Goal: Task Accomplishment & Management: Use online tool/utility

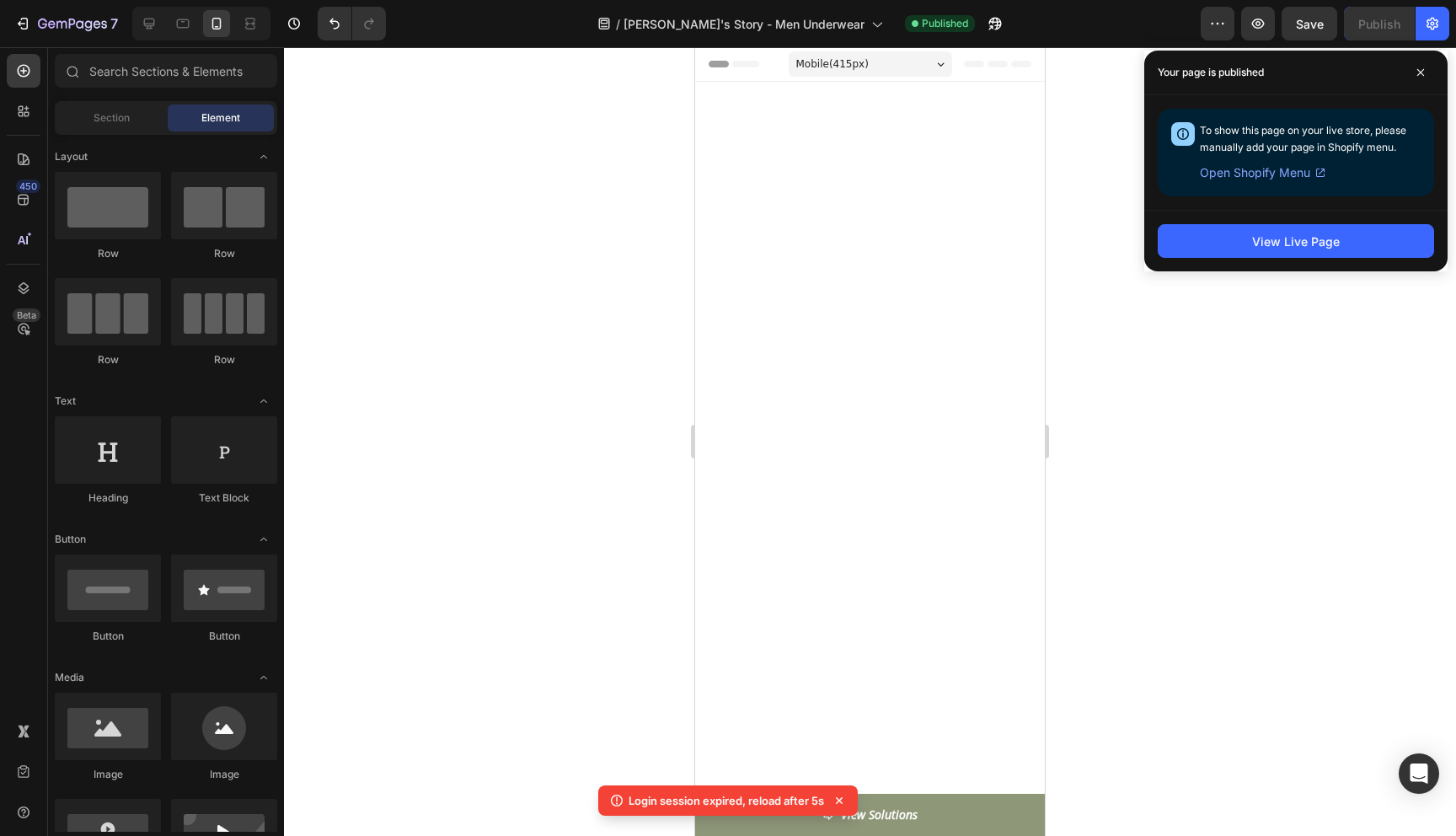
scroll to position [6959, 0]
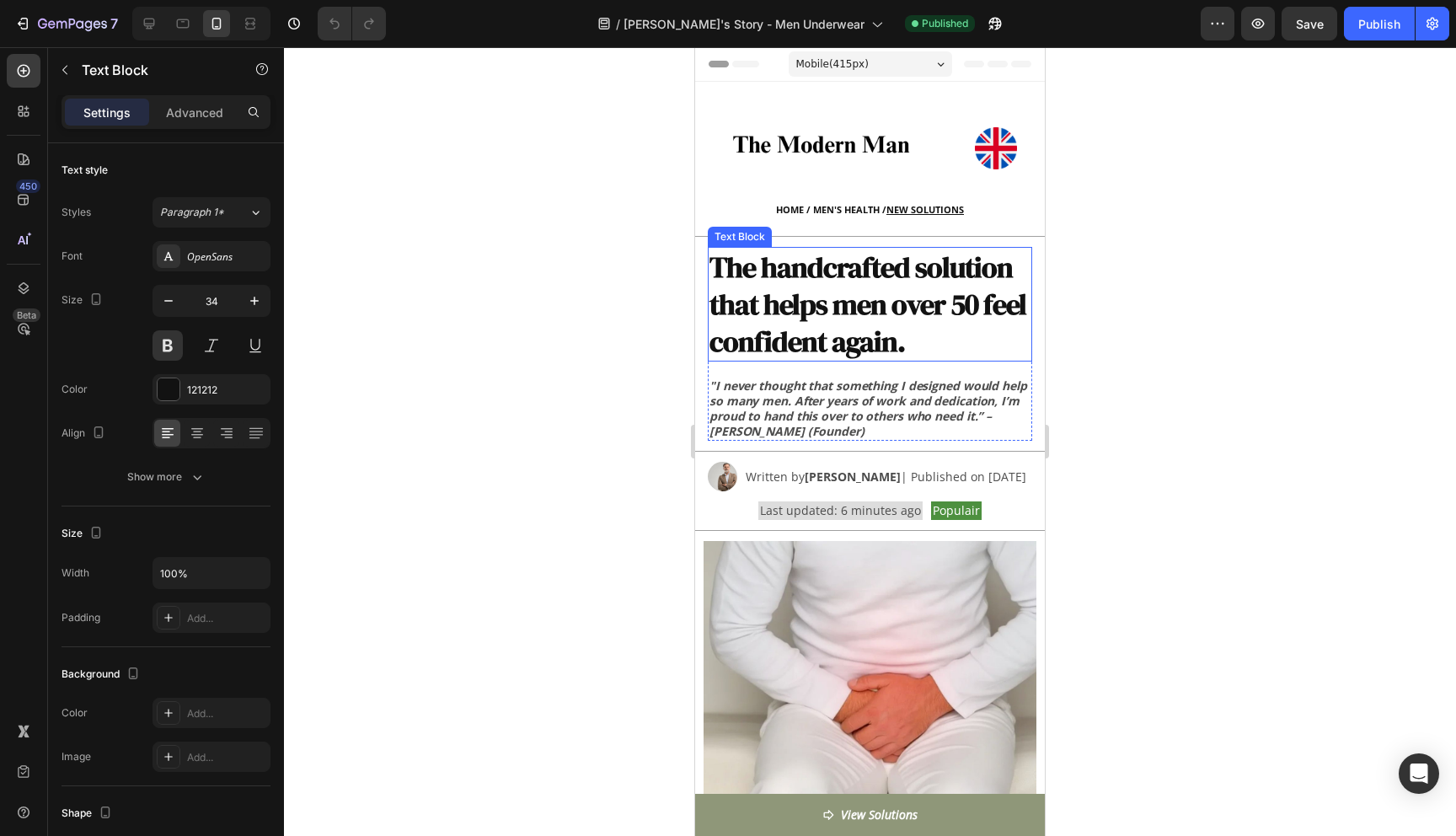
click at [958, 302] on p "The handcrafted solution that helps men over 50 feel confident again." at bounding box center [870, 304] width 321 height 111
click at [959, 304] on p "The handcrafted solution that helps men over 50 feel confident again." at bounding box center [870, 304] width 321 height 111
click at [1144, 372] on div at bounding box center [870, 442] width 1172 height 789
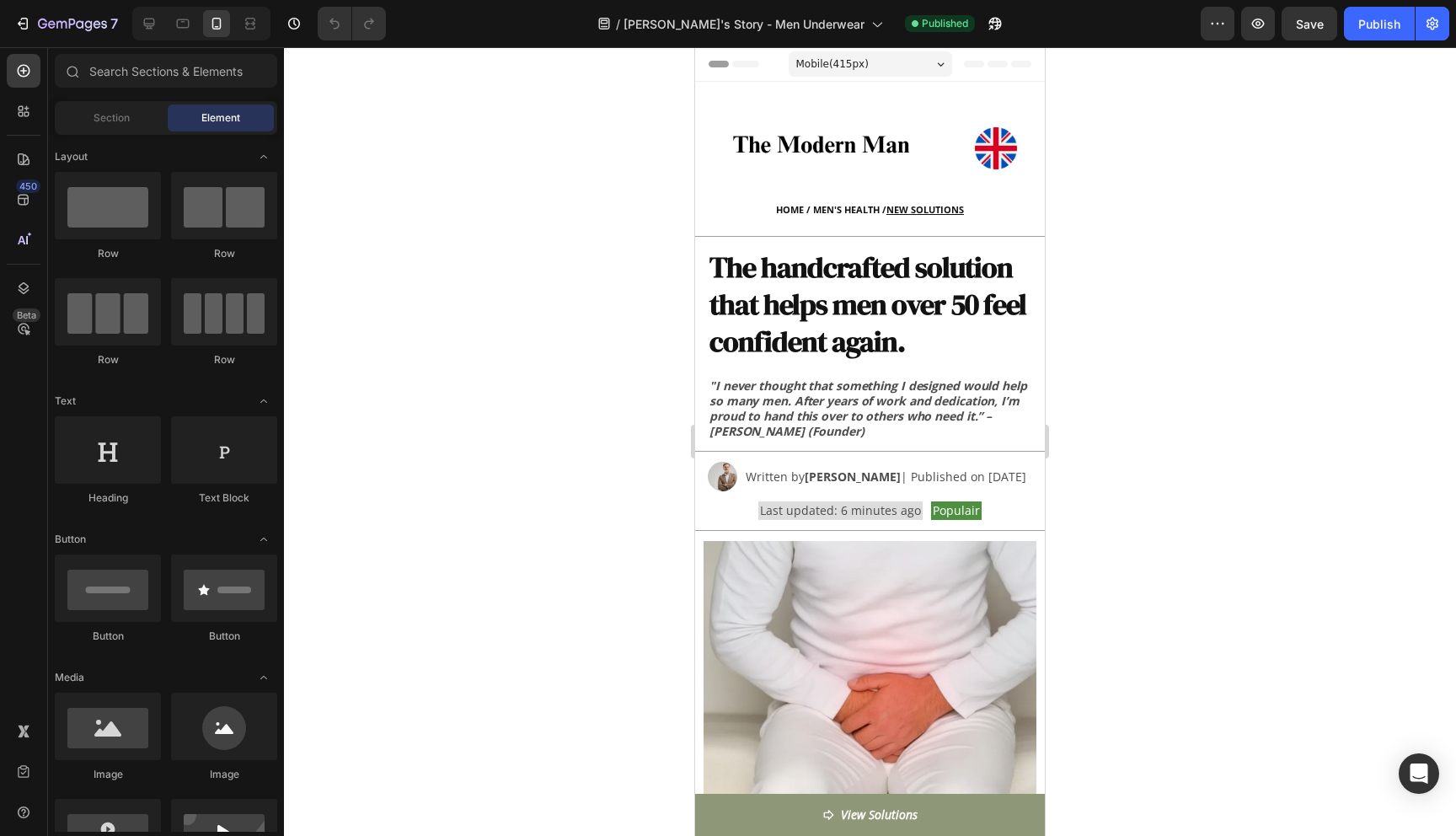
click at [1144, 372] on div at bounding box center [870, 442] width 1172 height 789
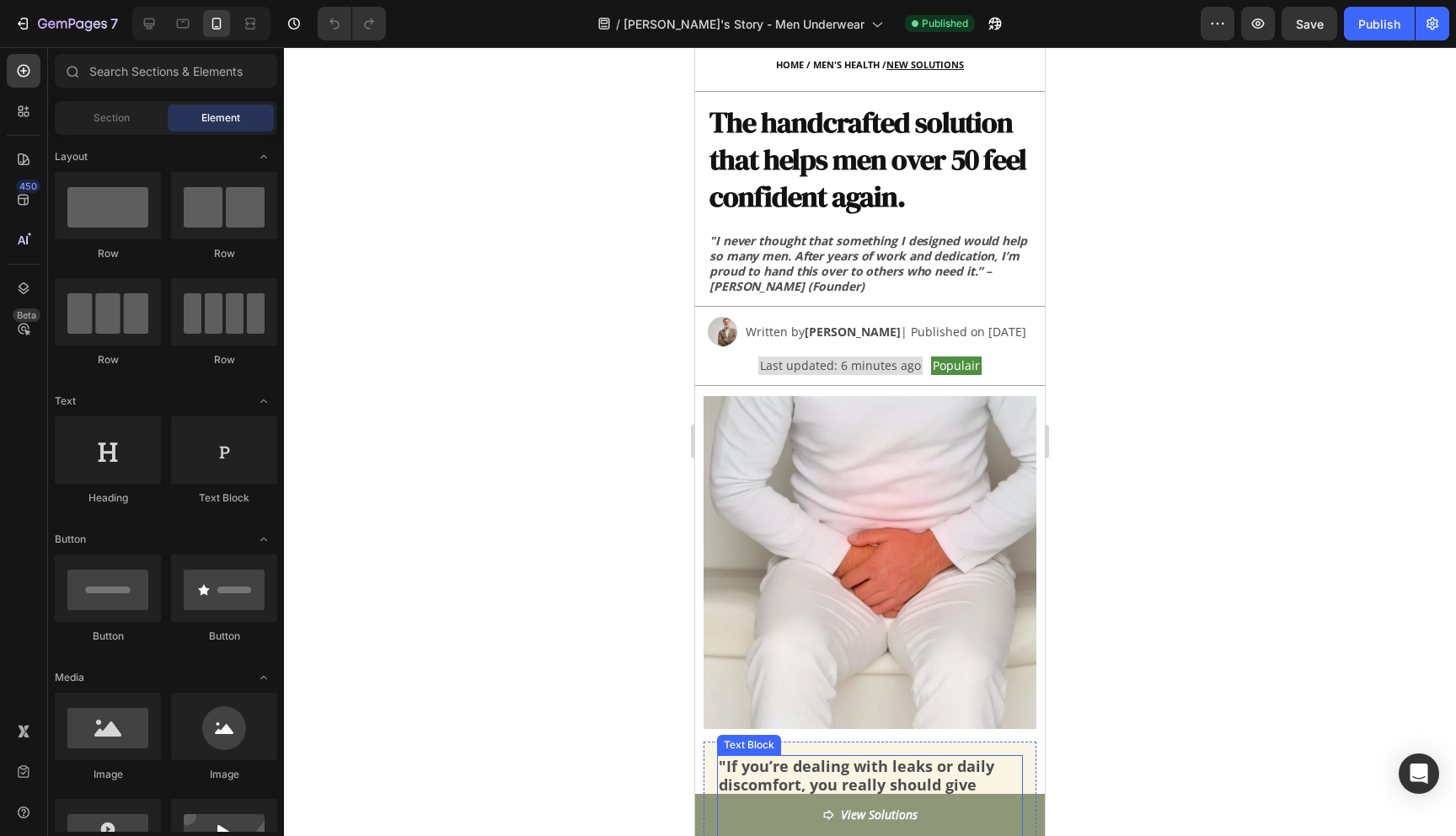
scroll to position [144, 0]
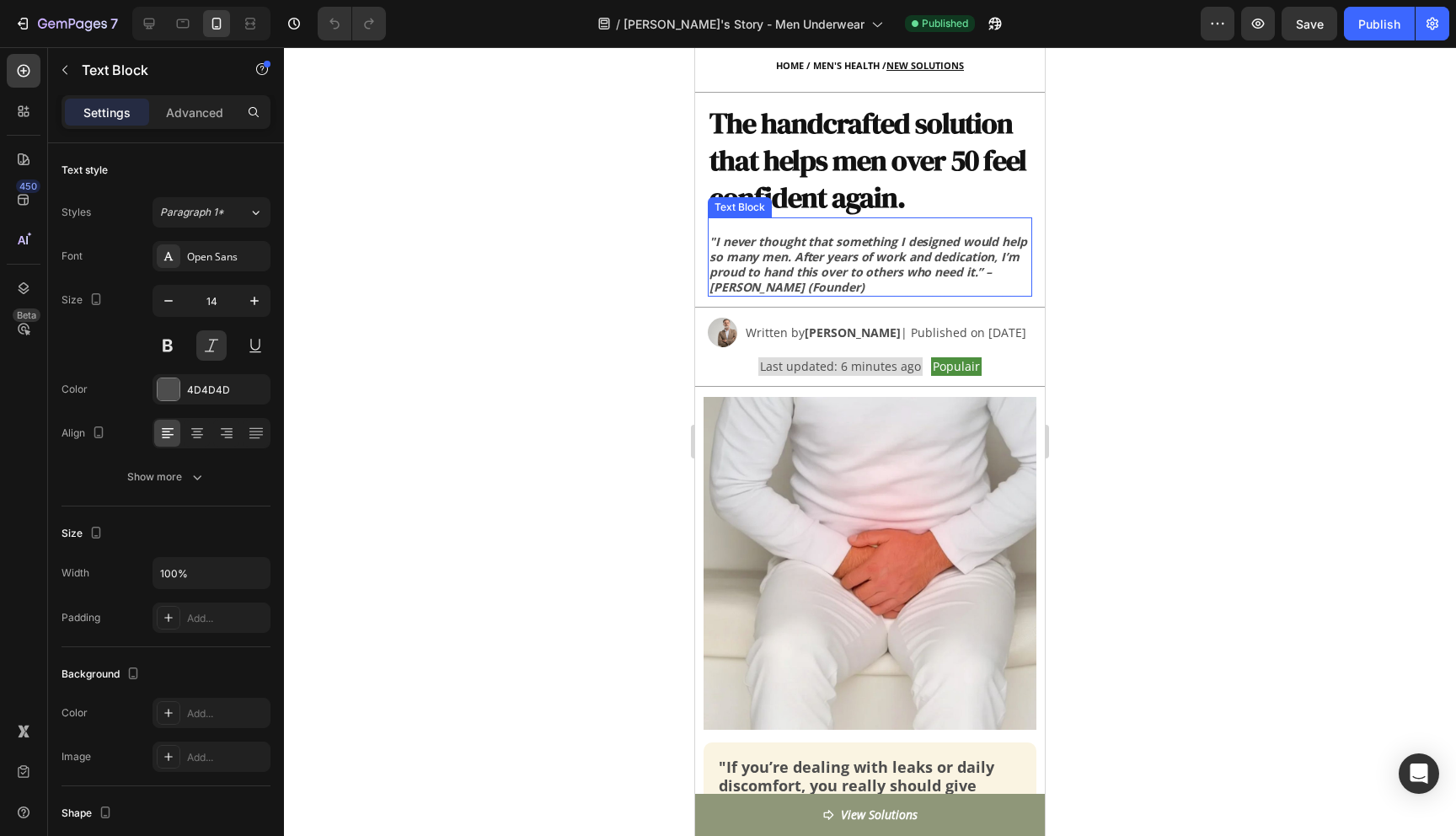
click at [877, 265] on strong ""I never thought that something I designed would help so many men. After years …" at bounding box center [868, 264] width 317 height 61
click at [1132, 304] on div at bounding box center [870, 442] width 1172 height 789
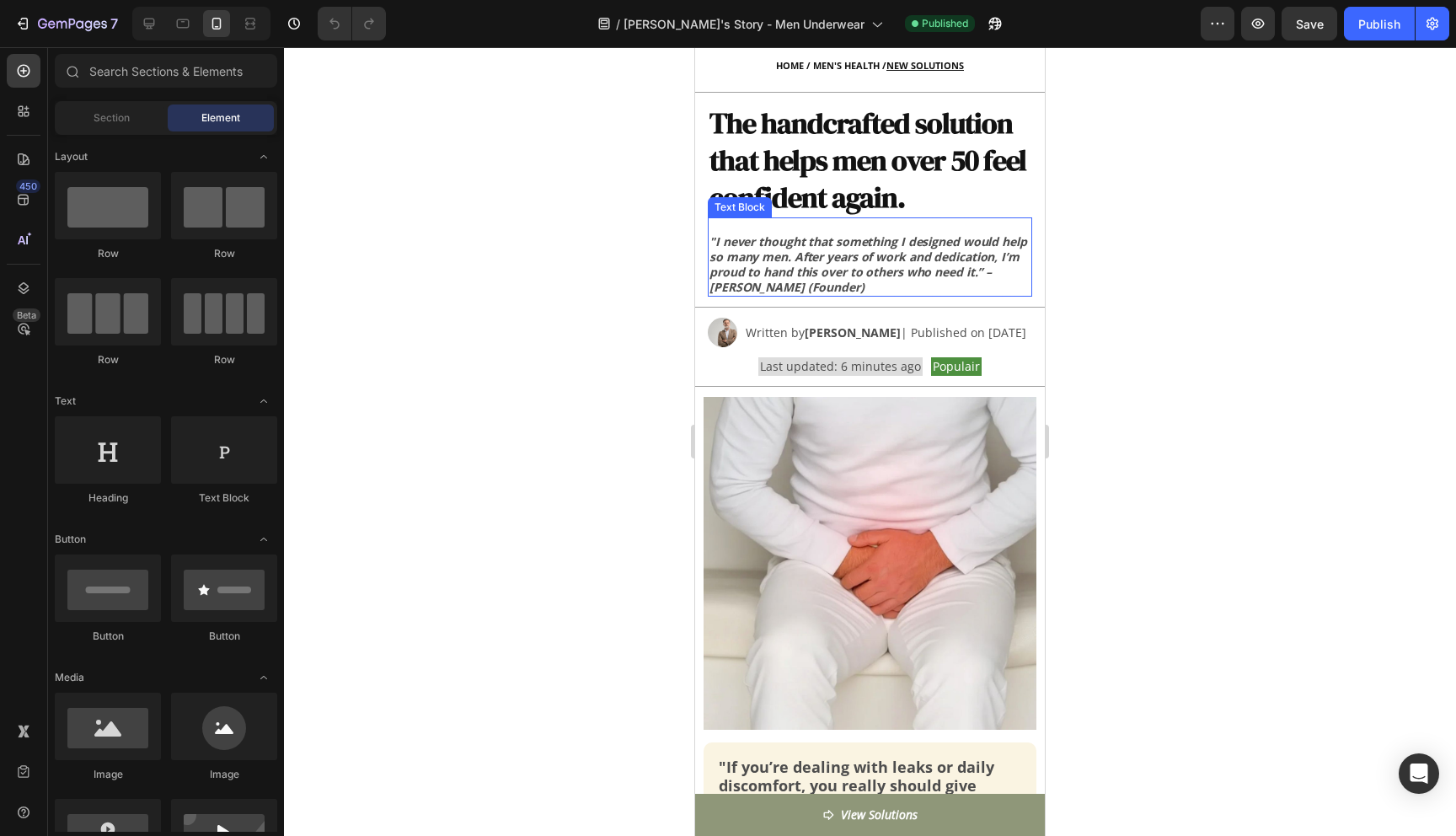
click at [934, 272] on strong ""I never thought that something I designed would help so many men. After years …" at bounding box center [868, 264] width 317 height 61
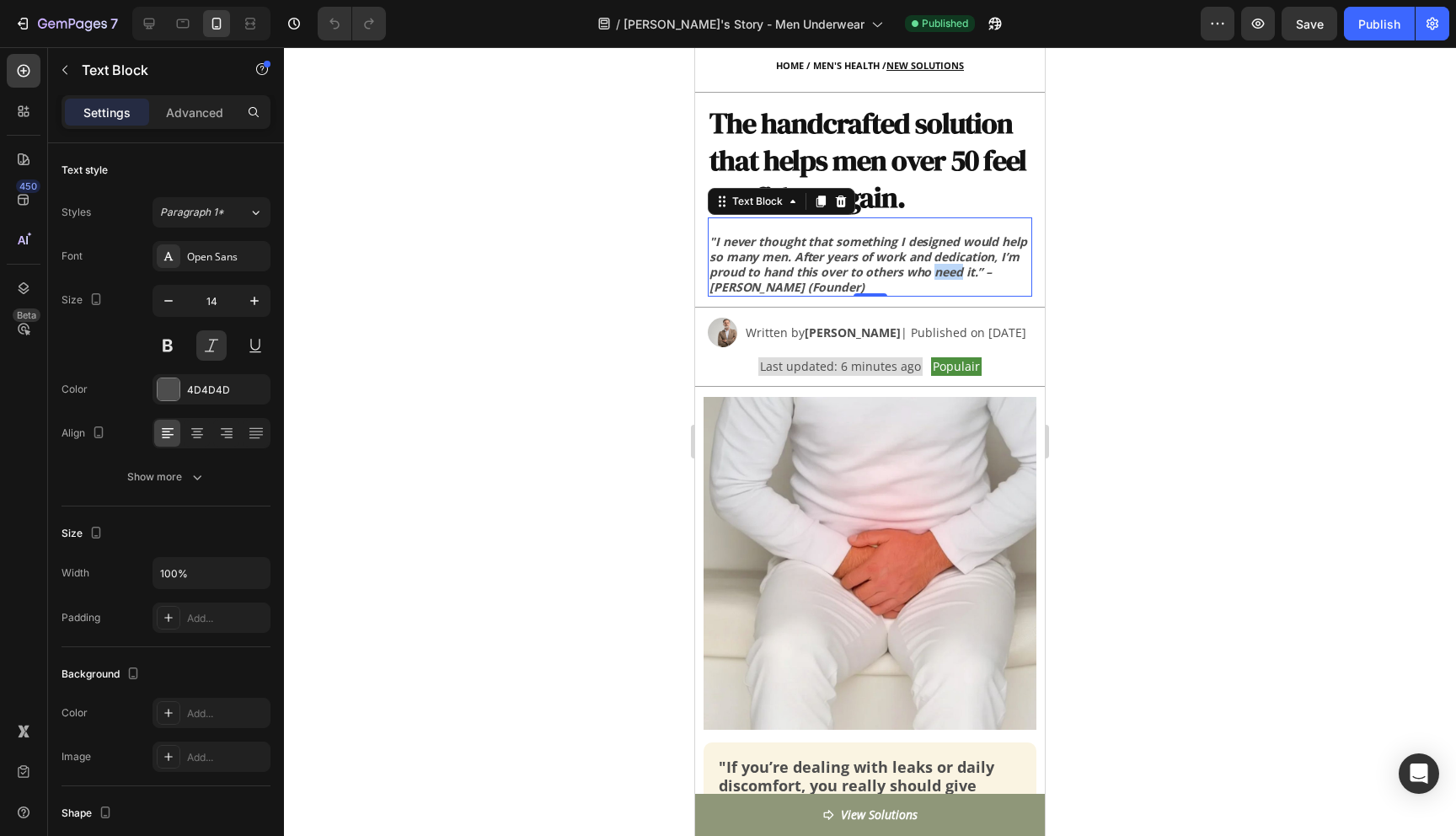
click at [934, 272] on strong ""I never thought that something I designed would help so many men. After years …" at bounding box center [868, 264] width 317 height 61
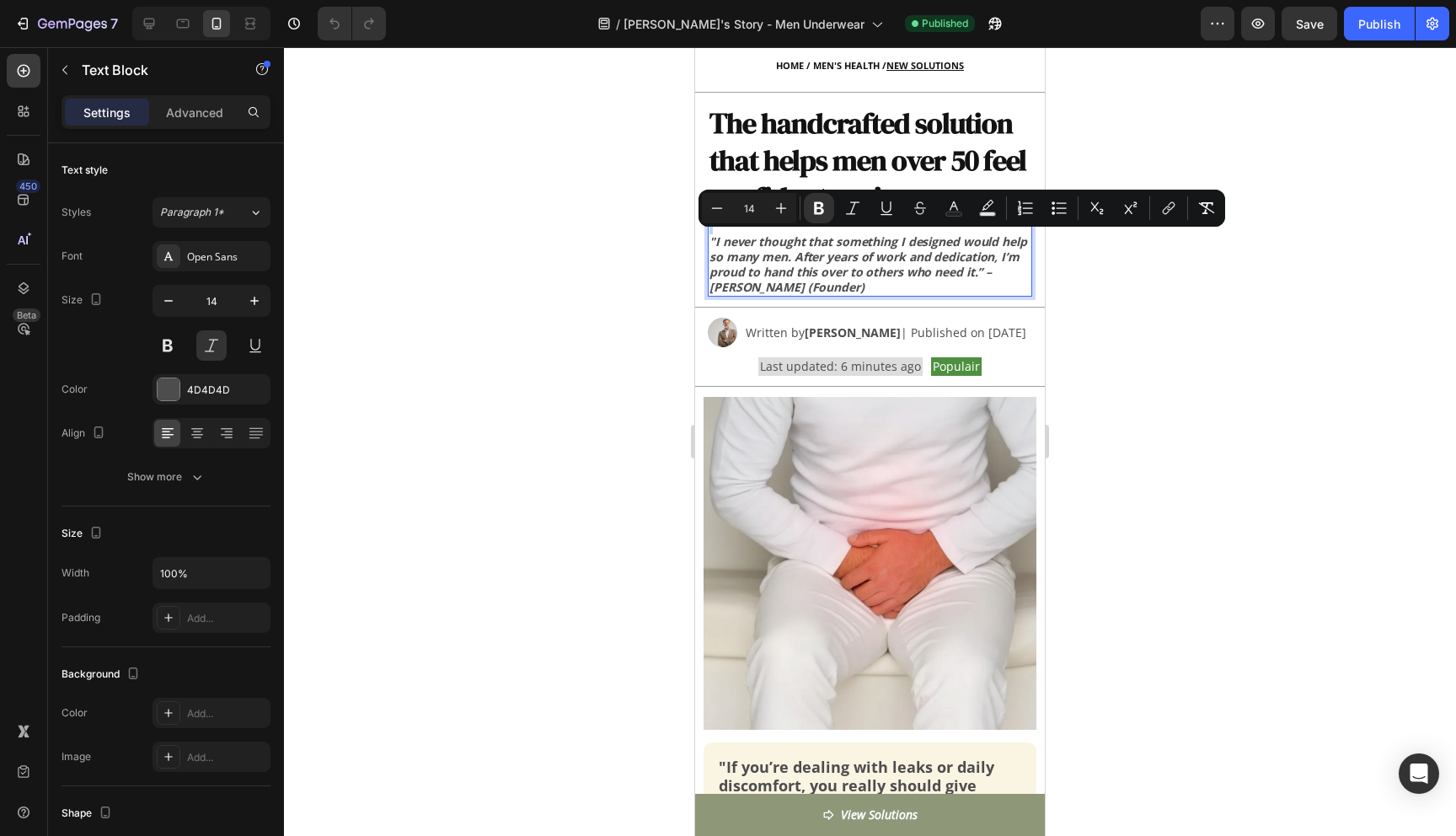
copy br "Rich Text Editor. Editing area: main"
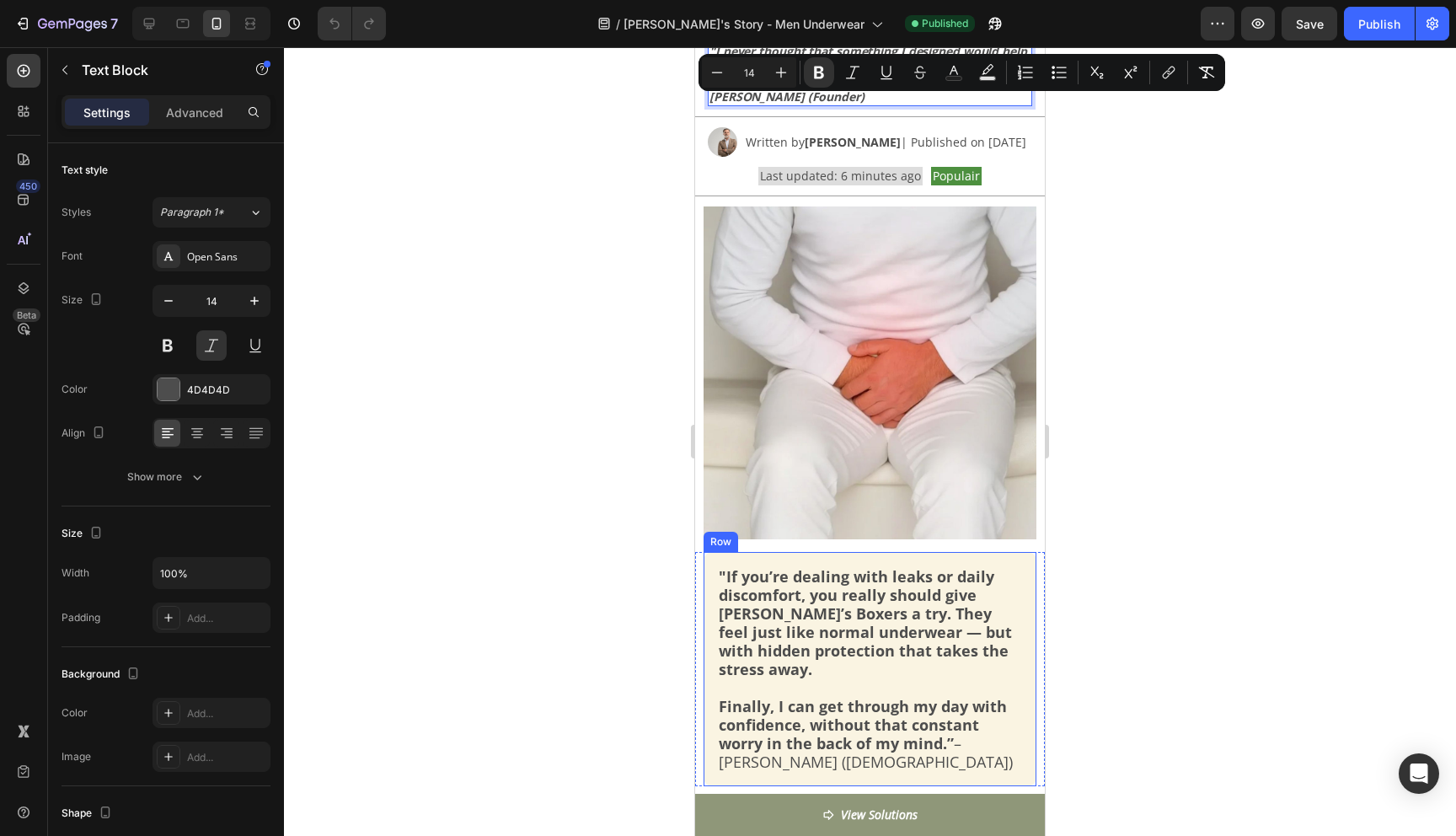
scroll to position [336, 0]
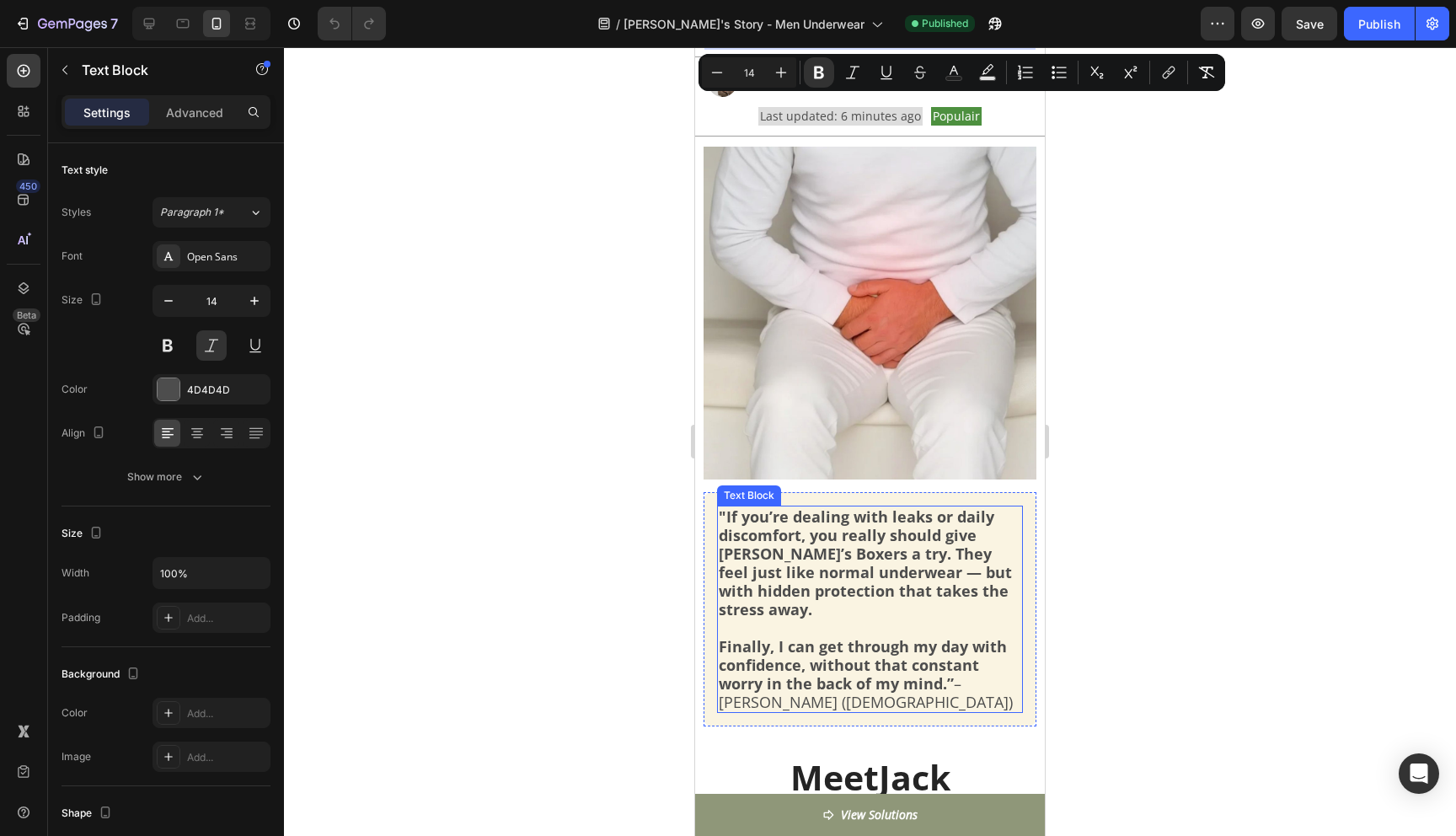
type input "16"
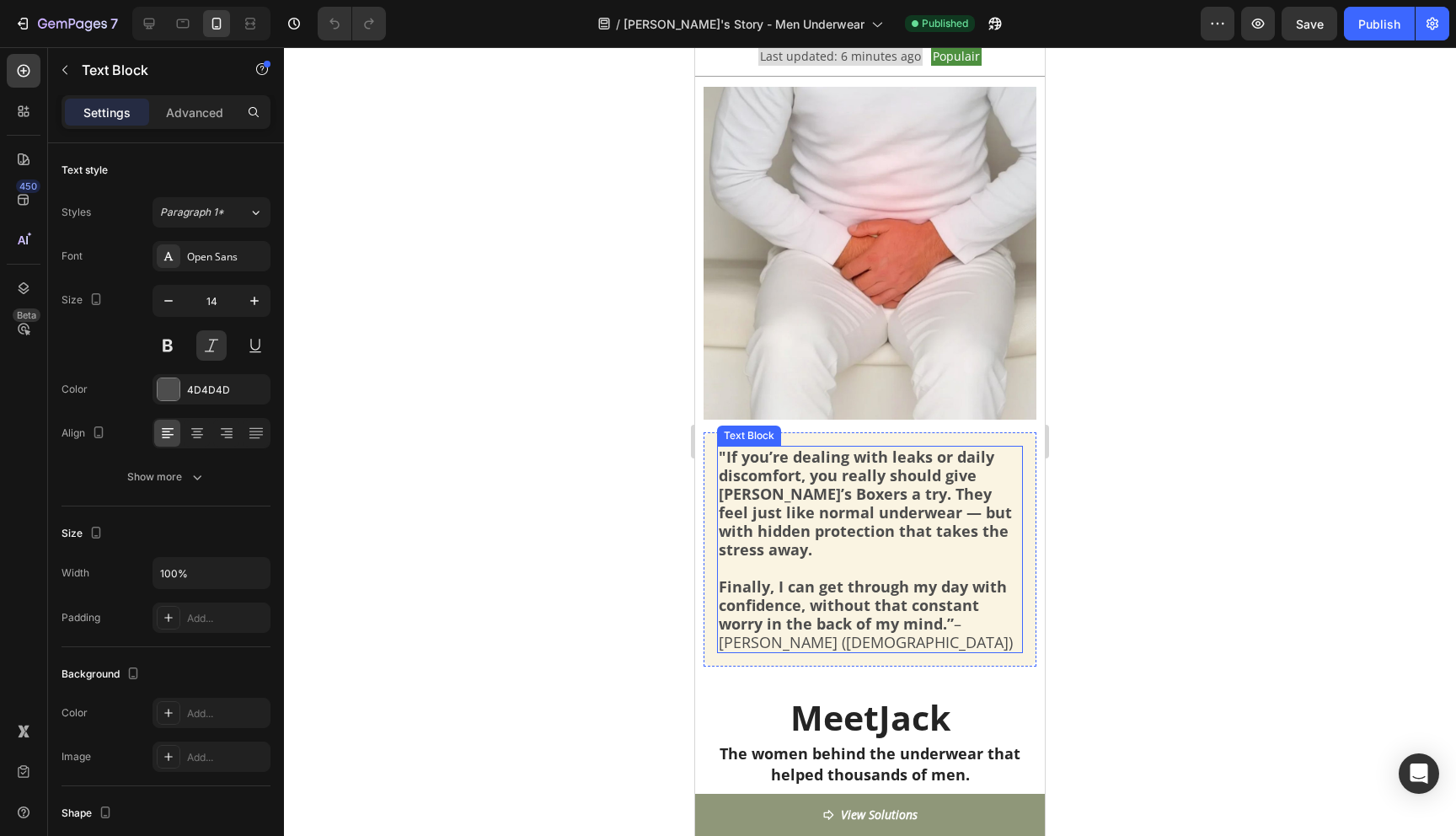
scroll to position [455, 0]
click at [815, 604] on strong "Finally, I can get through my day with confidence, without that constant worry …" at bounding box center [863, 604] width 288 height 57
click at [997, 537] on strong ""If you’re dealing with leaks or daily discomfort, you really should give Jack’…" at bounding box center [865, 501] width 294 height 113
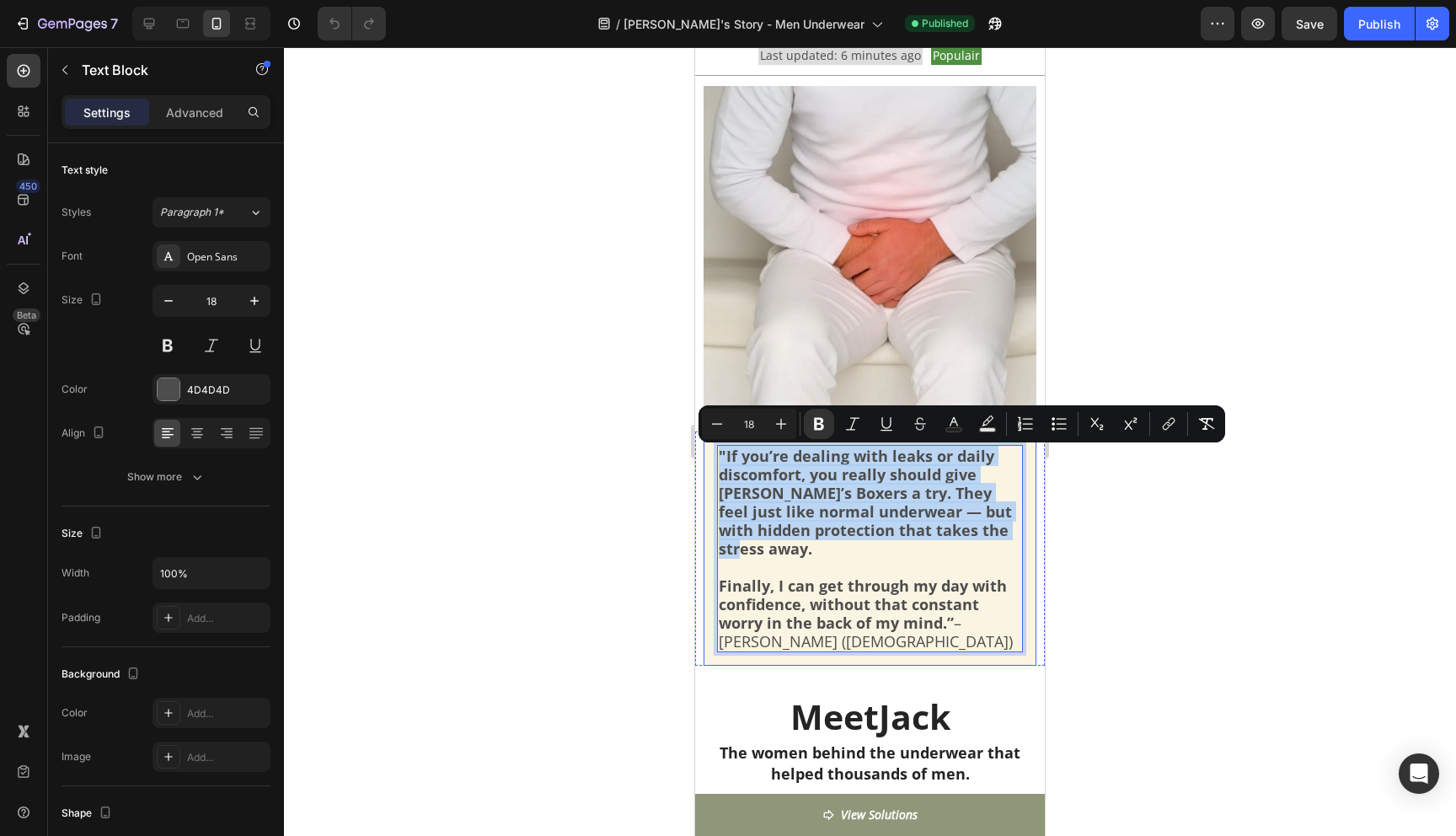
drag, startPoint x: 1006, startPoint y: 537, endPoint x: 716, endPoint y: 462, distance: 299.5
click at [716, 463] on div ""If you’re dealing with leaks or daily discomfort, you really should give Jack’…" at bounding box center [870, 548] width 333 height 234
copy strong ""If you’re dealing with leaks or daily discomfort, you really should give Jack’…"
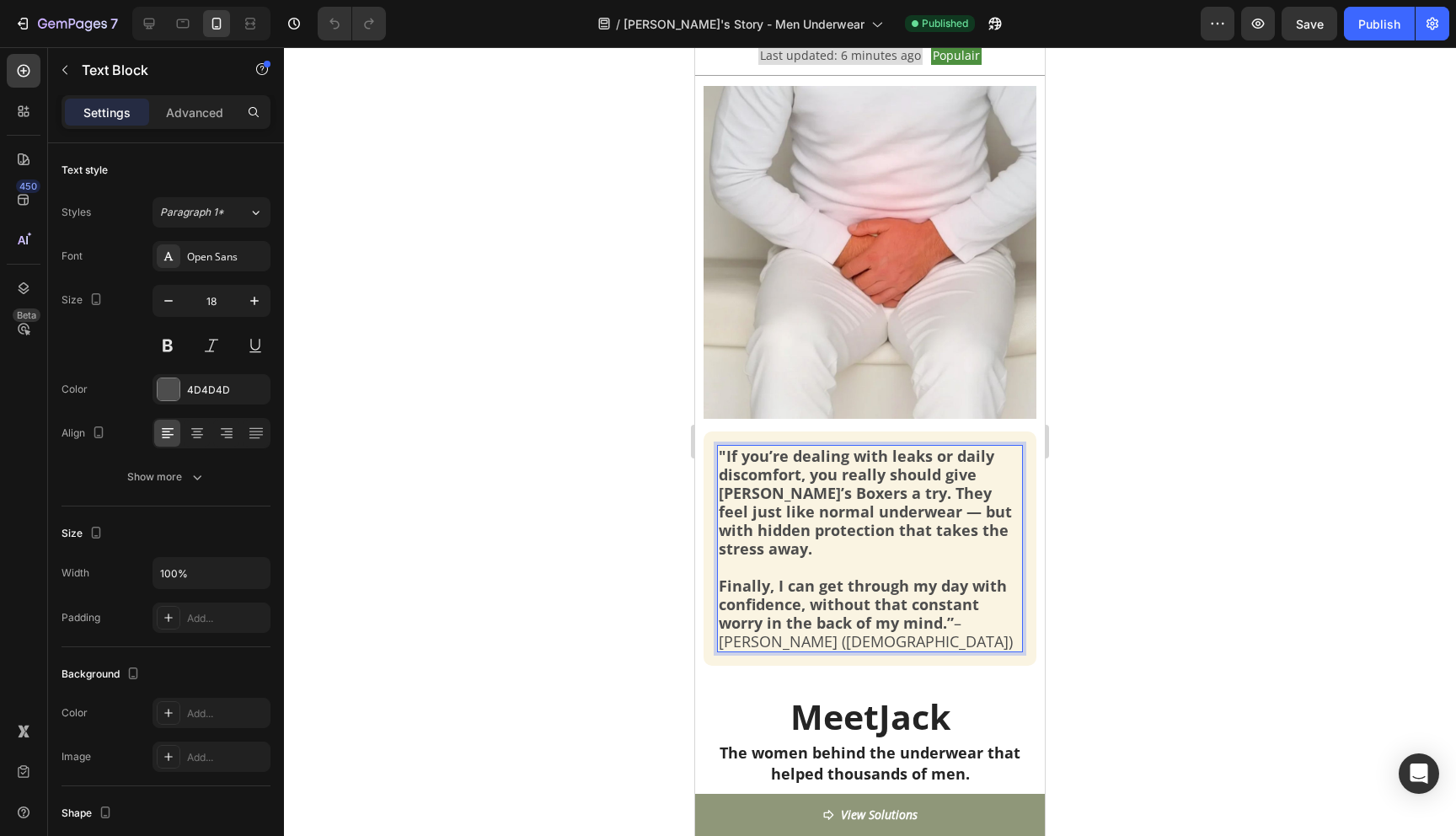
click at [757, 577] on strong "Finally, I can get through my day with confidence, without that constant worry …" at bounding box center [863, 604] width 288 height 57
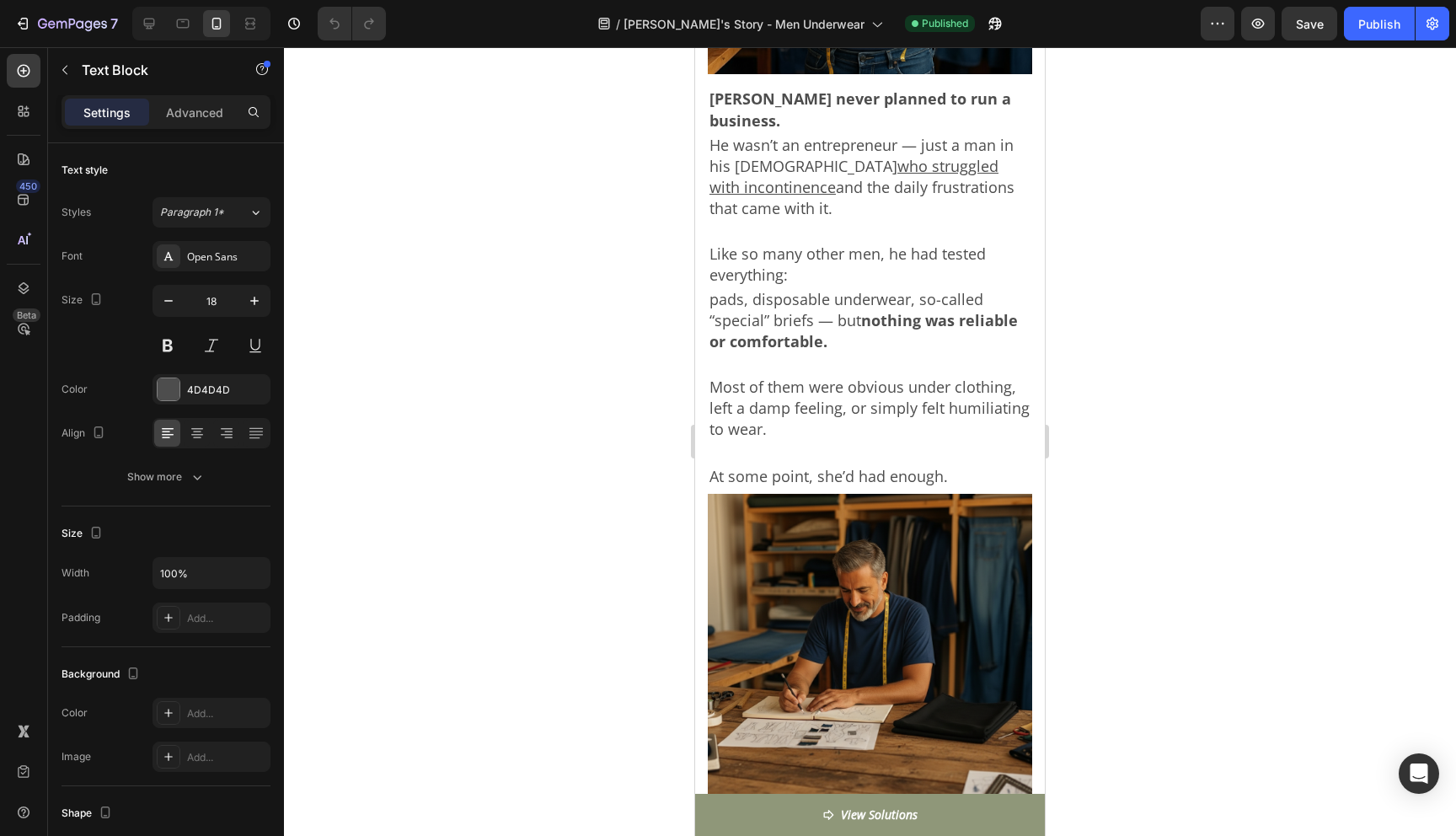
scroll to position [1518, 0]
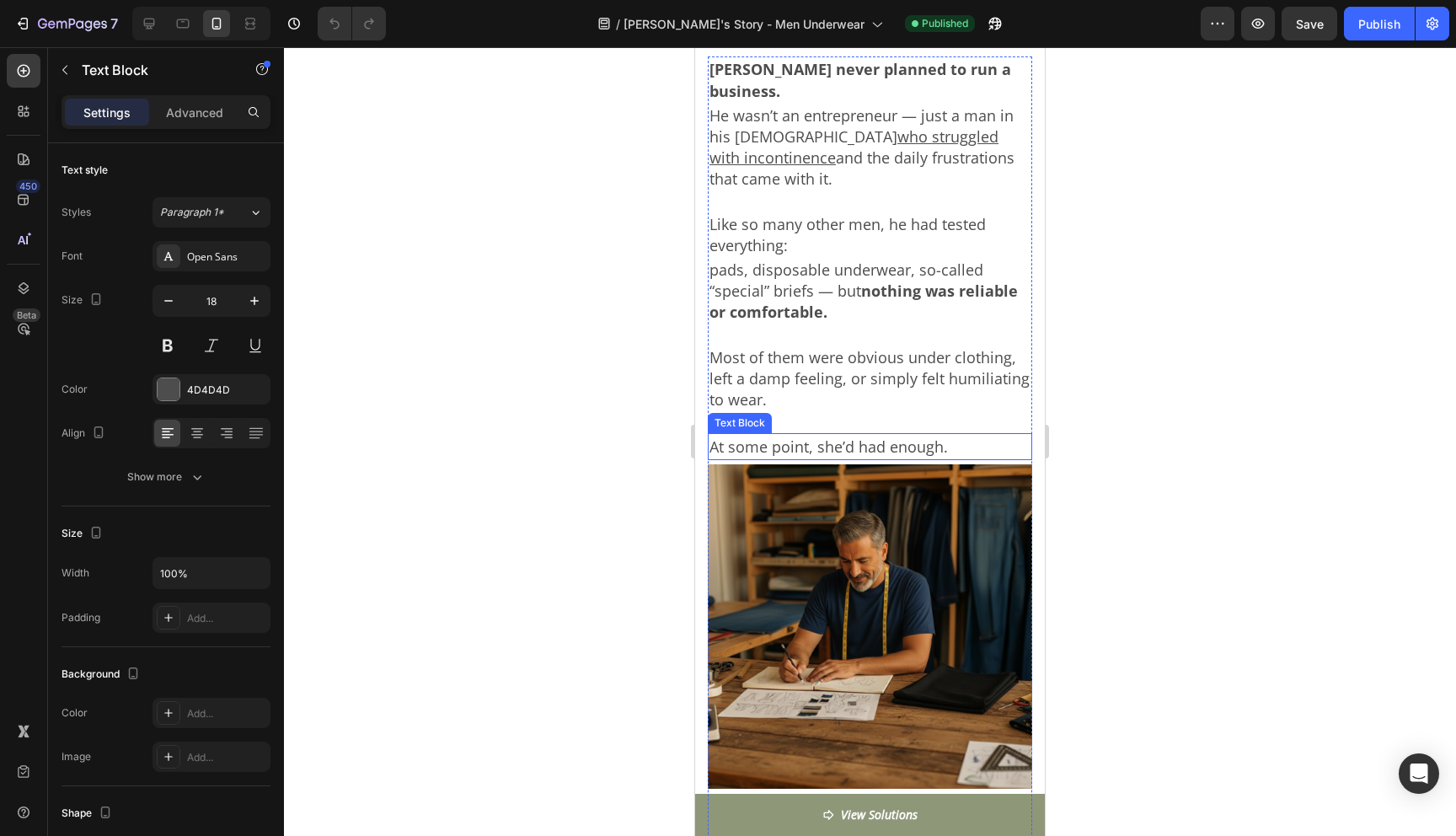
click at [842, 435] on p "At some point, she’d had enough." at bounding box center [870, 446] width 321 height 24
click at [849, 435] on p "At some point, she’d had enough." at bounding box center [870, 446] width 321 height 24
click at [832, 435] on p "At some point, she’d had enough." at bounding box center [870, 446] width 321 height 24
click at [1118, 451] on div at bounding box center [870, 442] width 1172 height 789
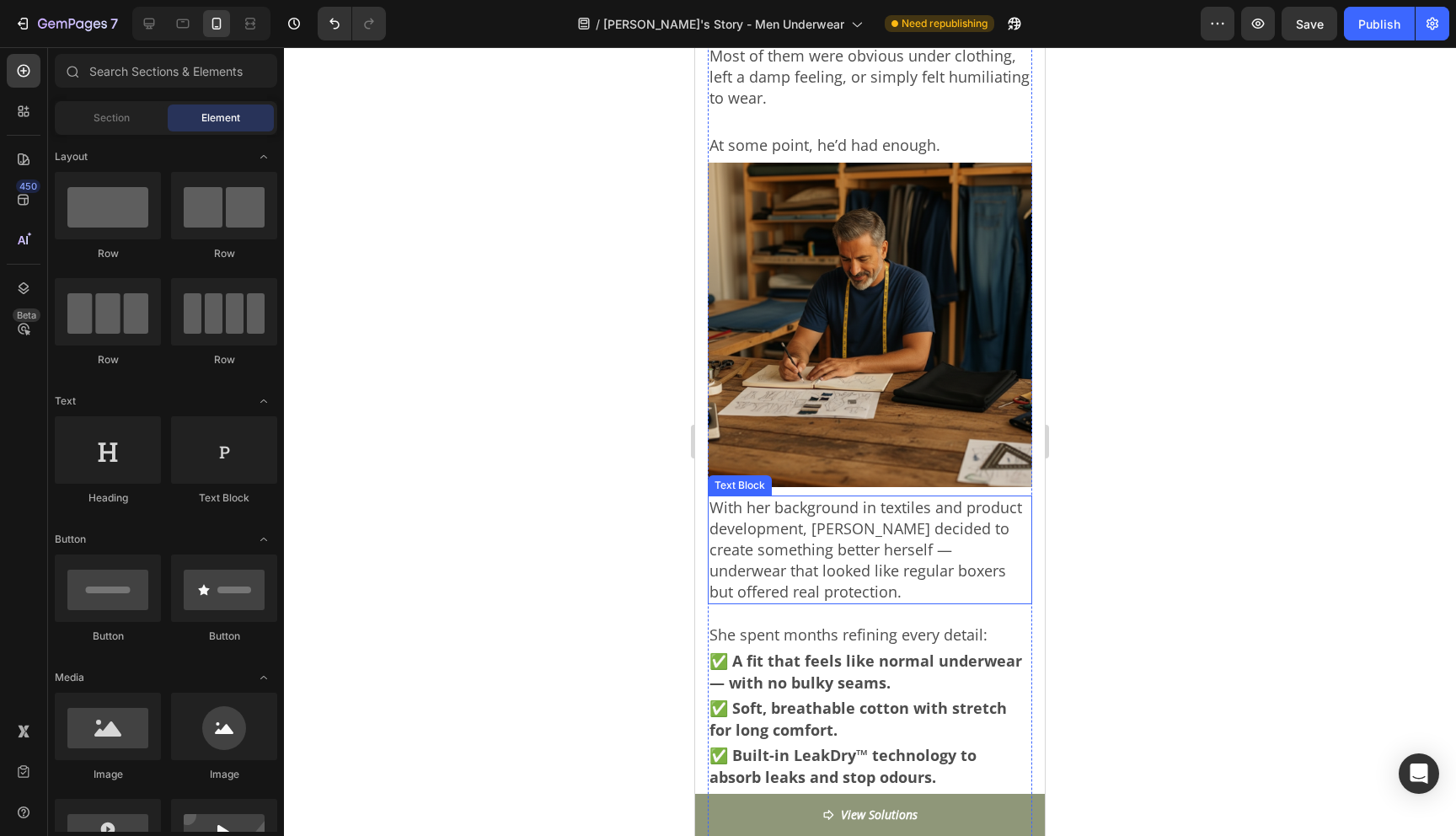
scroll to position [1816, 0]
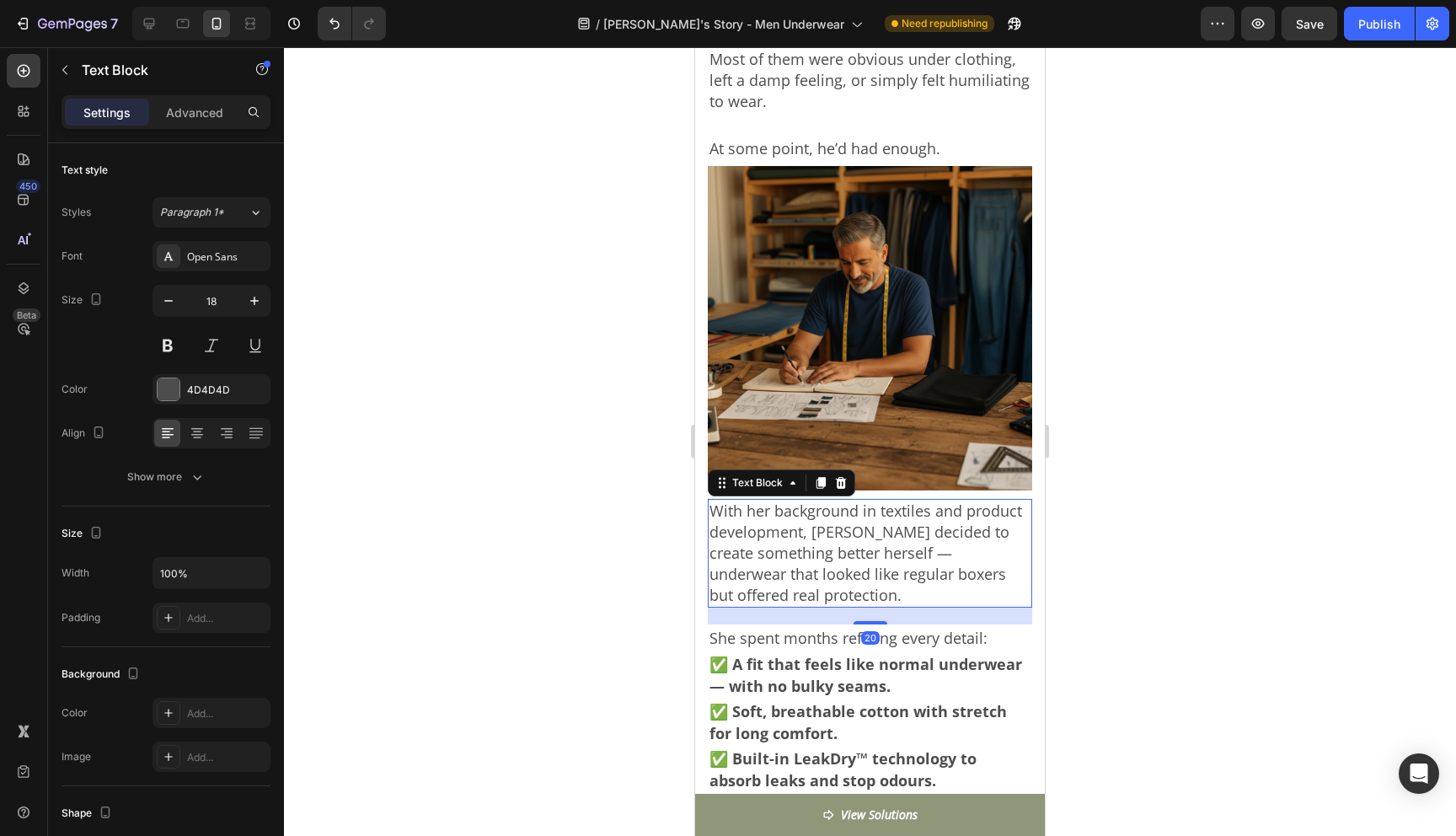
click at [765, 500] on p "With her background in textiles and product development, Jack decided to create…" at bounding box center [870, 553] width 321 height 105
click at [766, 500] on p "With her background in textiles and product development, Jack decided to create…" at bounding box center [870, 553] width 321 height 105
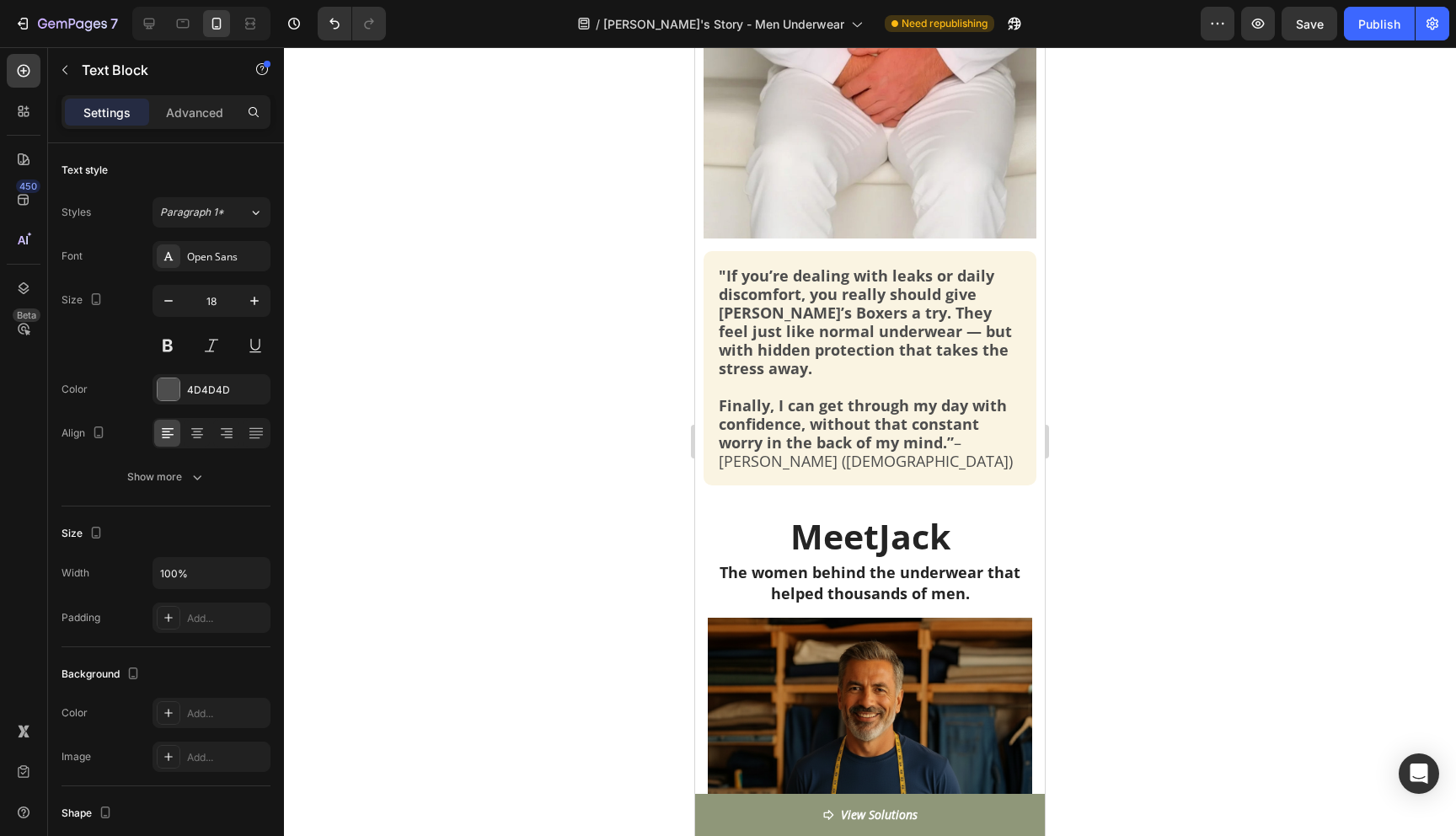
scroll to position [636, 0]
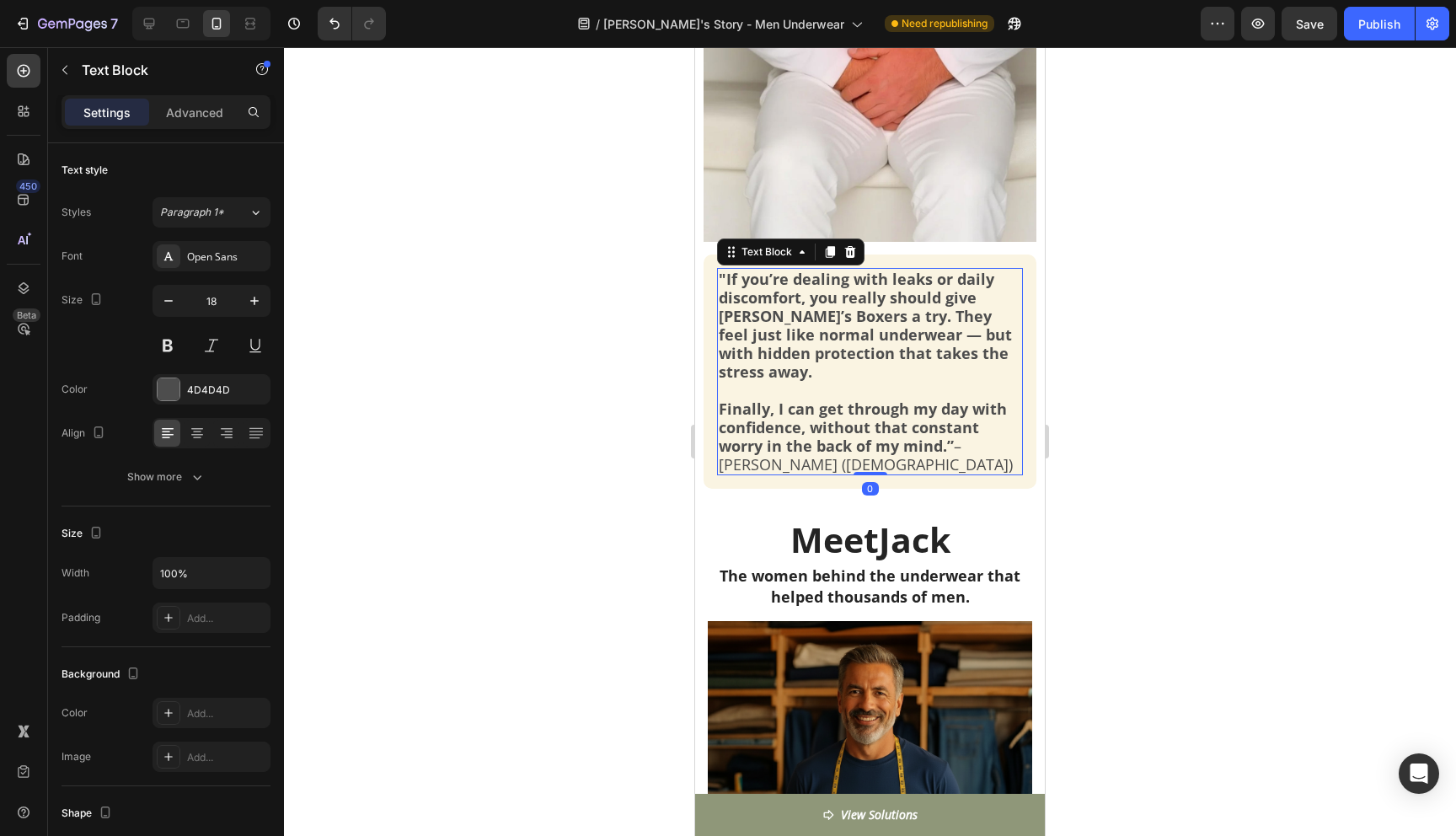
click at [718, 276] on div ""If you’re dealing with leaks or daily discomfort, you really should give Jack’…" at bounding box center [870, 372] width 306 height 207
click at [719, 276] on strong ""If you’re dealing with leaks or daily discomfort, you really should give Jack’…" at bounding box center [865, 325] width 294 height 113
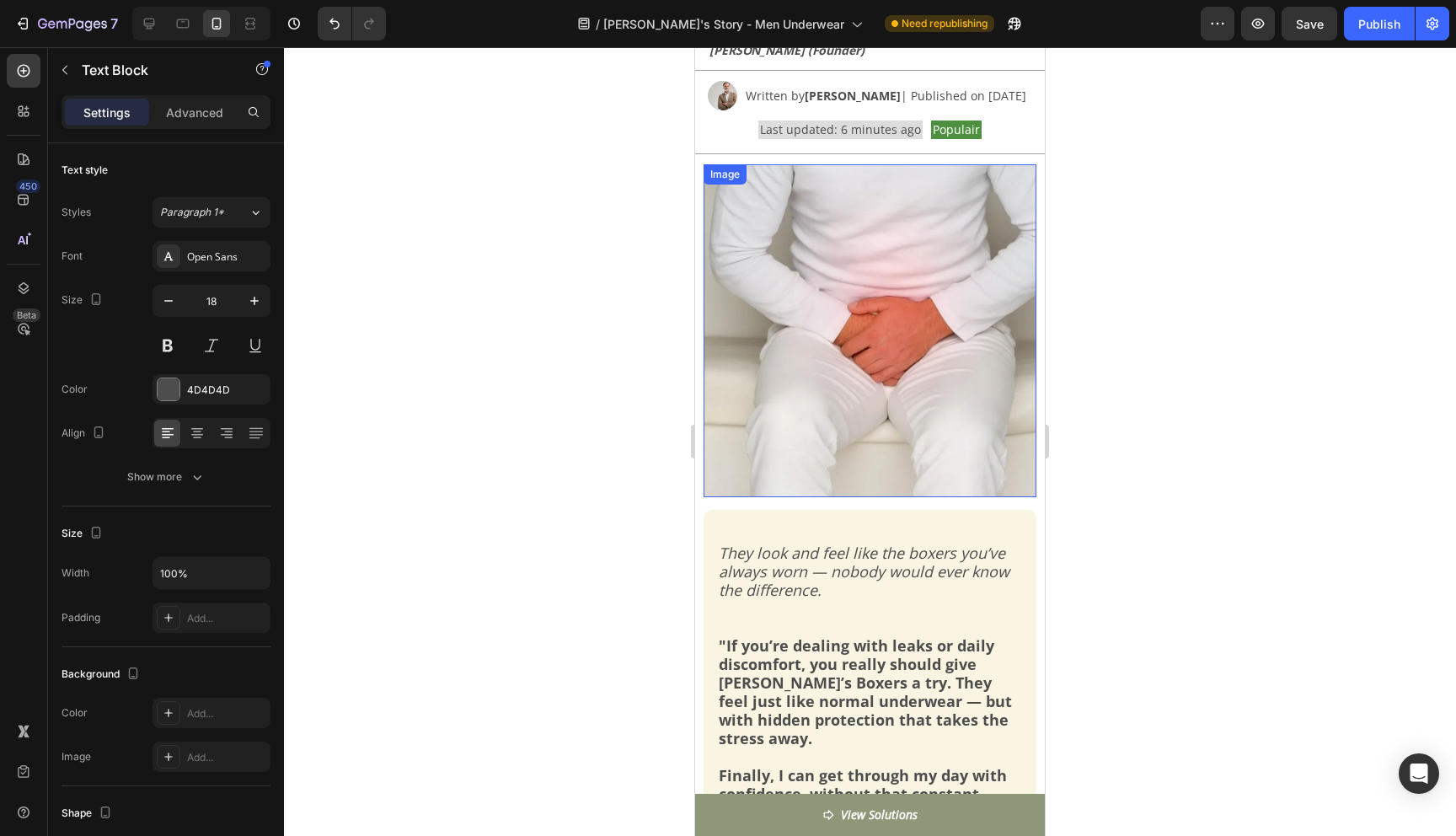
scroll to position [364, 0]
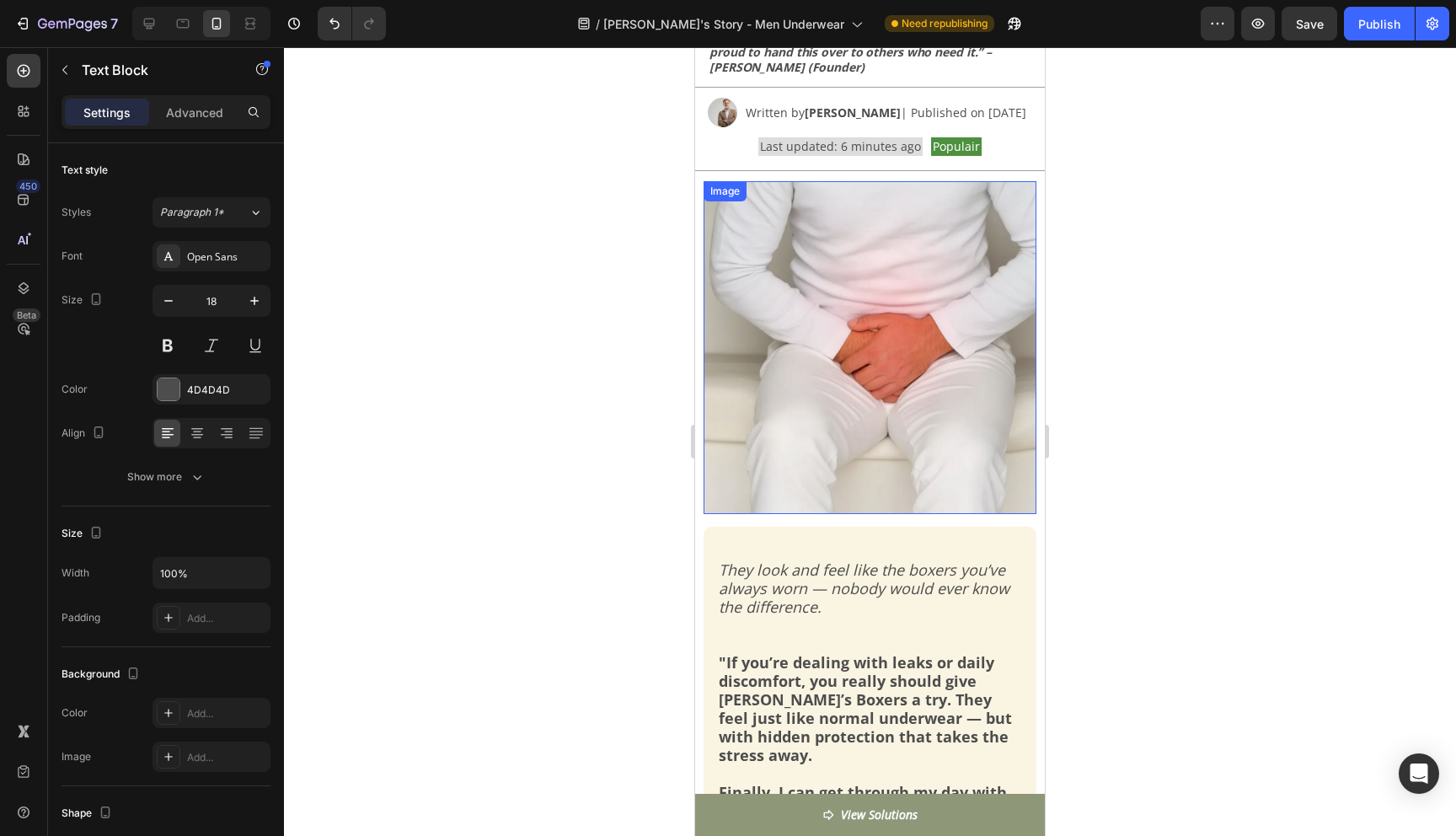
click at [858, 309] on img at bounding box center [870, 348] width 333 height 333
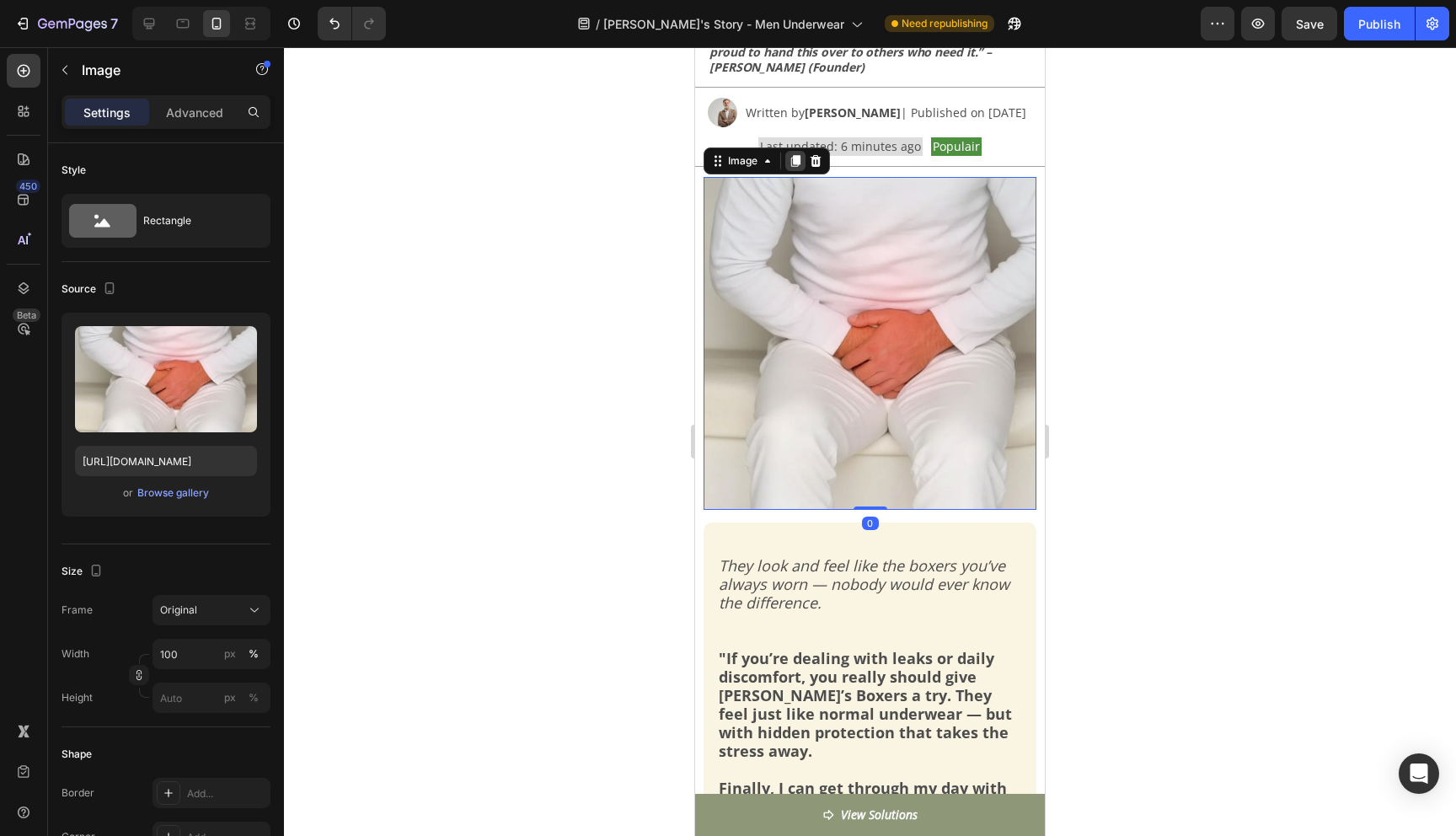
click at [798, 166] on icon at bounding box center [796, 160] width 10 height 11
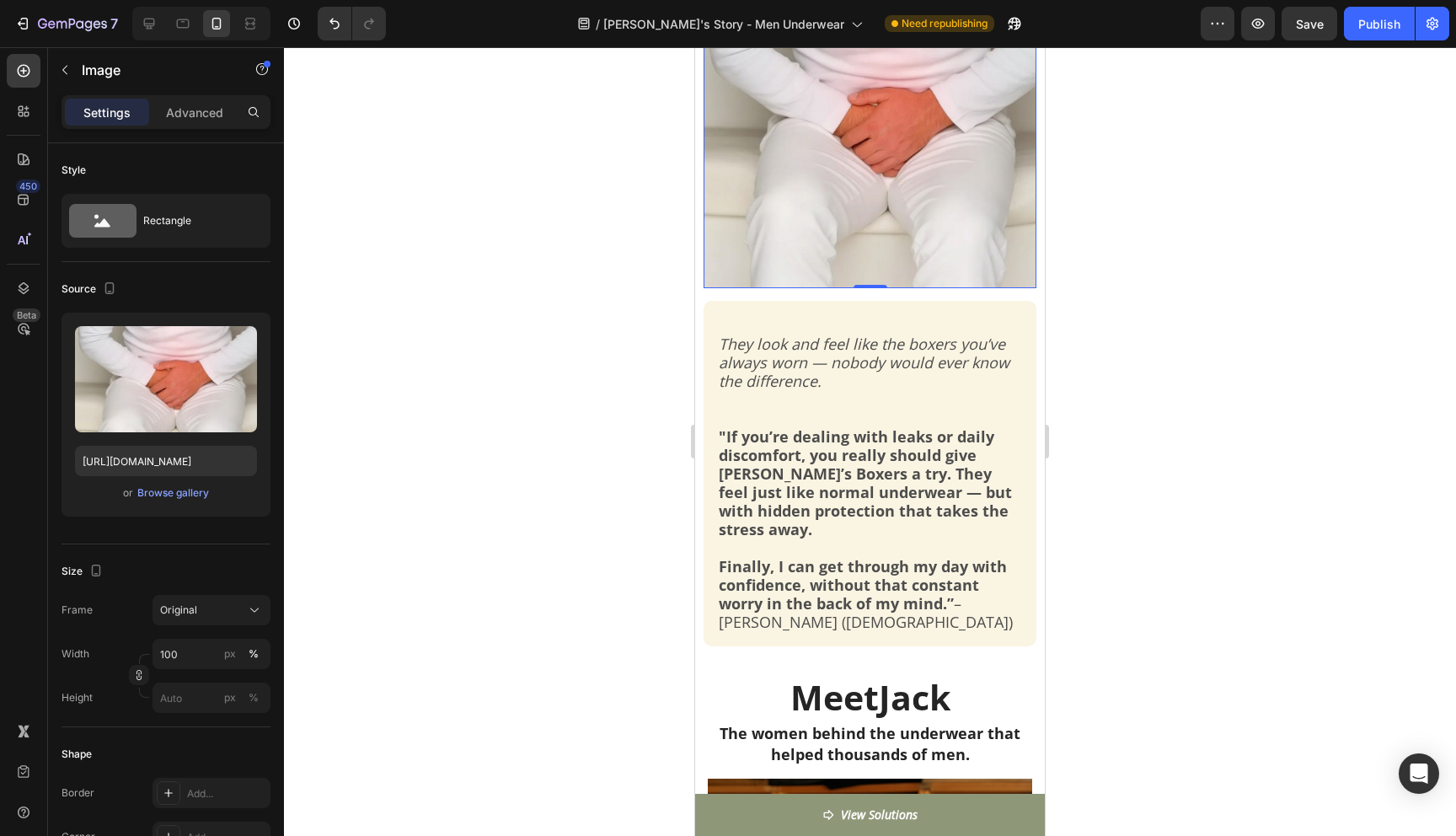
scroll to position [923, 0]
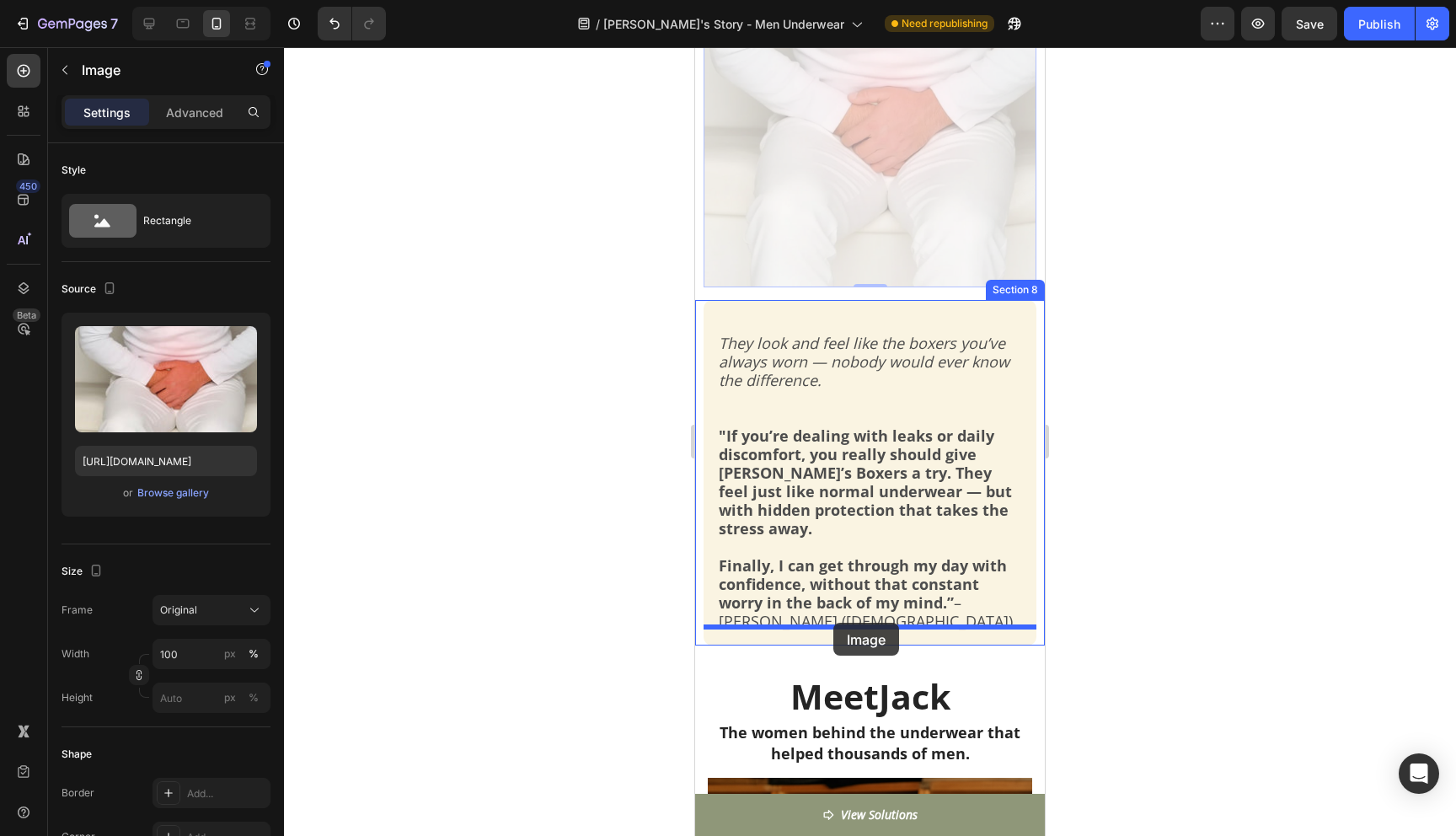
drag, startPoint x: 896, startPoint y: 166, endPoint x: 834, endPoint y: 622, distance: 460.2
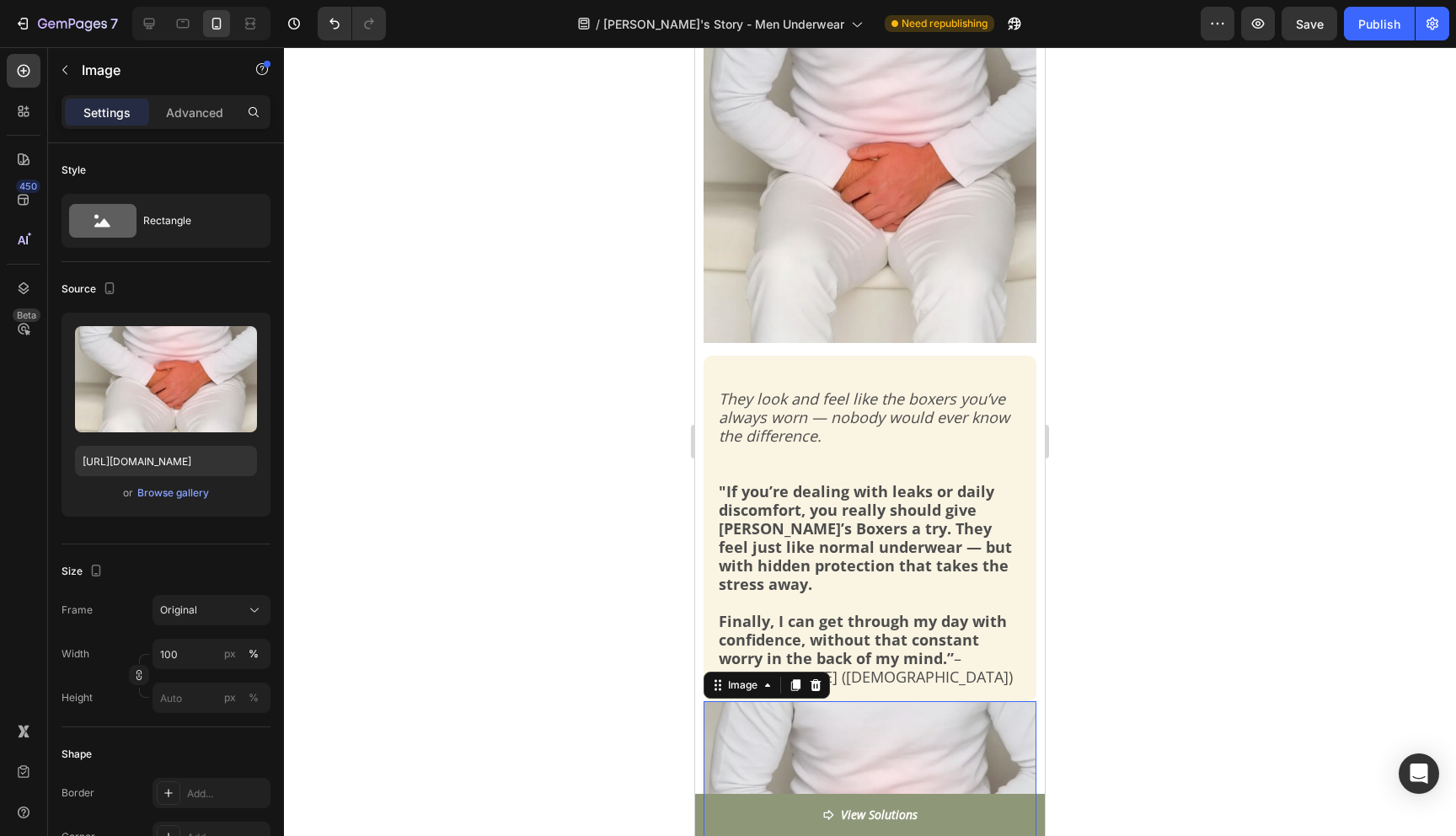
scroll to position [532, 0]
click at [1119, 600] on div at bounding box center [870, 442] width 1172 height 789
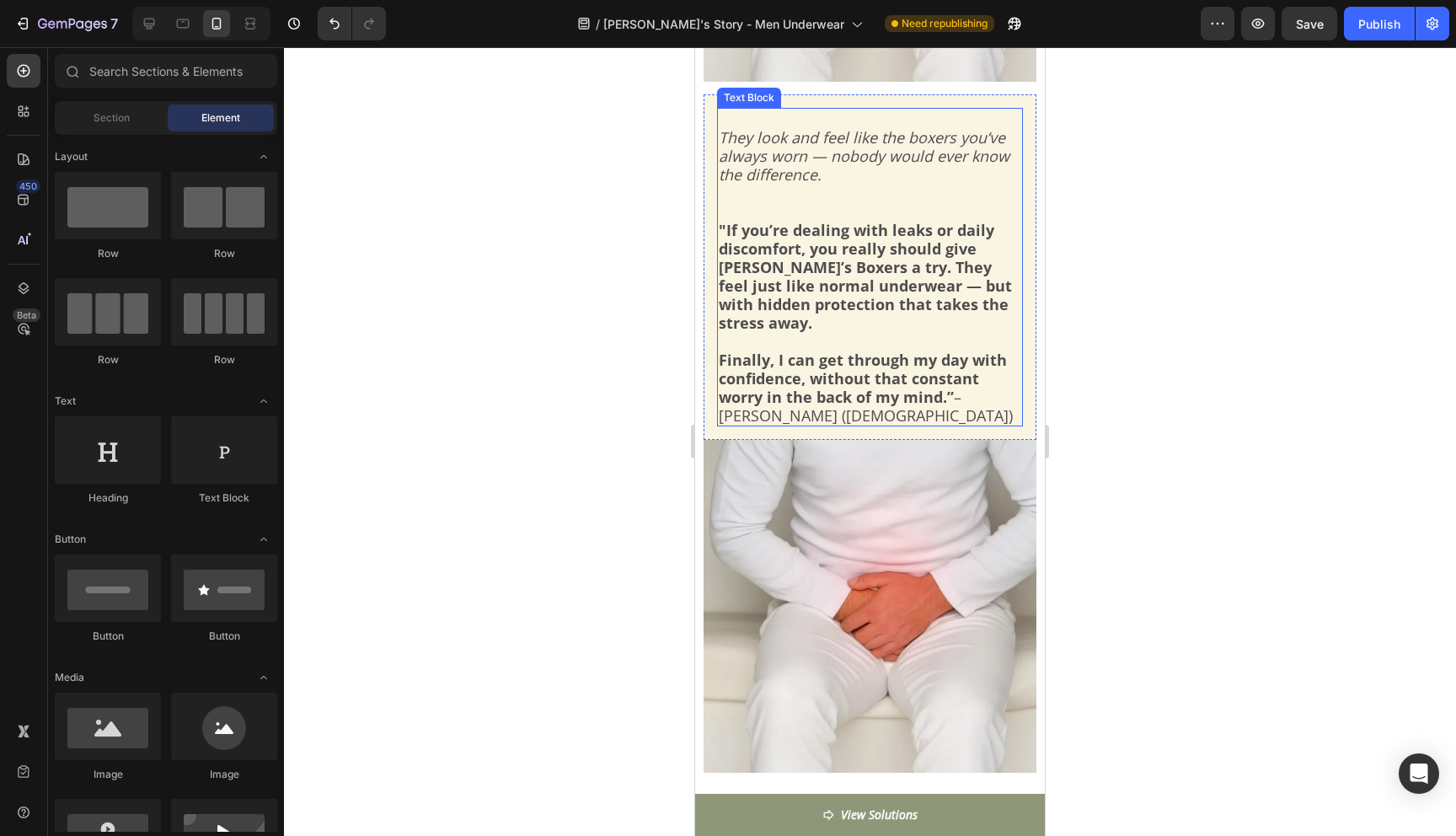
scroll to position [797, 0]
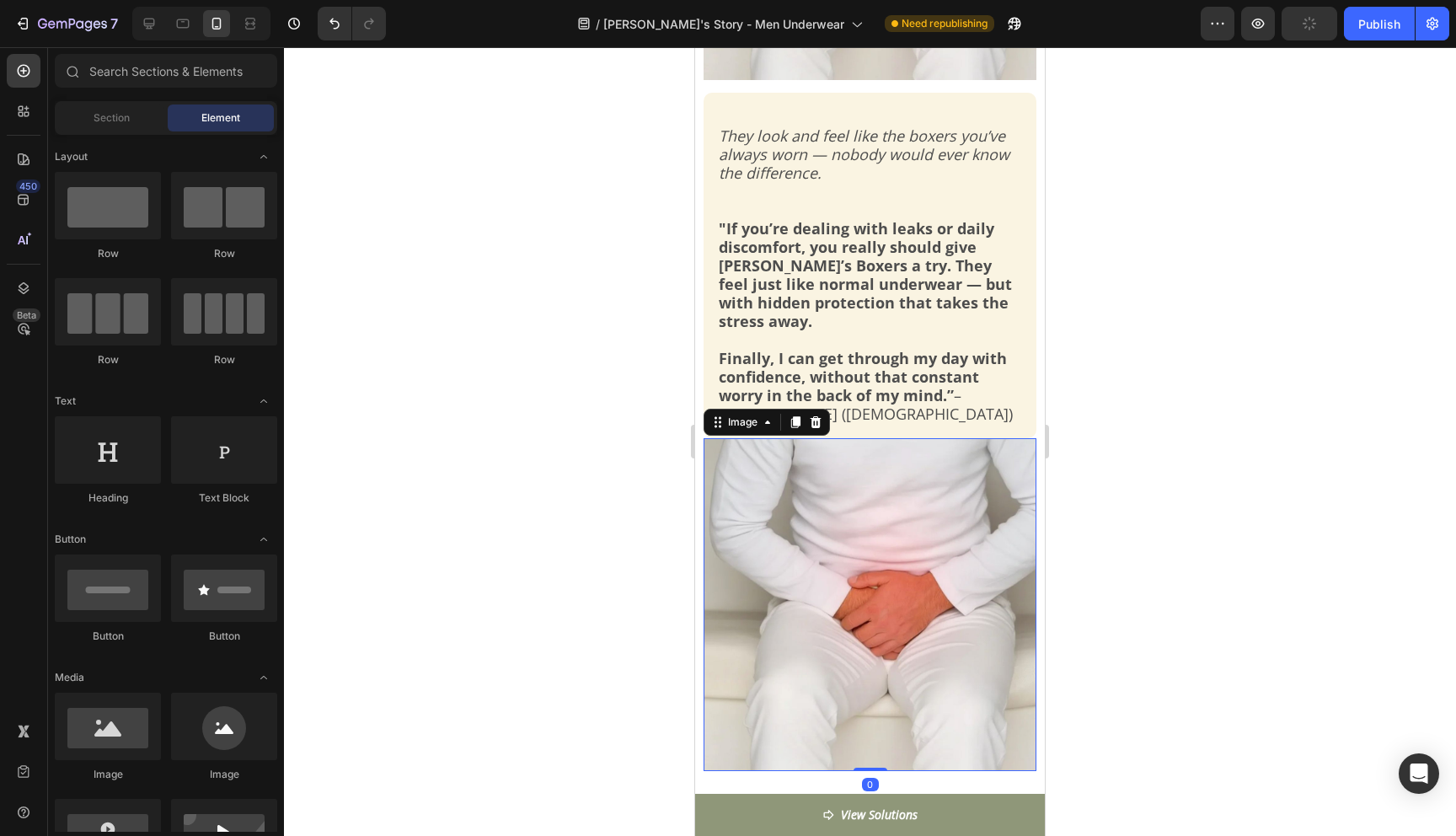
click at [897, 584] on img at bounding box center [870, 605] width 333 height 333
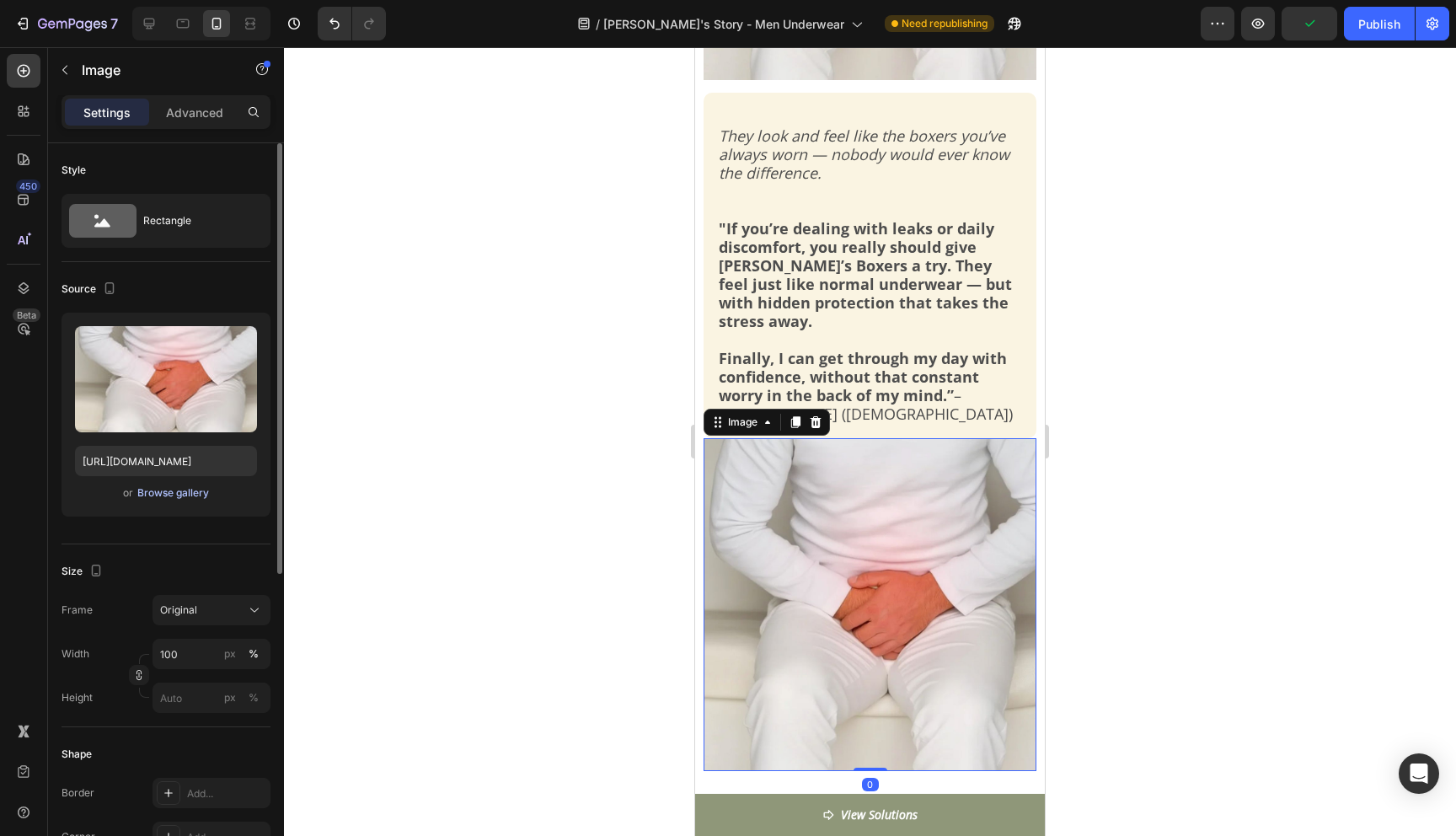
click at [190, 492] on div "Browse gallery" at bounding box center [174, 492] width 72 height 15
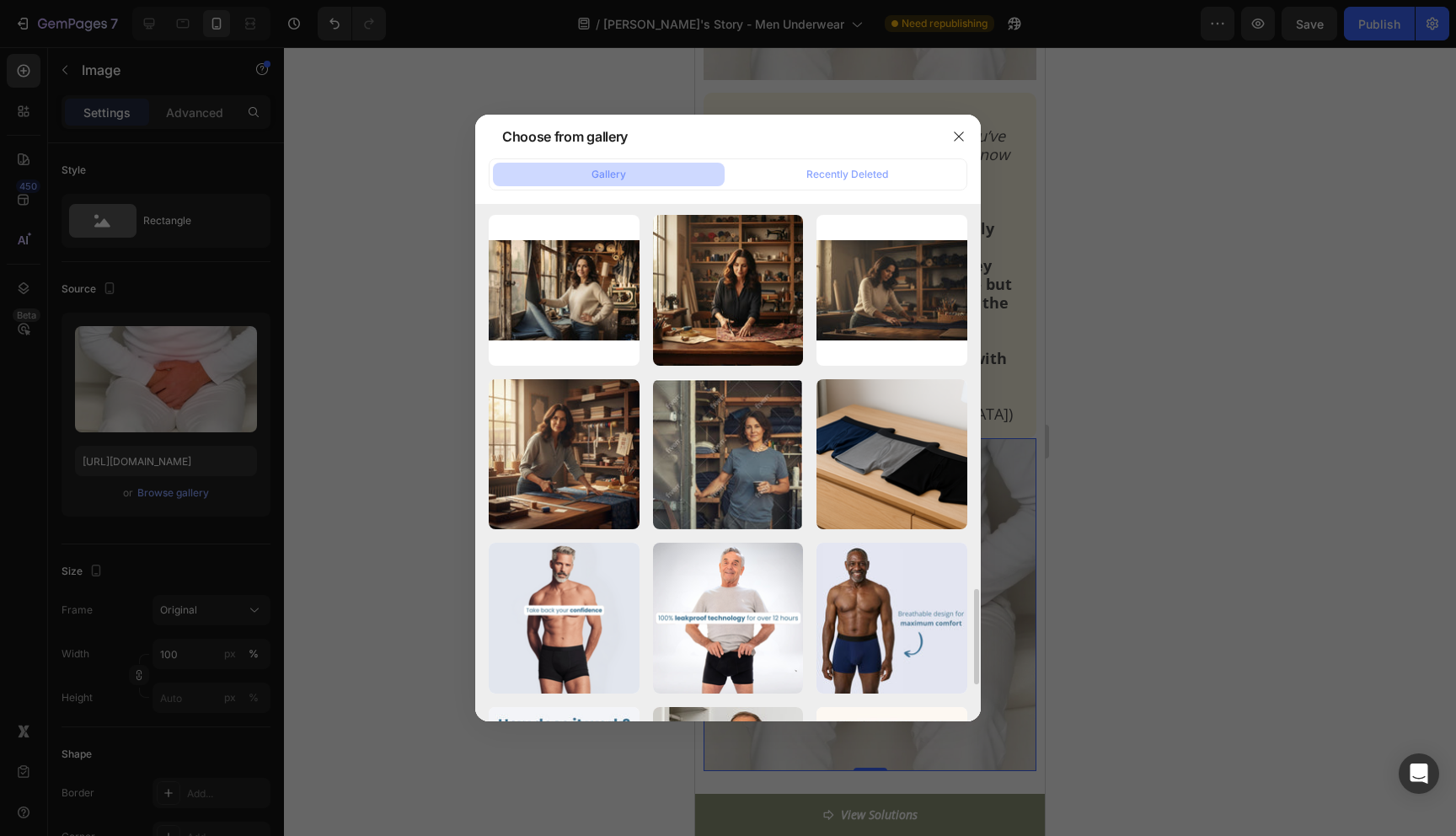
scroll to position [2137, 0]
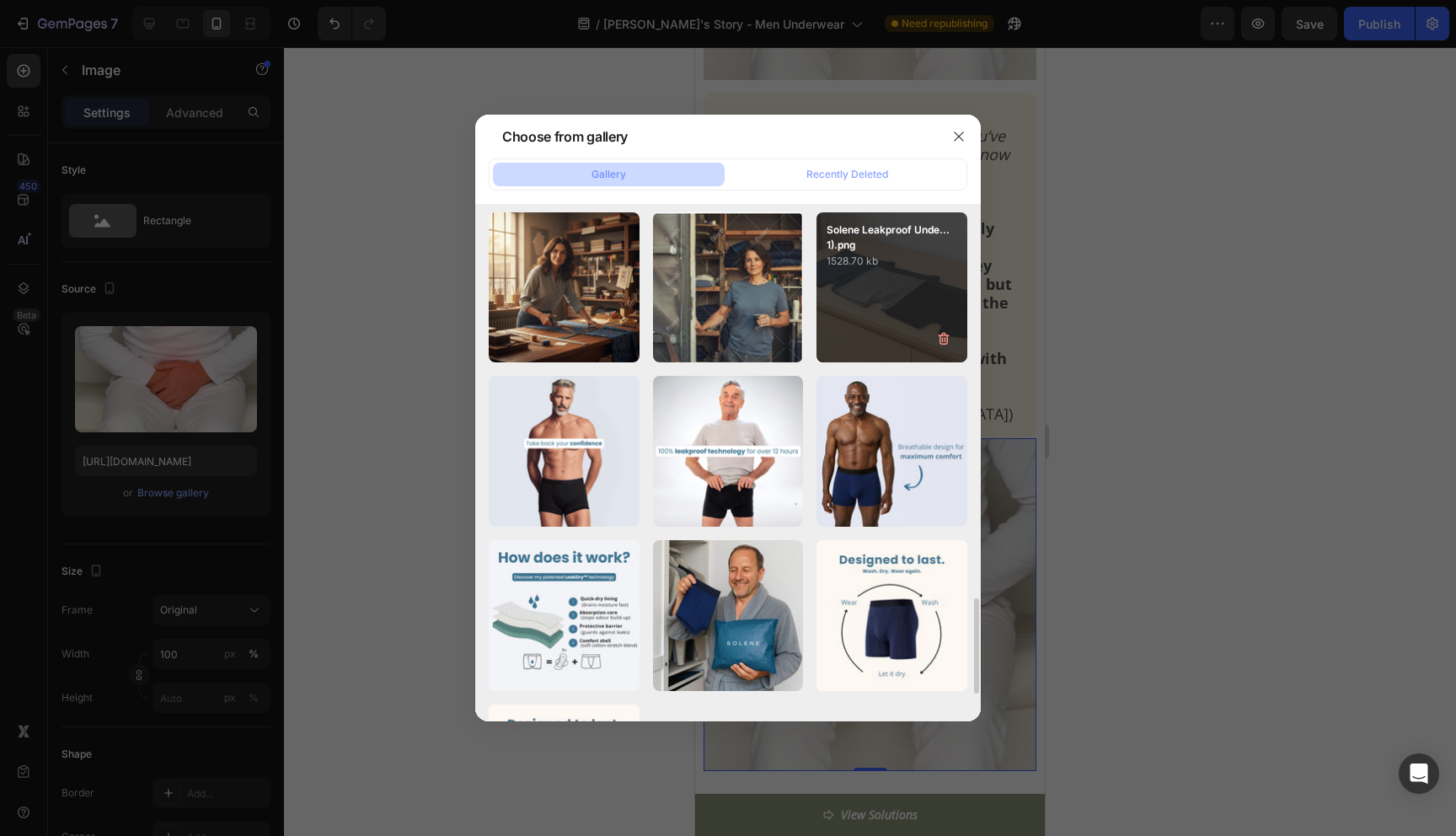
click at [879, 327] on div "Solene Leakproof Unde...1).png 1528.70 kb" at bounding box center [891, 287] width 151 height 151
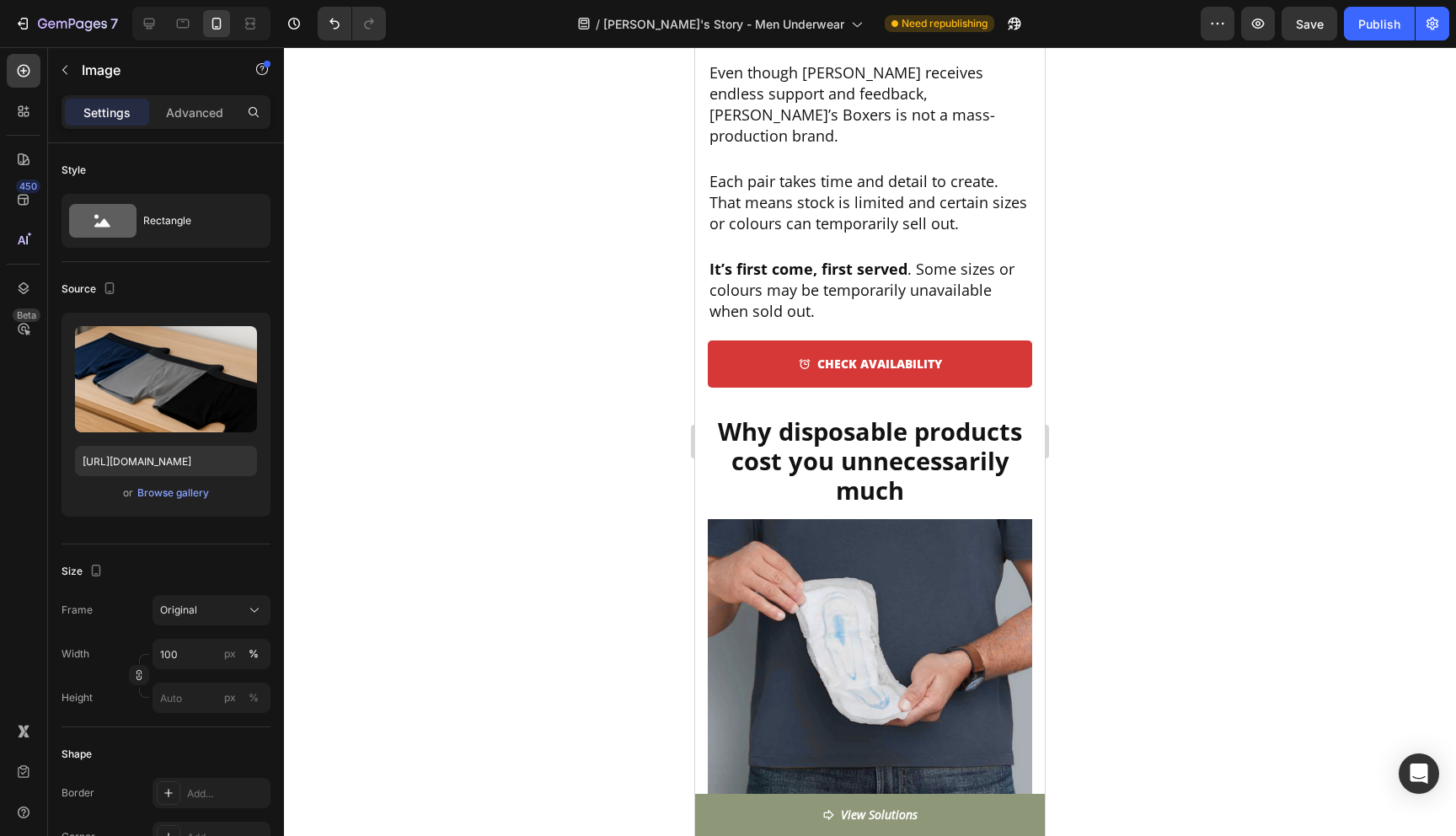
scroll to position [6089, 0]
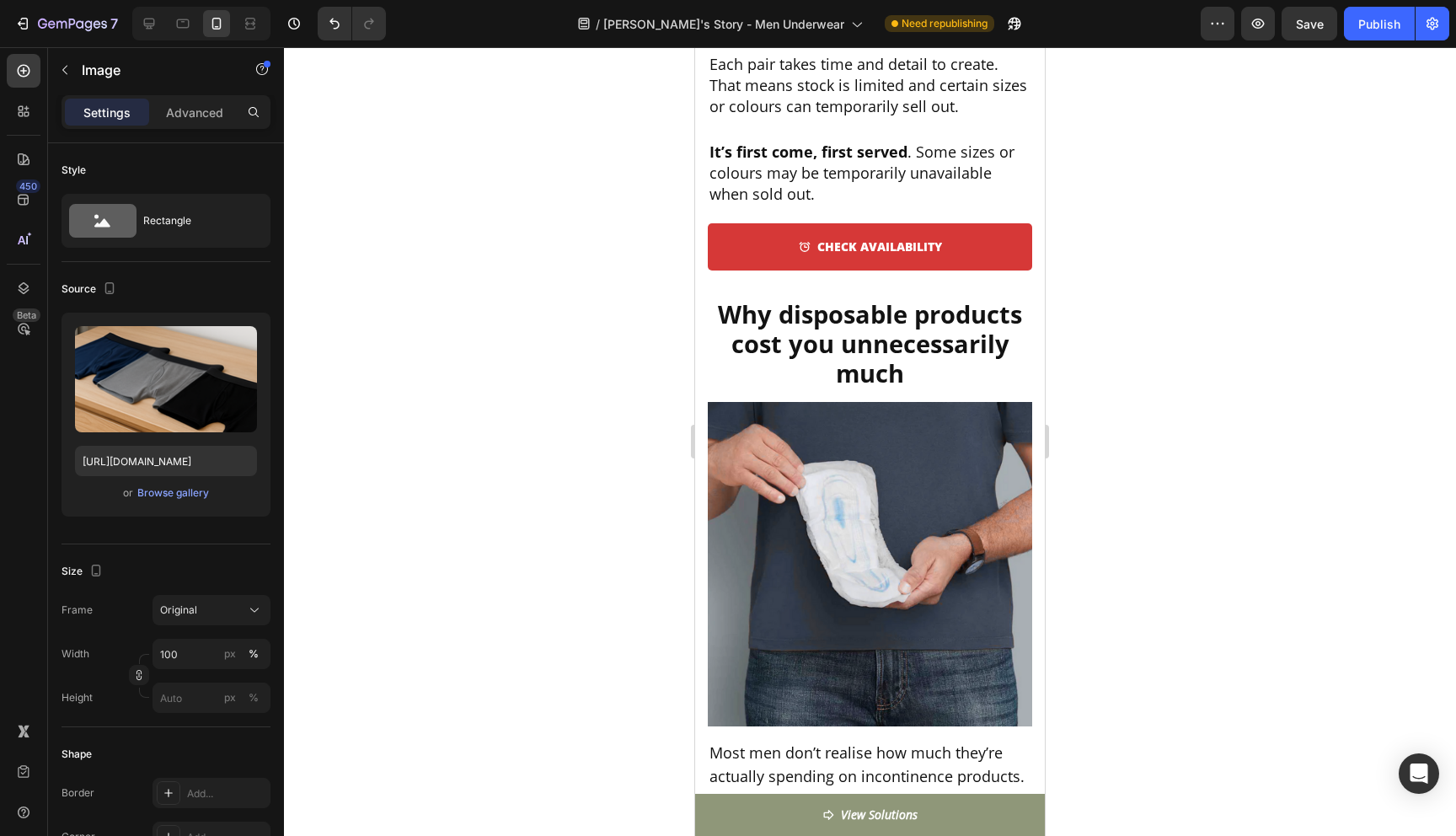
type input "https://cdn.shopify.com/s/files/1/0690/6354/0925/files/gempages_557558675238028…"
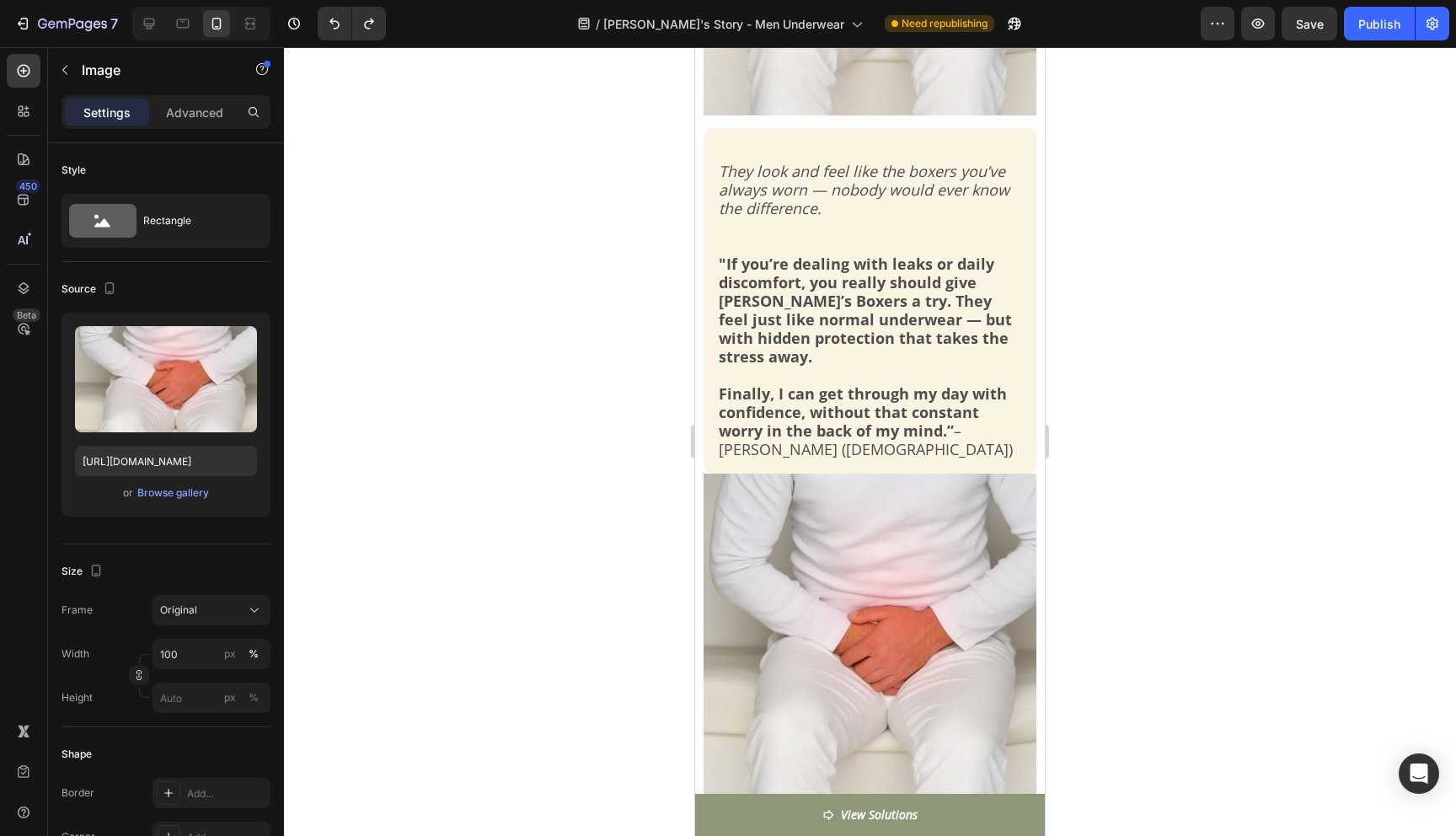
scroll to position [831, 0]
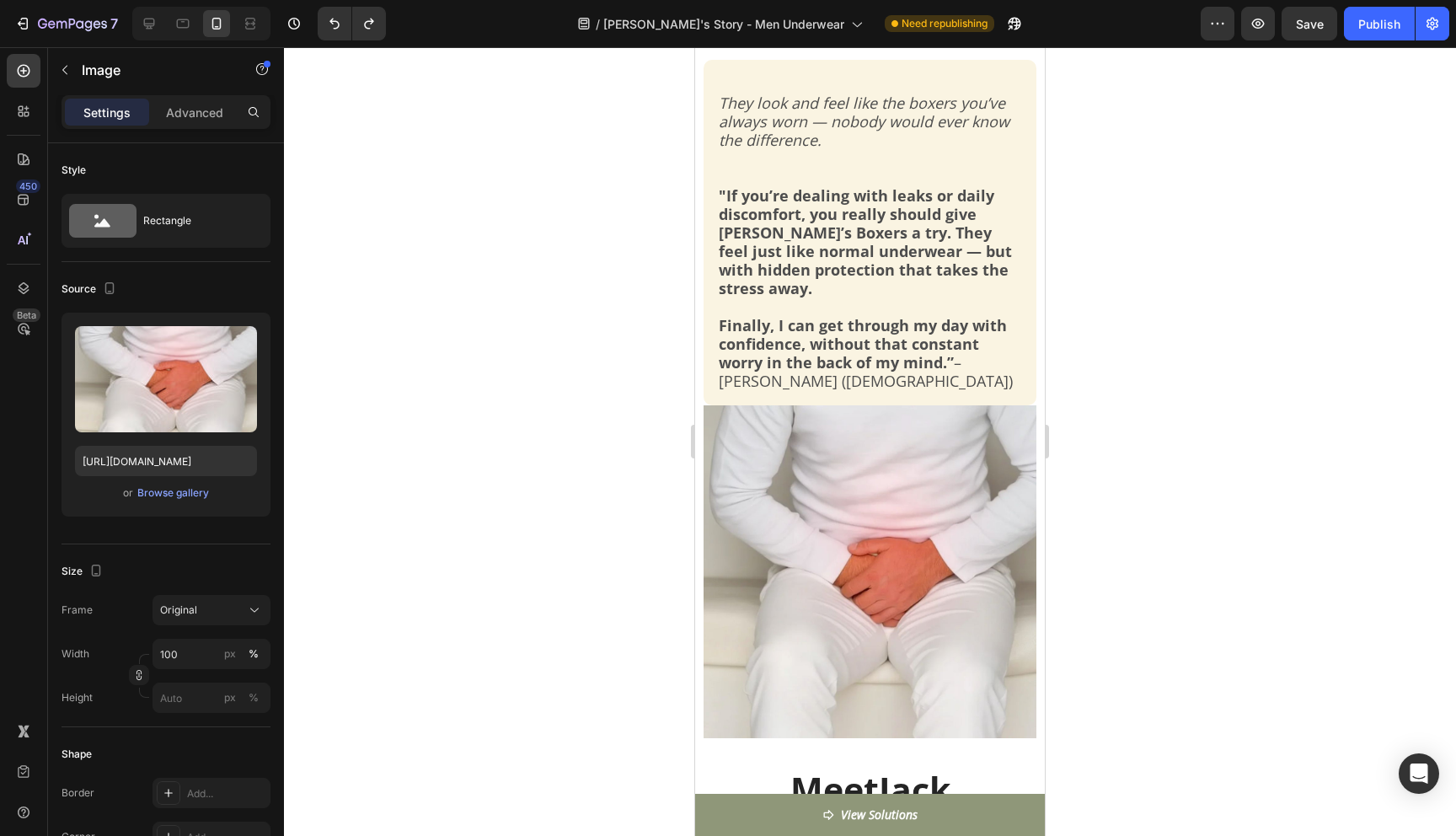
click at [920, 525] on img at bounding box center [870, 571] width 333 height 333
click at [843, 477] on img at bounding box center [870, 571] width 333 height 333
click at [842, 513] on img at bounding box center [870, 571] width 333 height 333
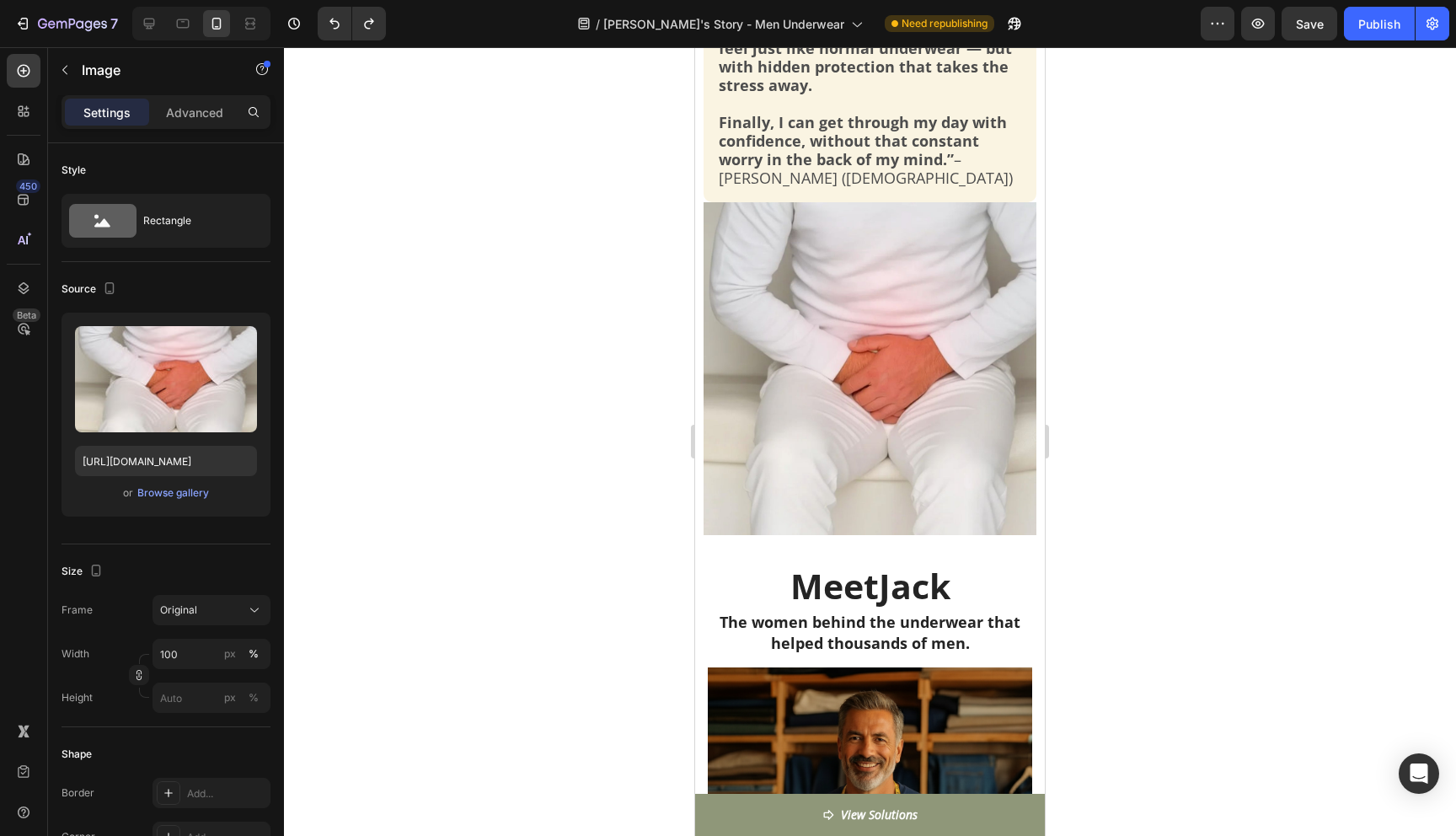
scroll to position [1036, 0]
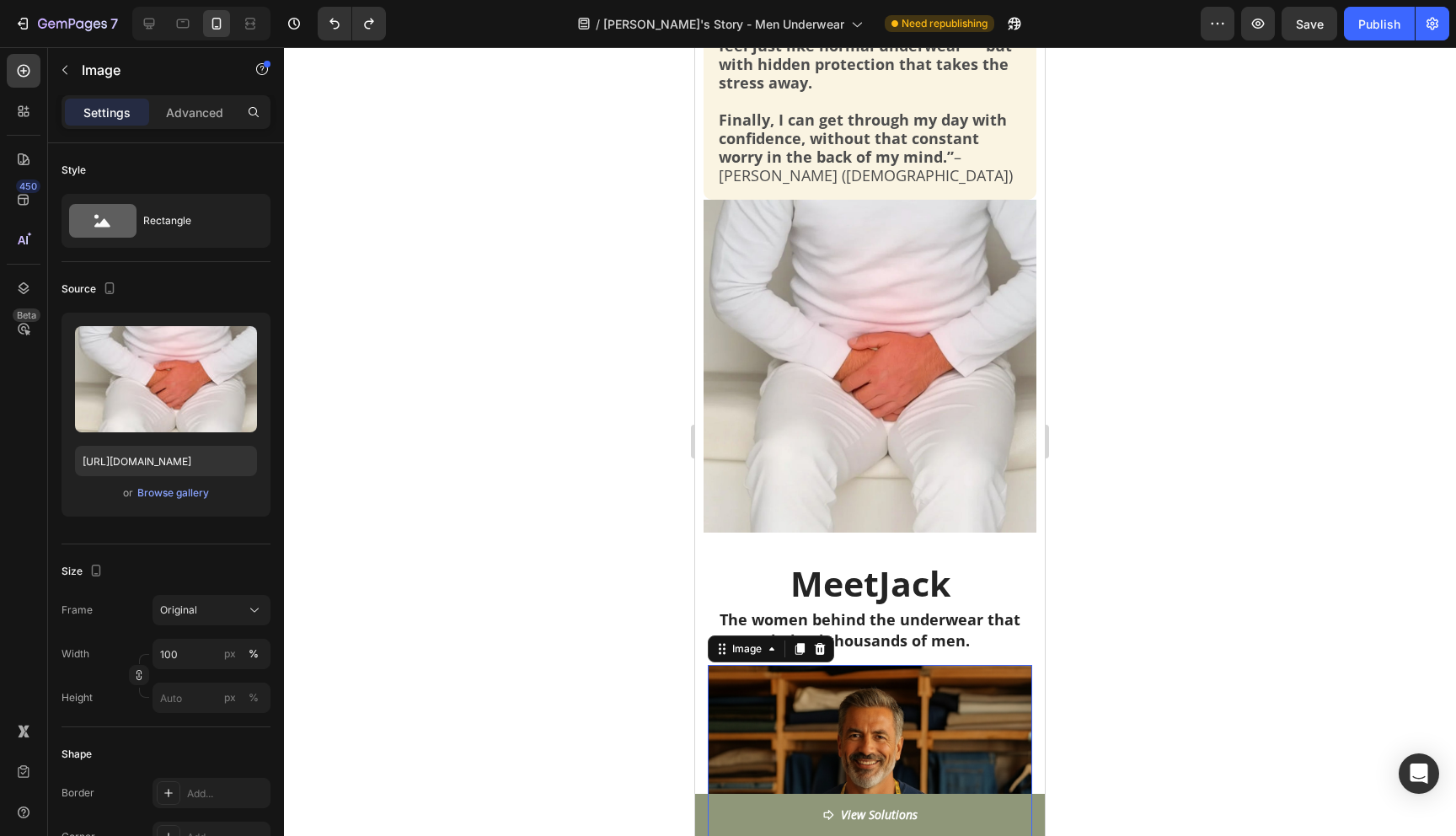
click at [820, 677] on img at bounding box center [870, 826] width 324 height 324
click at [834, 368] on img at bounding box center [870, 366] width 333 height 333
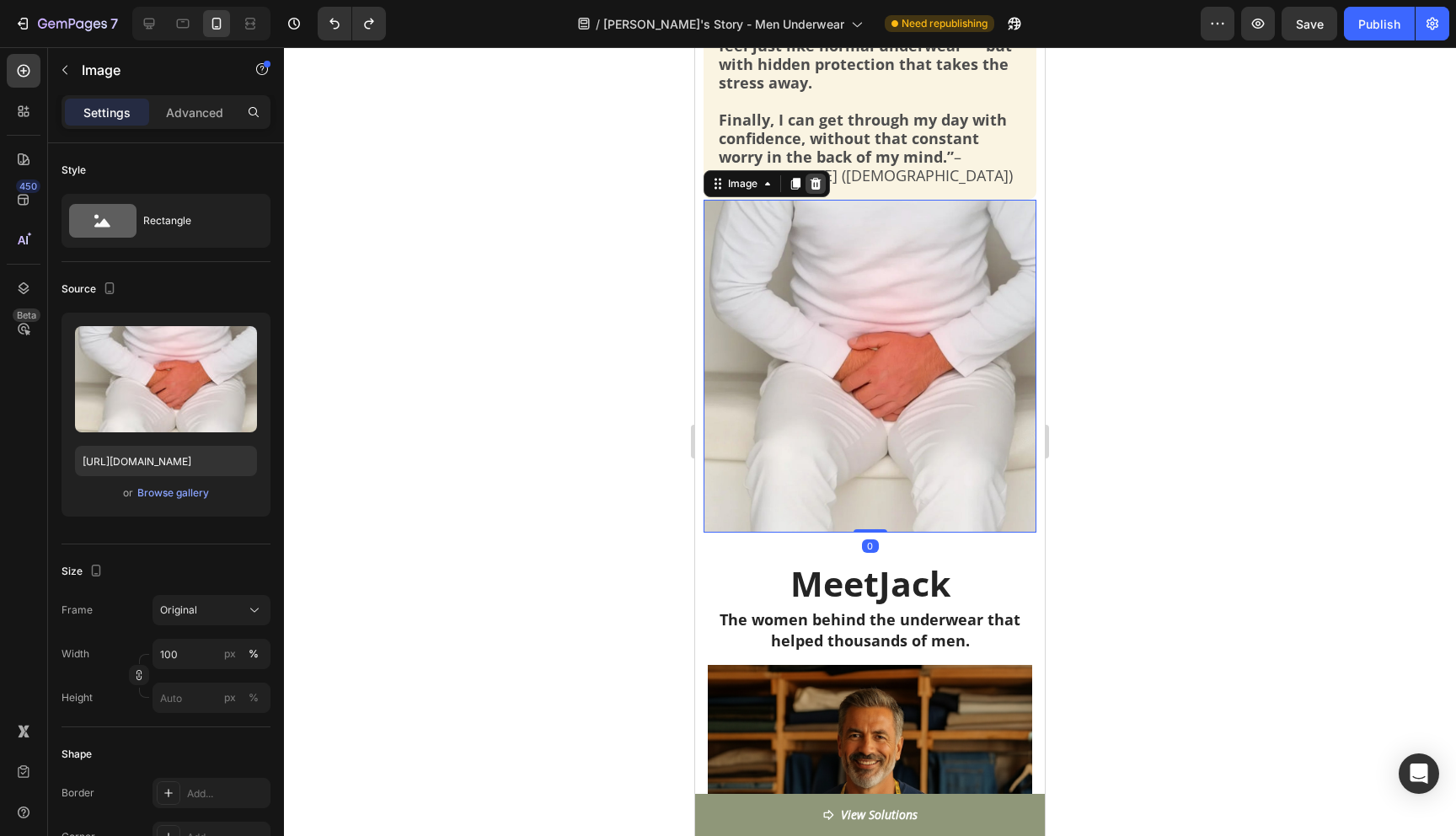
click at [819, 178] on icon at bounding box center [816, 183] width 11 height 11
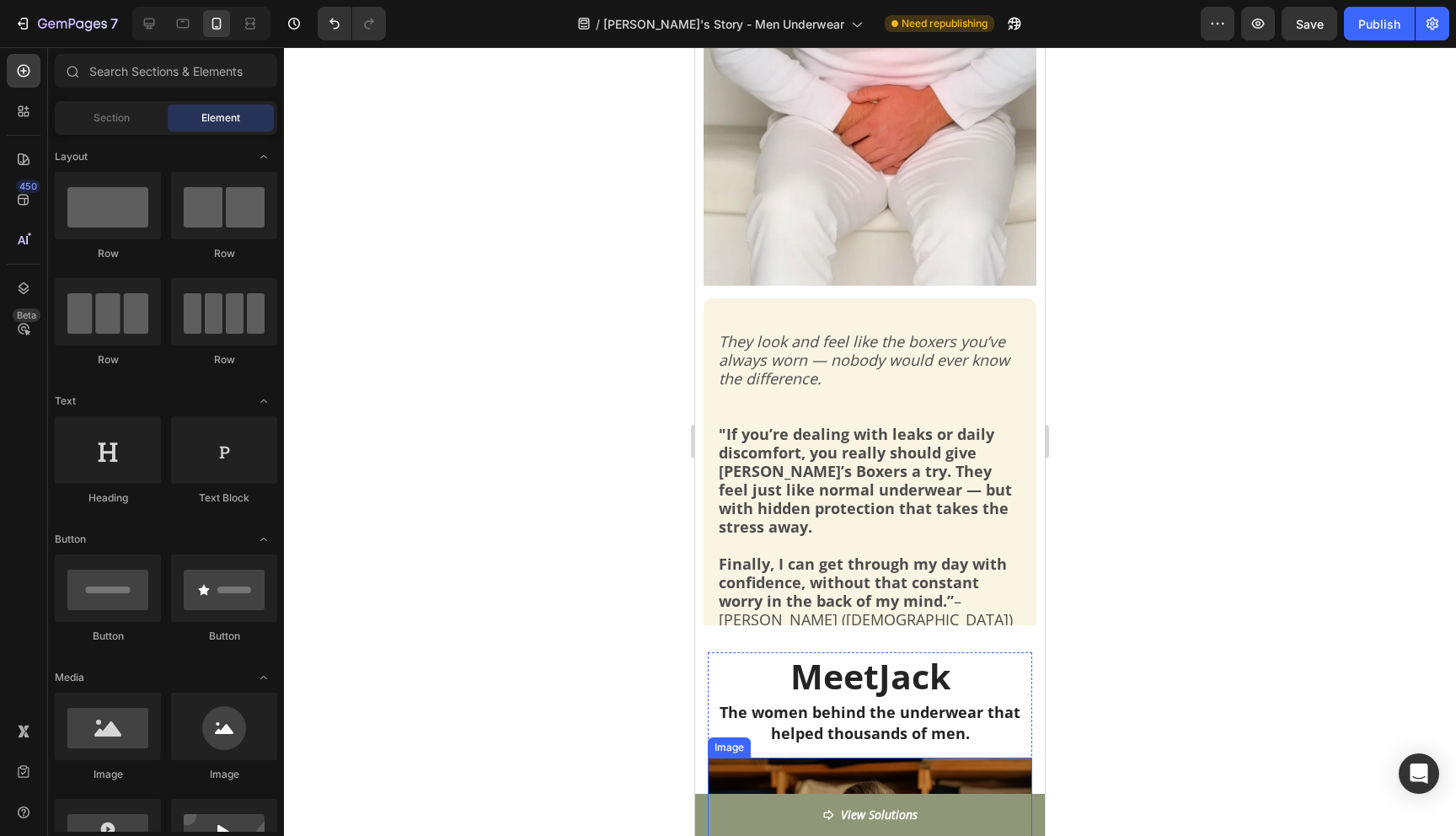
scroll to position [587, 0]
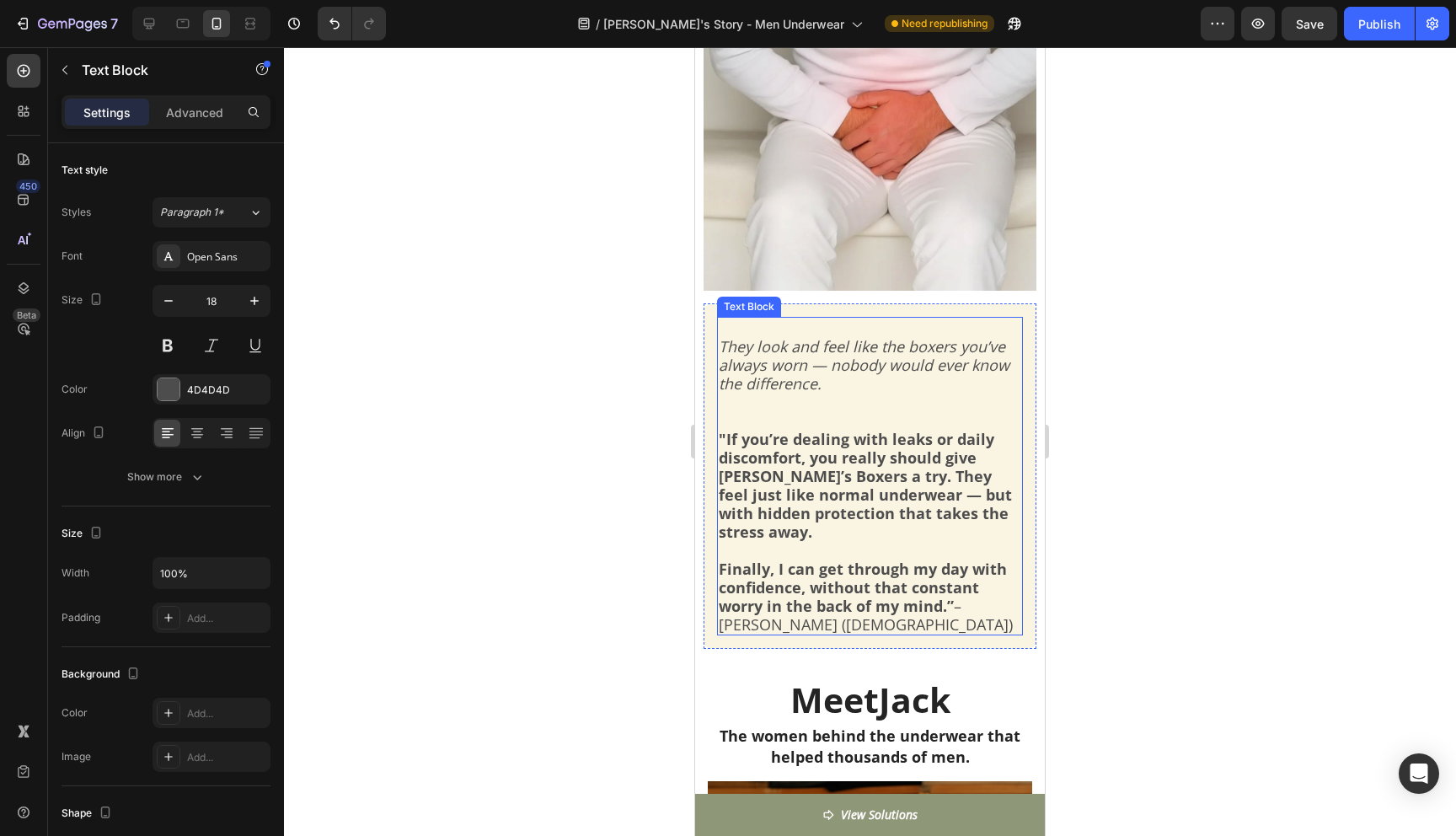
click at [814, 380] on icon "They look and feel like the boxers you’ve always worn — nobody would ever know …" at bounding box center [864, 365] width 291 height 57
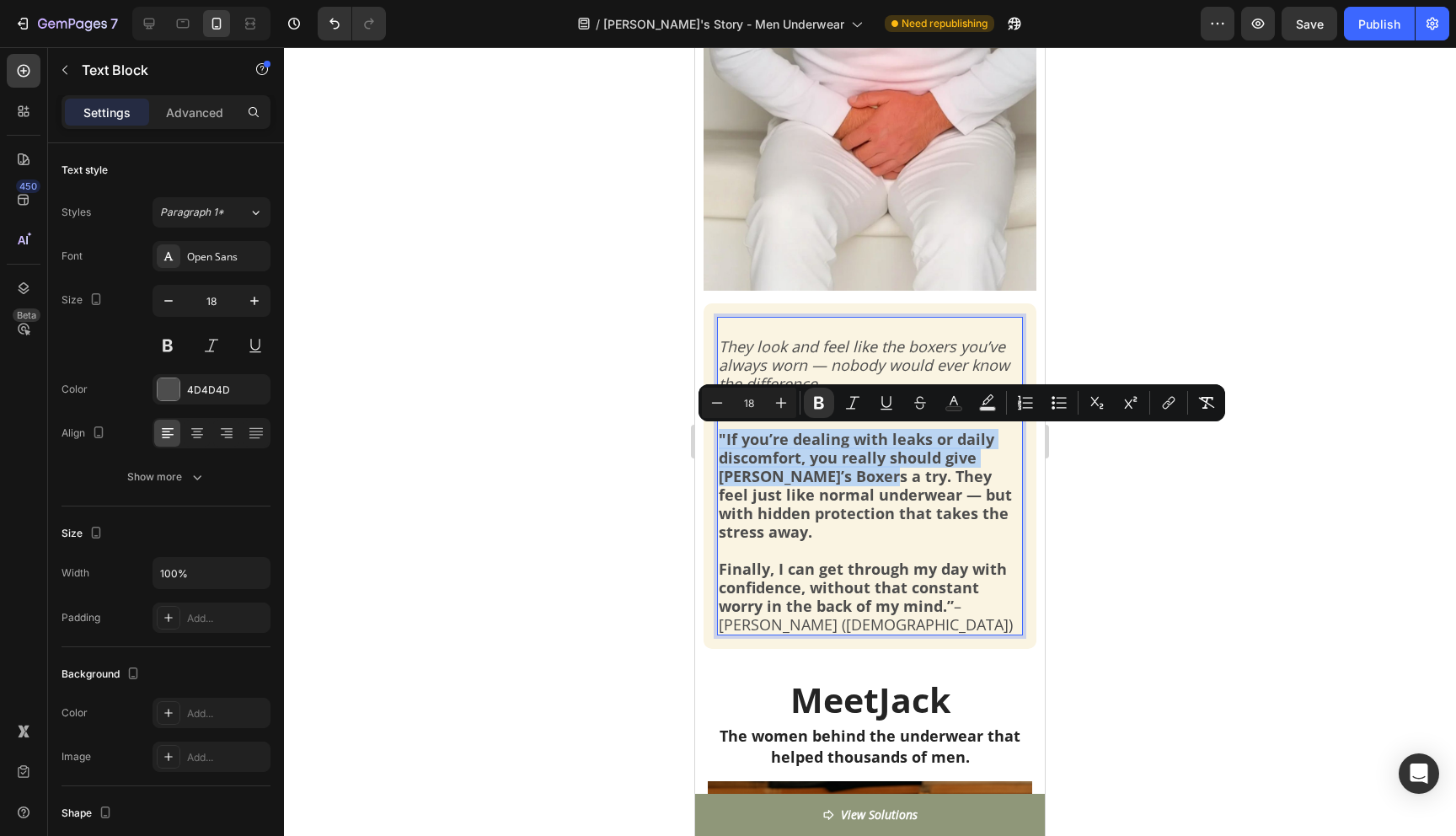
drag, startPoint x: 817, startPoint y: 476, endPoint x: 717, endPoint y: 435, distance: 108.1
click at [717, 435] on div "They look and feel like the boxers you’ve always worn — nobody would ever know …" at bounding box center [870, 475] width 306 height 318
click at [1101, 494] on div at bounding box center [870, 442] width 1172 height 789
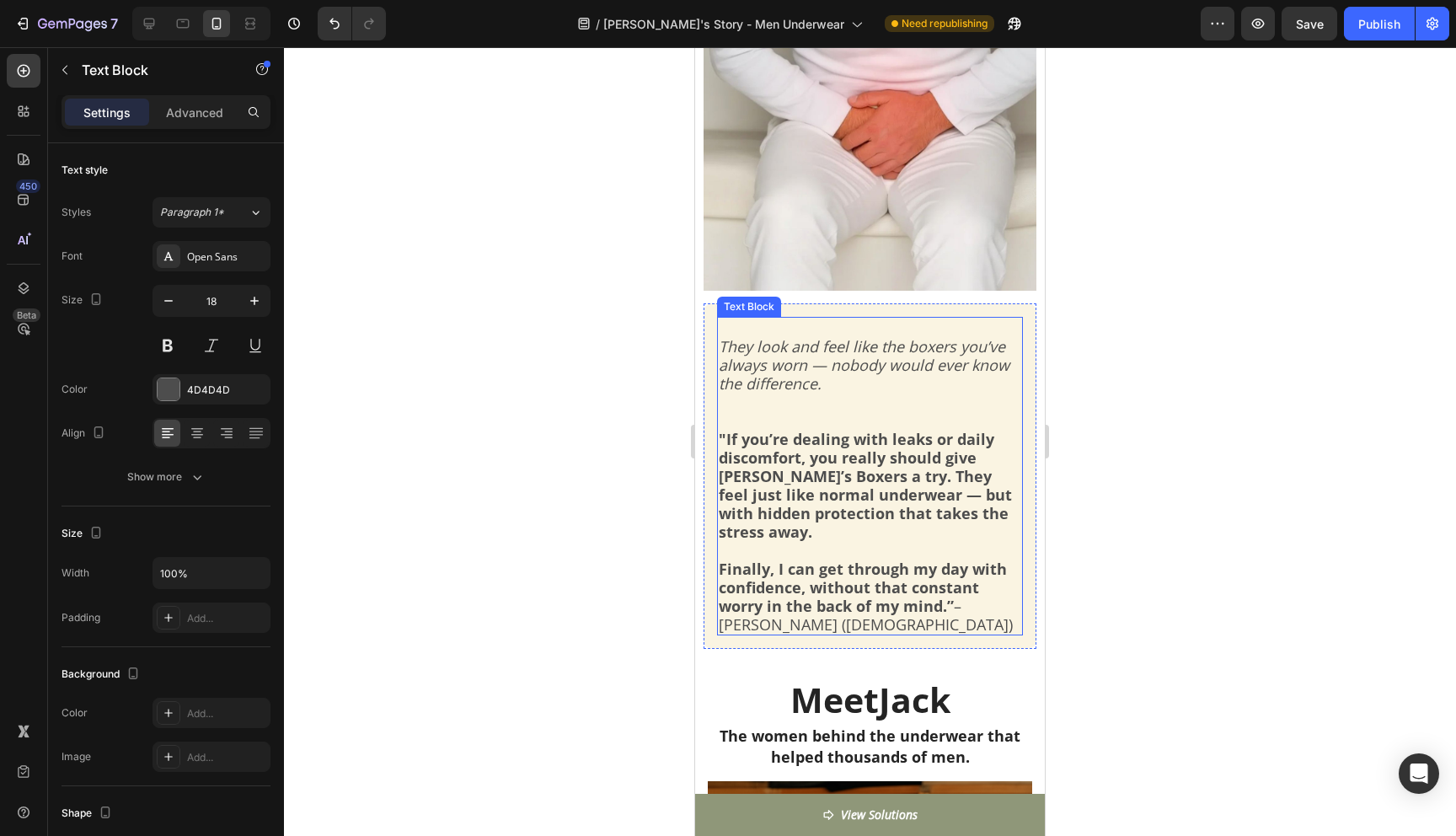
click at [835, 411] on p ""If you’re dealing with leaks or daily discomfort, you really should give Jack’…" at bounding box center [870, 513] width 302 height 241
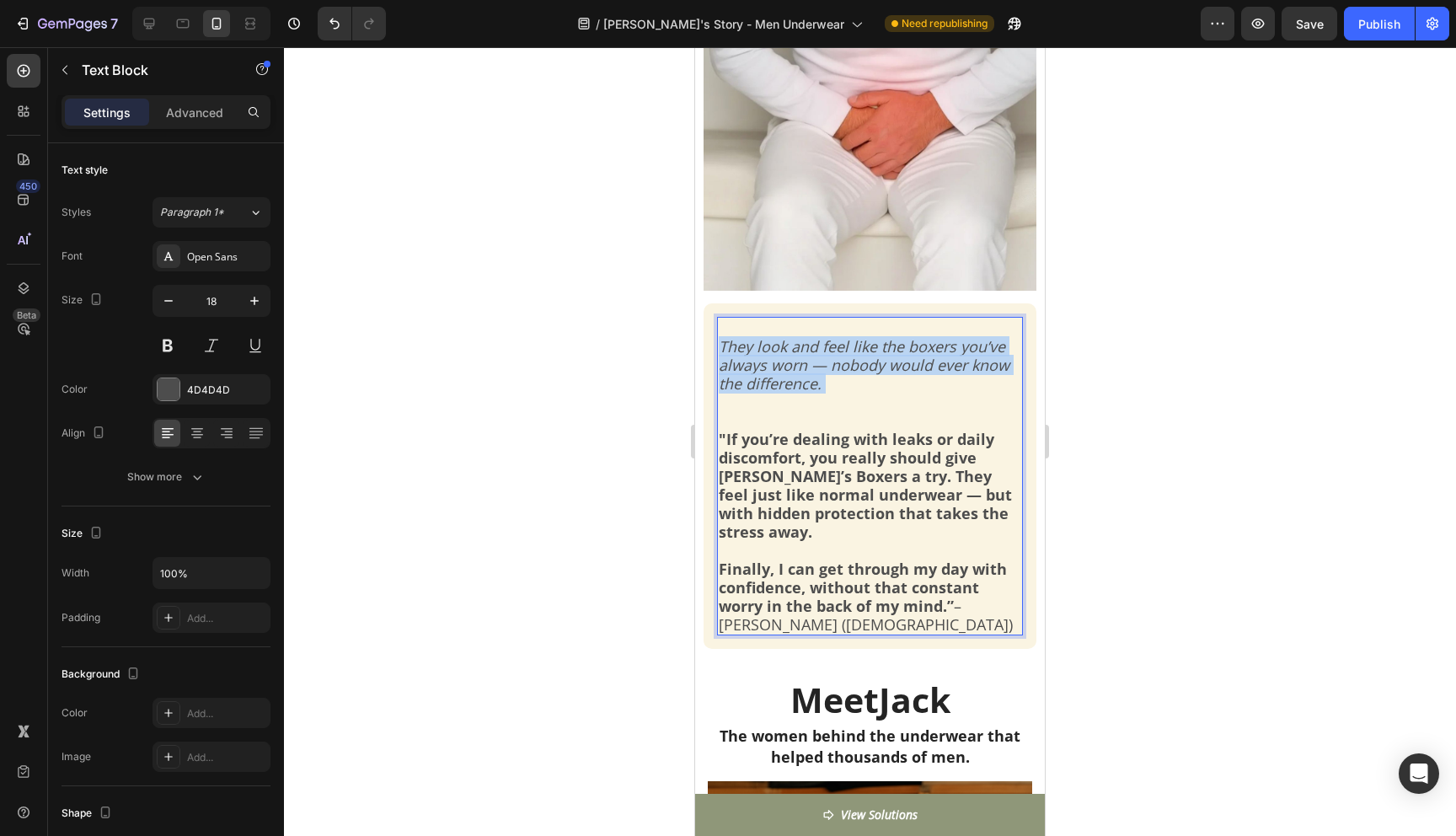
drag, startPoint x: 836, startPoint y: 407, endPoint x: 721, endPoint y: 347, distance: 129.7
click at [721, 347] on div "They look and feel like the boxers you’ve always worn — nobody would ever know …" at bounding box center [870, 475] width 306 height 318
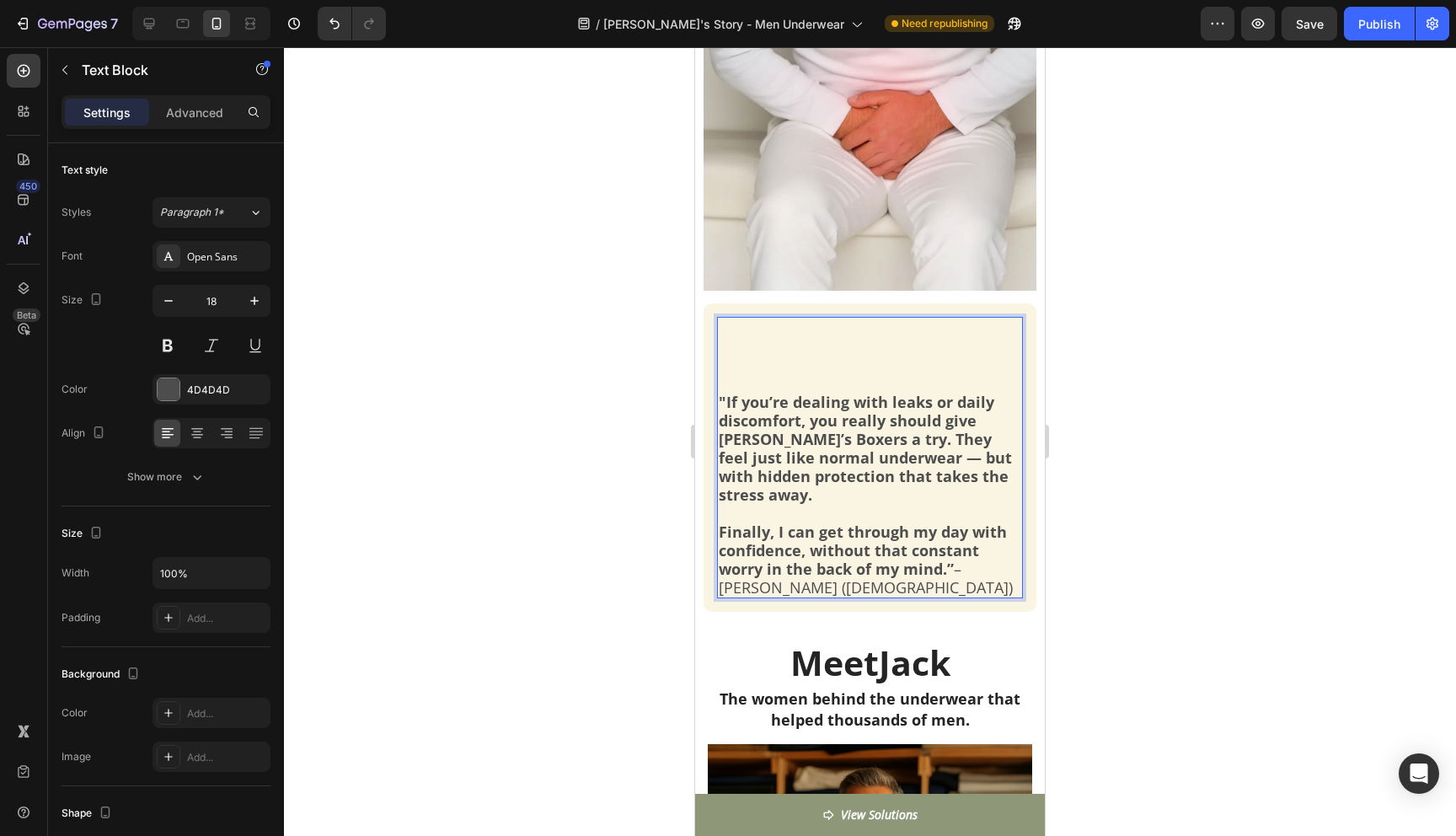
click at [816, 441] on strong ""If you’re dealing with leaks or daily discomfort, you really should give Jack’…" at bounding box center [865, 448] width 294 height 113
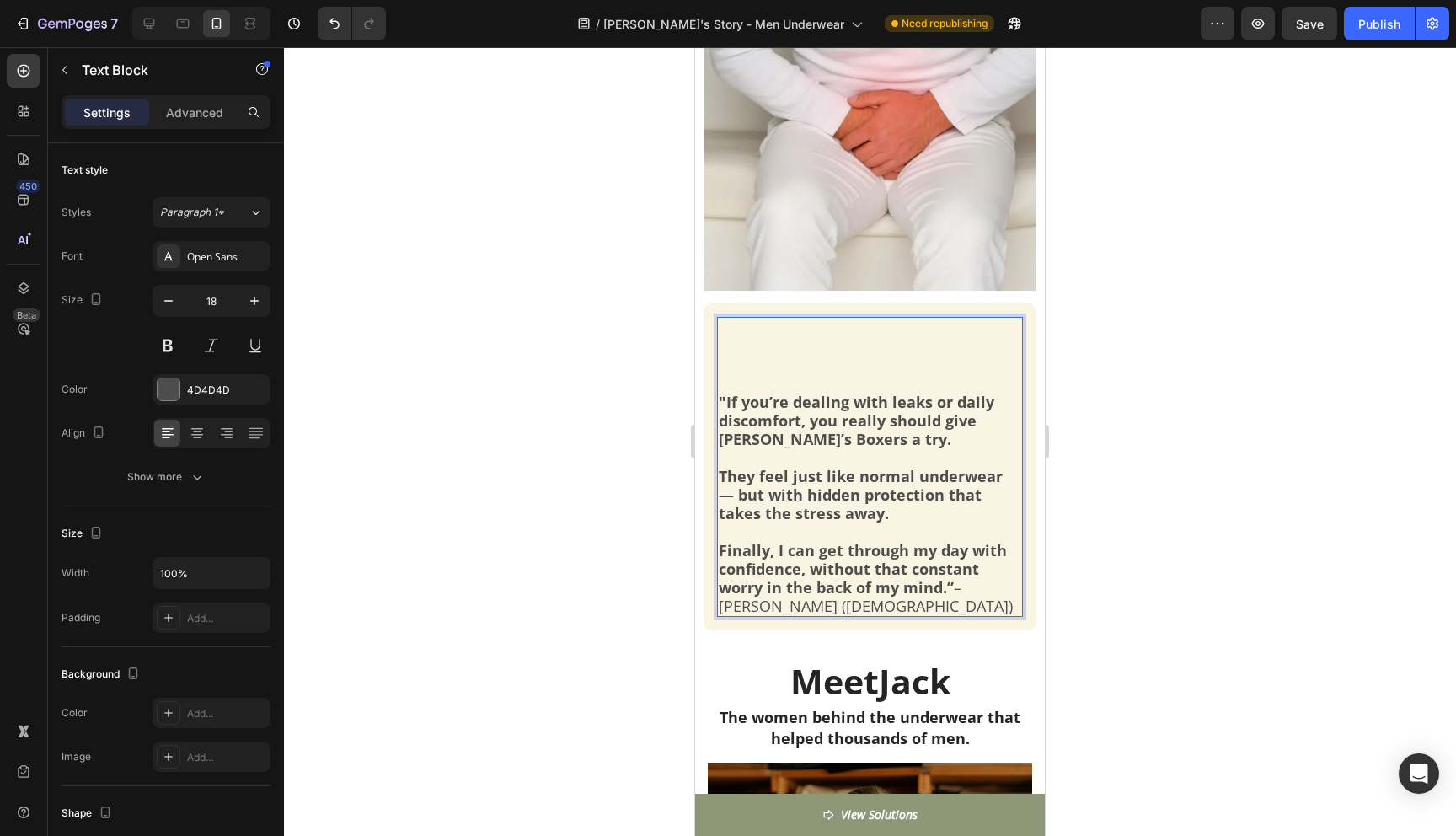
click at [852, 420] on strong ""If you’re dealing with leaks or daily discomfort, you really should give Jack’…" at bounding box center [856, 420] width 275 height 57
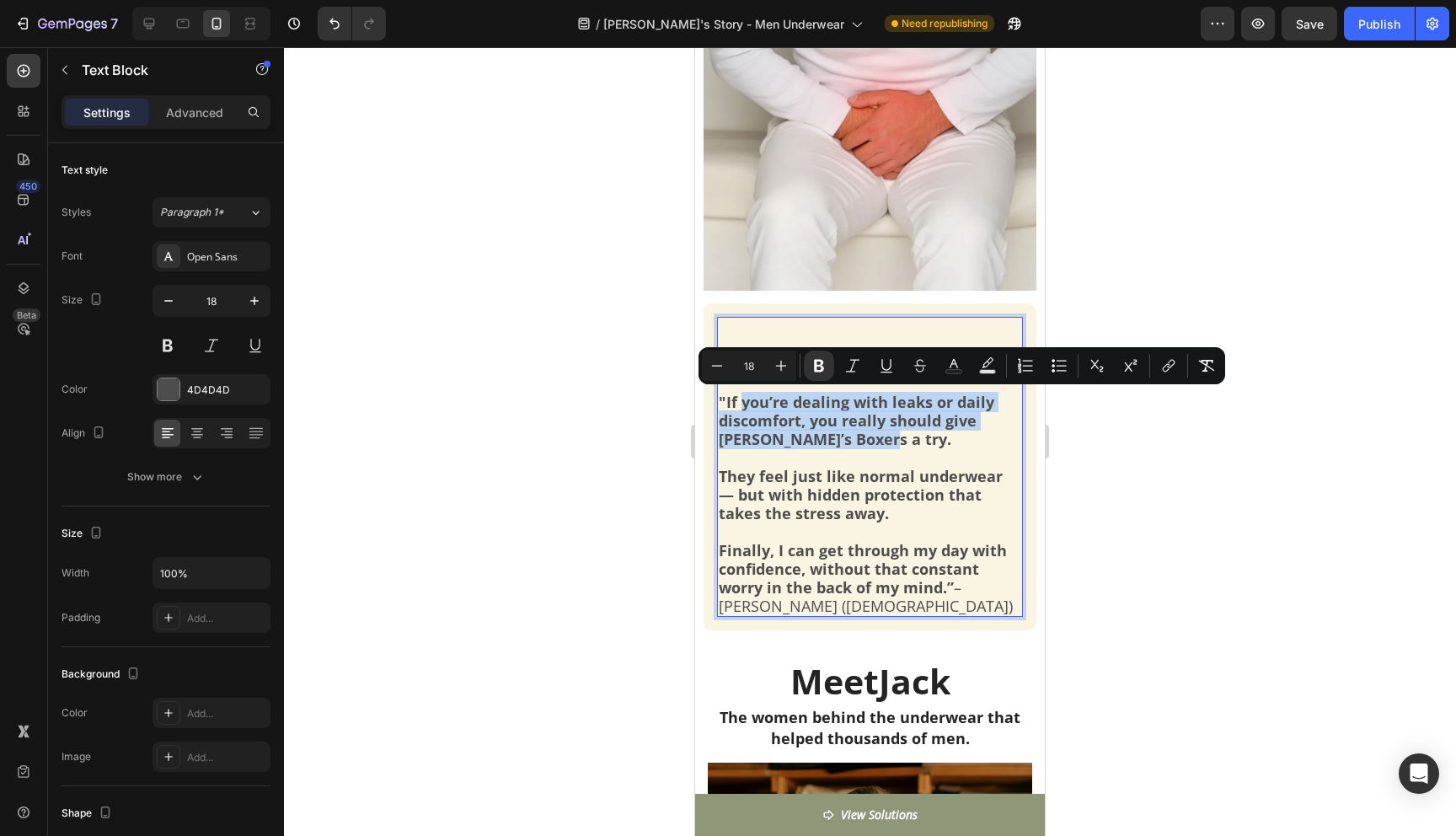
drag, startPoint x: 824, startPoint y: 437, endPoint x: 743, endPoint y: 402, distance: 88.2
click at [743, 402] on p ""If you’re dealing with leaks or daily discomfort, you really should give Jack’…" at bounding box center [870, 485] width 302 height 259
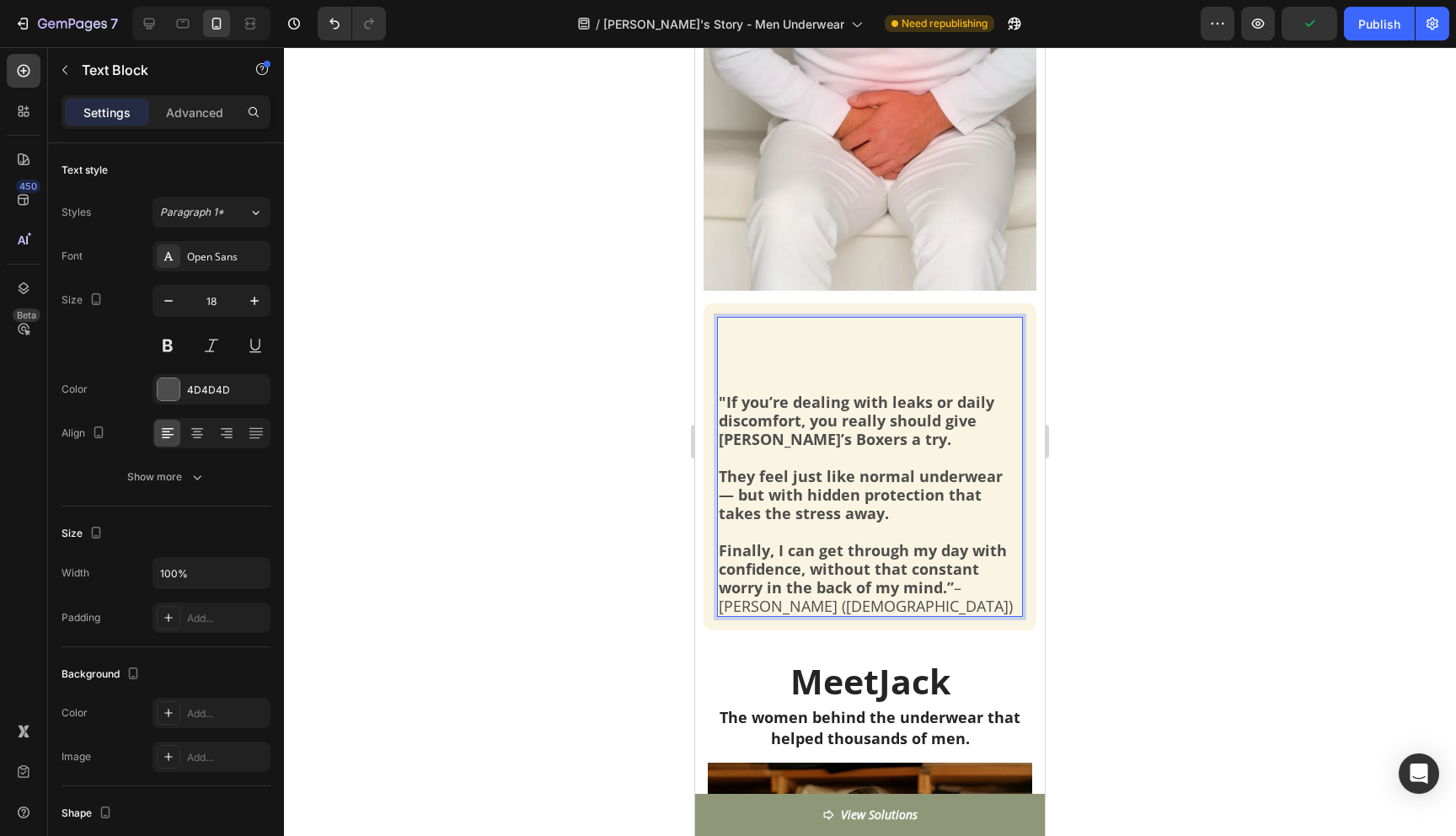
click at [724, 400] on strong ""If you’re dealing with leaks or daily discomfort, you really should give Jack’…" at bounding box center [856, 420] width 275 height 57
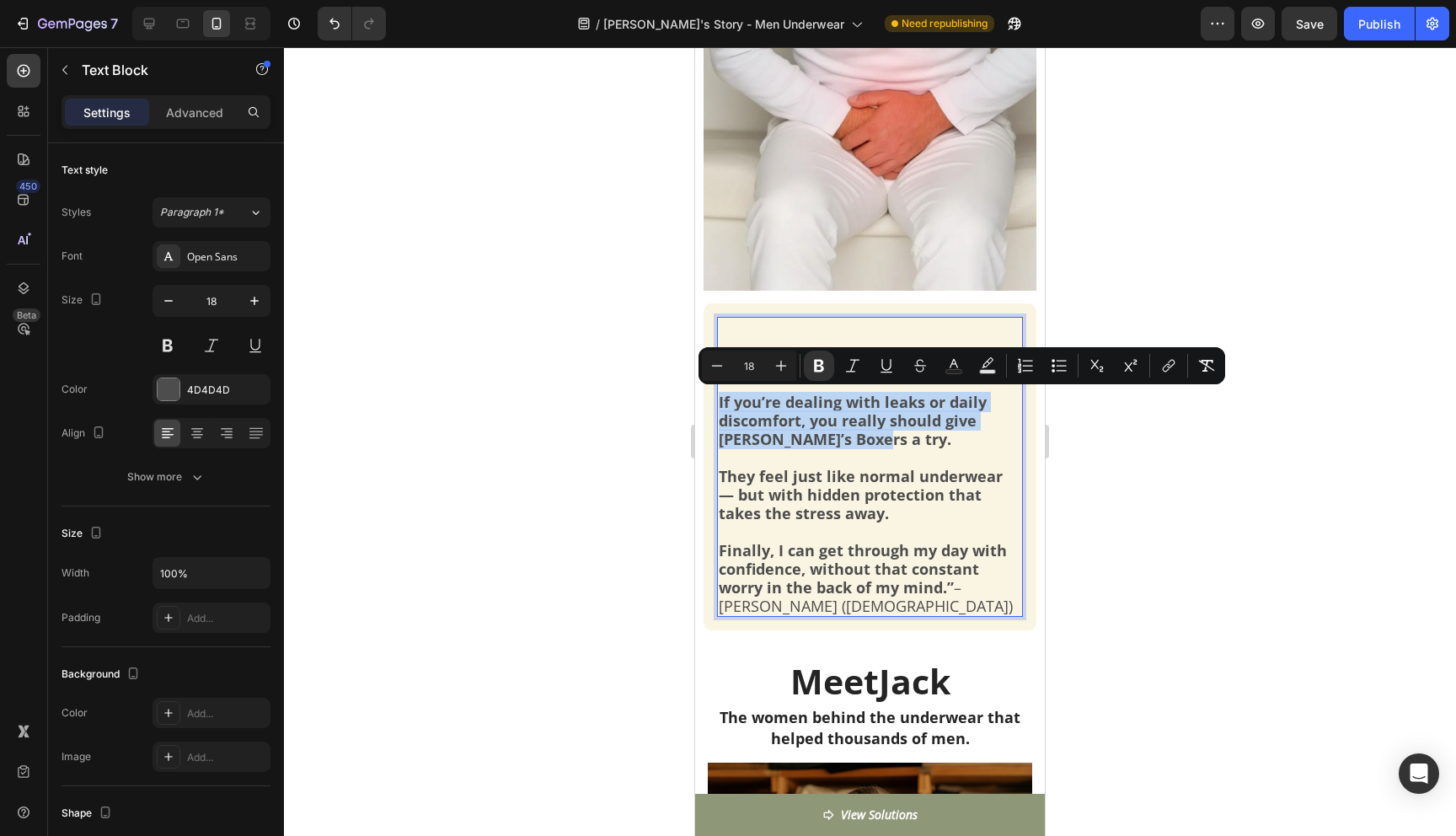
drag, startPoint x: 814, startPoint y: 442, endPoint x: 721, endPoint y: 400, distance: 102.0
click at [721, 400] on strong "If you’re dealing with leaks or daily discomfort, you really should give Jack’s…" at bounding box center [853, 420] width 268 height 57
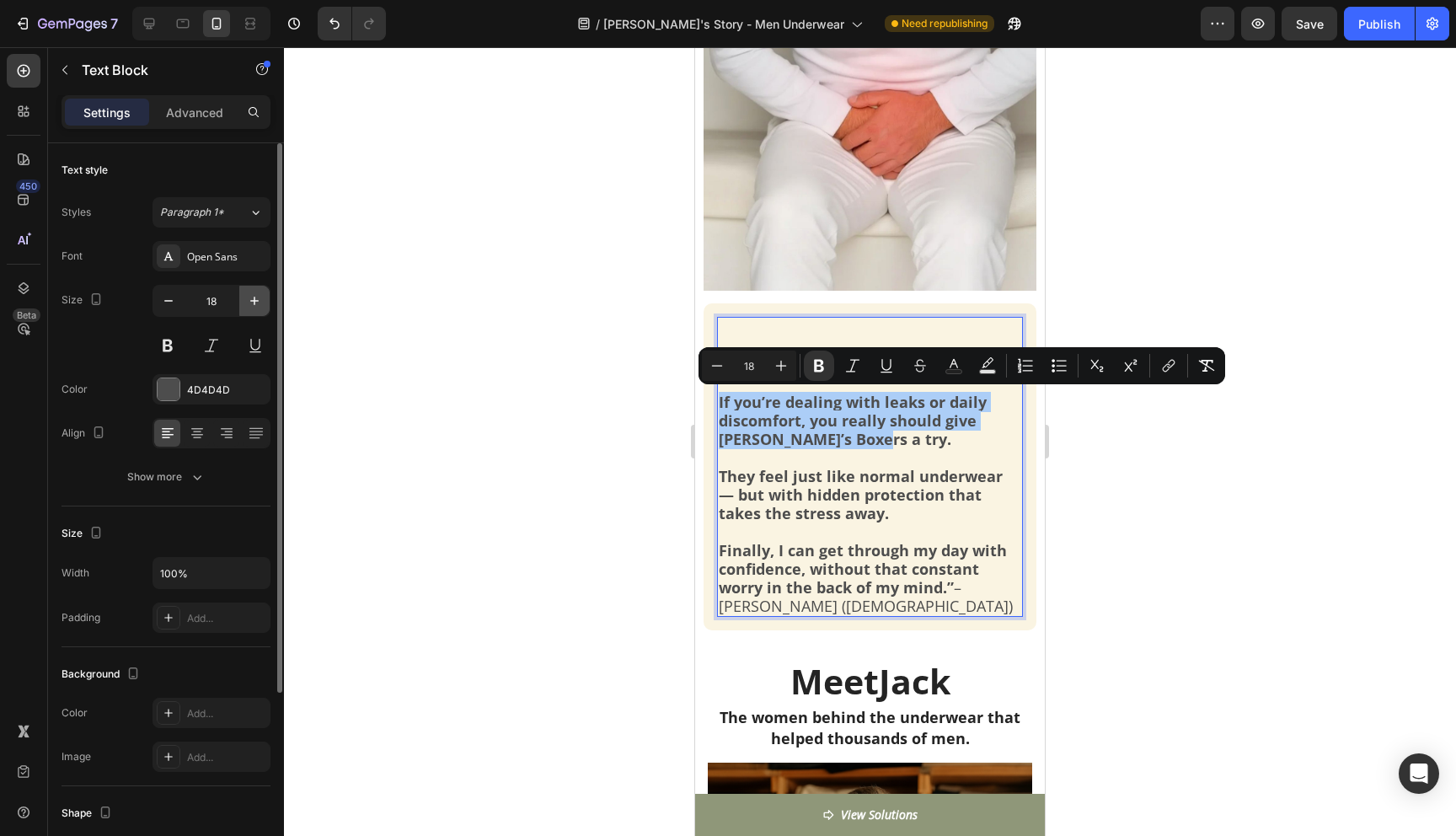
click at [256, 307] on icon "button" at bounding box center [254, 301] width 17 height 17
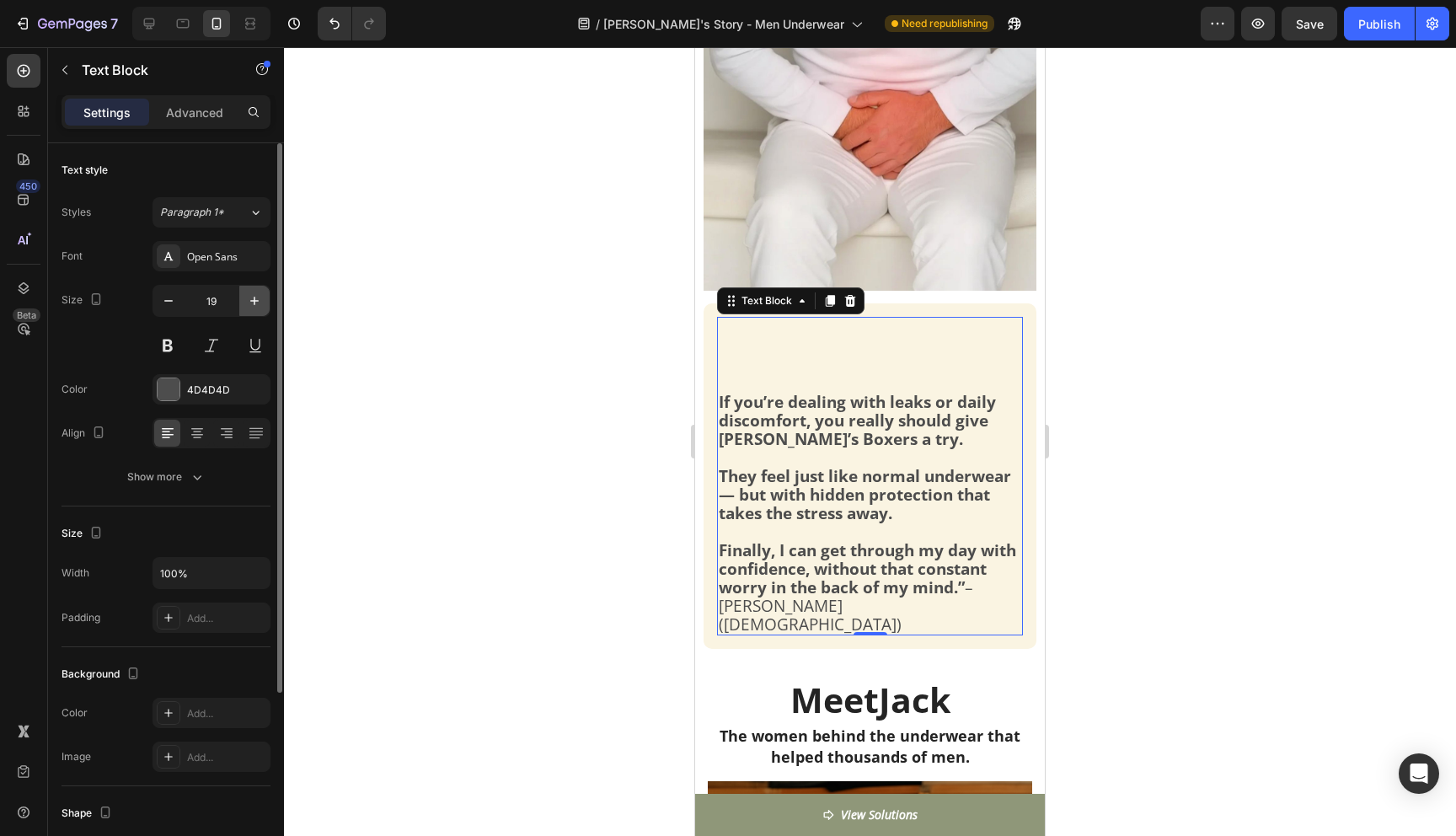
click at [256, 307] on icon "button" at bounding box center [254, 301] width 17 height 17
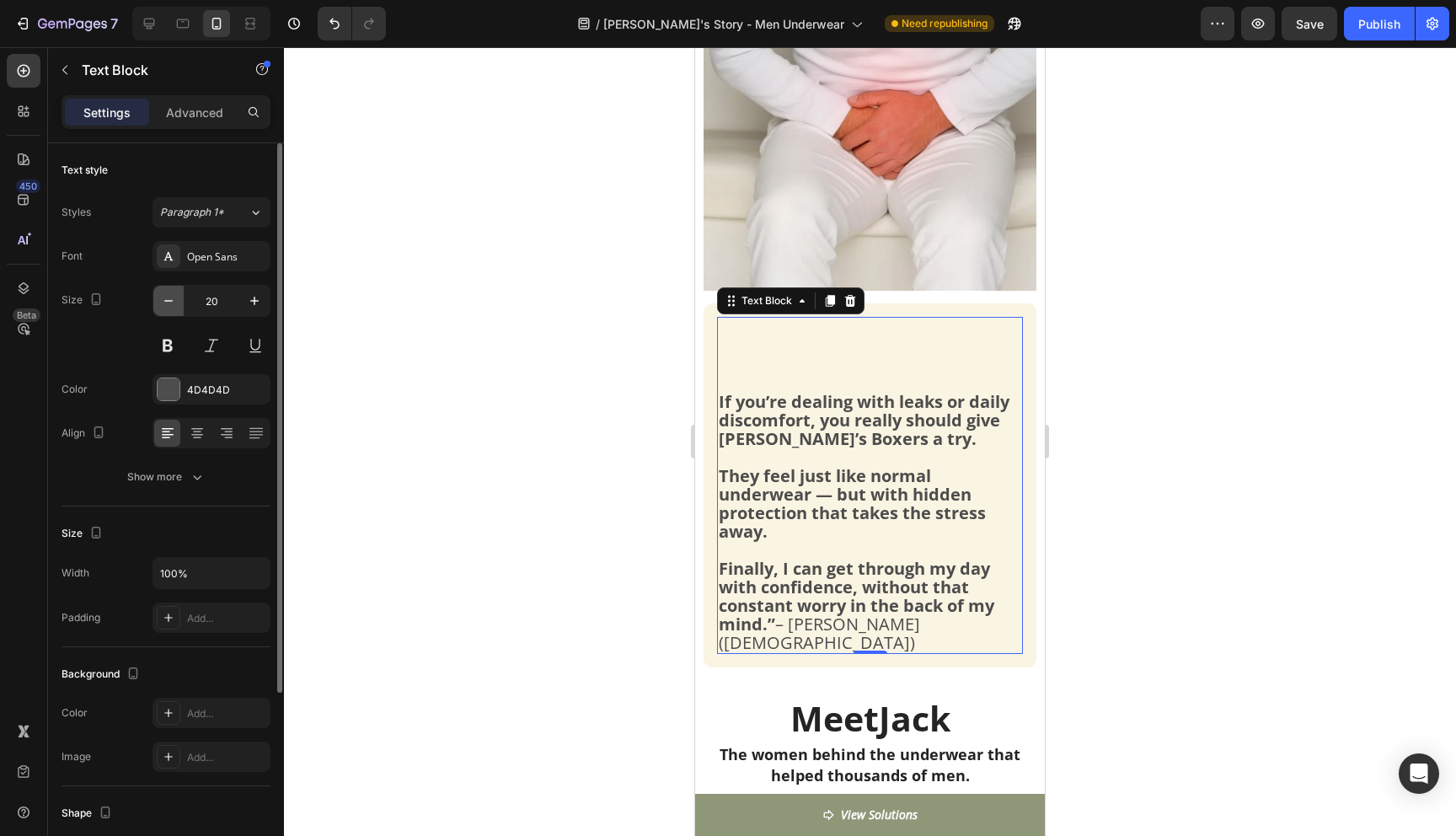
click at [168, 299] on icon "button" at bounding box center [168, 301] width 17 height 17
type input "18"
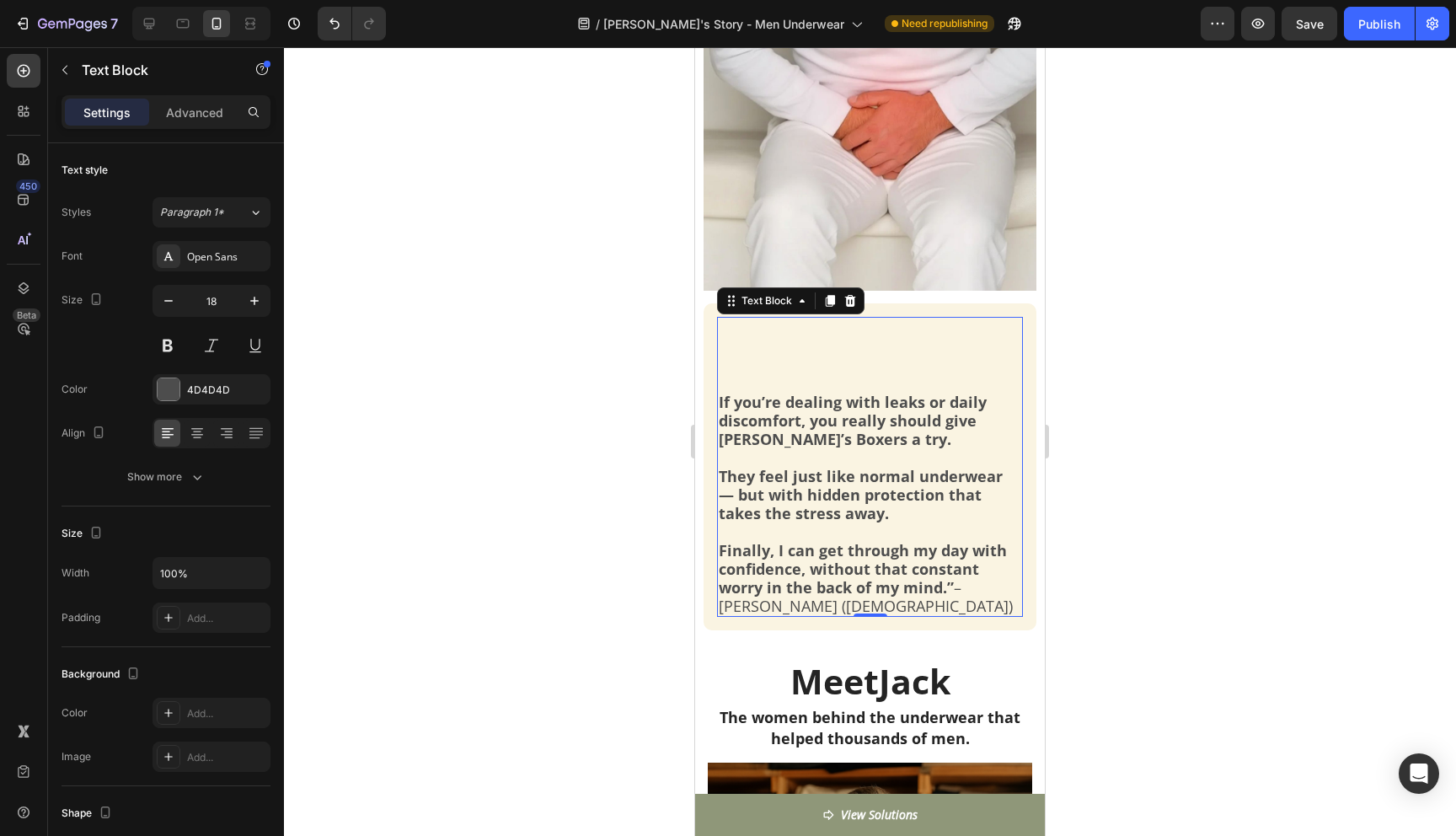
click at [724, 406] on strong "If you’re dealing with leaks or daily discomfort, you really should give Jack’s…" at bounding box center [853, 420] width 268 height 57
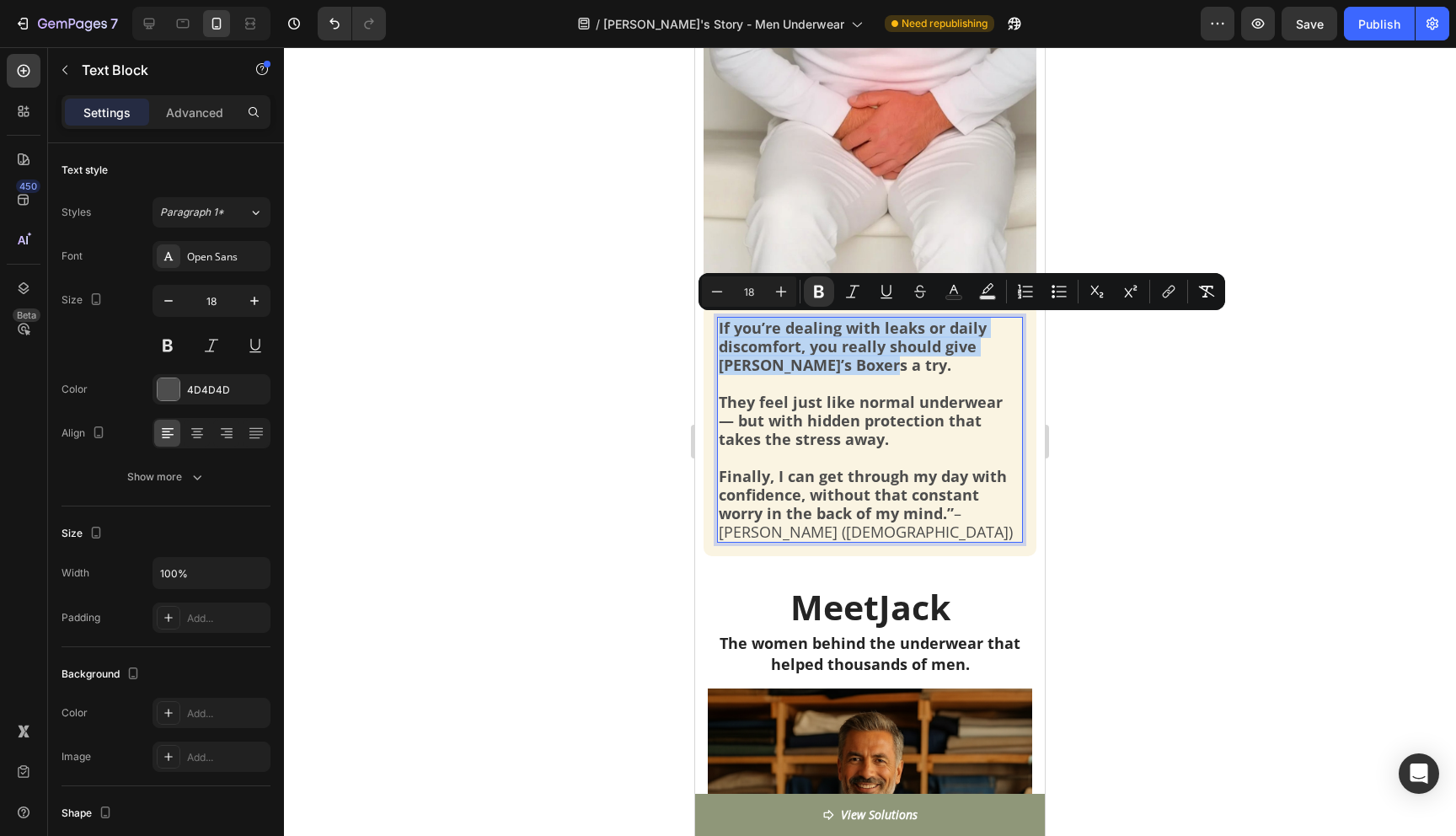
drag, startPoint x: 823, startPoint y: 365, endPoint x: 720, endPoint y: 329, distance: 109.1
click at [720, 329] on p "If you’re dealing with leaks or daily discomfort, you really should give Jack’s…" at bounding box center [870, 429] width 302 height 223
click at [777, 294] on icon "Editor contextual toolbar" at bounding box center [780, 291] width 17 height 17
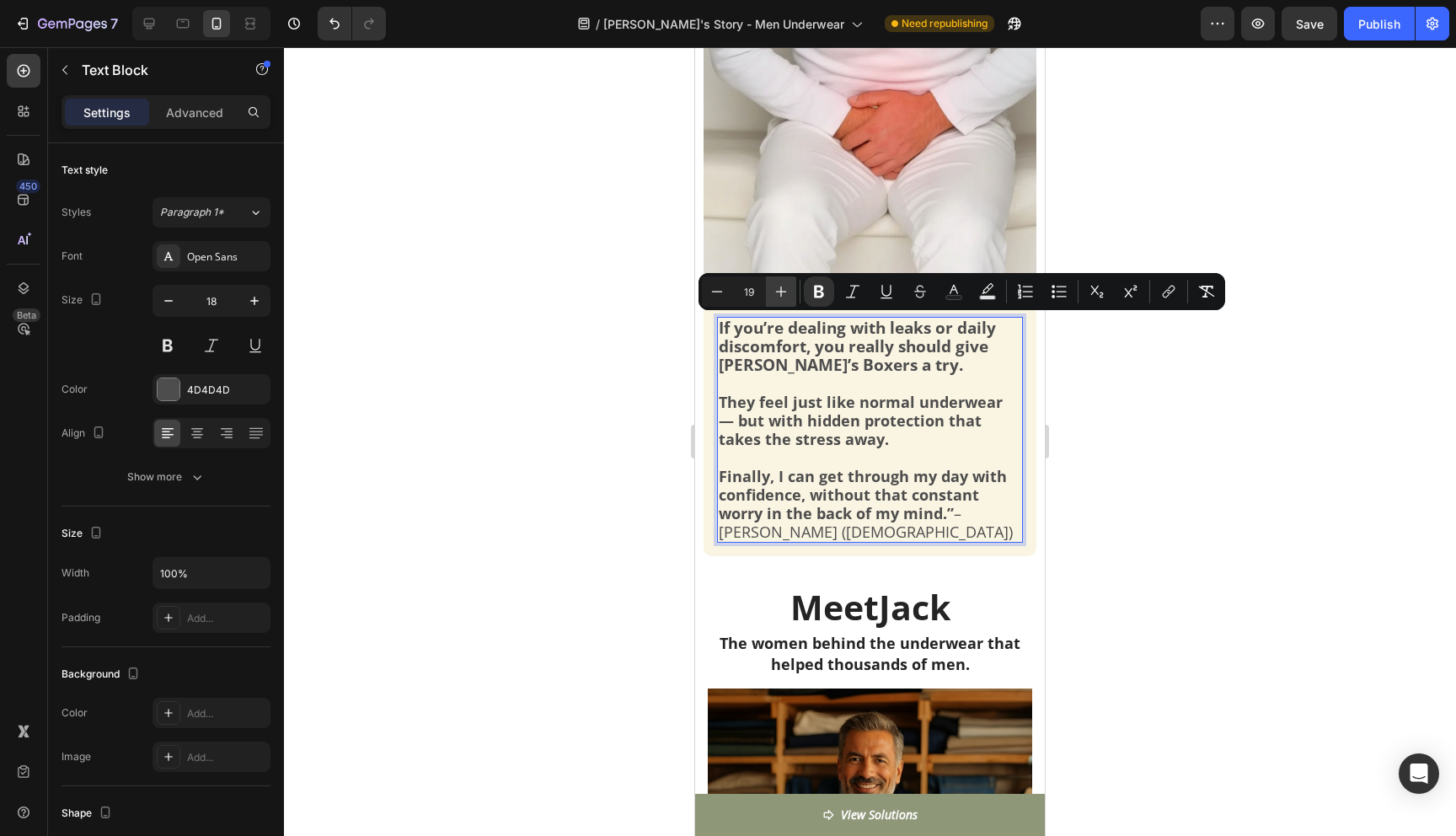
click at [777, 294] on icon "Editor contextual toolbar" at bounding box center [780, 291] width 17 height 17
type input "21"
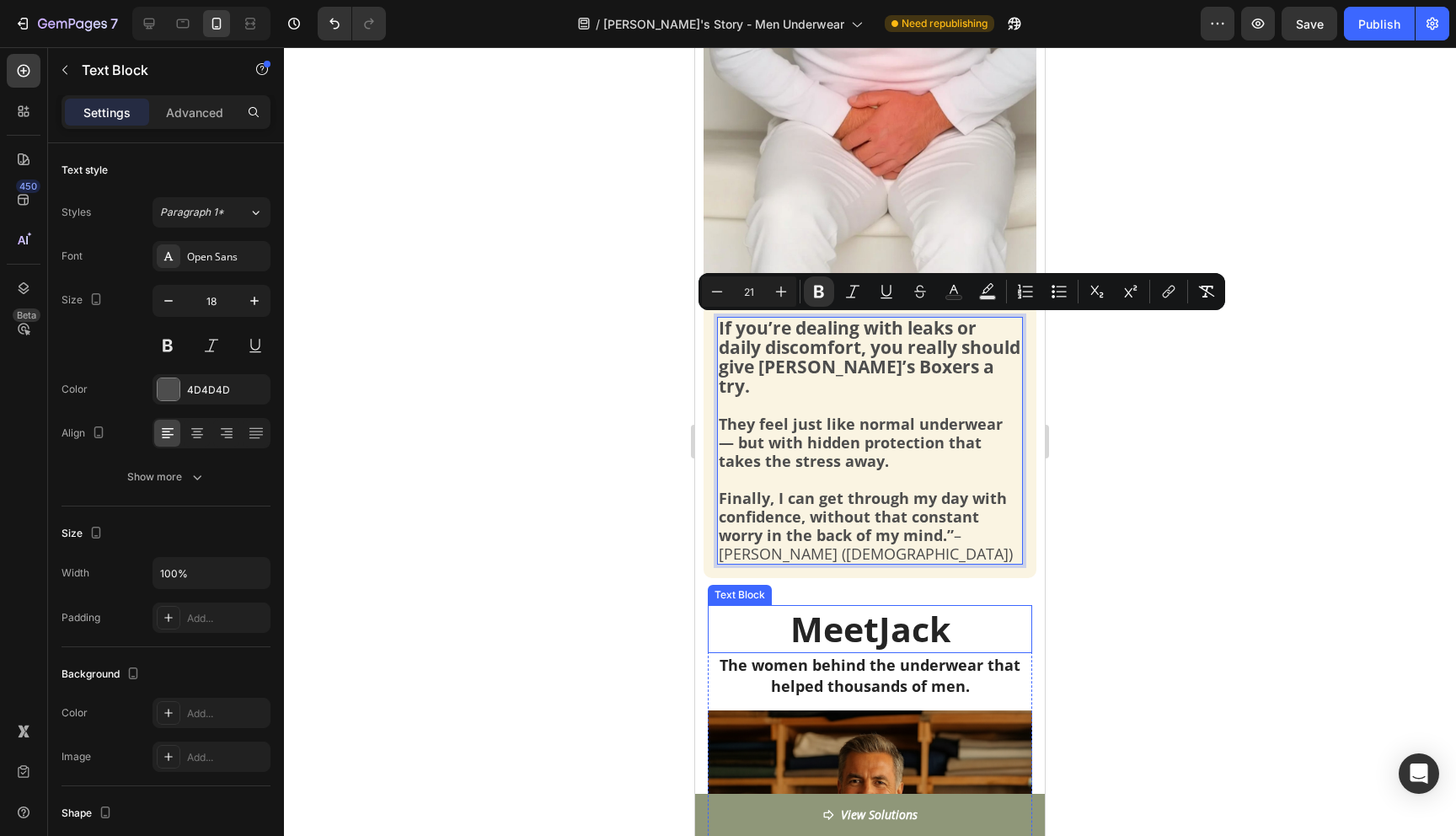
click at [845, 617] on p "Meet Jack" at bounding box center [870, 628] width 321 height 45
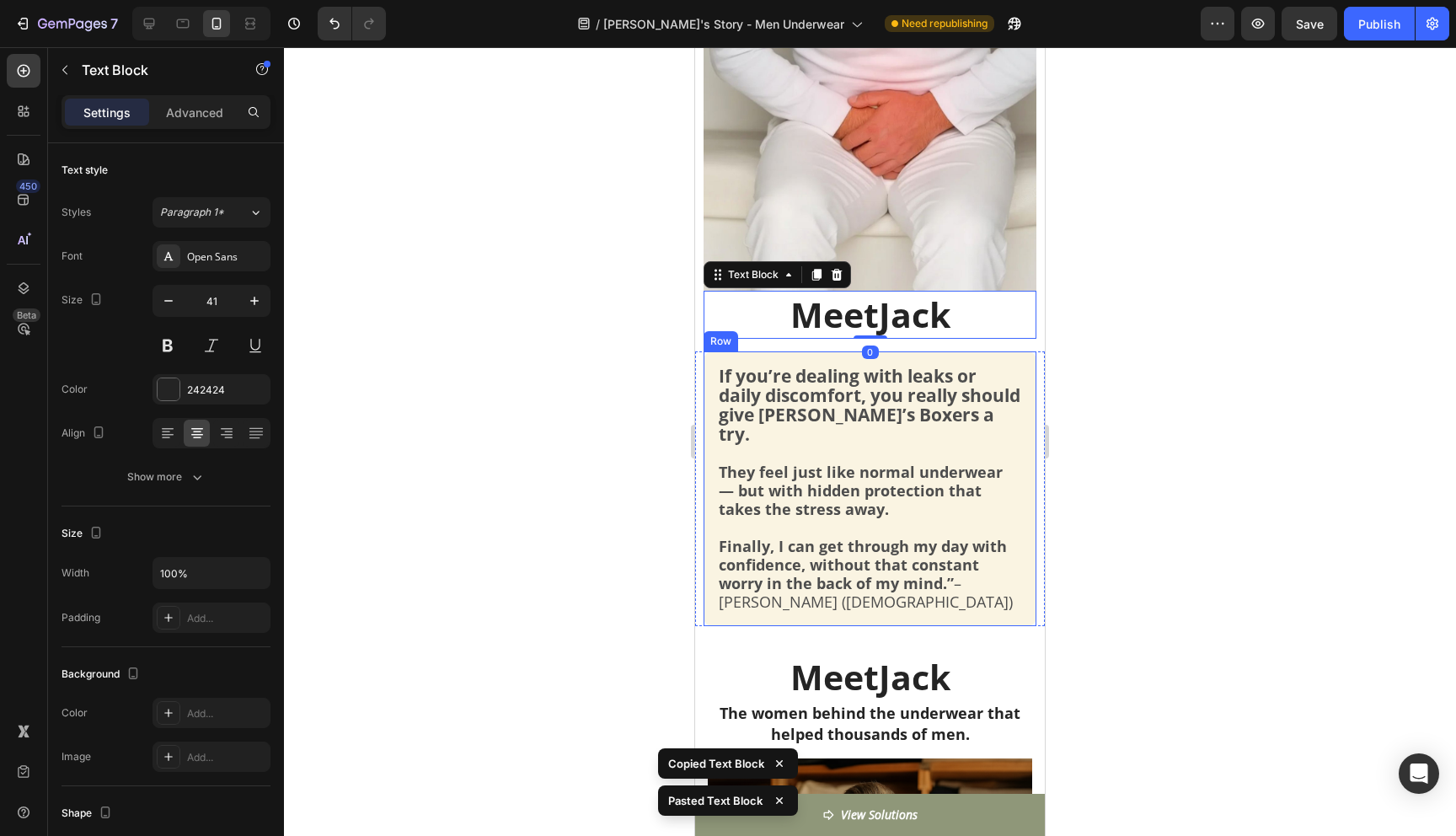
click at [1186, 407] on div at bounding box center [870, 442] width 1172 height 789
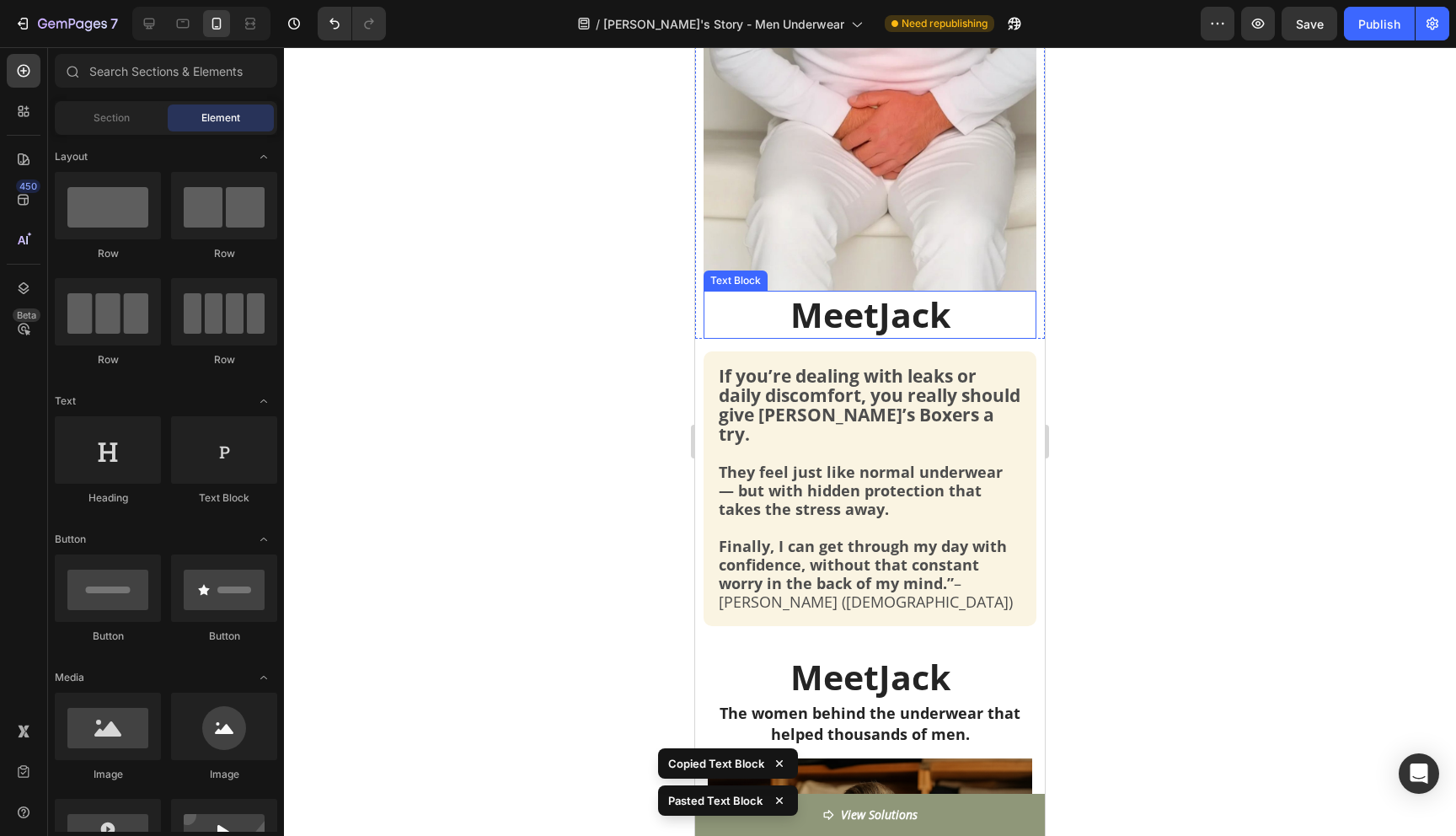
click at [931, 317] on strong "Jack" at bounding box center [915, 315] width 72 height 47
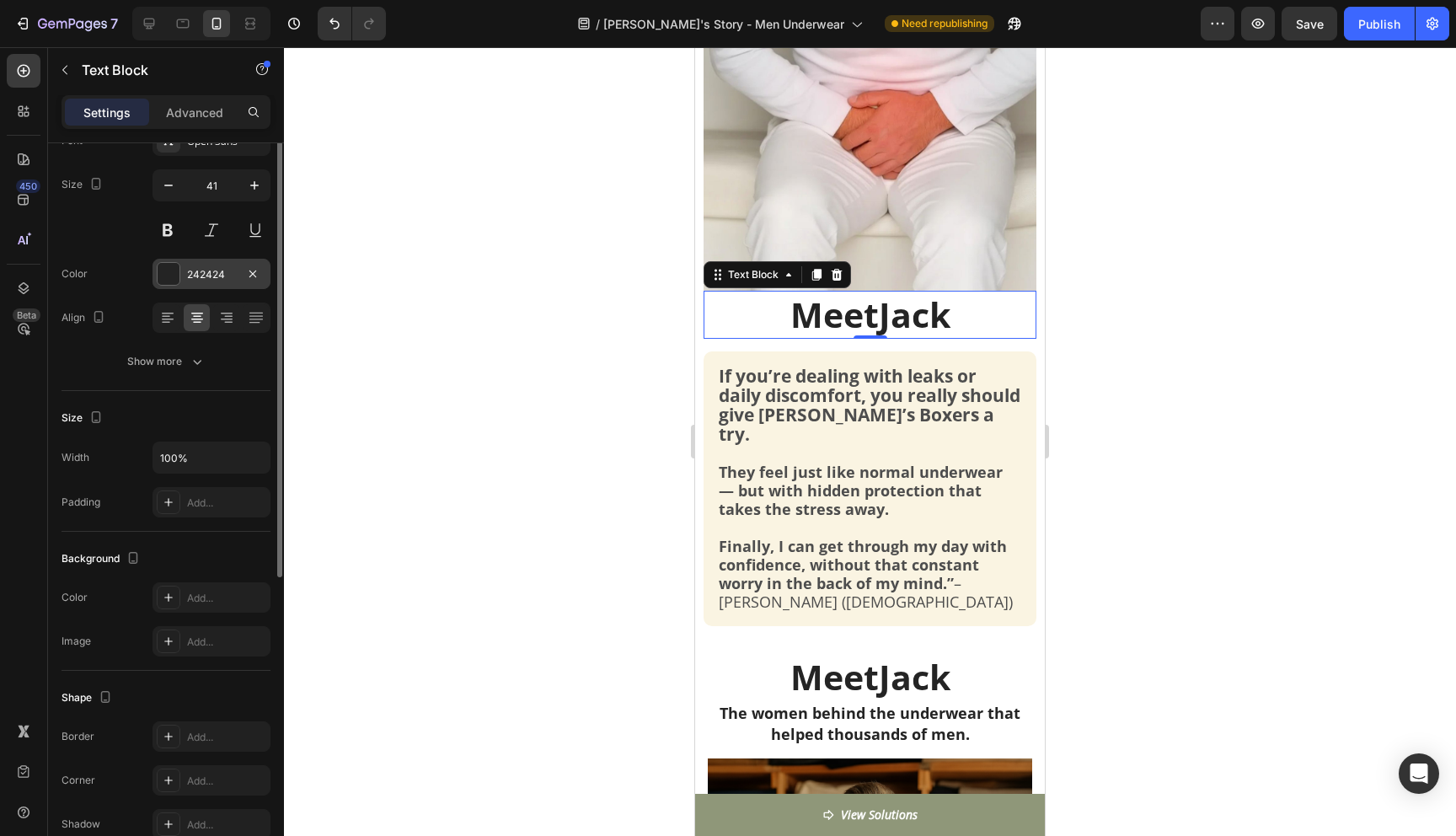
scroll to position [0, 0]
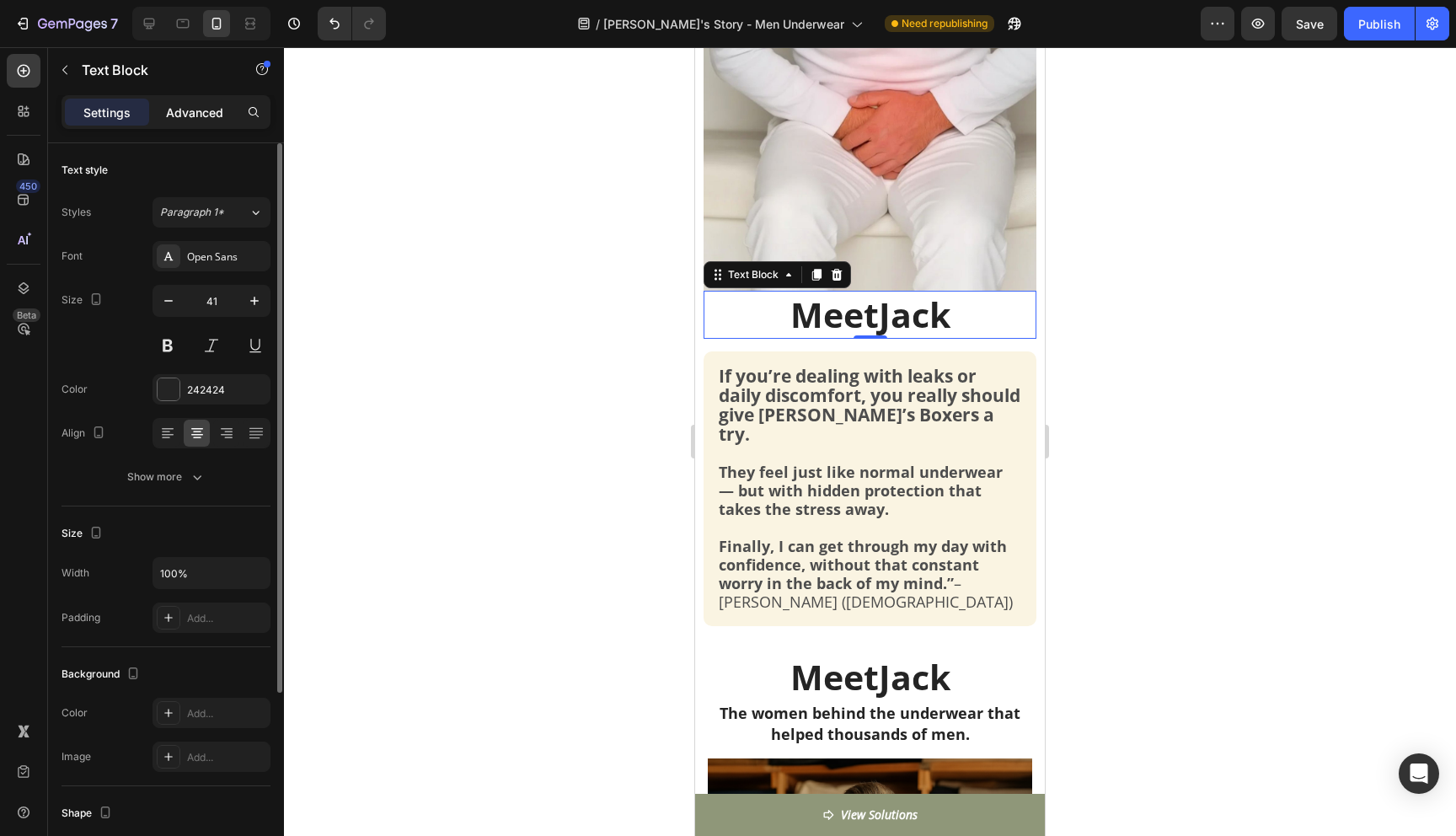
click at [206, 118] on p "Advanced" at bounding box center [194, 112] width 57 height 18
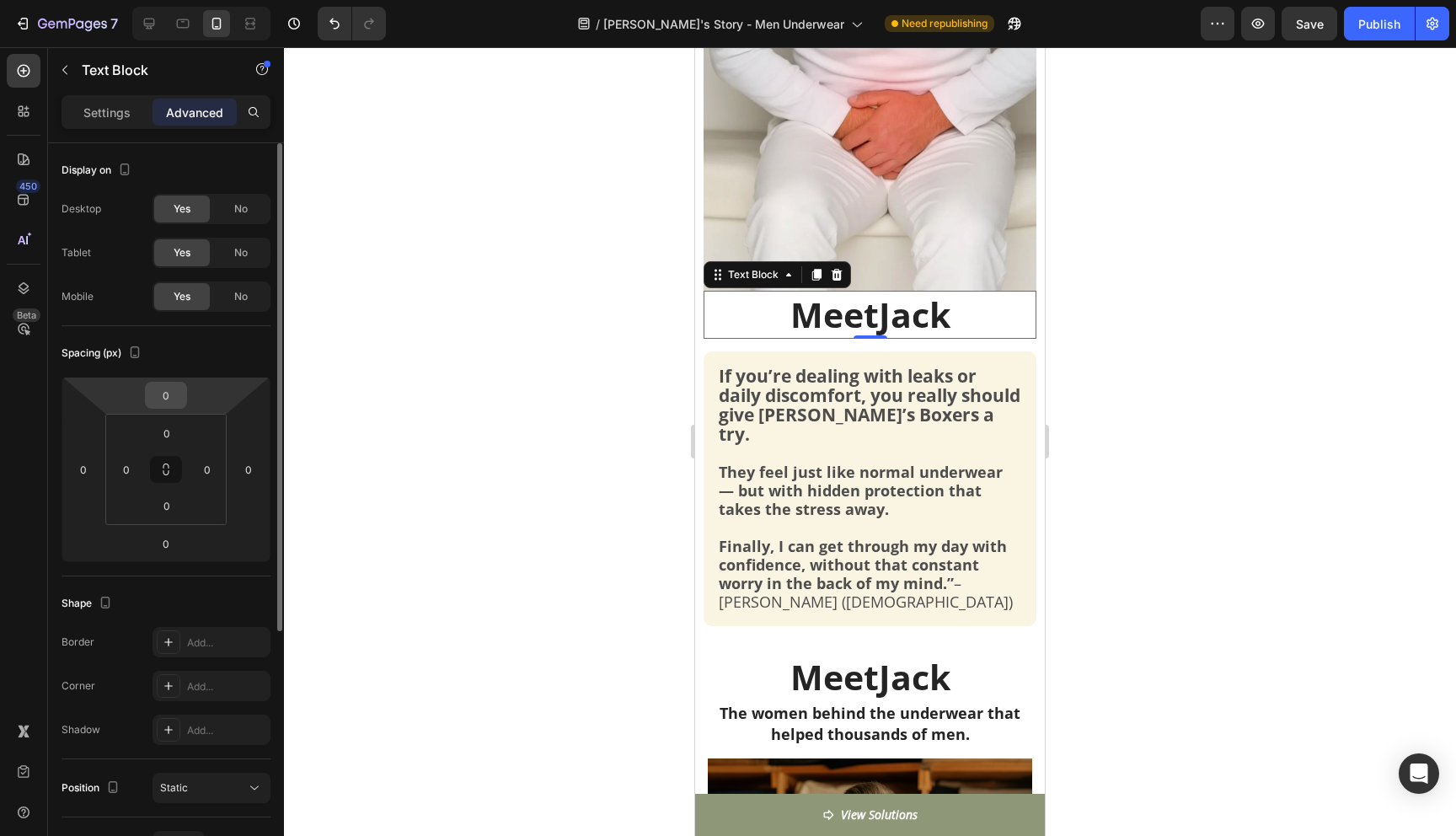
click at [174, 391] on input "0" at bounding box center [166, 394] width 33 height 25
type input "10"
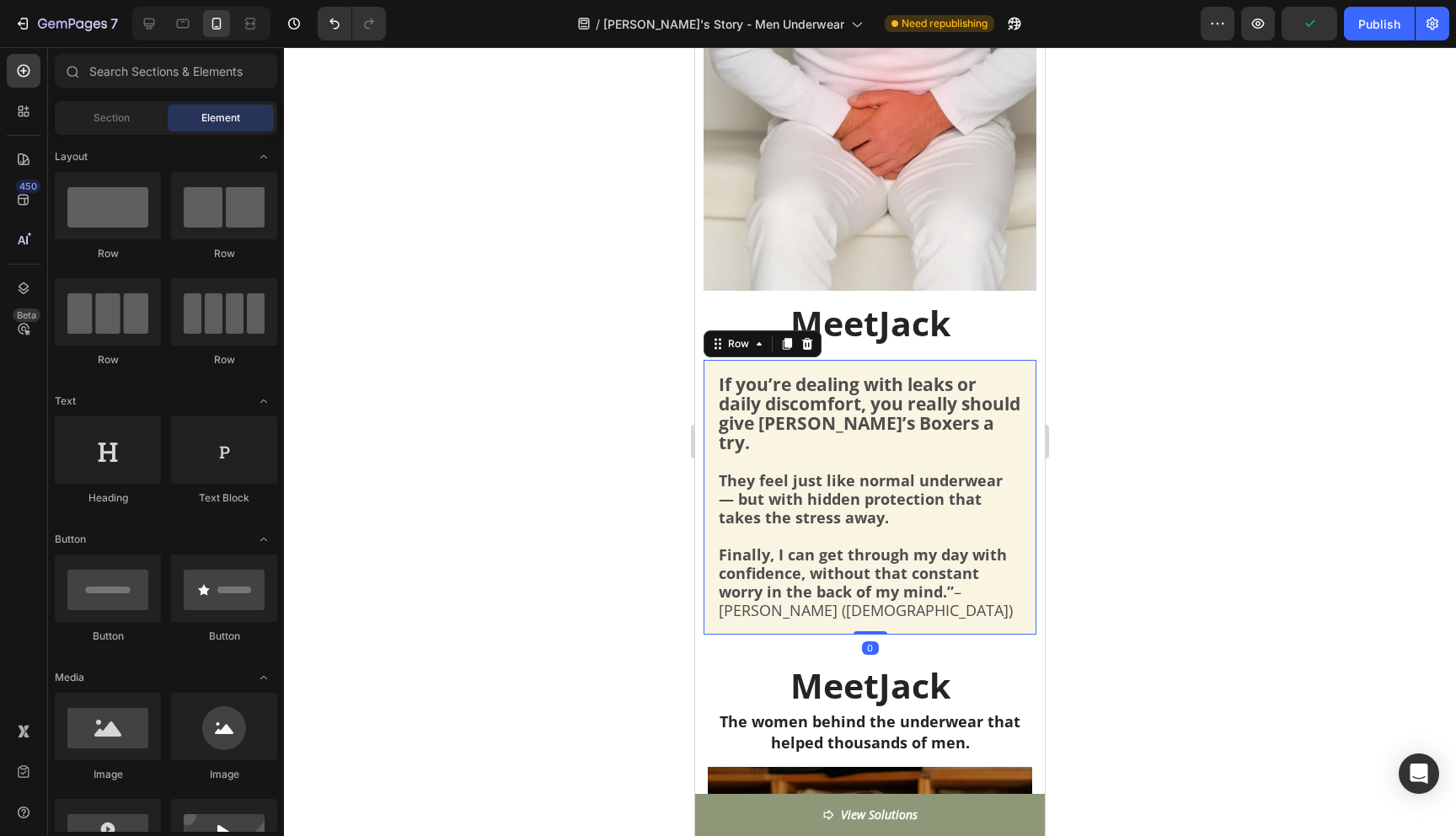
click at [799, 367] on div "If you’re dealing with leaks or daily discomfort, you really should give Jack’s…" at bounding box center [870, 496] width 333 height 274
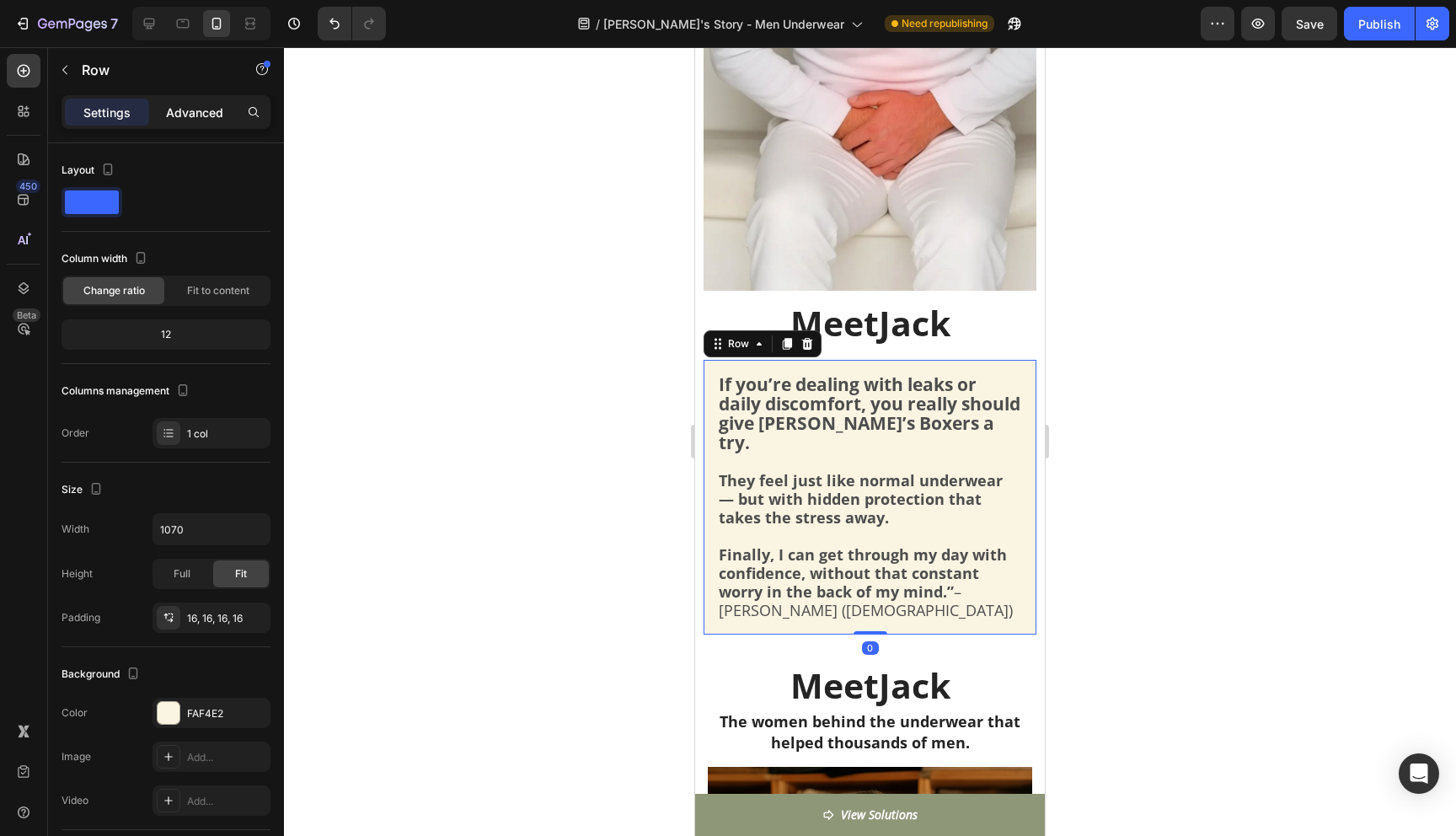
click at [208, 118] on p "Advanced" at bounding box center [194, 112] width 57 height 18
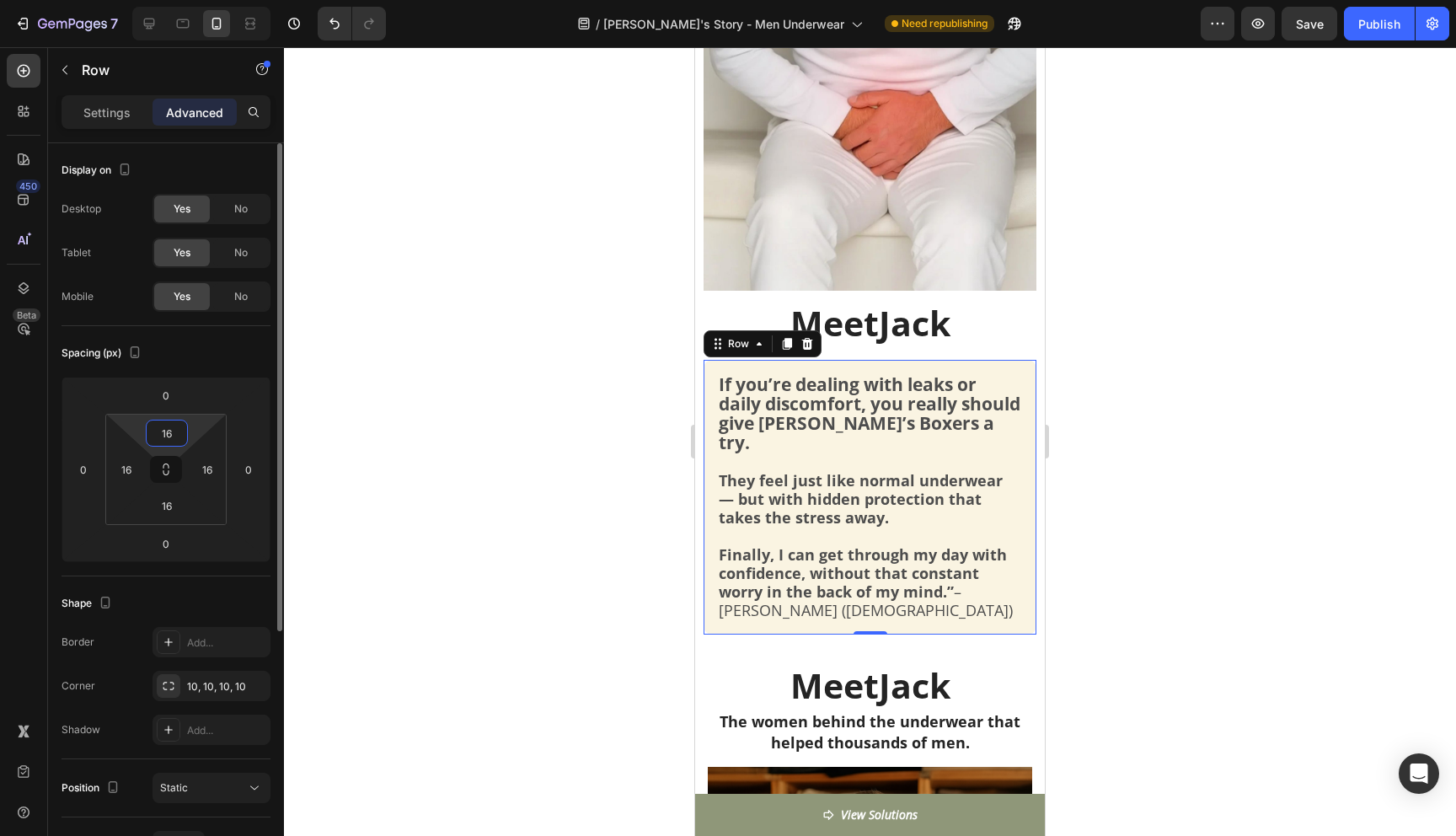
click at [173, 427] on input "16" at bounding box center [167, 433] width 33 height 25
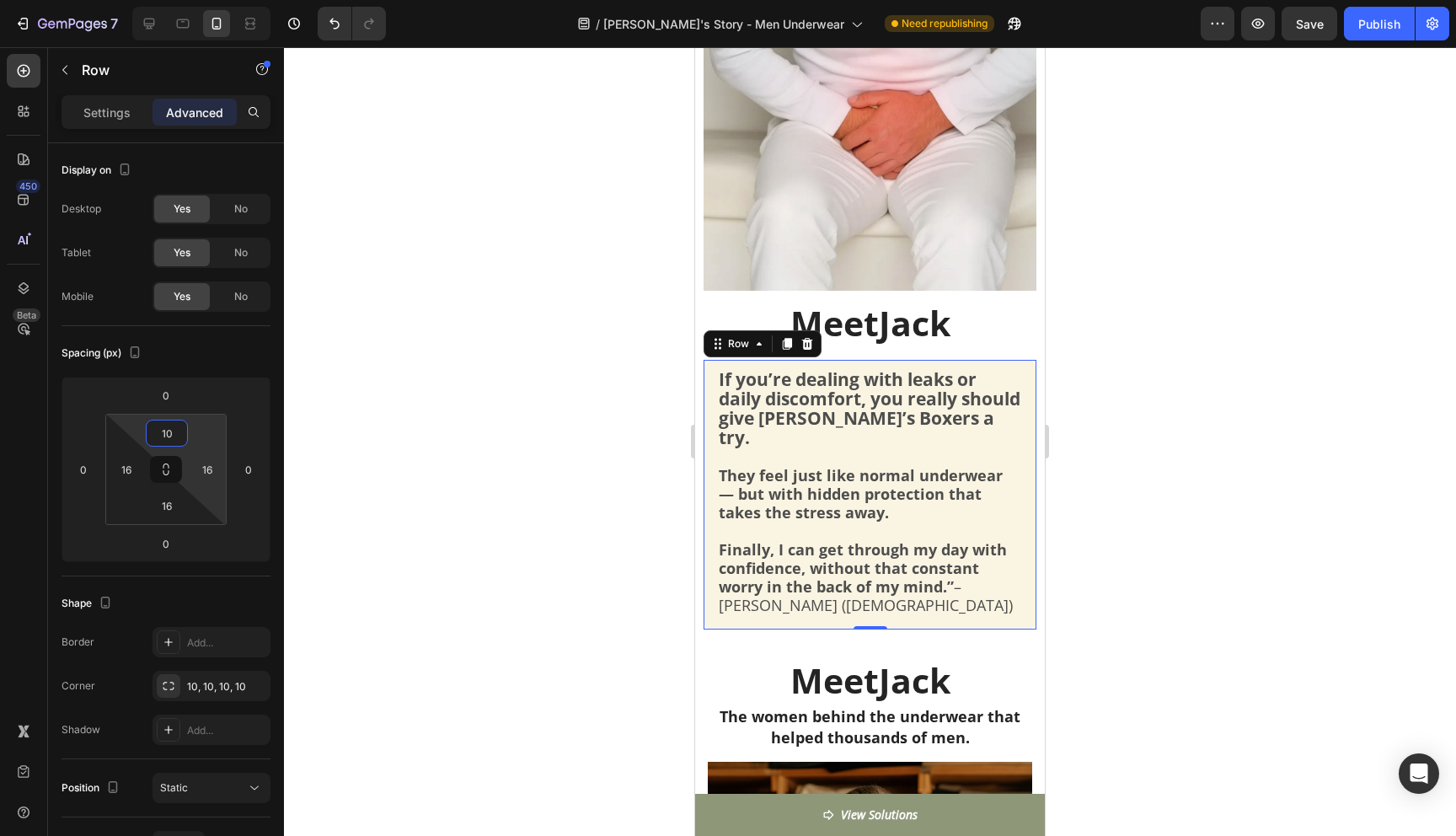
type input "1"
type input "10"
click at [1247, 471] on div at bounding box center [870, 442] width 1172 height 789
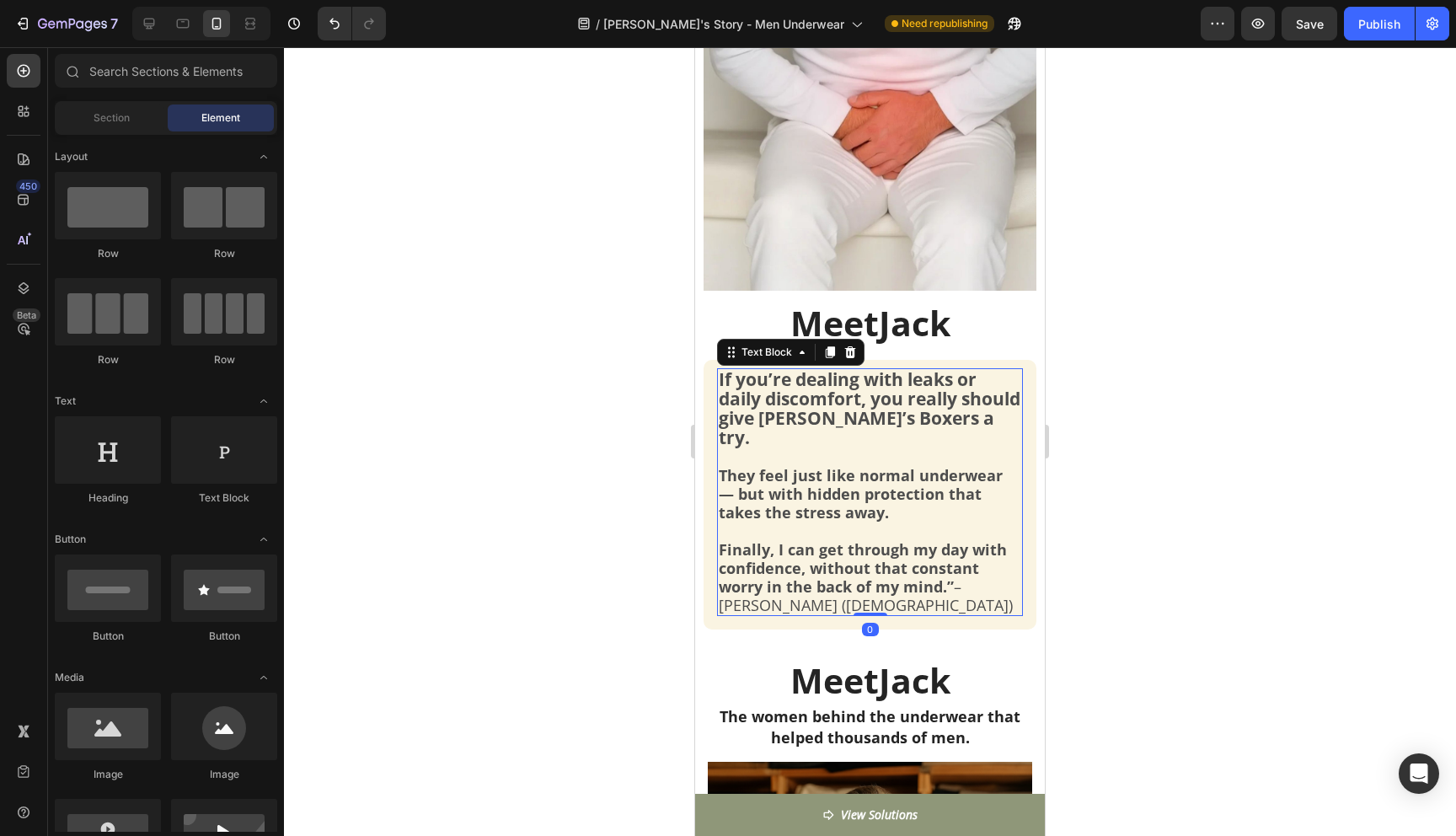
click at [756, 439] on p "If you’re dealing with leaks or daily discomfort, you really should give Jack’s…" at bounding box center [870, 492] width 302 height 244
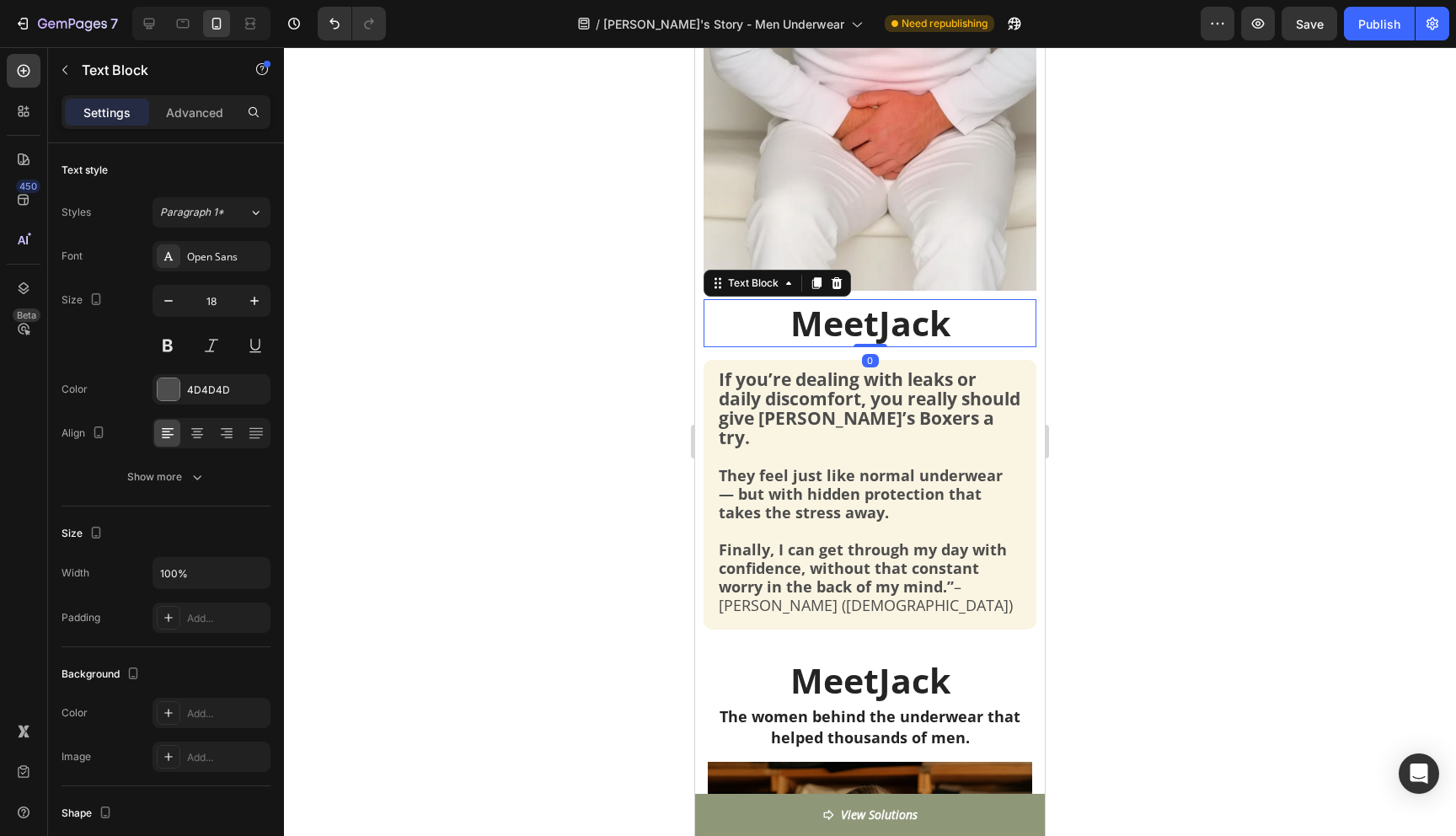
click at [870, 332] on p "Meet Jack" at bounding box center [870, 322] width 330 height 45
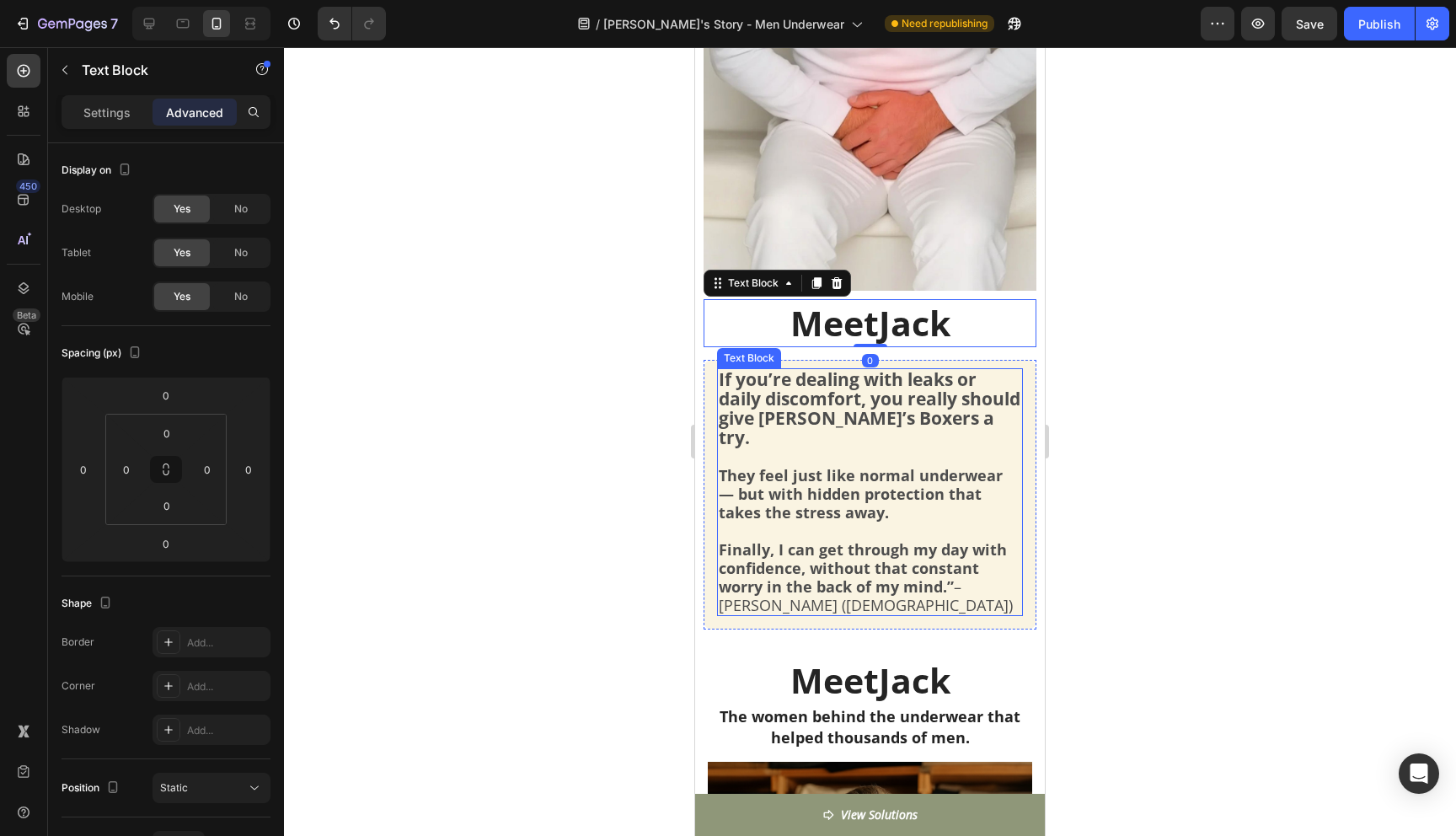
click at [862, 400] on strong "If you’re dealing with leaks or daily discomfort, you really should give Jack’s…" at bounding box center [870, 407] width 302 height 81
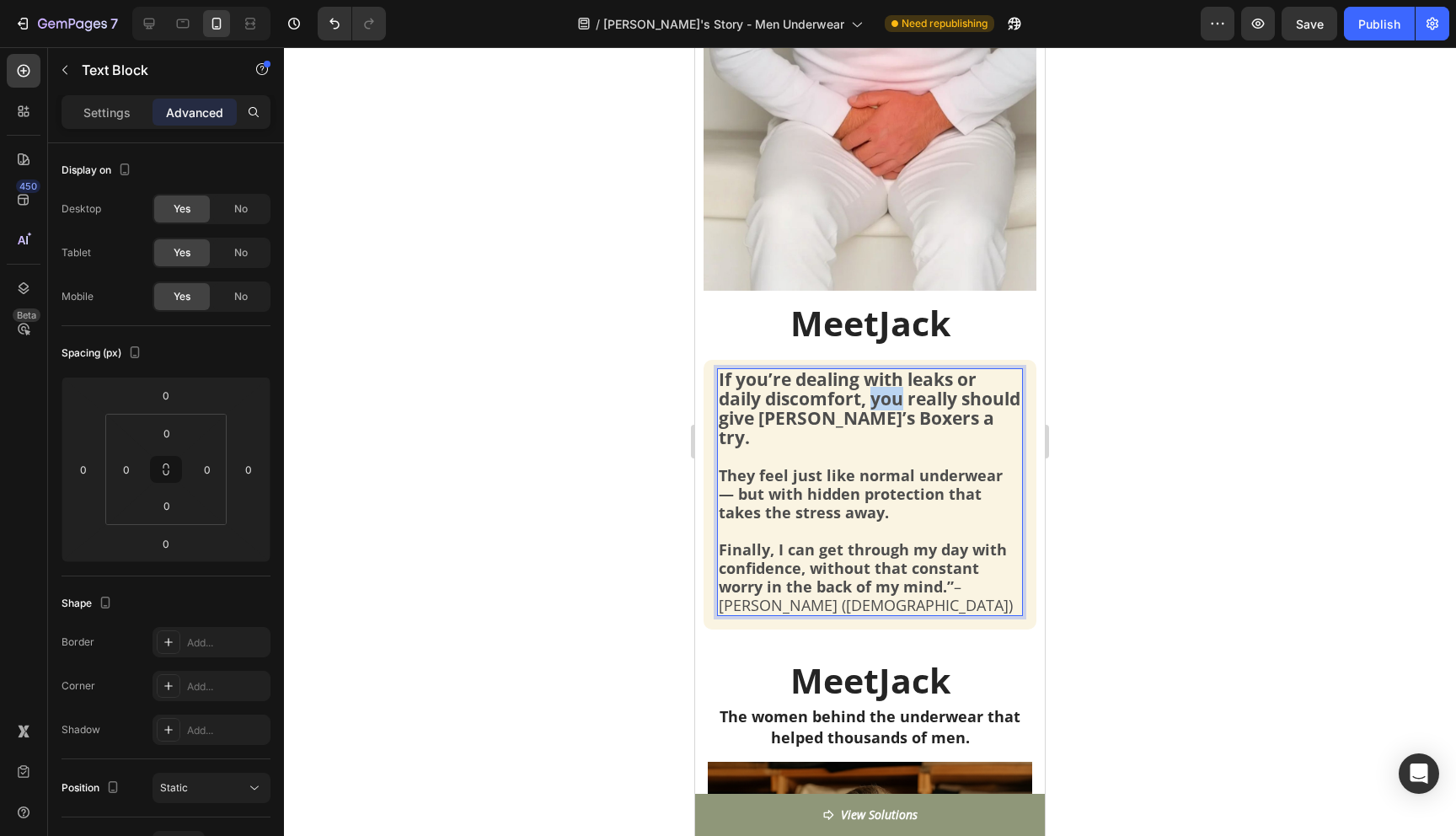
click at [887, 404] on strong "If you’re dealing with leaks or daily discomfort, you really should give Jack’s…" at bounding box center [870, 407] width 302 height 81
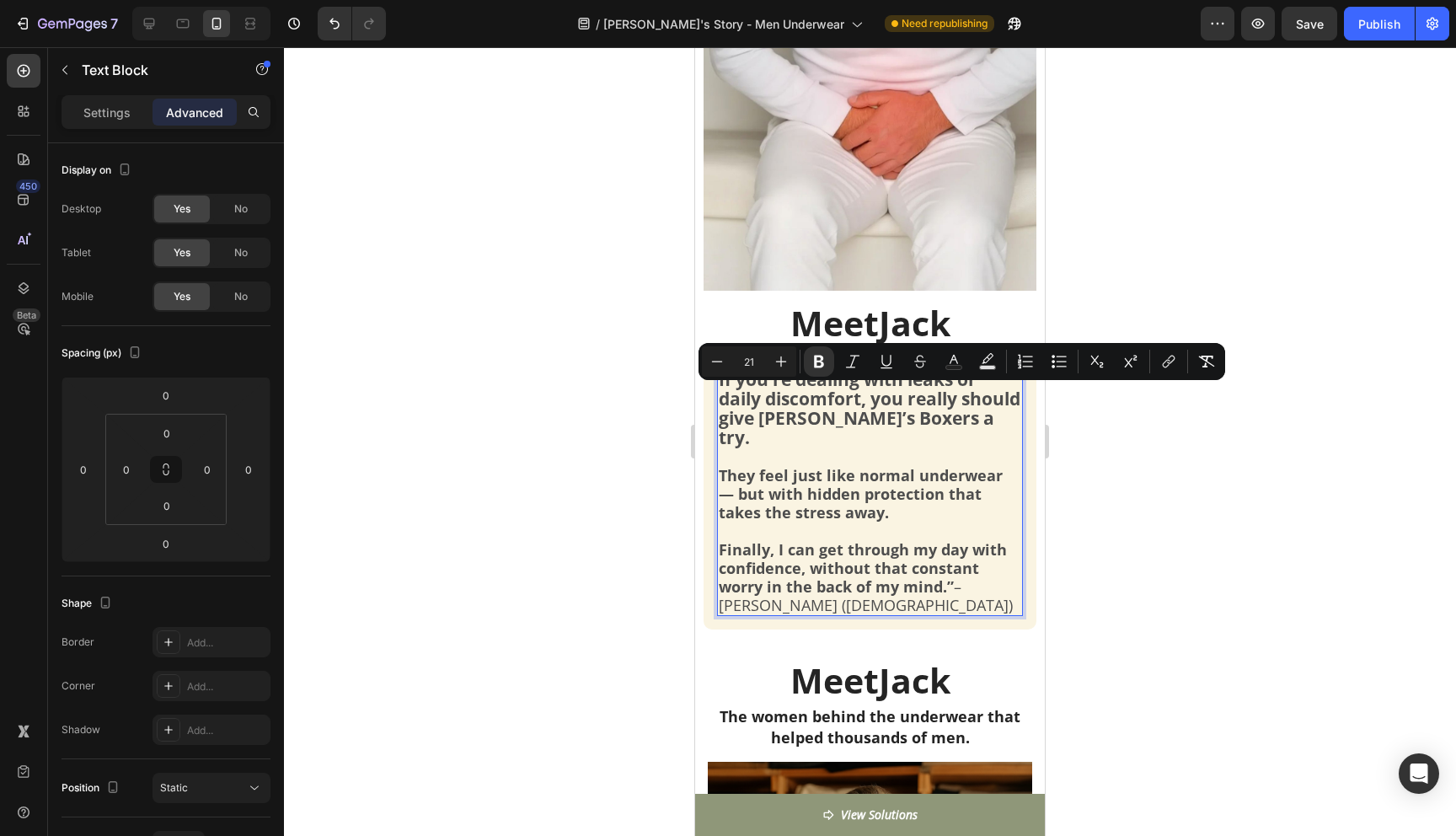
click at [979, 421] on strong "If you’re dealing with leaks or daily discomfort, you really should give Jack’s…" at bounding box center [870, 407] width 302 height 81
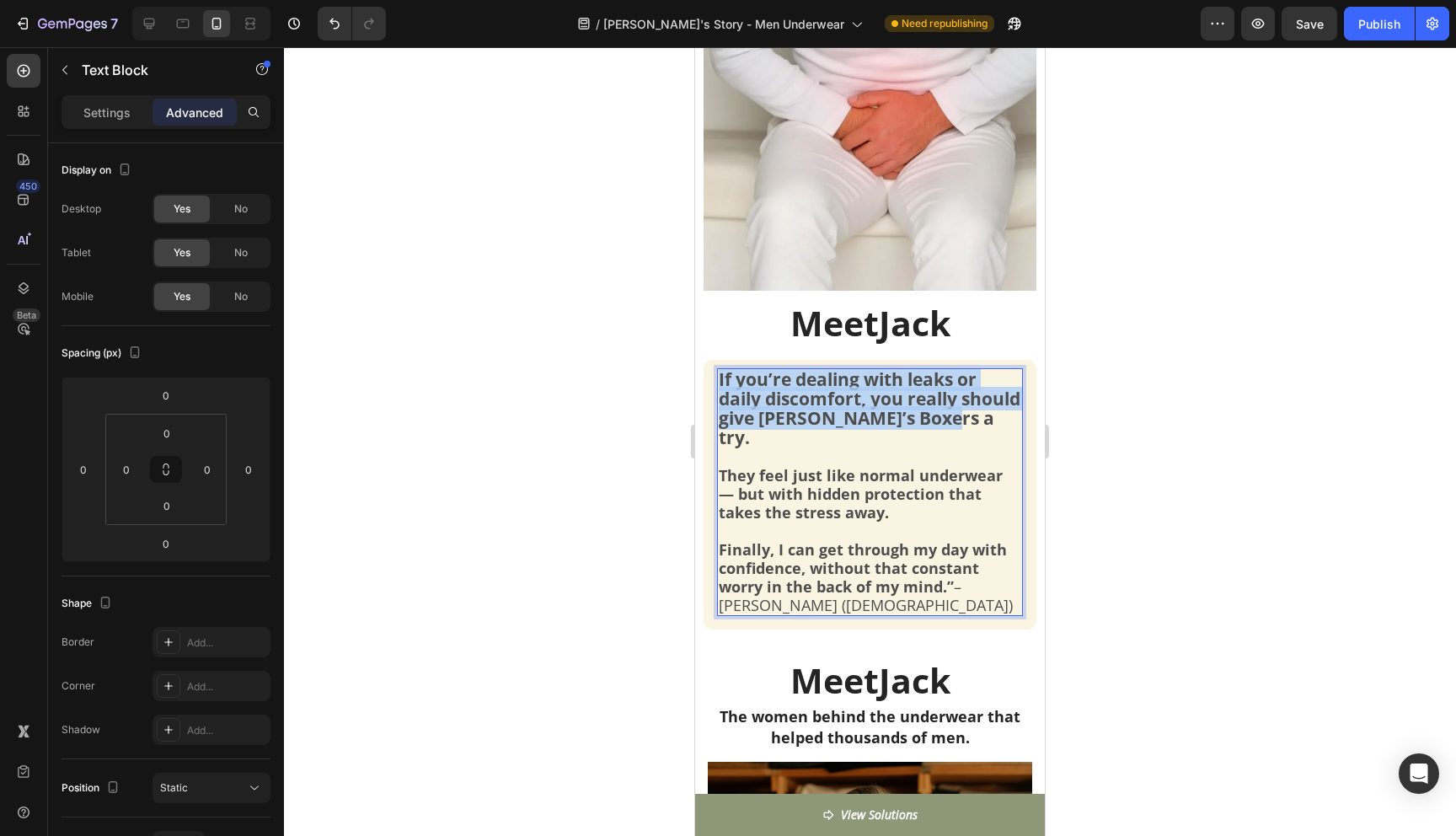
drag, startPoint x: 990, startPoint y: 422, endPoint x: 718, endPoint y: 378, distance: 275.5
click at [719, 378] on strong "If you’re dealing with leaks or daily discomfort, you really should give Jack’s…" at bounding box center [870, 407] width 302 height 81
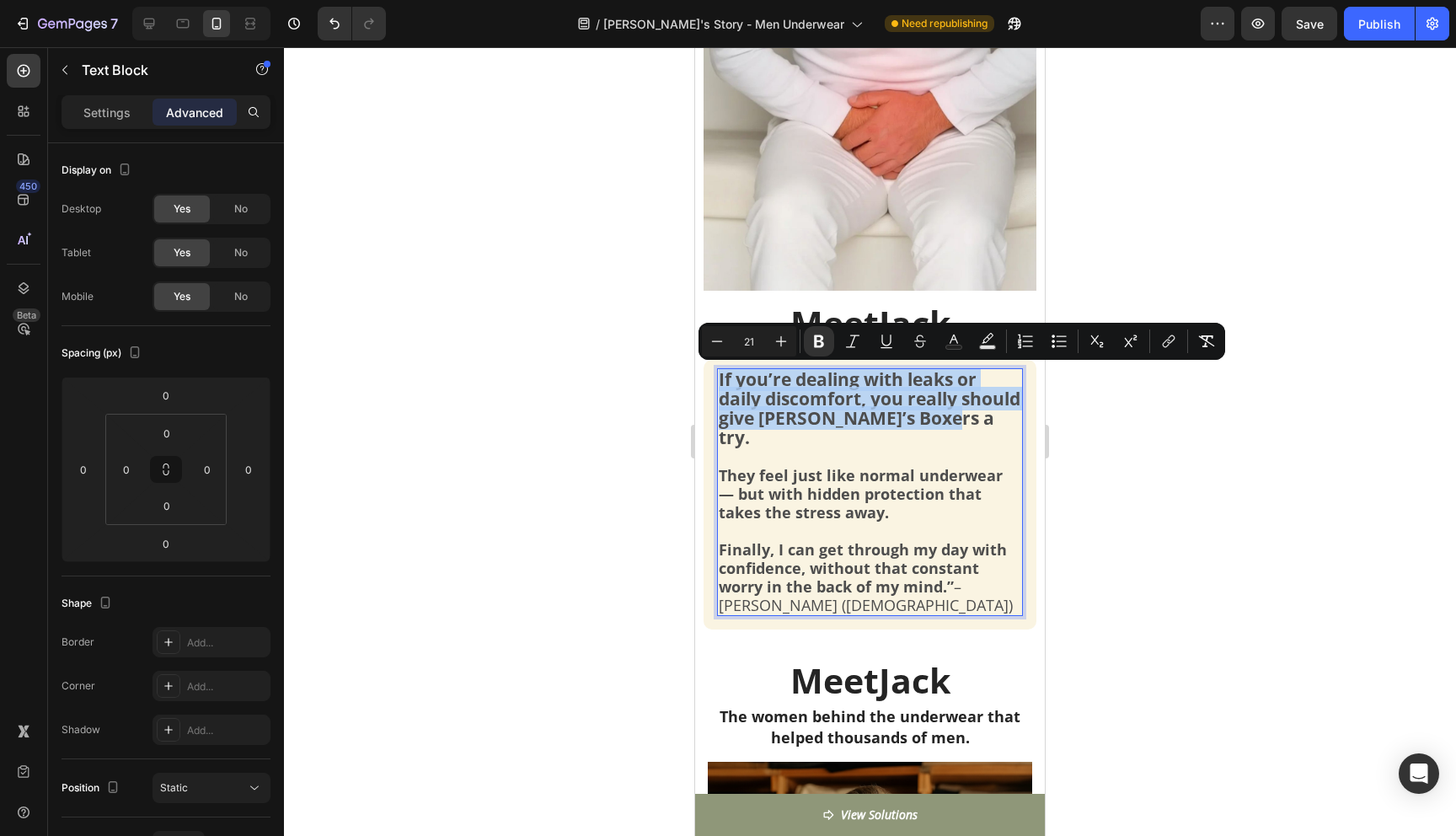
click at [806, 400] on strong "If you’re dealing with leaks or daily discomfort, you really should give Jack’s…" at bounding box center [870, 407] width 302 height 81
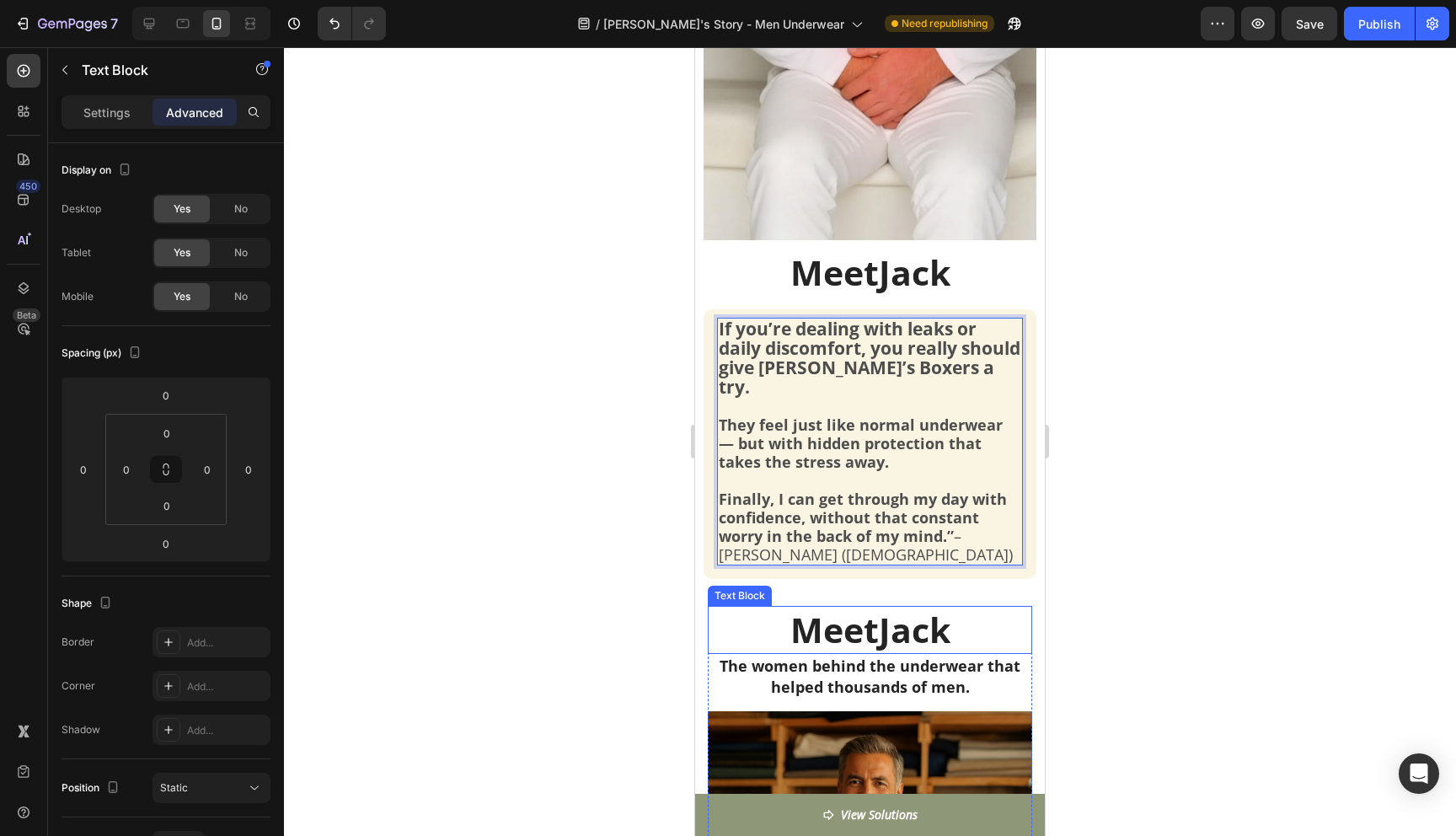
scroll to position [615, 0]
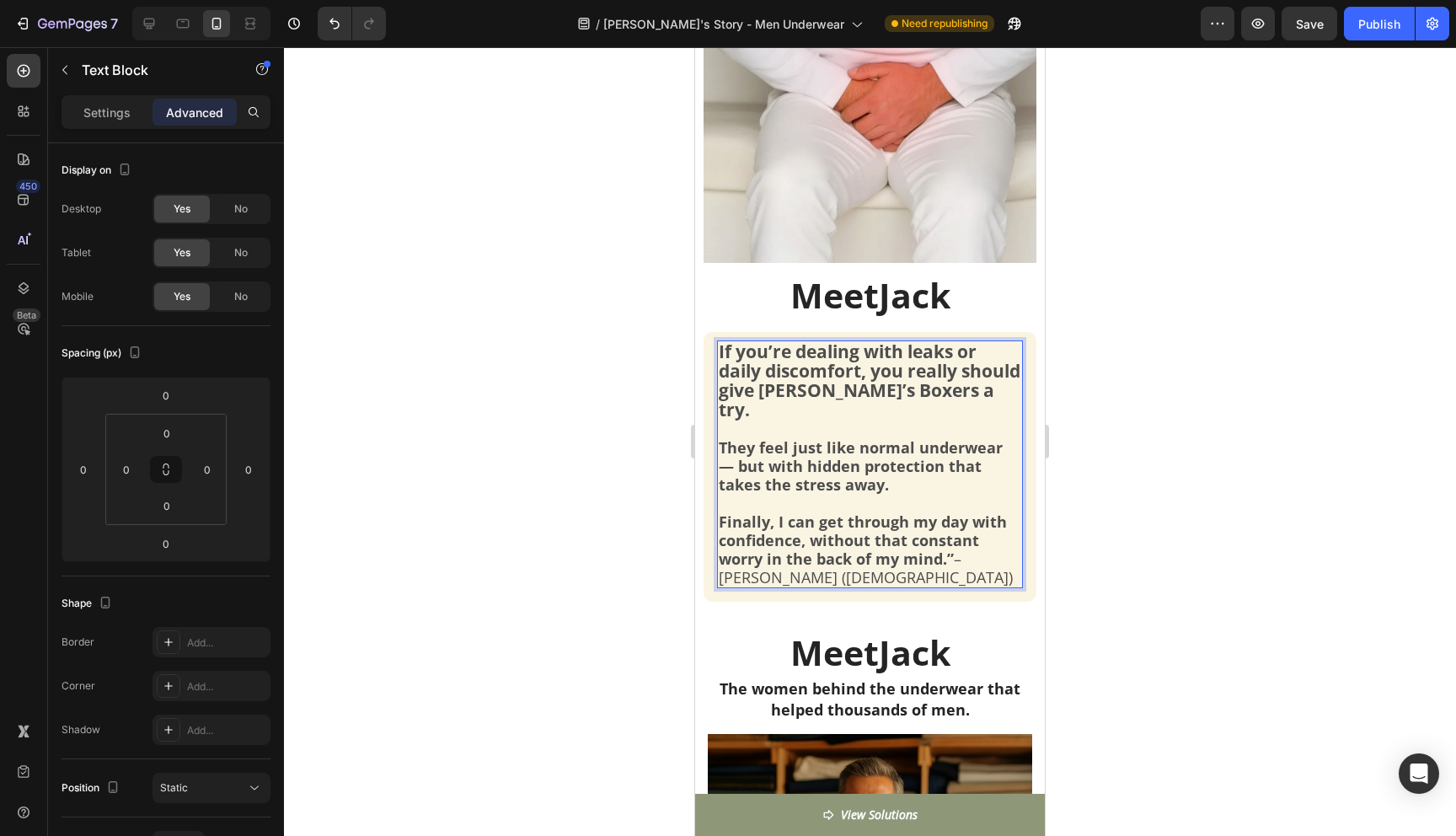
click at [848, 373] on strong "If you’re dealing with leaks or daily discomfort, you really should give Jack’s…" at bounding box center [870, 379] width 302 height 81
drag, startPoint x: 989, startPoint y: 397, endPoint x: 809, endPoint y: 373, distance: 181.6
click at [809, 373] on strong "If you’re dealing with leaks or daily discomfort, you really should give Jack’s…" at bounding box center [870, 379] width 302 height 81
click at [819, 380] on strong "If you’re dealing with leaks or daily discomfort, you really should give Jack’s…" at bounding box center [870, 379] width 302 height 81
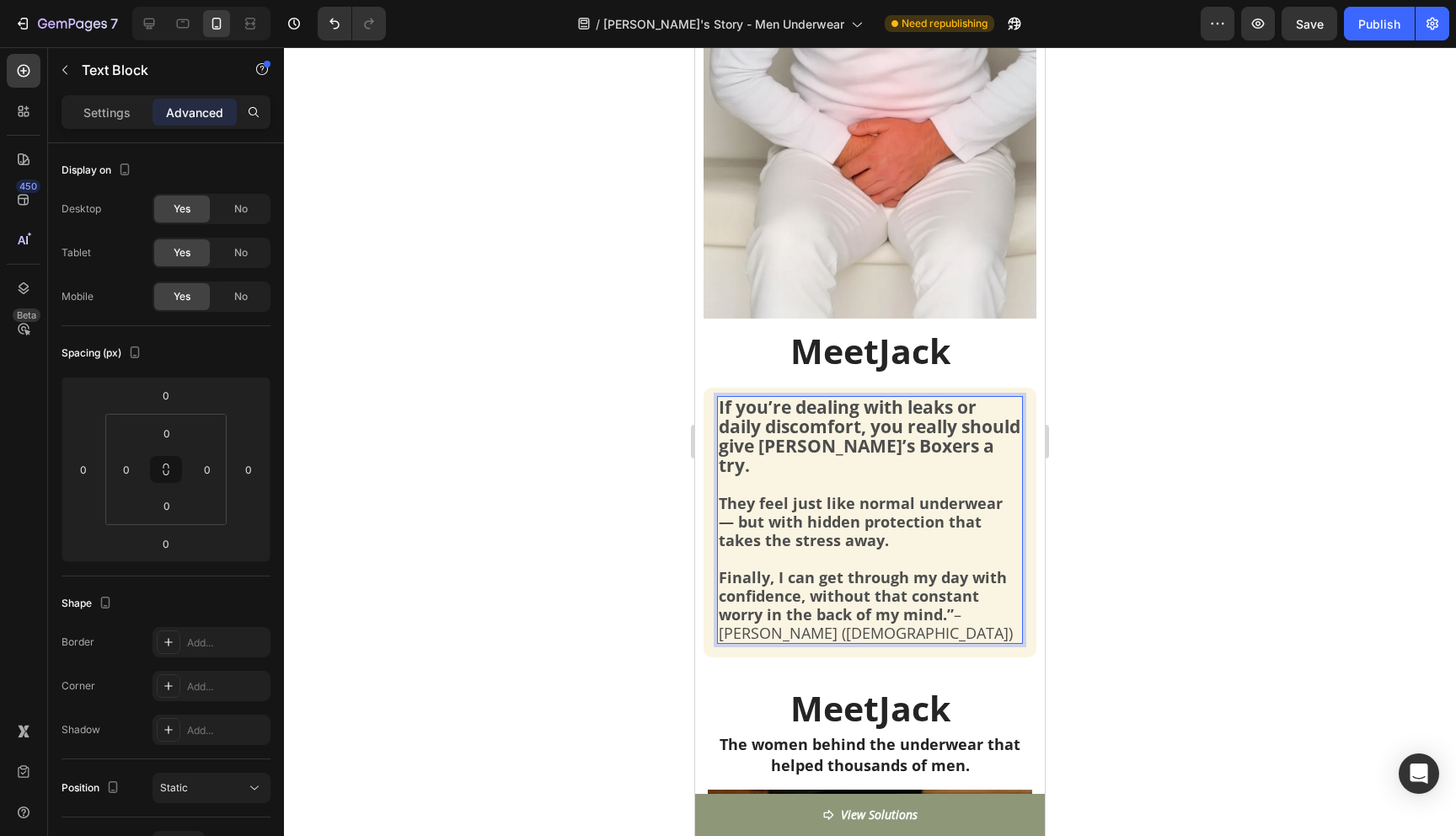
scroll to position [556, 0]
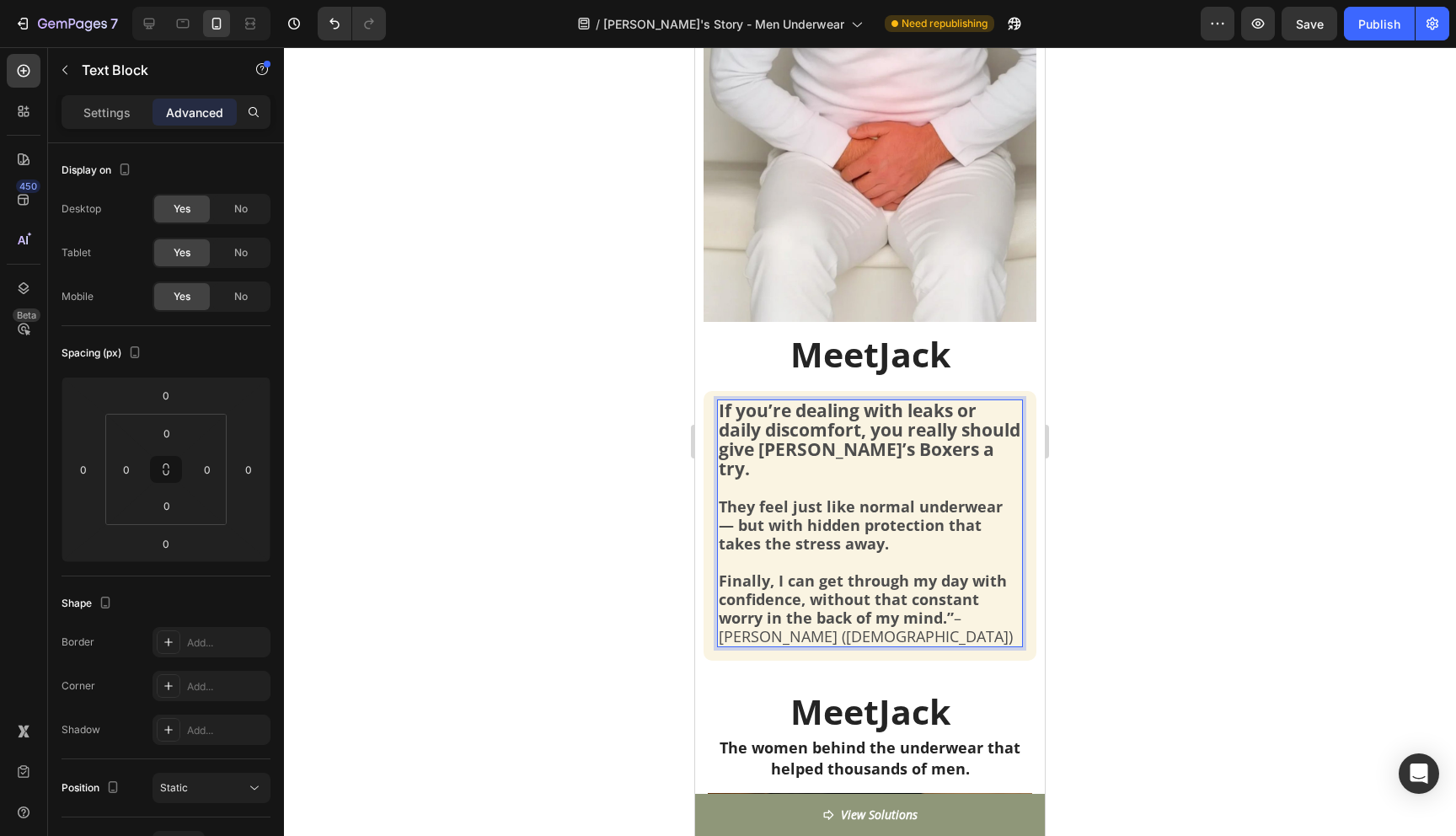
click at [1110, 404] on div at bounding box center [870, 442] width 1172 height 789
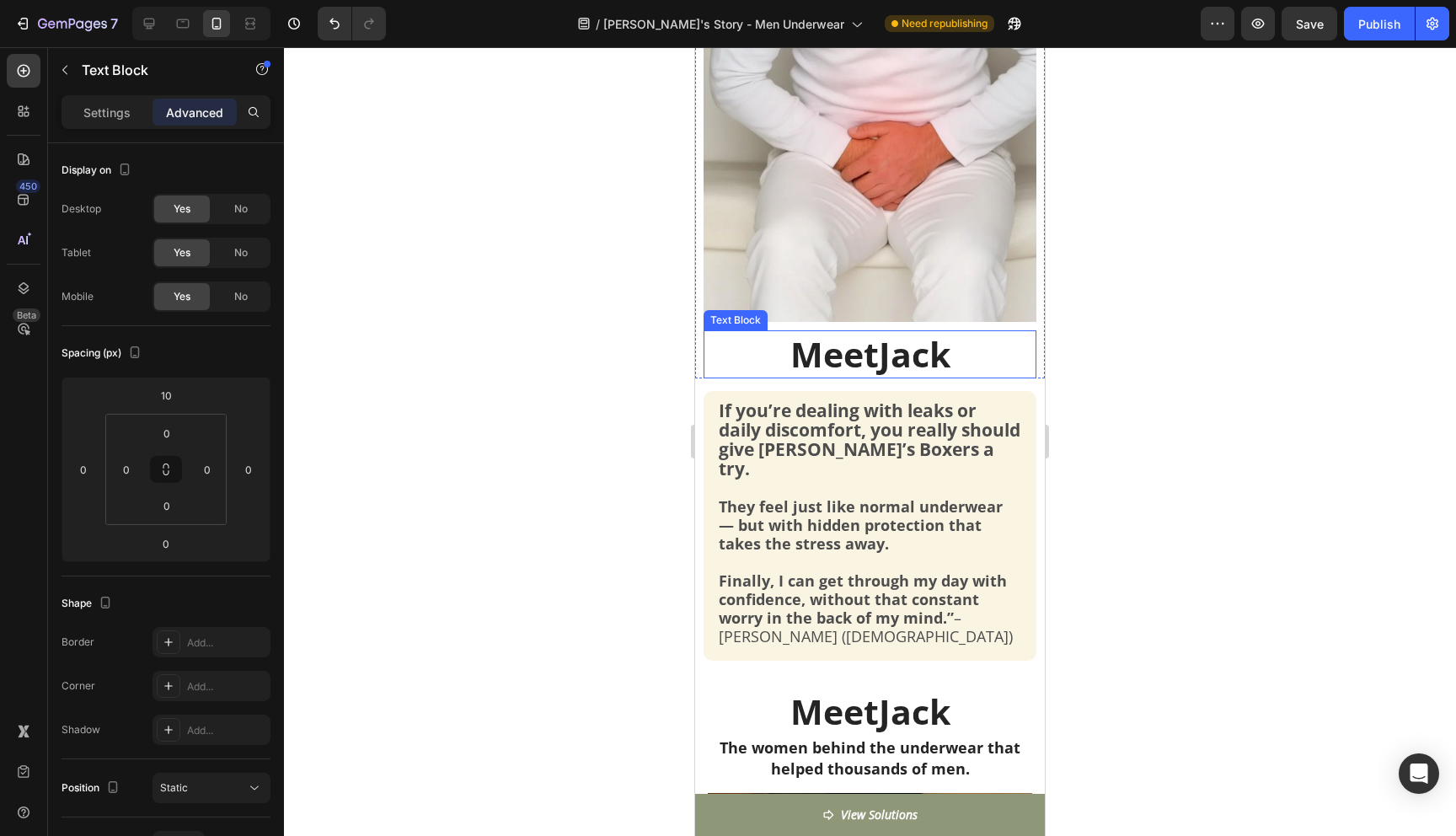
click at [872, 358] on p "Meet Jack" at bounding box center [870, 354] width 330 height 45
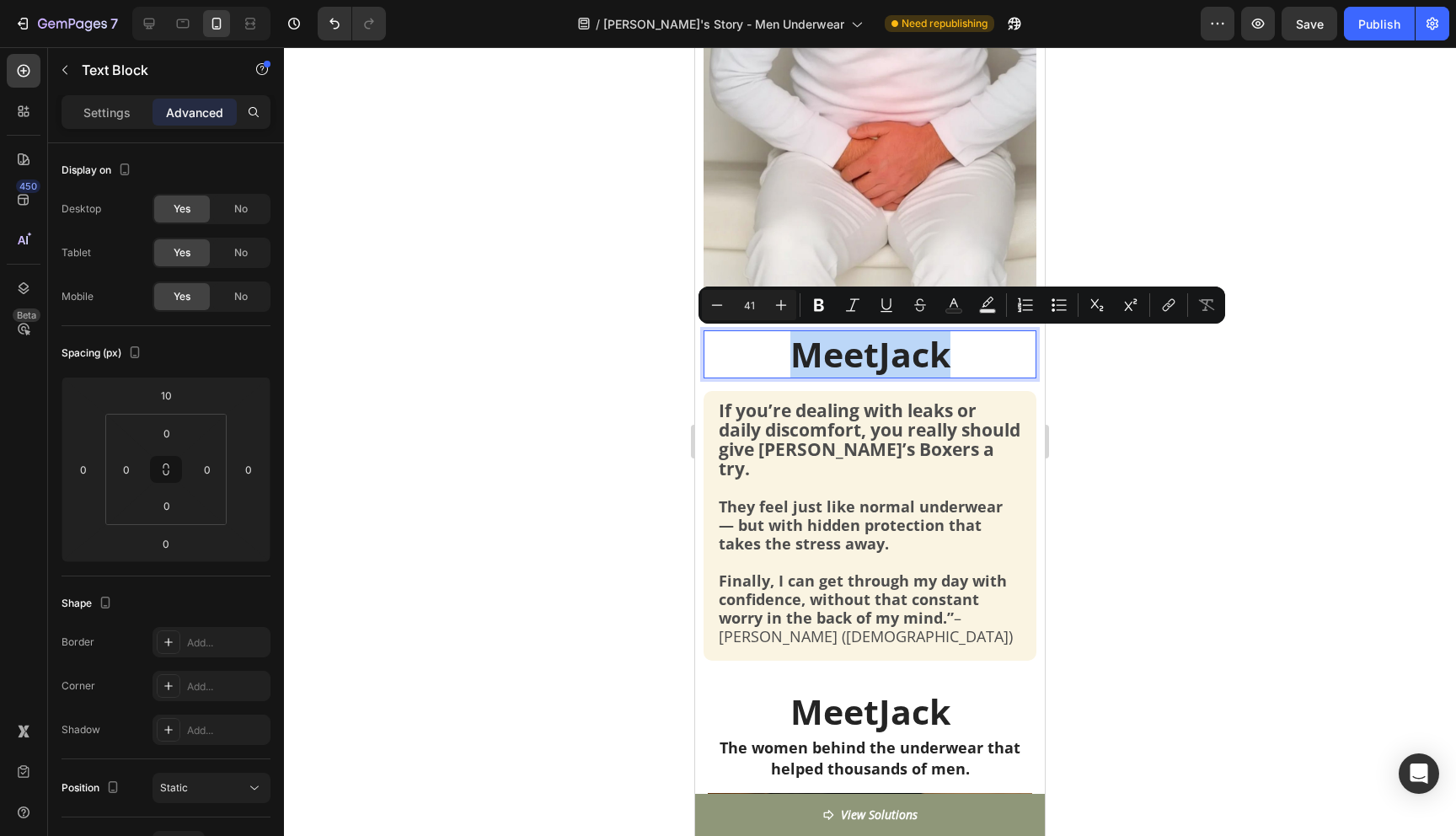
click at [872, 358] on p "Meet Jack" at bounding box center [870, 354] width 330 height 45
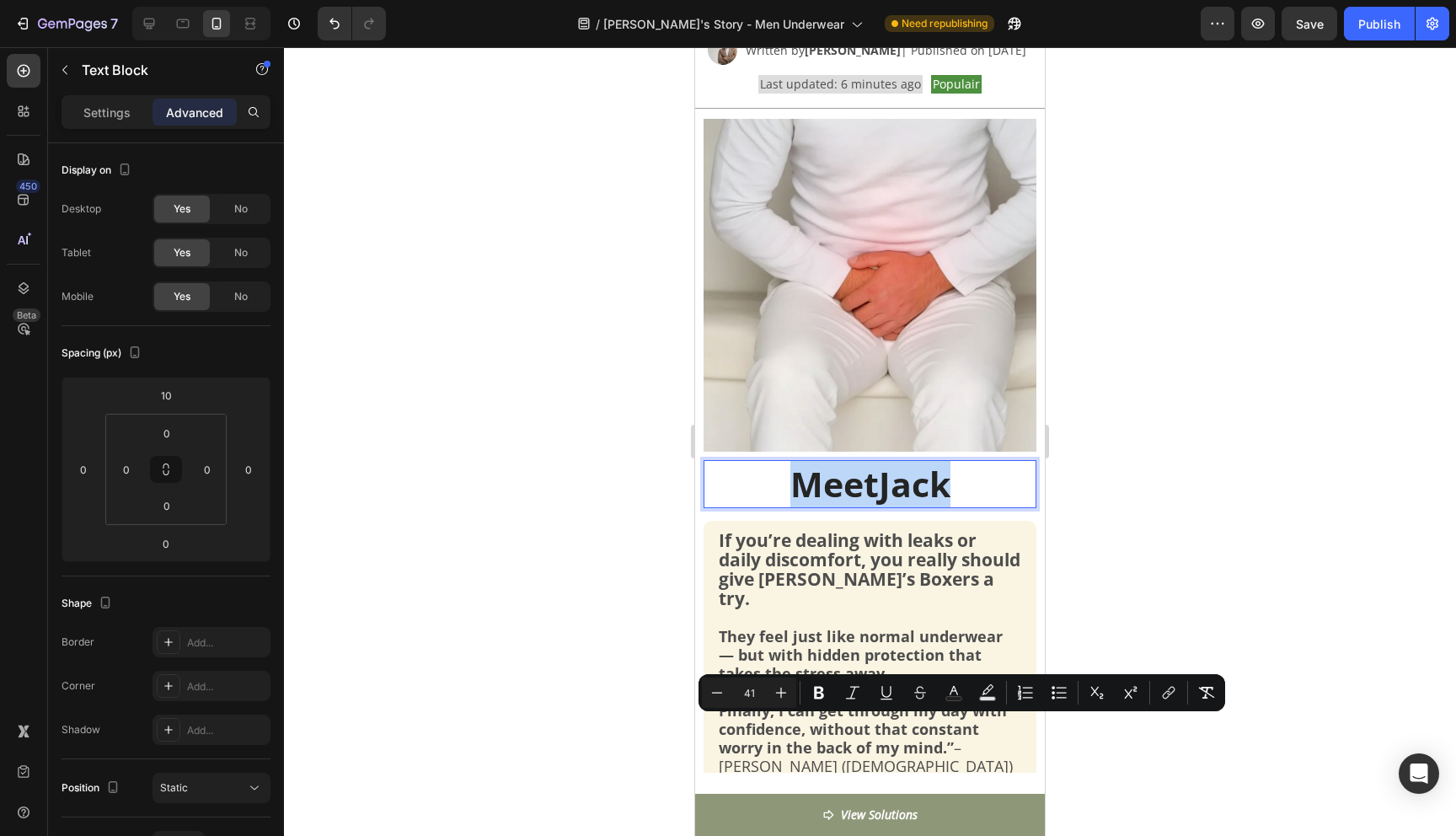
scroll to position [708, 0]
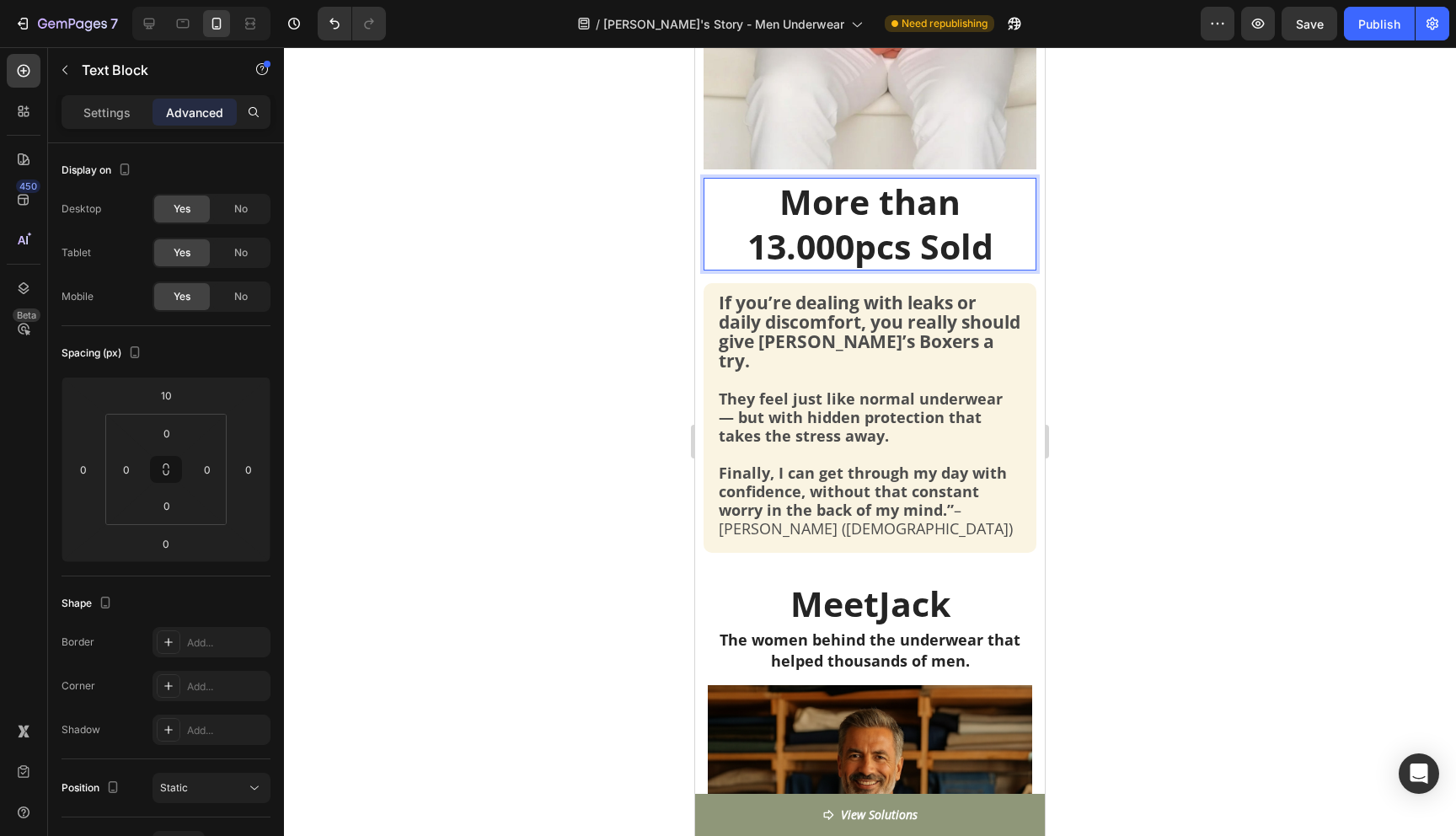
click at [1125, 346] on div at bounding box center [870, 442] width 1172 height 789
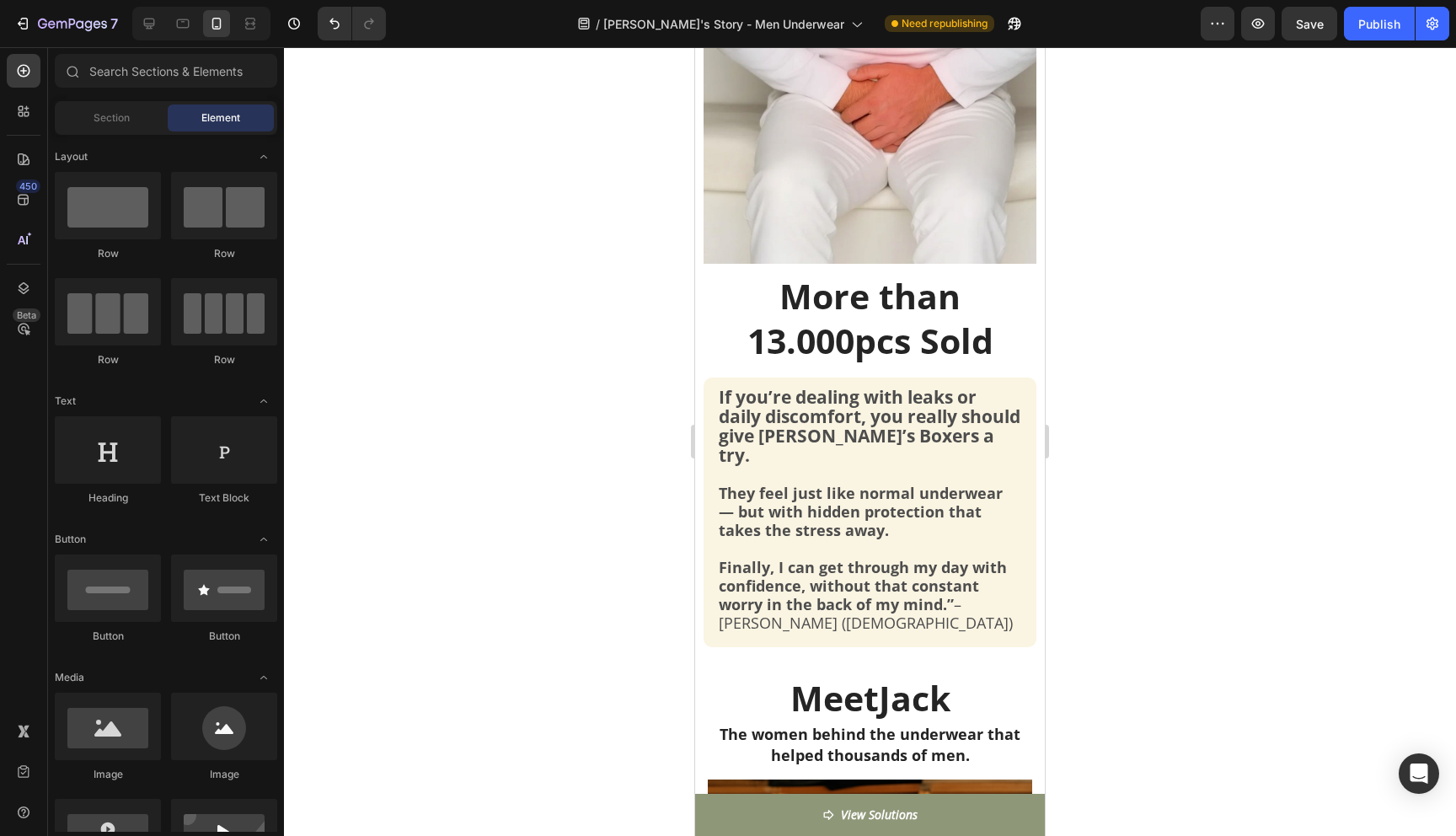
scroll to position [609, 0]
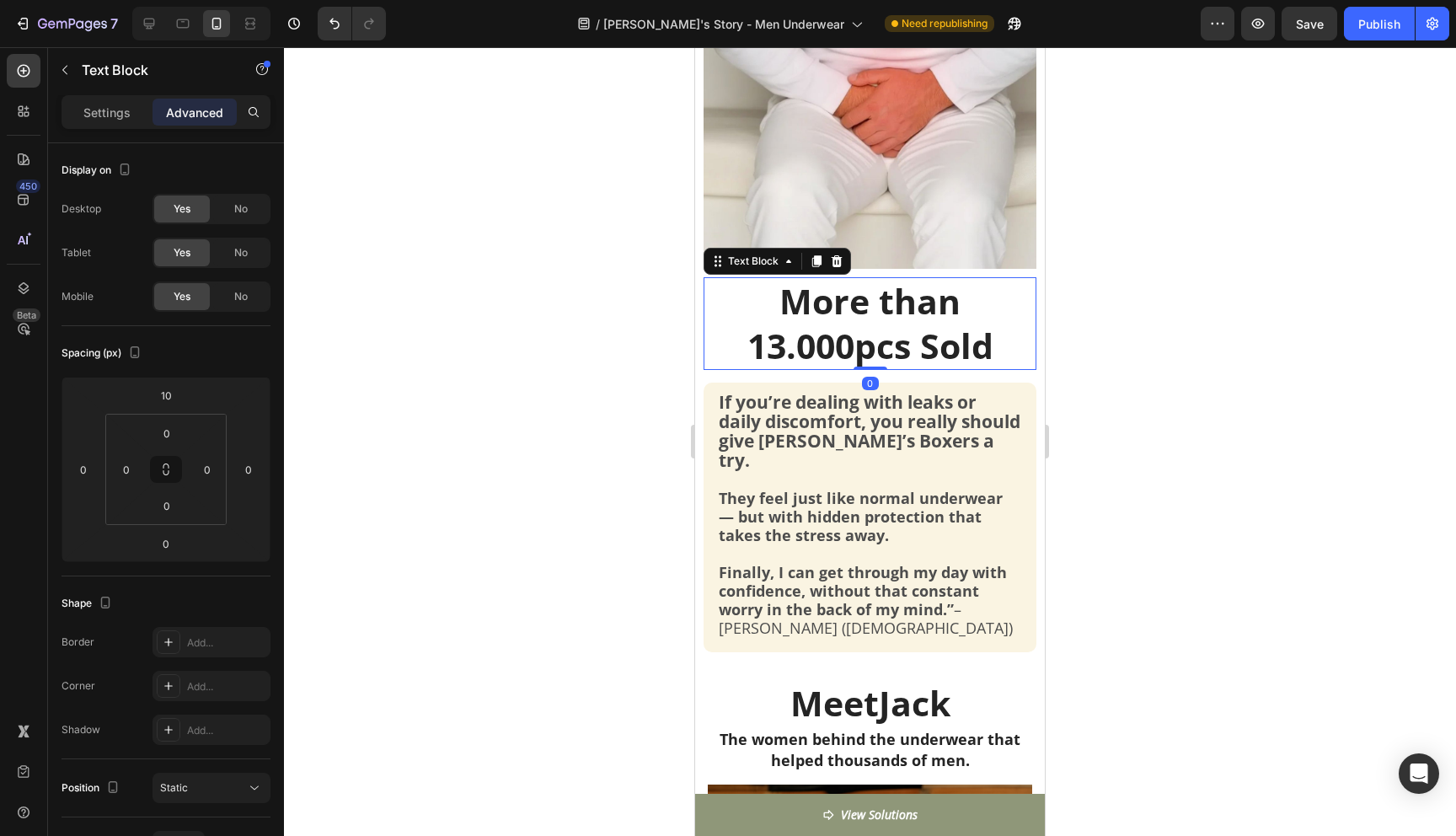
click at [846, 324] on p "More than 13.000pcs Sold" at bounding box center [870, 323] width 330 height 89
click at [848, 322] on p "More than 13.000pcs Sold" at bounding box center [870, 323] width 330 height 89
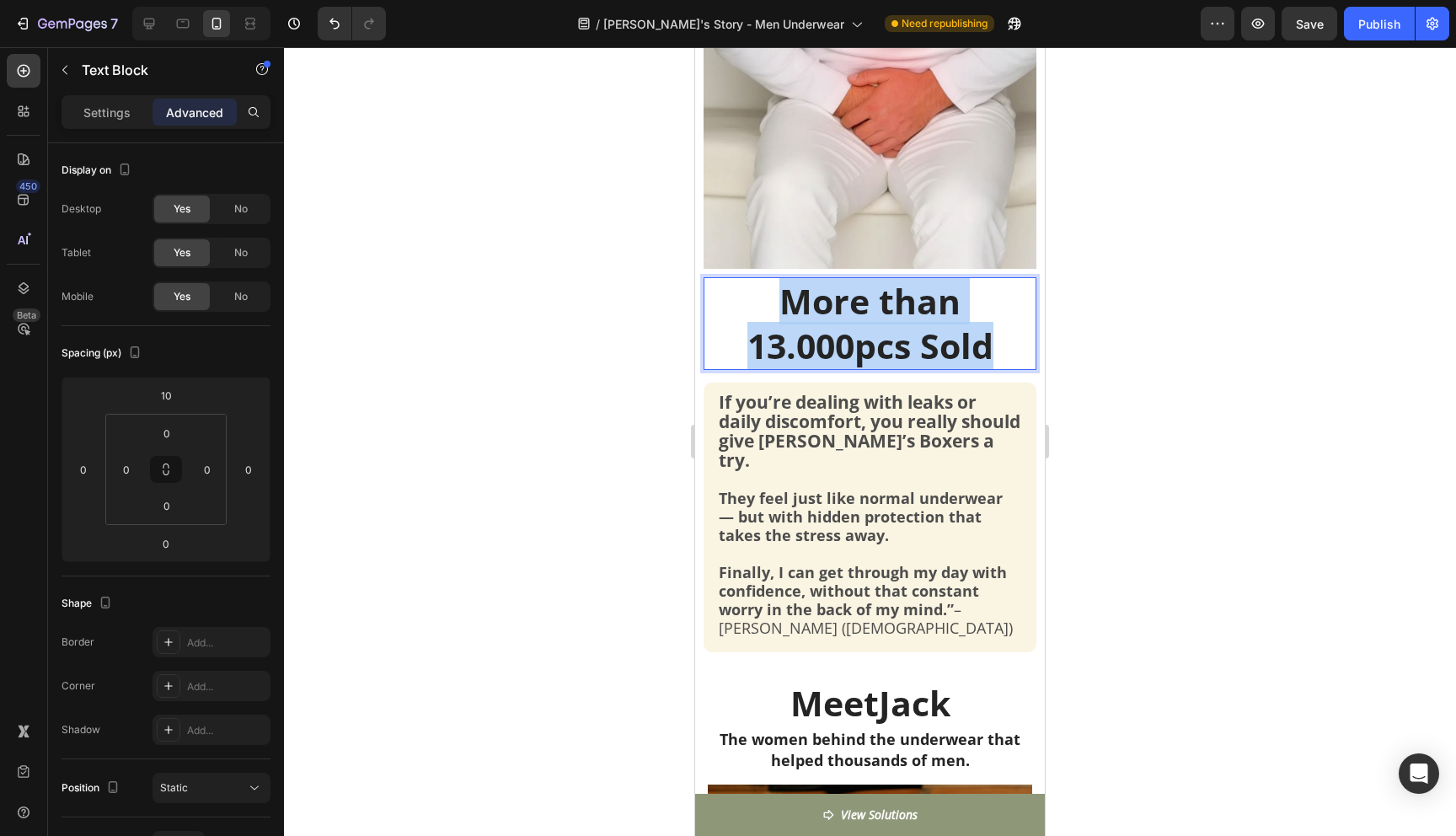
click at [848, 322] on p "More than 13.000pcs Sold" at bounding box center [870, 323] width 330 height 89
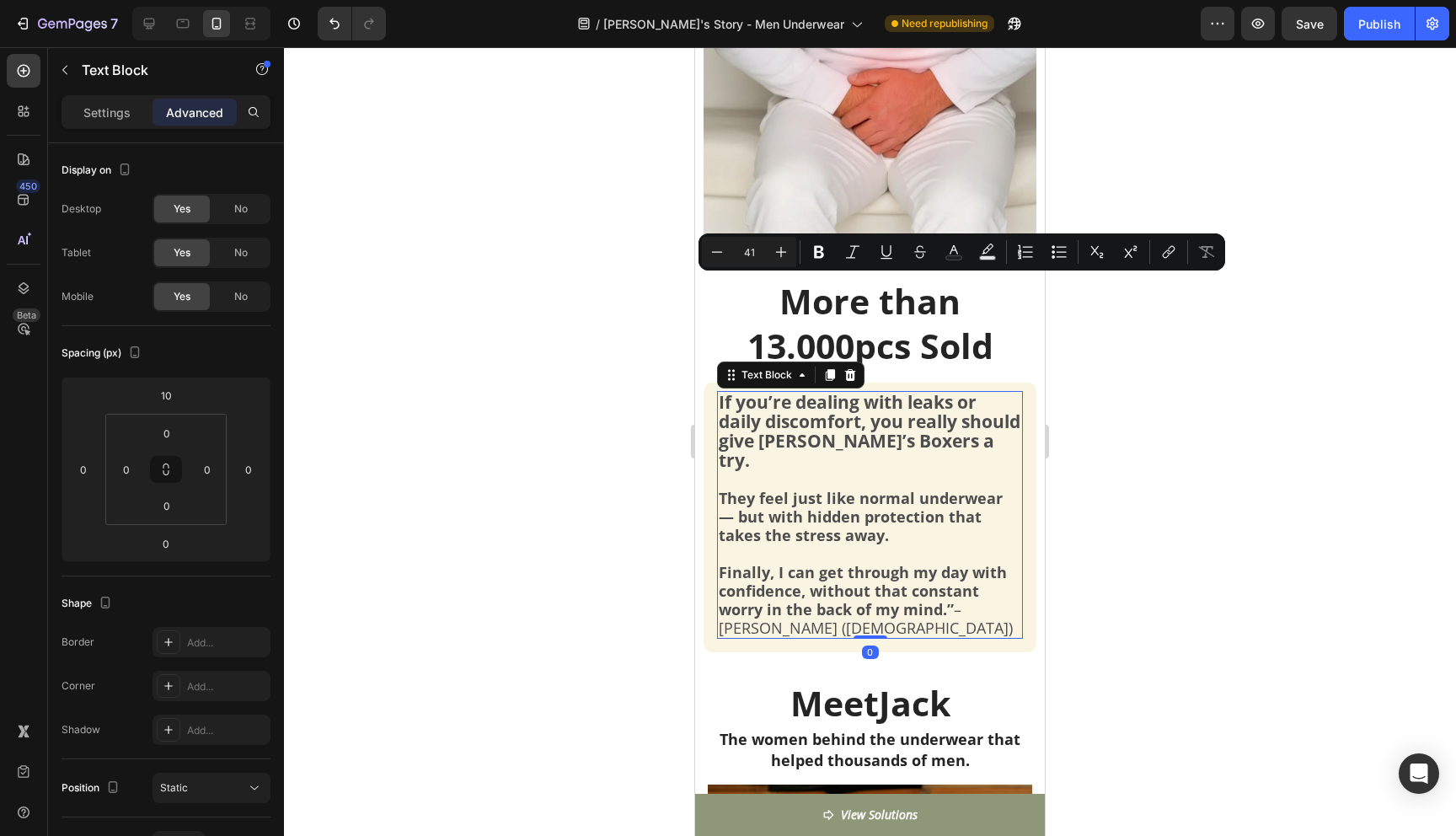
click at [919, 436] on strong "If you’re dealing with leaks or daily discomfort, you really should give Jack’s…" at bounding box center [870, 430] width 302 height 81
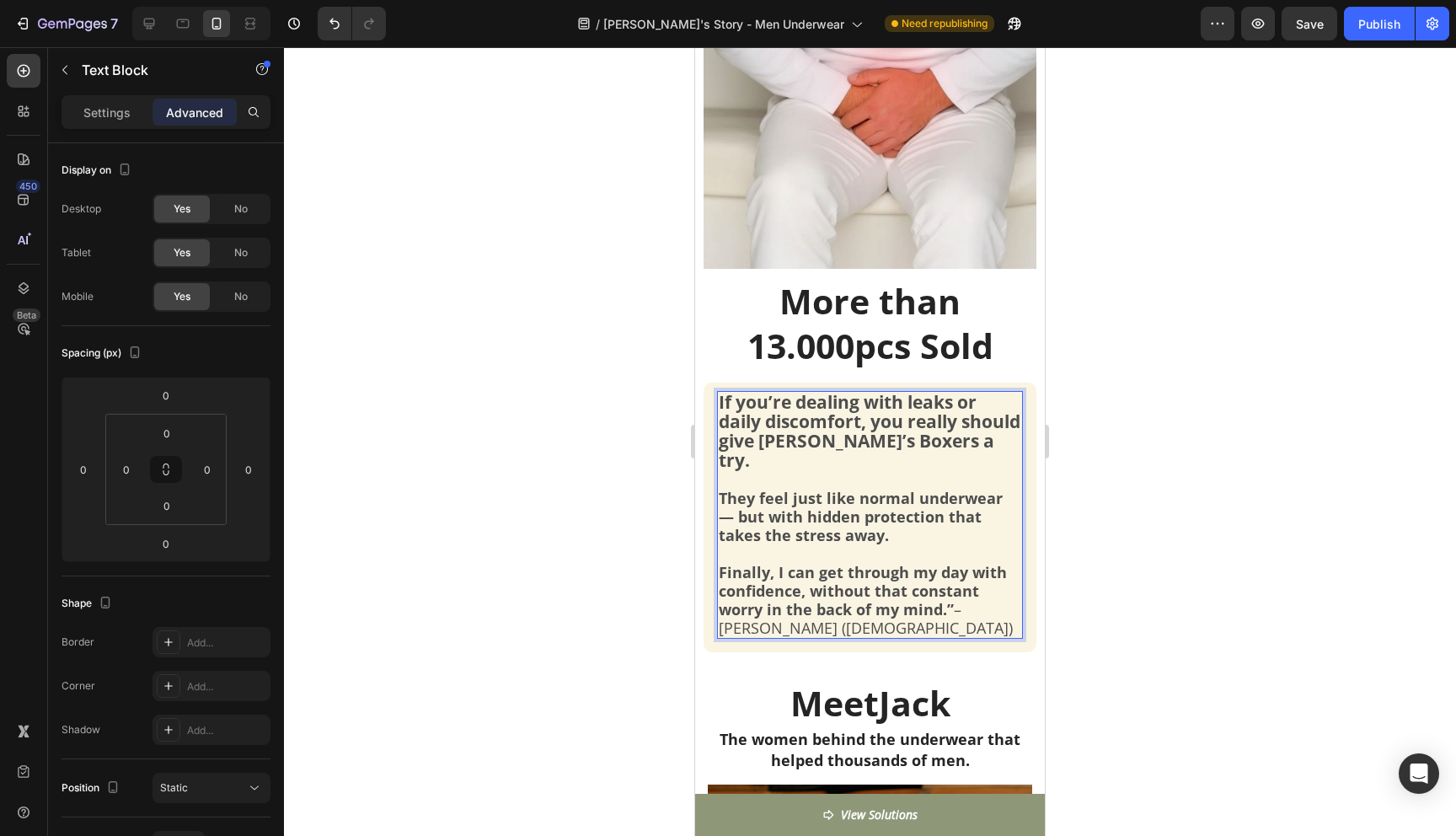
click at [989, 445] on strong "If you’re dealing with leaks or daily discomfort, you really should give Jack’s…" at bounding box center [870, 430] width 302 height 81
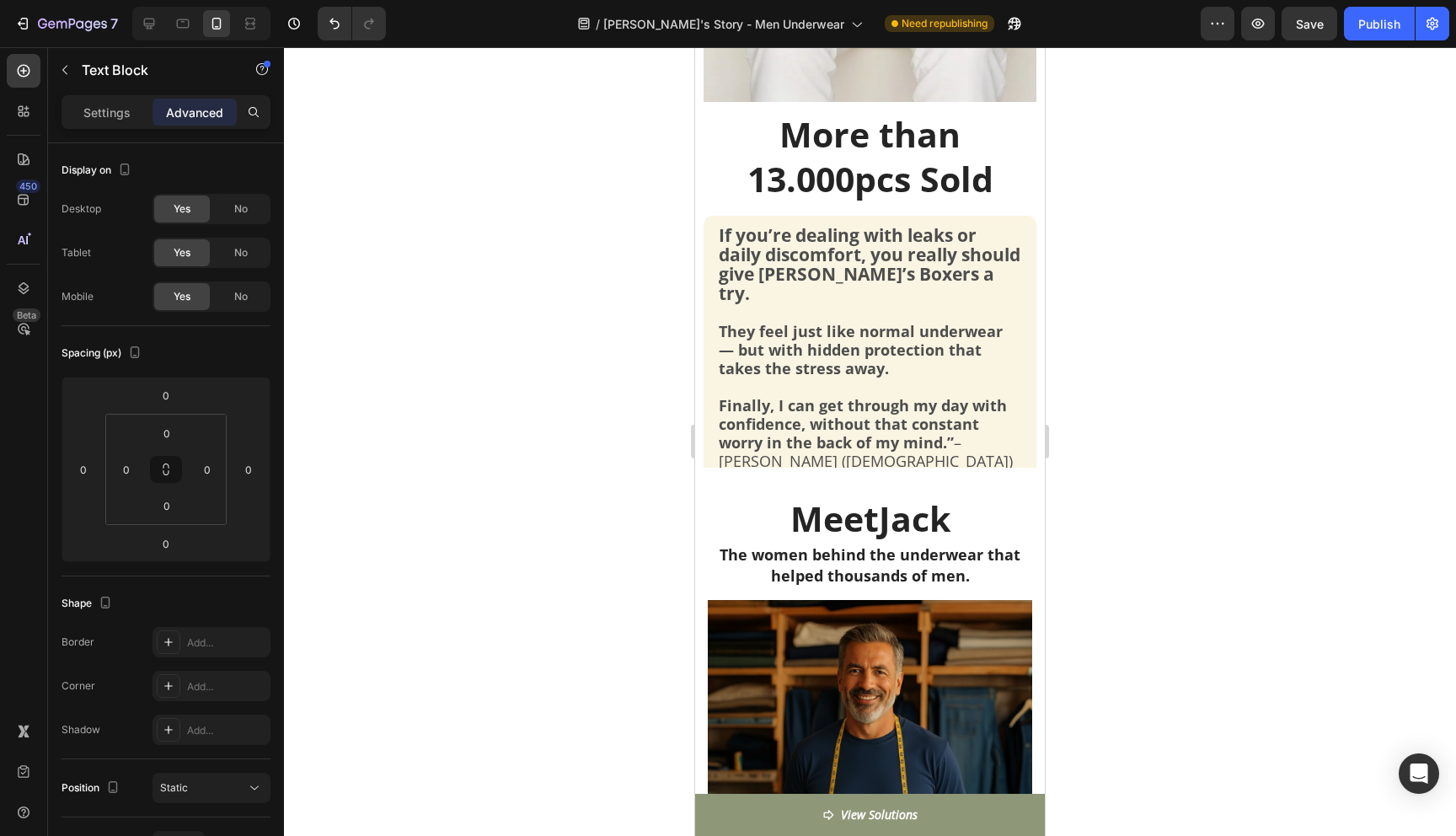
scroll to position [771, 0]
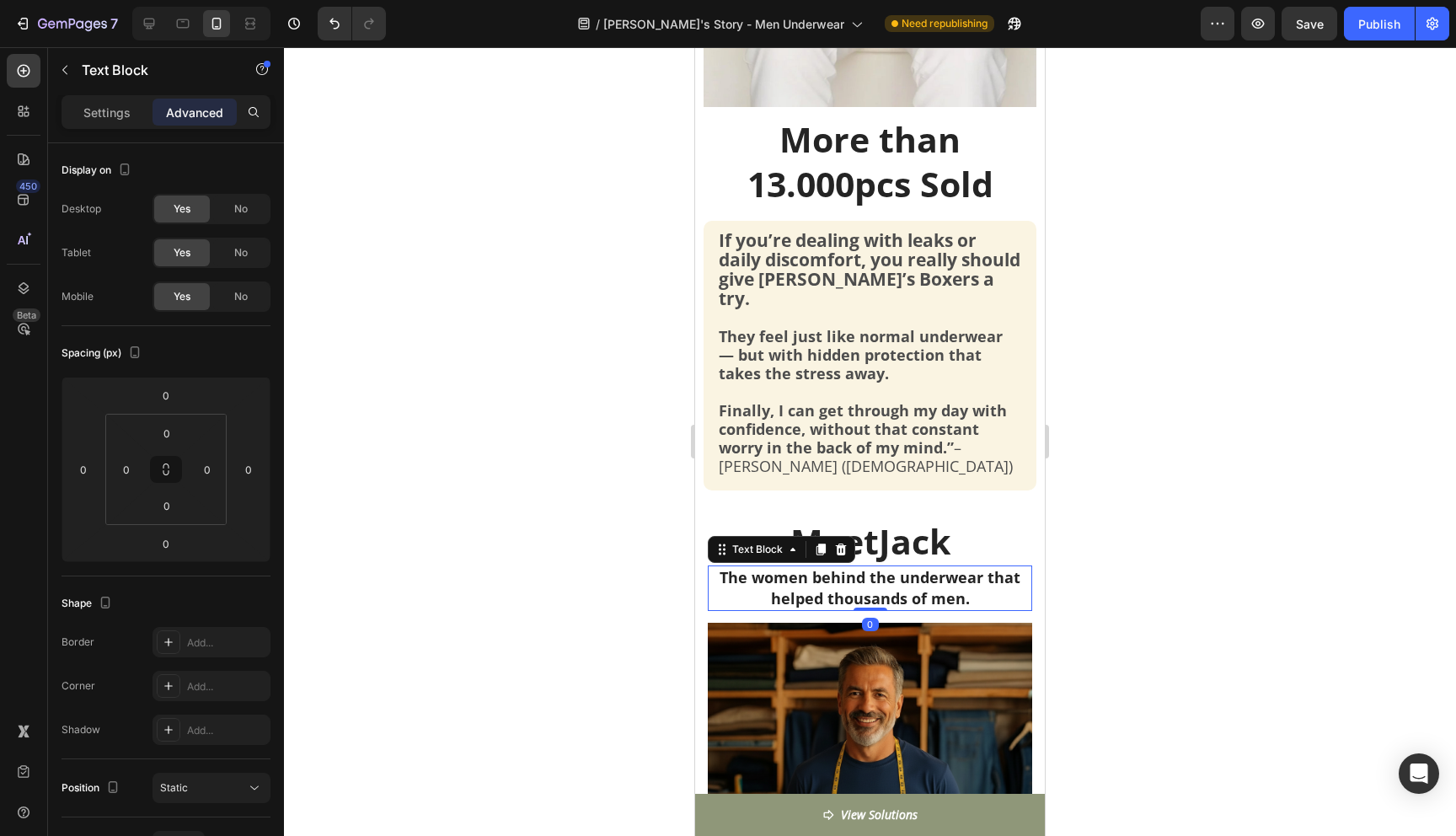
click at [859, 567] on p "The women behind the underwear that helped thousands of men." at bounding box center [870, 588] width 321 height 42
click at [845, 337] on strong "They feel just like normal underwear — but with hidden protection that takes th…" at bounding box center [861, 354] width 284 height 57
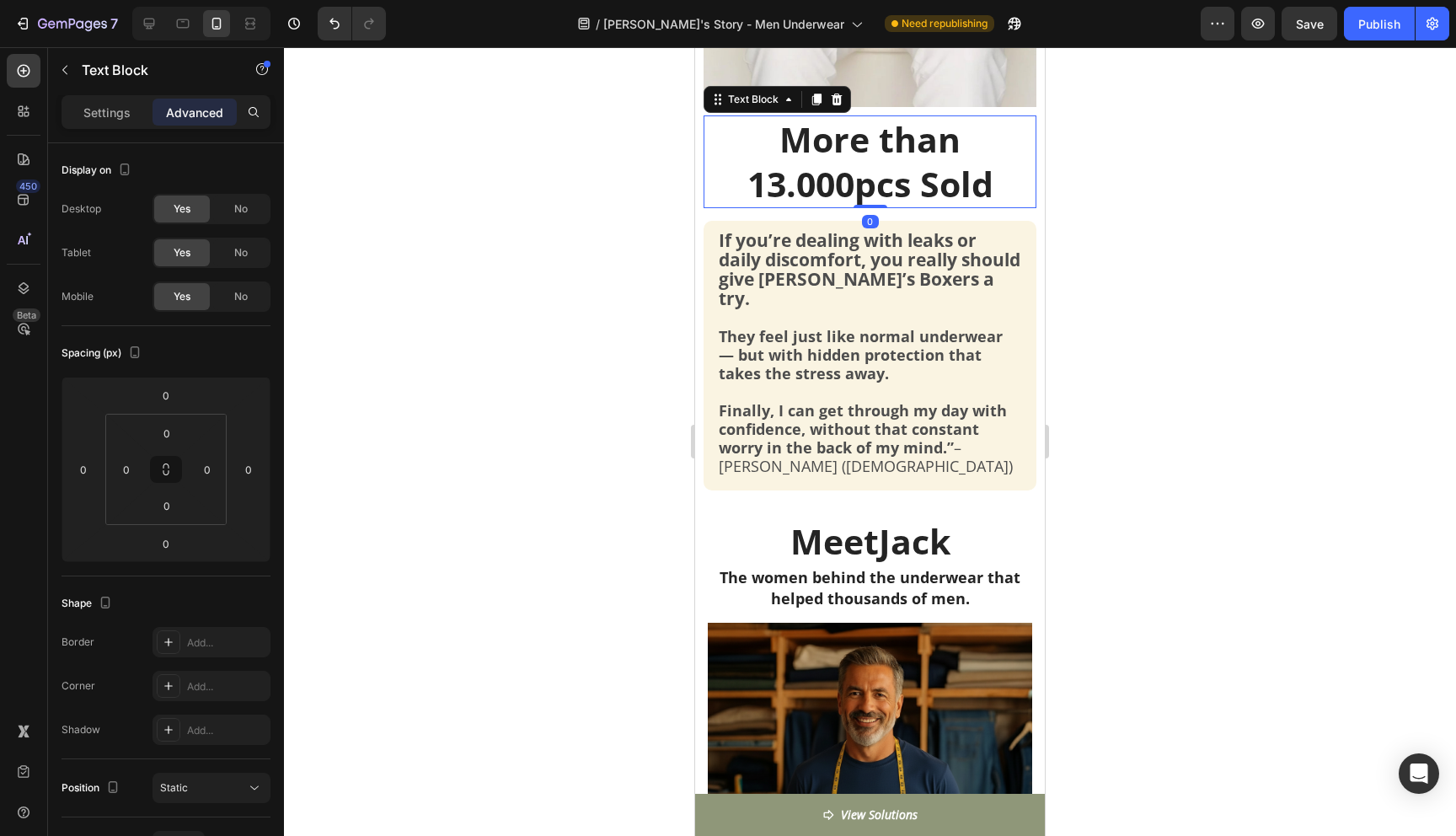
click at [909, 166] on p "More than 13.000pcs Sold" at bounding box center [870, 162] width 330 height 89
click at [999, 190] on p "More than 13.000pcs Sold" at bounding box center [870, 162] width 330 height 89
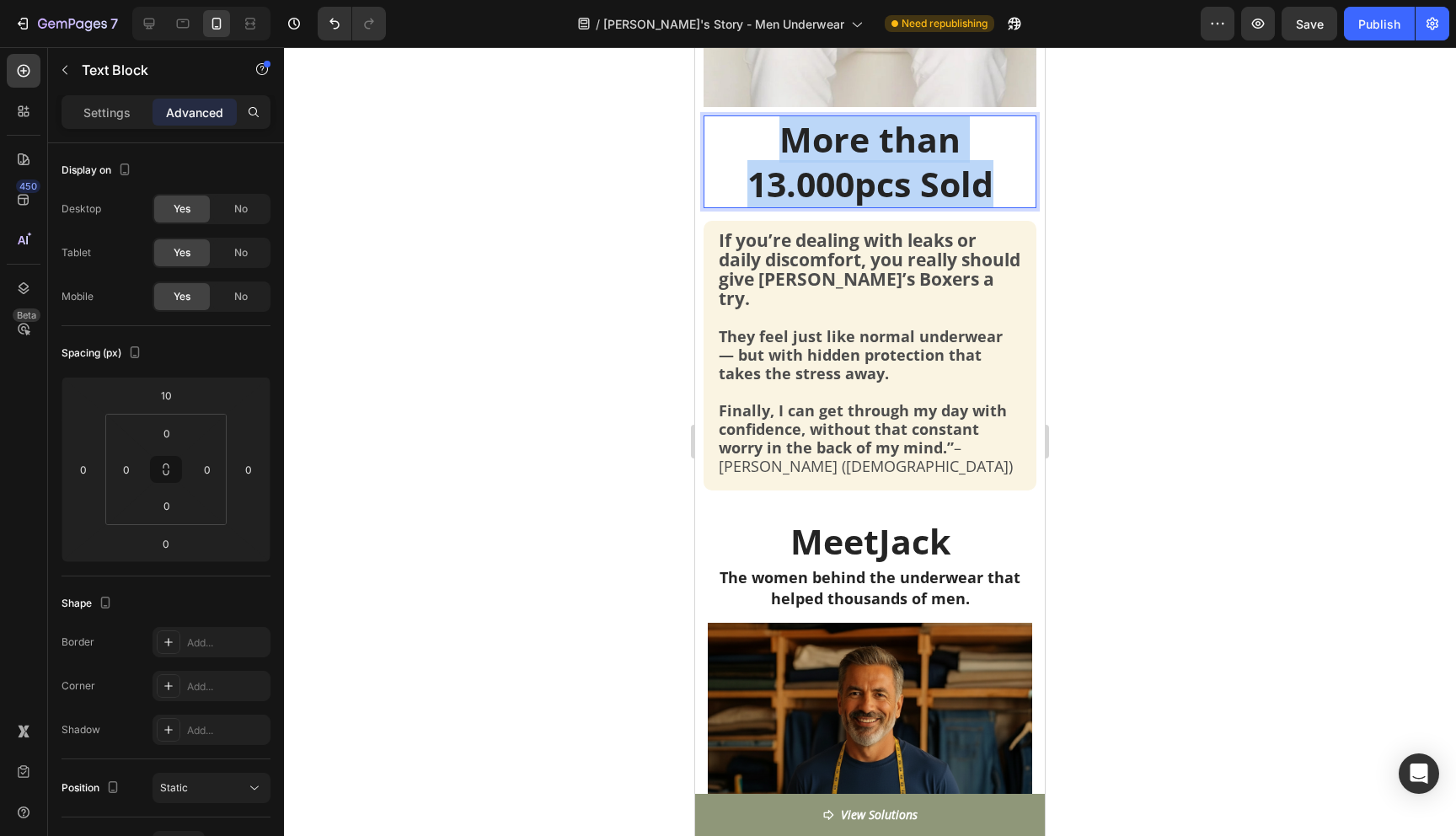
drag, startPoint x: 998, startPoint y: 191, endPoint x: 792, endPoint y: 144, distance: 211.3
click at [792, 144] on p "More than 13.000pcs Sold" at bounding box center [870, 162] width 330 height 89
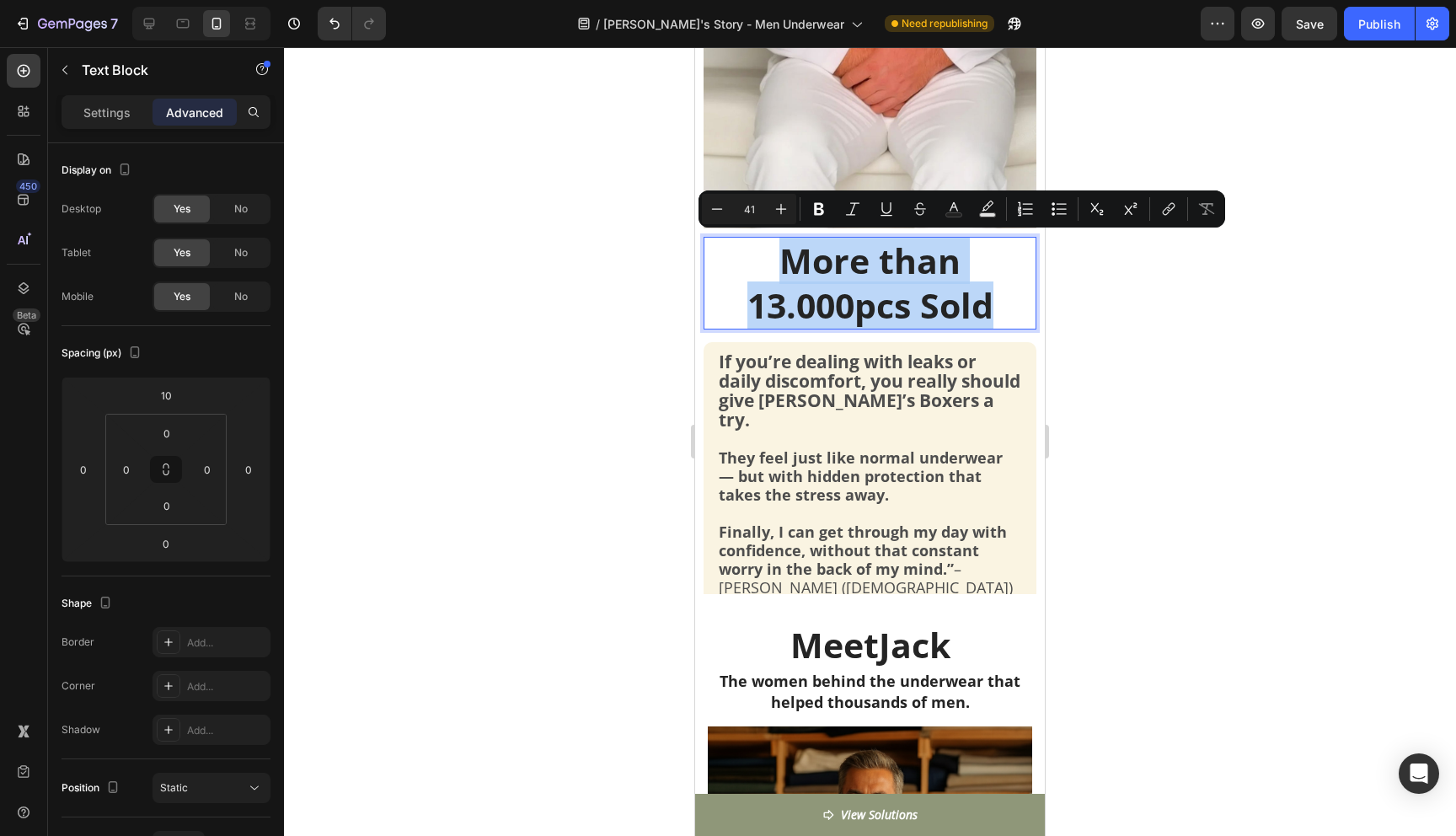
scroll to position [647, 0]
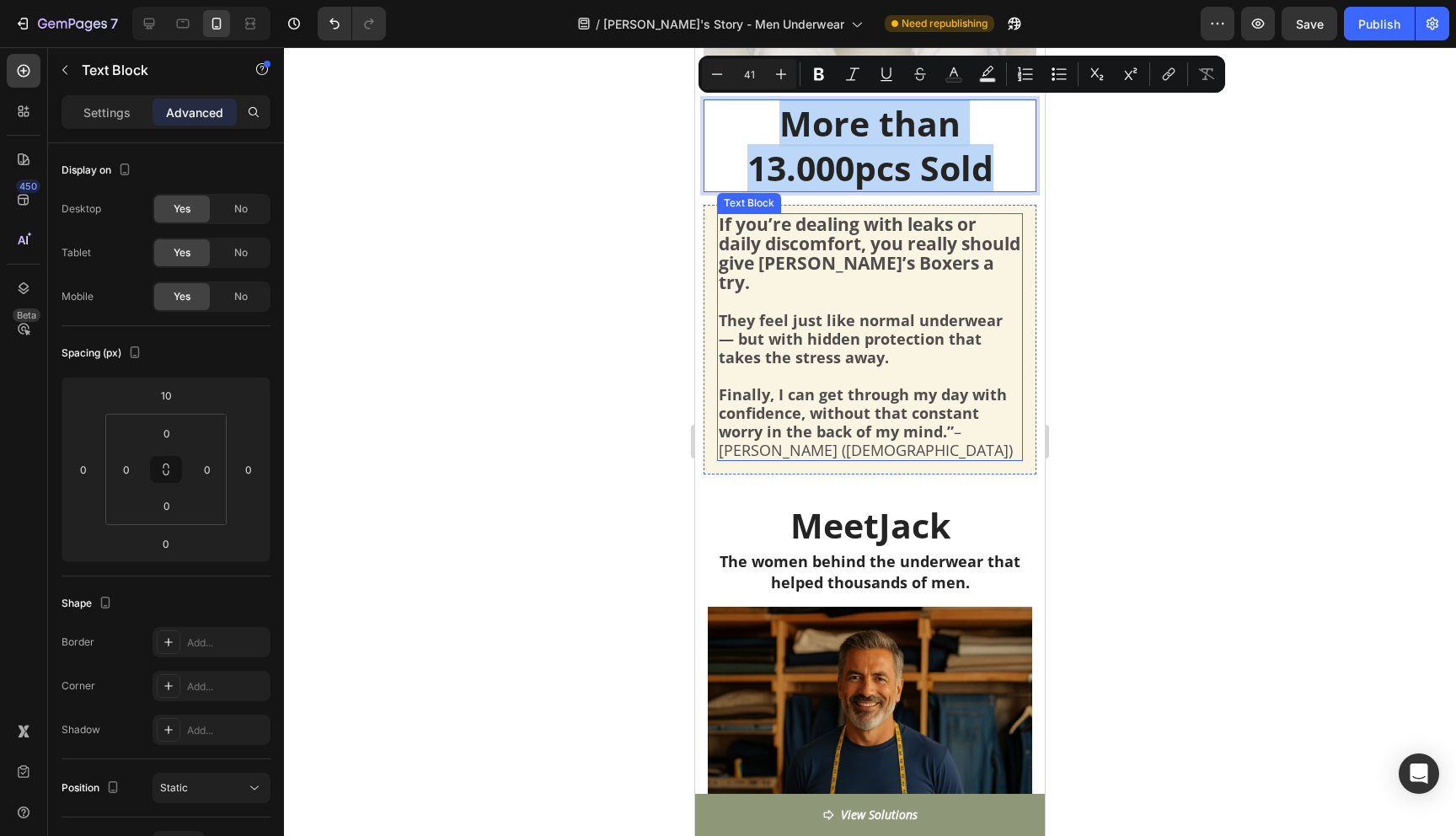
type input "16"
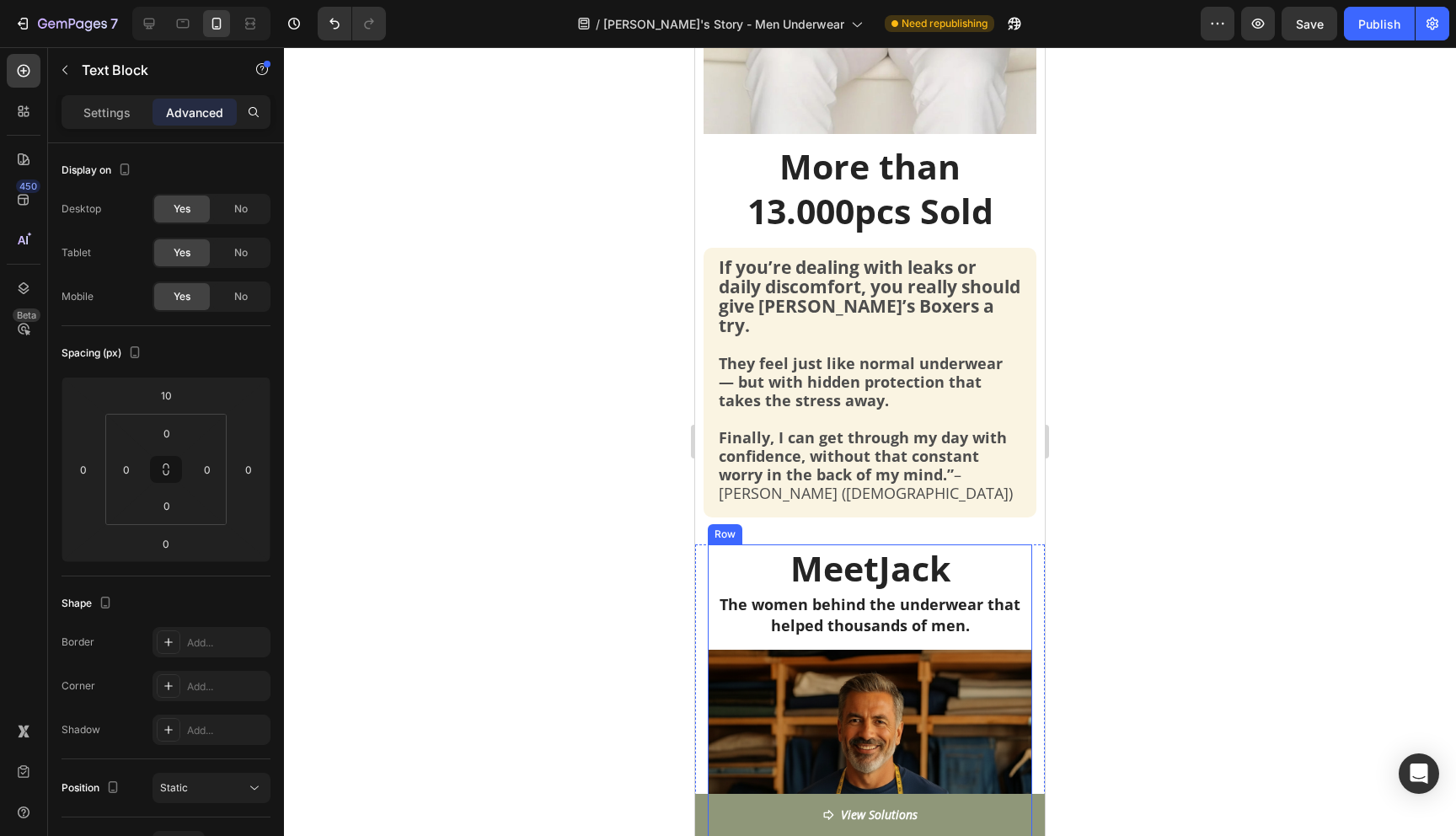
scroll to position [742, 0]
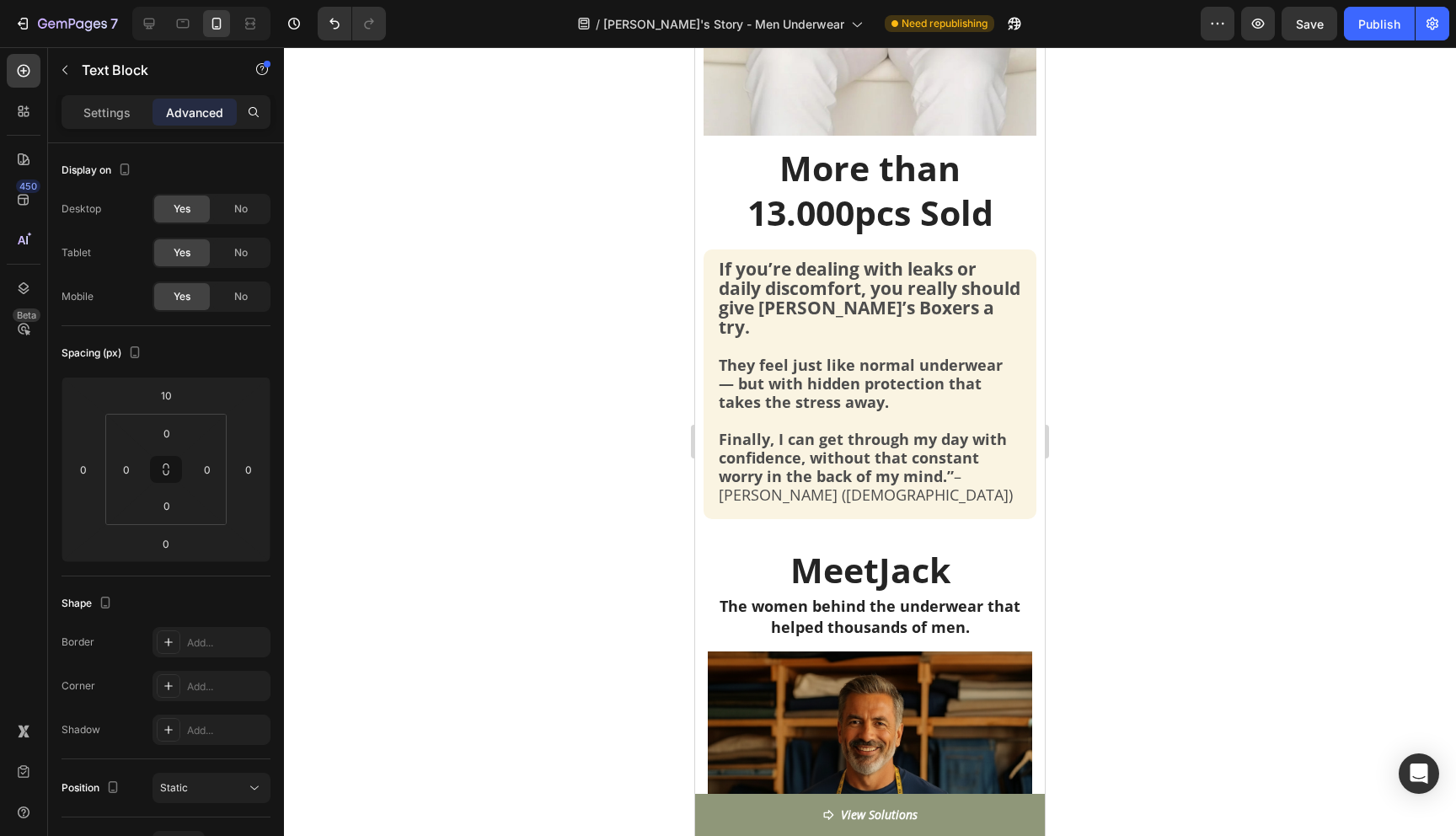
click at [816, 204] on p "More than 13.000pcs Sold" at bounding box center [870, 190] width 330 height 89
click at [843, 173] on p "More than 13.000pcs Sold" at bounding box center [870, 190] width 330 height 89
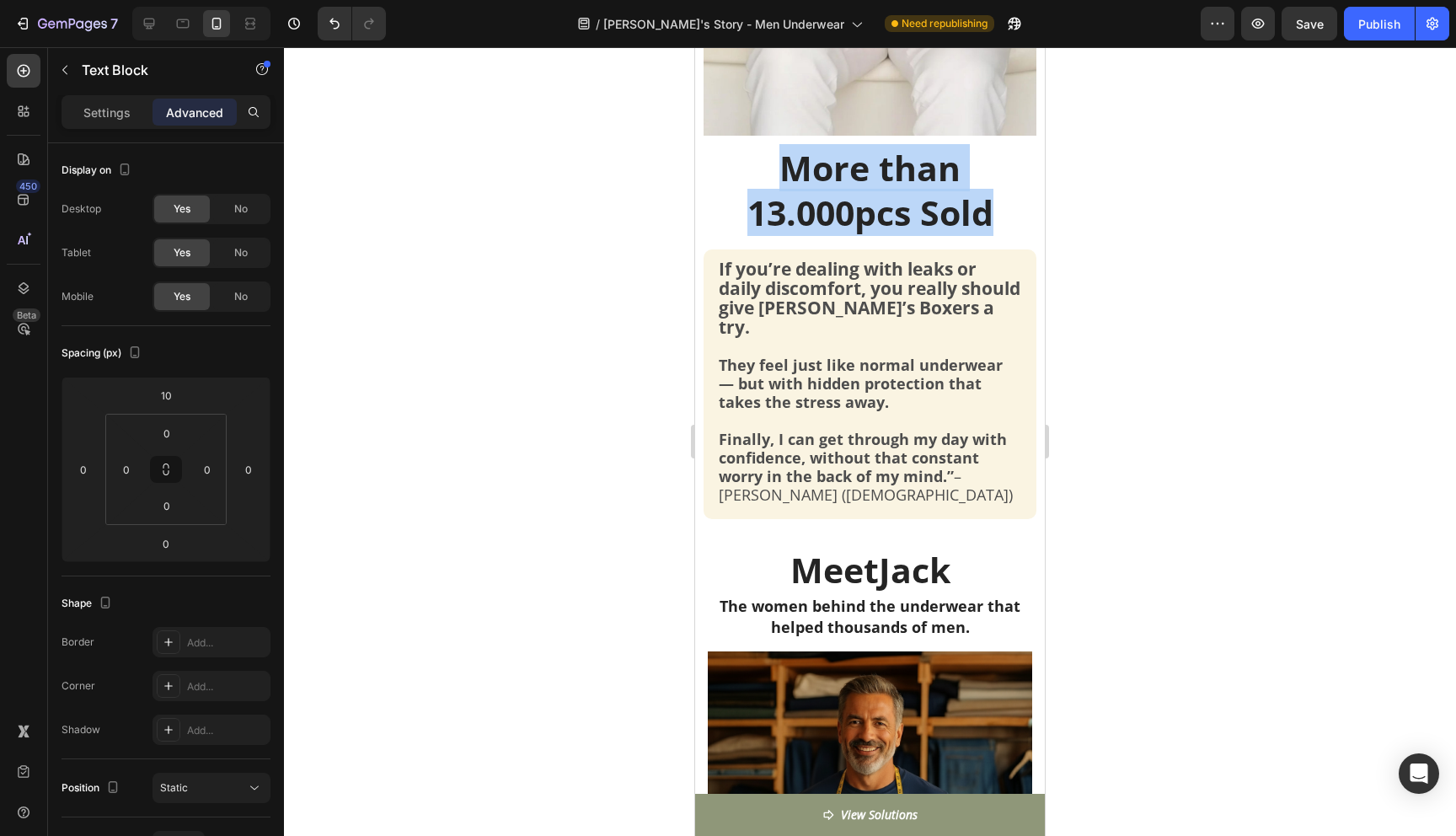
click at [843, 173] on p "More than 13.000pcs Sold" at bounding box center [870, 190] width 330 height 89
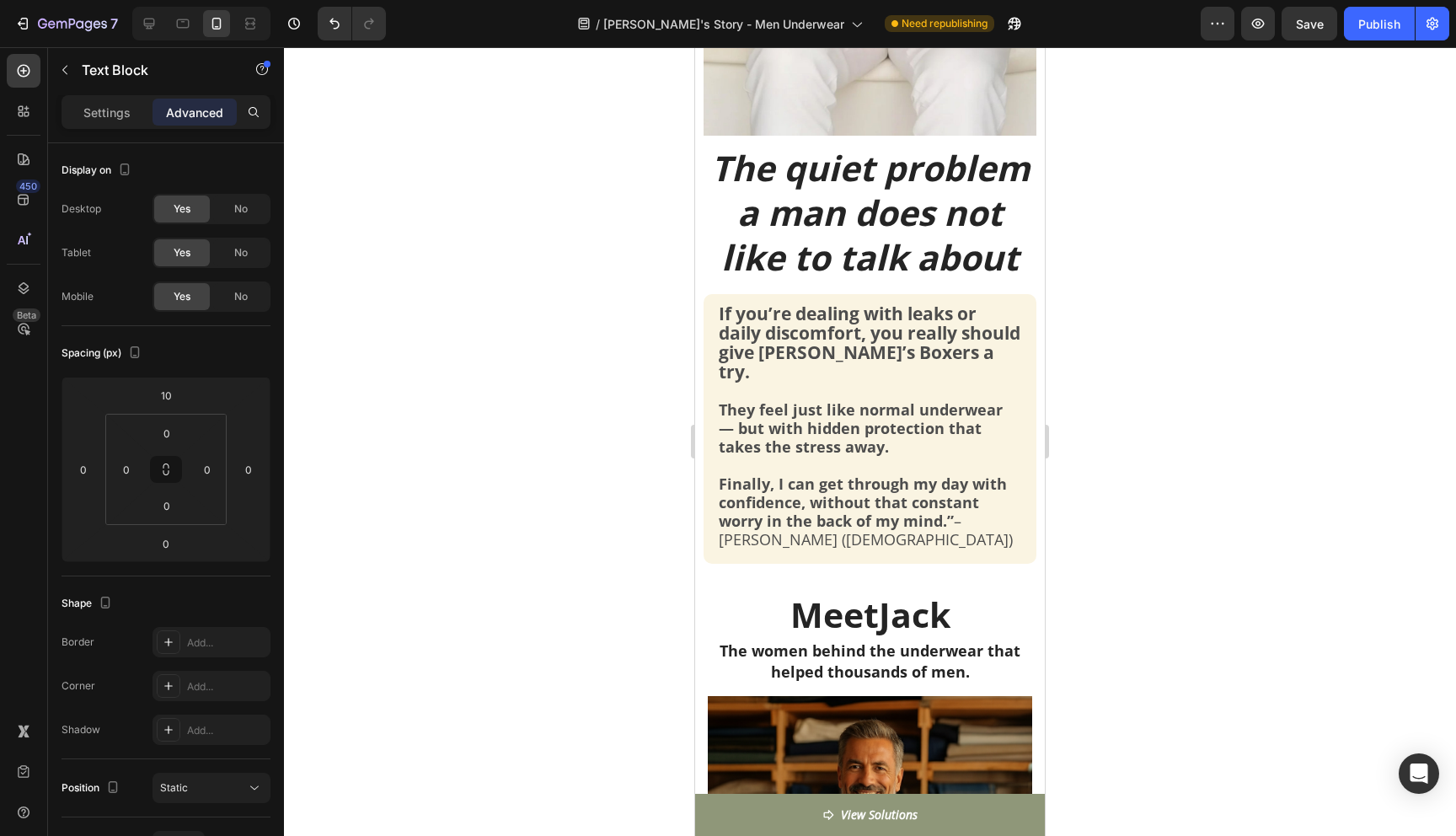
click at [939, 228] on icon "The quiet problem a man does not like to talk about" at bounding box center [870, 212] width 318 height 137
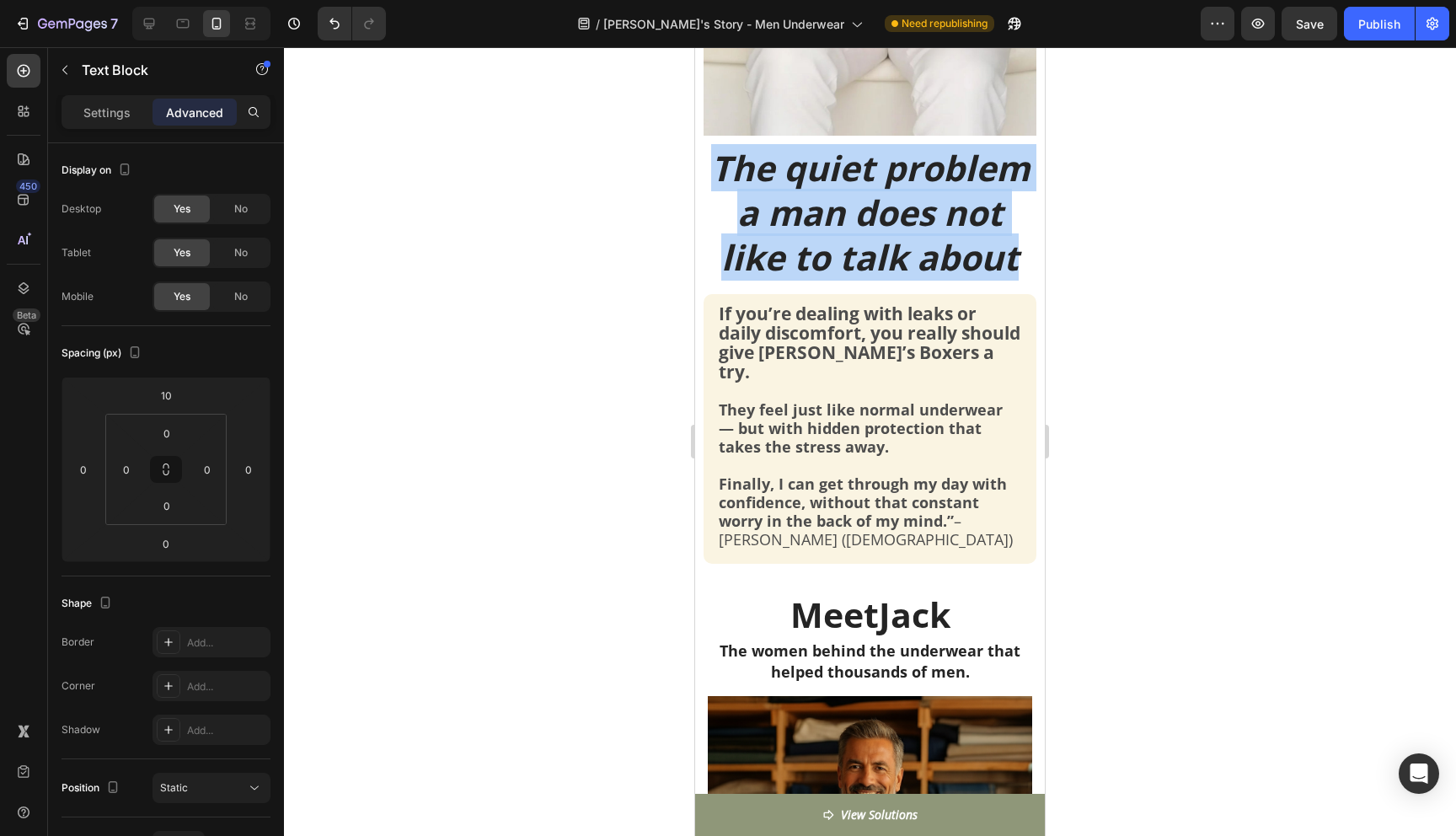
click at [939, 228] on icon "The quiet problem a man does not like to talk about" at bounding box center [870, 212] width 318 height 137
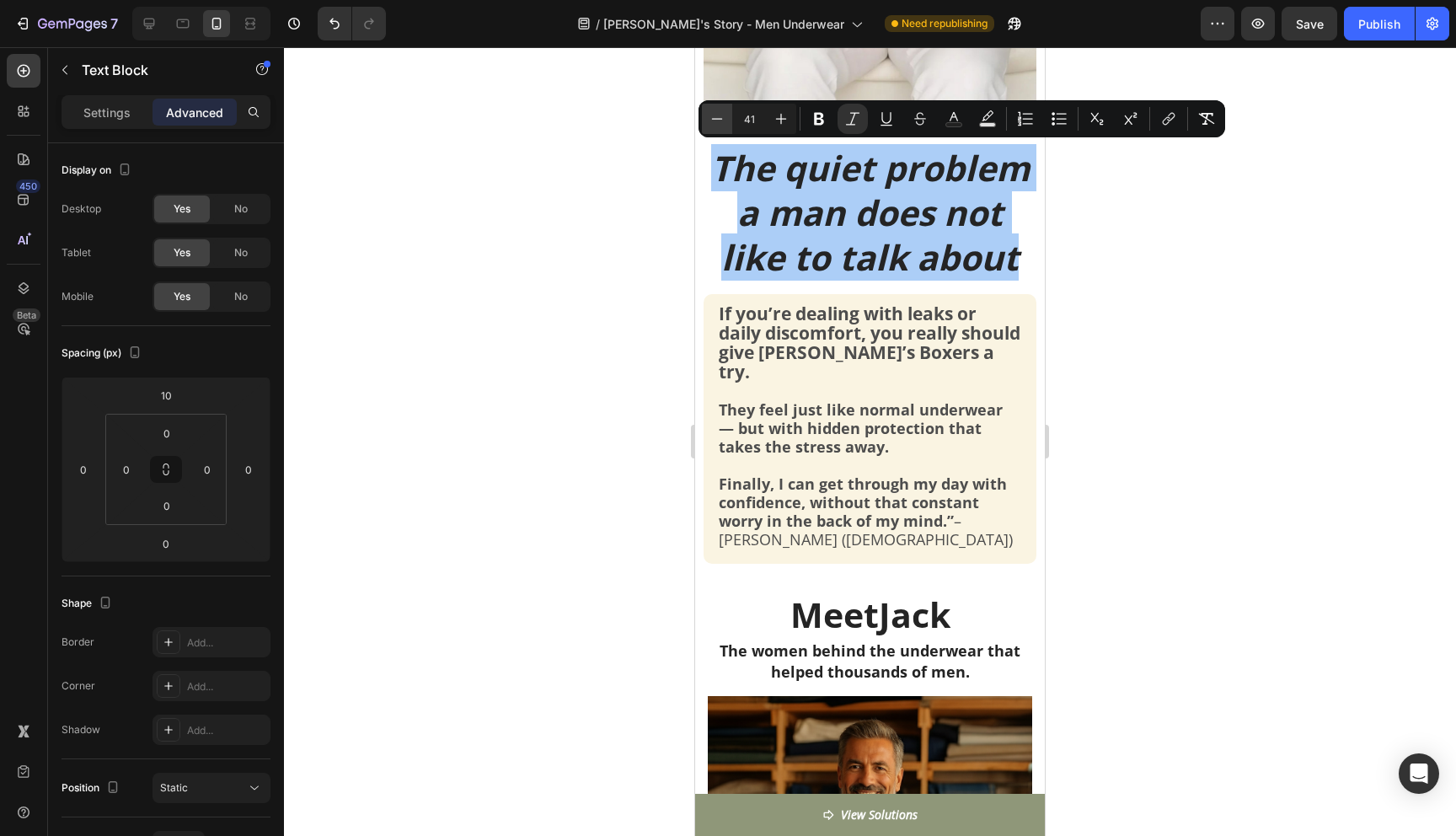
click at [728, 119] on button "Minus" at bounding box center [717, 118] width 31 height 31
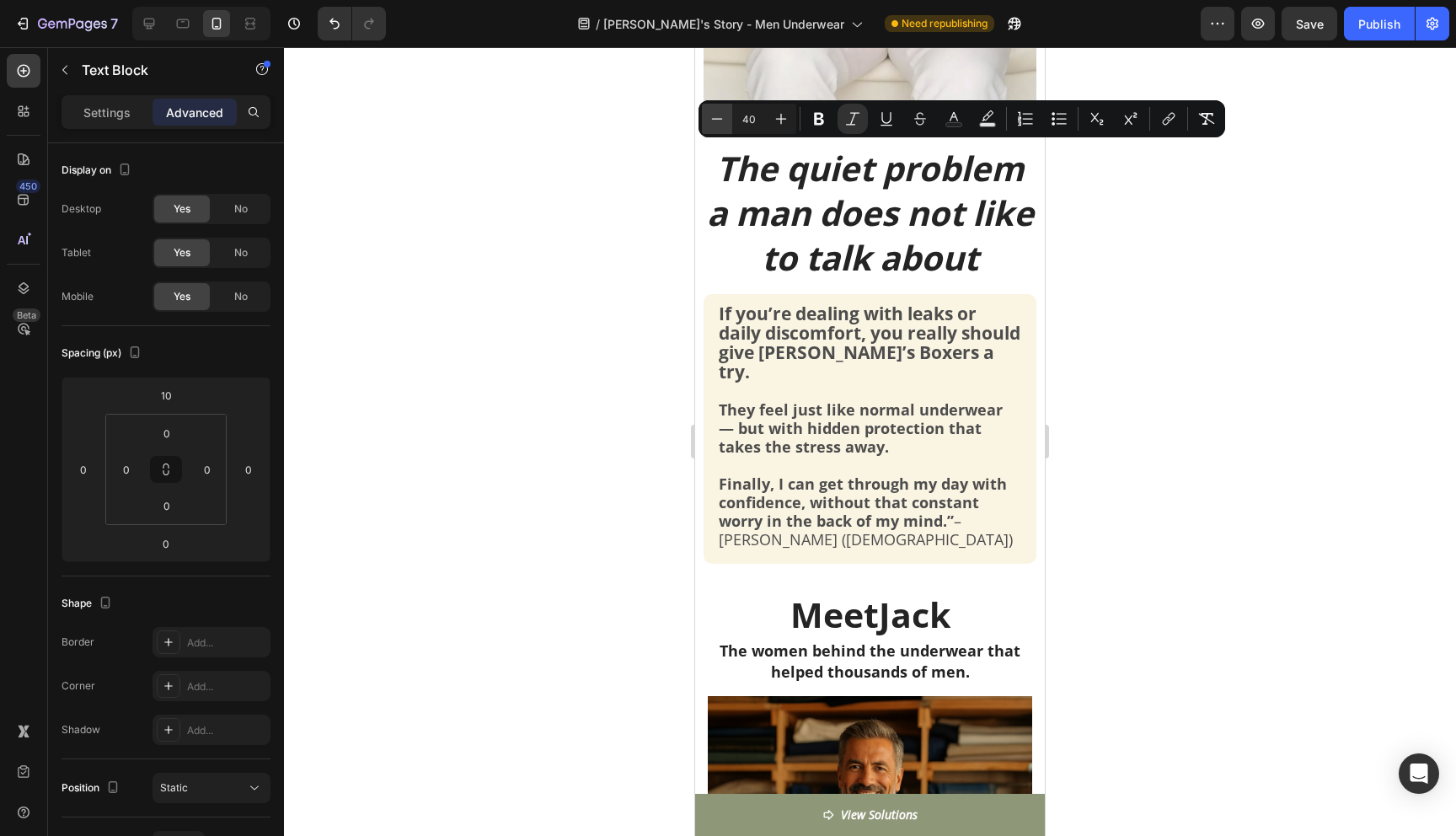
click at [728, 119] on button "Minus" at bounding box center [717, 118] width 31 height 31
click at [728, 117] on button "Minus" at bounding box center [717, 118] width 31 height 31
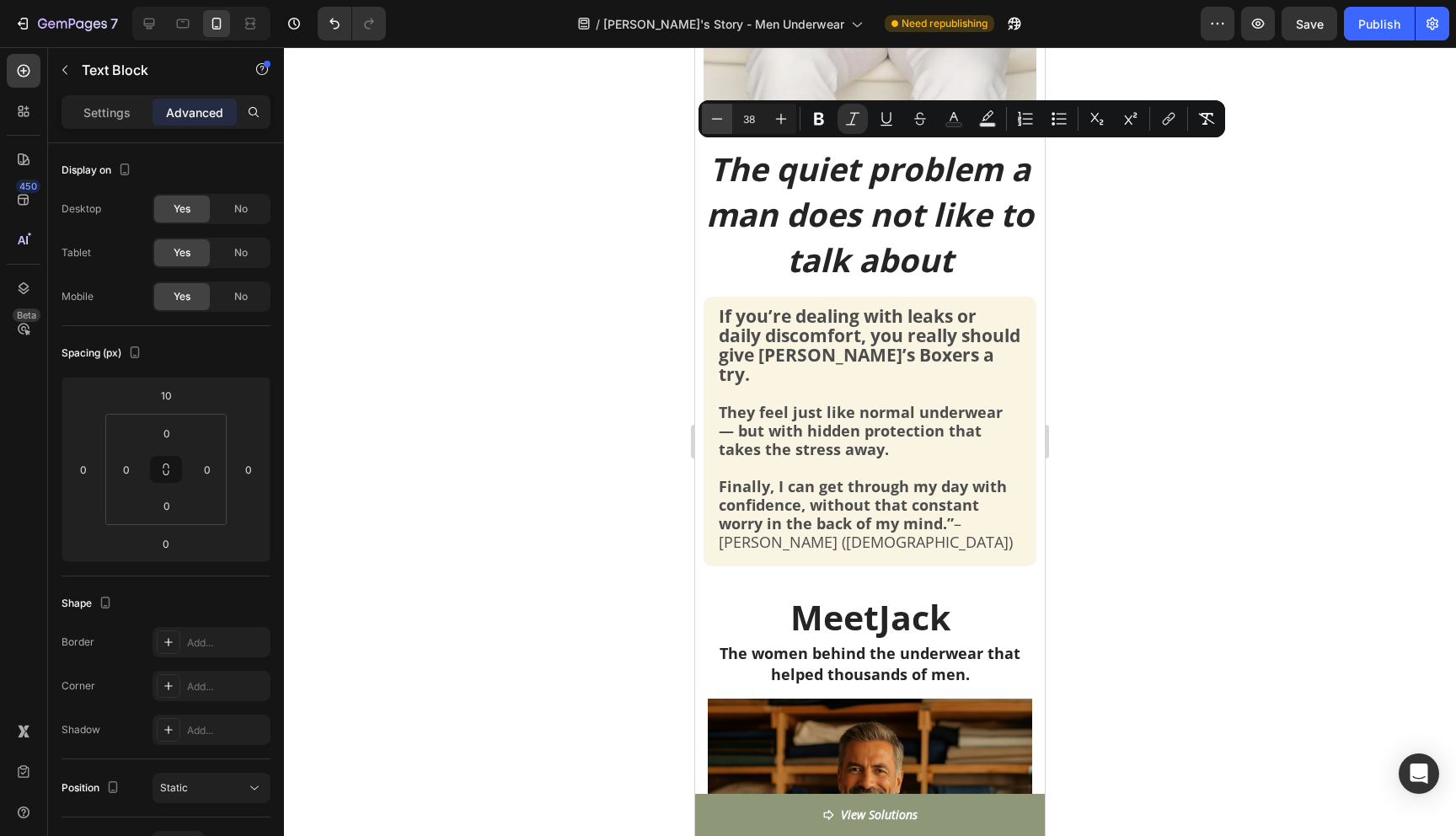
click at [728, 117] on button "Minus" at bounding box center [717, 118] width 31 height 31
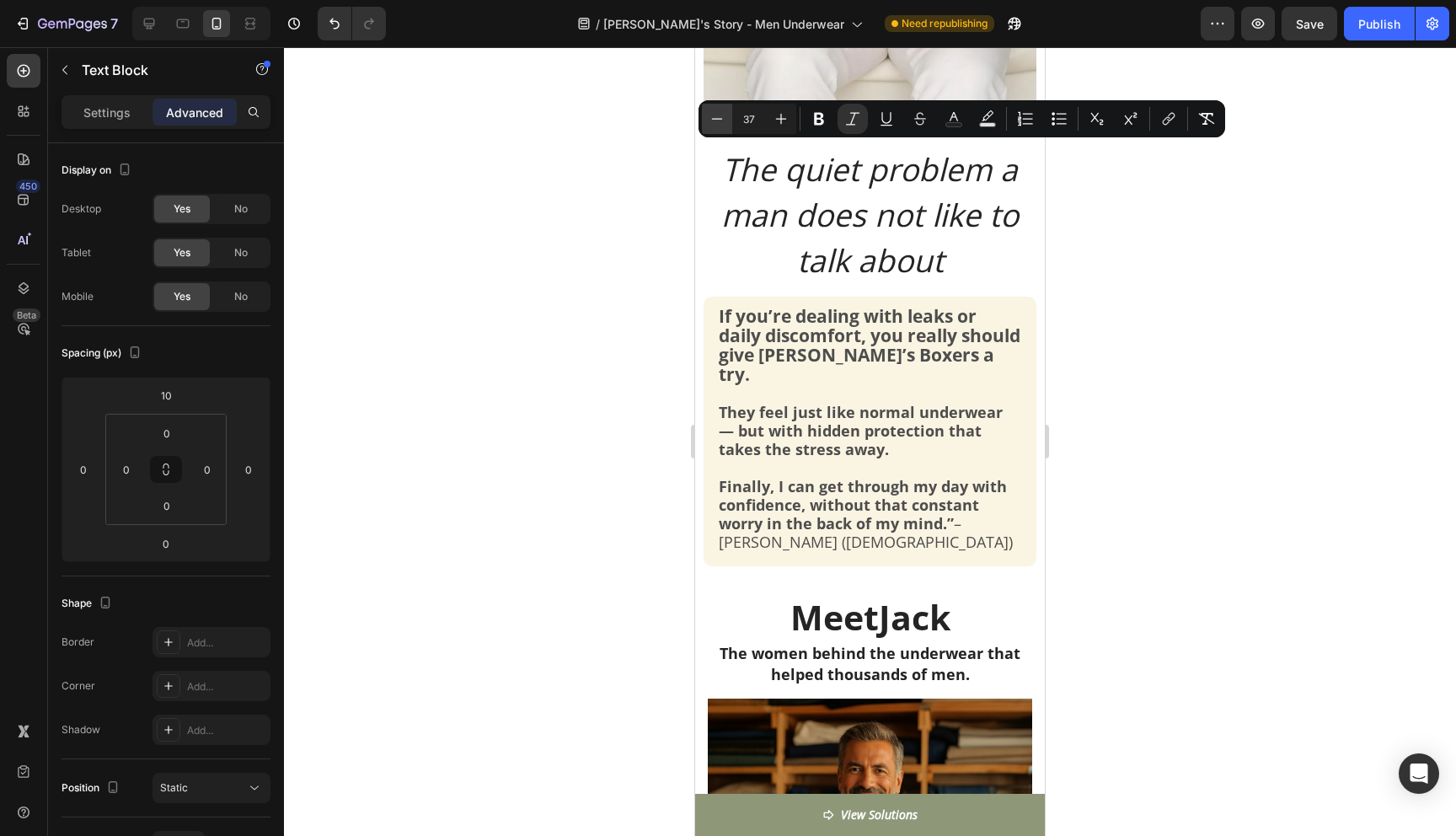
click at [726, 119] on button "Minus" at bounding box center [717, 118] width 31 height 31
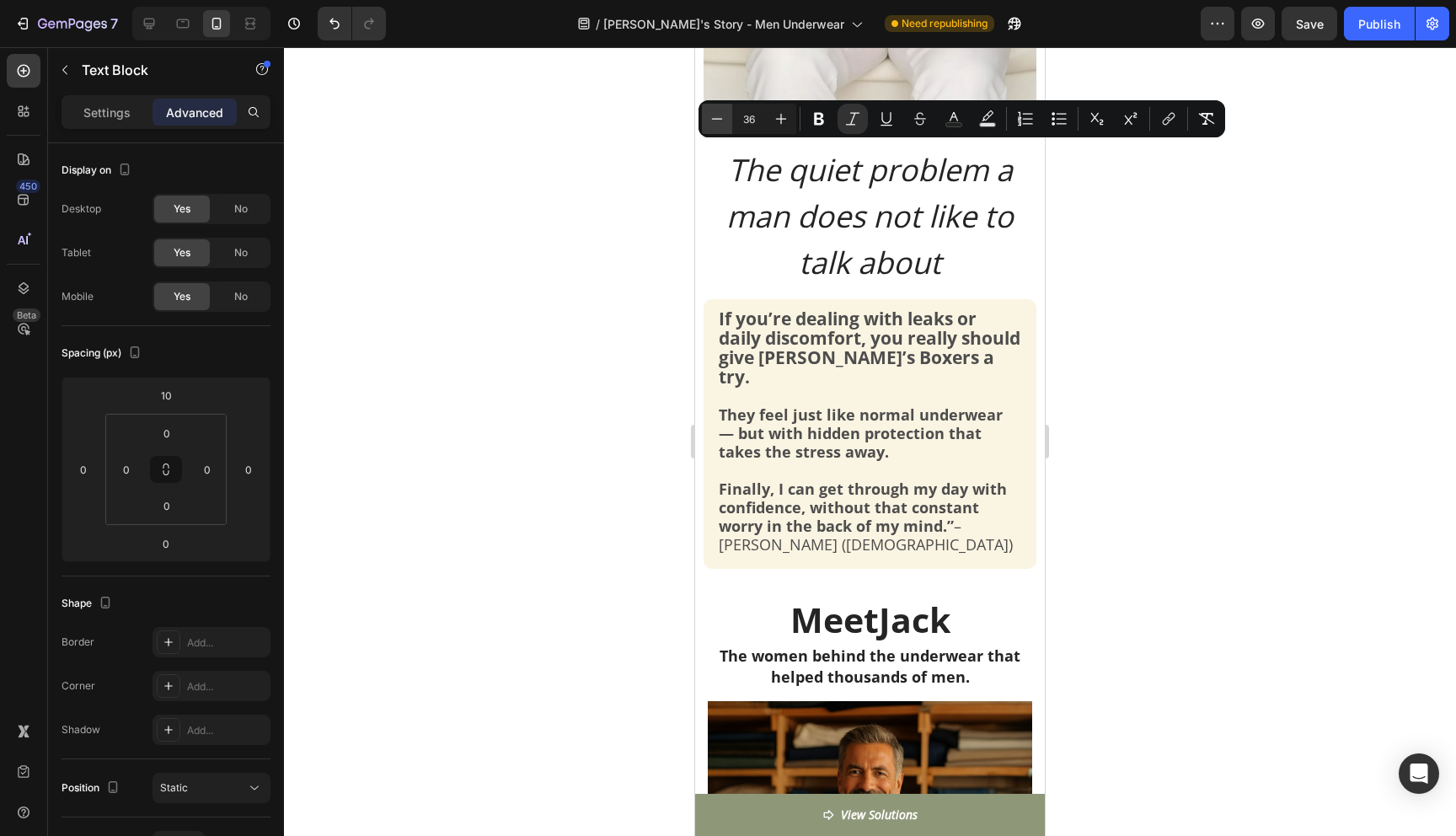
click at [726, 119] on button "Minus" at bounding box center [717, 118] width 31 height 31
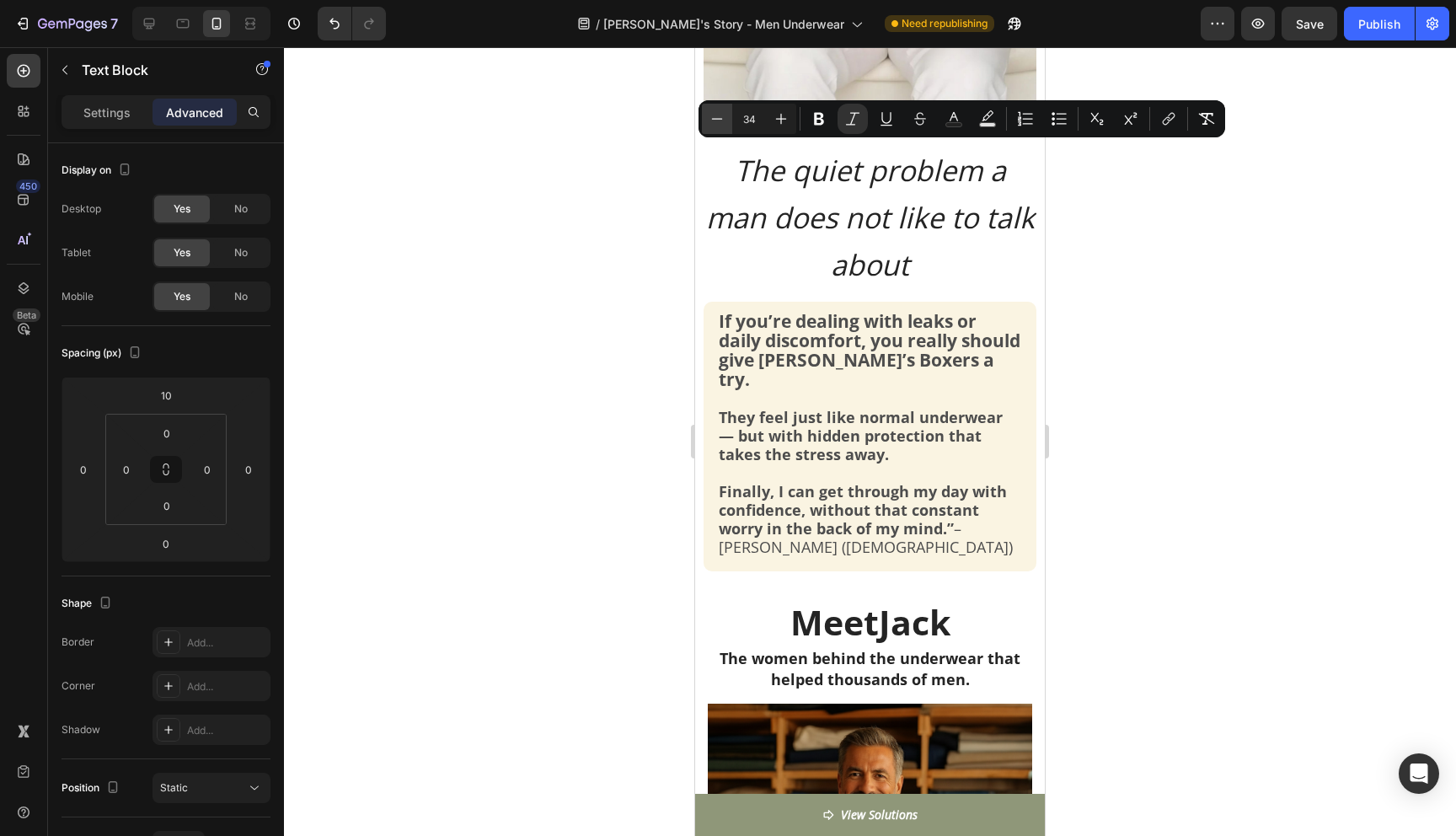
click at [726, 119] on button "Minus" at bounding box center [717, 118] width 31 height 31
type input "33"
click at [1139, 264] on div at bounding box center [870, 442] width 1172 height 789
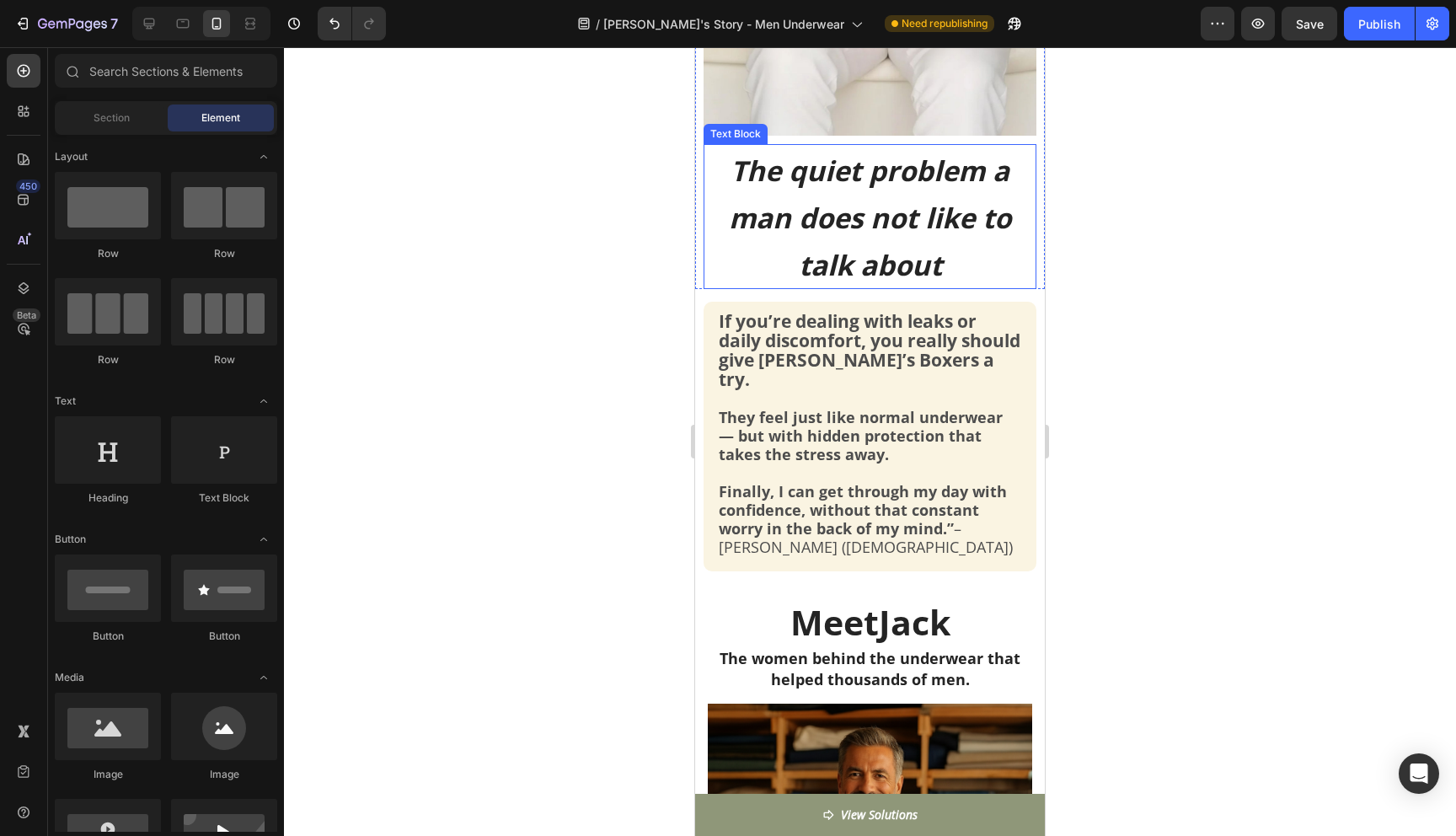
click at [947, 236] on icon "The quiet problem a man does not like to talk about" at bounding box center [870, 217] width 282 height 132
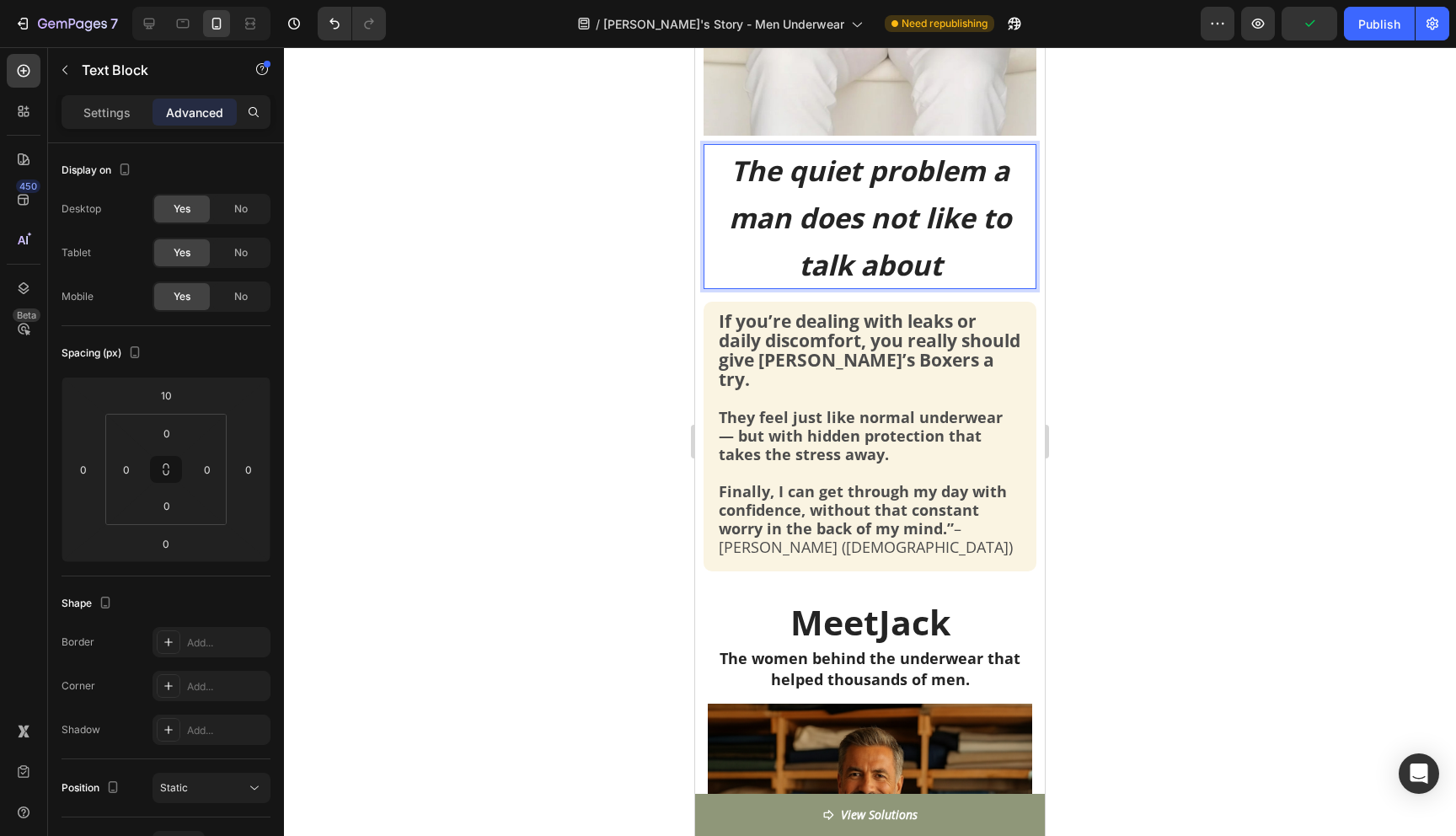
click at [808, 175] on icon "The quiet problem a man does not like to talk about" at bounding box center [870, 217] width 282 height 132
click at [1130, 239] on div at bounding box center [870, 442] width 1172 height 789
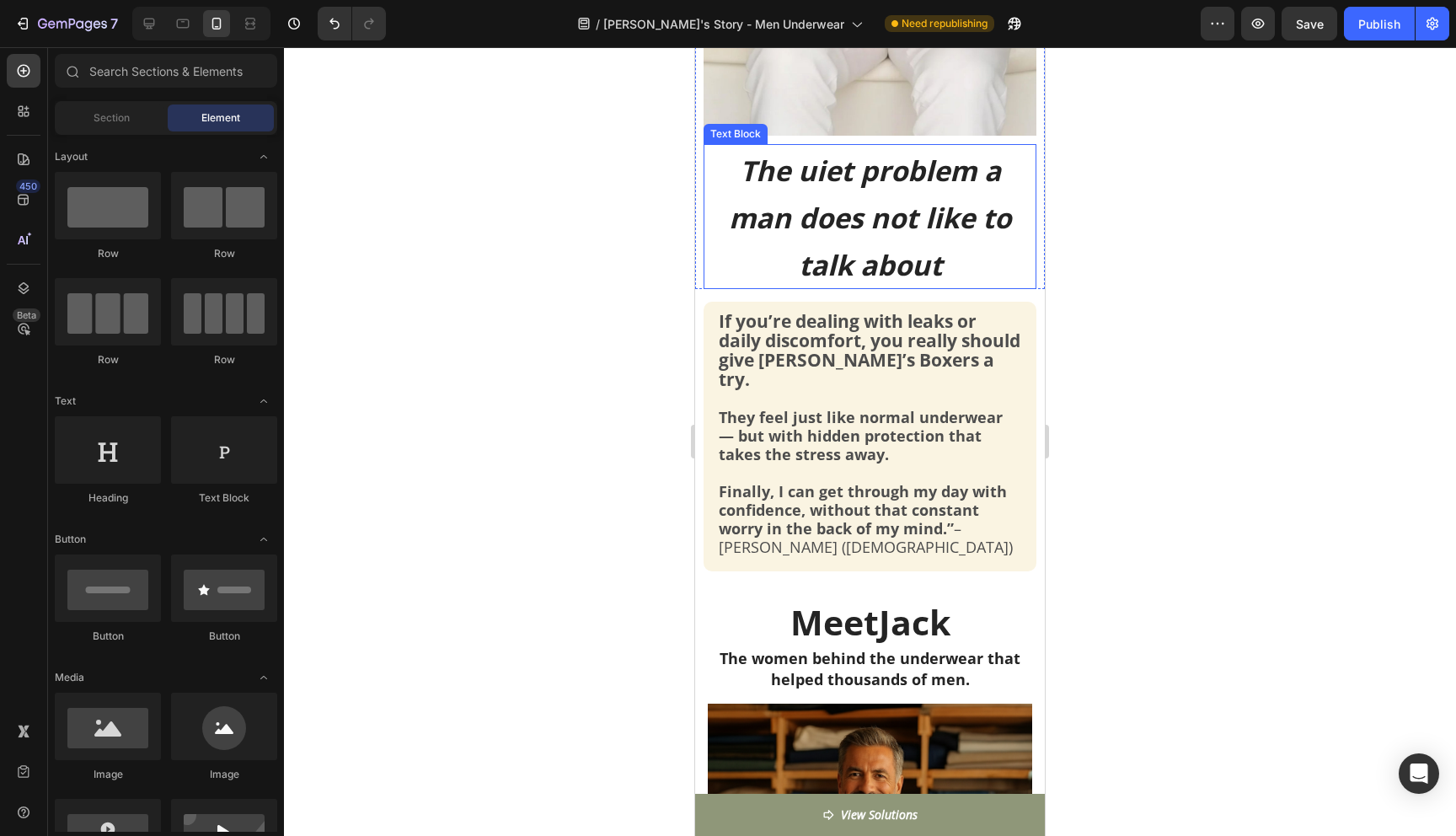
click at [901, 250] on icon "The uiet problem a man does not like to talk about" at bounding box center [870, 217] width 282 height 132
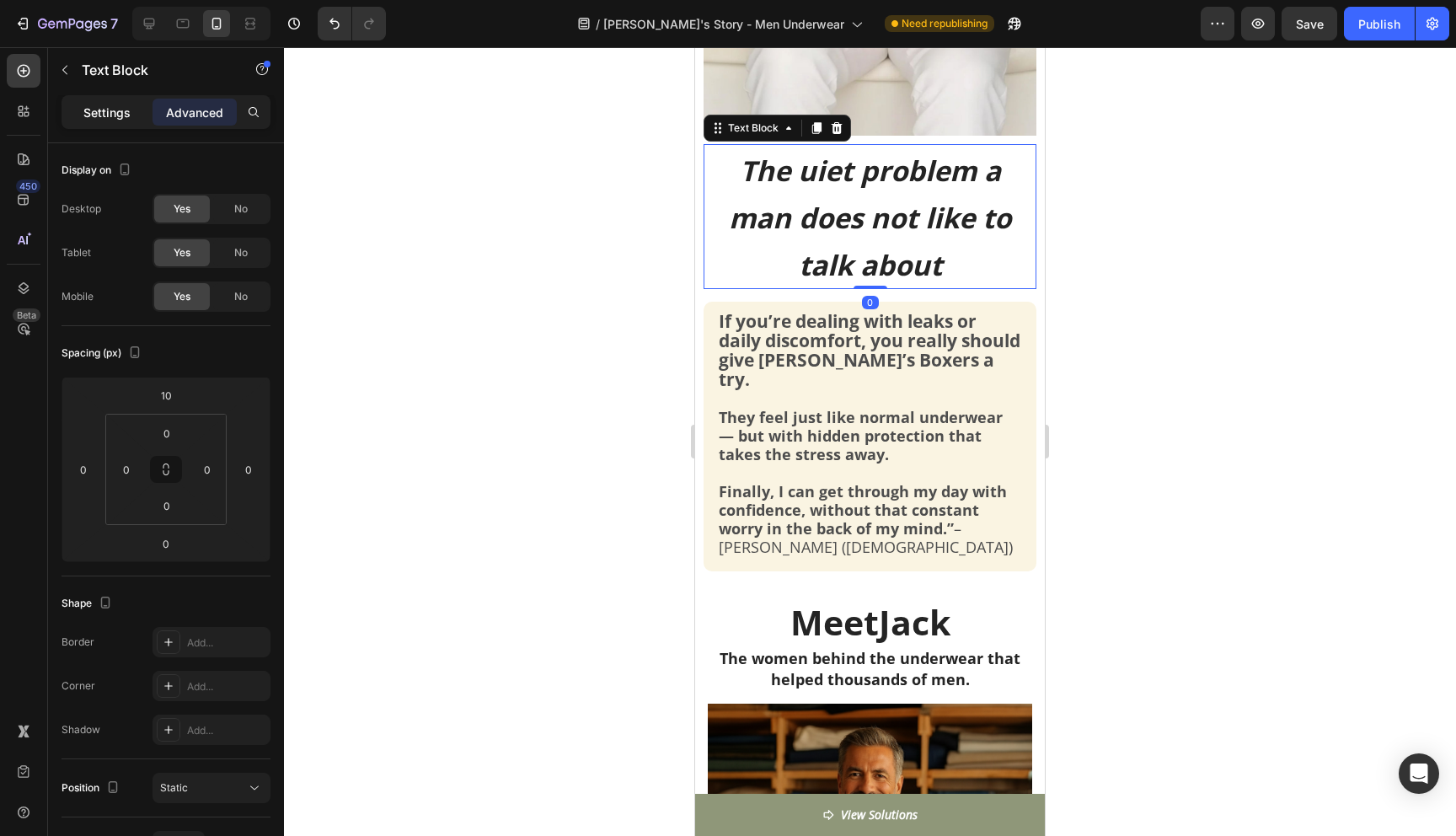
click at [109, 113] on p "Settings" at bounding box center [107, 112] width 47 height 18
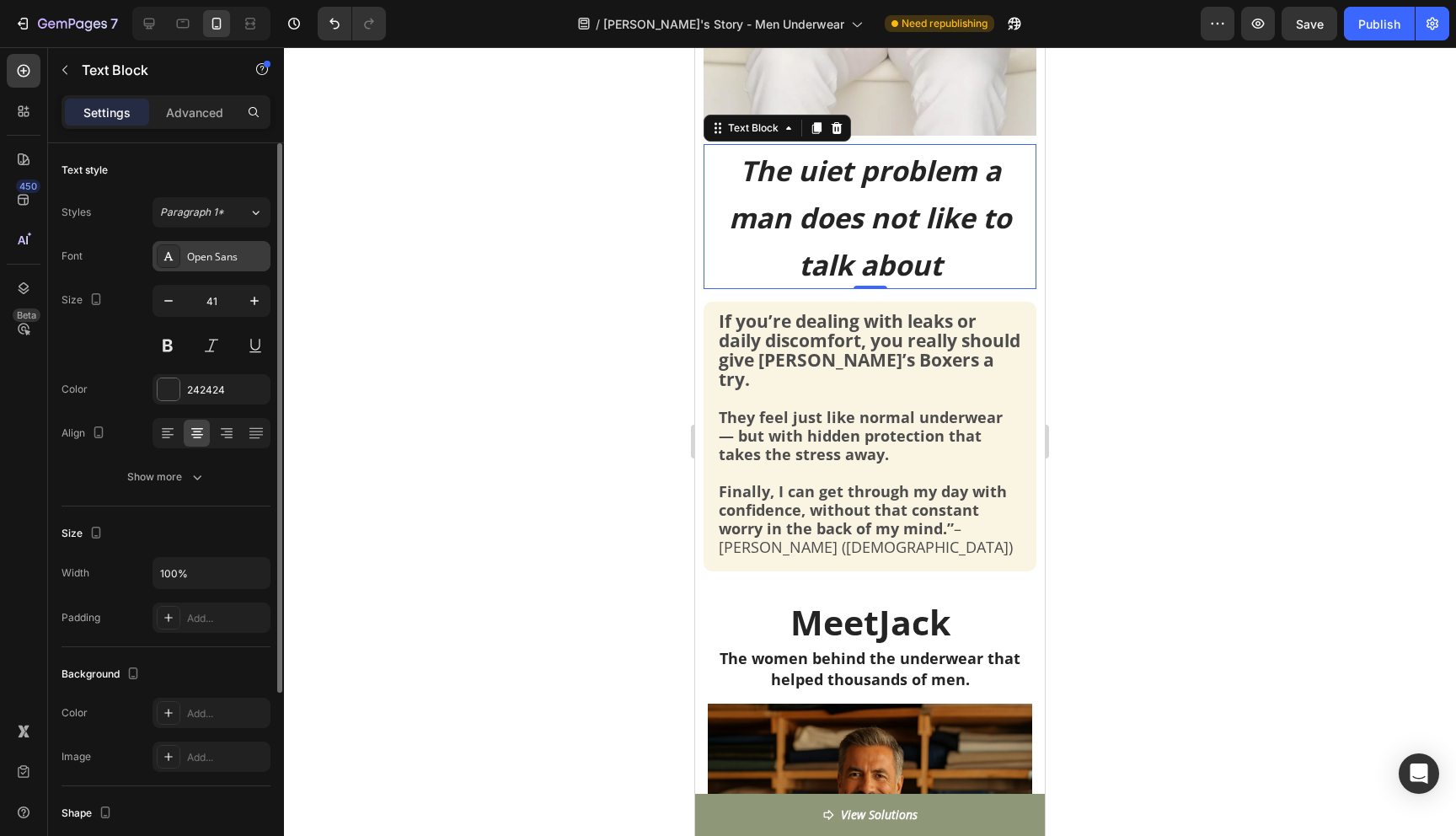
click at [191, 257] on div "Open Sans" at bounding box center [226, 257] width 79 height 15
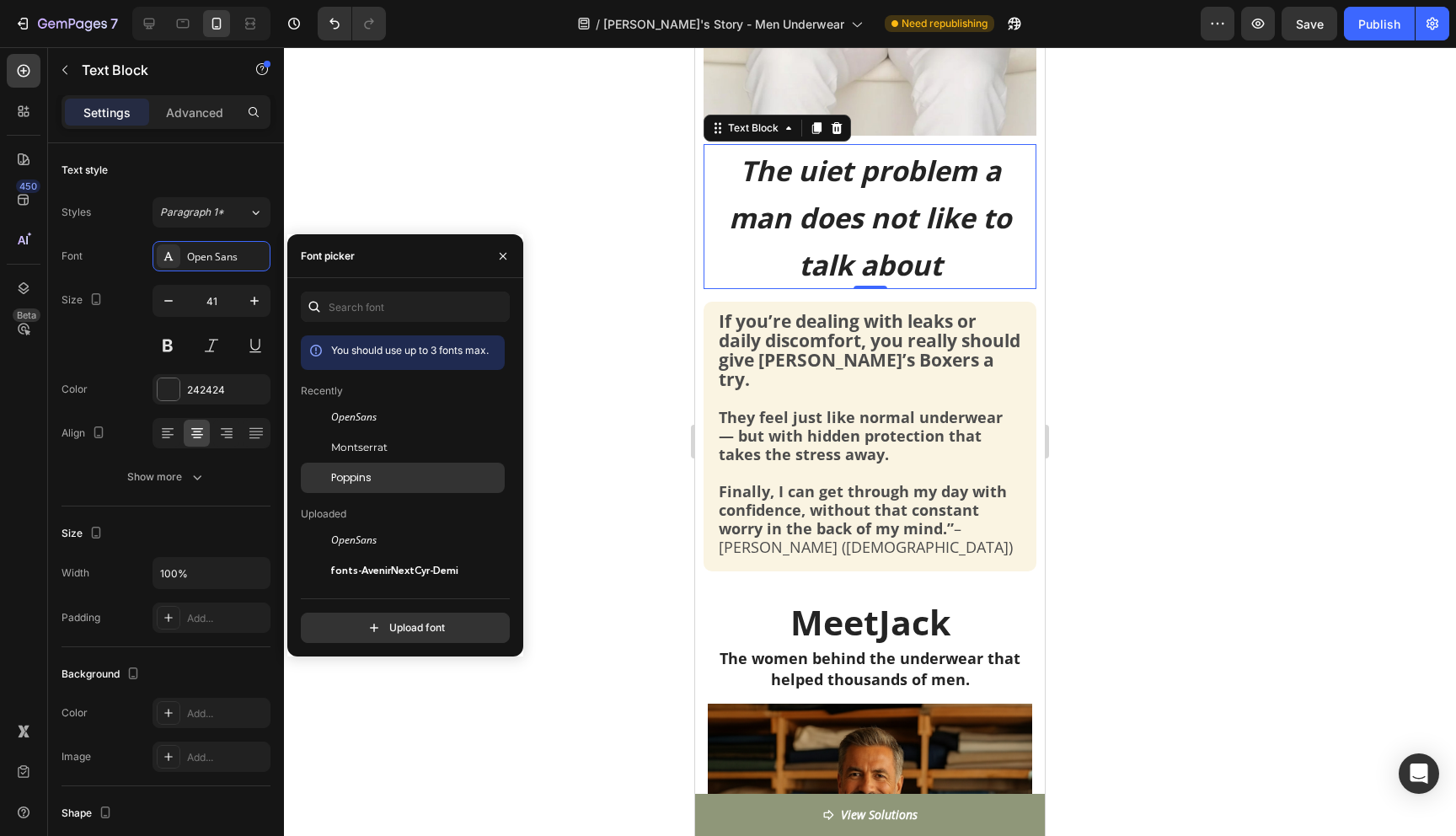
click at [355, 477] on span "Poppins" at bounding box center [352, 477] width 40 height 15
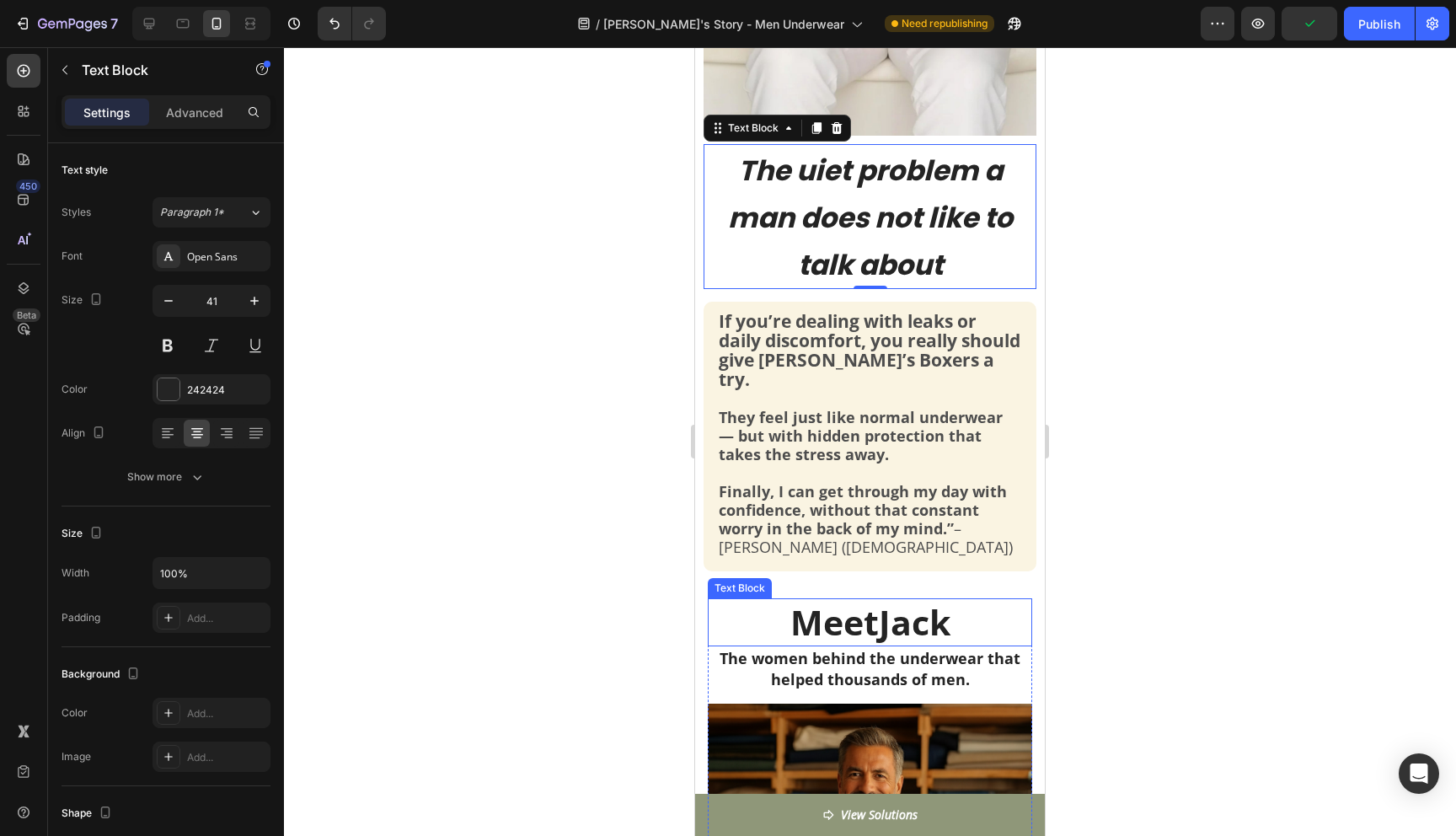
click at [824, 606] on p "Meet Jack" at bounding box center [870, 621] width 321 height 45
click at [901, 233] on icon "The uiet problem a man does not like to talk about" at bounding box center [870, 217] width 285 height 134
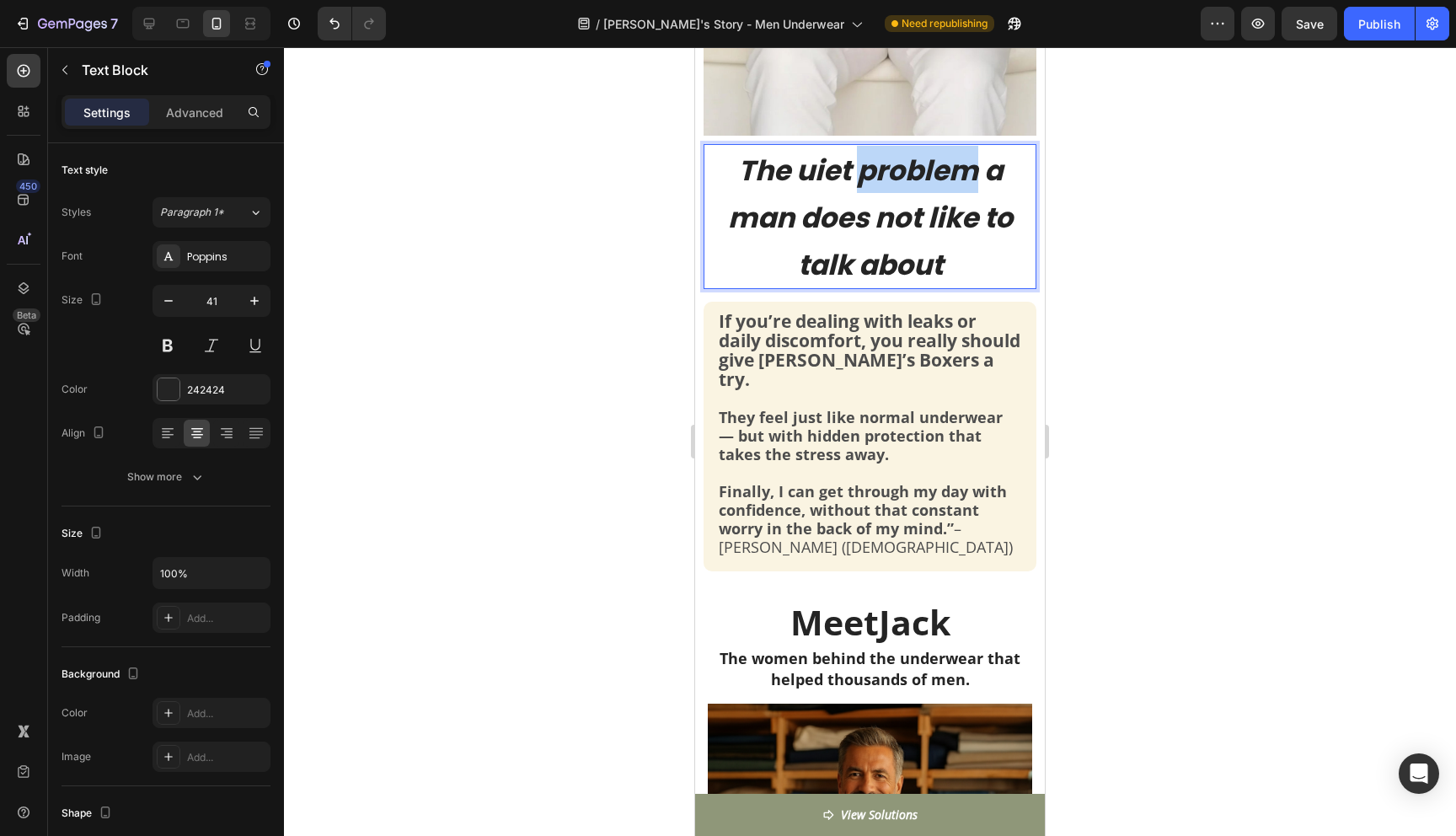
click at [856, 176] on icon "The uiet problem a man does not like to talk about" at bounding box center [870, 217] width 285 height 134
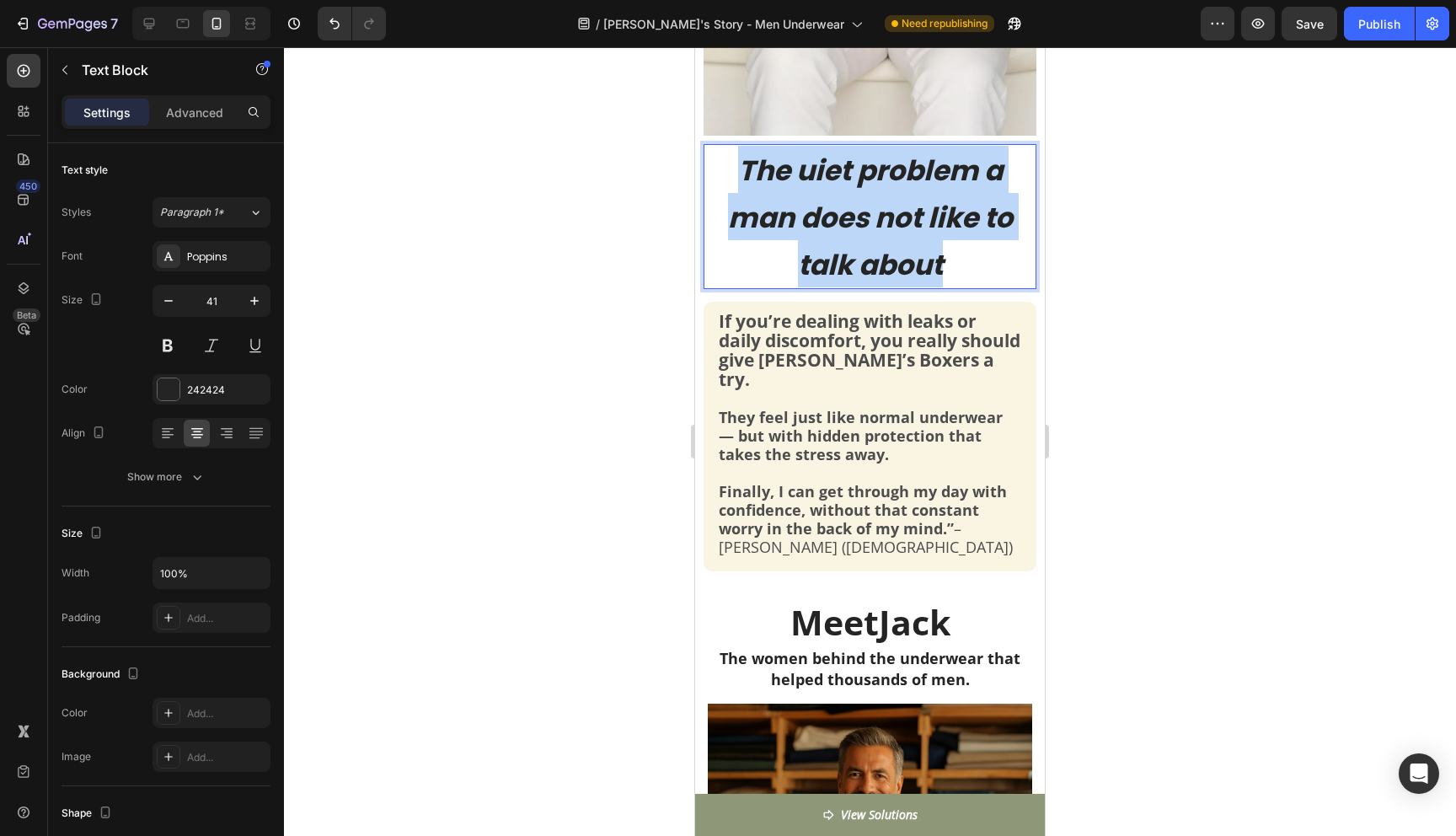
click at [856, 176] on icon "The uiet problem a man does not like to talk about" at bounding box center [870, 217] width 285 height 134
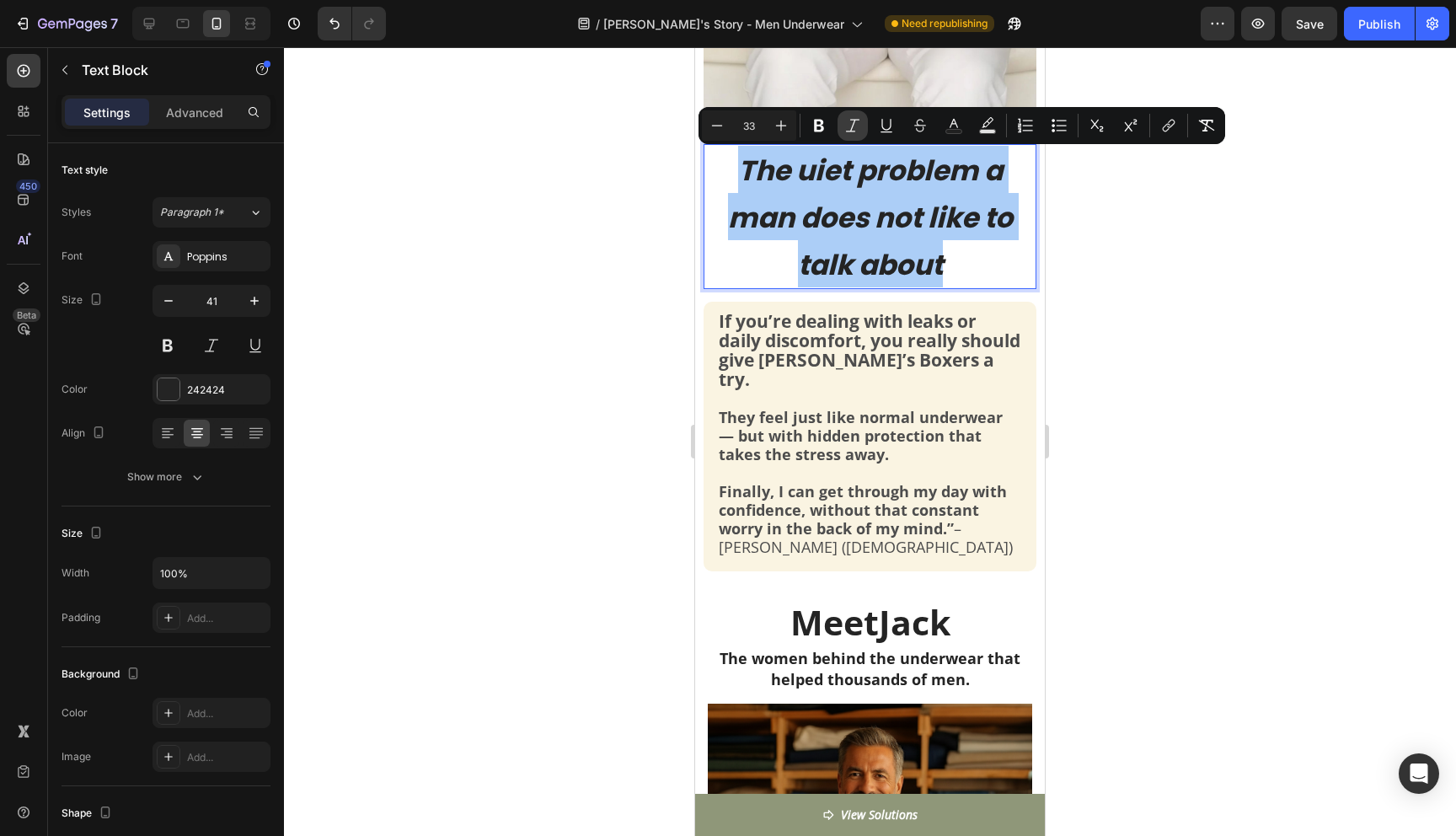
click at [842, 124] on button "Italic" at bounding box center [852, 125] width 31 height 31
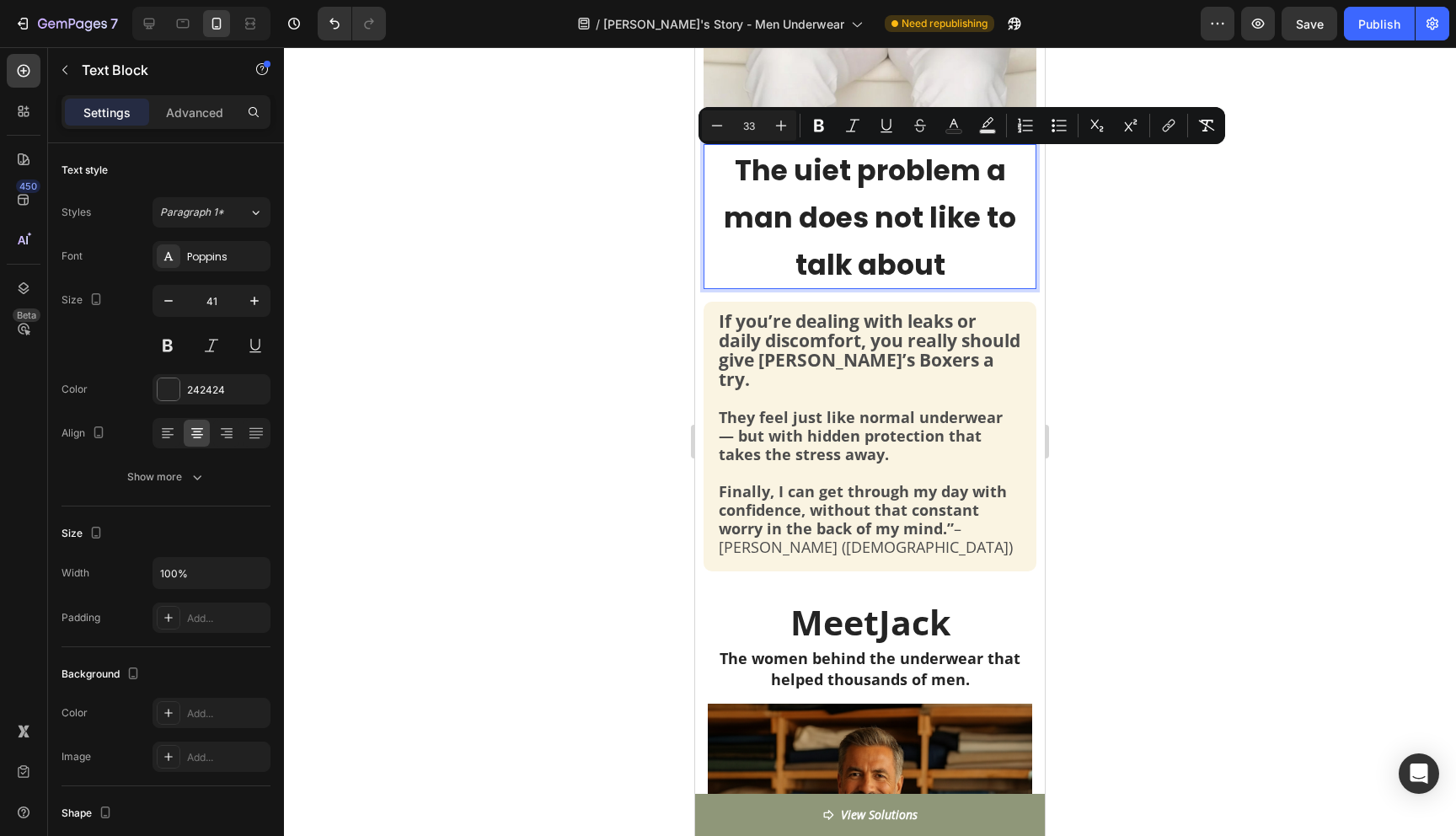
click at [797, 174] on span "The uiet problem a man does not like to talk about" at bounding box center [870, 217] width 293 height 134
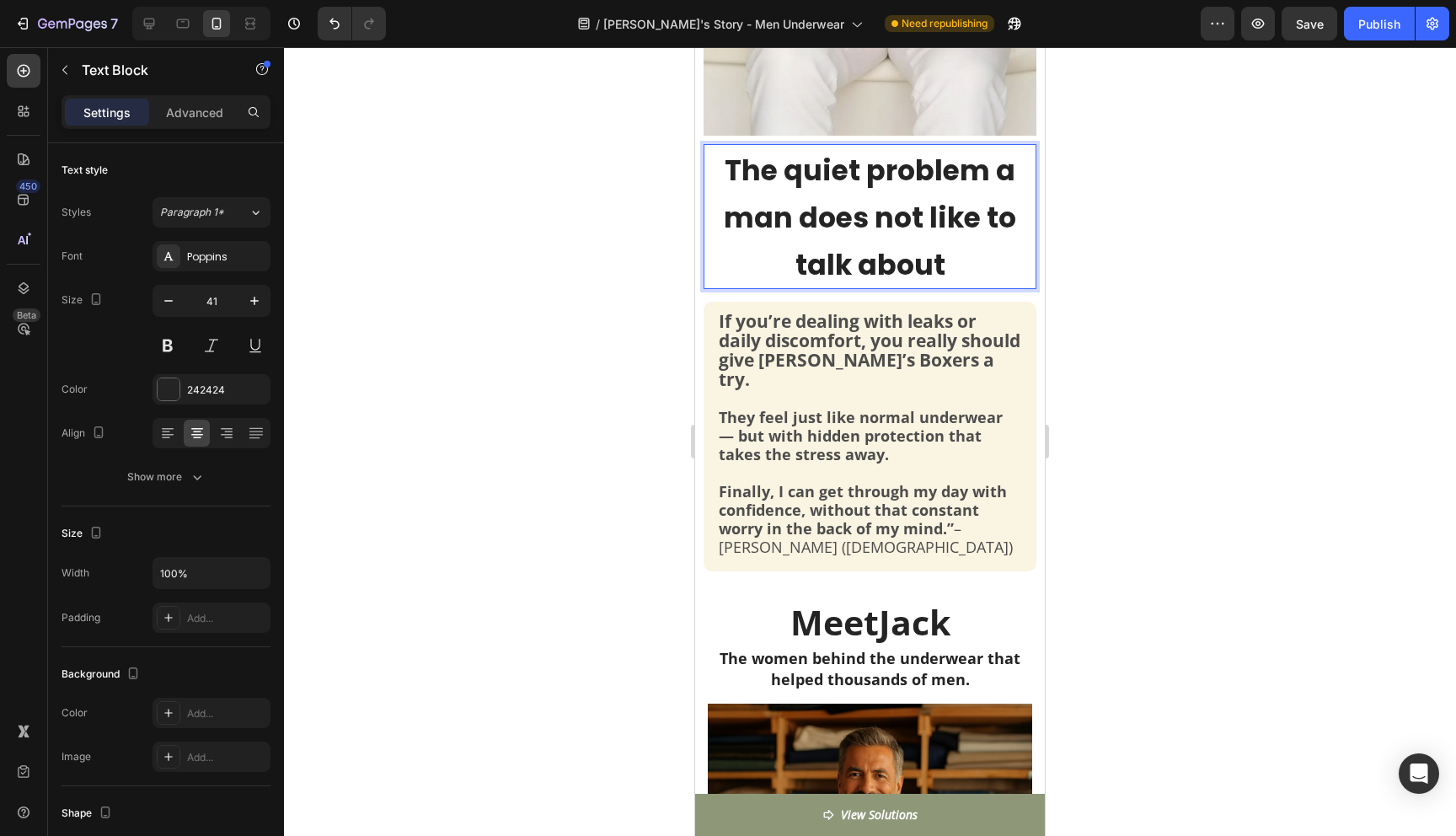
click at [1133, 335] on div at bounding box center [870, 442] width 1172 height 789
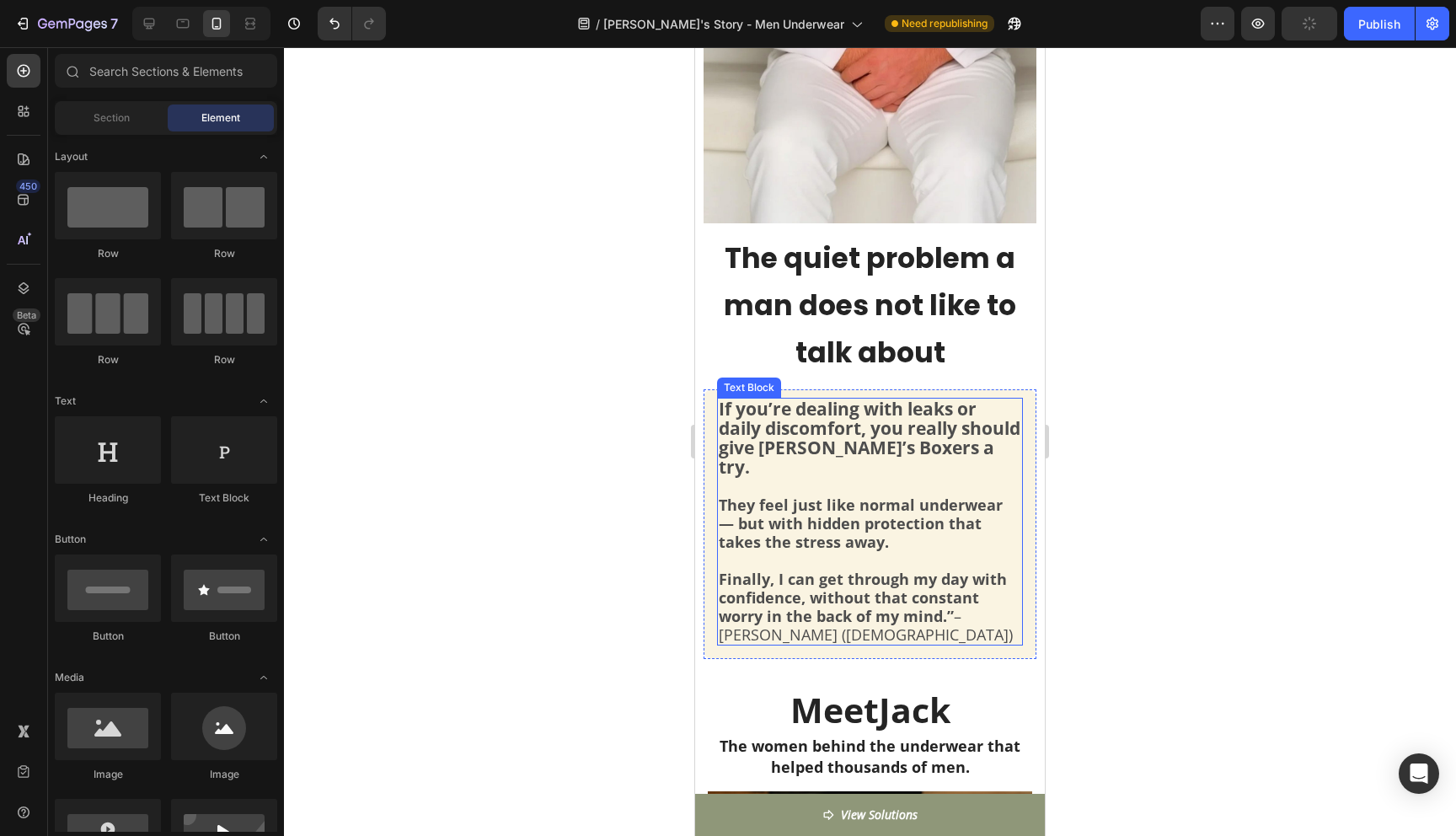
scroll to position [633, 0]
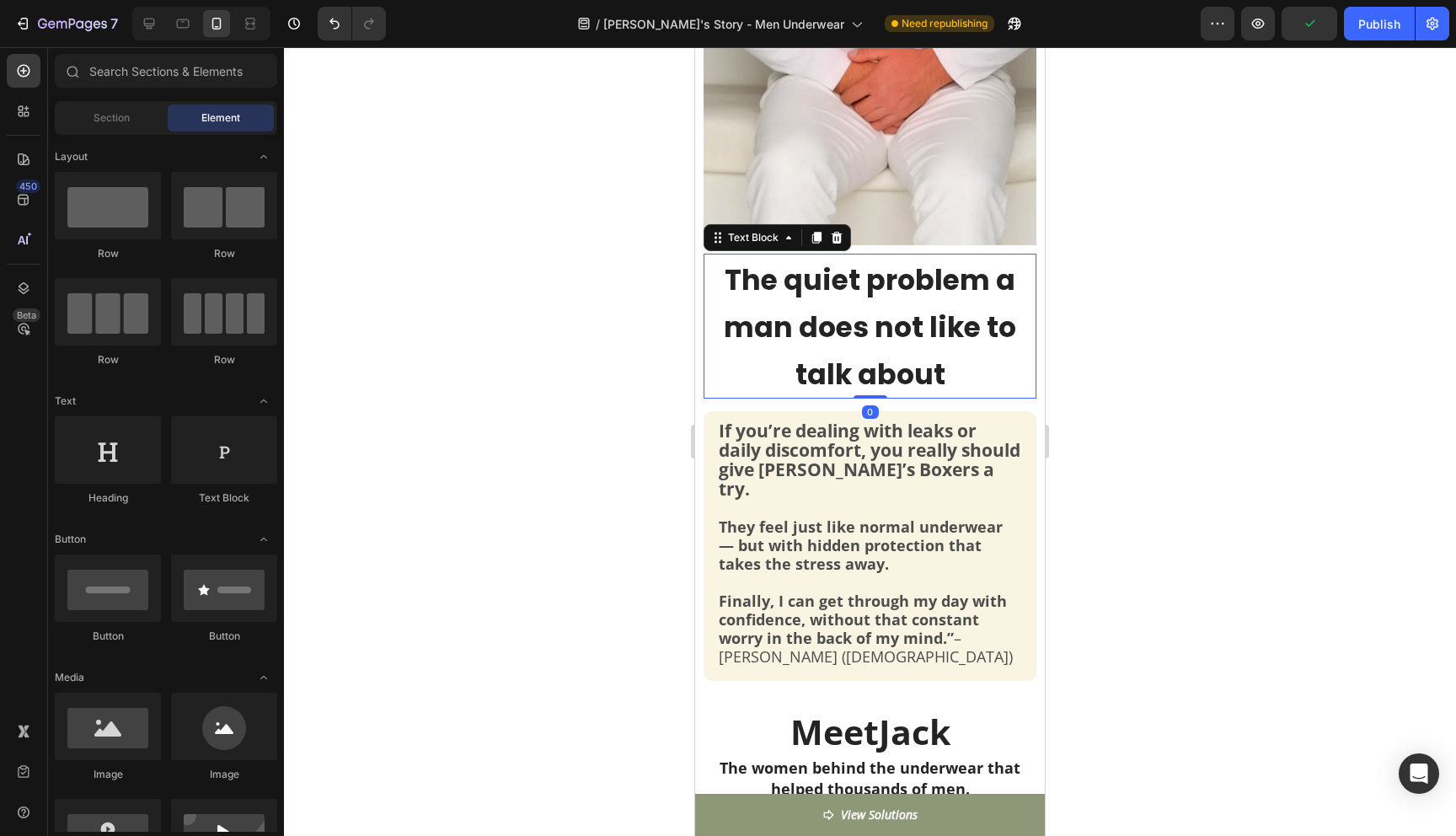
click at [898, 307] on span "The quiet problem a man does not like to talk about" at bounding box center [870, 327] width 293 height 134
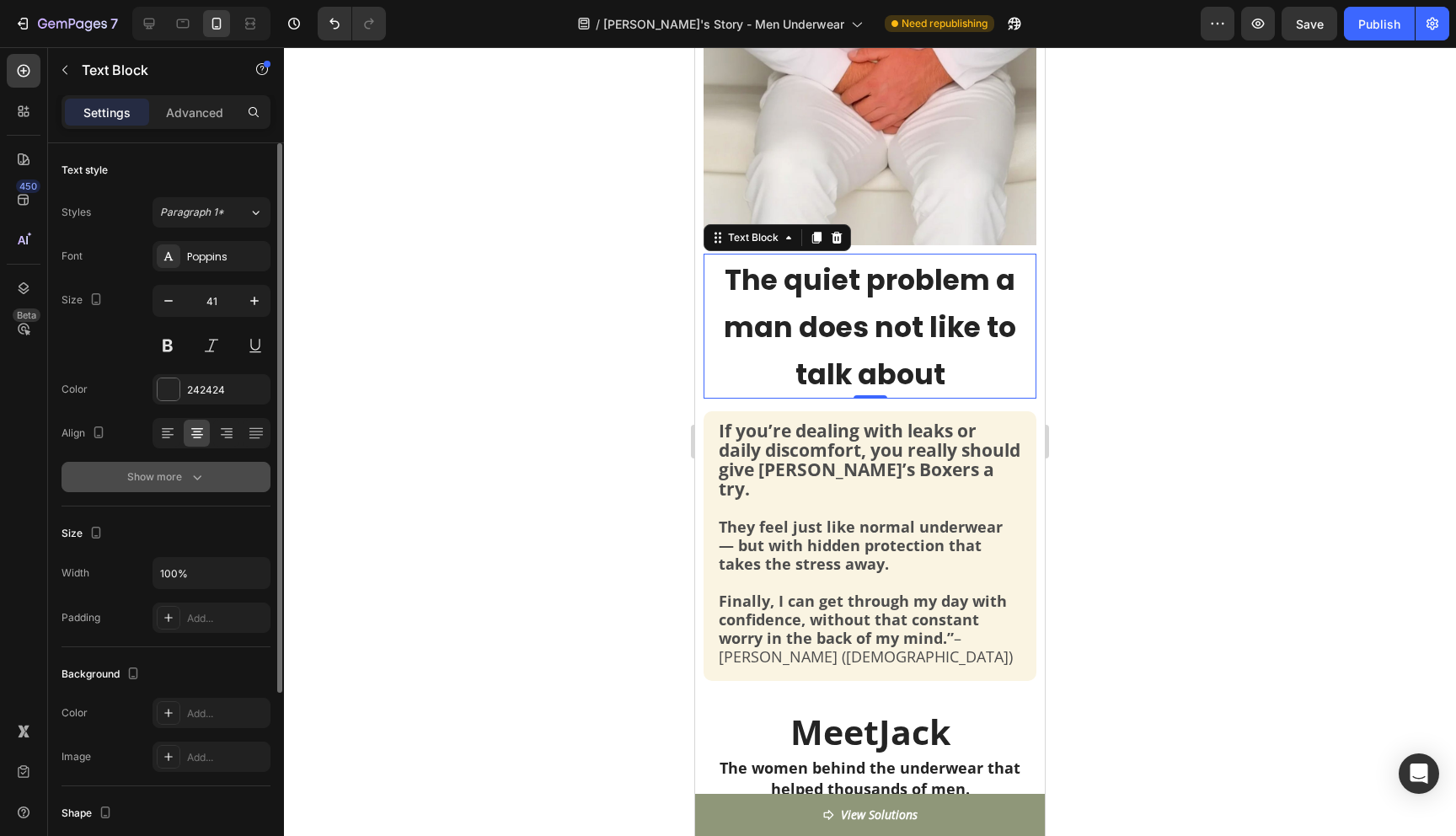
click at [181, 466] on button "Show more" at bounding box center [166, 477] width 209 height 31
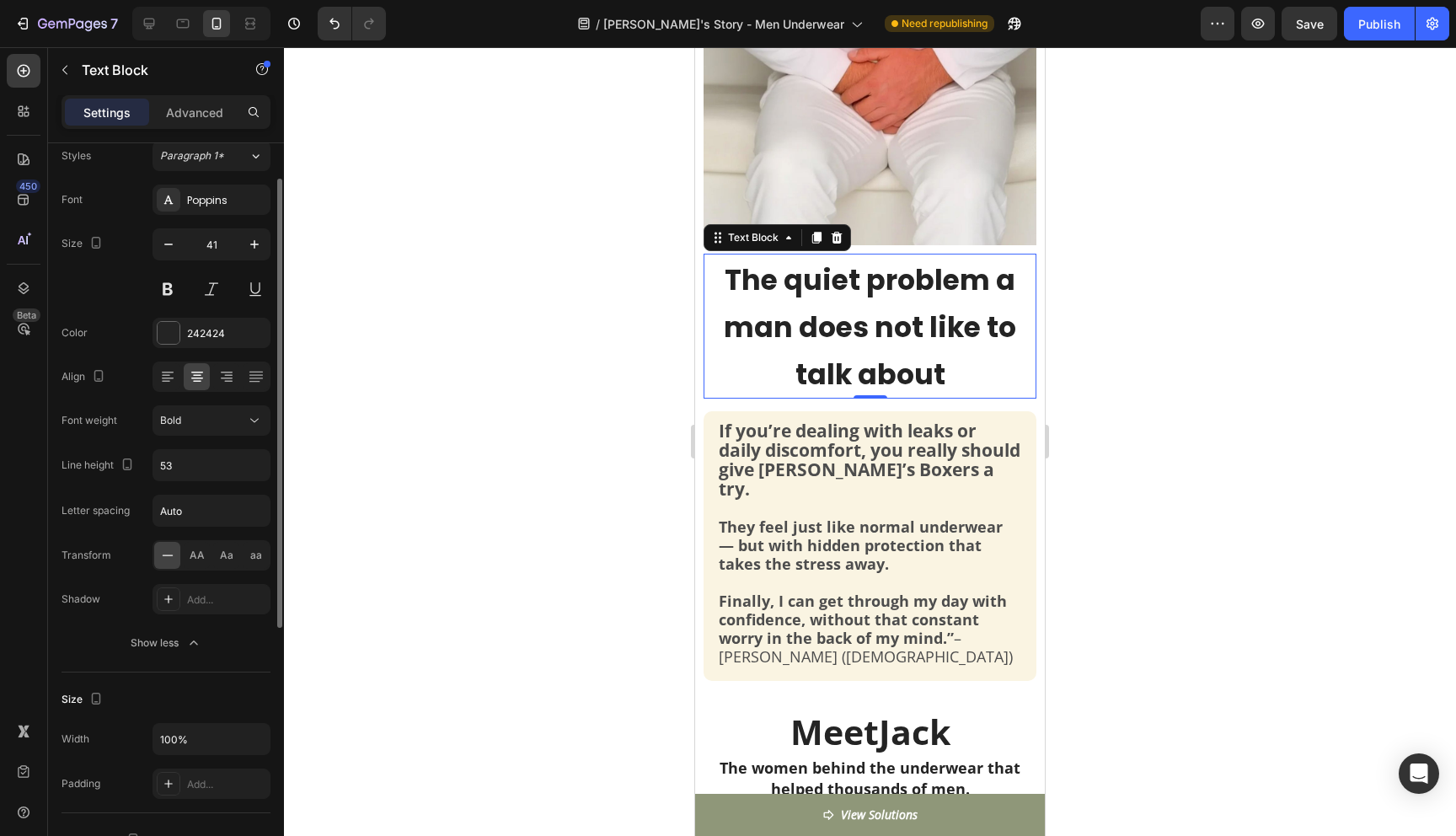
scroll to position [60, 0]
click at [206, 507] on input "Auto" at bounding box center [211, 506] width 117 height 31
click at [184, 506] on input "Auto" at bounding box center [211, 506] width 117 height 31
click at [328, 507] on div at bounding box center [870, 442] width 1172 height 789
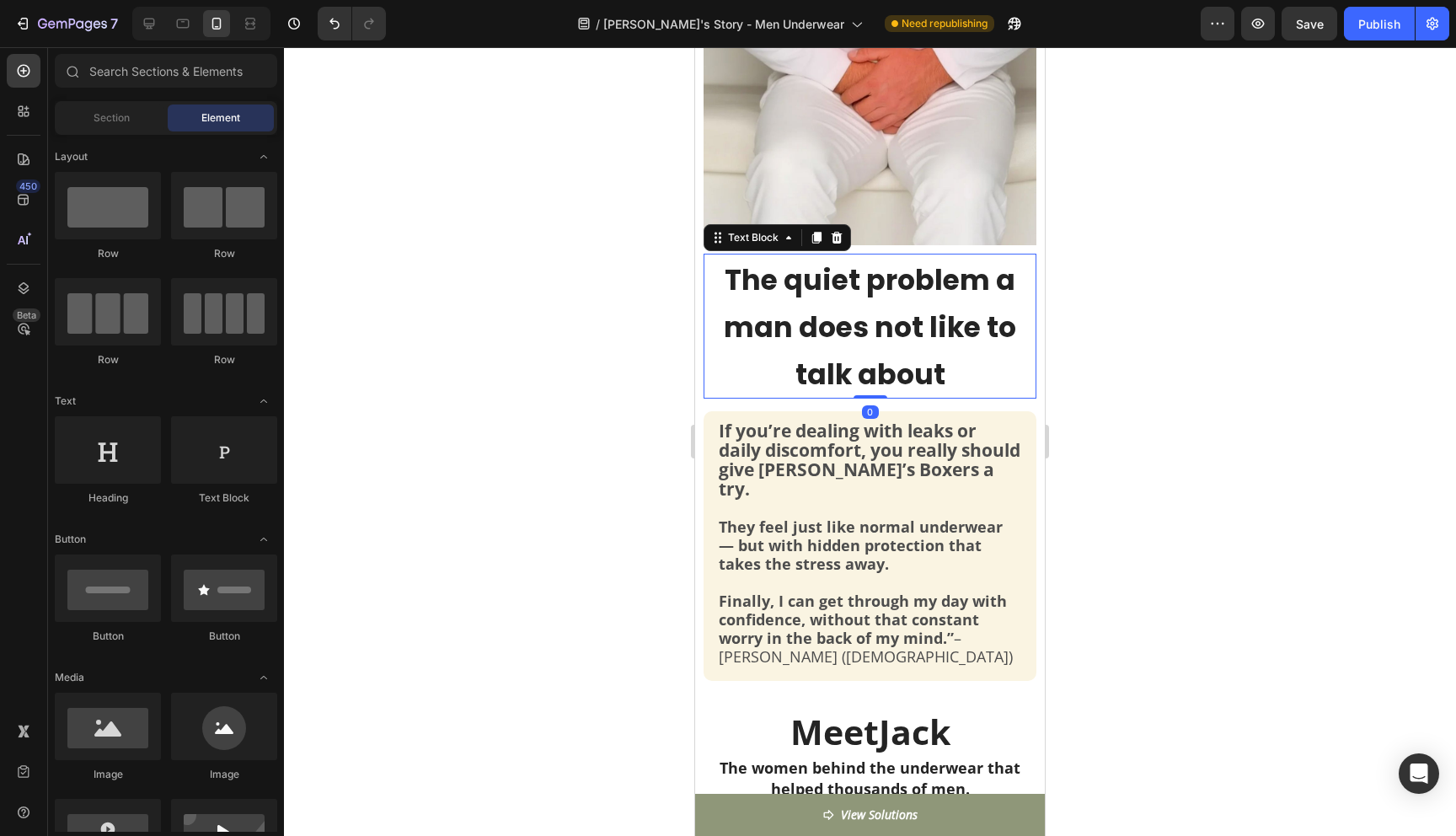
click at [796, 335] on span "The quiet problem a man does not like to talk about" at bounding box center [870, 327] width 293 height 134
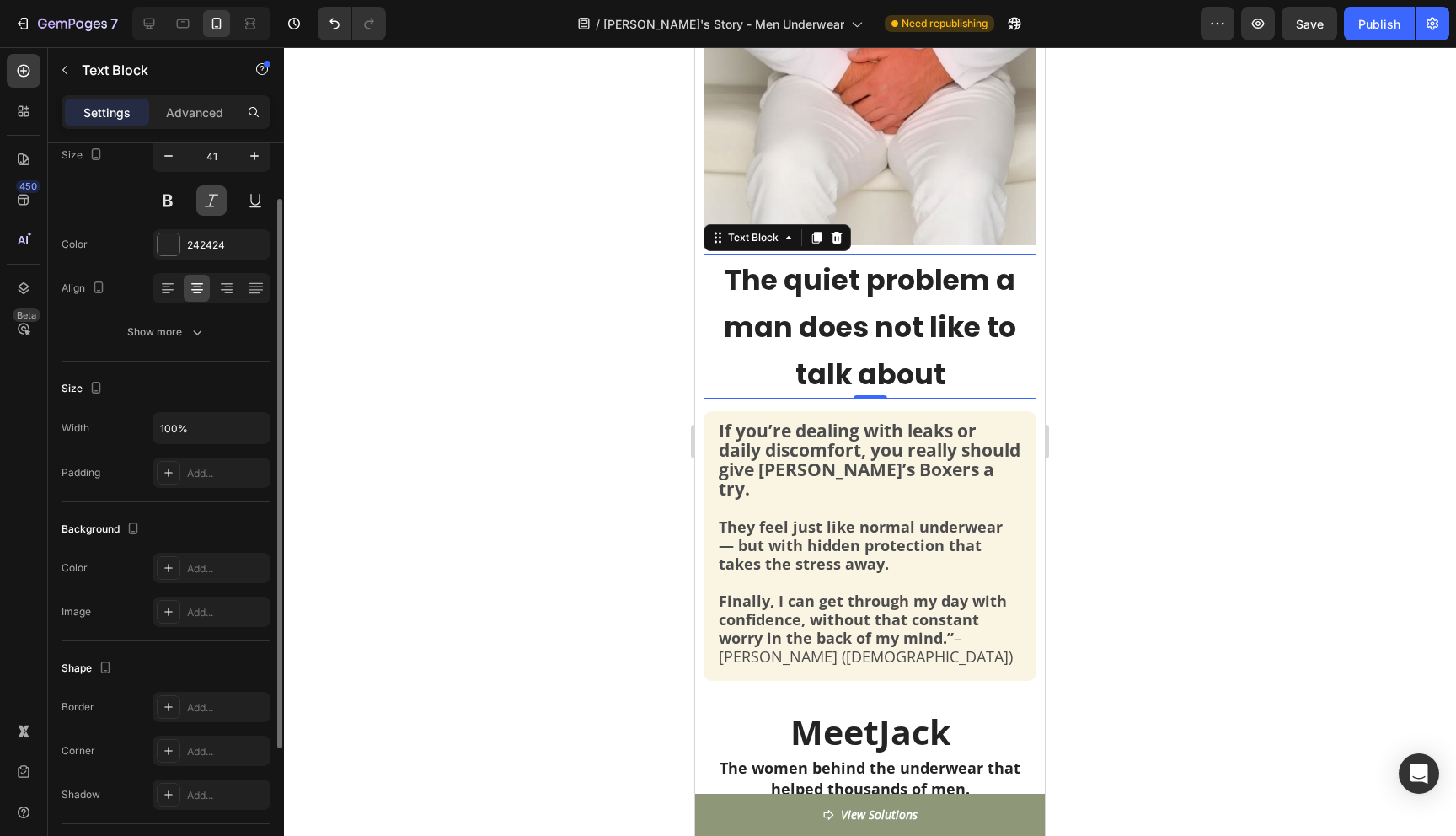
scroll to position [0, 0]
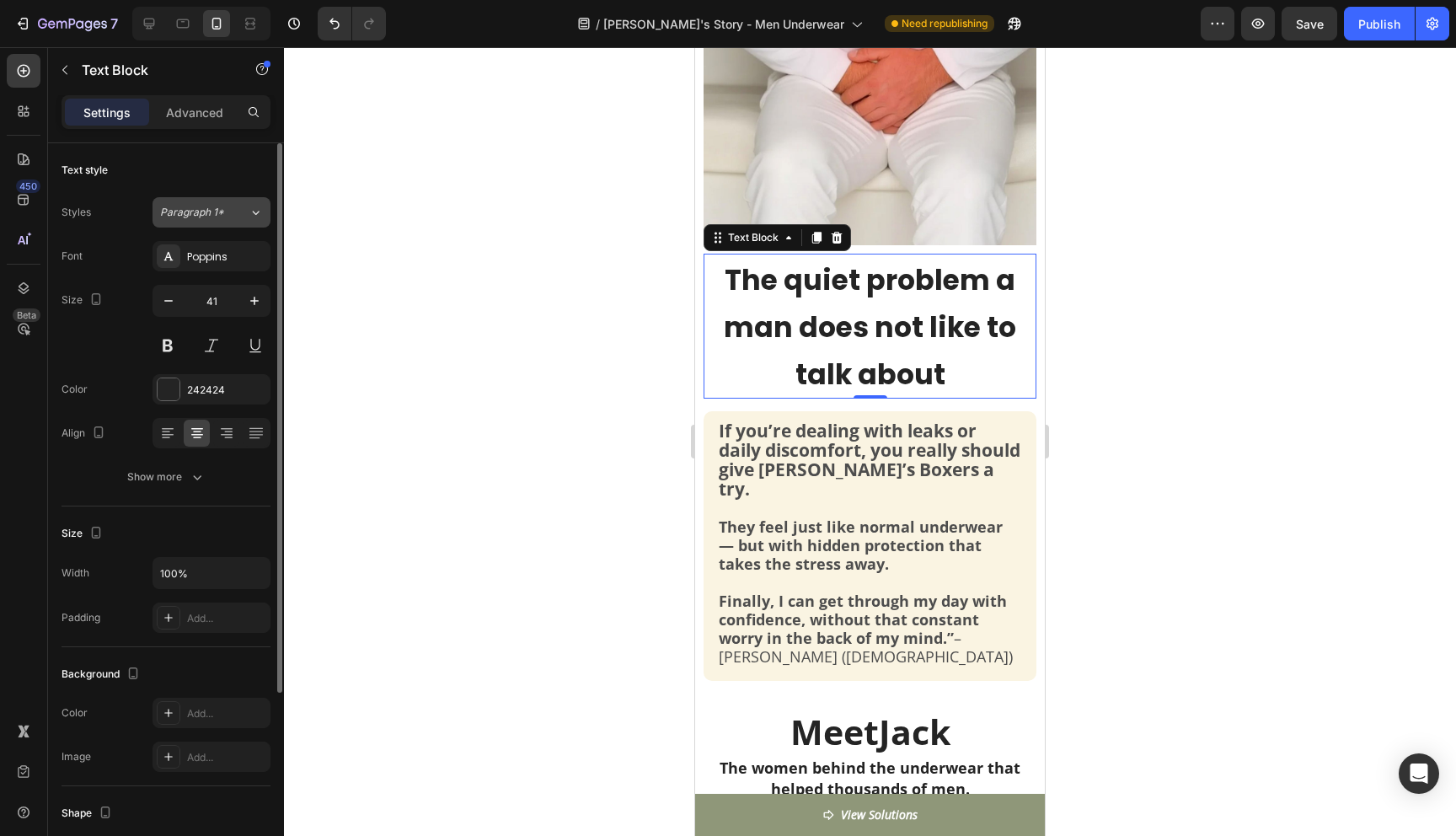
click at [222, 202] on button "Paragraph 1*" at bounding box center [211, 212] width 118 height 31
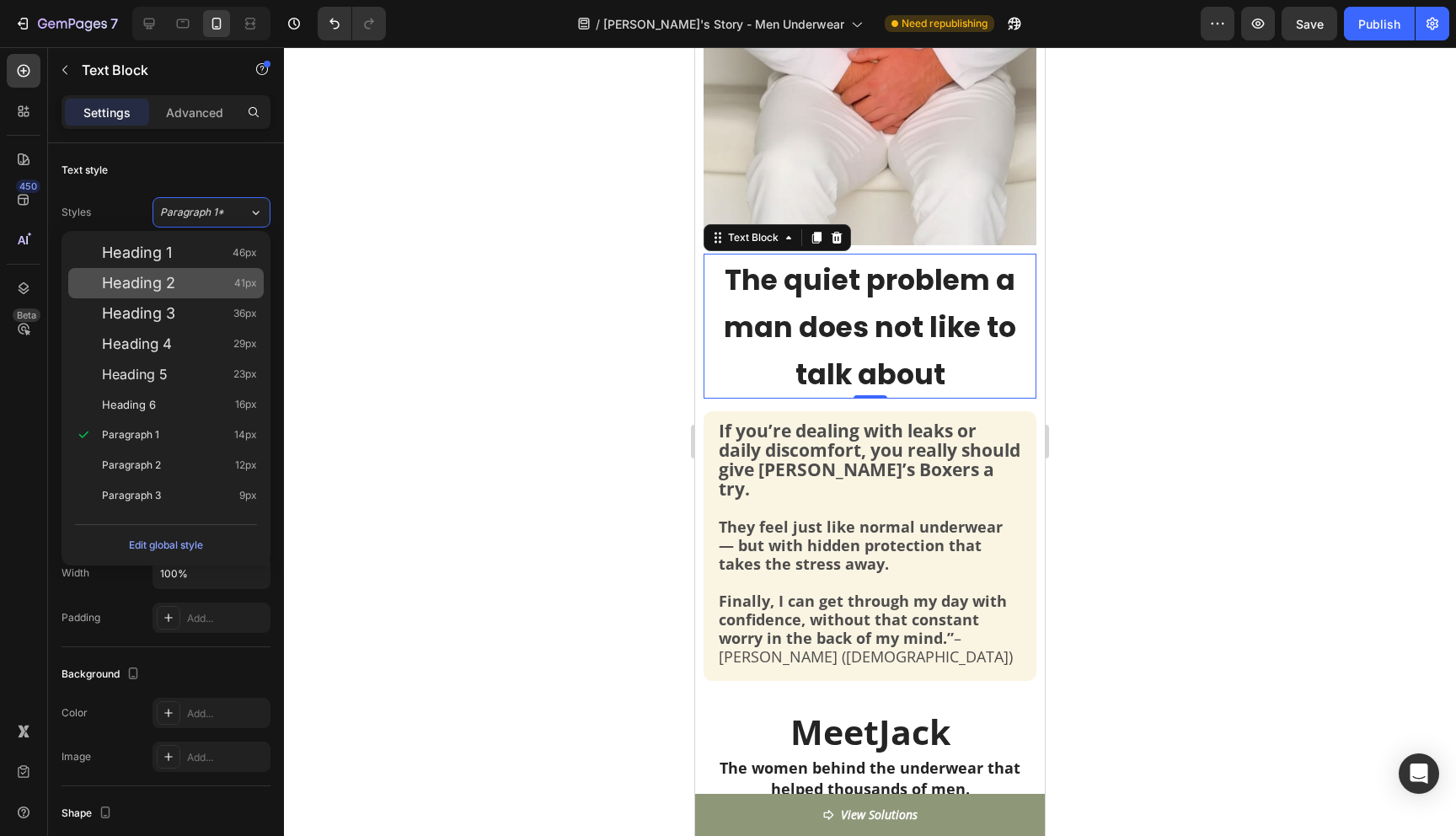
click at [185, 287] on div "Heading 2 41px" at bounding box center [179, 282] width 155 height 17
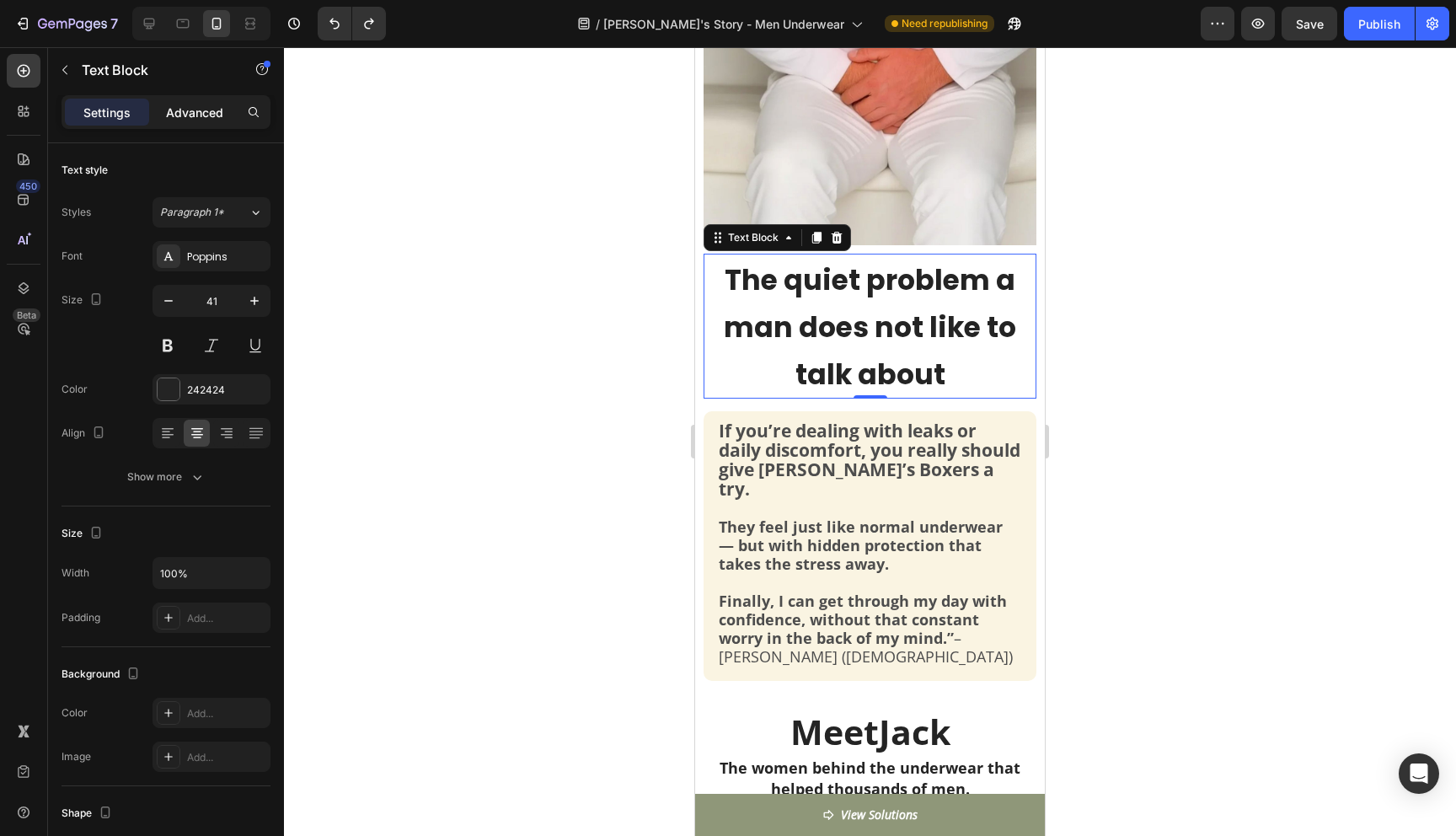
click at [211, 108] on p "Advanced" at bounding box center [194, 112] width 57 height 18
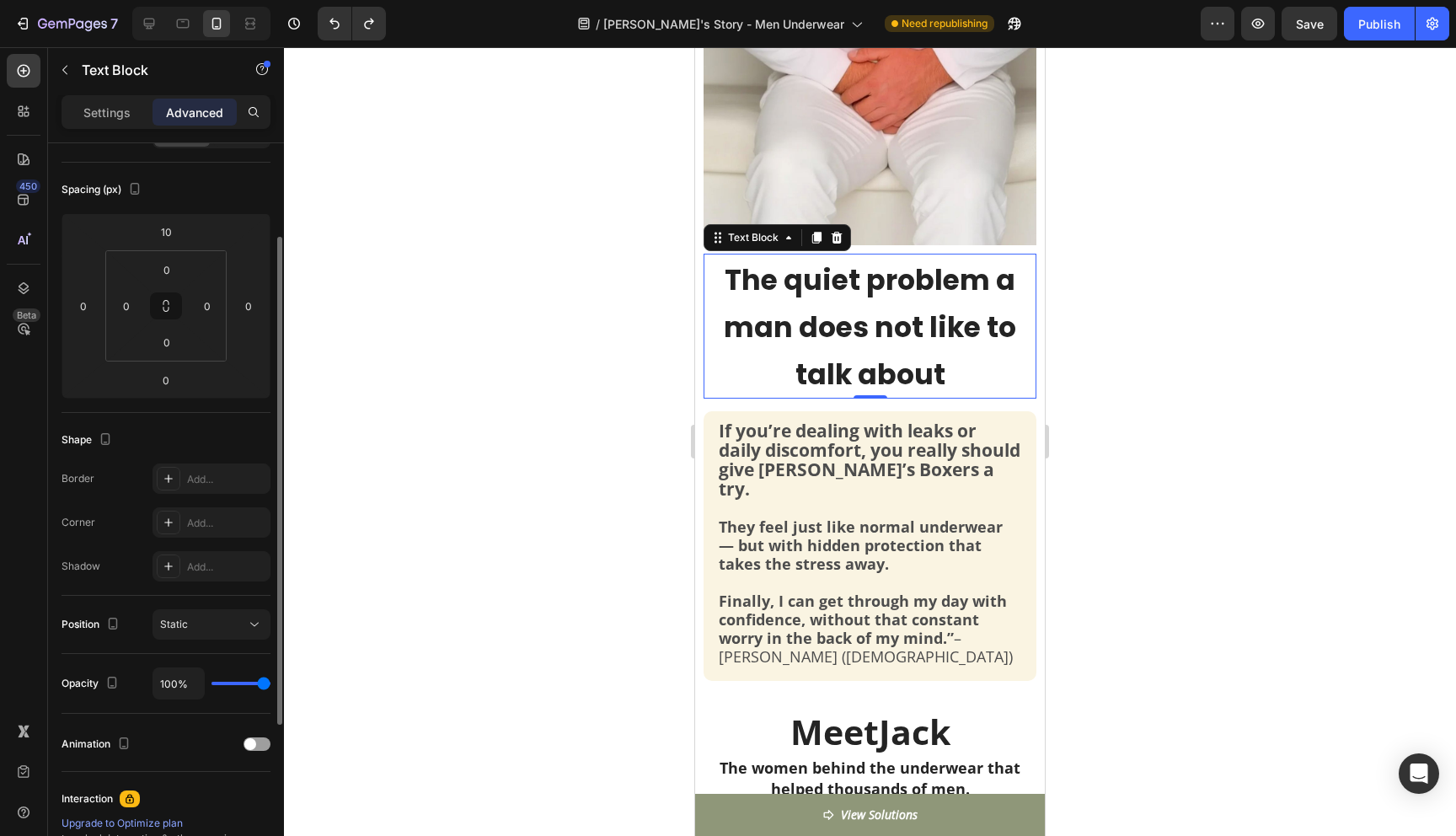
scroll to position [126, 0]
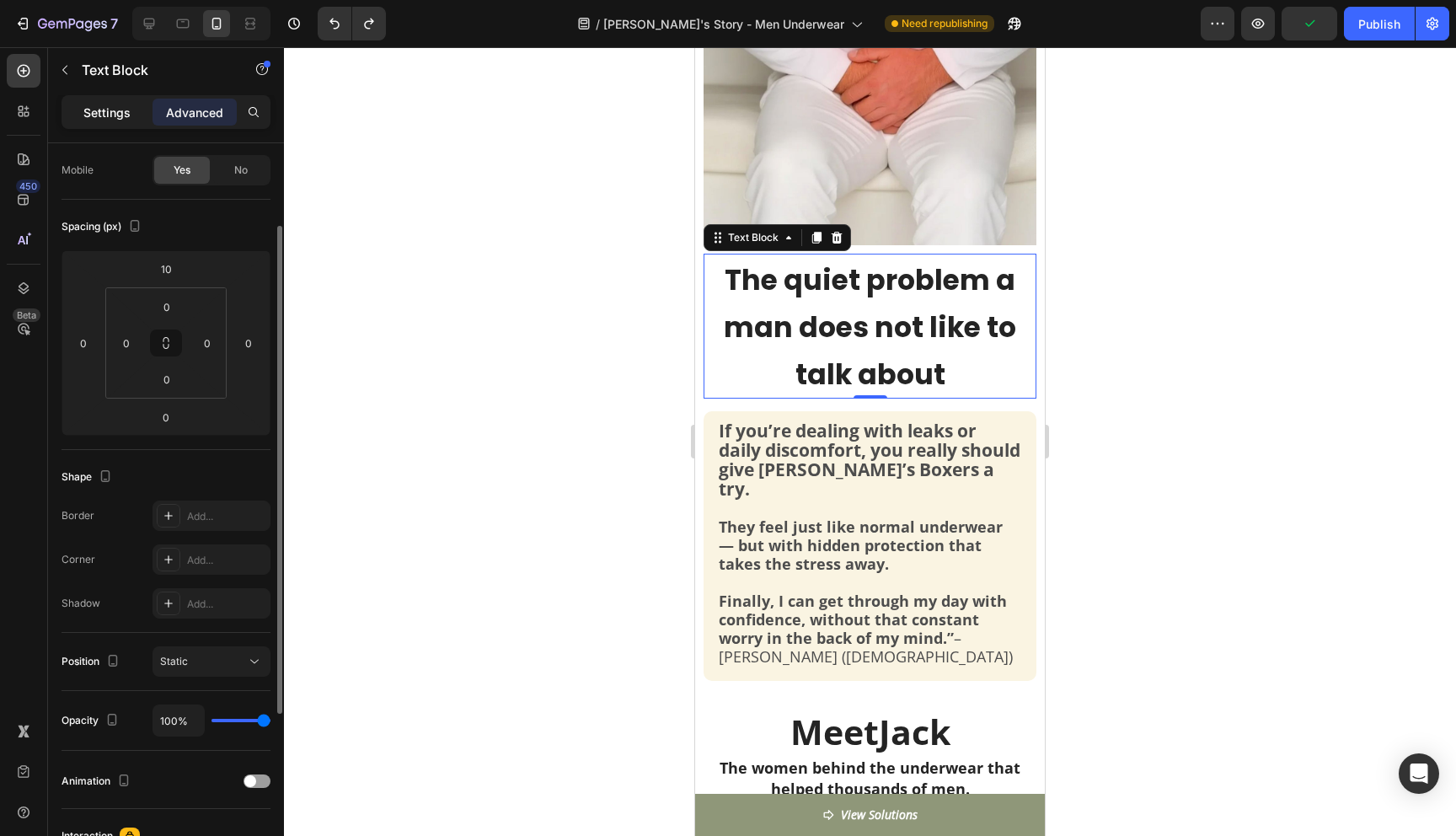
click at [137, 111] on div "Settings" at bounding box center [107, 111] width 84 height 27
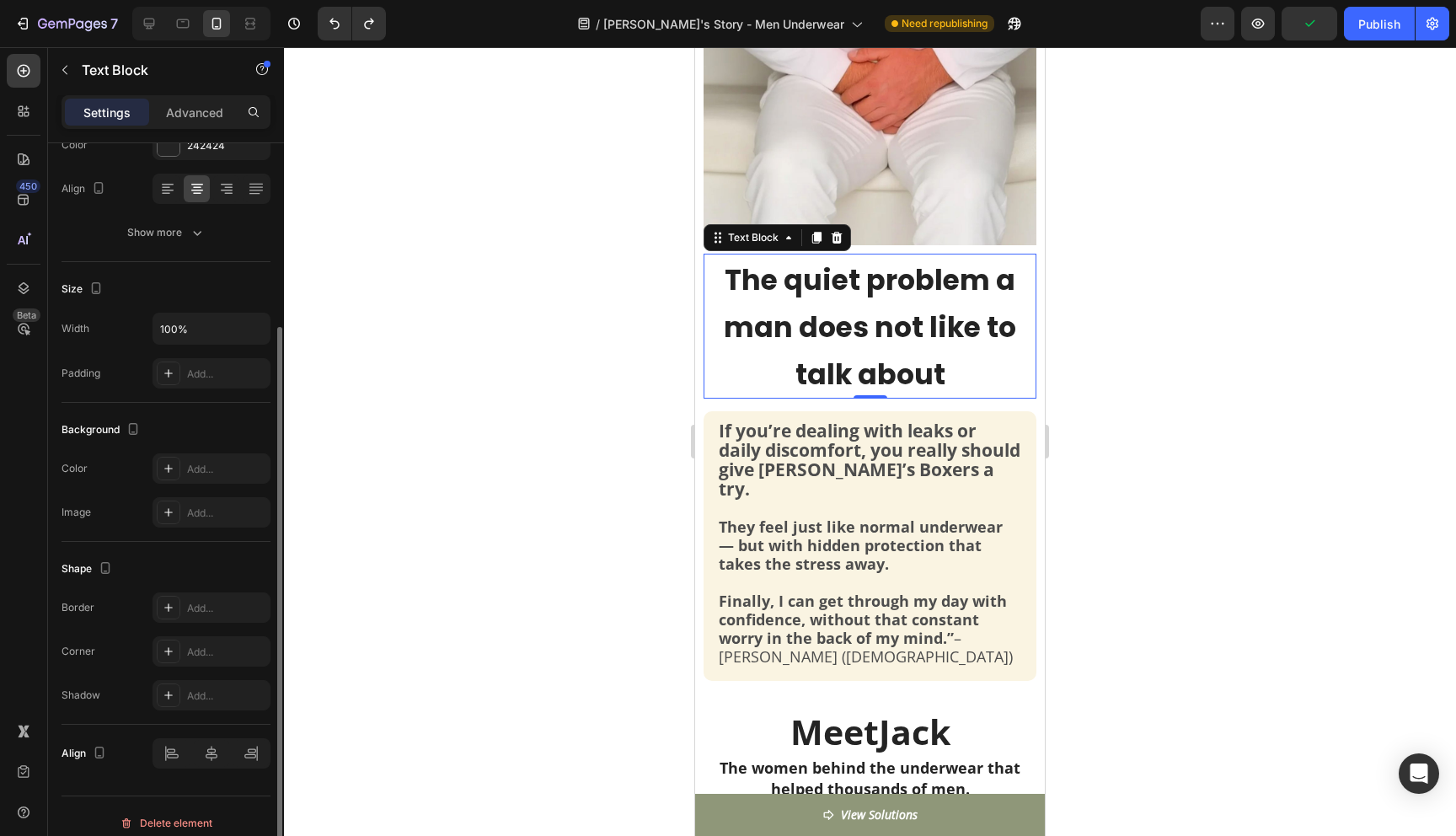
scroll to position [258, 0]
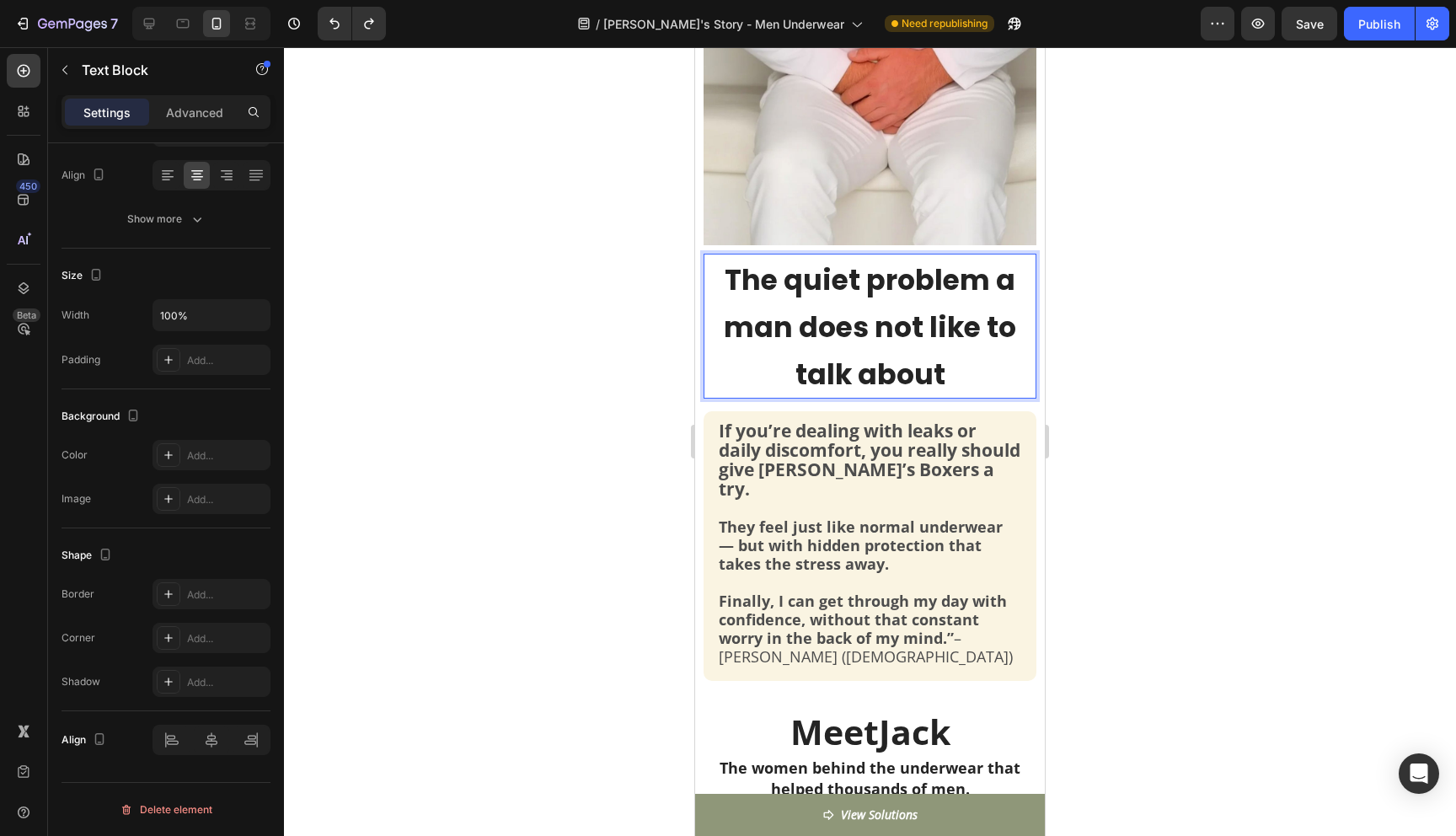
click at [803, 280] on span "The quiet problem a man does not like to talk about" at bounding box center [870, 327] width 293 height 134
click at [1127, 373] on div at bounding box center [870, 442] width 1172 height 789
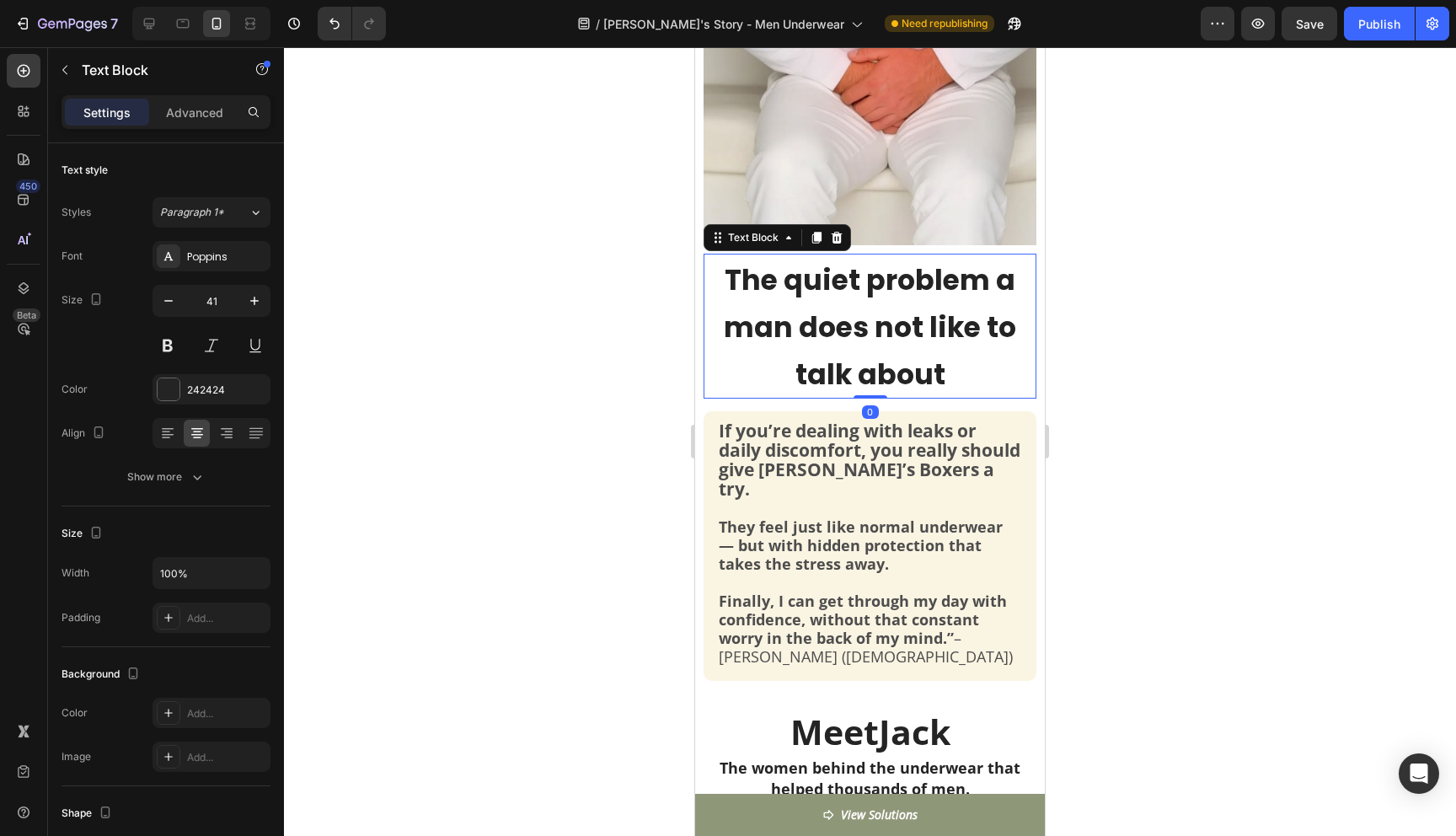
click at [804, 287] on span "The quiet problem a man does not like to talk about" at bounding box center [870, 327] width 293 height 134
click at [802, 283] on span "The quiet problem a man does not like to talk about" at bounding box center [870, 327] width 293 height 134
click at [877, 286] on span "The Quiet problem a man does not like to talk about" at bounding box center [870, 327] width 294 height 134
click at [1083, 311] on div at bounding box center [870, 442] width 1172 height 789
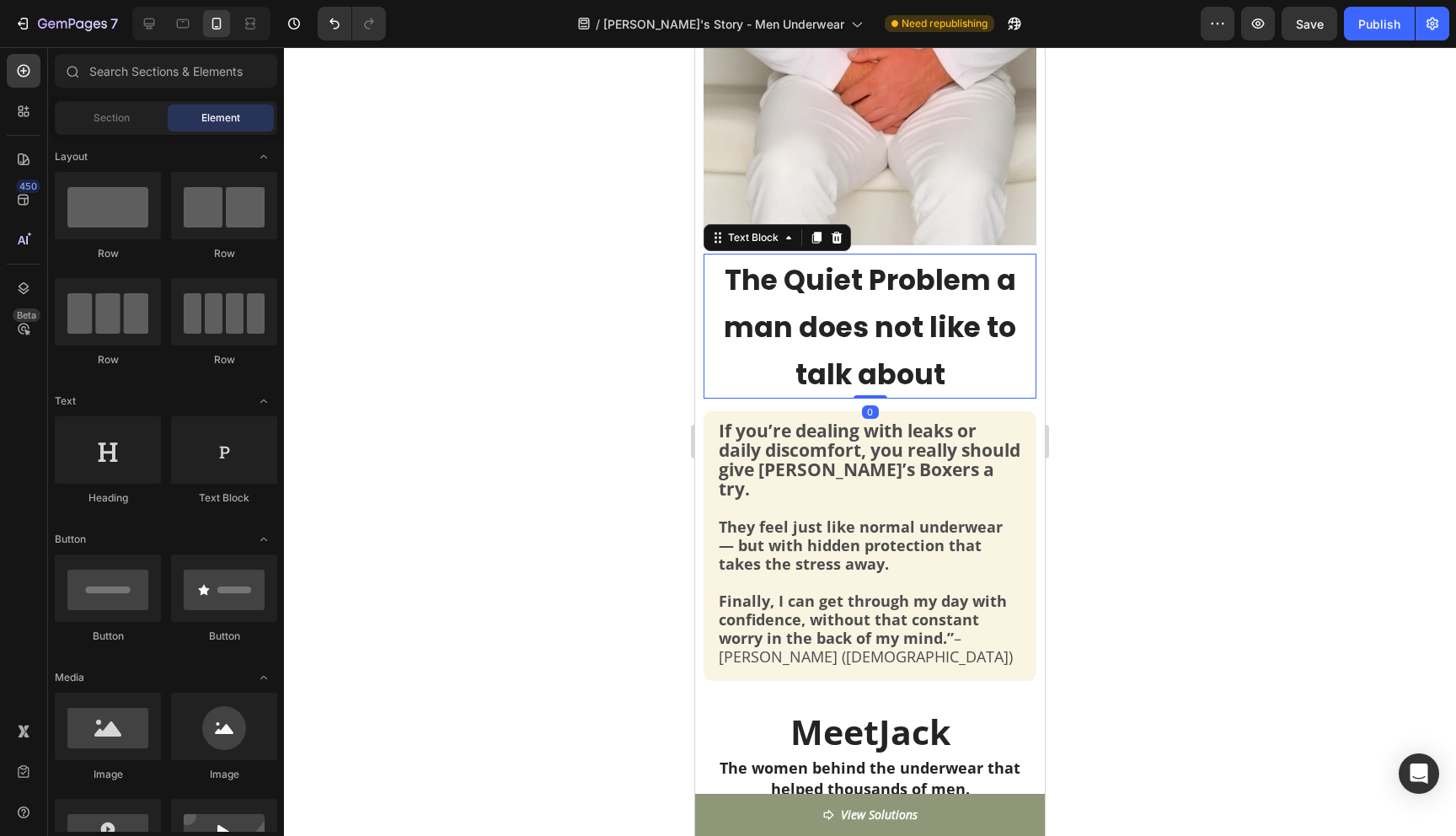
click at [873, 320] on span "The Quiet Problem a man does not like to talk about" at bounding box center [870, 327] width 293 height 134
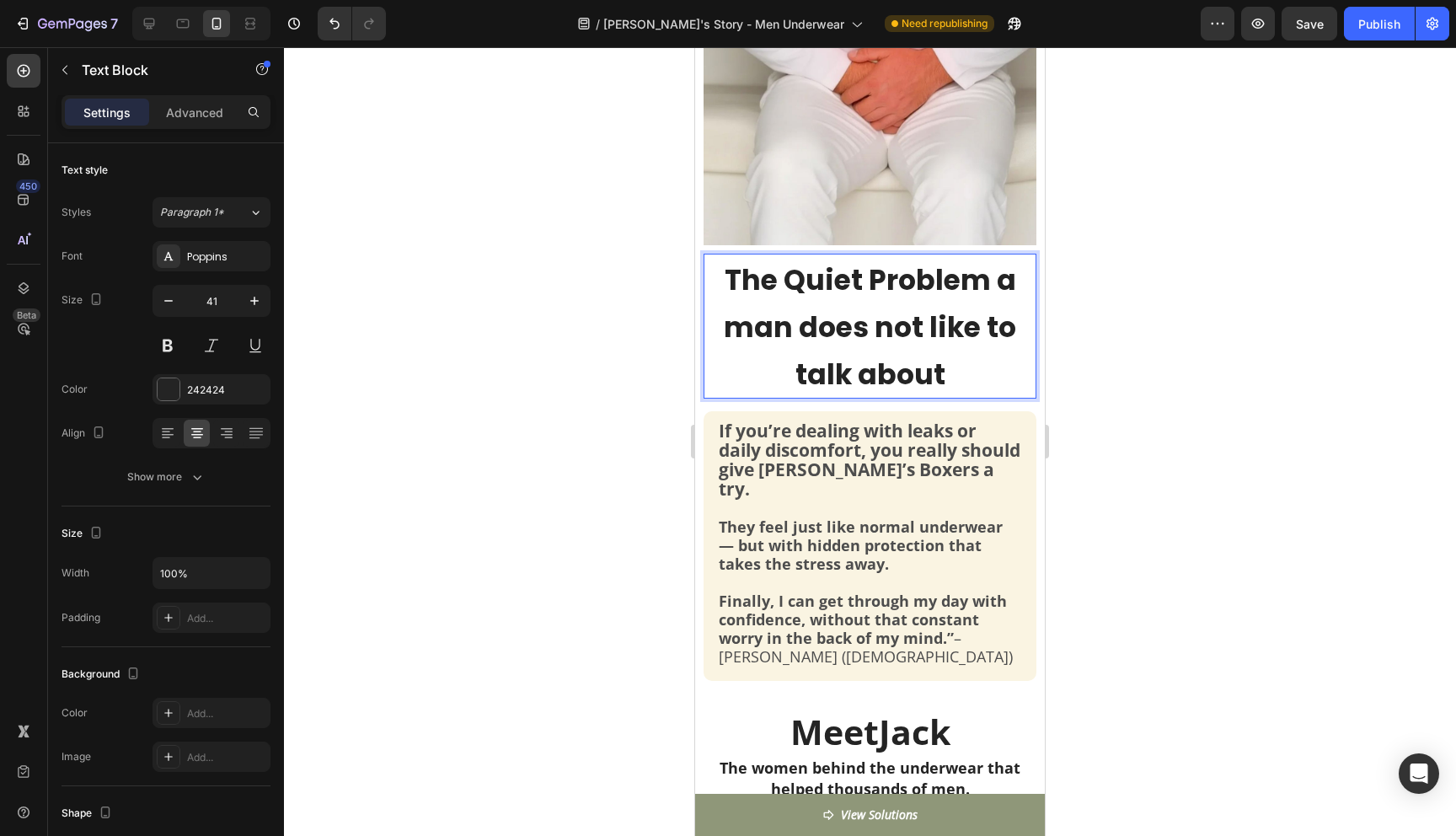
click at [873, 320] on span "The Quiet Problem a man does not like to talk about" at bounding box center [870, 327] width 293 height 134
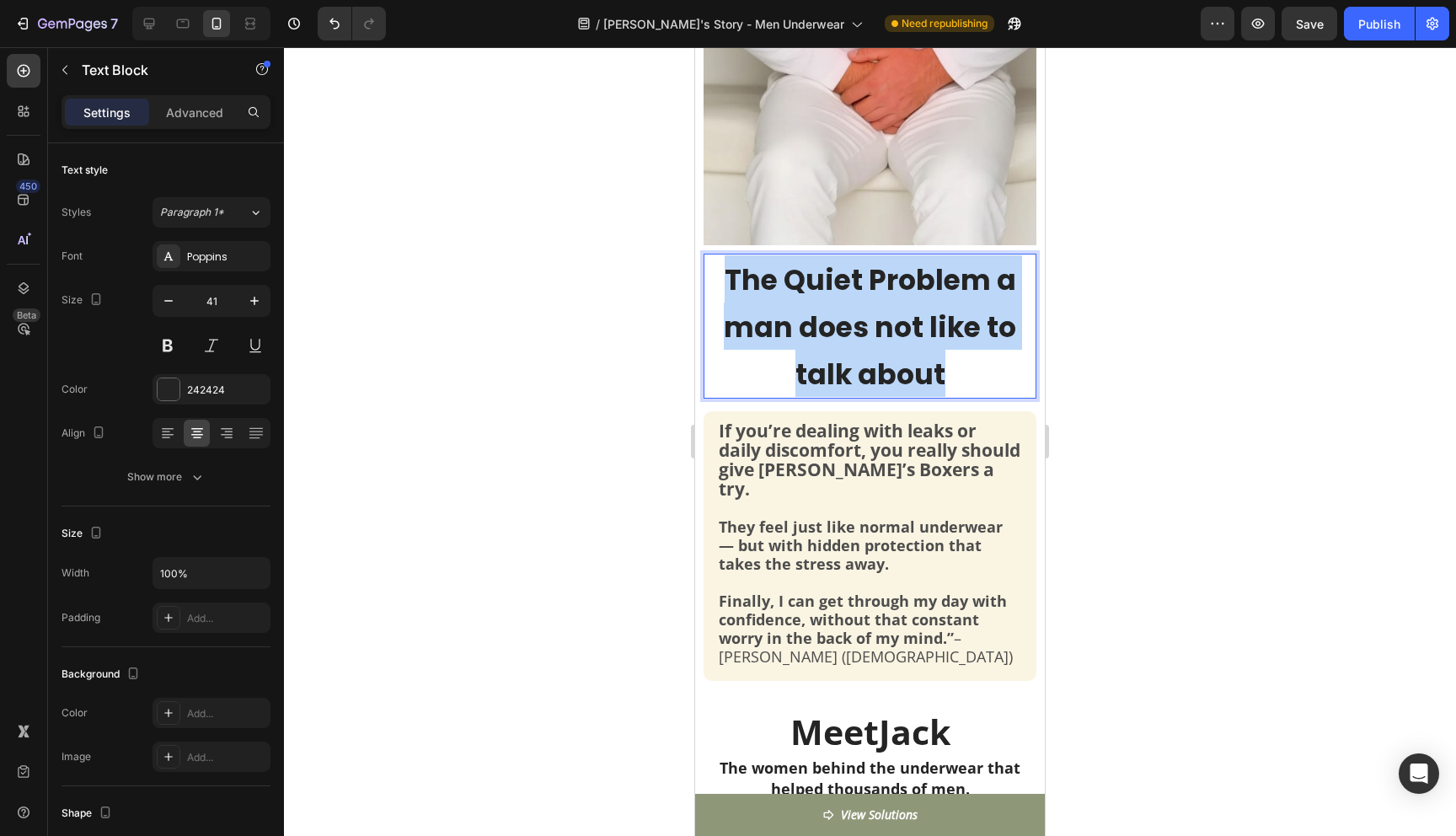
click at [873, 320] on span "The Quiet Problem a man does not like to talk about" at bounding box center [870, 327] width 293 height 134
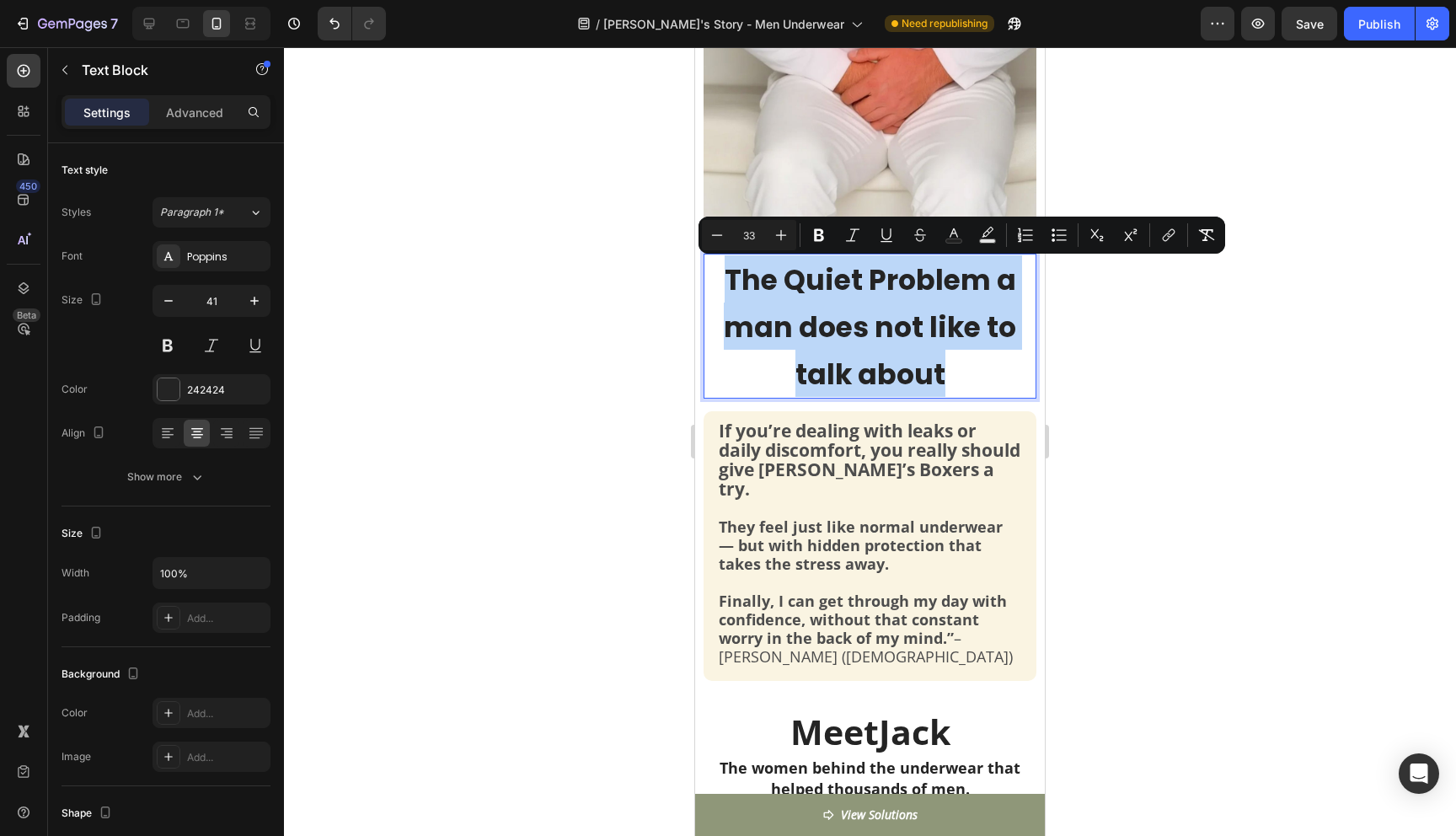
click at [875, 325] on span "The Quiet Problem a man does not like to talk about" at bounding box center [870, 327] width 293 height 134
drag, startPoint x: 993, startPoint y: 280, endPoint x: 945, endPoint y: 380, distance: 110.9
click at [945, 380] on p "The Quiet Problem a man does not like to talk about" at bounding box center [870, 325] width 330 height 141
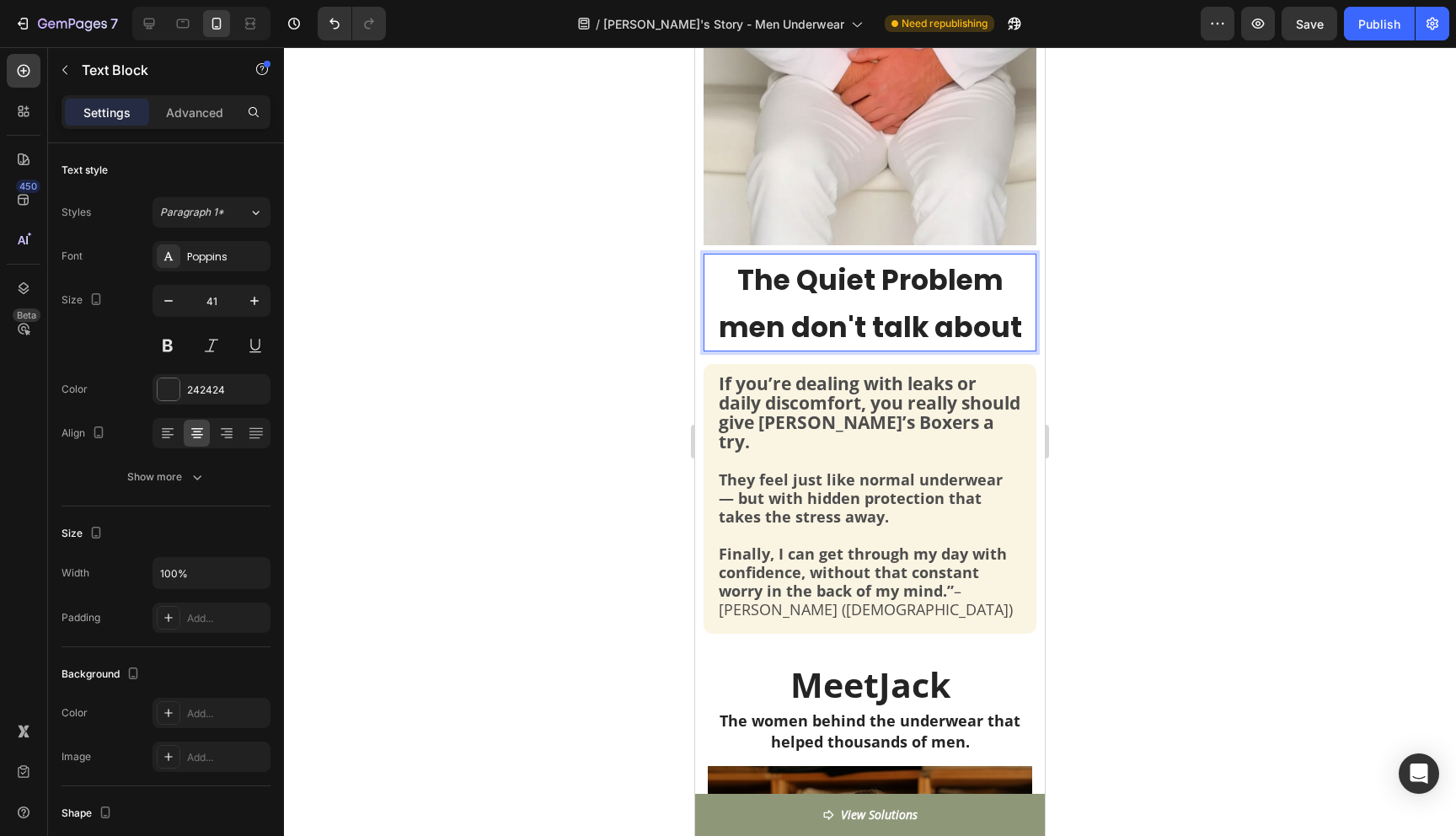
click at [1183, 395] on div at bounding box center [870, 442] width 1172 height 789
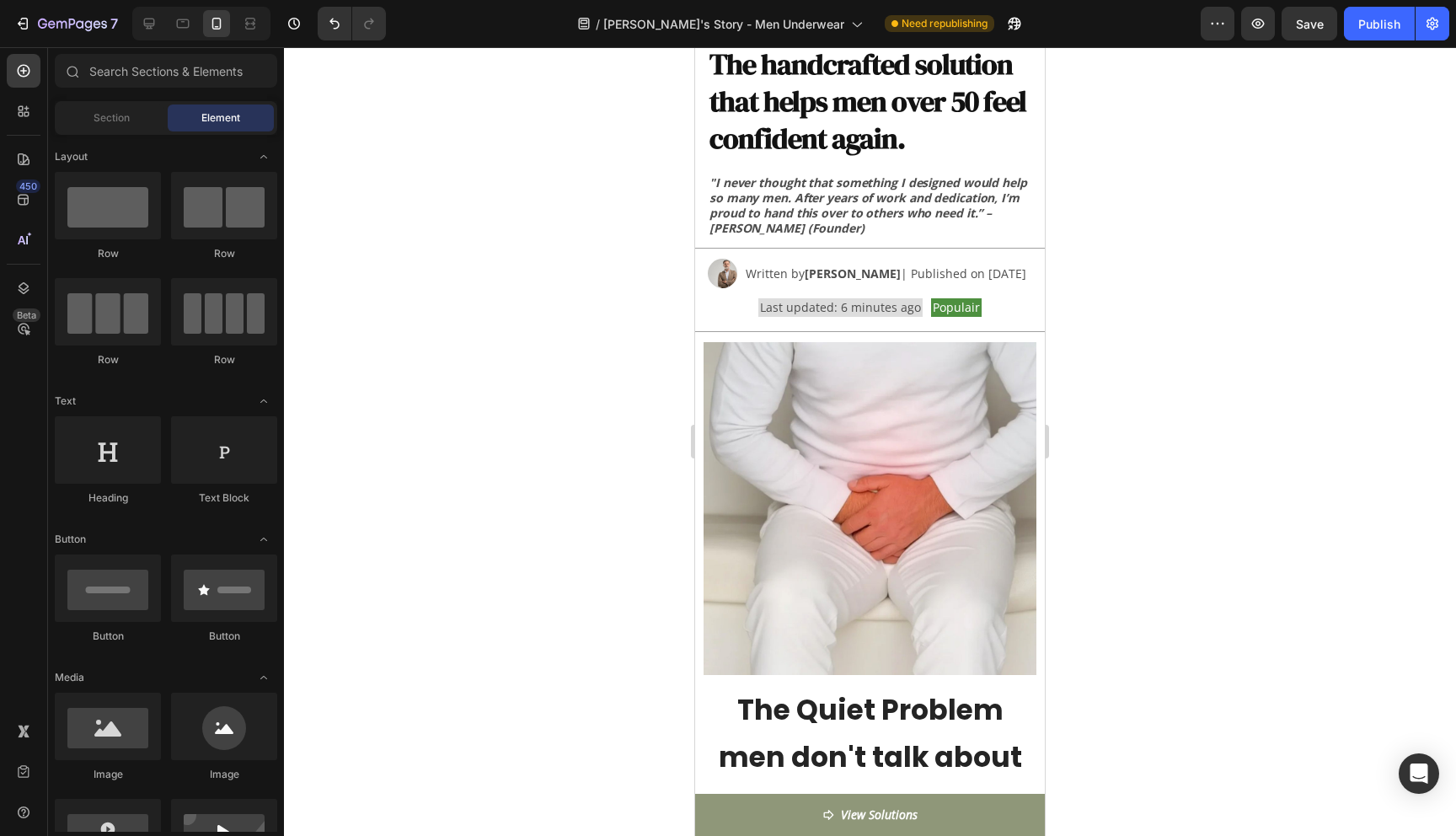
scroll to position [307, 0]
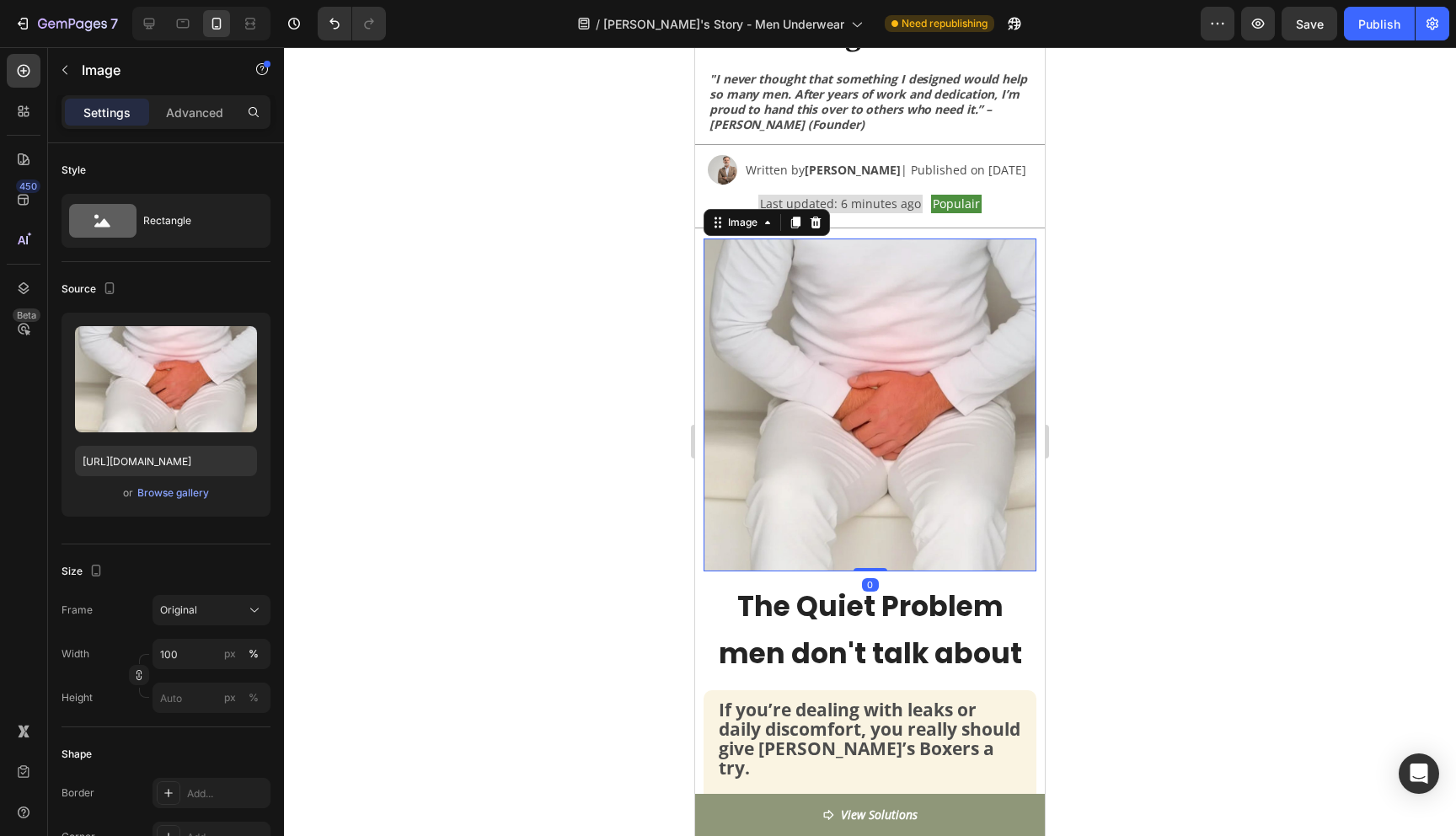
click at [900, 448] on img at bounding box center [870, 405] width 333 height 333
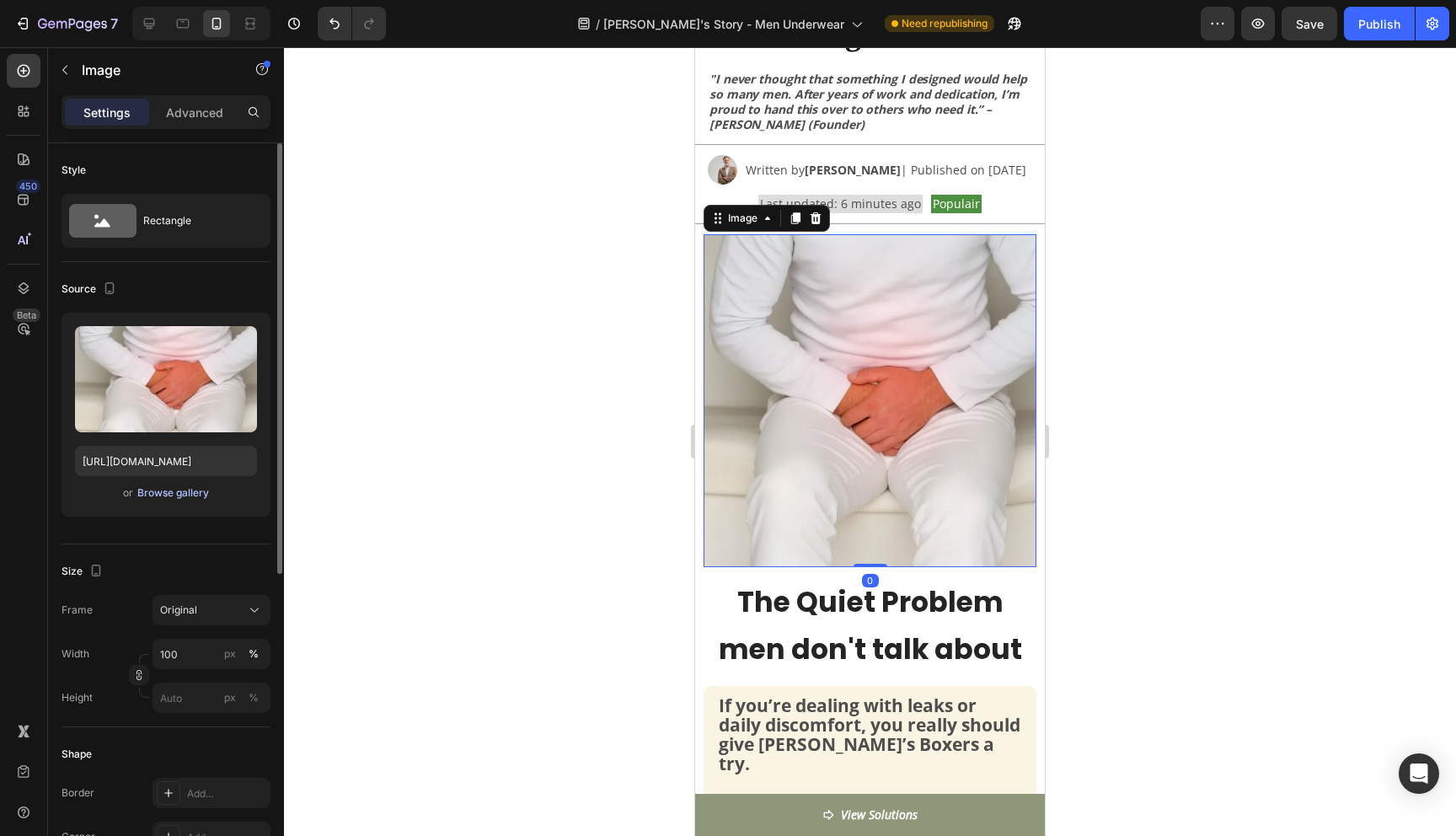
click at [174, 495] on div "Browse gallery" at bounding box center [174, 492] width 72 height 15
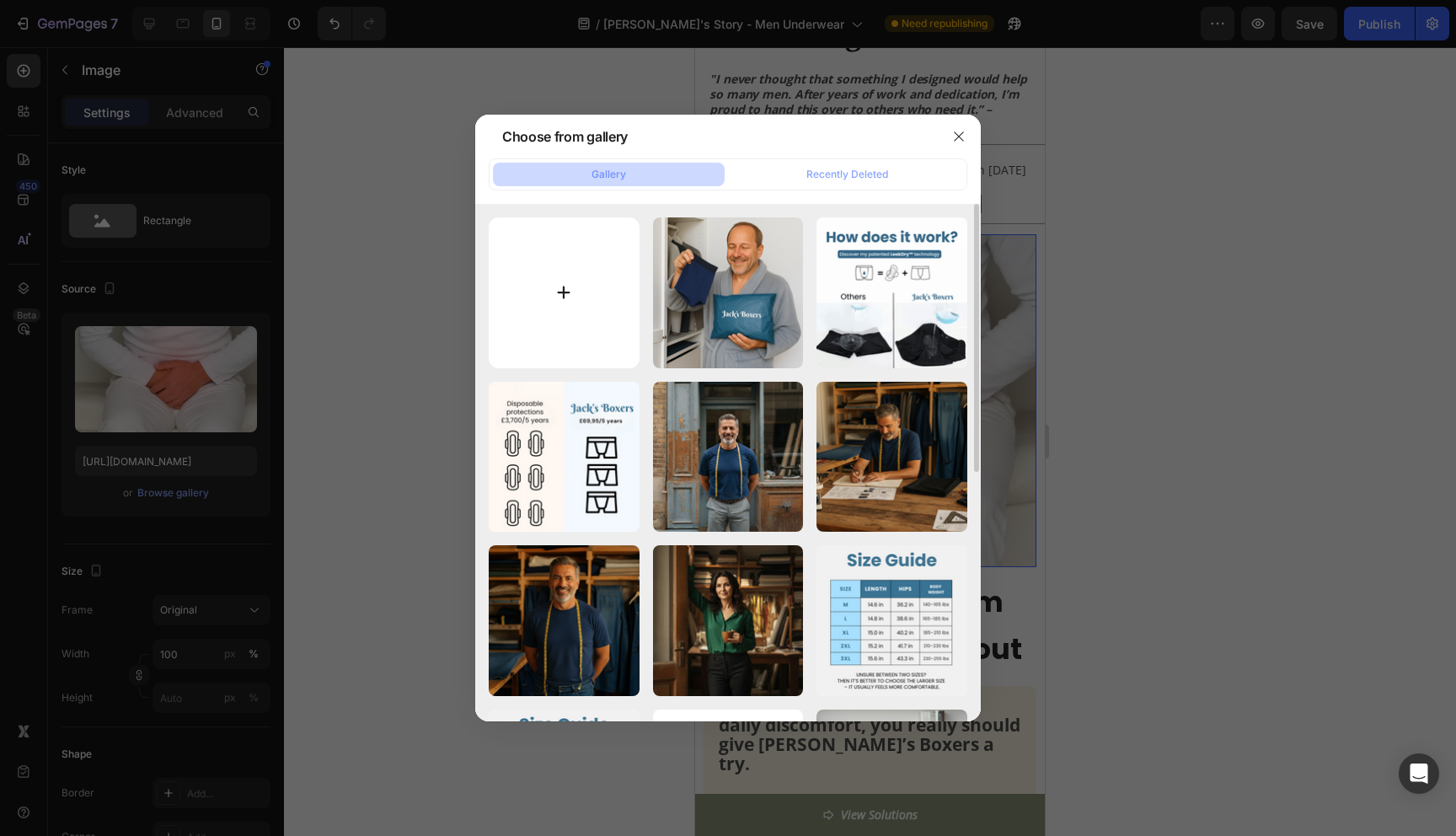
click at [576, 304] on input "file" at bounding box center [565, 293] width 151 height 151
type input "C:\fakepath\Jack's boxers 2+3 free.png"
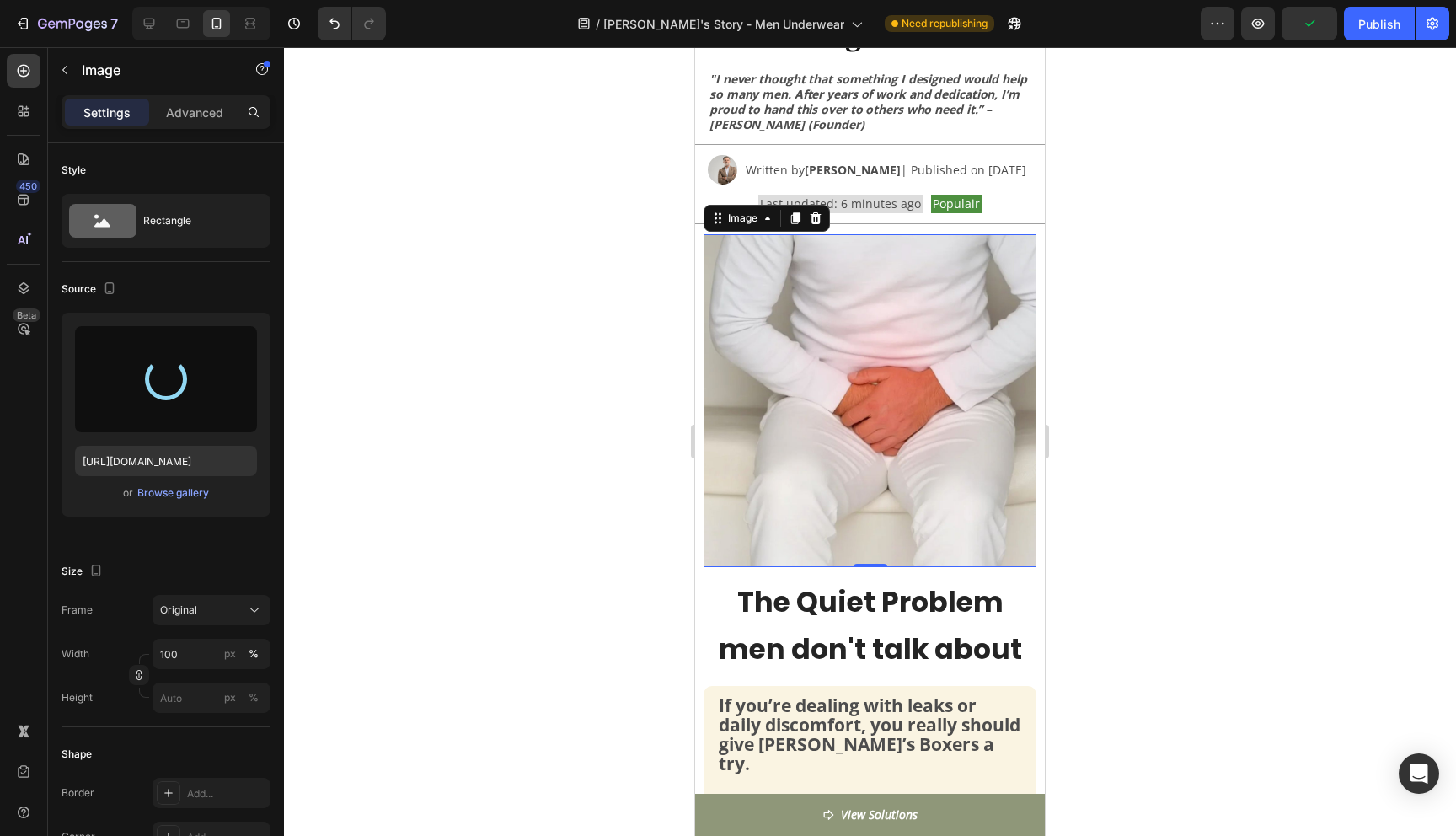
type input "https://cdn.shopify.com/s/files/1/0690/6354/0925/files/gempages_557558675238028…"
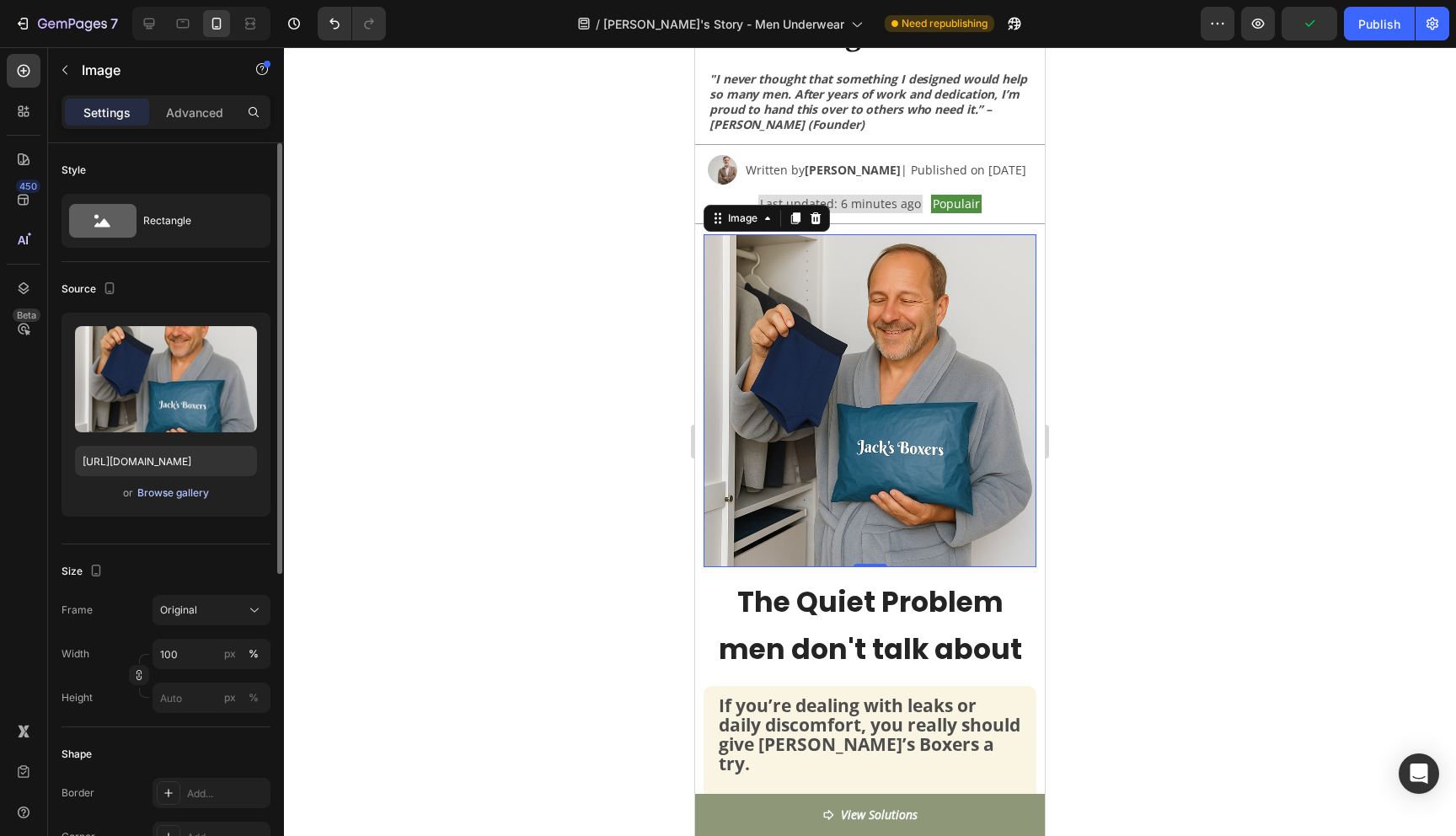
click at [173, 492] on div "Browse gallery" at bounding box center [174, 492] width 72 height 15
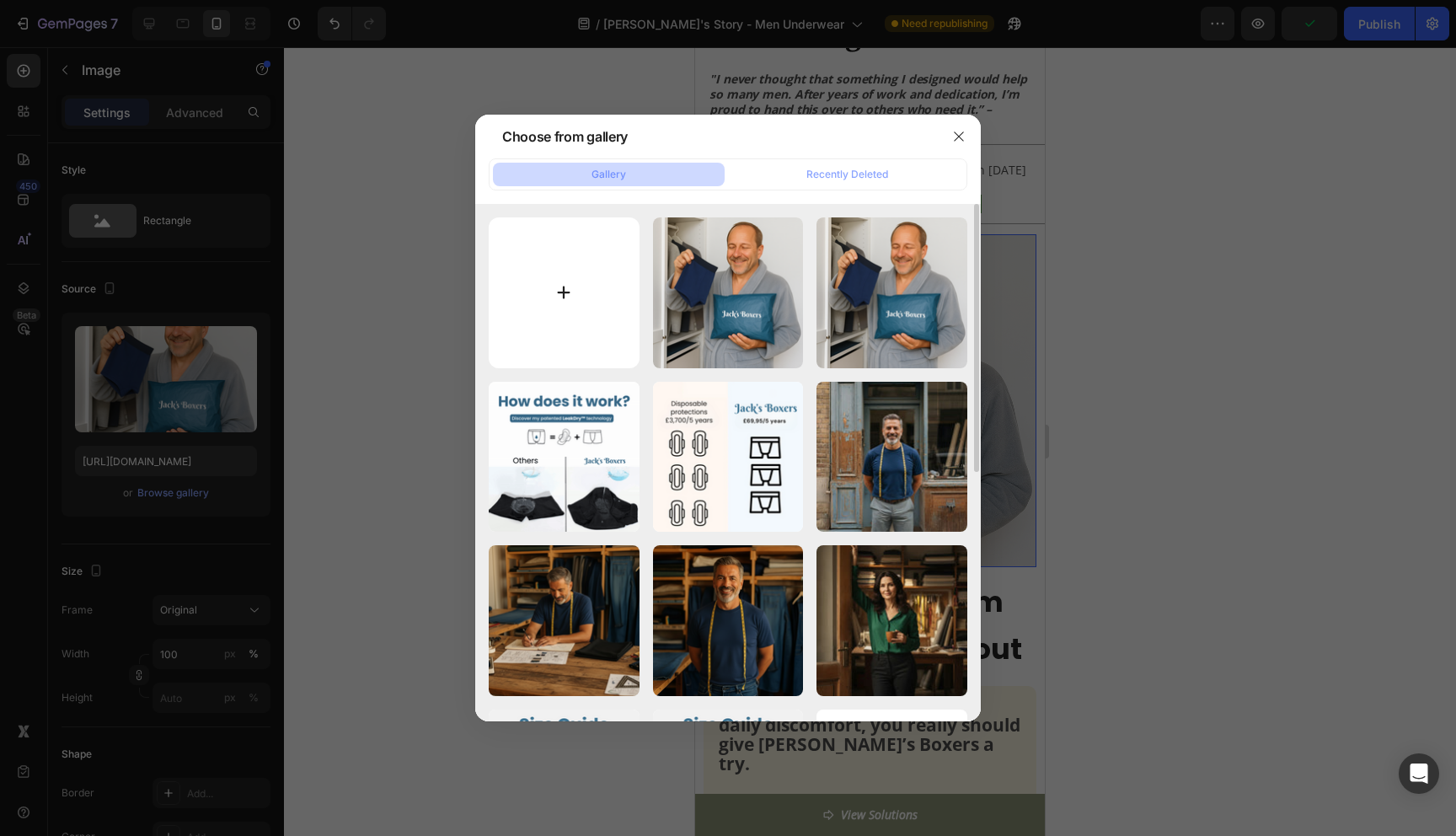
click at [572, 294] on input "file" at bounding box center [565, 293] width 151 height 151
type input "C:\fakepath\Jack's boxers 2+3 free.png"
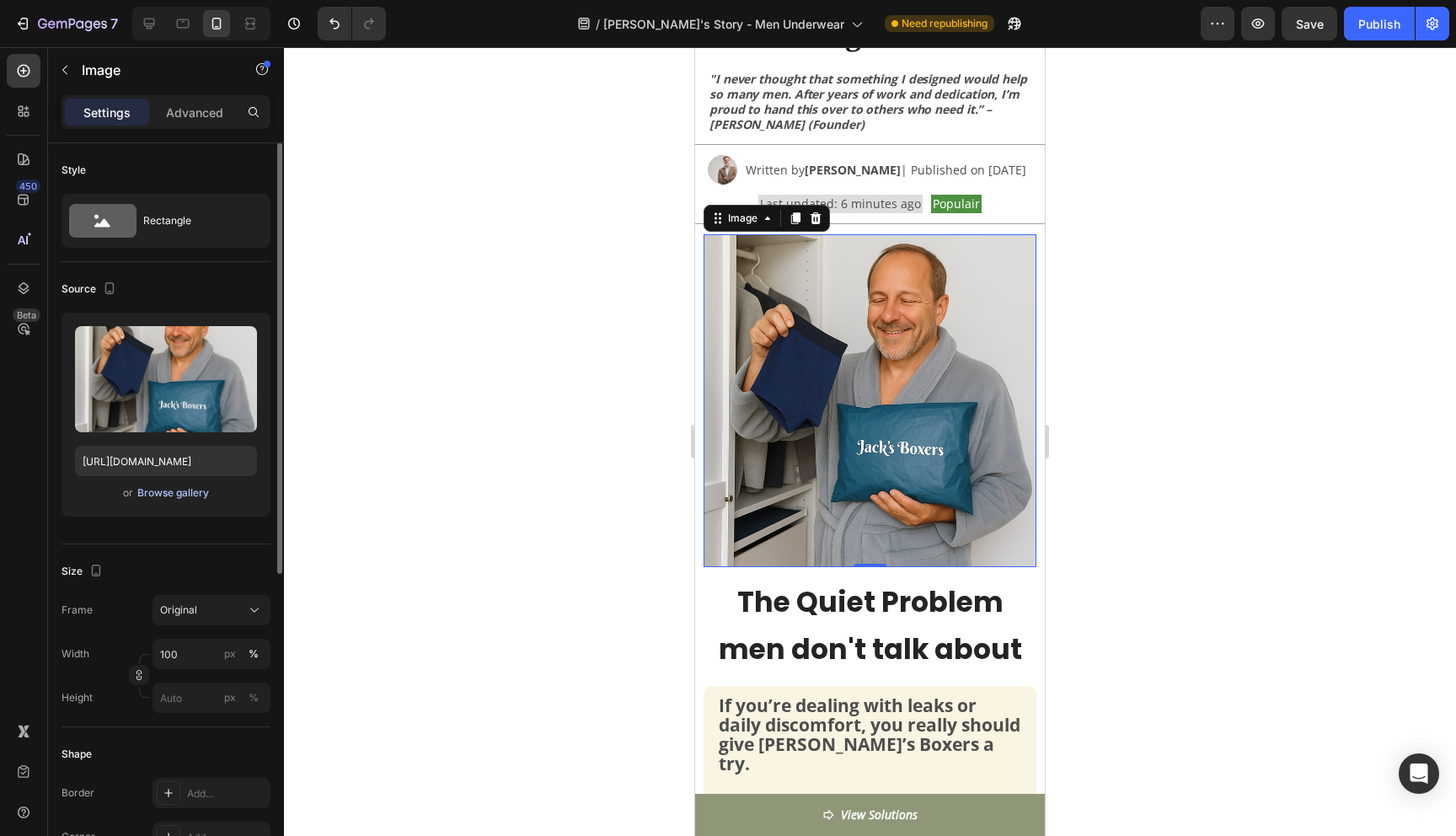
click at [200, 496] on div "Browse gallery" at bounding box center [174, 492] width 72 height 15
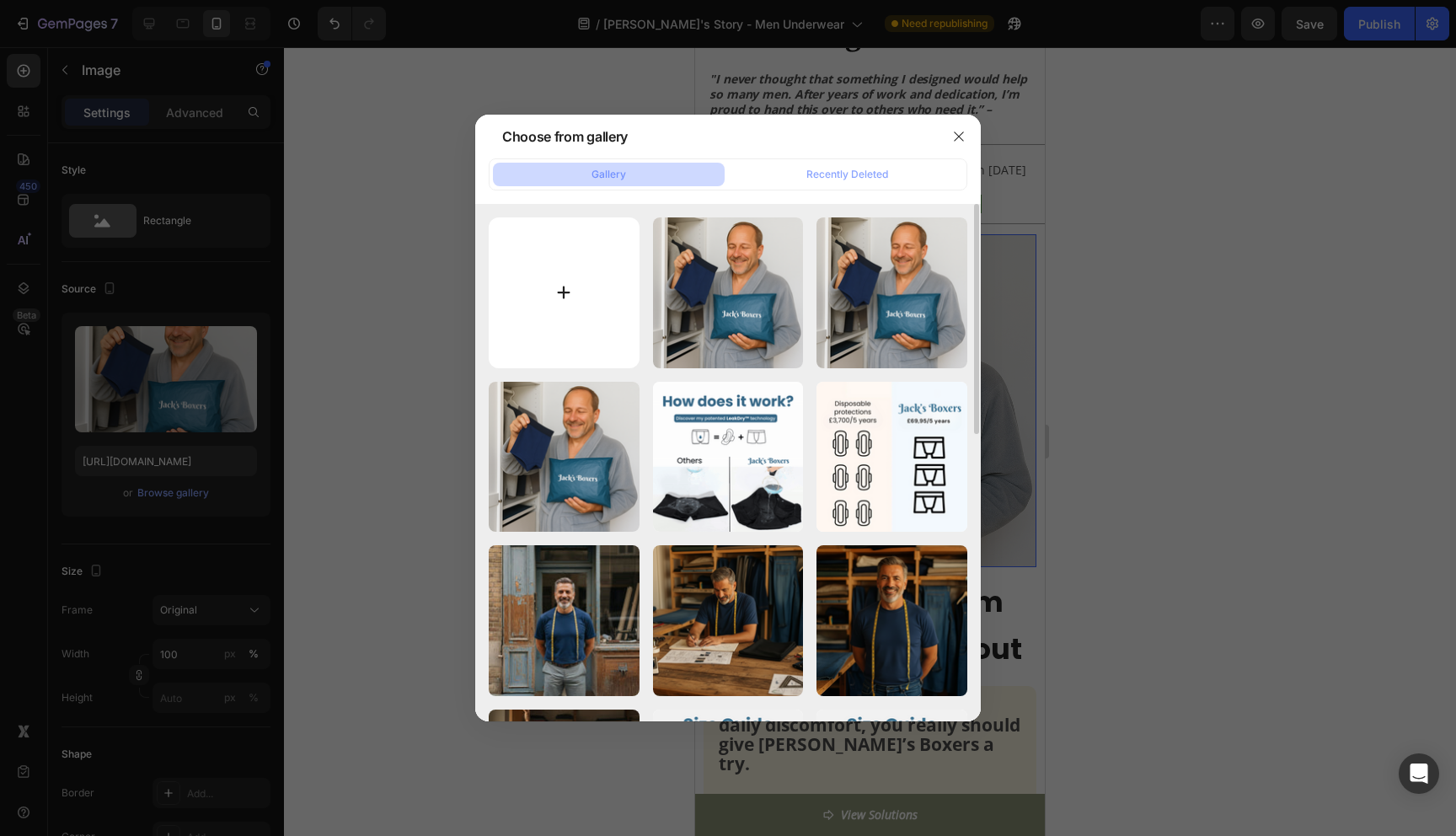
click at [616, 301] on input "file" at bounding box center [565, 293] width 151 height 151
type input "C:\fakepath\istockphoto-1283257162-612x612.jpg"
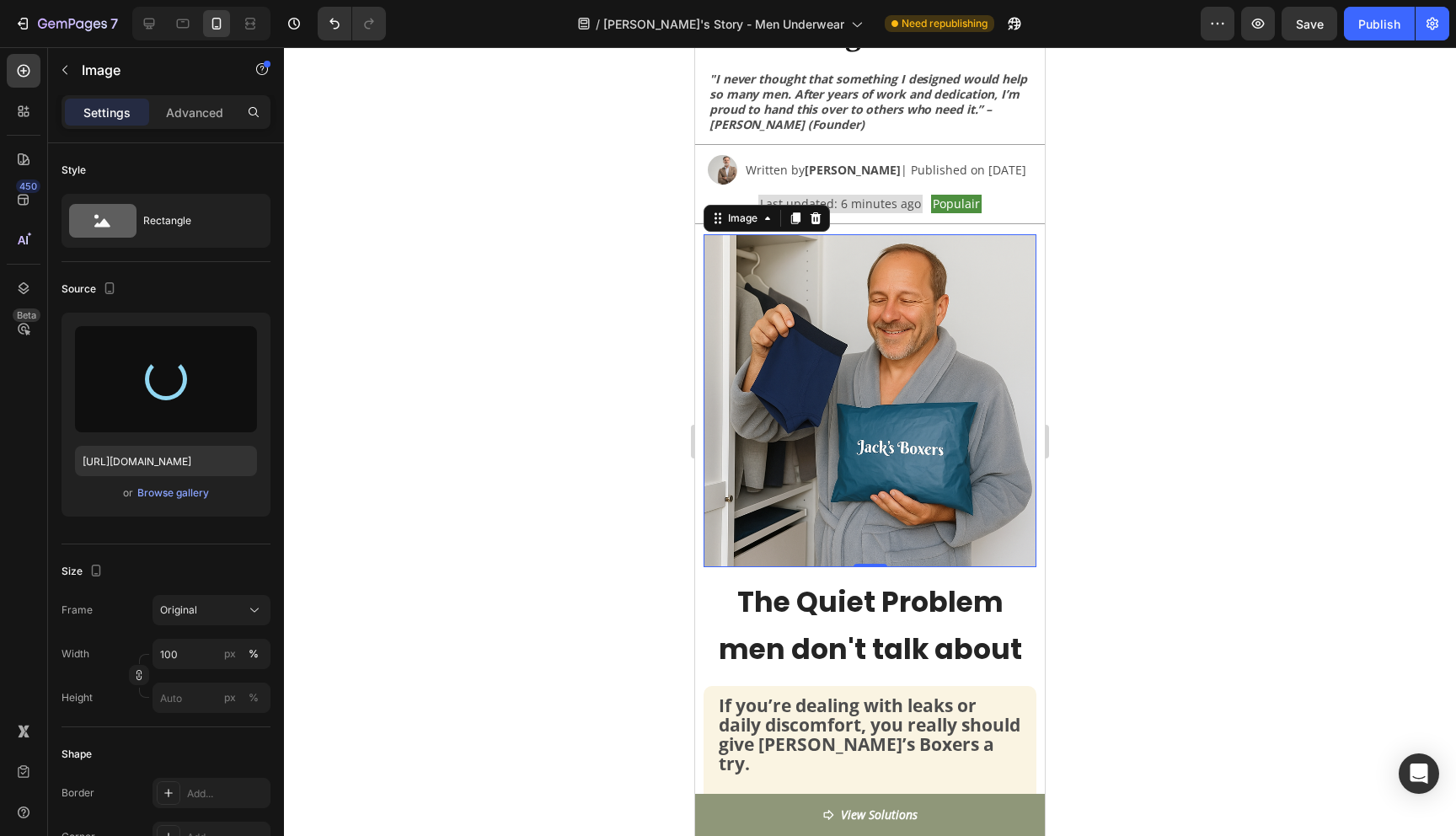
type input "https://cdn.shopify.com/s/files/1/0690/6354/0925/files/gempages_557558675238028…"
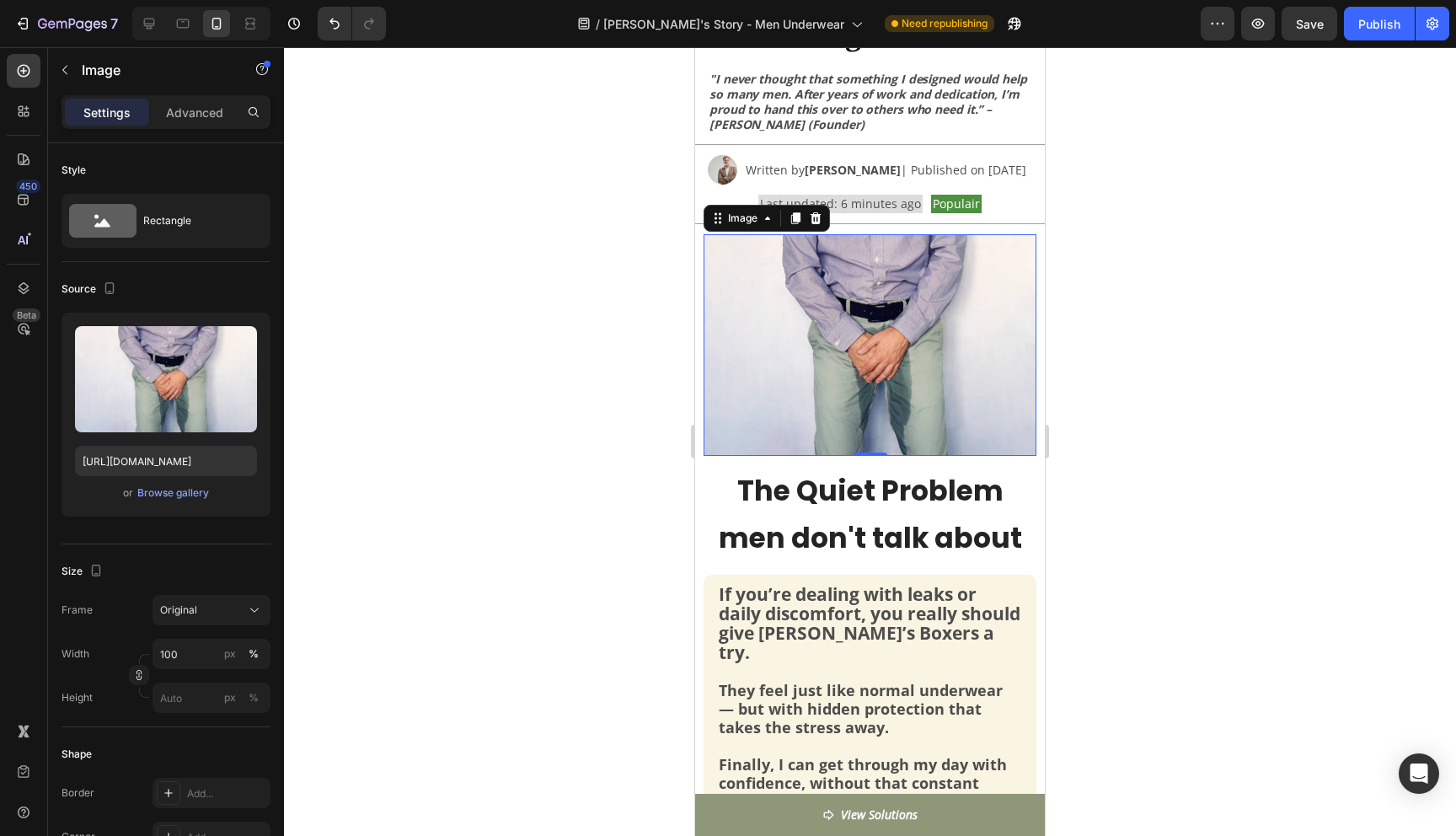
click at [1140, 528] on div at bounding box center [870, 442] width 1172 height 789
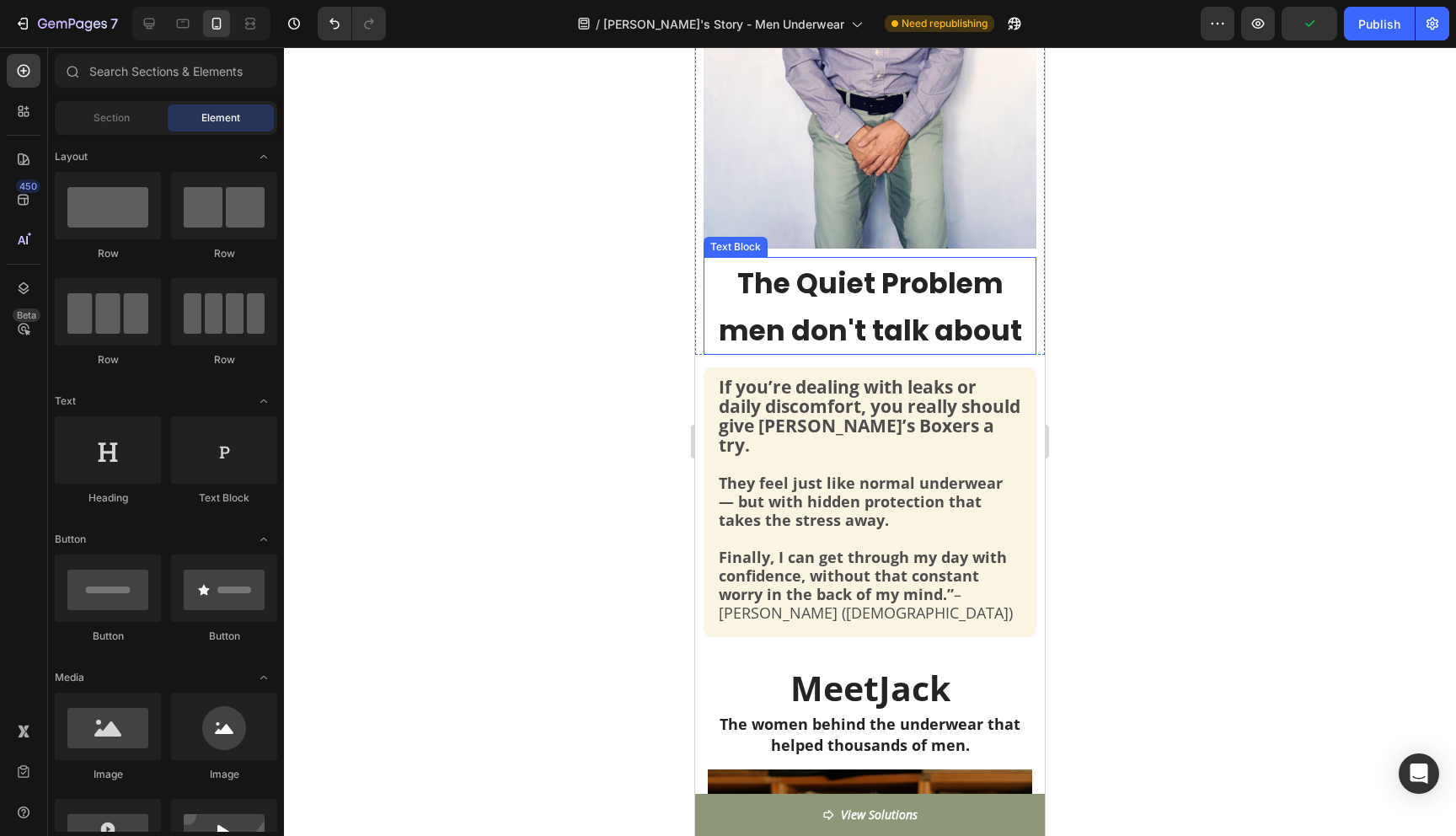
scroll to position [519, 0]
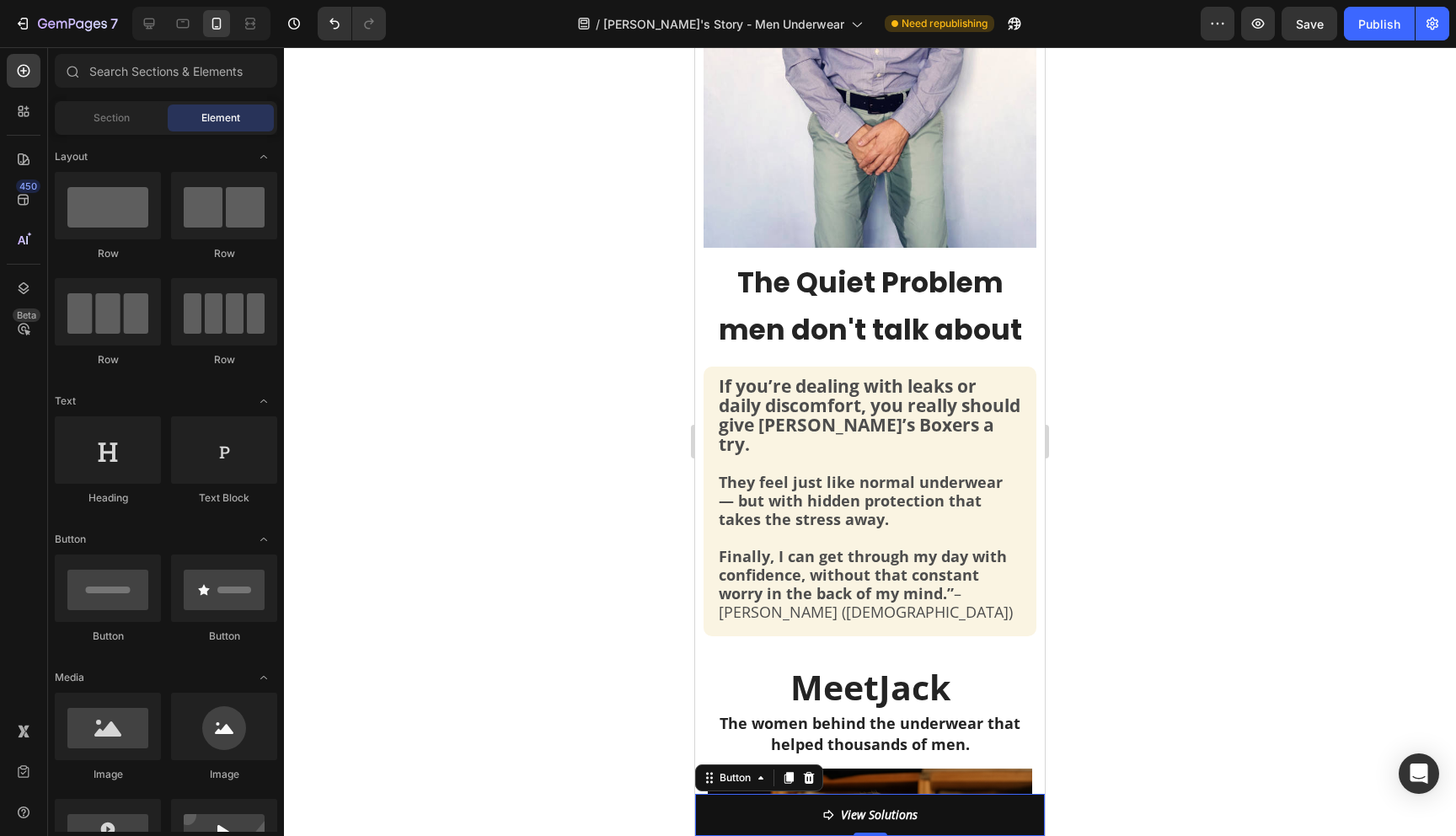
click at [976, 823] on link "View Solutions" at bounding box center [870, 814] width 350 height 42
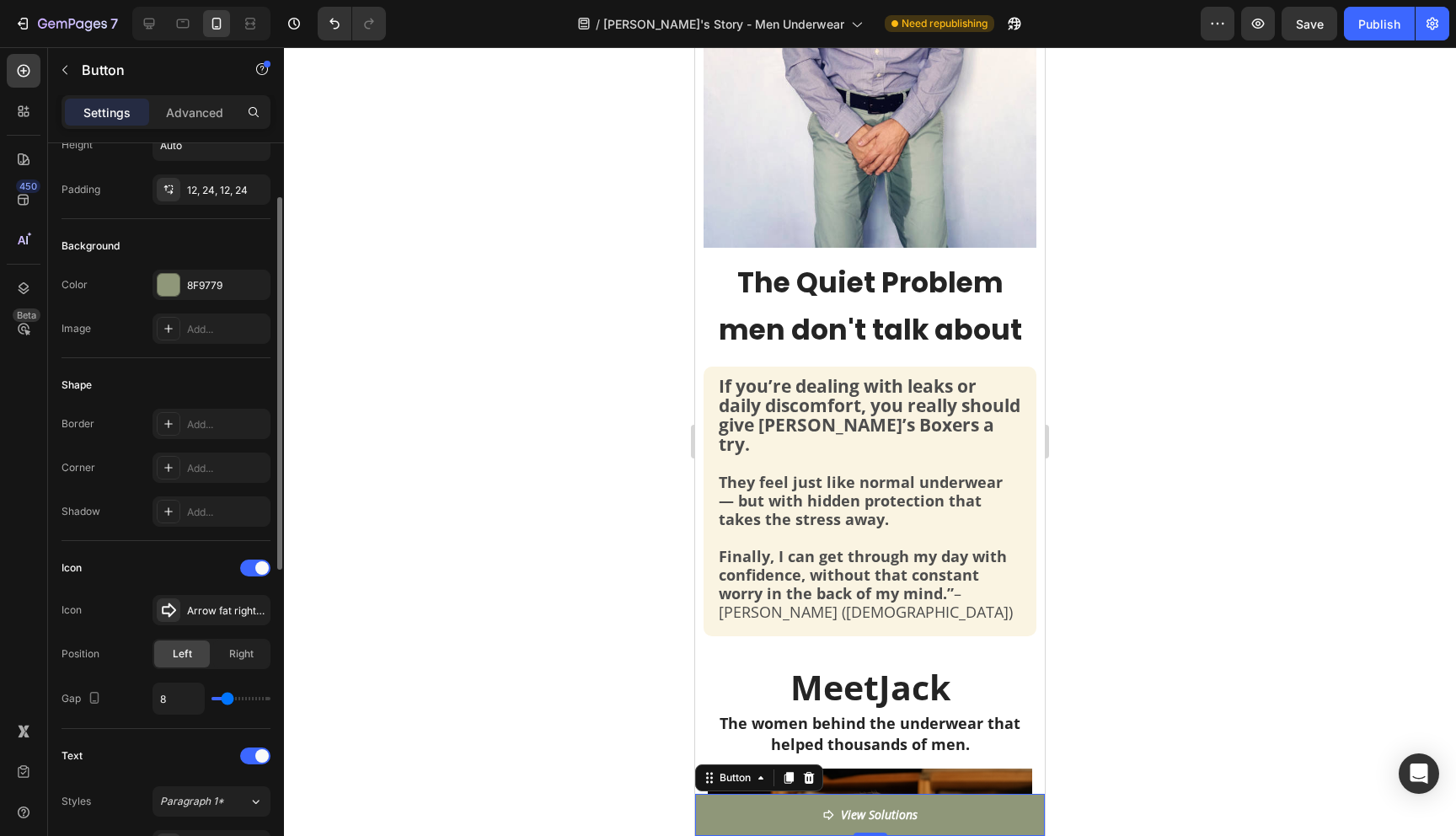
scroll to position [106, 0]
click at [242, 658] on span "Right" at bounding box center [241, 657] width 25 height 15
click at [188, 662] on span "Left" at bounding box center [182, 657] width 19 height 15
click at [235, 662] on span "Right" at bounding box center [241, 657] width 25 height 15
click at [174, 663] on span "Left" at bounding box center [182, 657] width 19 height 15
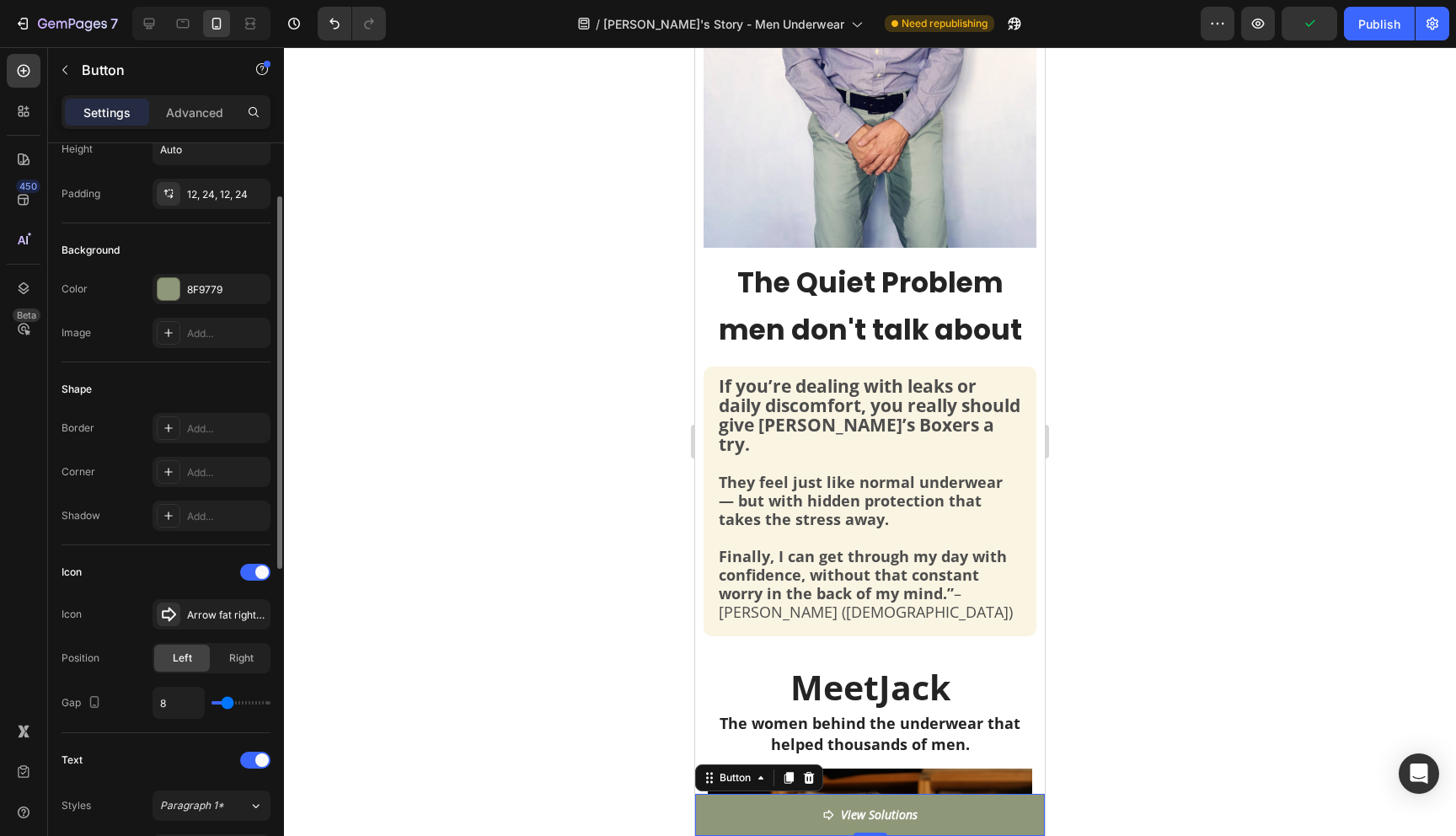
type input "7"
type input "8"
type input "9"
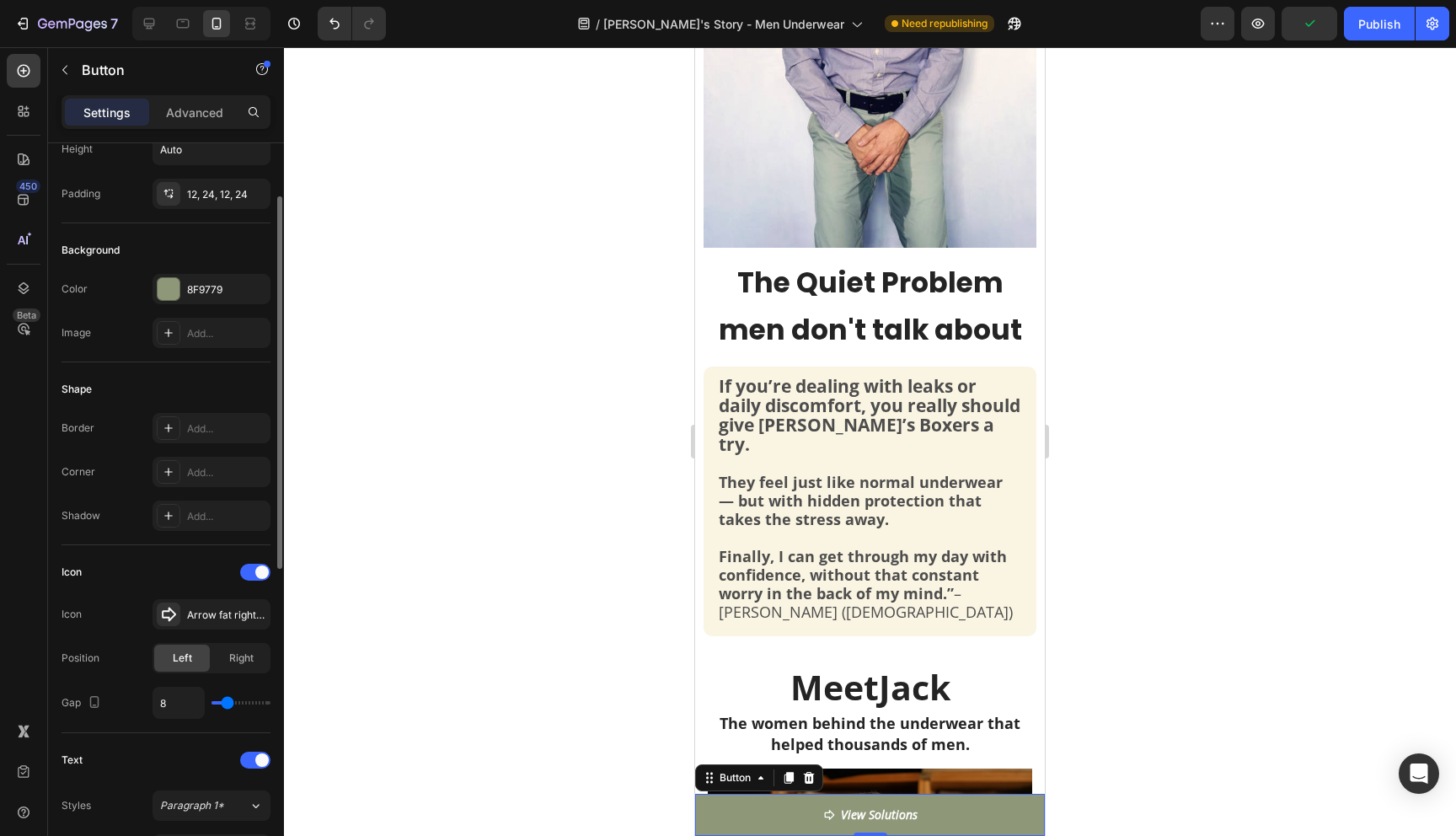
type input "9"
type input "10"
type input "11"
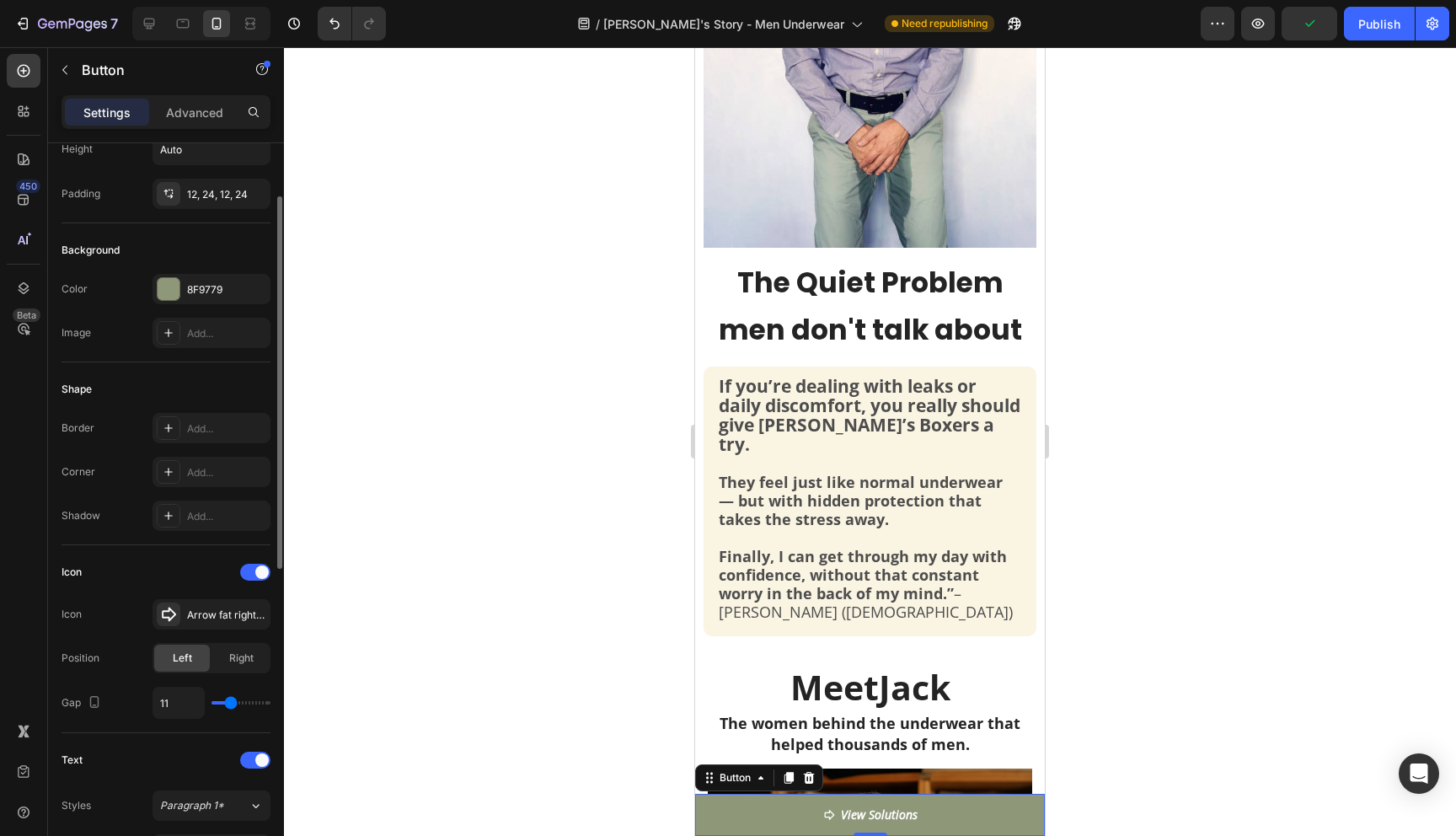
type input "12"
type input "13"
type input "14"
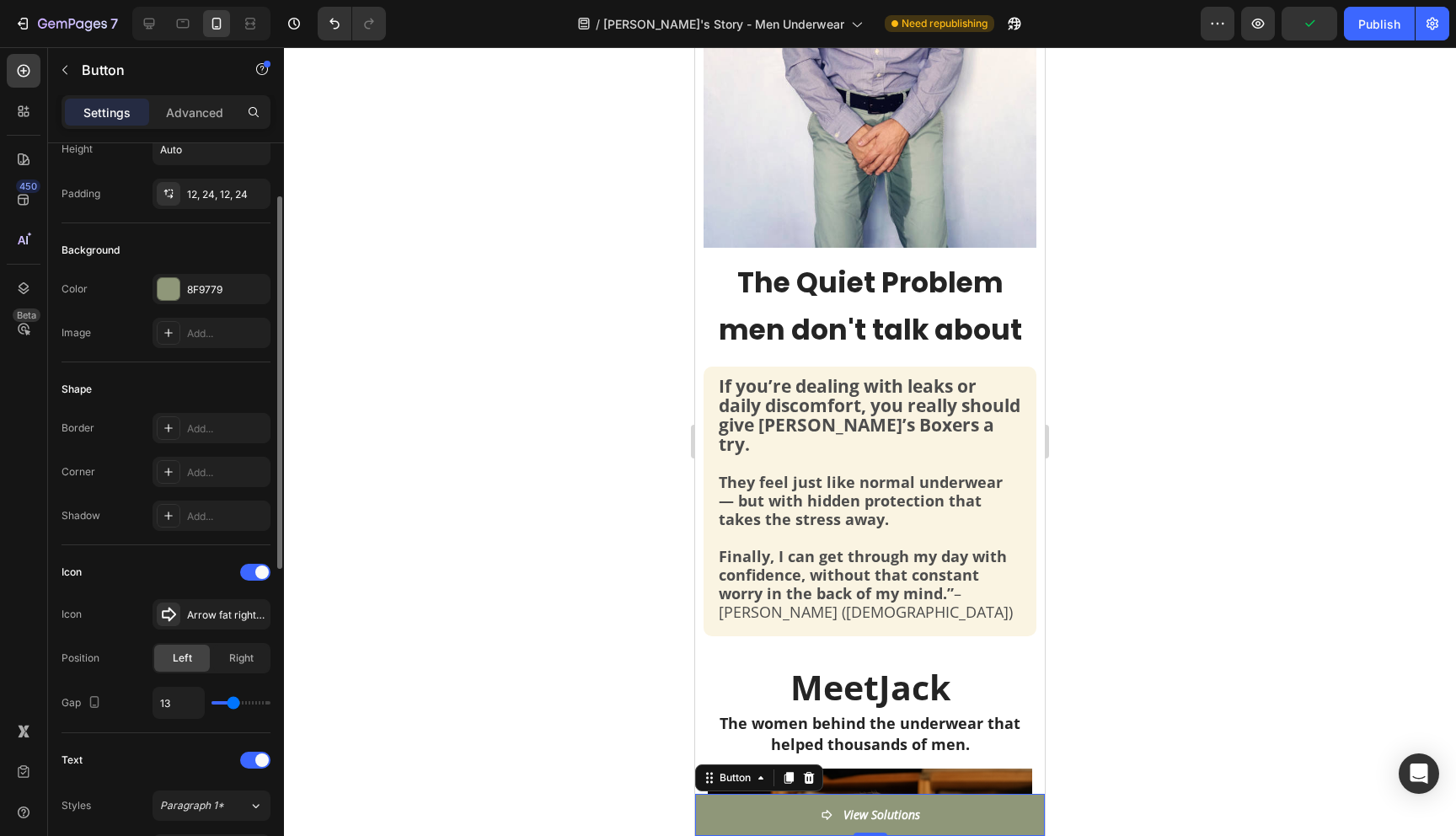
type input "14"
type input "15"
type input "16"
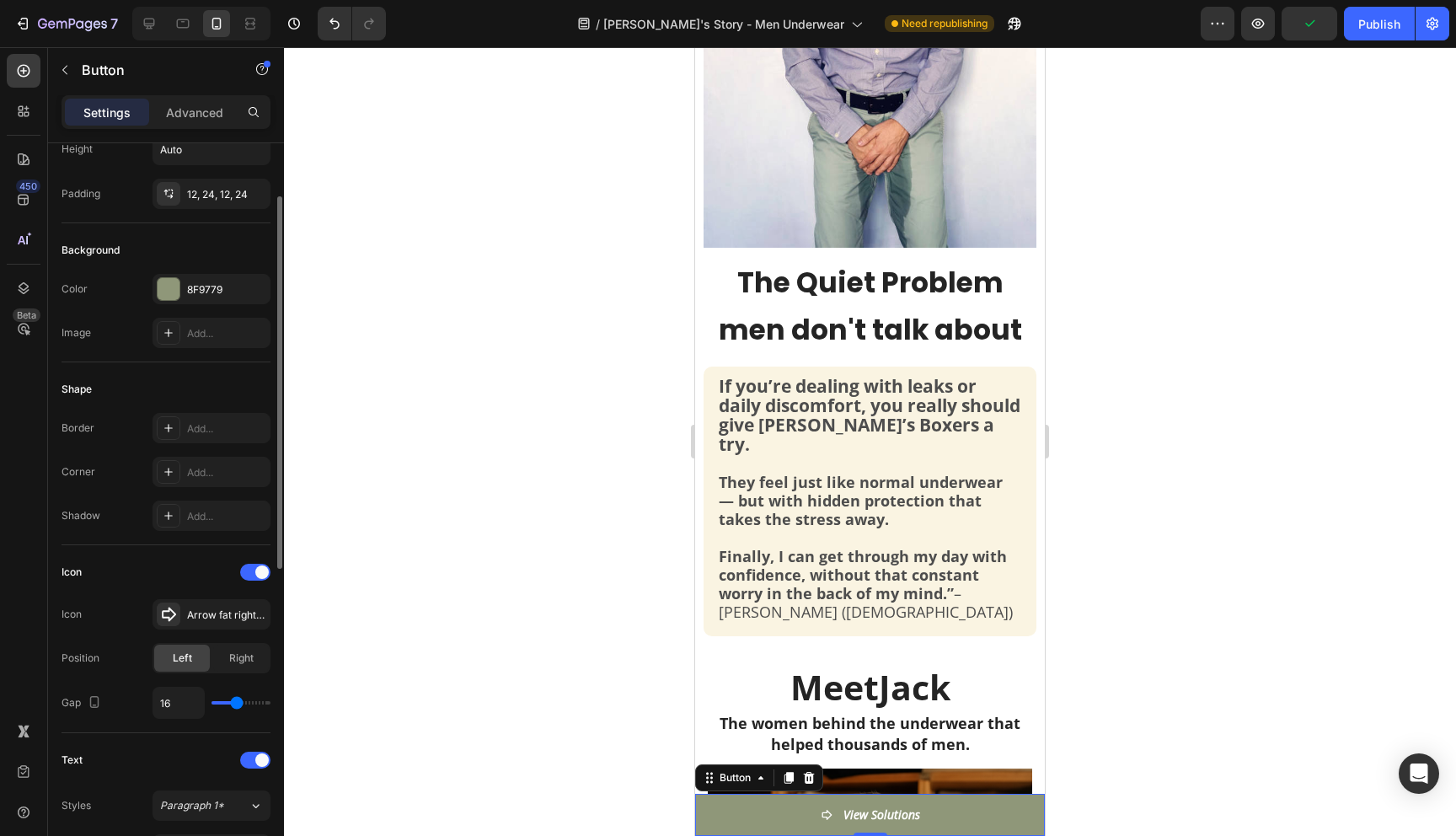
type input "17"
type input "18"
type input "19"
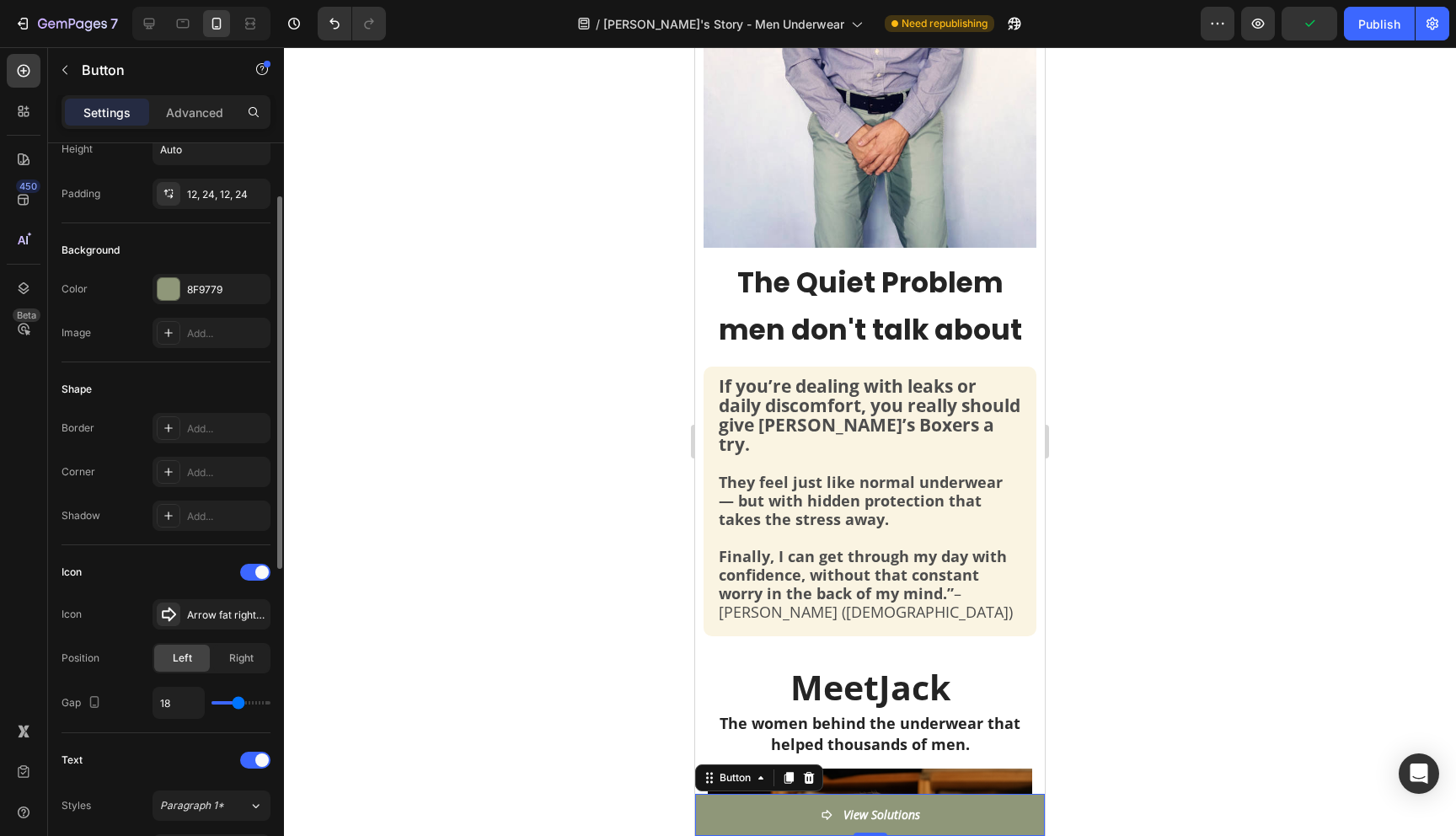
type input "19"
type input "20"
type input "21"
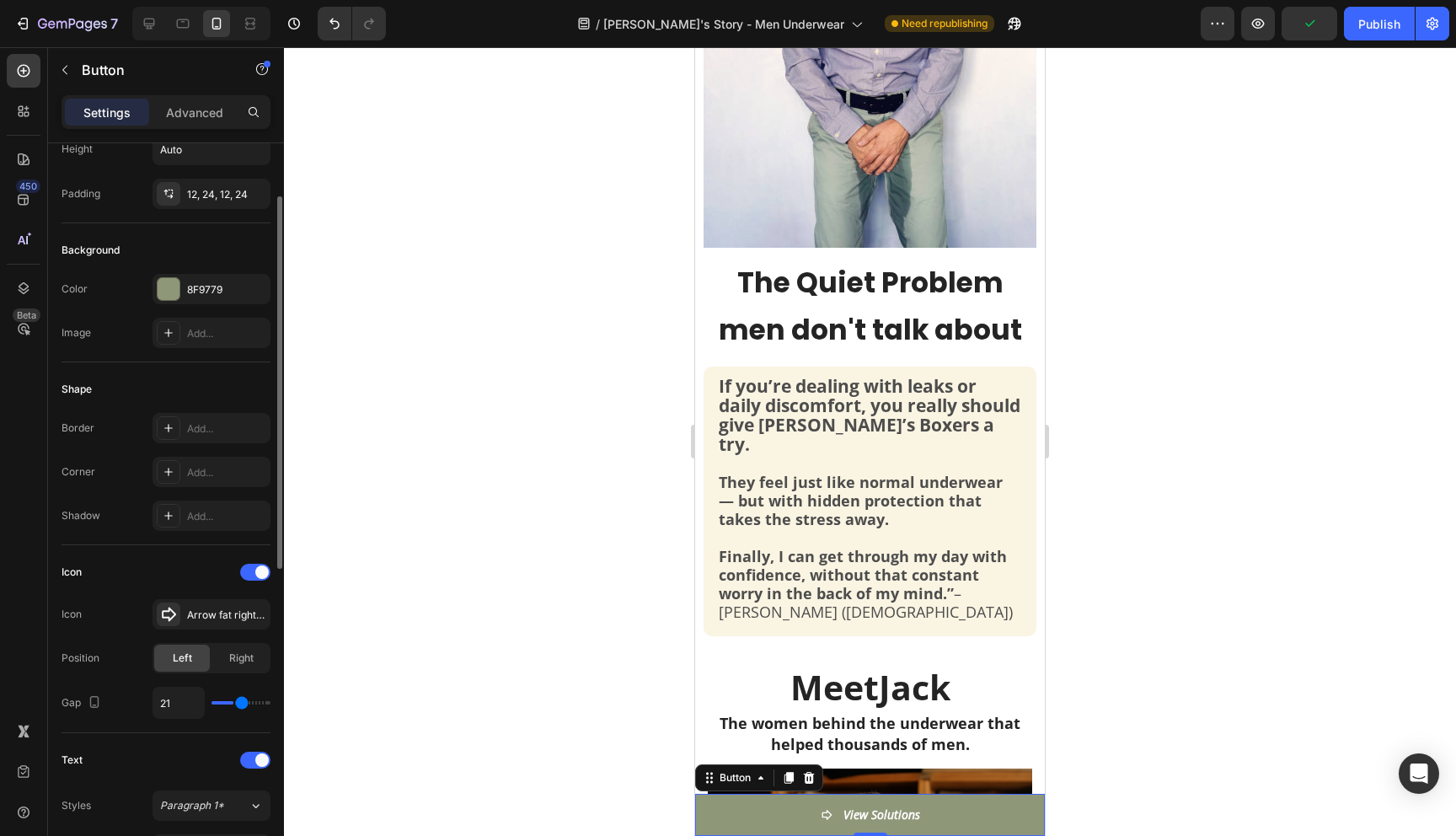
type input "22"
type input "21"
type input "20"
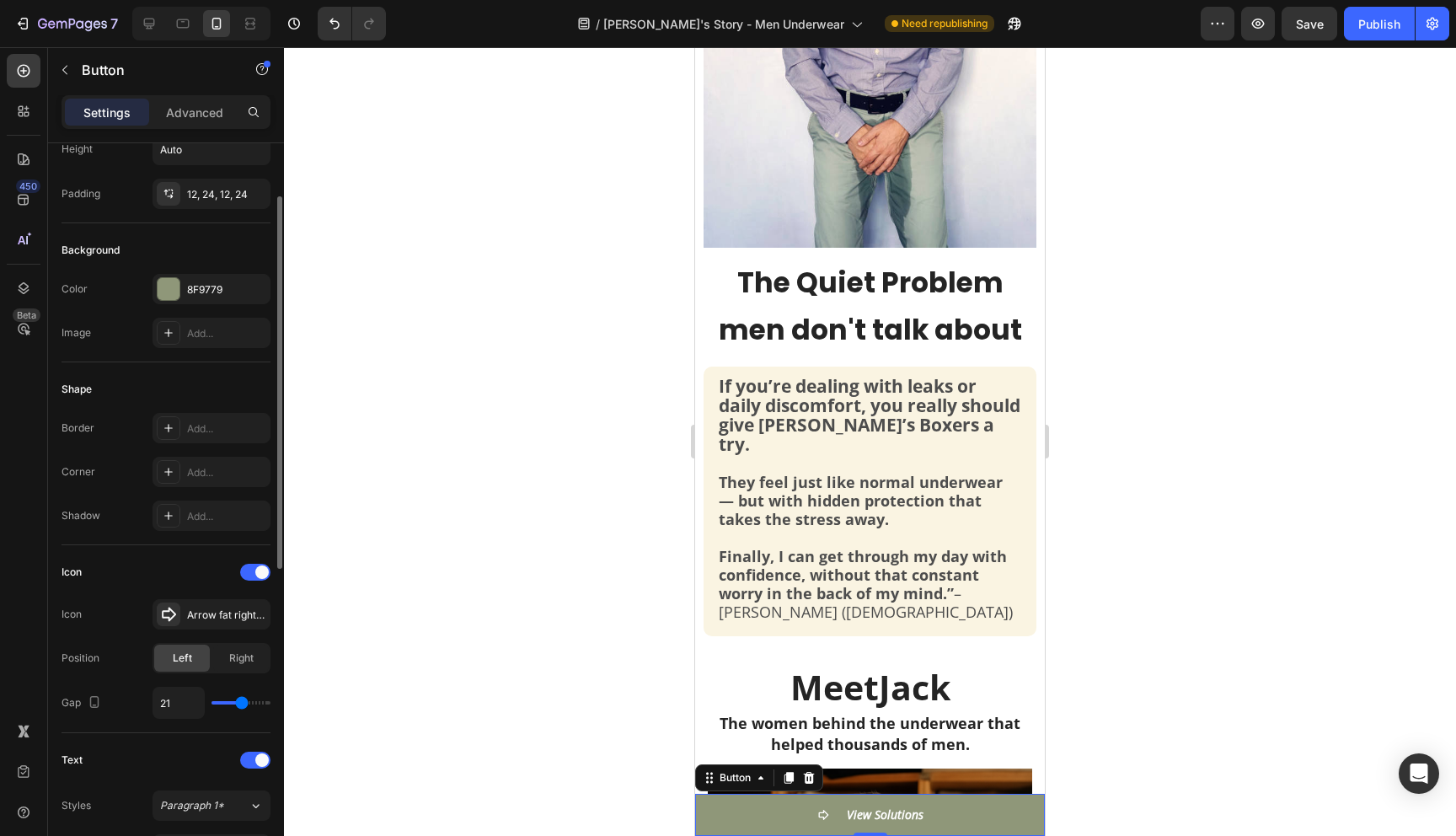
type input "20"
type input "19"
type input "18"
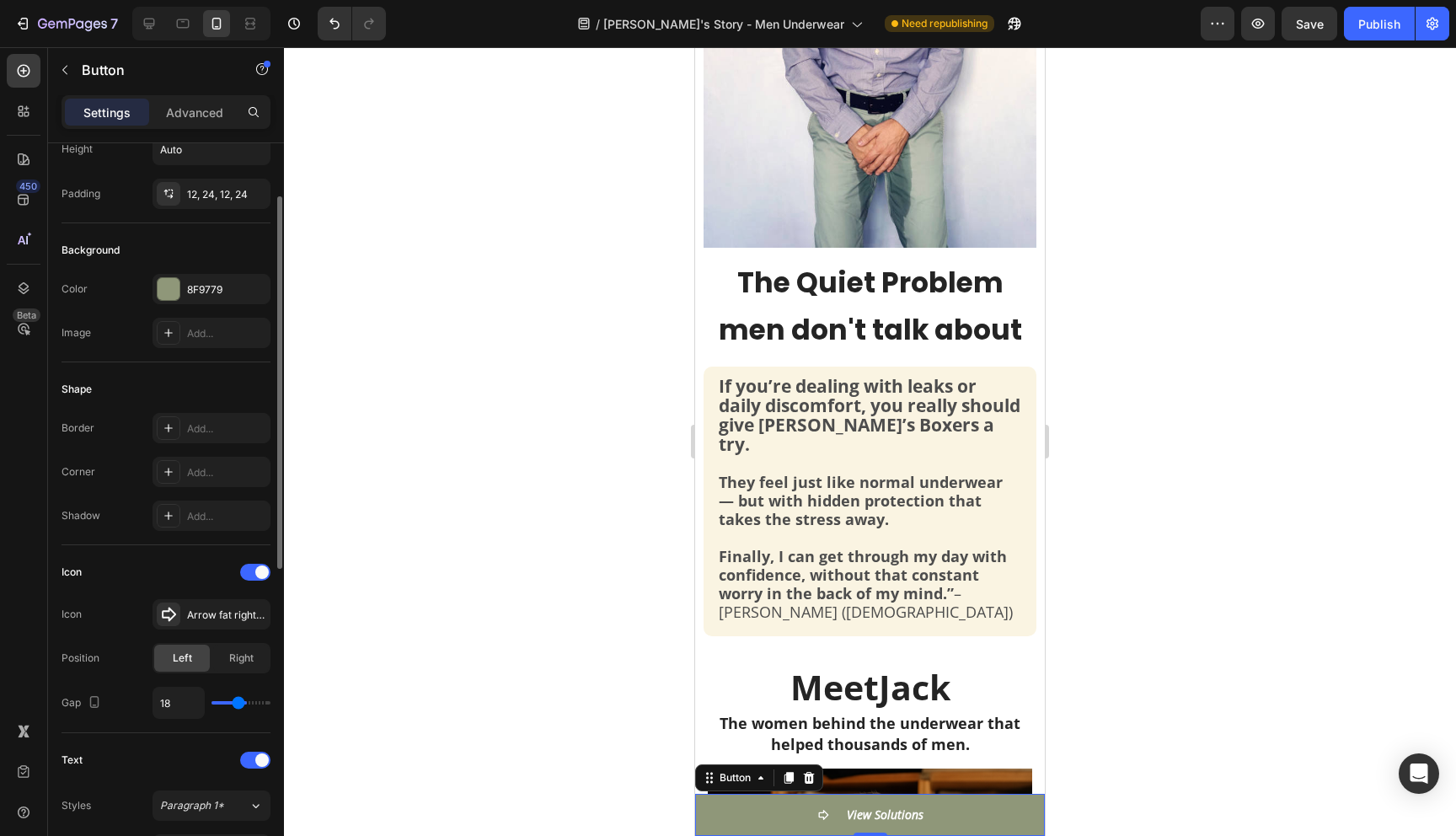
type input "17"
type input "16"
type input "15"
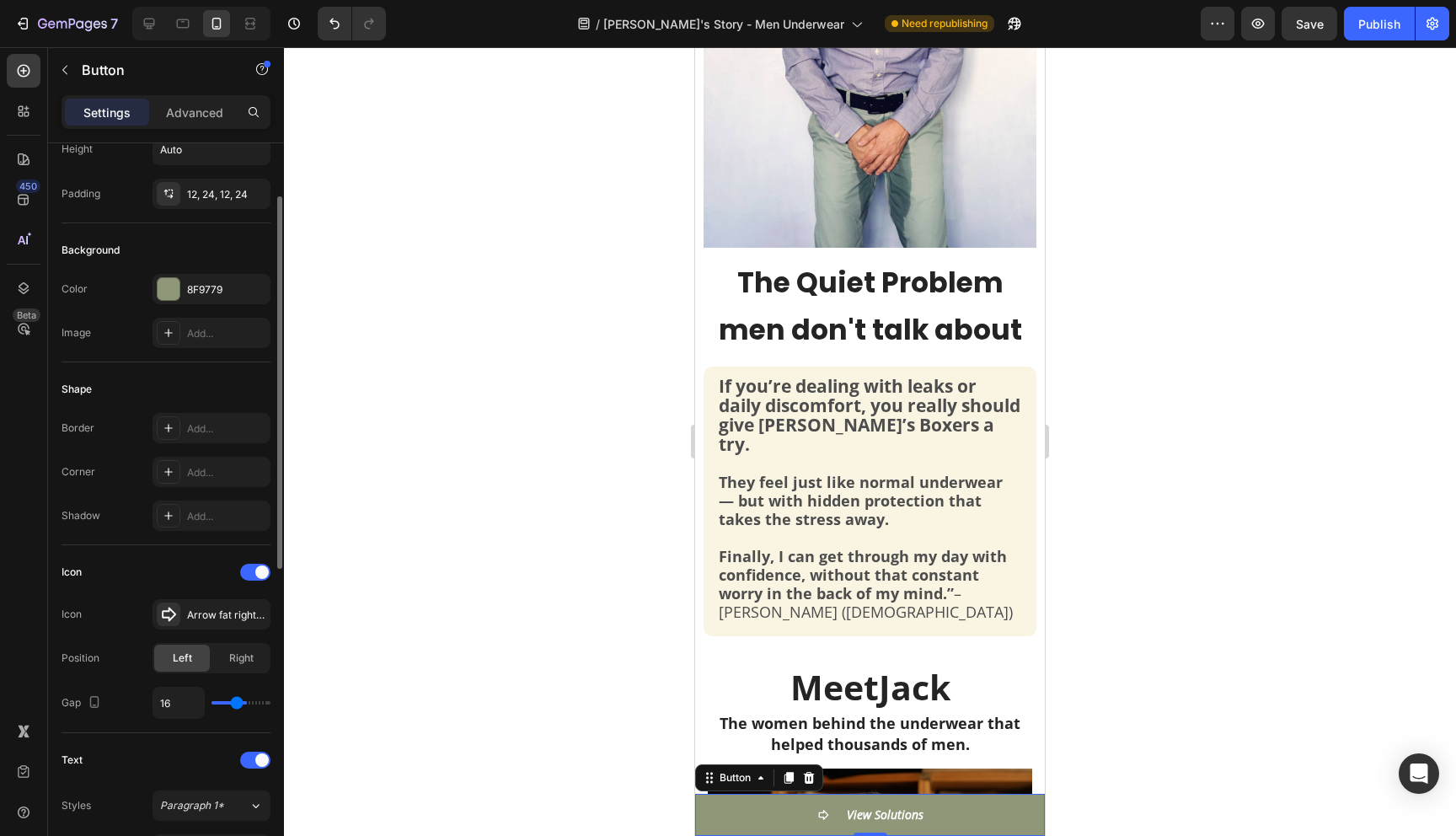
type input "15"
type input "14"
type input "13"
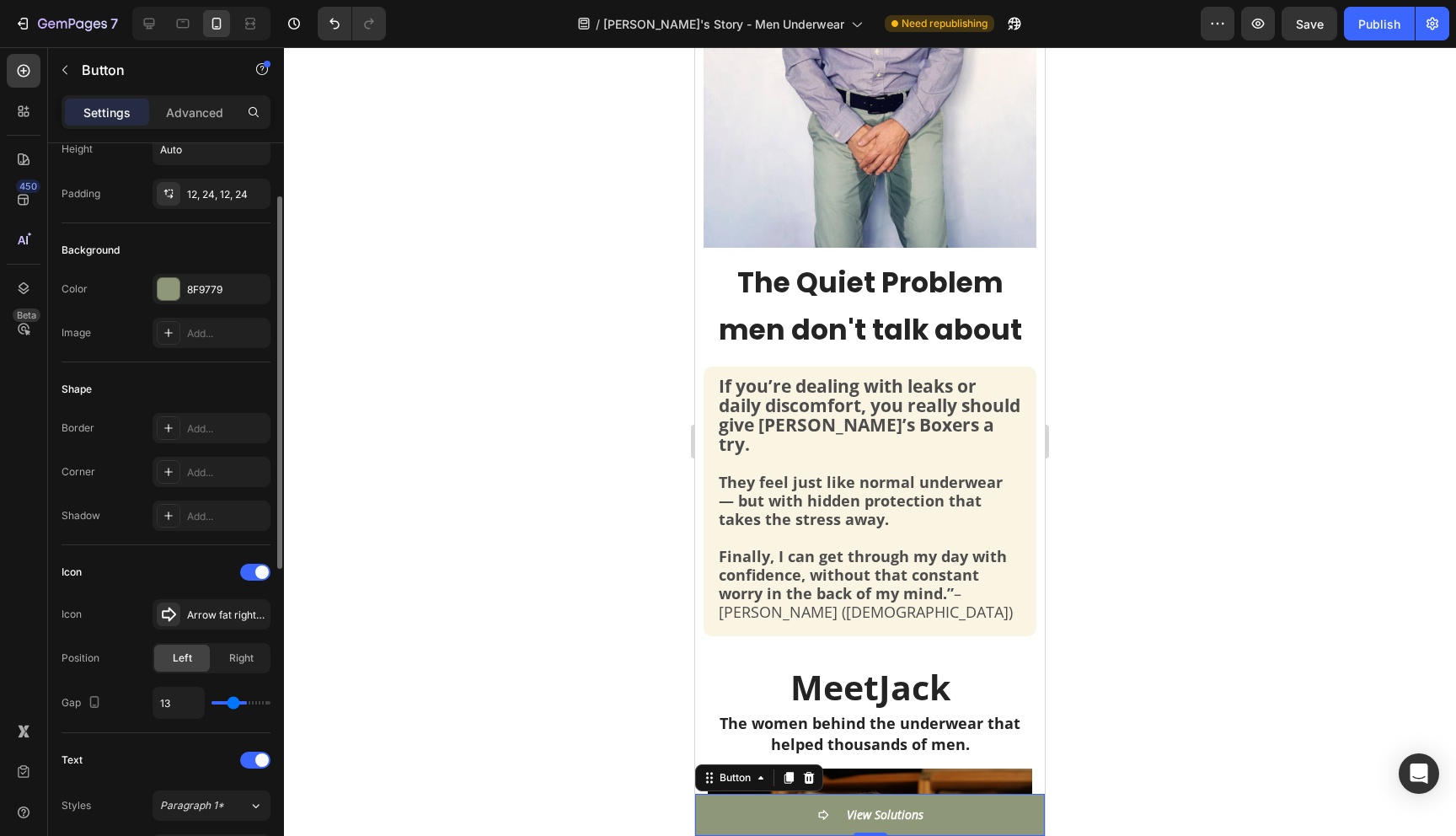
type input "12"
type input "11"
type input "10"
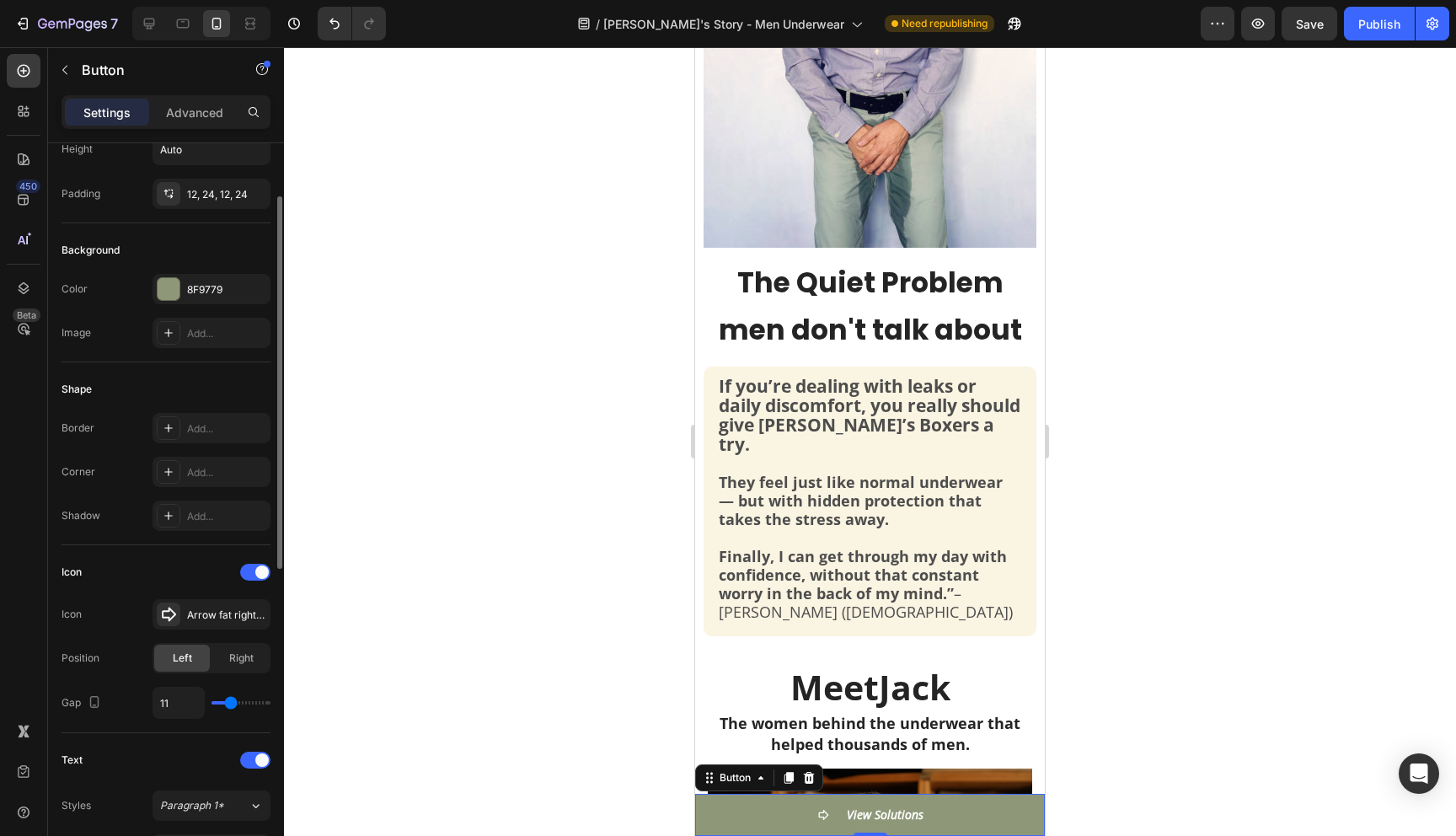
type input "10"
type input "9"
click at [228, 705] on input "range" at bounding box center [240, 703] width 59 height 4
click at [184, 700] on input "9" at bounding box center [179, 702] width 51 height 31
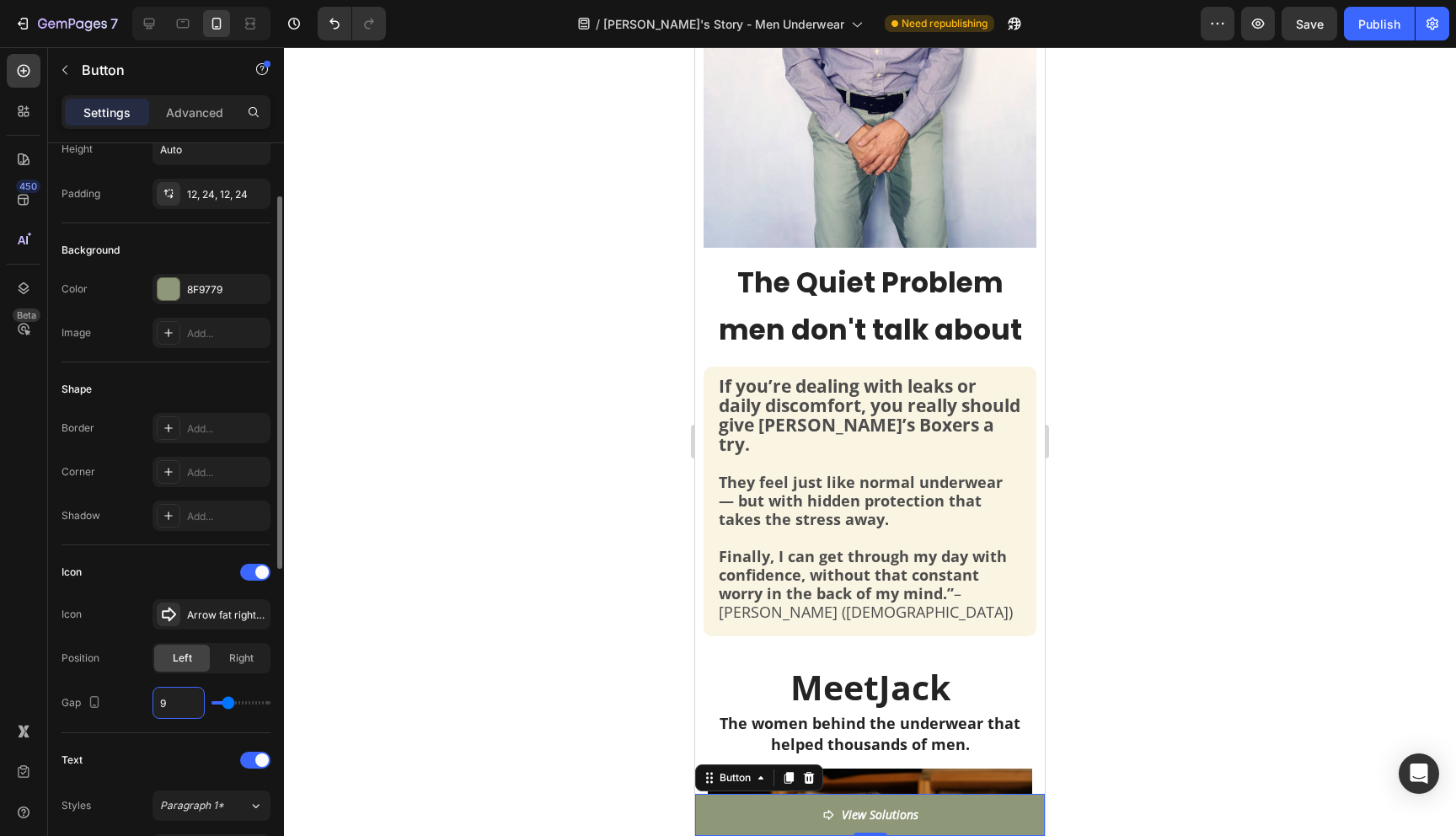
type input "8"
click at [181, 747] on div "Text" at bounding box center [166, 760] width 209 height 27
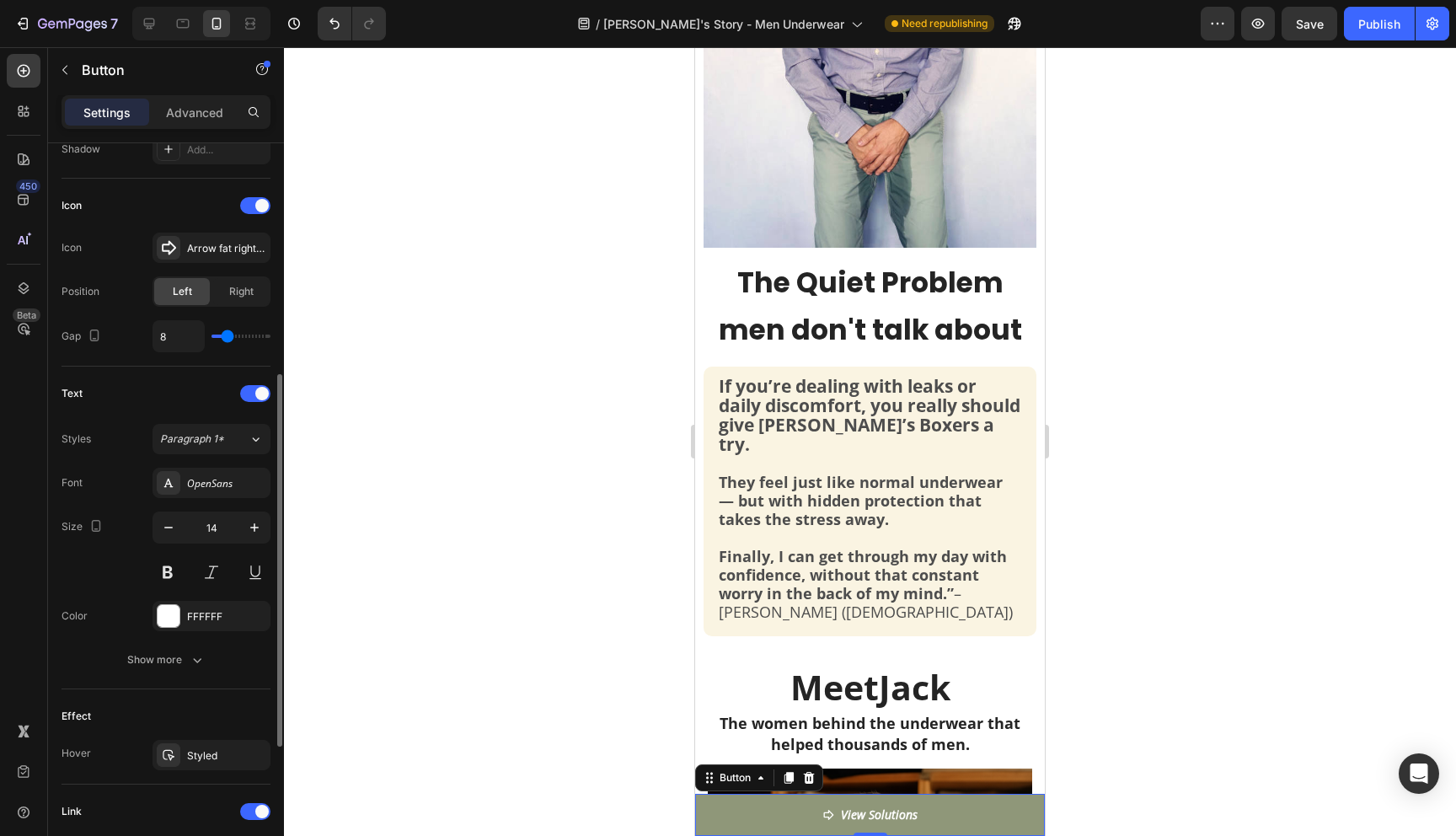
scroll to position [474, 0]
click at [188, 667] on button "Show more" at bounding box center [166, 657] width 209 height 31
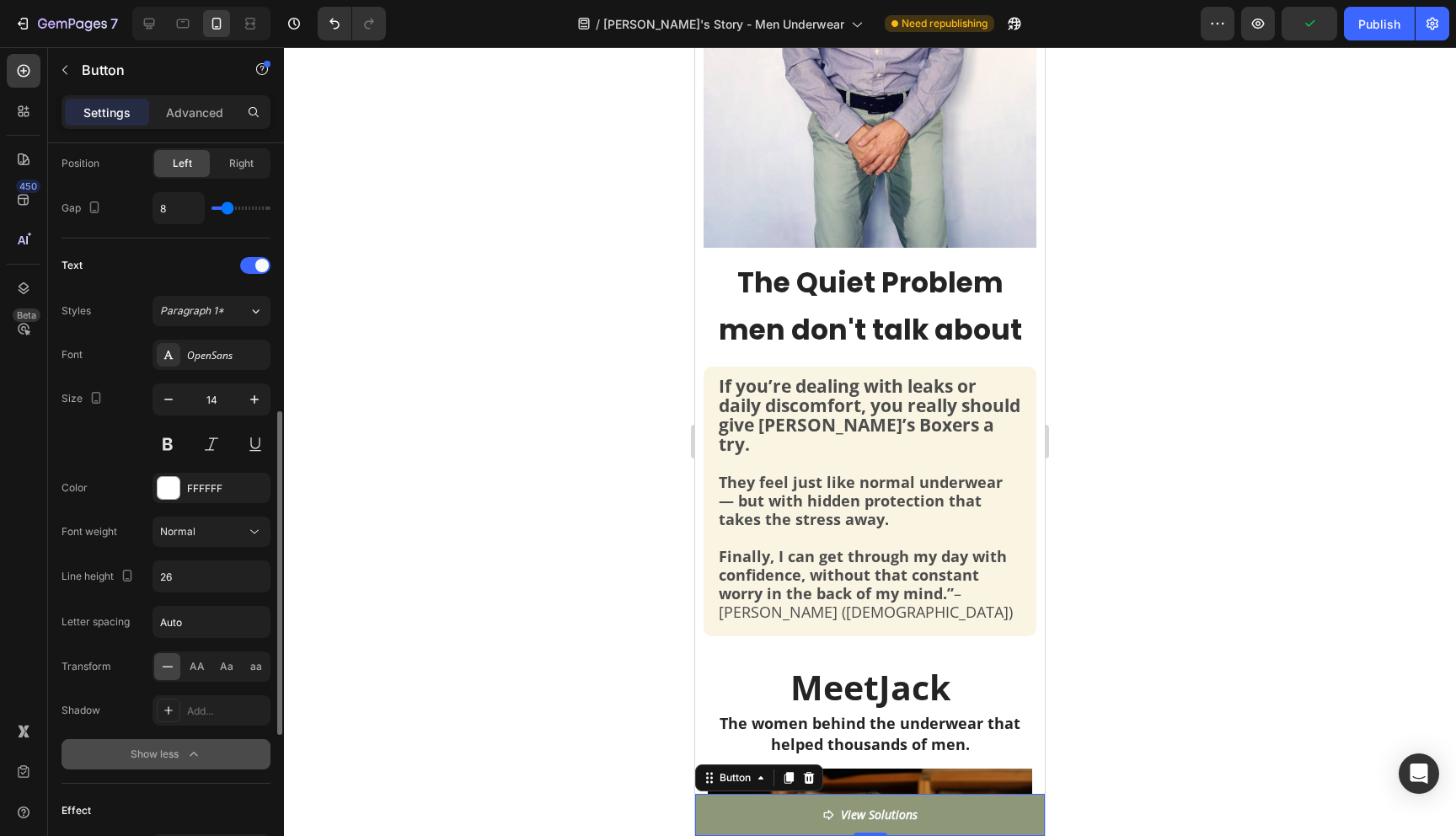
scroll to position [605, 0]
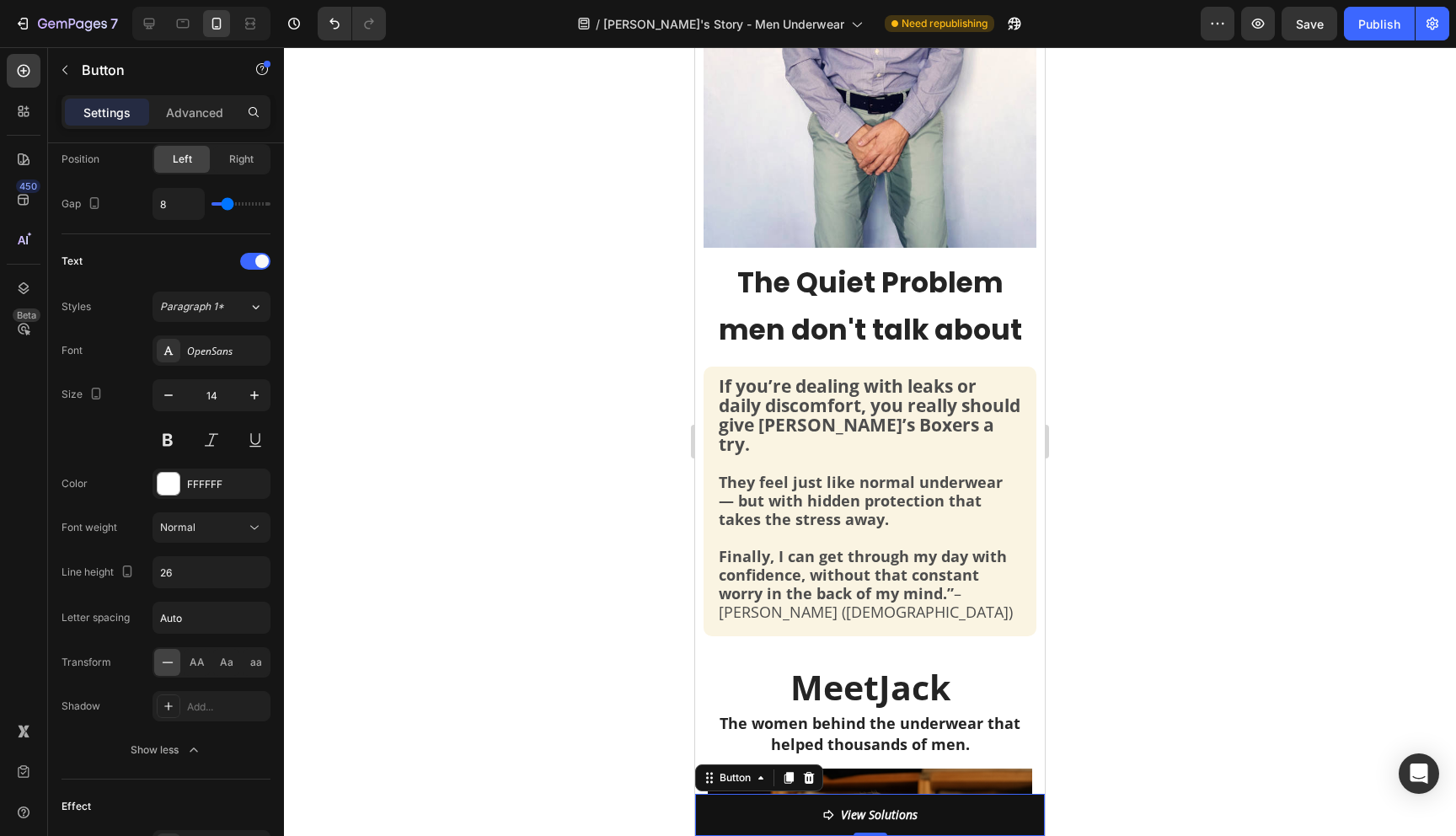
click at [989, 811] on link "View Solutions" at bounding box center [870, 814] width 350 height 42
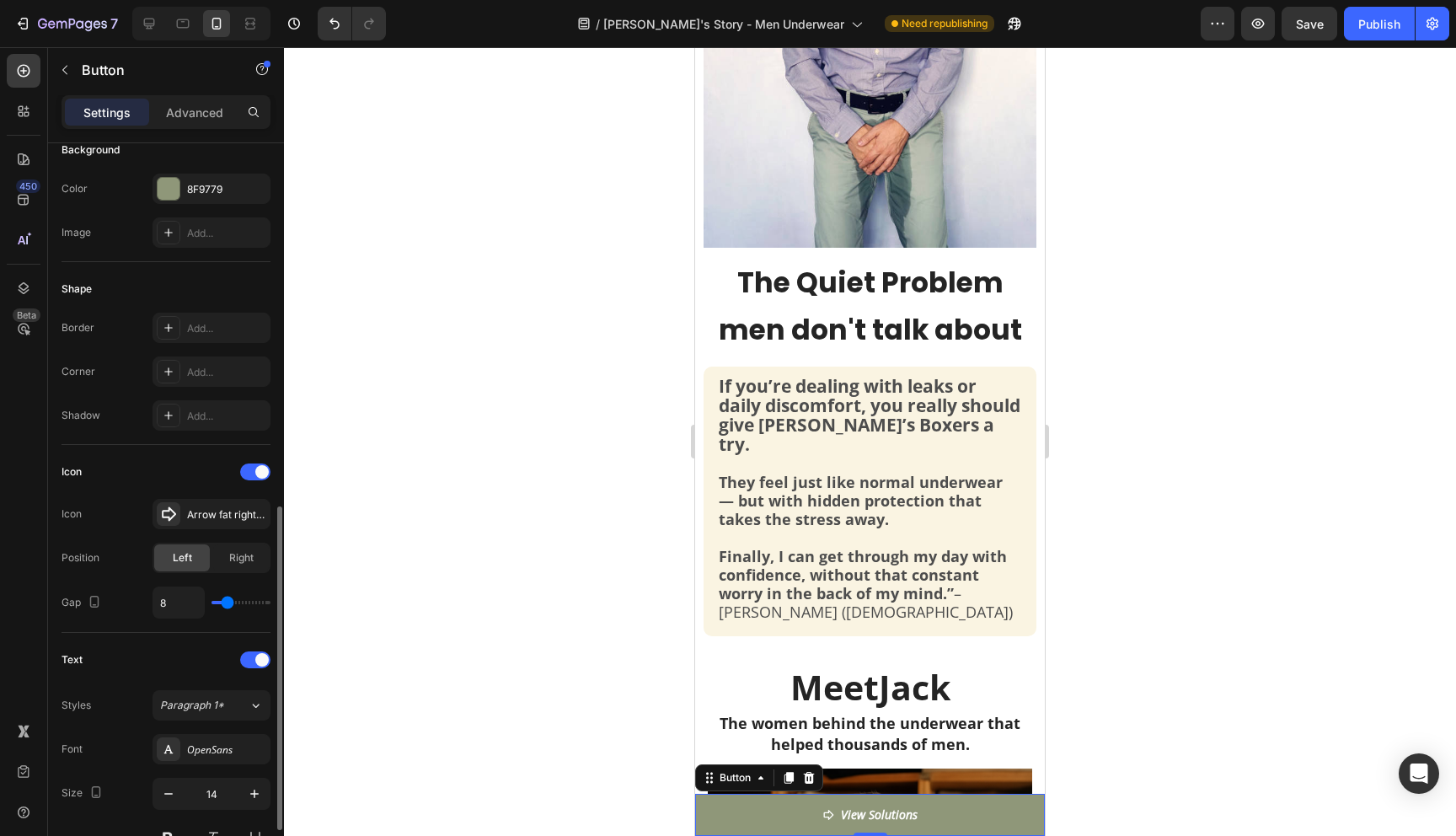
scroll to position [182, 0]
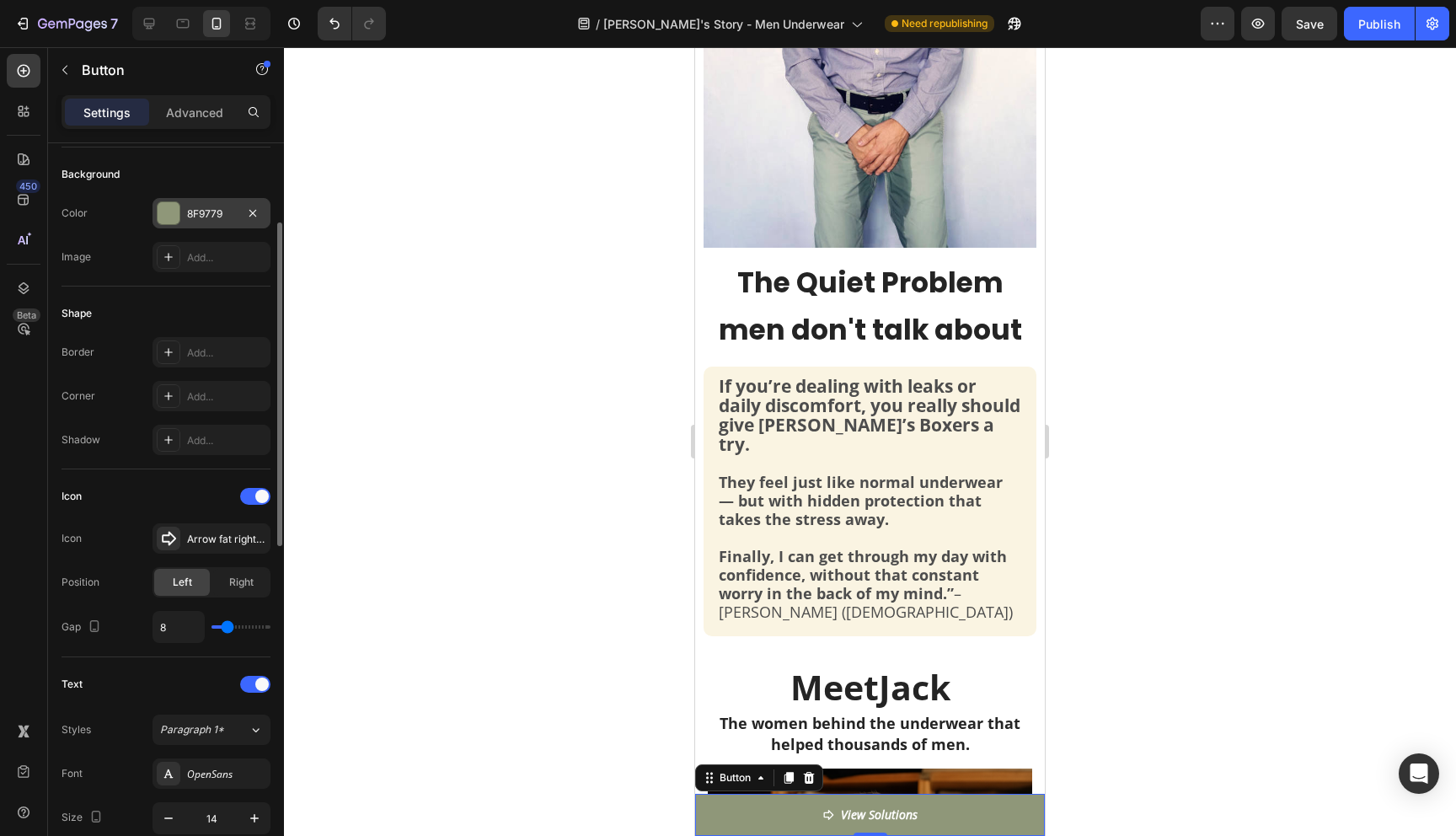
click at [169, 218] on div at bounding box center [168, 213] width 22 height 22
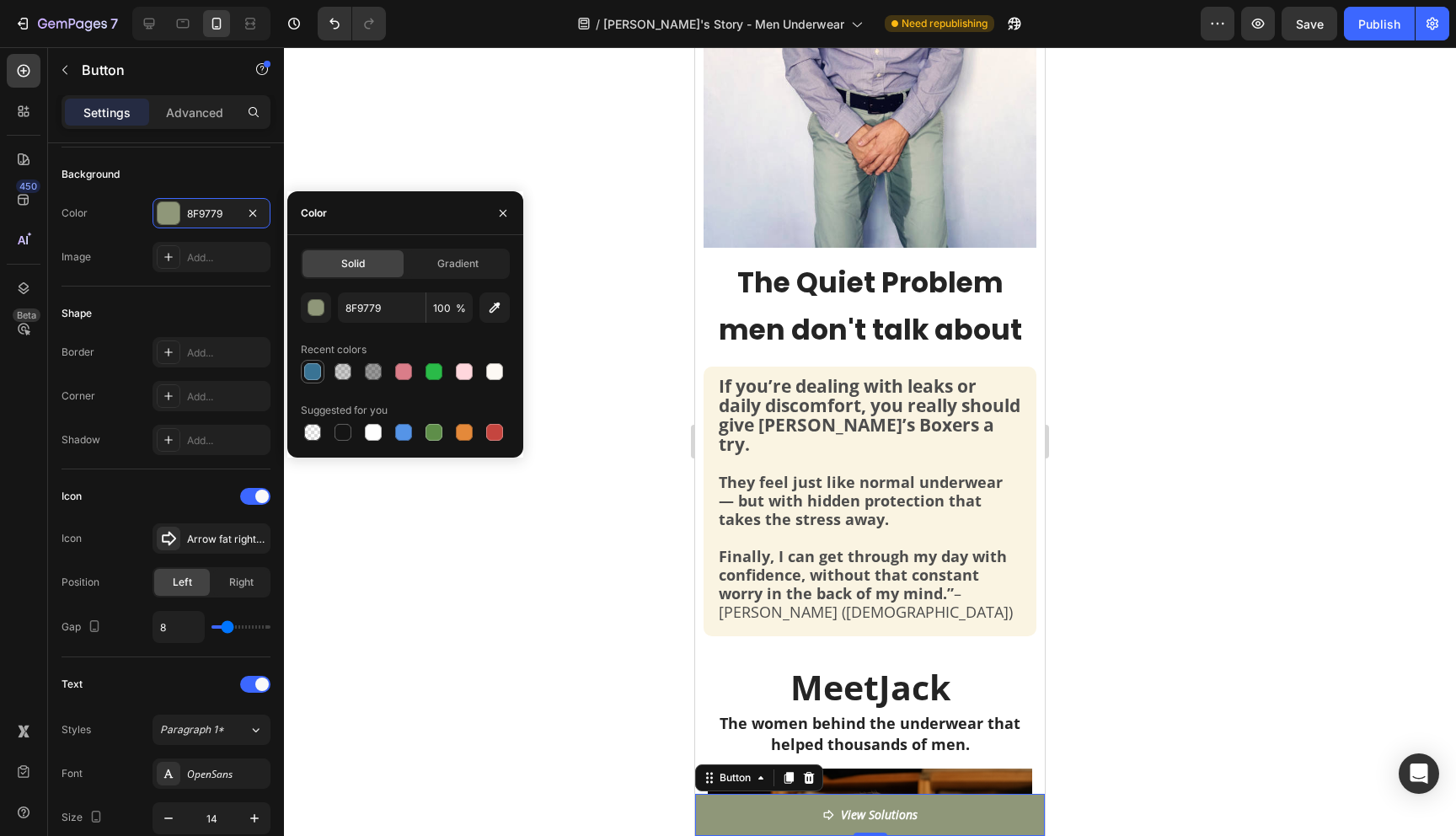
click at [306, 375] on div at bounding box center [312, 371] width 17 height 17
type input "397394"
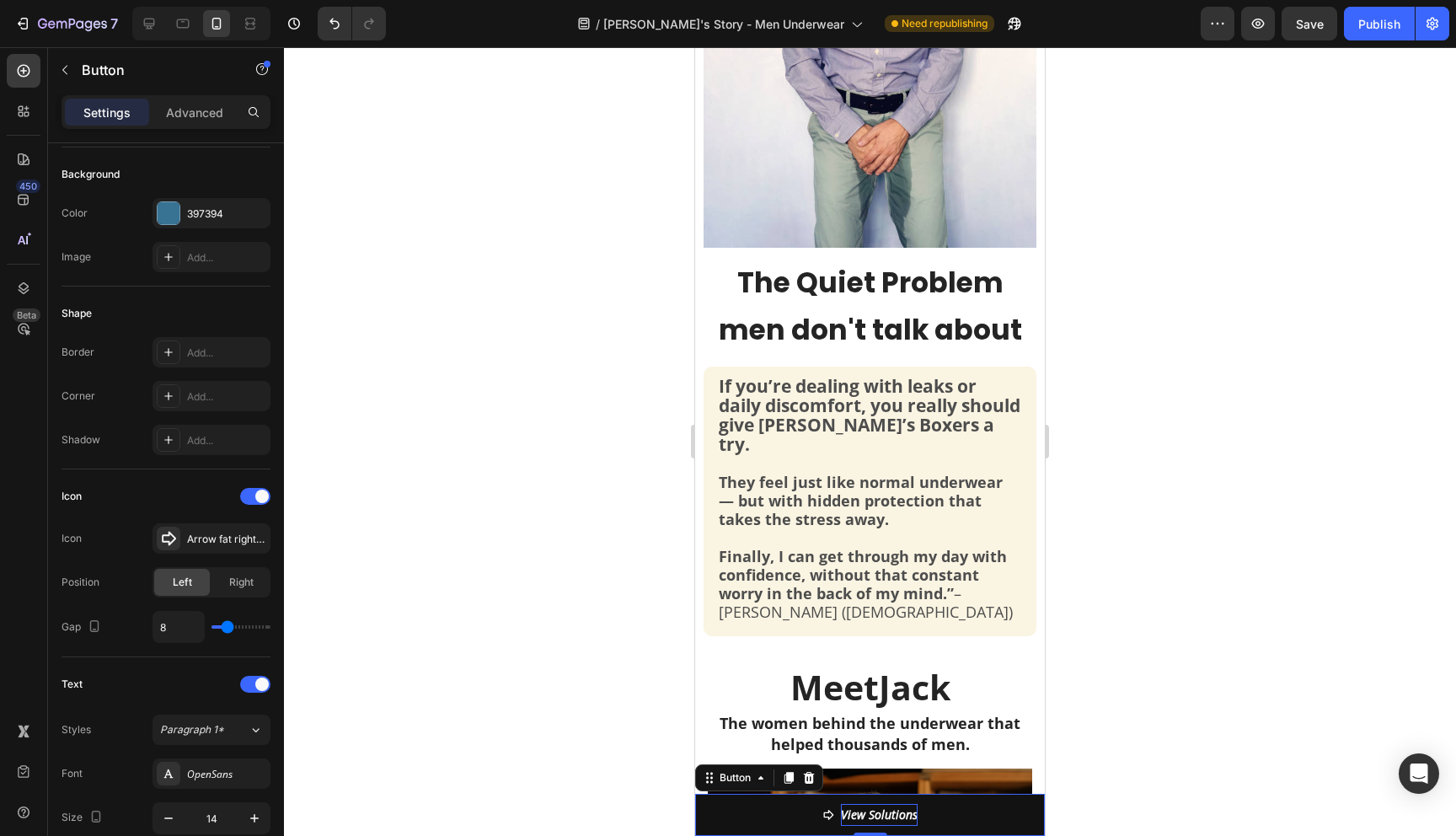
click at [901, 816] on p "View Solutions" at bounding box center [878, 814] width 76 height 22
click at [913, 817] on p "View Solutions" at bounding box center [878, 814] width 76 height 22
drag, startPoint x: 871, startPoint y: 815, endPoint x: 915, endPoint y: 817, distance: 44.0
click at [915, 817] on p "View Solutions" at bounding box center [878, 814] width 76 height 22
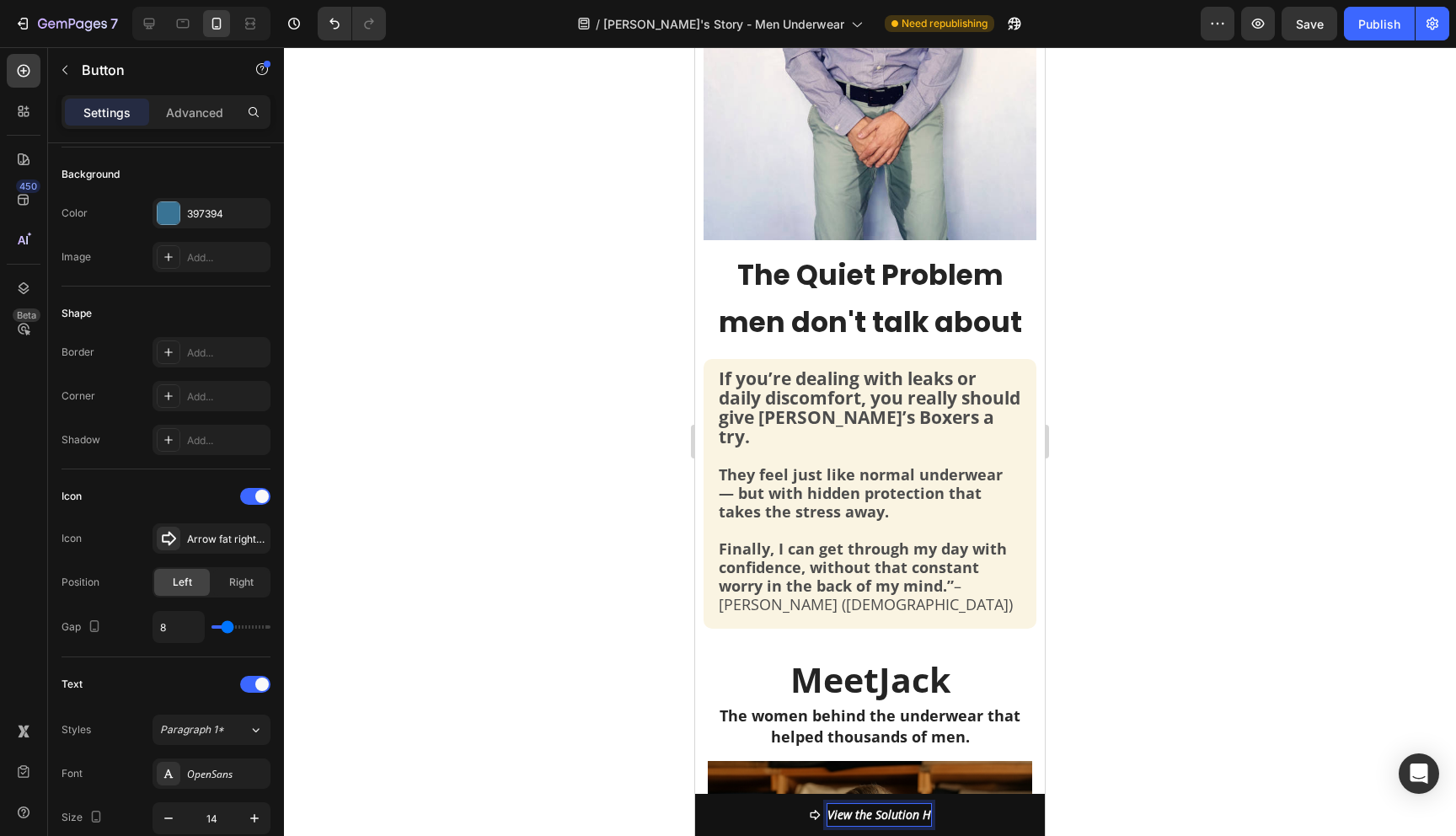
scroll to position [534, 0]
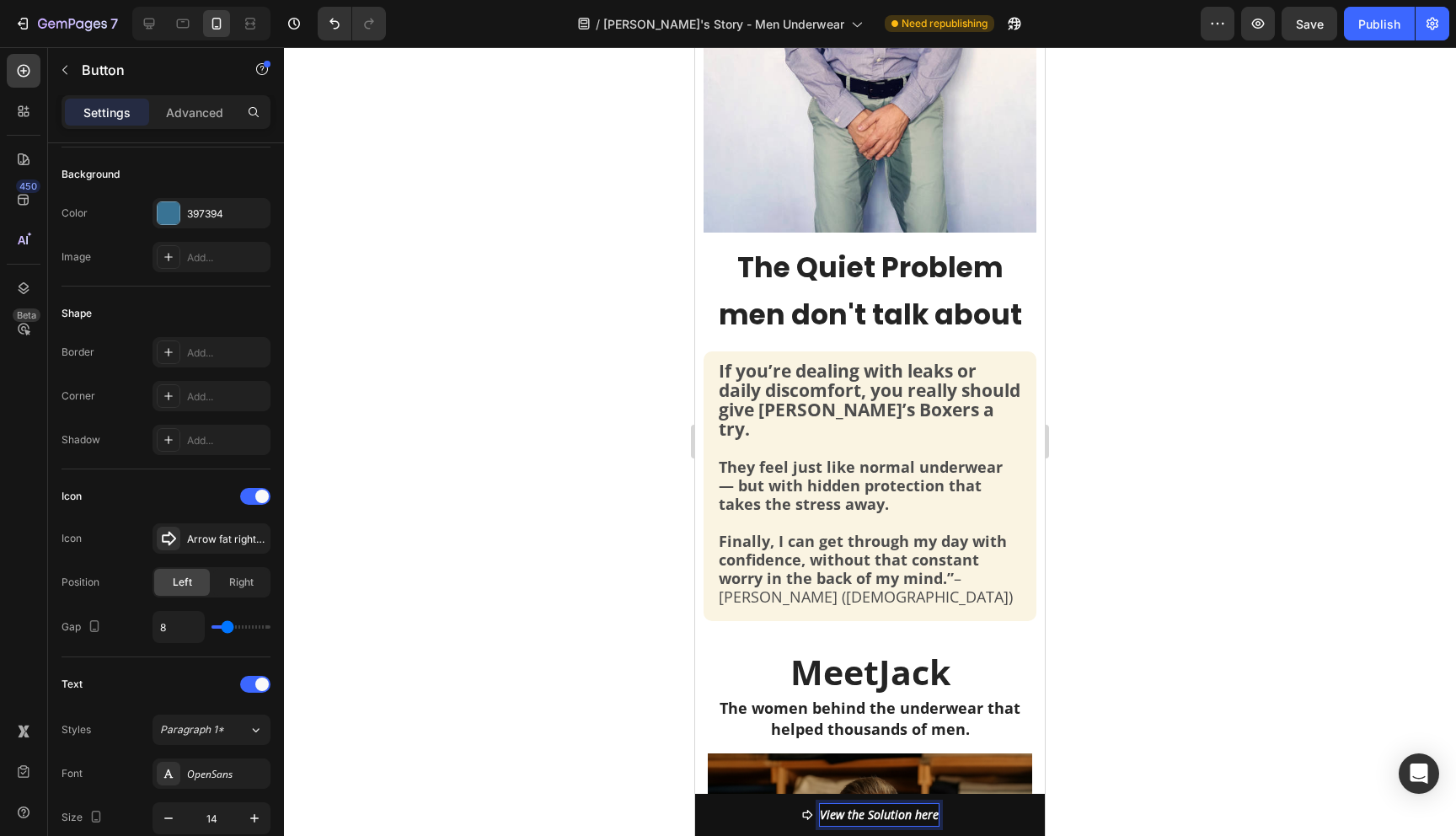
click at [1247, 592] on div at bounding box center [870, 442] width 1172 height 789
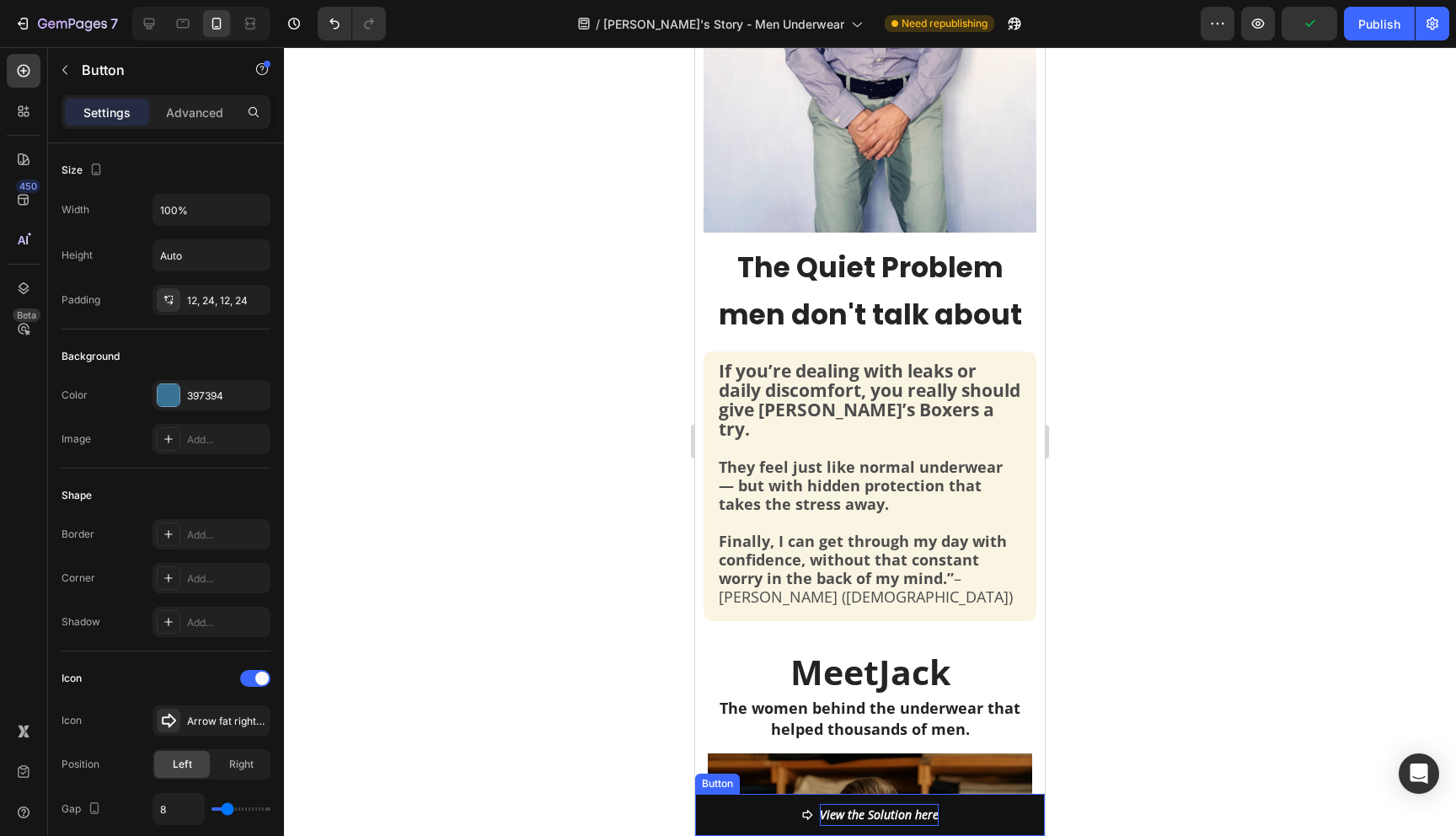
click at [856, 816] on p "View the Solution here" at bounding box center [879, 814] width 119 height 22
click at [863, 815] on p "View the Solution here" at bounding box center [879, 814] width 119 height 22
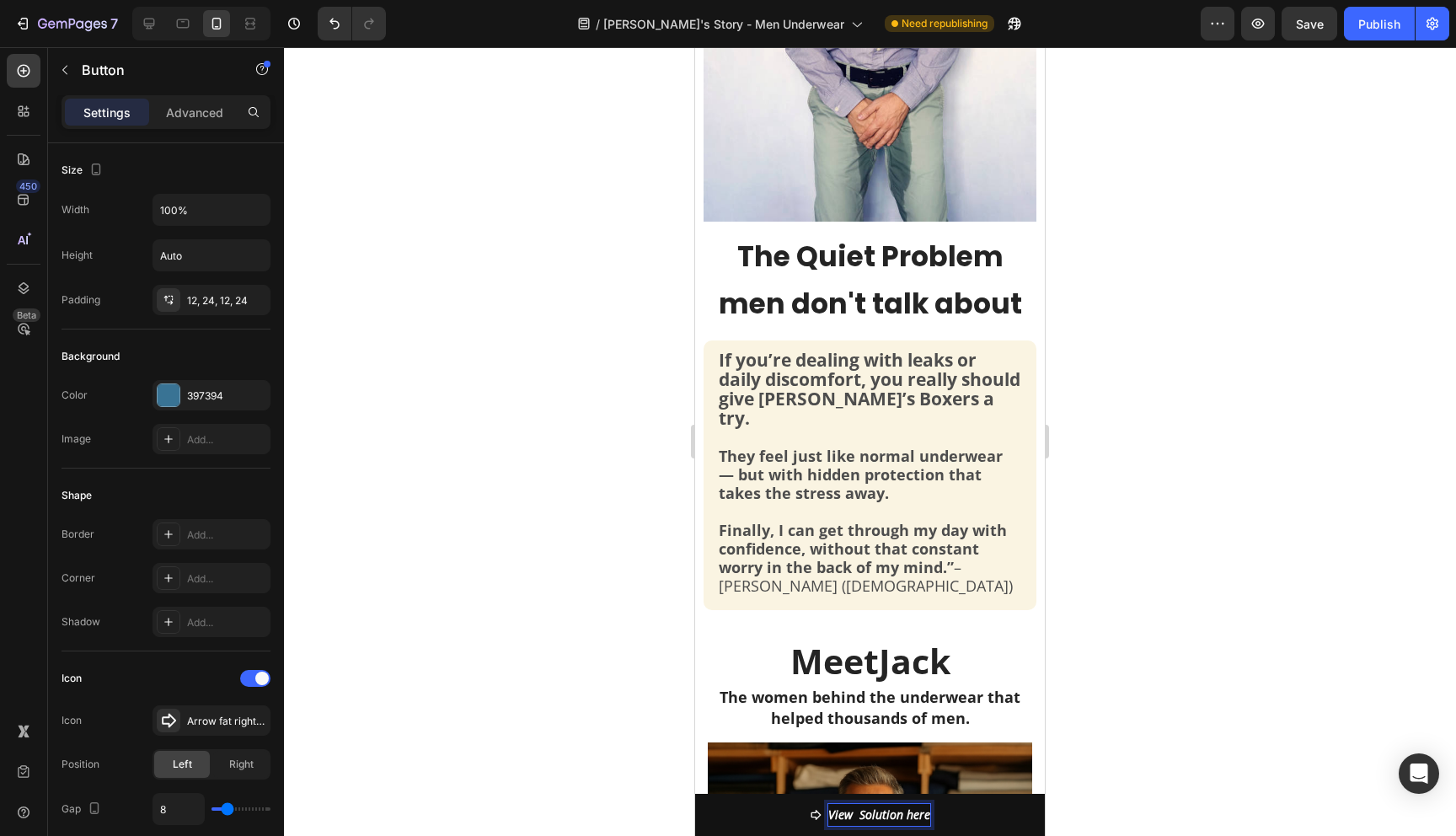
scroll to position [549, 0]
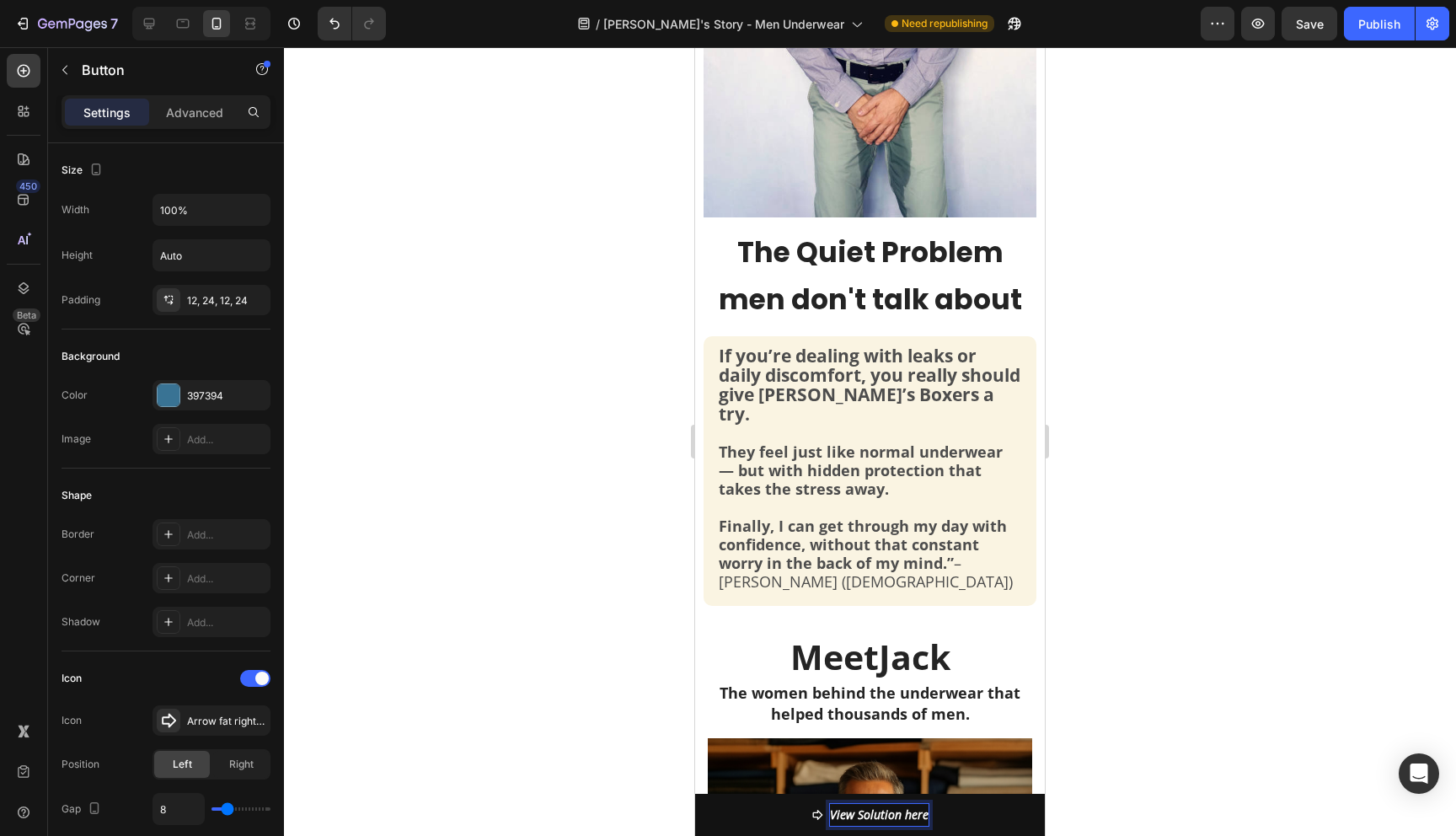
click at [920, 815] on p "View Solution here" at bounding box center [879, 814] width 98 height 22
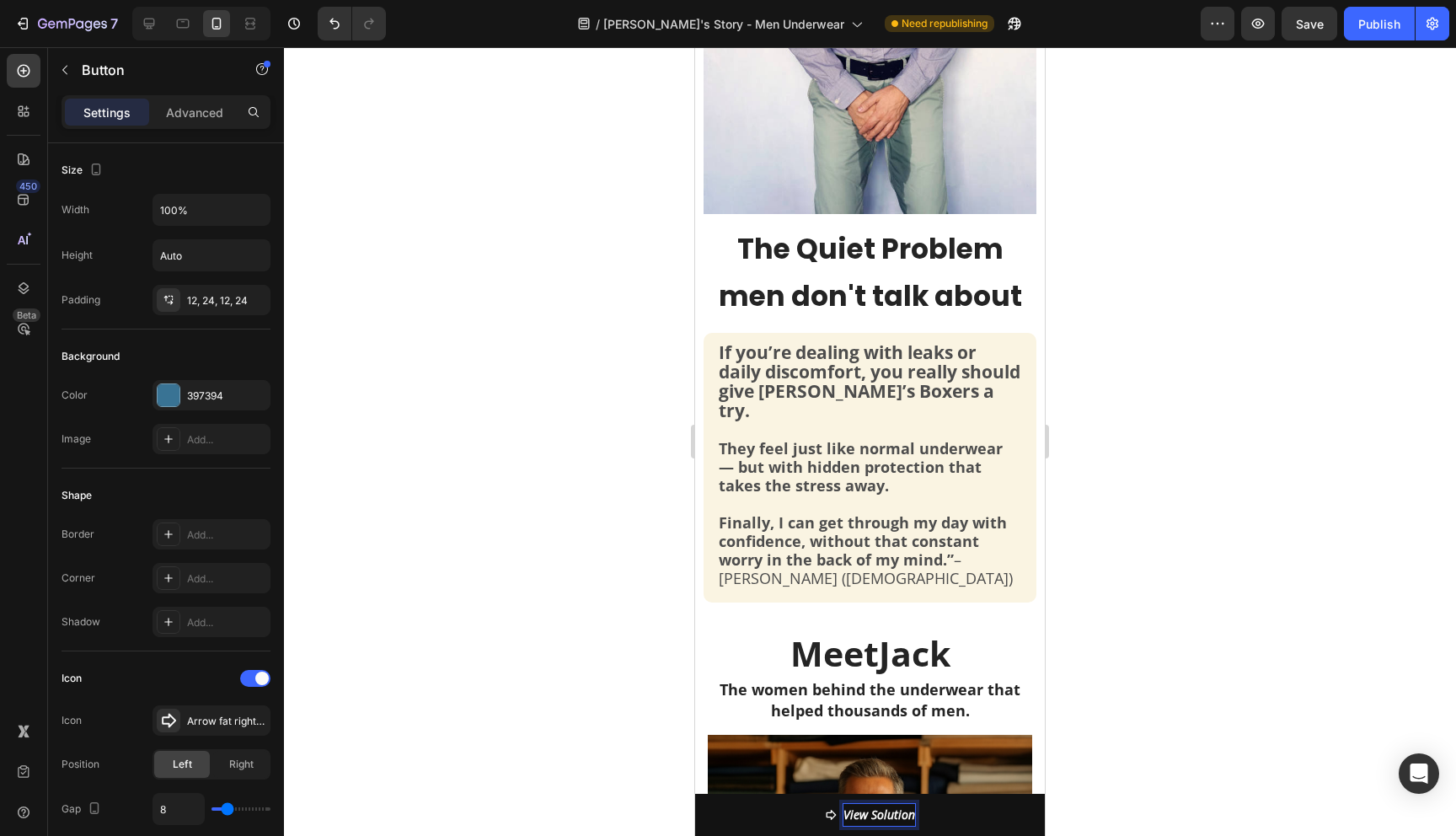
scroll to position [556, 0]
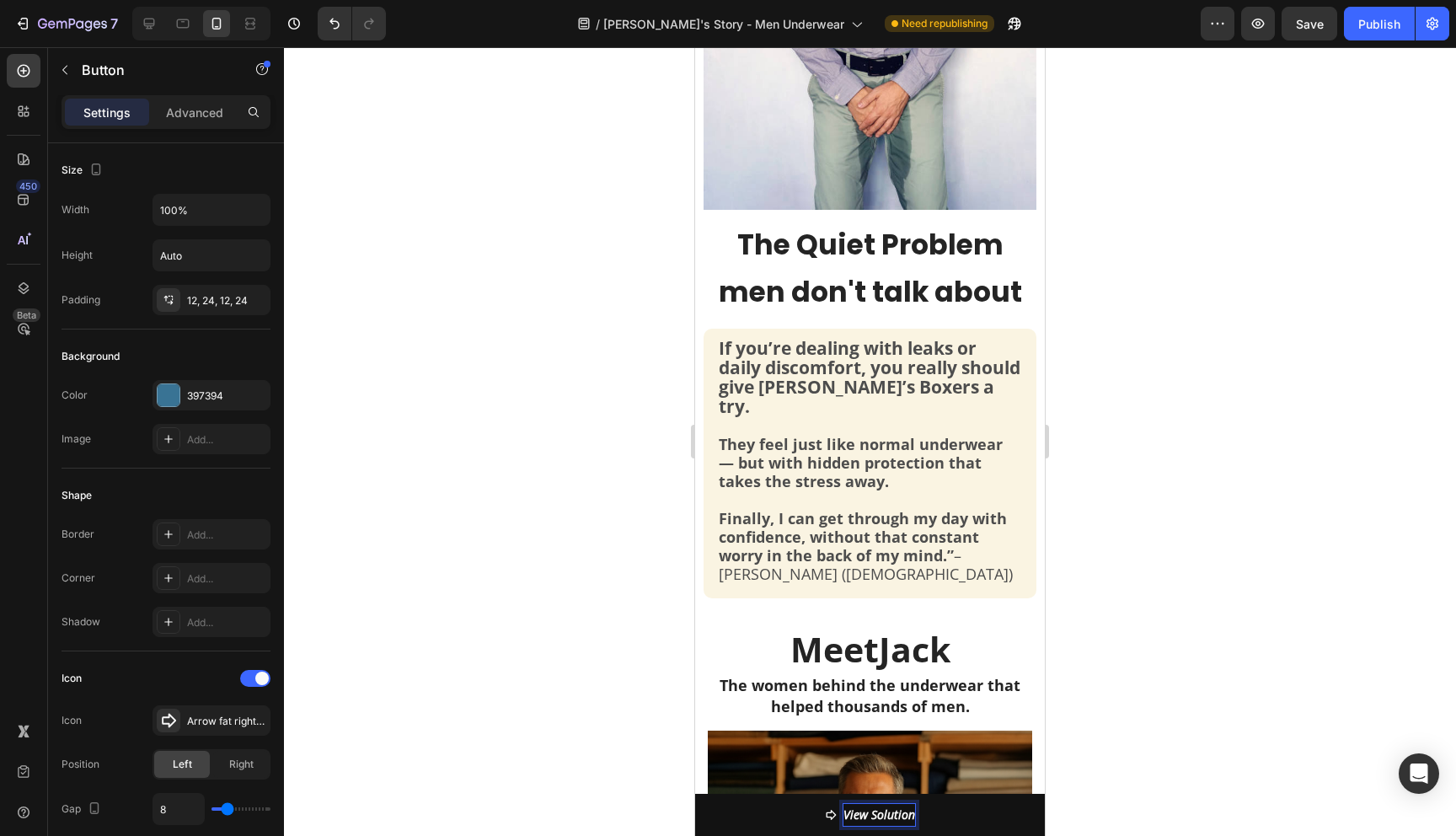
click at [1127, 770] on div at bounding box center [870, 442] width 1172 height 789
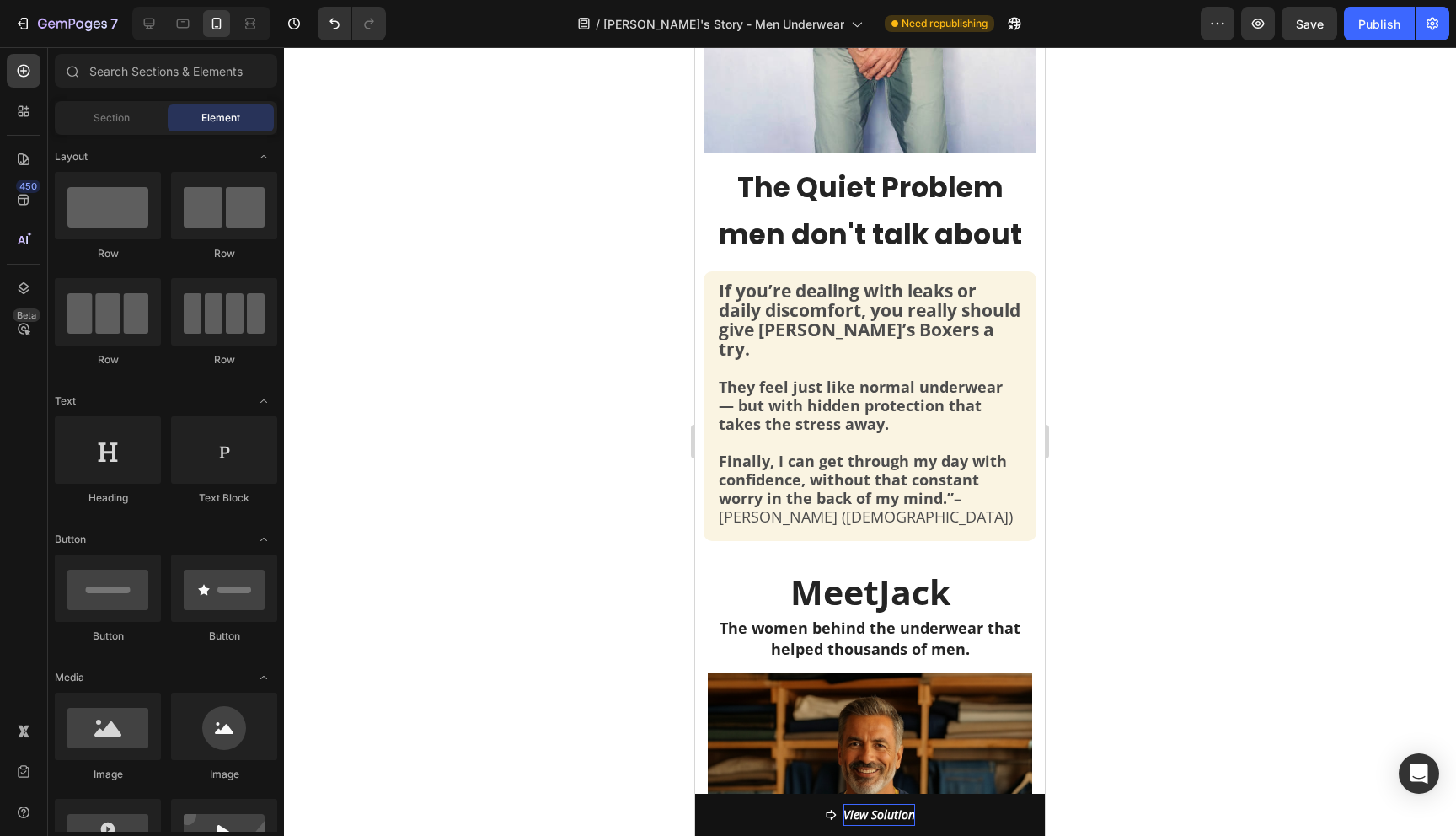
scroll to position [616, 0]
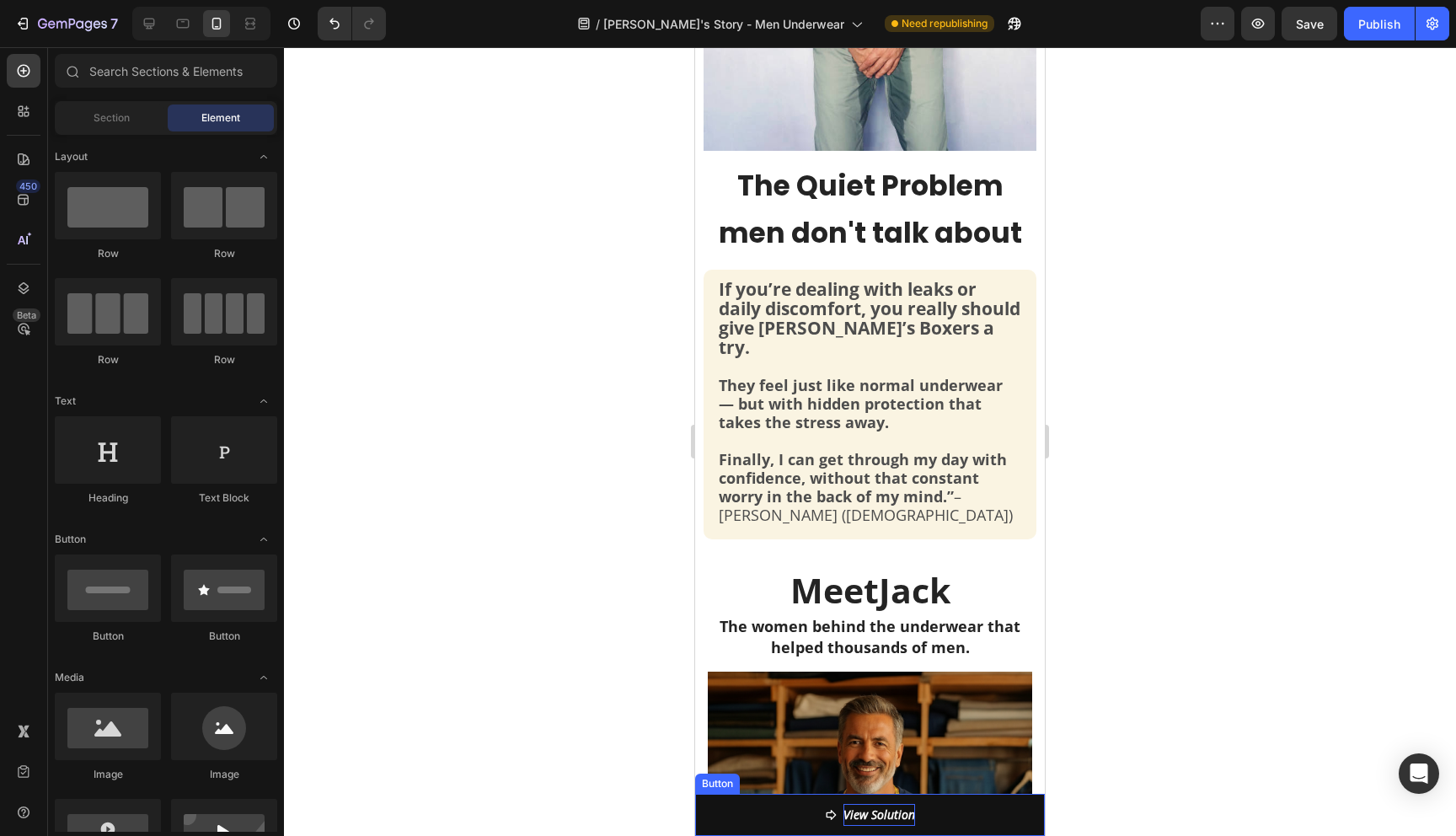
click at [905, 814] on p "View Solution" at bounding box center [879, 814] width 72 height 22
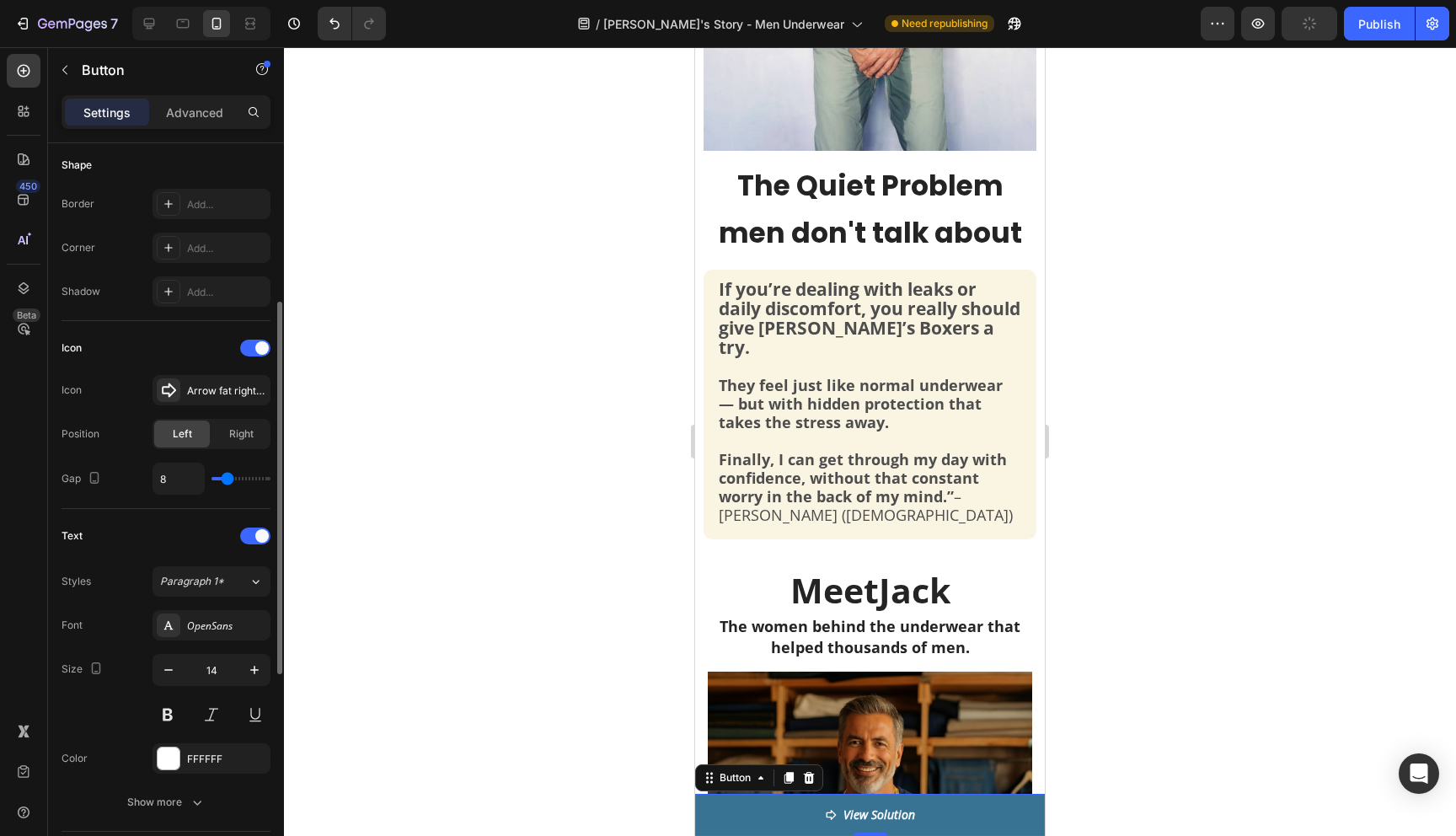
scroll to position [332, 0]
click at [255, 677] on button "button" at bounding box center [254, 668] width 31 height 31
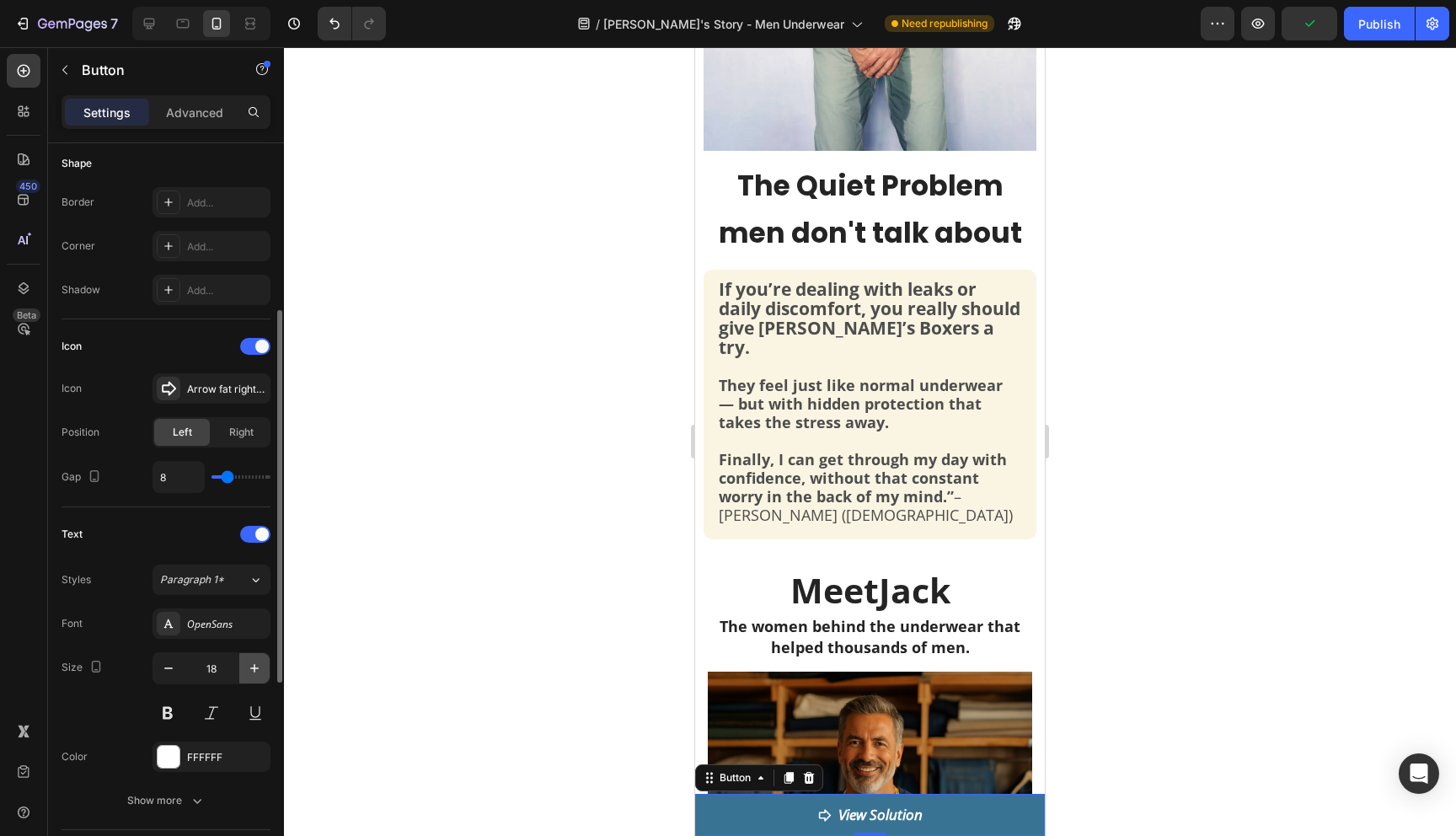
click at [255, 677] on button "button" at bounding box center [254, 668] width 31 height 31
type input "19"
click at [495, 626] on div at bounding box center [870, 442] width 1172 height 789
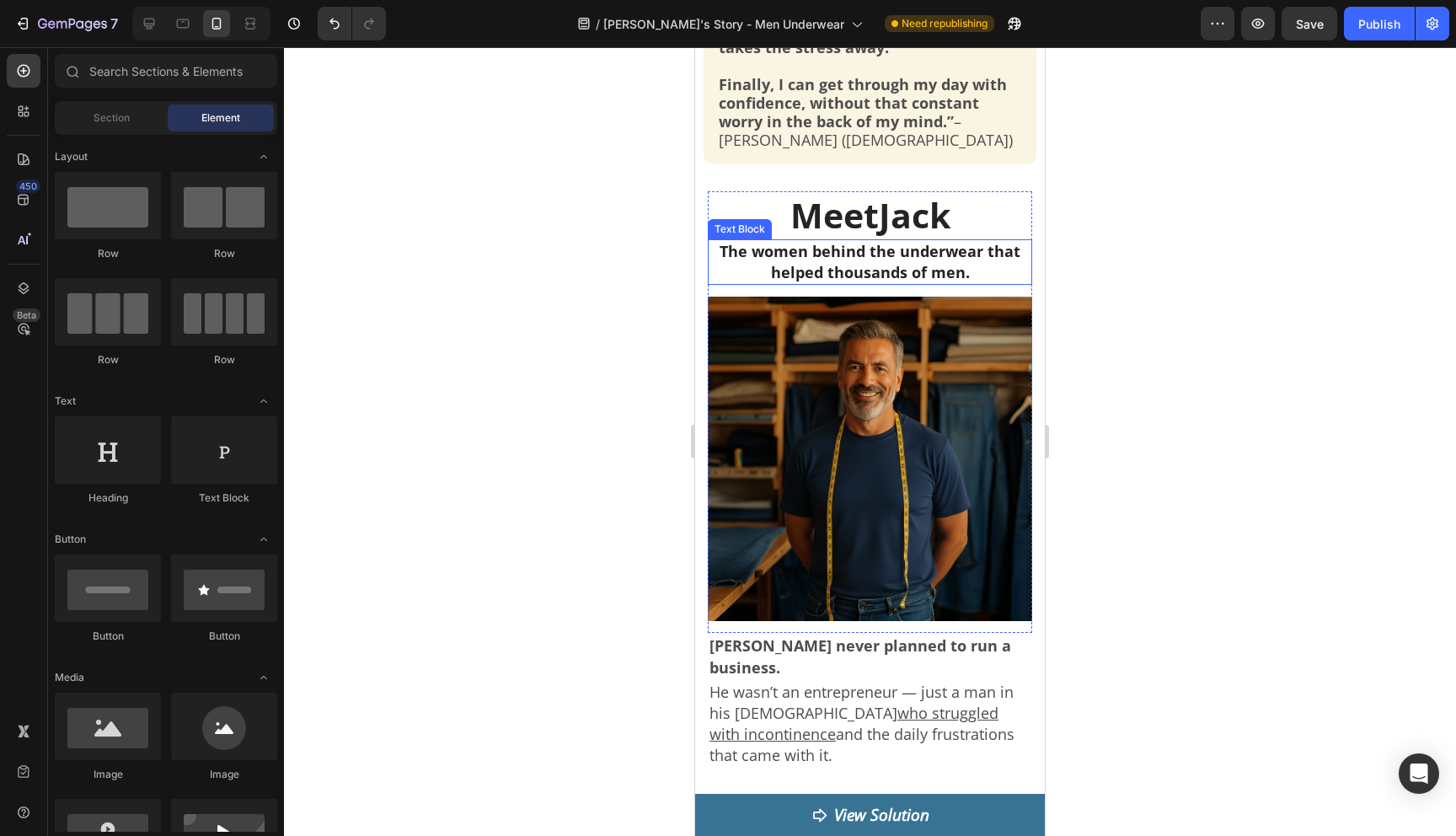
scroll to position [991, 0]
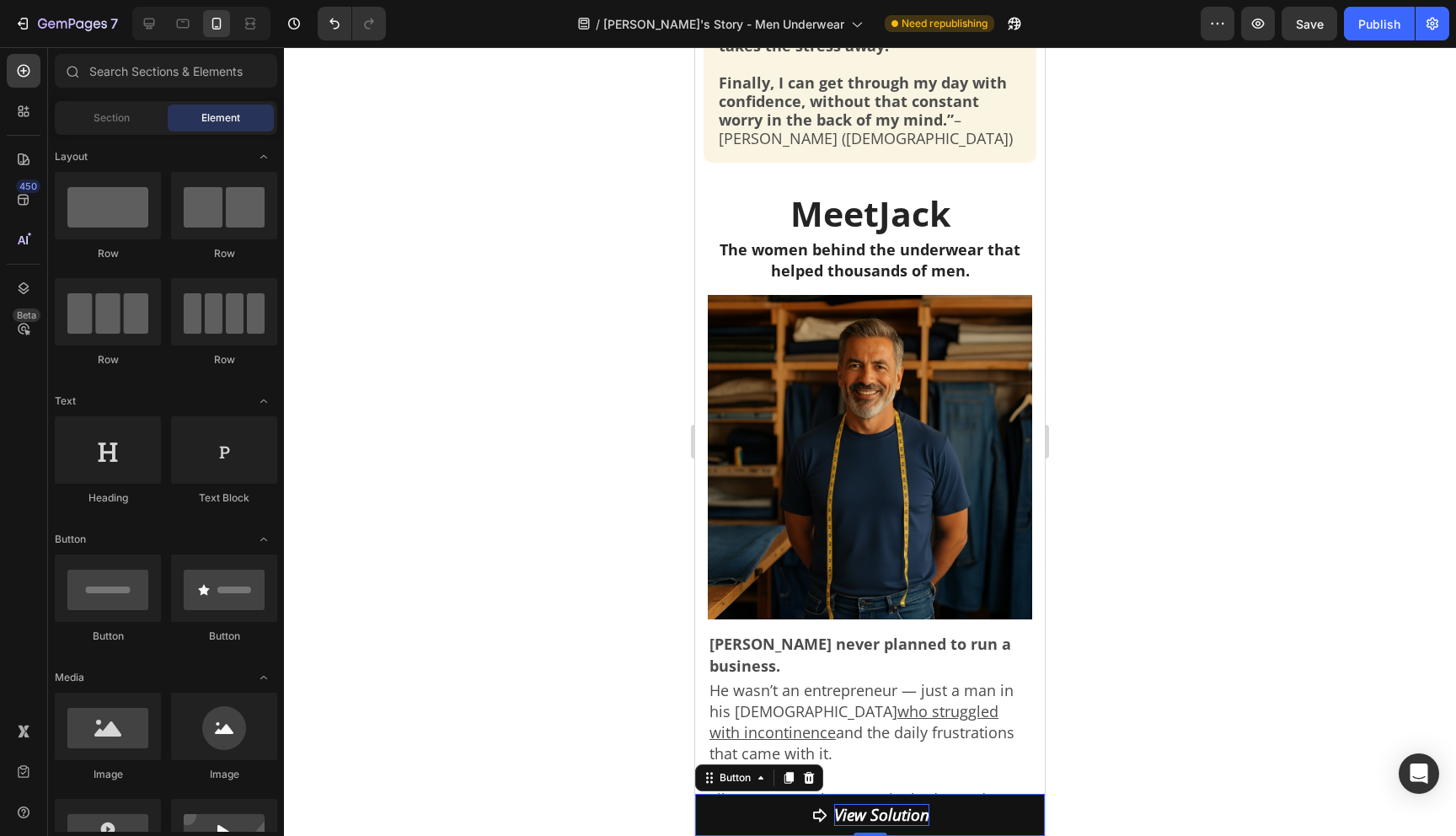
click at [898, 813] on p "View Solution" at bounding box center [882, 814] width 96 height 22
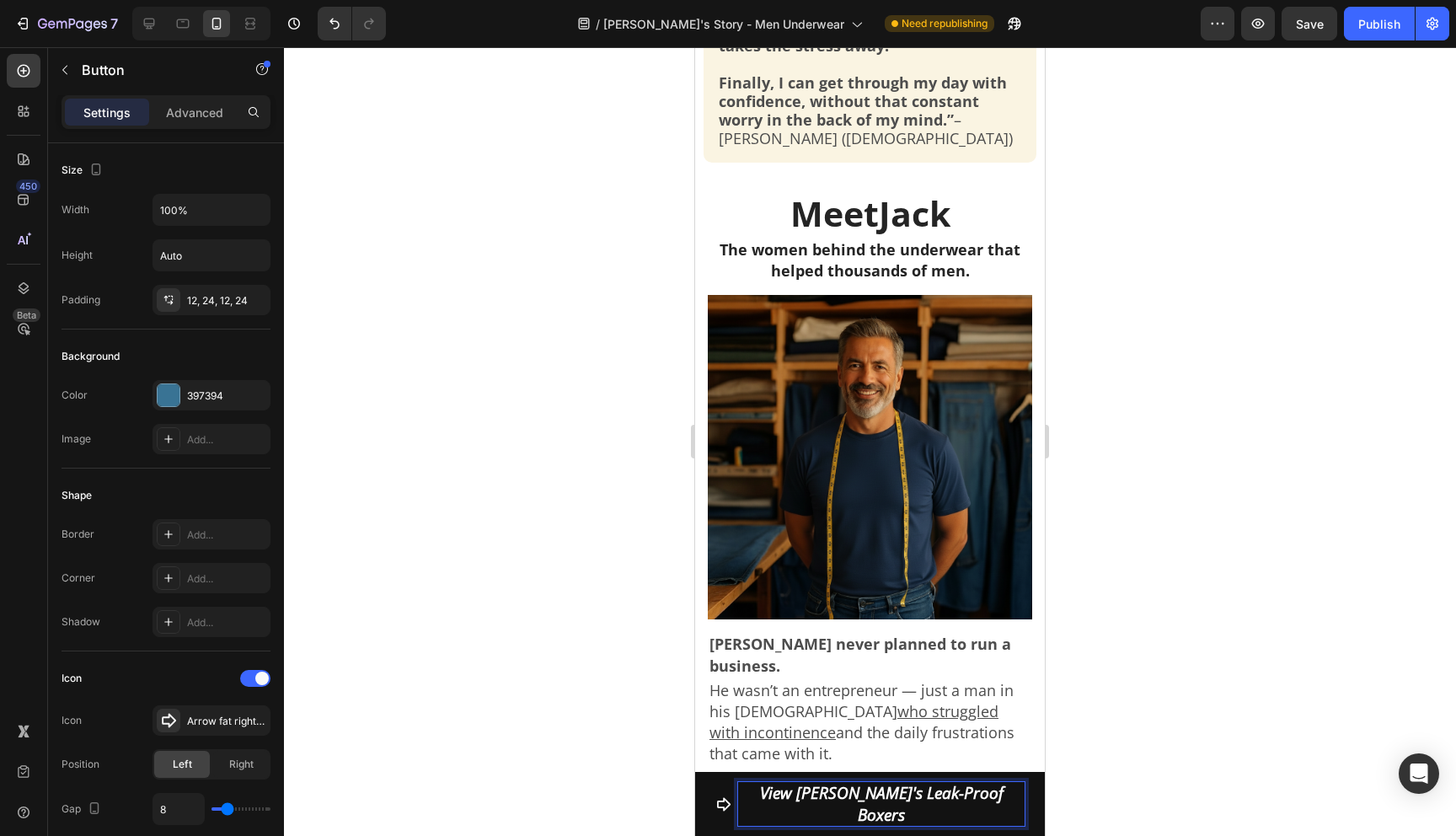
click at [1256, 777] on div at bounding box center [870, 442] width 1172 height 789
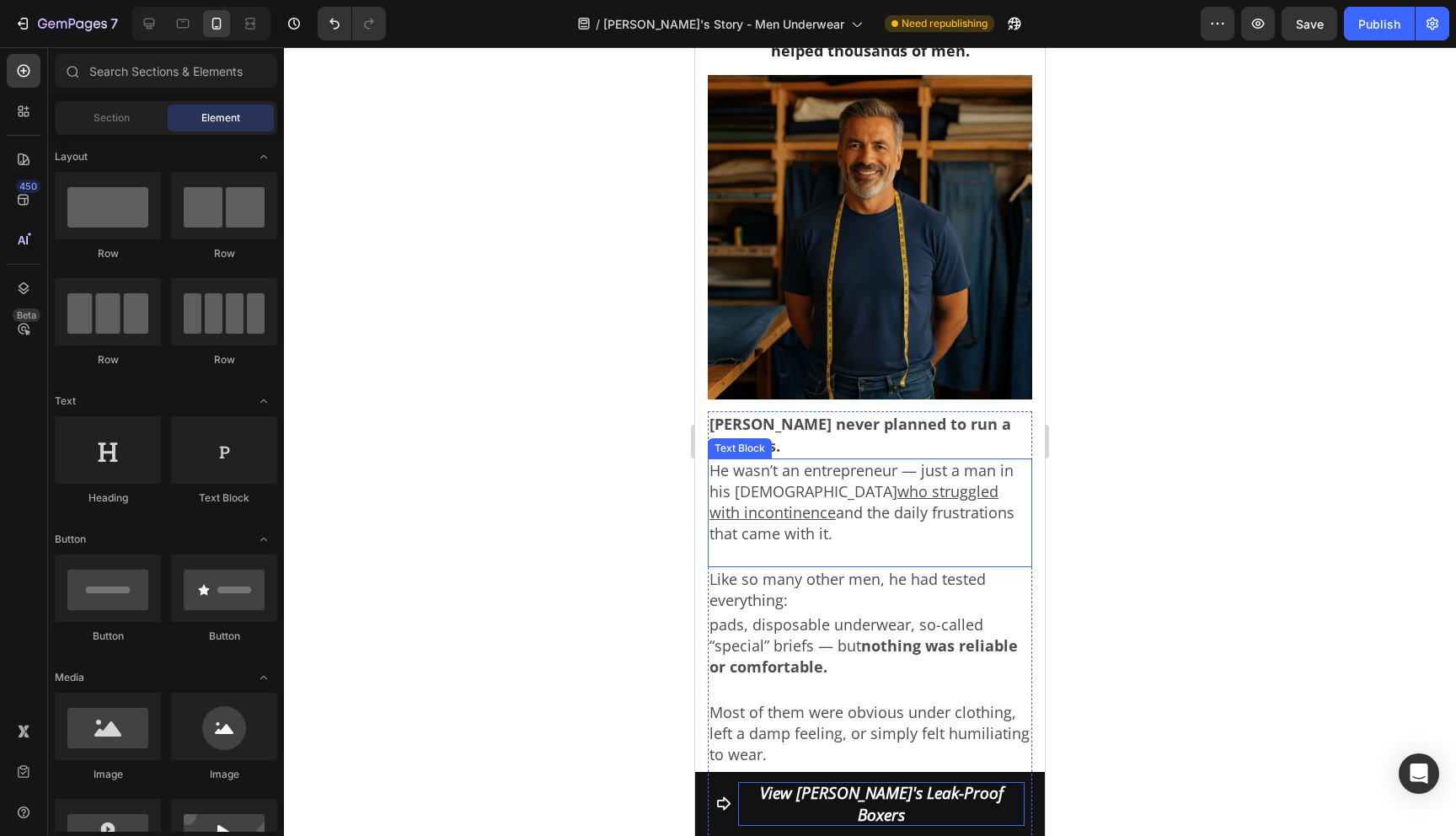
scroll to position [1209, 0]
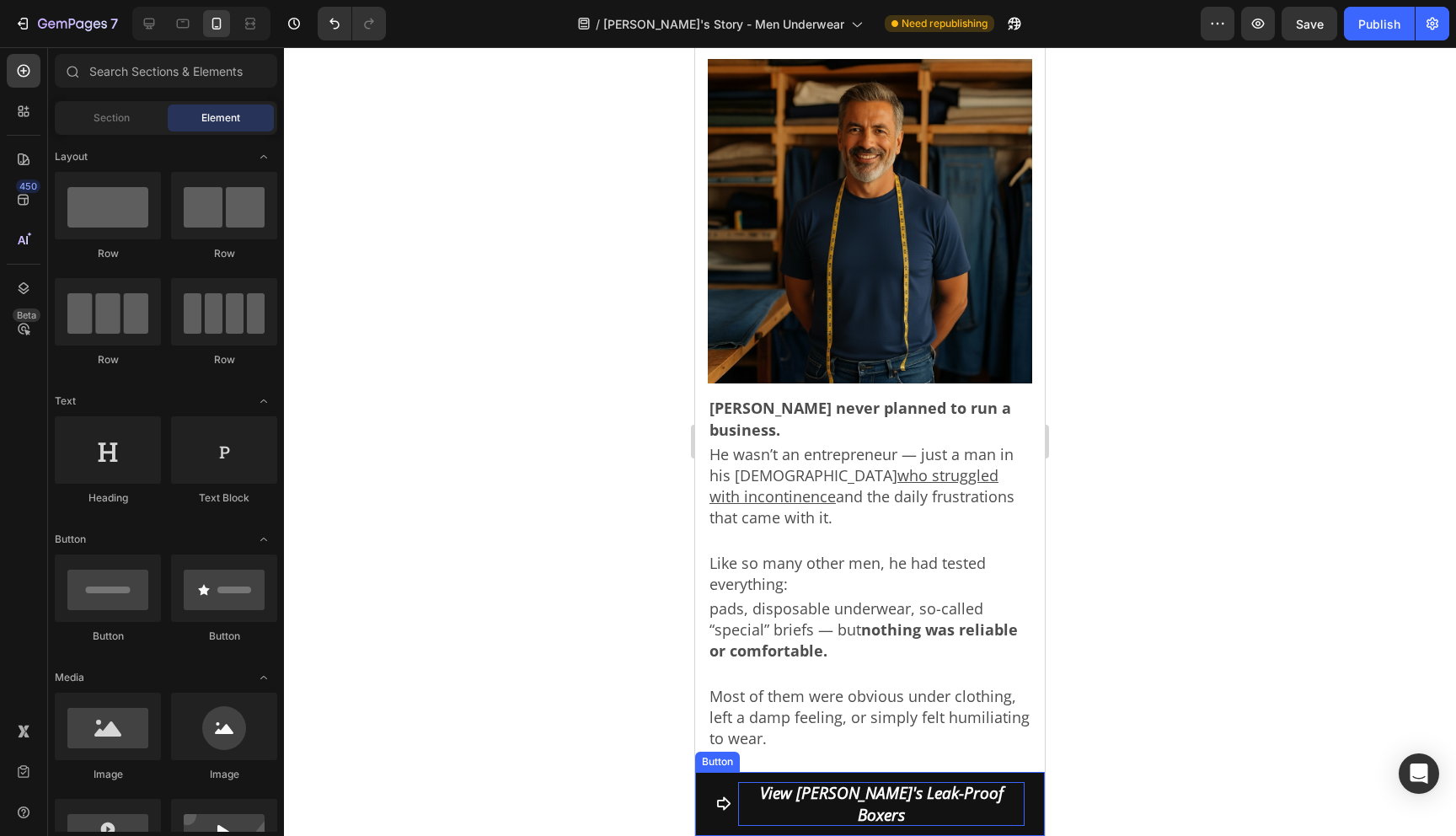
click at [914, 811] on p "View Jack's Leak-Proof Boxers" at bounding box center [881, 804] width 287 height 44
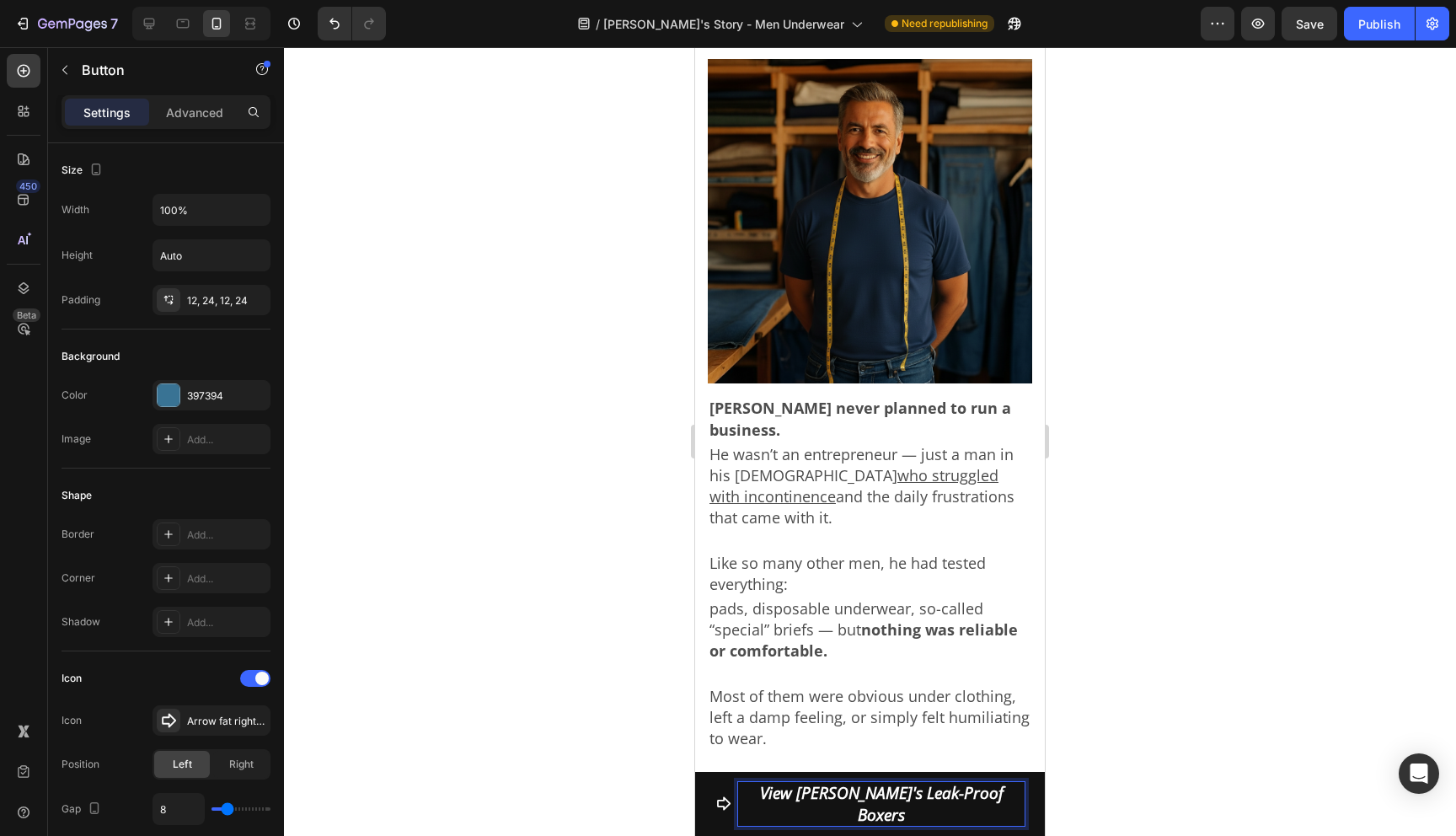
click at [859, 824] on p "View Jack's Leak-Proof Boxers" at bounding box center [881, 804] width 287 height 44
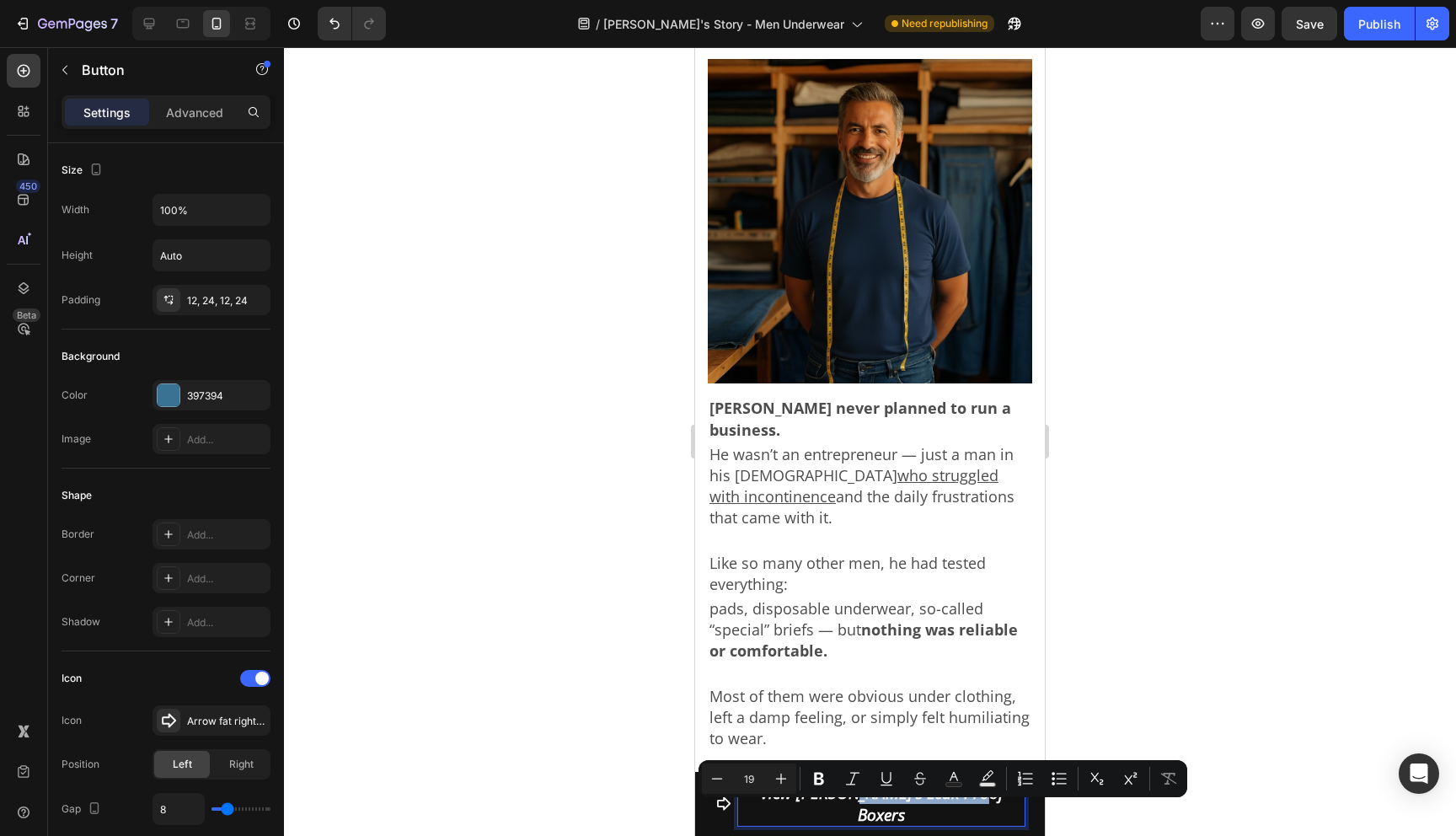
drag, startPoint x: 858, startPoint y: 821, endPoint x: 985, endPoint y: 819, distance: 127.0
click at [985, 819] on link "View Jack's Leak-Proof Boxers" at bounding box center [870, 803] width 350 height 64
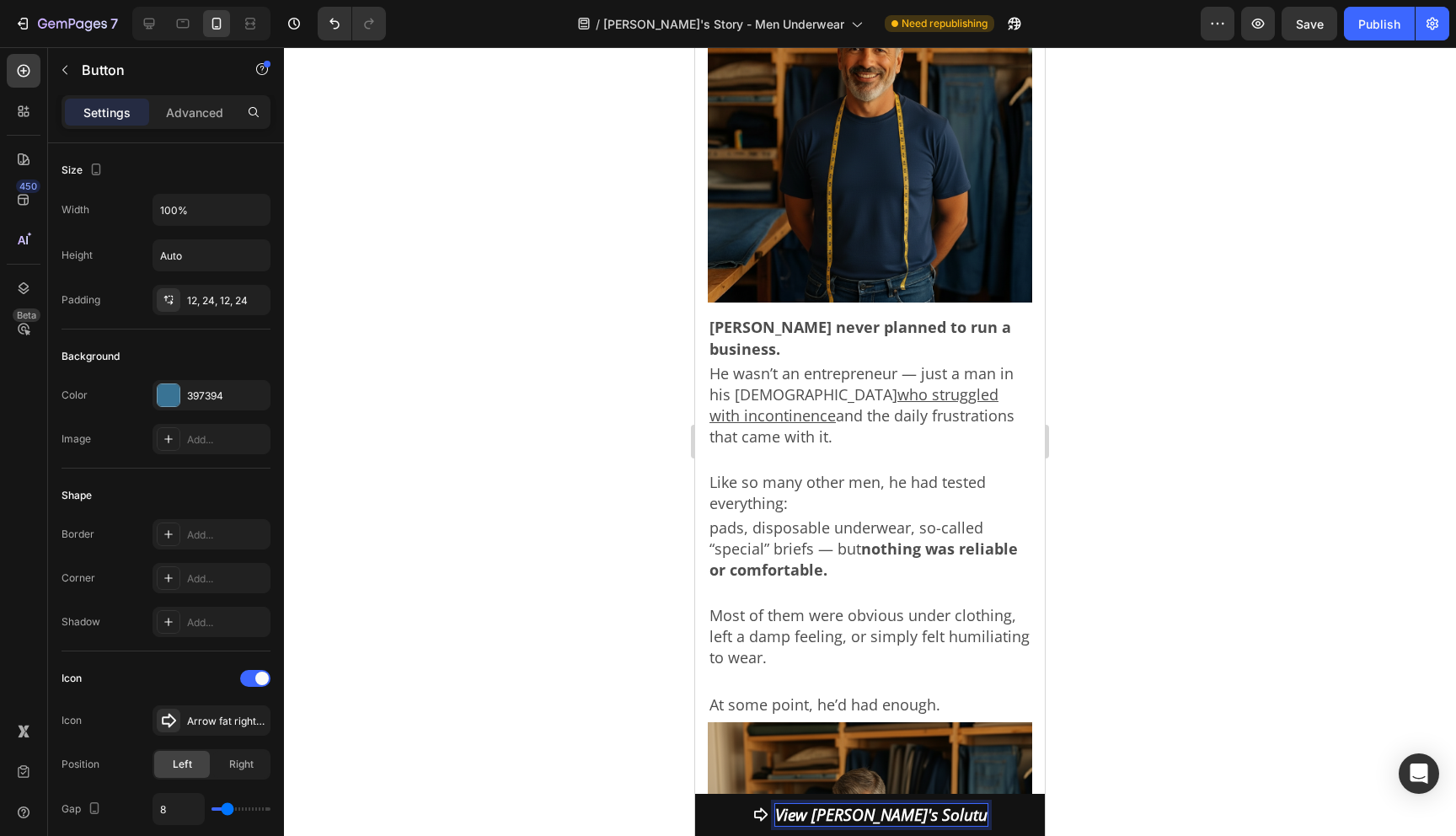
scroll to position [1297, 0]
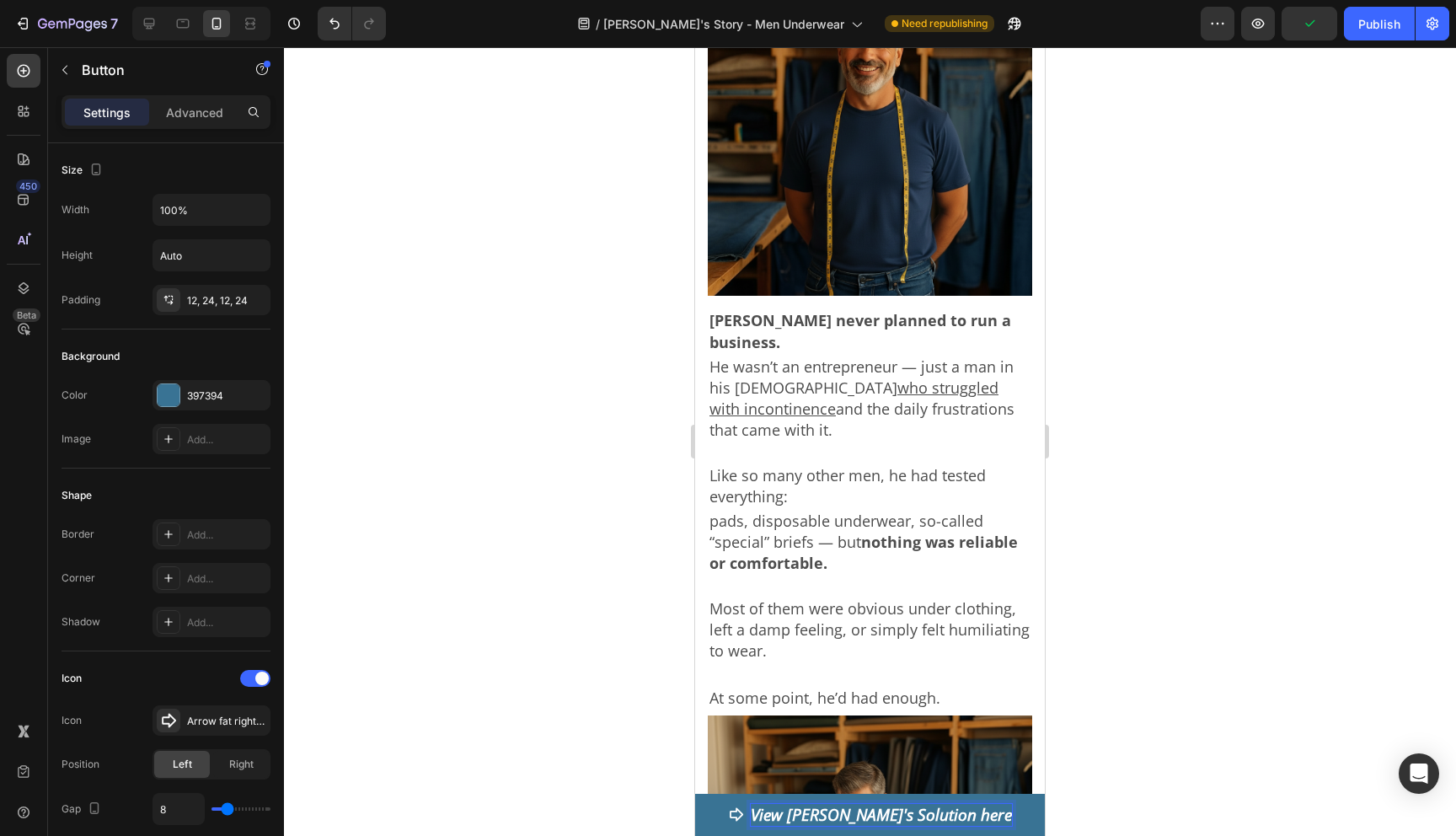
click at [1232, 710] on div at bounding box center [870, 442] width 1172 height 789
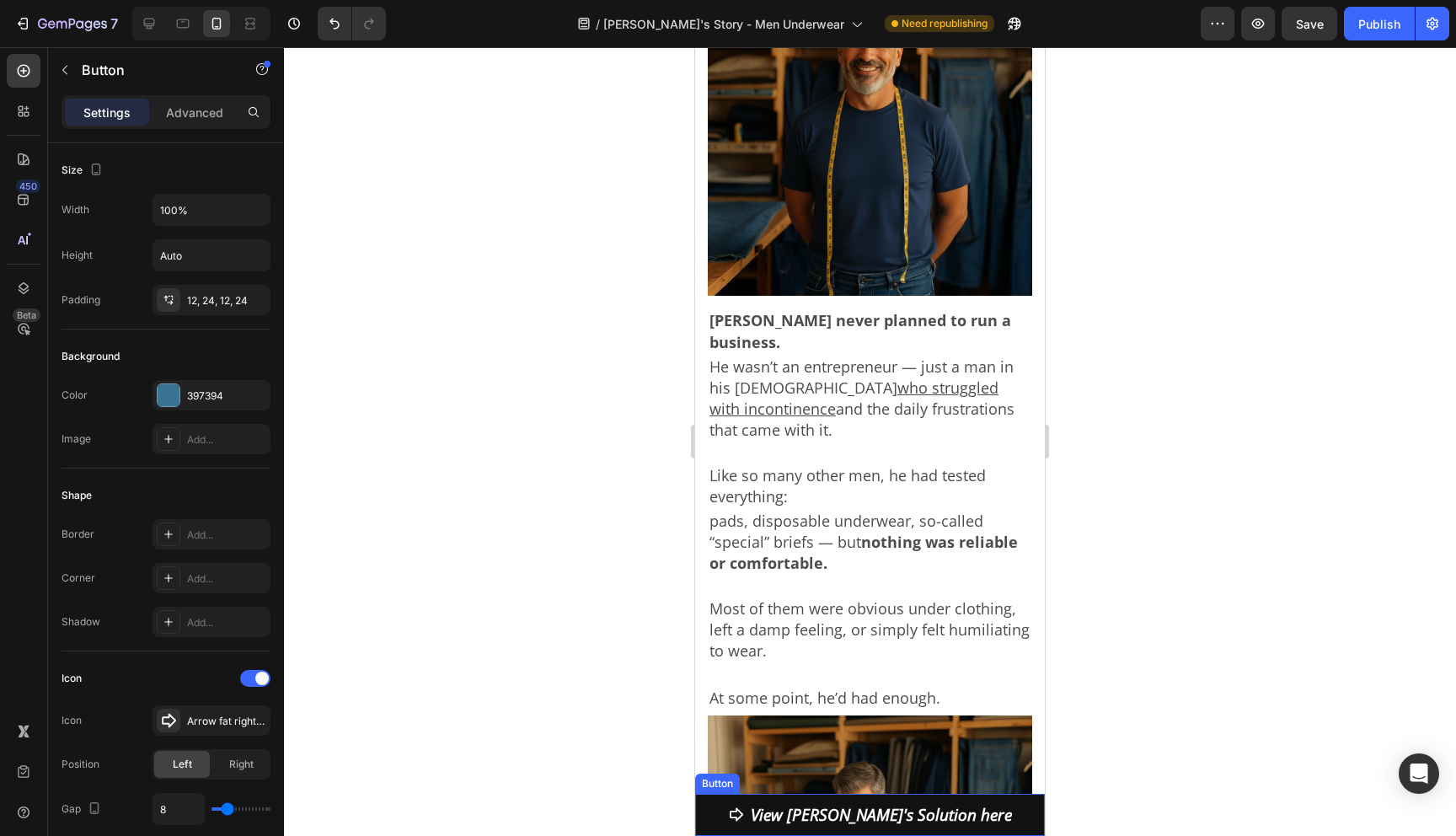
click at [707, 814] on link "View Jack's Solution here" at bounding box center [870, 814] width 350 height 42
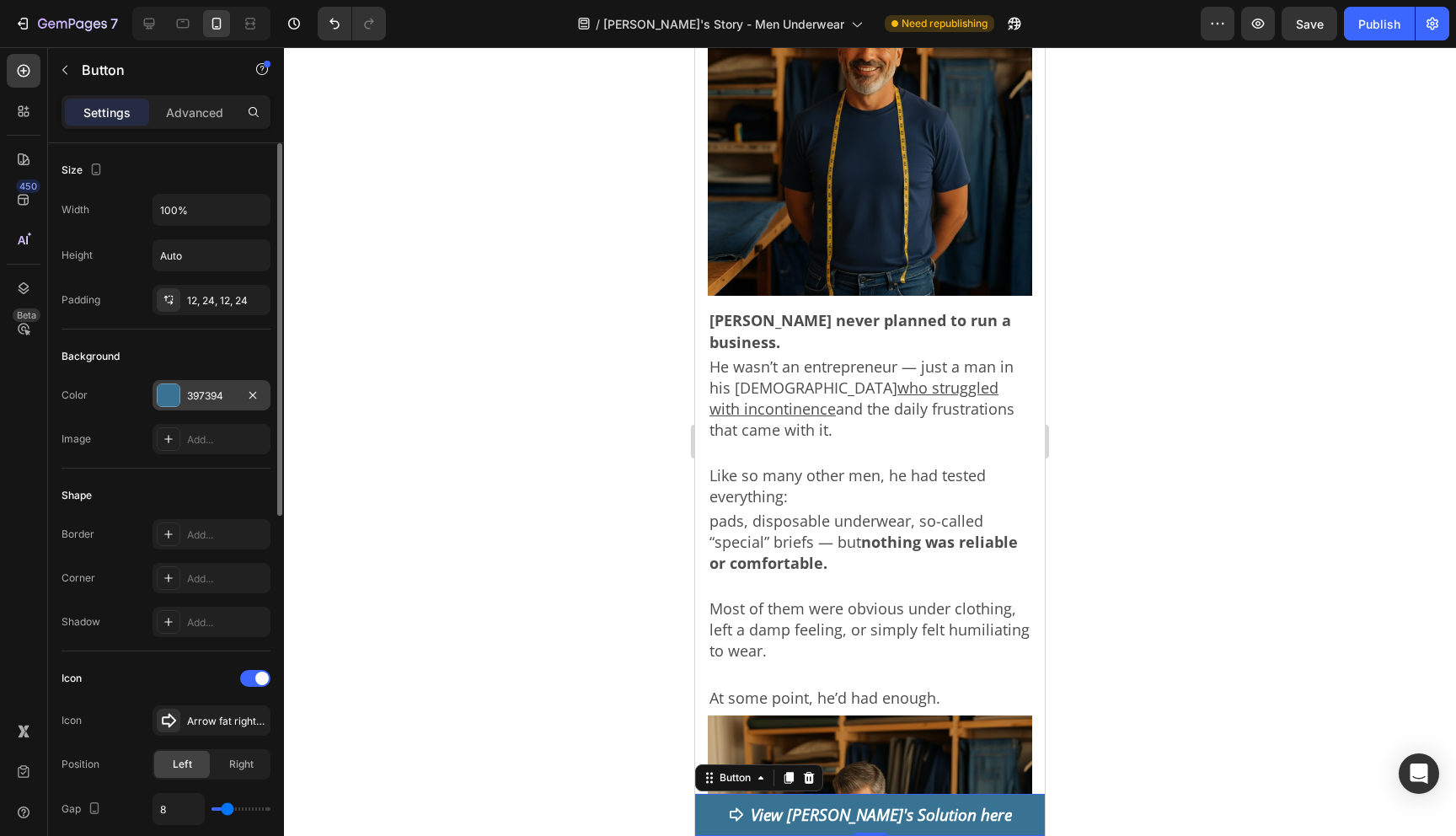
click at [169, 393] on div at bounding box center [168, 394] width 22 height 22
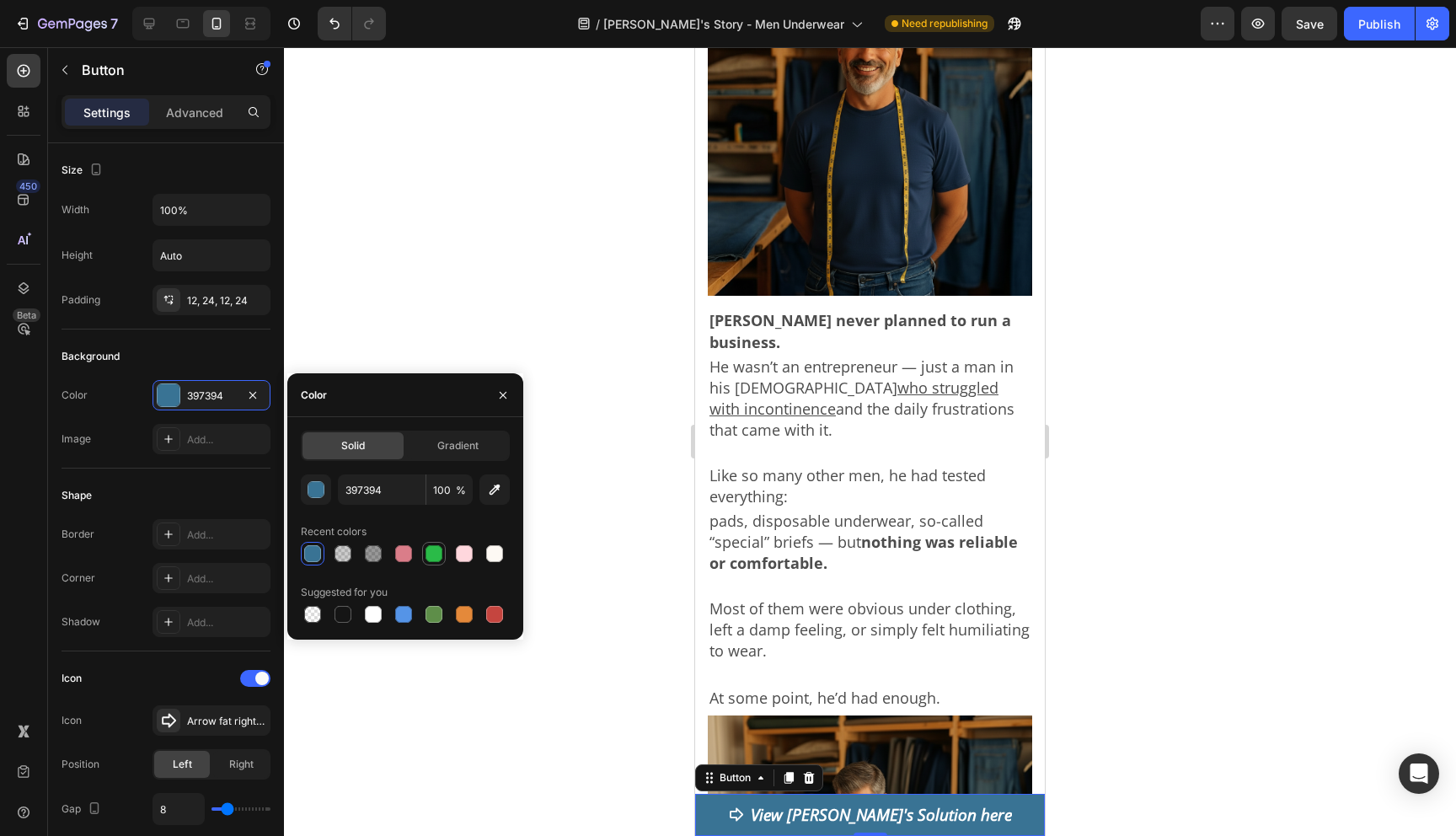
click at [431, 549] on div at bounding box center [433, 553] width 17 height 17
type input "2ABB48"
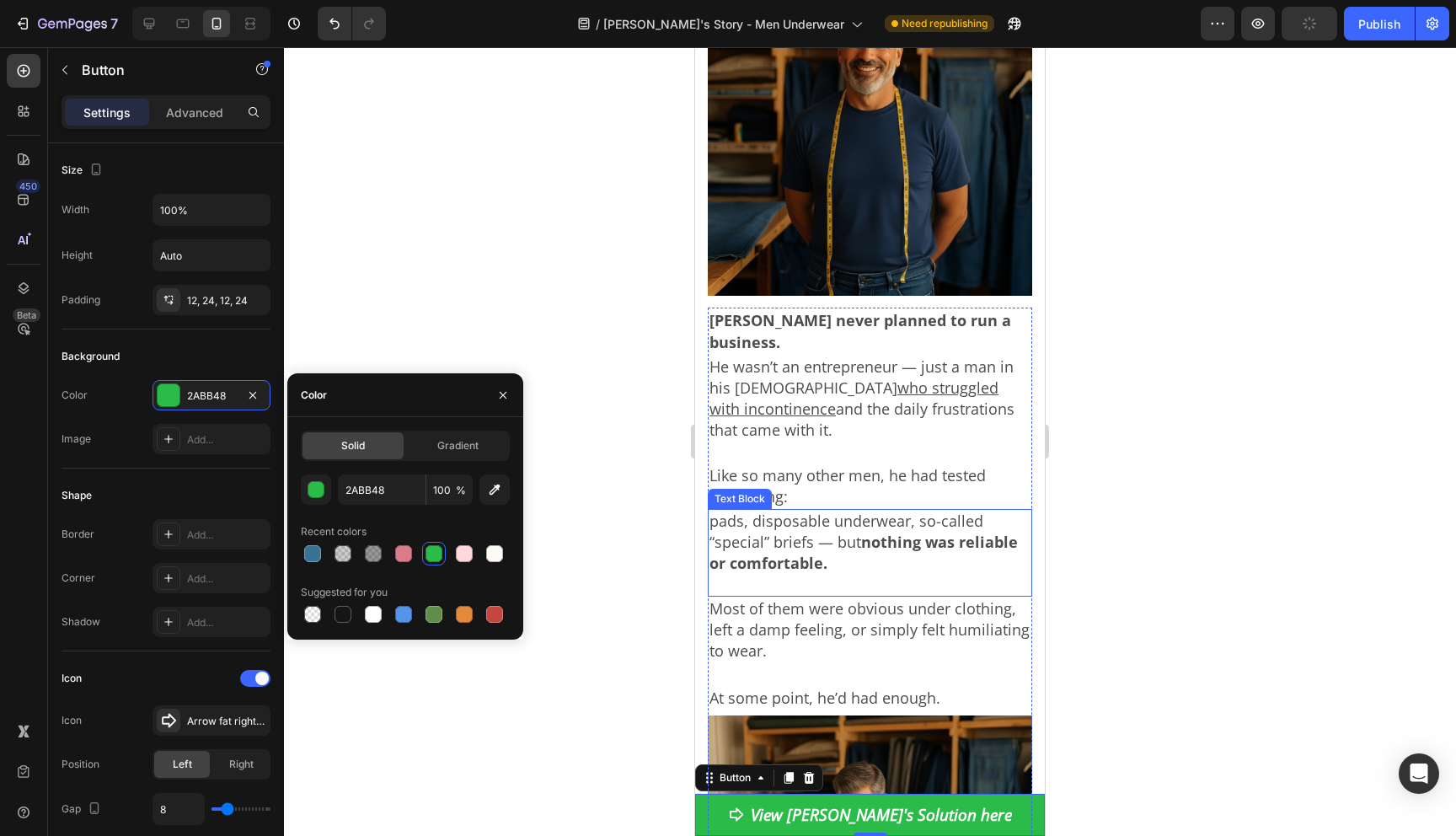
click at [1153, 528] on div at bounding box center [870, 442] width 1172 height 789
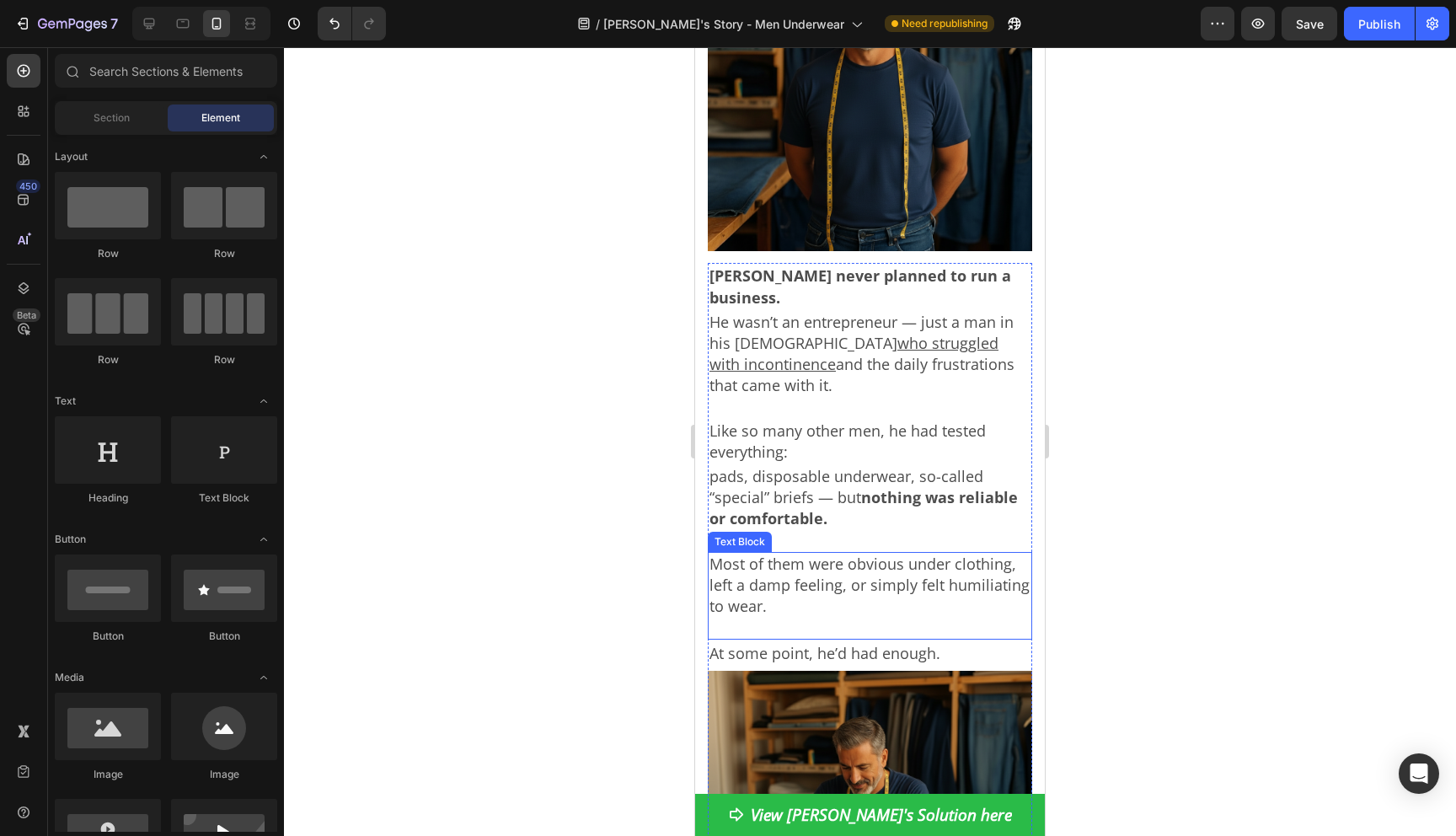
scroll to position [1343, 0]
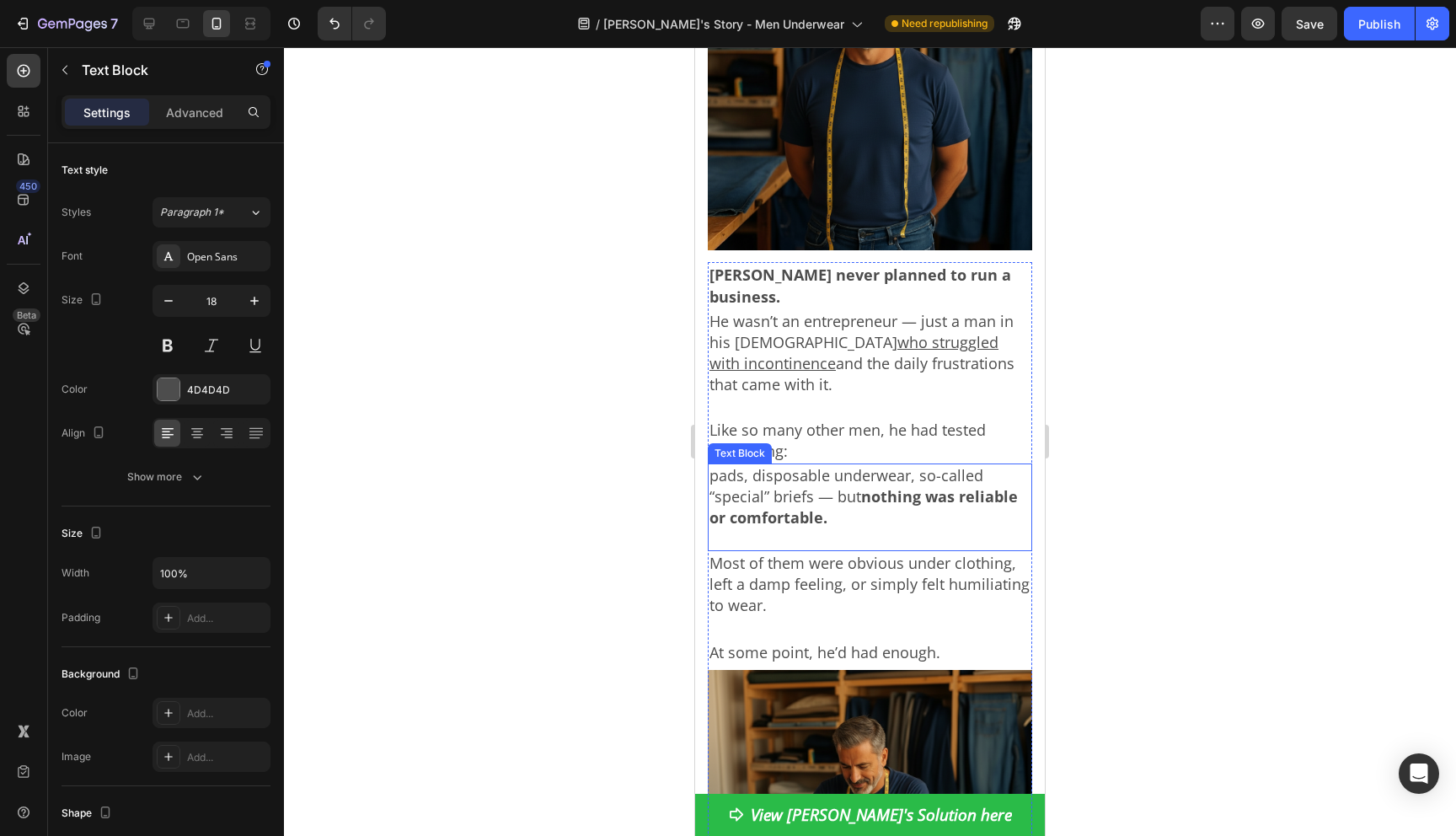
click at [984, 468] on p "pads, disposable underwear, so-called “special” briefs — but nothing was reliab…" at bounding box center [870, 507] width 321 height 84
click at [1154, 452] on div at bounding box center [870, 442] width 1172 height 789
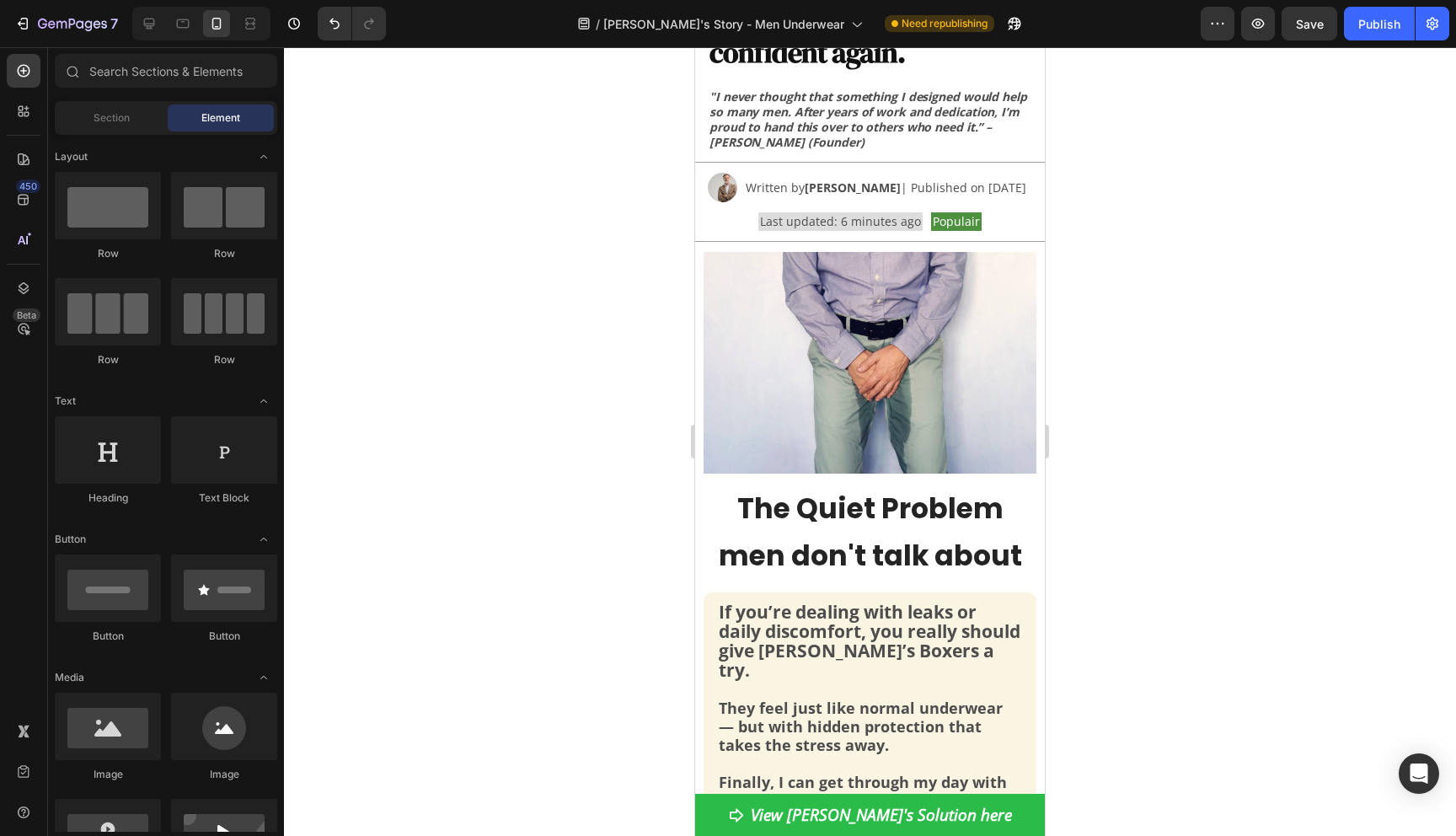
scroll to position [0, 0]
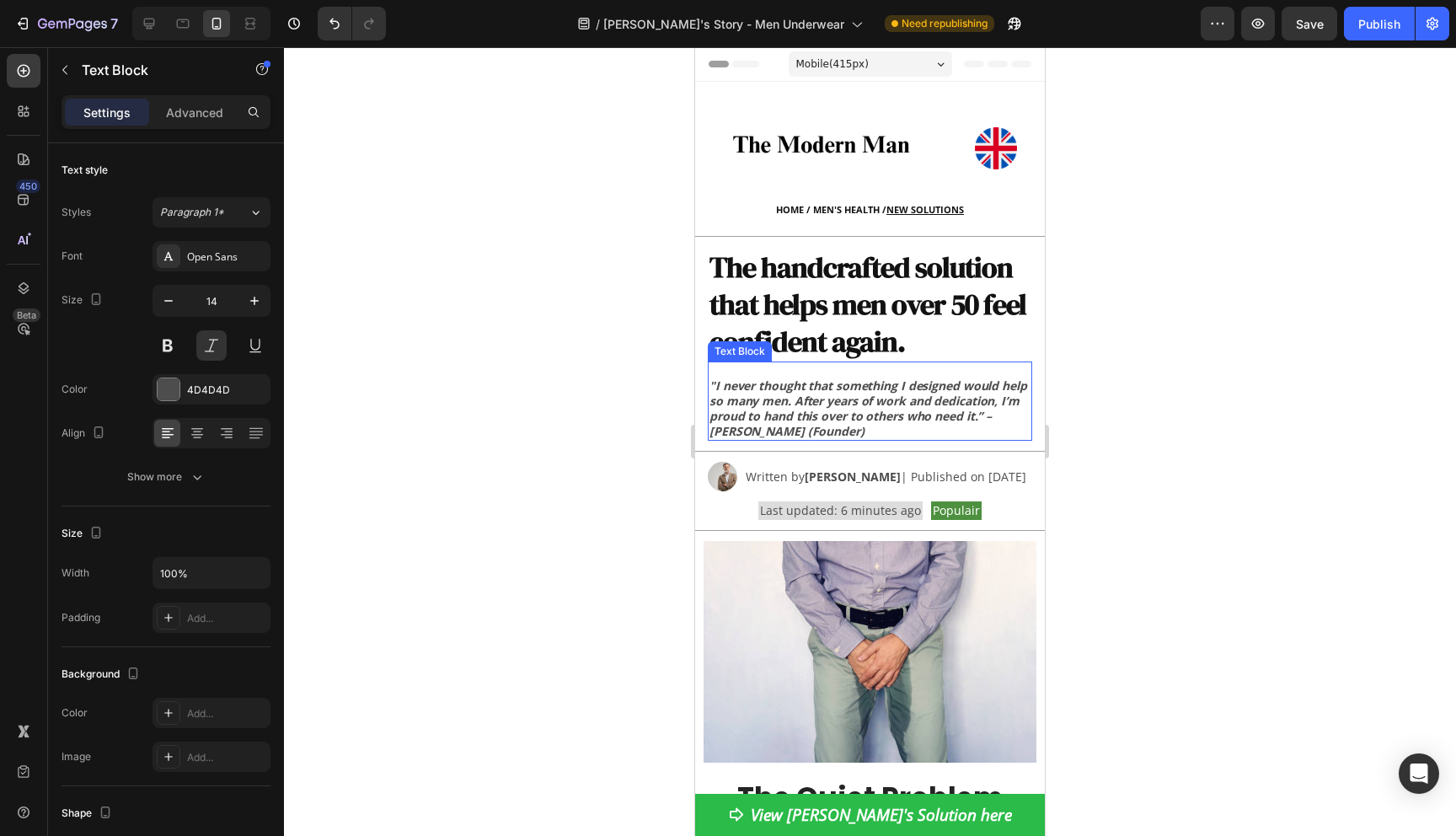
click at [881, 399] on strong ""I never thought that something I designed would help so many men. After years …" at bounding box center [868, 408] width 317 height 61
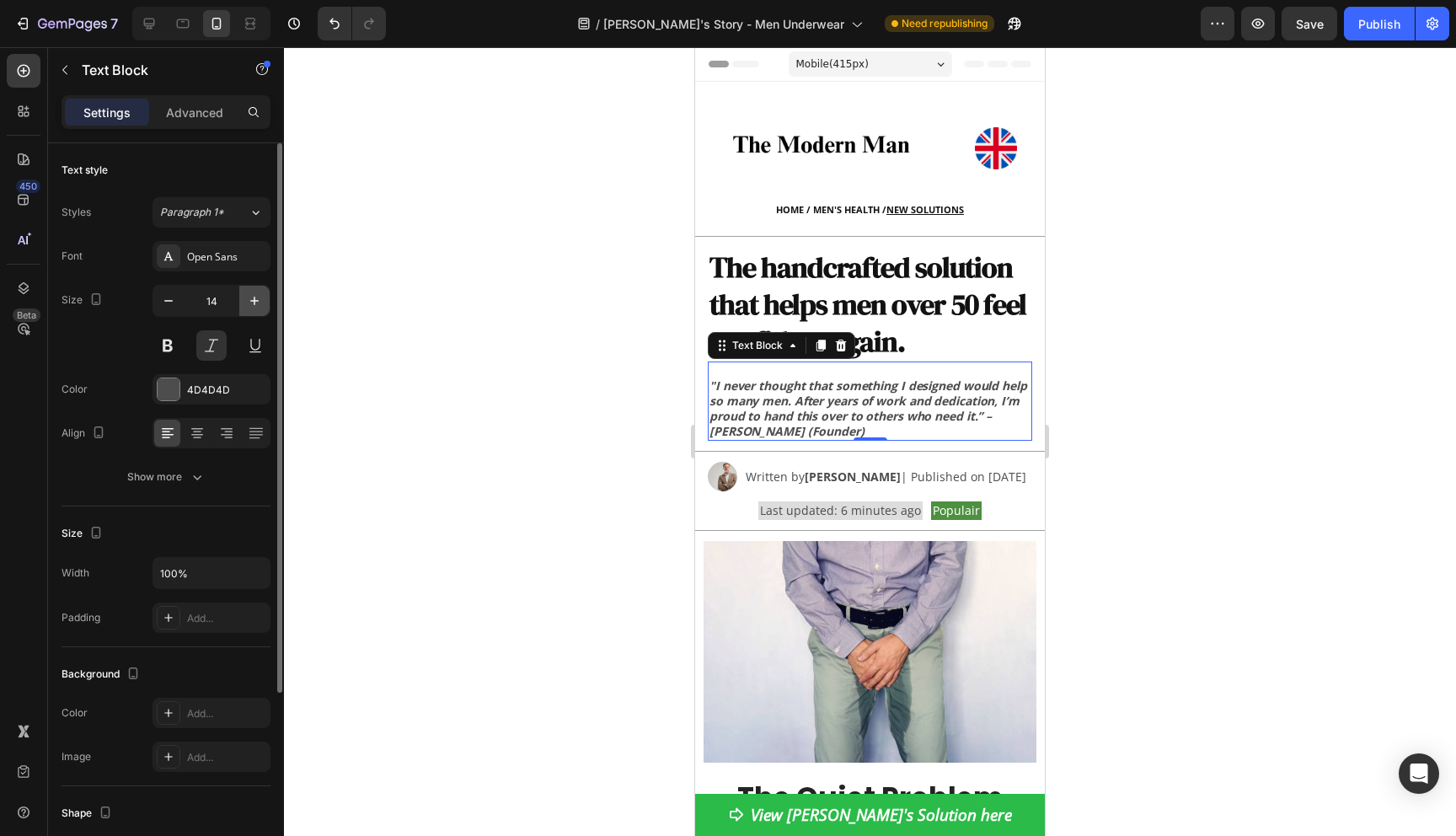
click at [252, 299] on icon "button" at bounding box center [254, 301] width 17 height 17
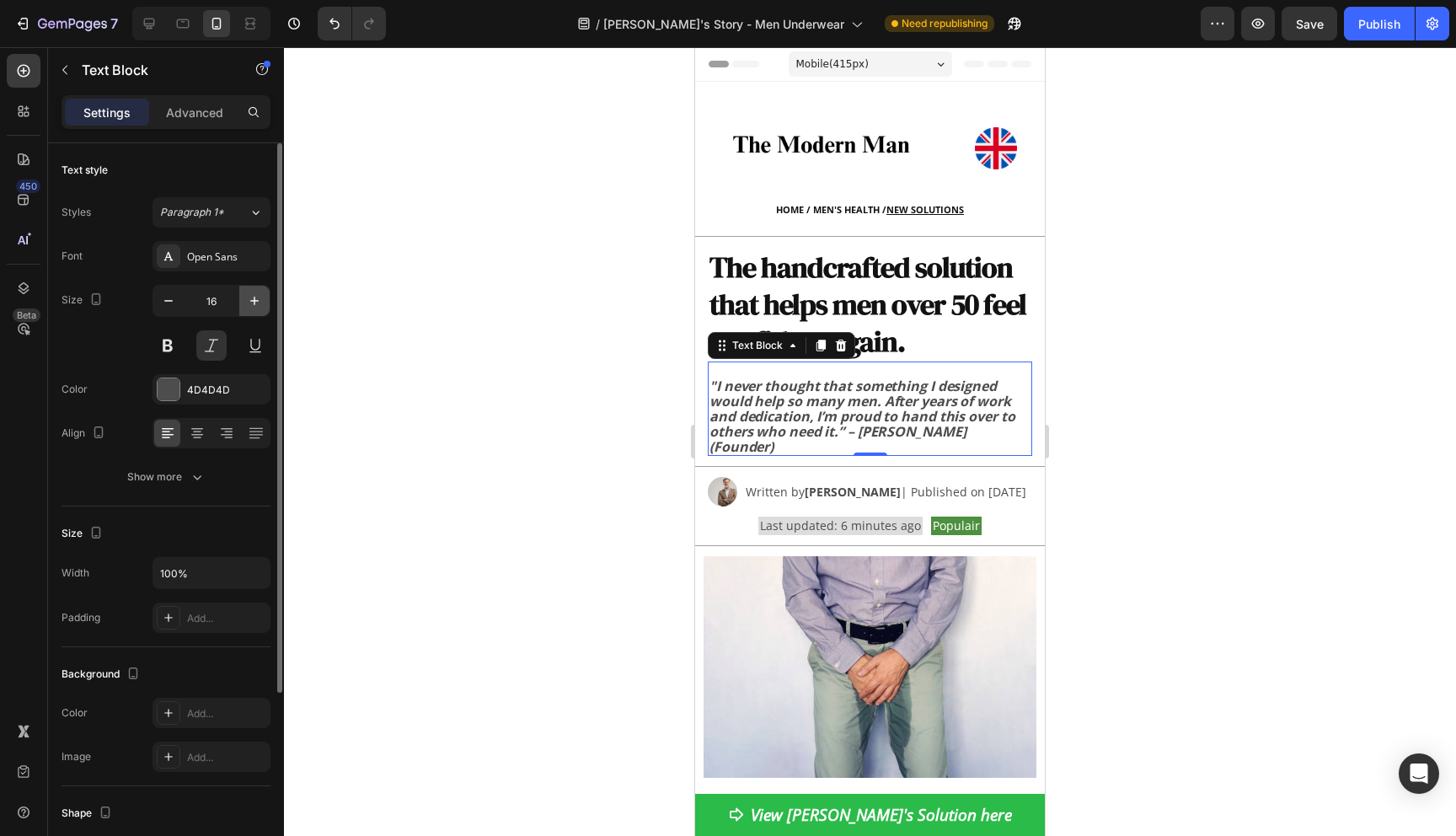
click at [252, 299] on icon "button" at bounding box center [254, 301] width 17 height 17
type input "17"
click at [459, 401] on div at bounding box center [870, 442] width 1172 height 789
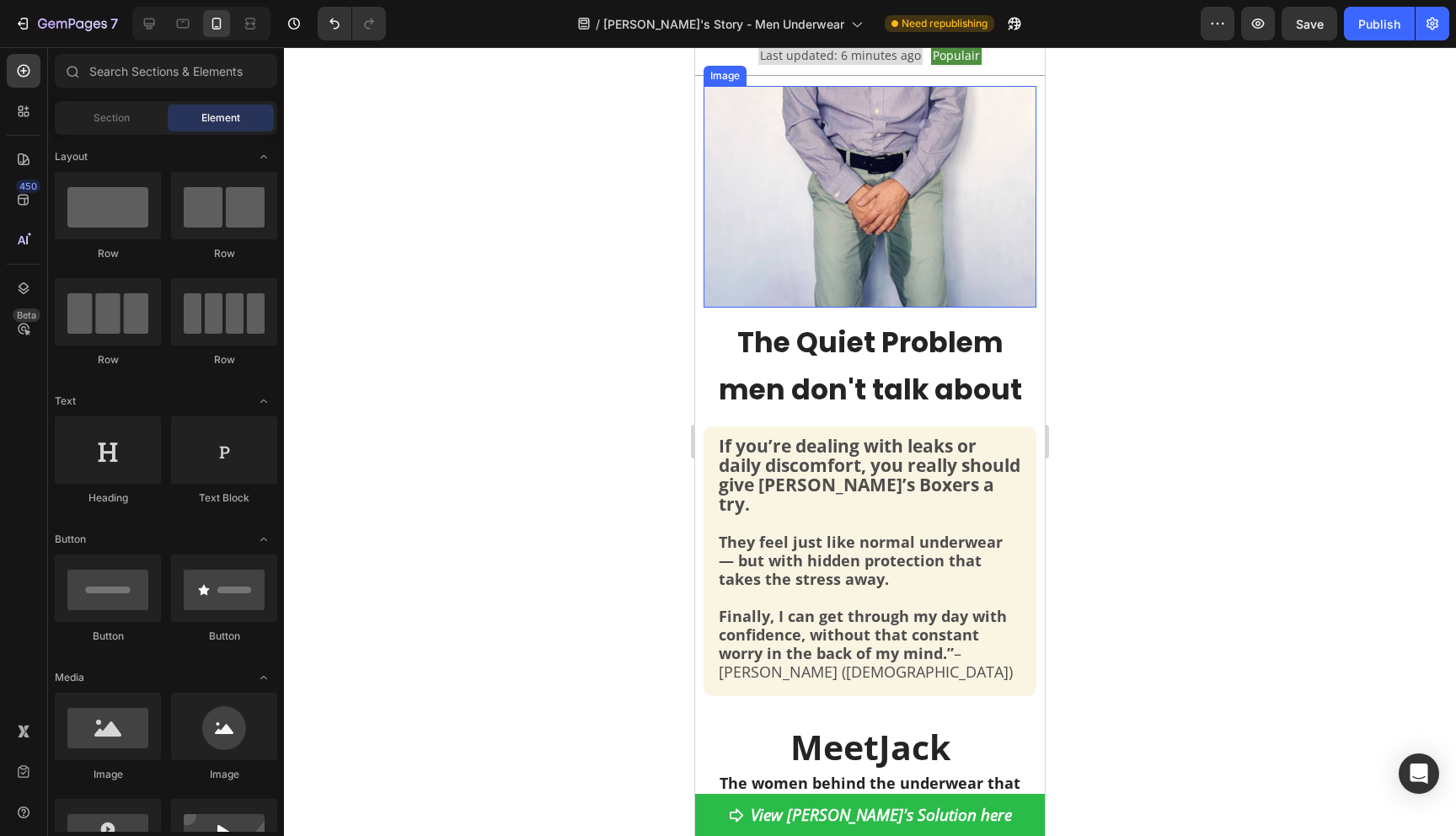
scroll to position [507, 0]
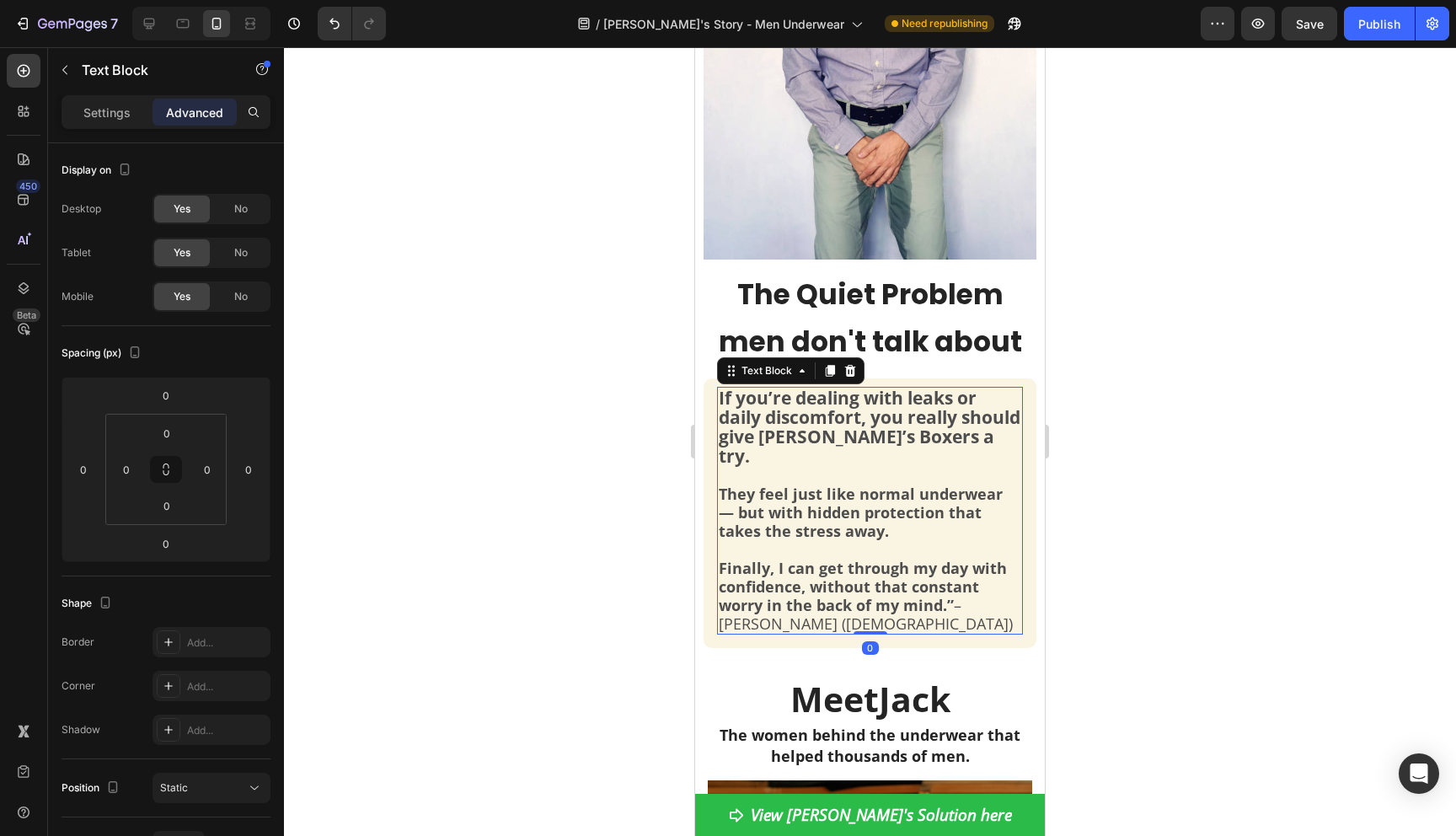
click at [809, 434] on strong "If you’re dealing with leaks or daily discomfort, you really should give Jack’s…" at bounding box center [870, 426] width 302 height 81
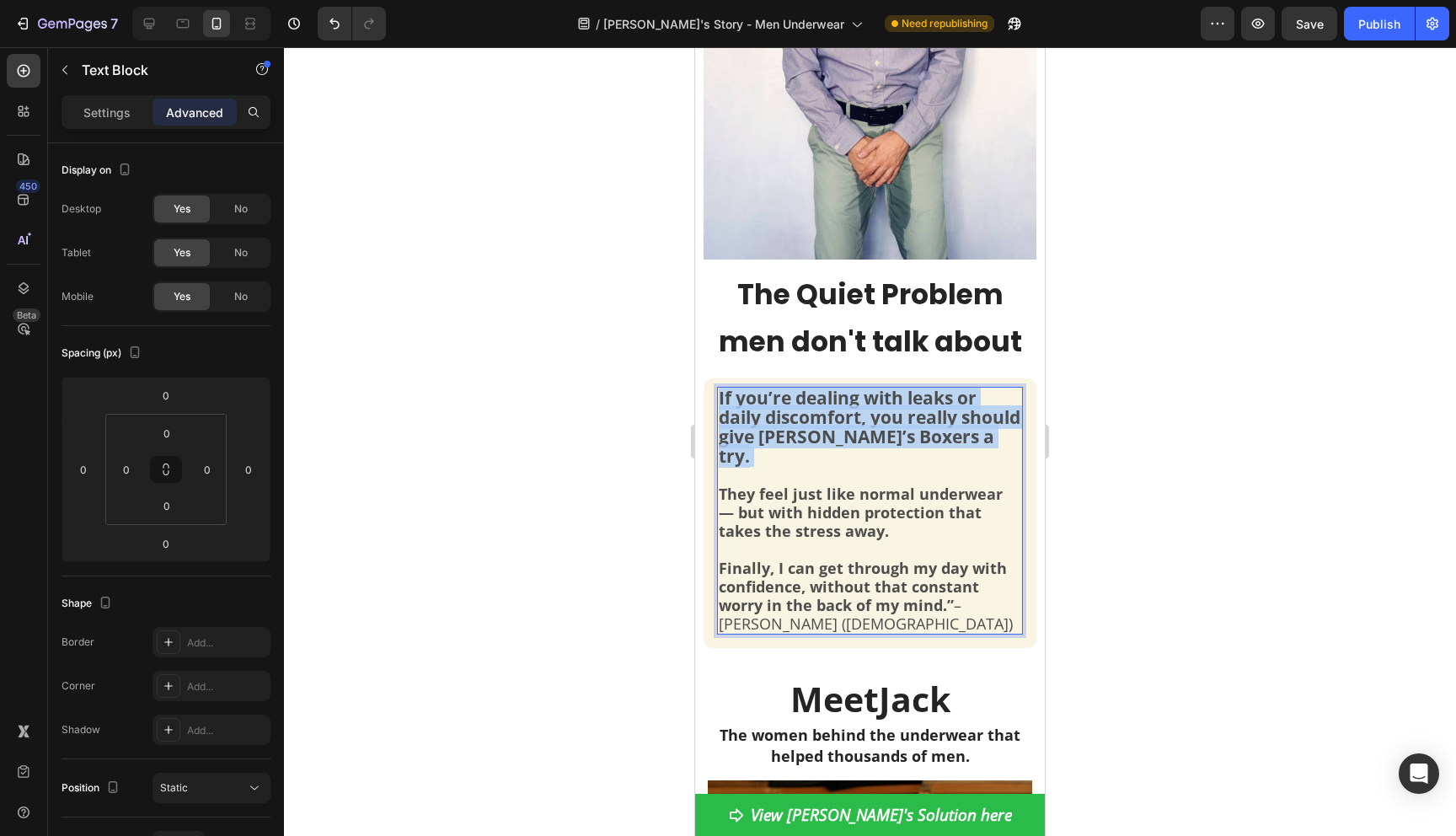
click at [809, 434] on strong "If you’re dealing with leaks or daily discomfort, you really should give Jack’s…" at bounding box center [870, 426] width 302 height 81
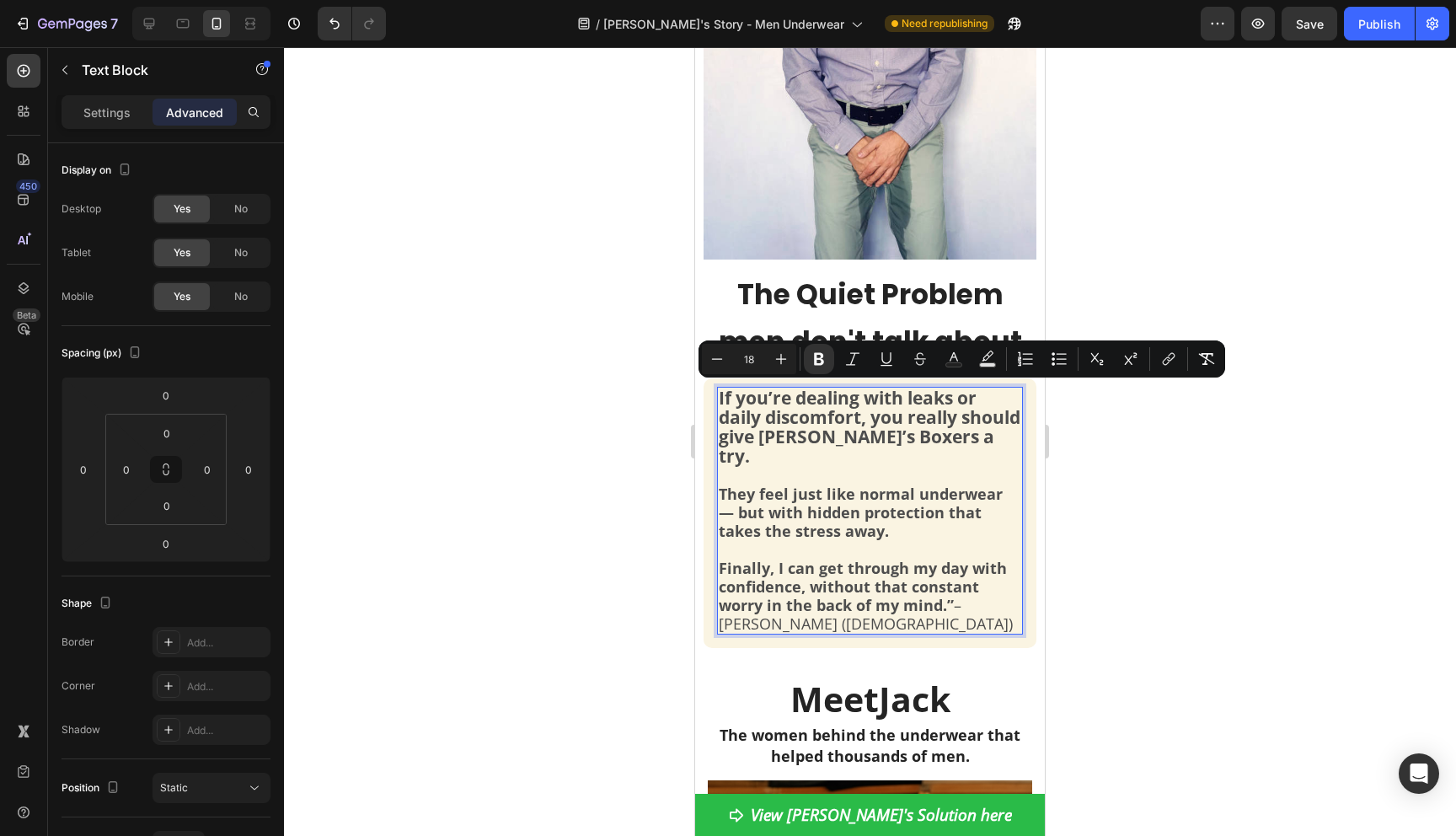
click at [861, 570] on strong "Finally, I can get through my day with confidence, without that constant worry …" at bounding box center [863, 585] width 288 height 57
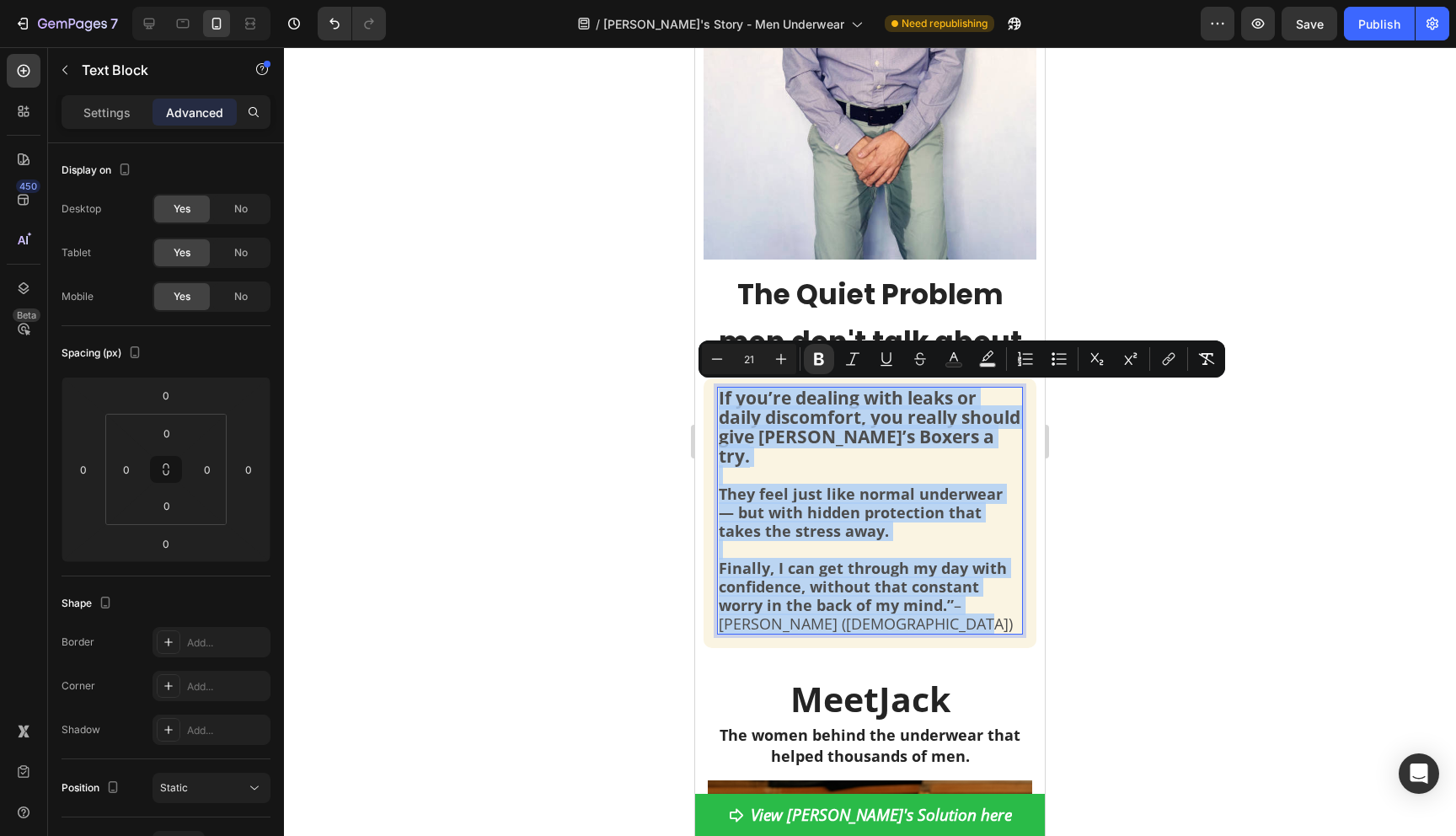
drag, startPoint x: 918, startPoint y: 611, endPoint x: 717, endPoint y: 399, distance: 292.1
click at [717, 399] on div "If you’re dealing with leaks or daily discomfort, you really should give Jack’s…" at bounding box center [870, 510] width 306 height 248
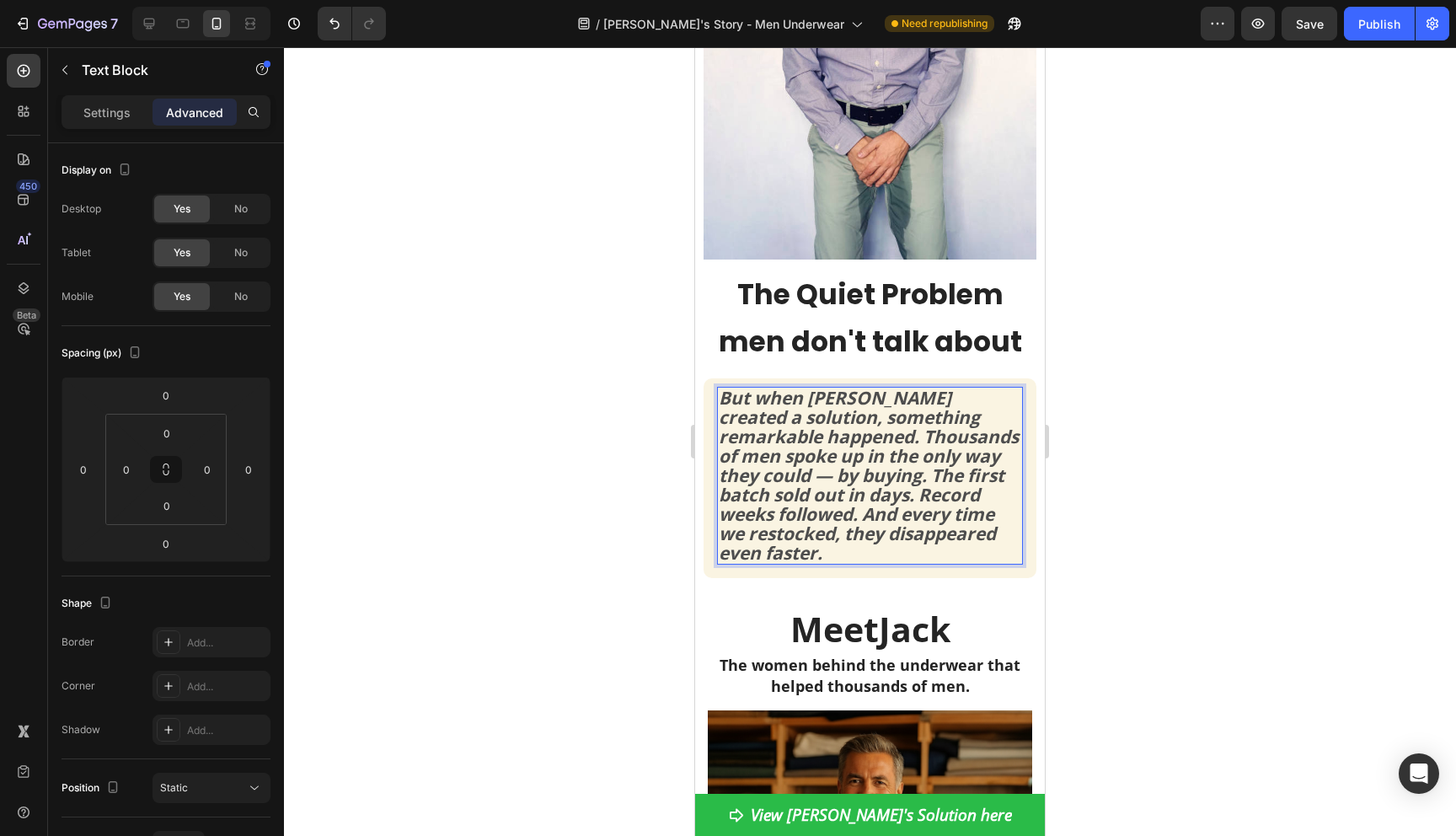
click at [838, 446] on strong "But when Jack created a solution, something remarkable happened. Thousands of m…" at bounding box center [869, 475] width 300 height 179
click at [1018, 459] on p "But when Jack created a solution, something remarkable happened. Thousands of m…" at bounding box center [870, 475] width 302 height 174
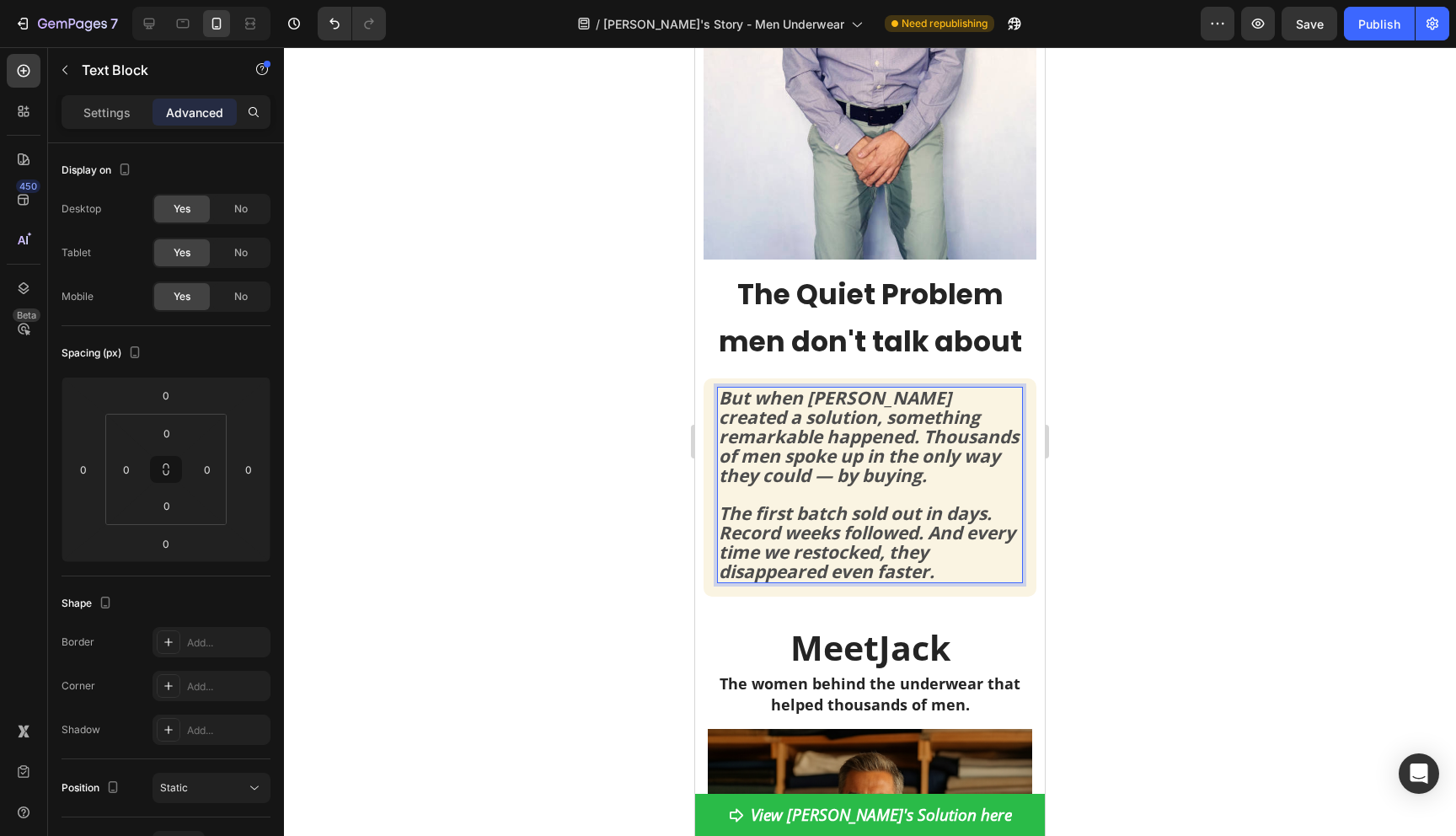
click at [835, 542] on strong "The first batch sold out in days. Record weeks followed. And every time we rest…" at bounding box center [867, 542] width 296 height 81
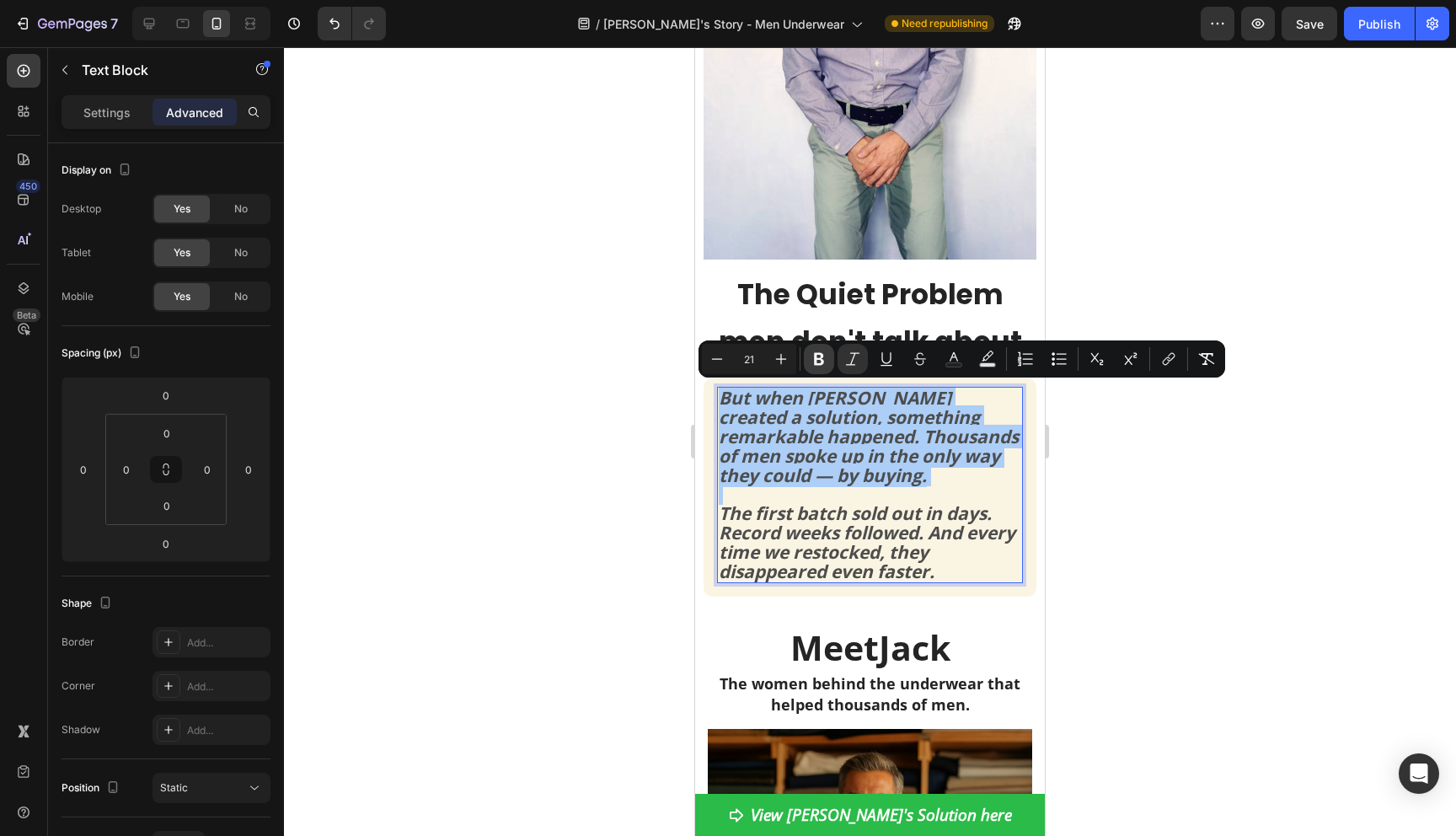
click at [821, 352] on icon "Editor contextual toolbar" at bounding box center [819, 358] width 17 height 17
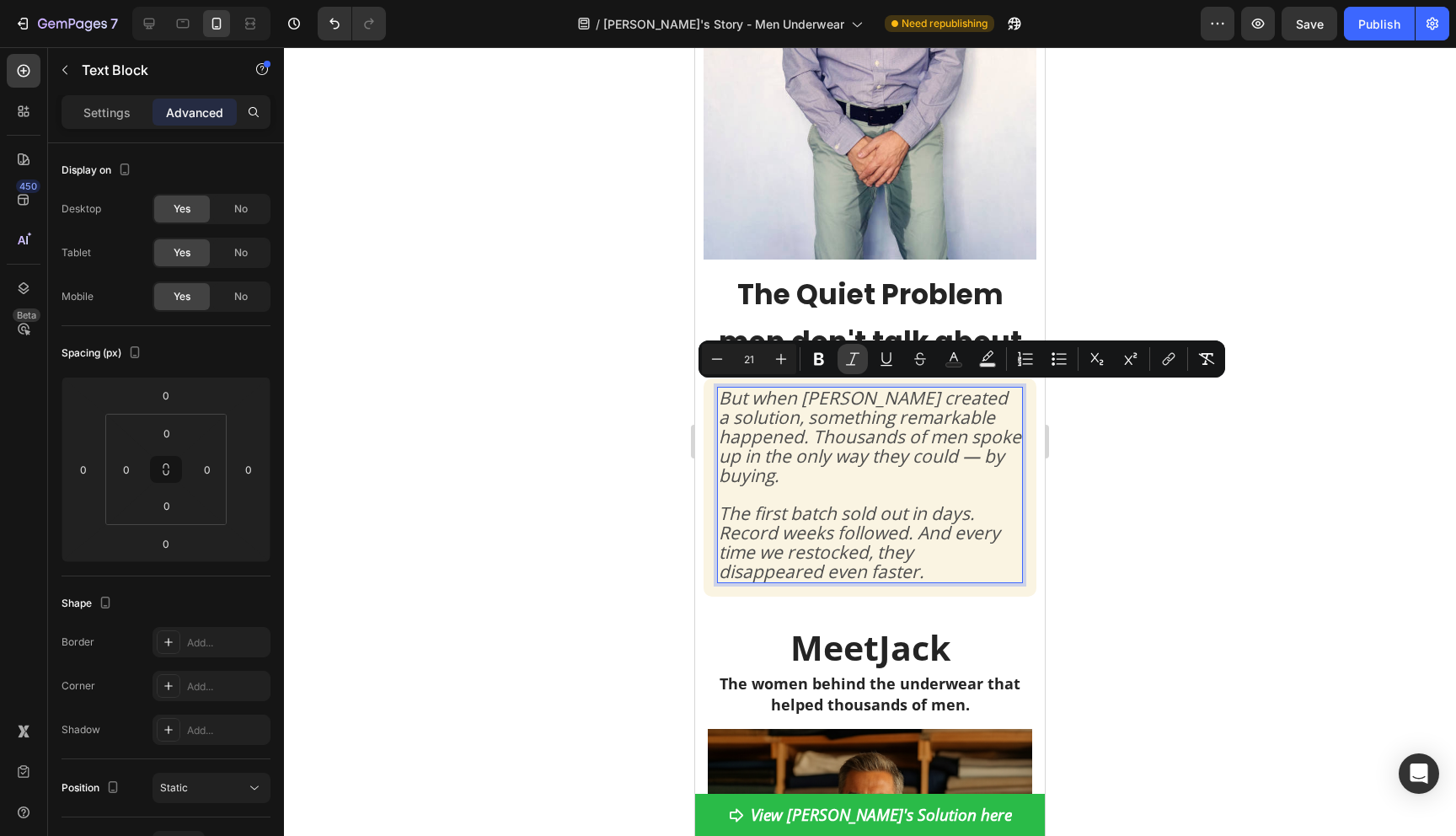
click at [845, 353] on icon "Editor contextual toolbar" at bounding box center [852, 358] width 17 height 17
click at [1130, 459] on div at bounding box center [870, 442] width 1172 height 789
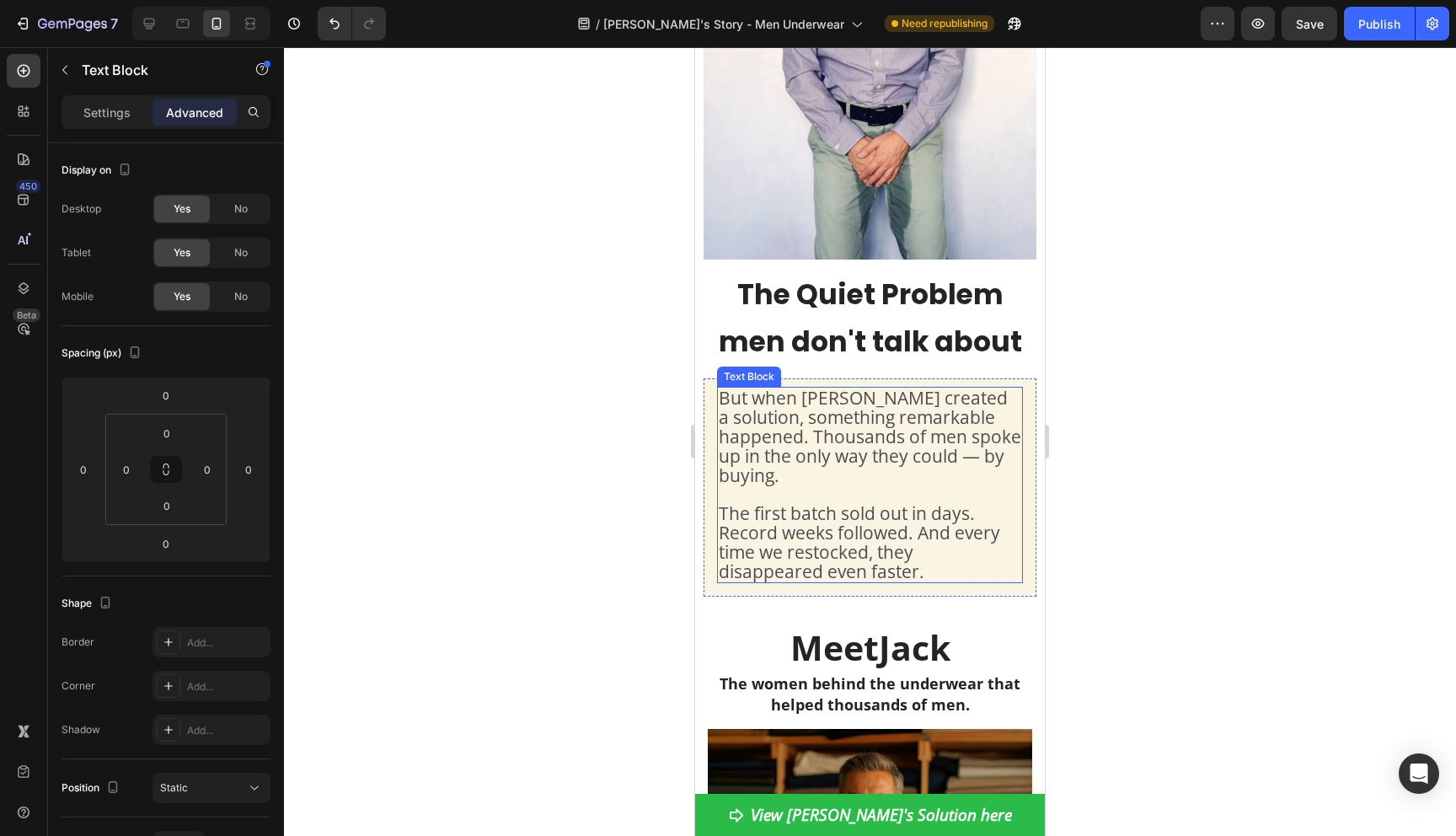
click at [997, 423] on span "But when Jack created a solution, something remarkable happened. Thousands of m…" at bounding box center [870, 436] width 302 height 101
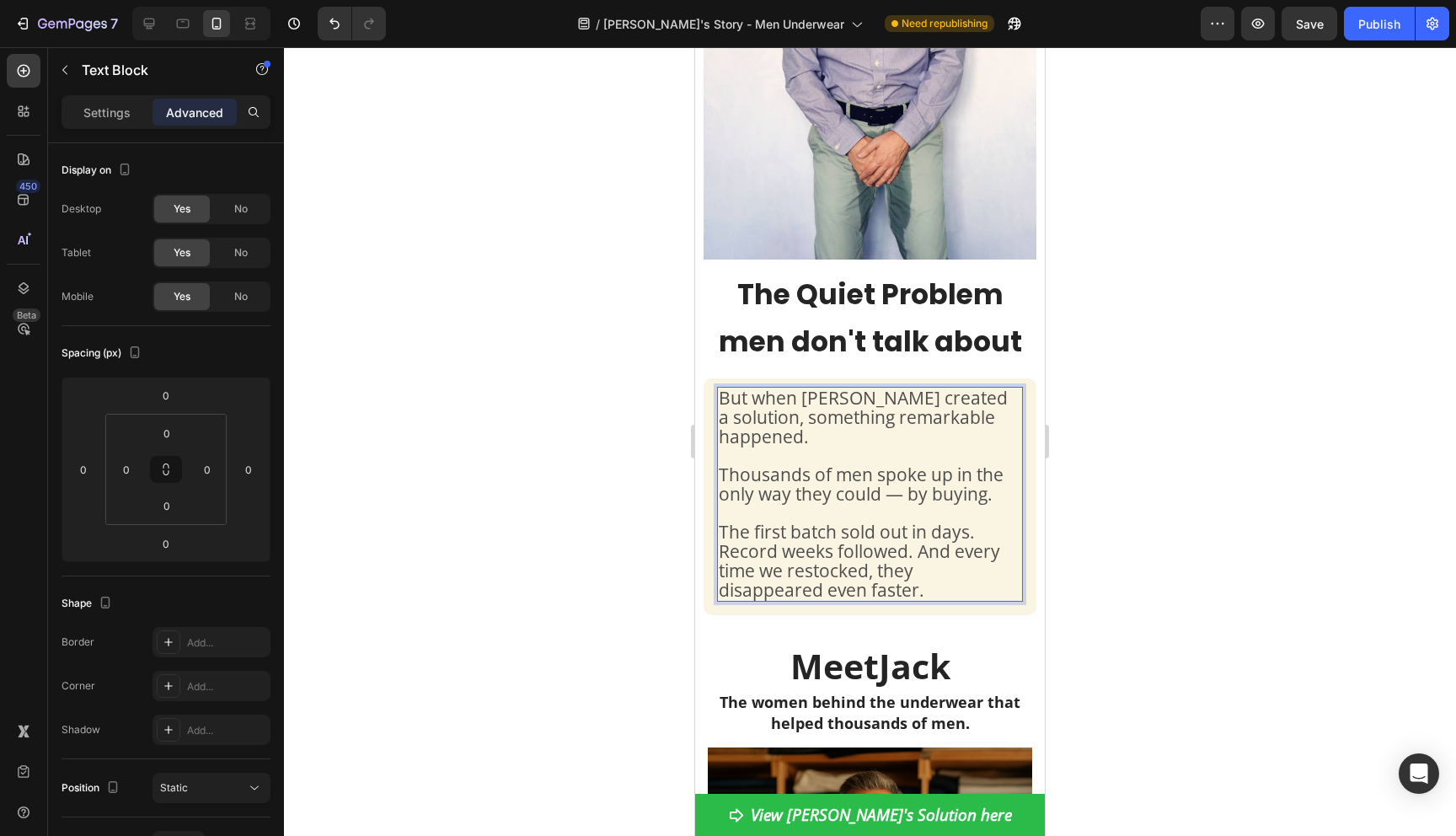
click at [1199, 466] on div at bounding box center [870, 442] width 1172 height 789
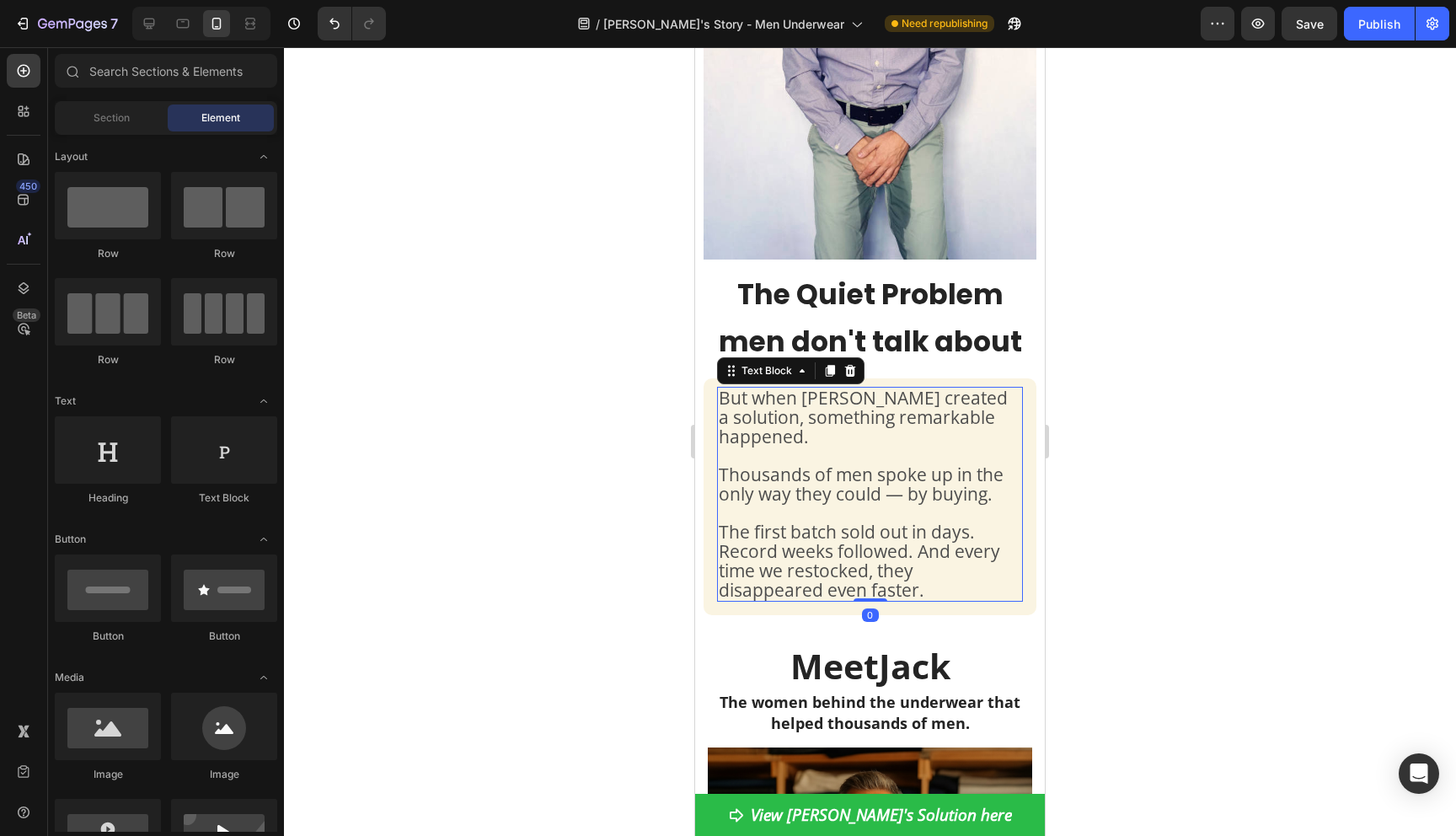
click at [872, 397] on span "But when Jack created a solution, something remarkable happened." at bounding box center [863, 416] width 289 height 62
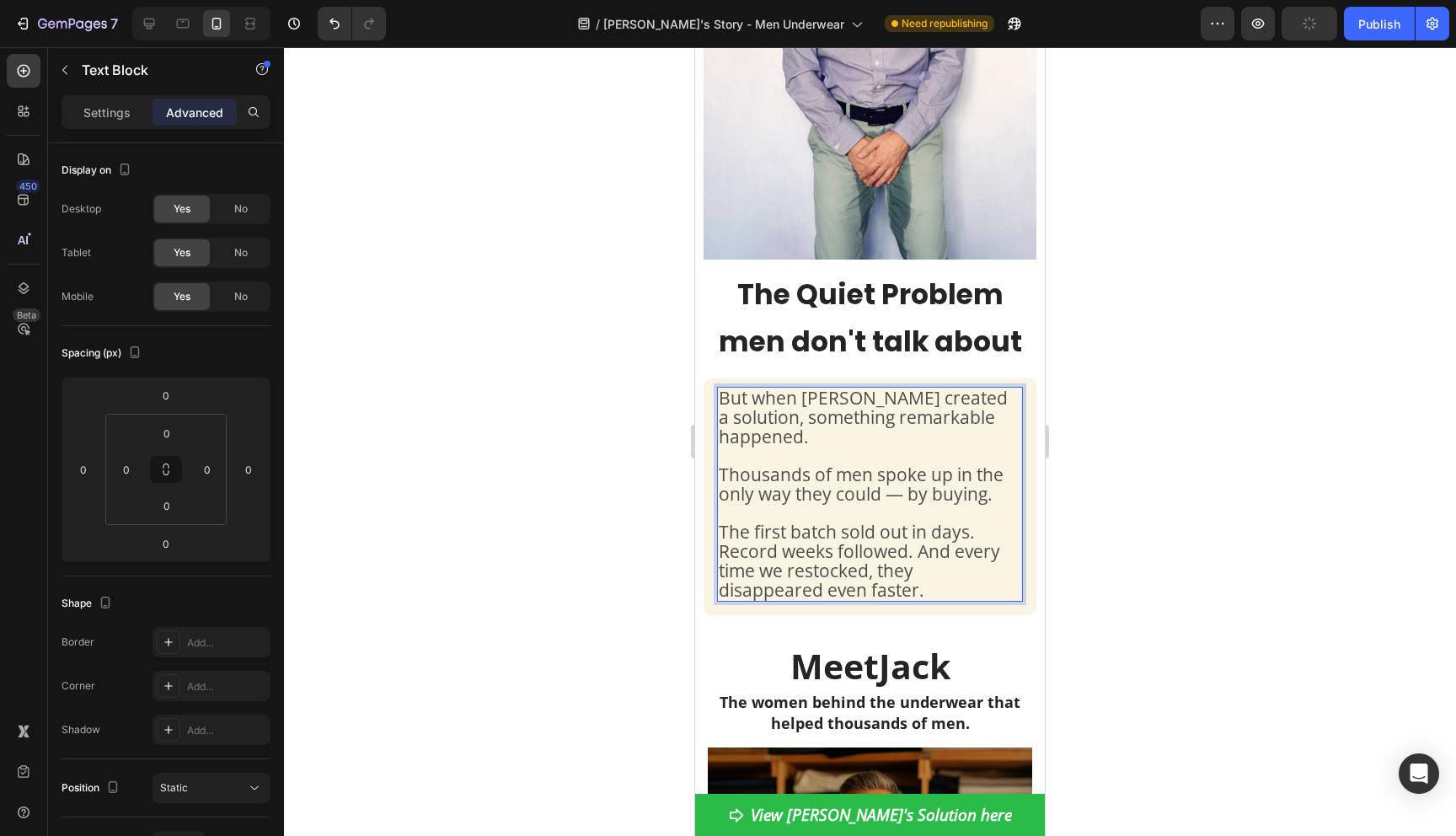
click at [872, 397] on span "But when Jack created a solution, something remarkable happened." at bounding box center [863, 416] width 289 height 62
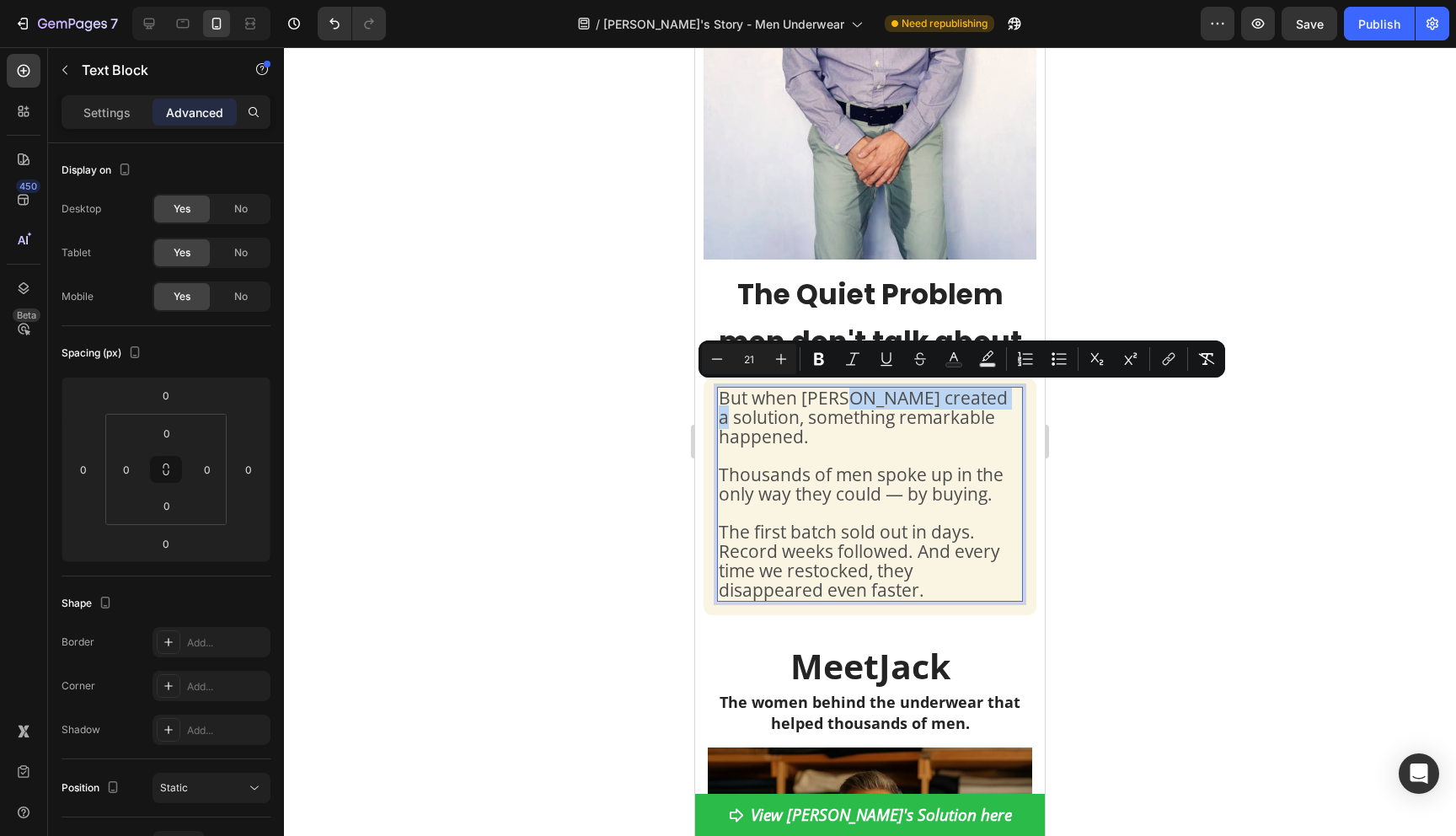
drag, startPoint x: 838, startPoint y: 397, endPoint x: 984, endPoint y: 399, distance: 146.0
click at [984, 399] on span "But when Jack created a solution, something remarkable happened." at bounding box center [863, 416] width 289 height 62
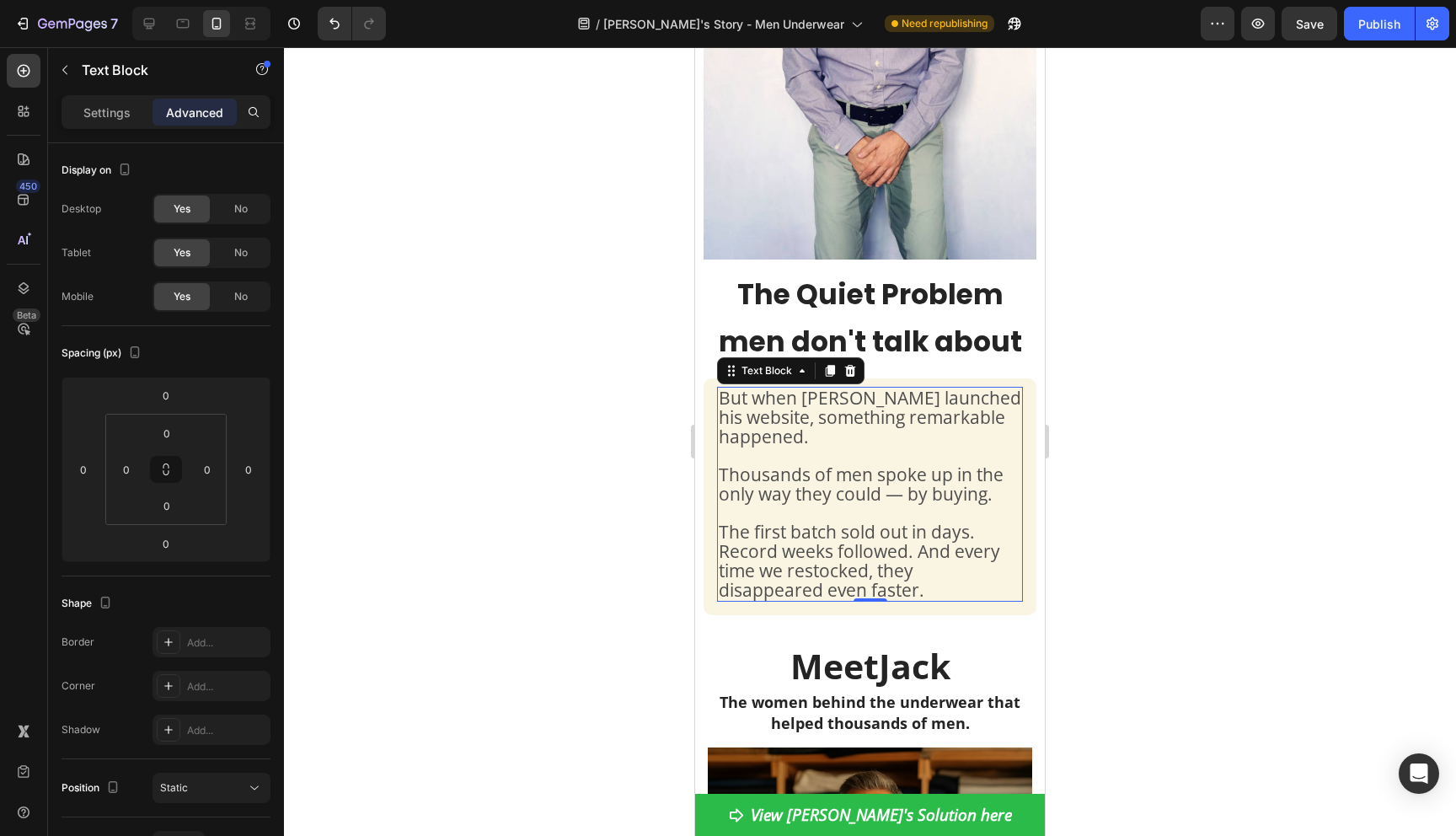
click at [1129, 543] on div at bounding box center [870, 442] width 1172 height 789
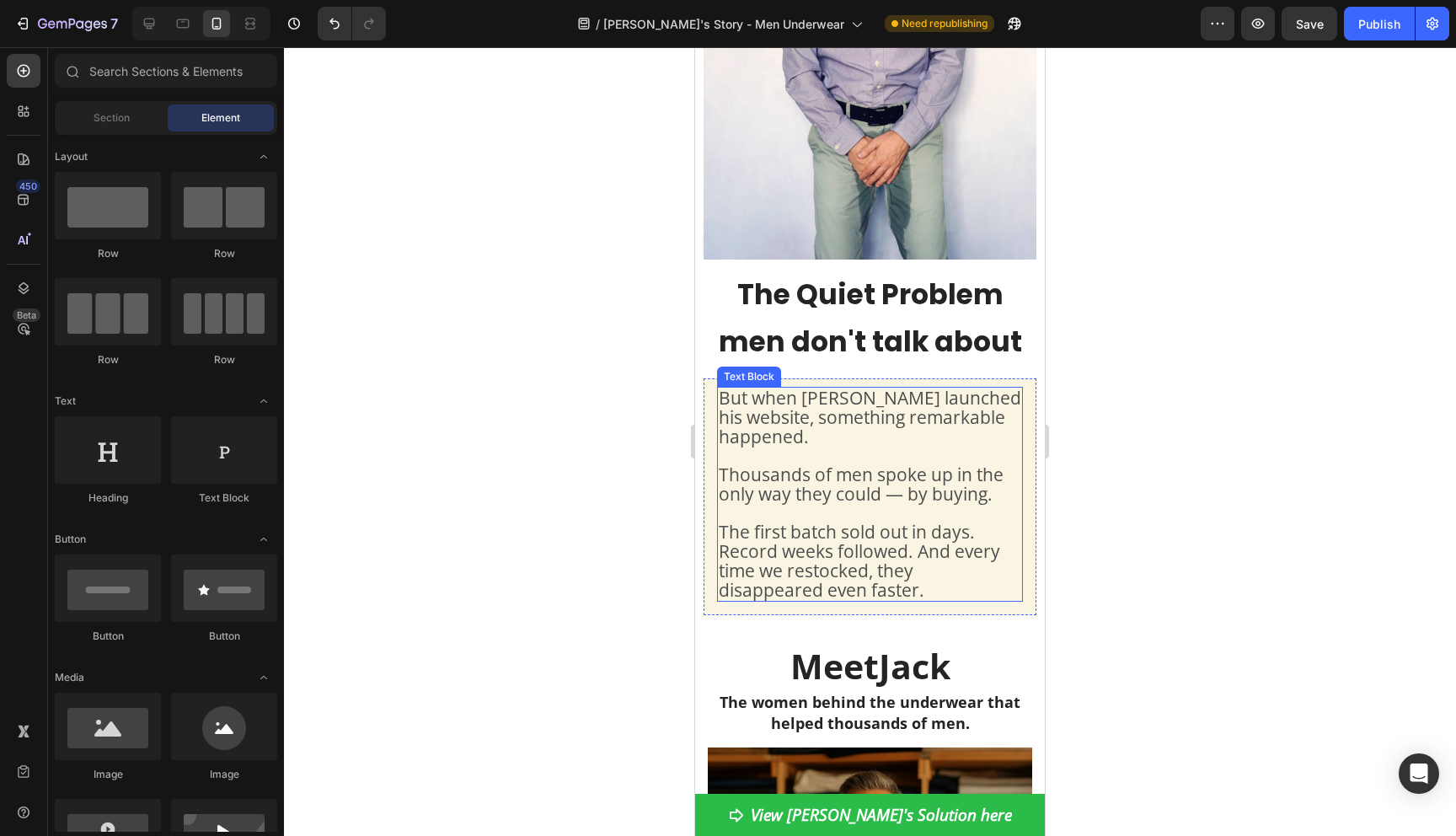
click at [948, 393] on span "But when Jack launched his website, something remarkable happened." at bounding box center [870, 416] width 302 height 62
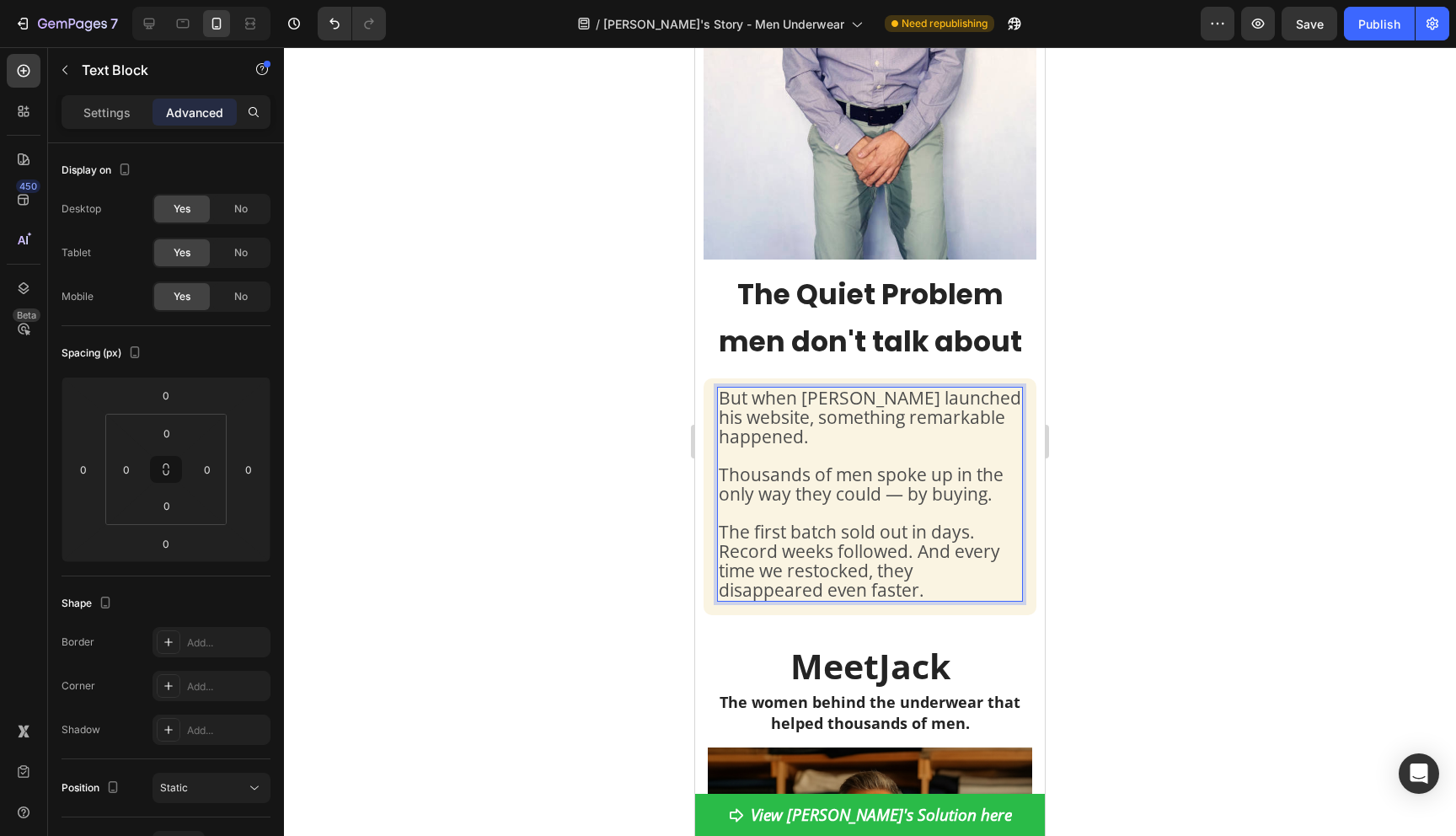
click at [945, 400] on span "But when Jack launched his website, something remarkable happened." at bounding box center [870, 416] width 302 height 62
click at [1131, 472] on div at bounding box center [870, 442] width 1172 height 789
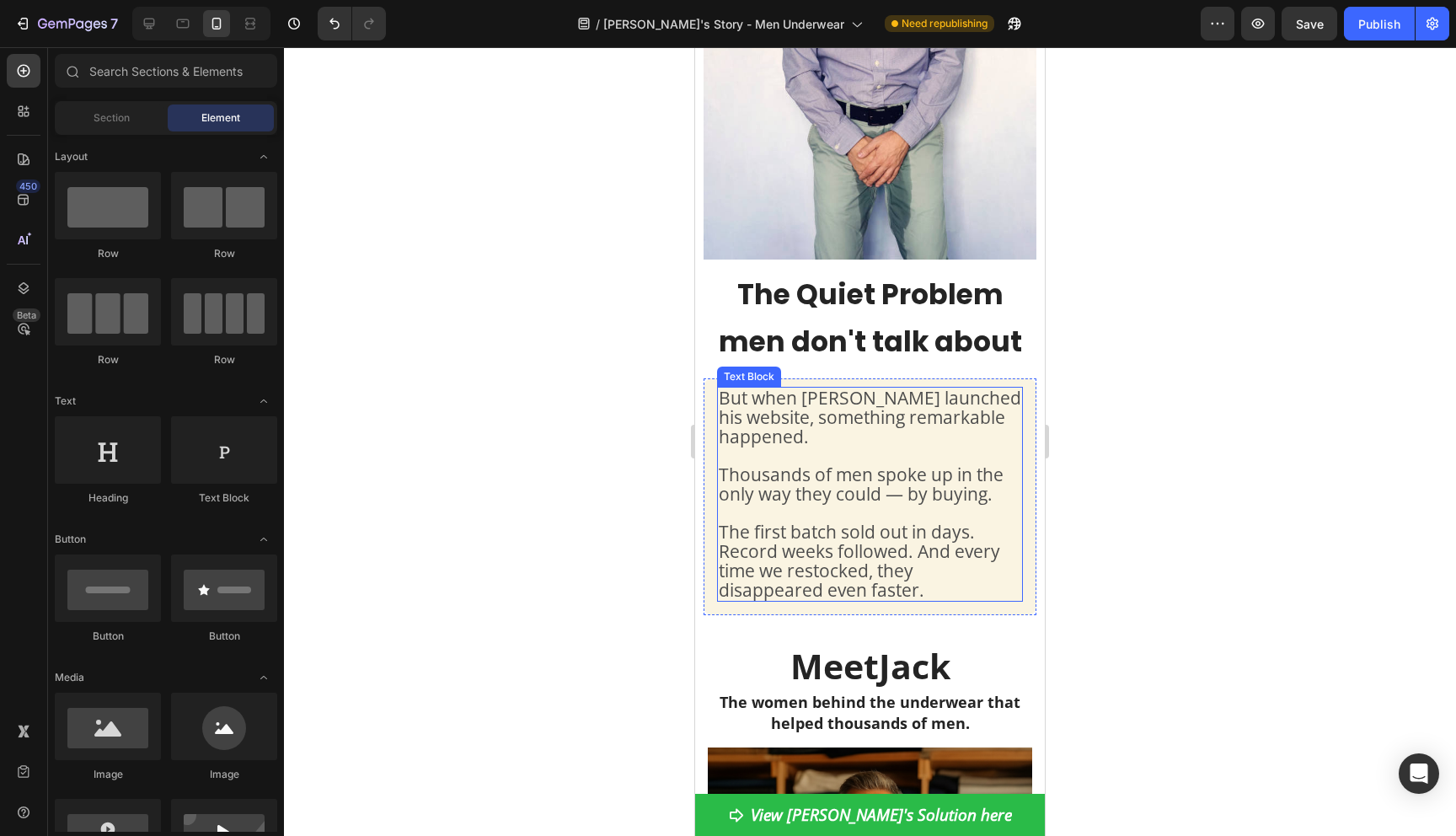
scroll to position [520, 0]
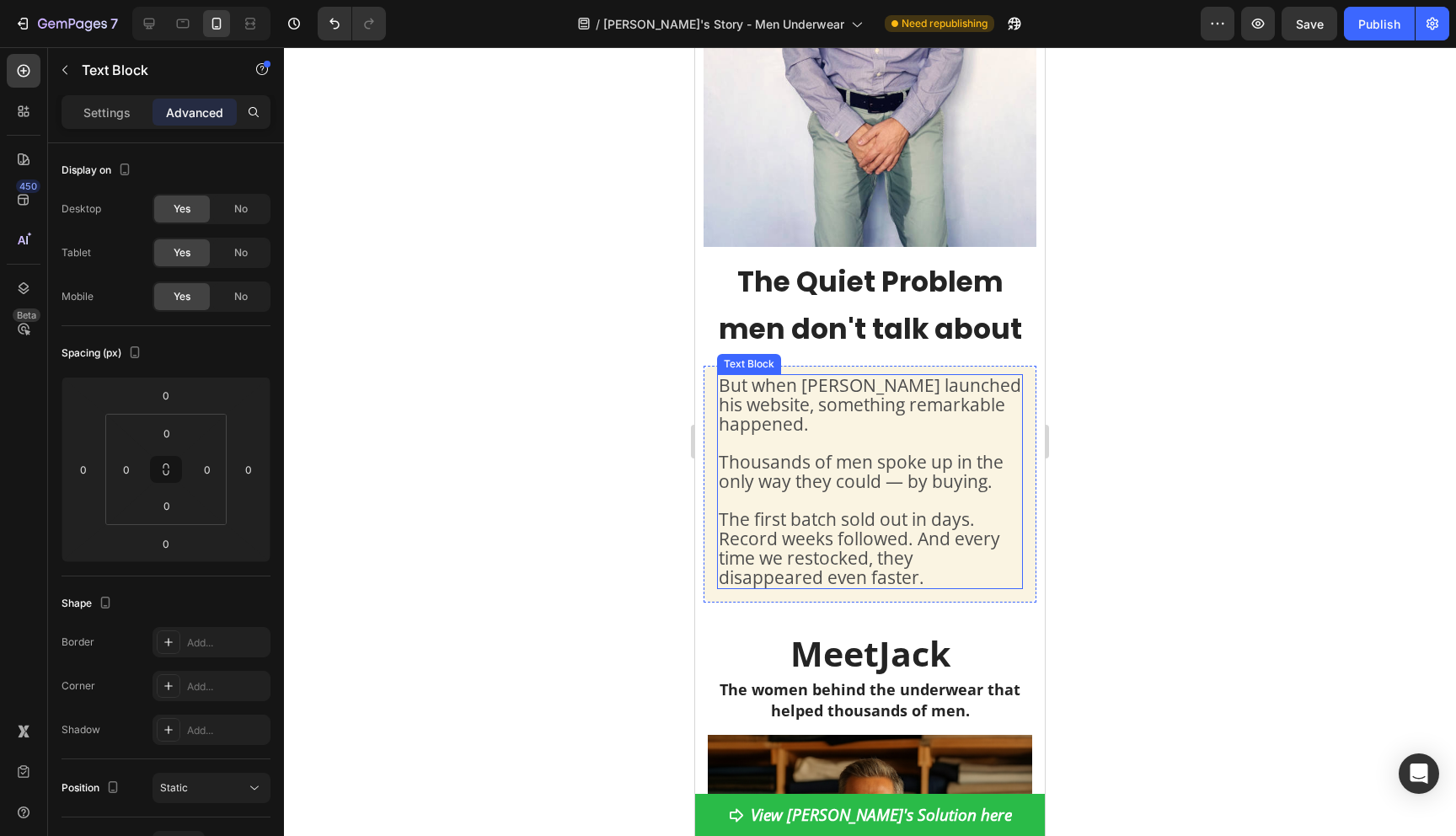
click at [837, 450] on span "Thousands of men spoke up in the only way they could — by buying." at bounding box center [861, 471] width 285 height 43
click at [827, 462] on span "Thousands of men spoke up in the only way they could — by buying." at bounding box center [861, 471] width 285 height 43
drag, startPoint x: 726, startPoint y: 444, endPoint x: 950, endPoint y: 445, distance: 224.0
click at [950, 450] on span "Thousands of men spoke up in the only way they could — by buying." at bounding box center [861, 471] width 285 height 43
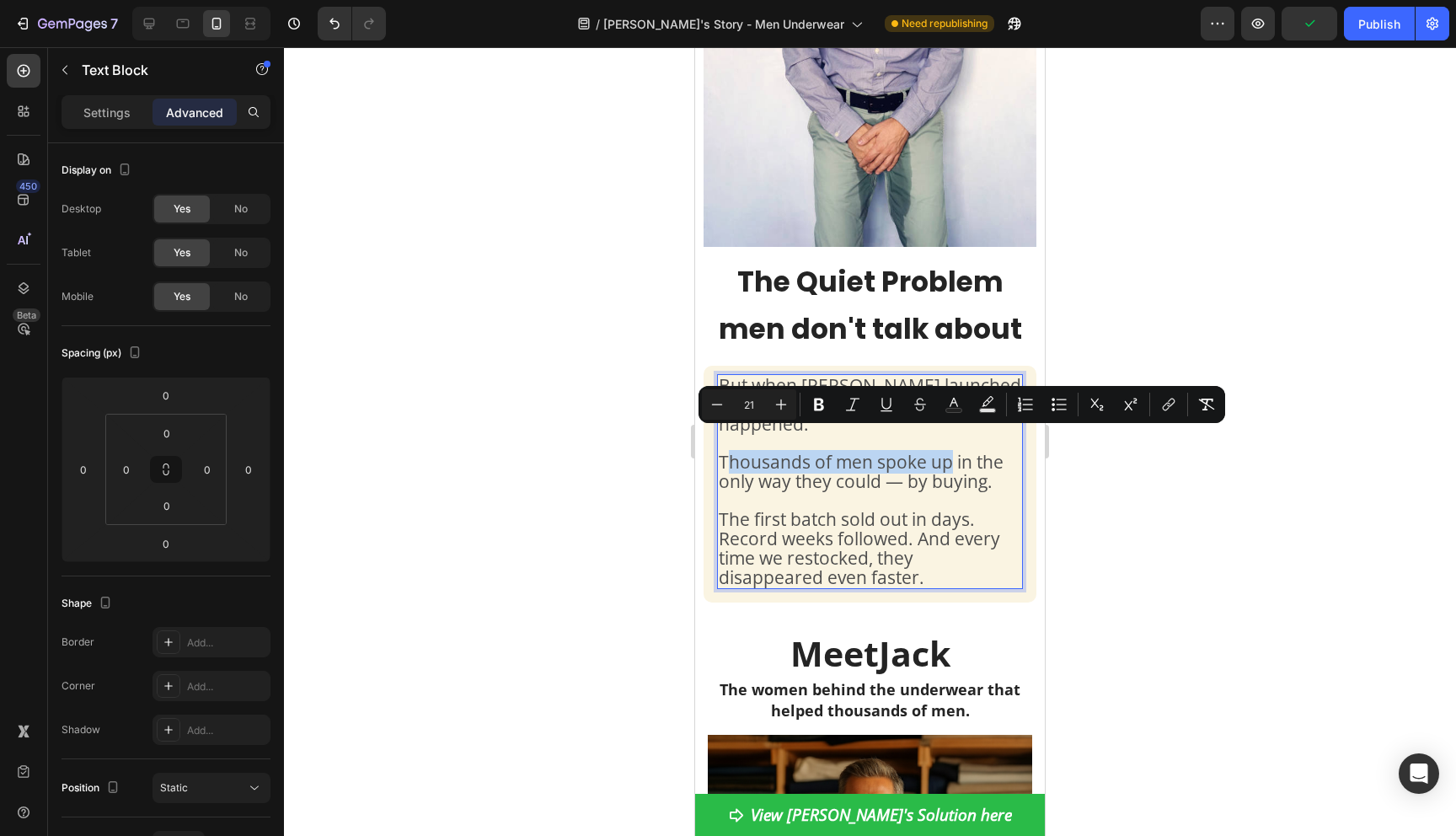
click at [950, 450] on span "Thousands of men spoke up in the only way they could — by buying." at bounding box center [861, 471] width 285 height 43
drag, startPoint x: 950, startPoint y: 445, endPoint x: 735, endPoint y: 451, distance: 215.1
click at [735, 451] on span "Thousands of men spoke up in the only way they could — by buying." at bounding box center [861, 471] width 285 height 43
click at [817, 401] on icon "Editor contextual toolbar" at bounding box center [819, 404] width 17 height 17
click at [1109, 527] on div at bounding box center [870, 442] width 1172 height 789
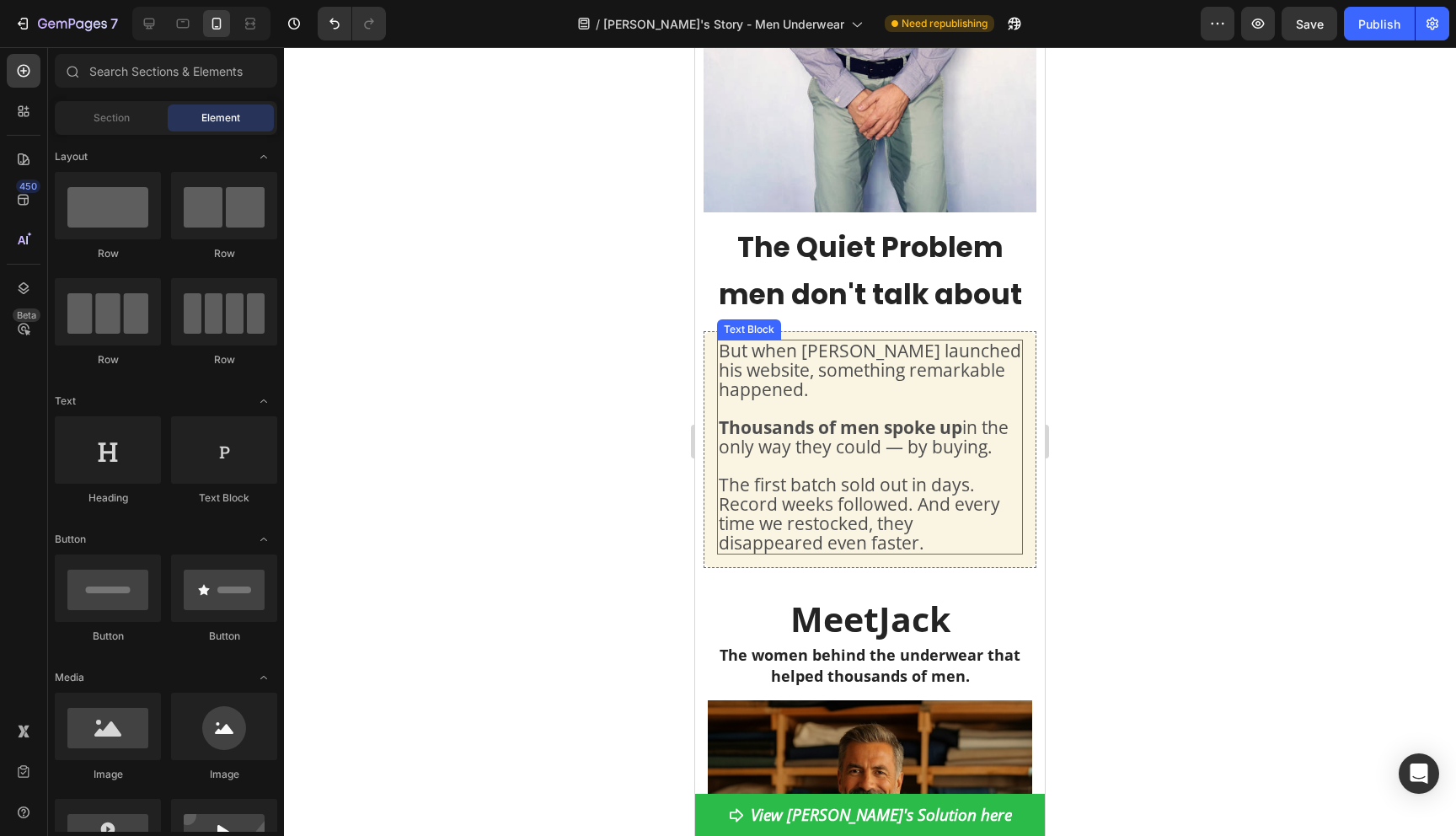
scroll to position [559, 0]
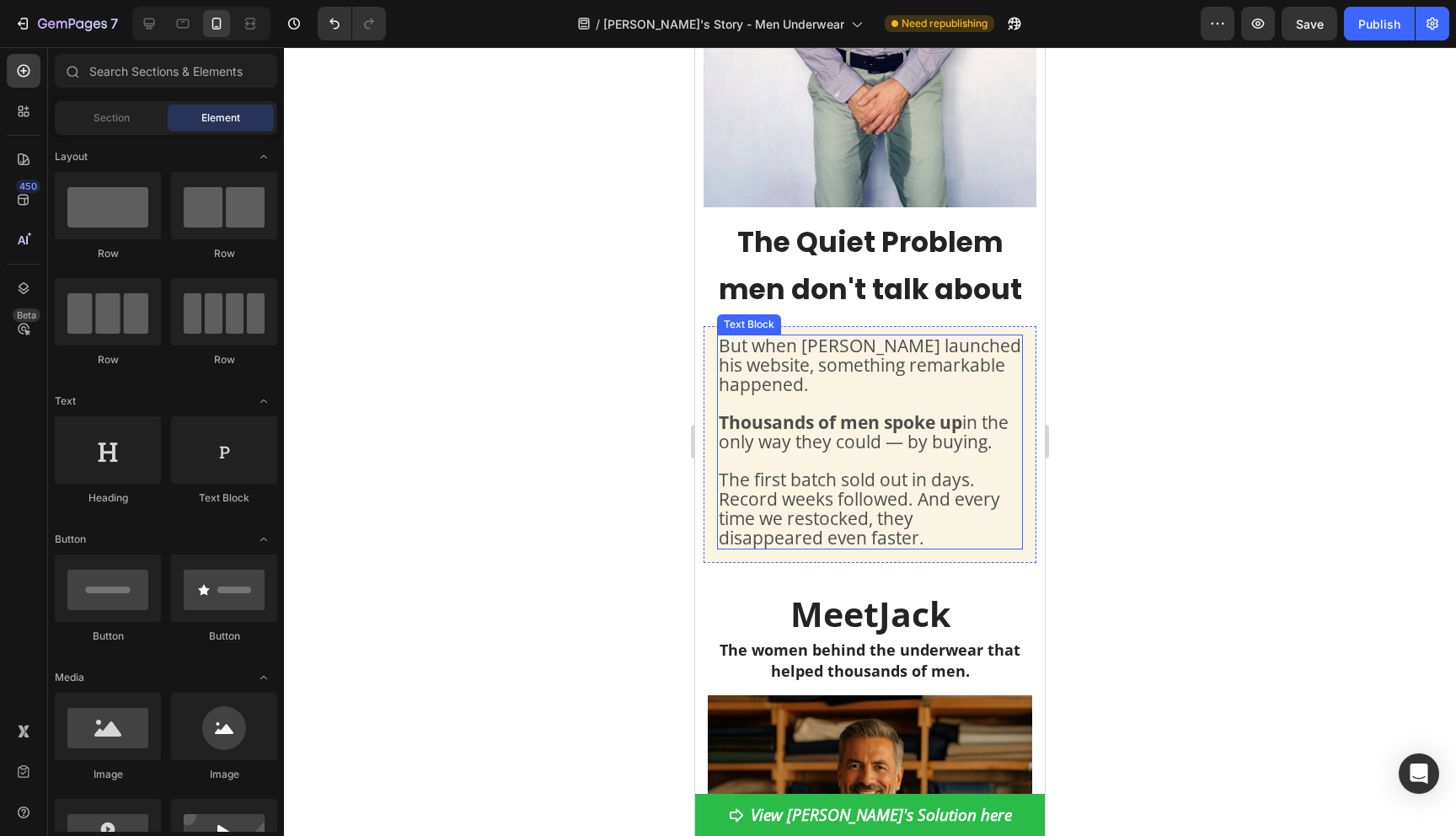
click at [945, 511] on p "But when Jack launched his website, something remarkable happened. Thousands of…" at bounding box center [870, 442] width 302 height 211
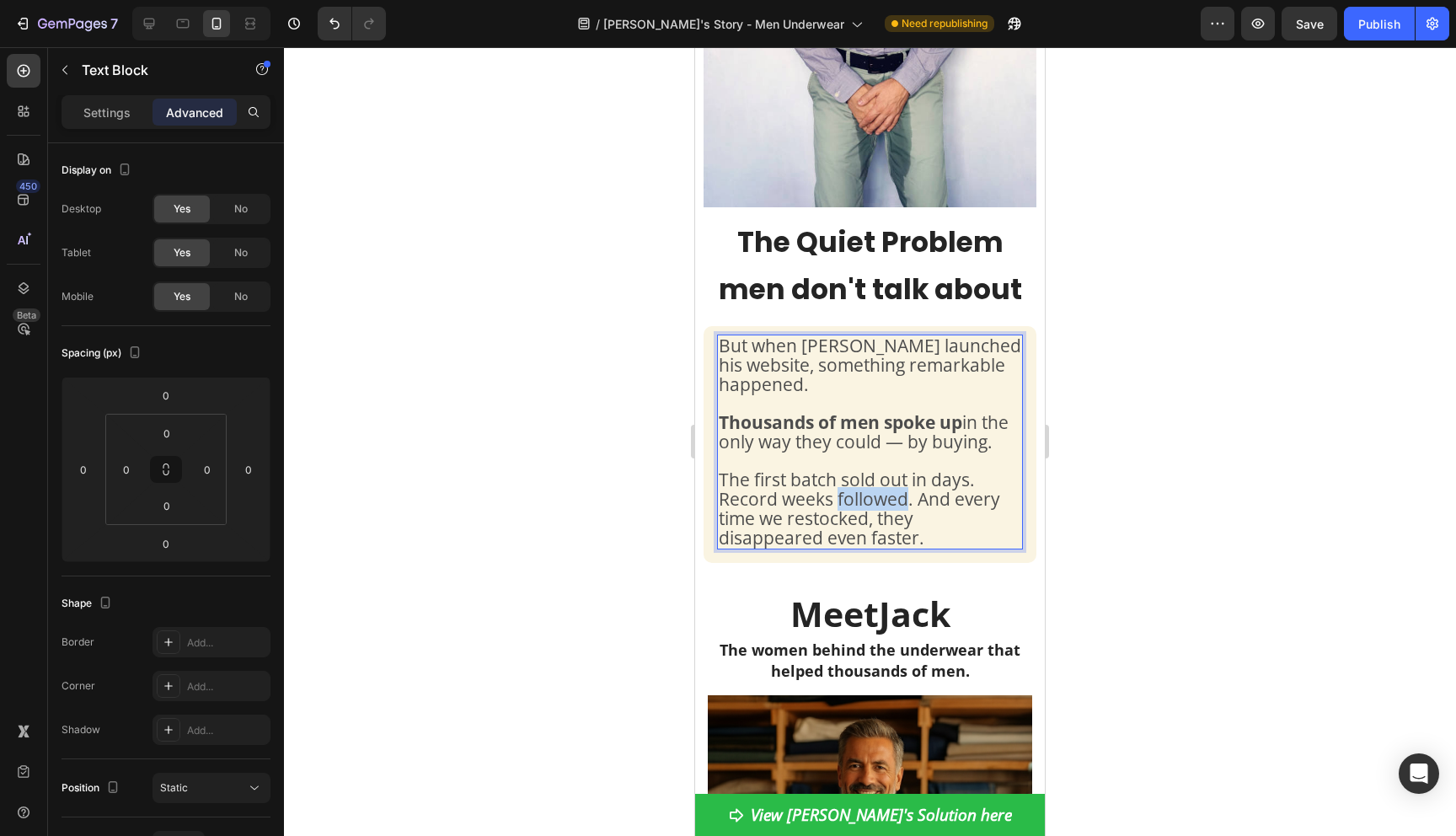
click at [871, 476] on span "The first batch sold out in days. Record weeks followed. And every time we rest…" at bounding box center [859, 507] width 281 height 81
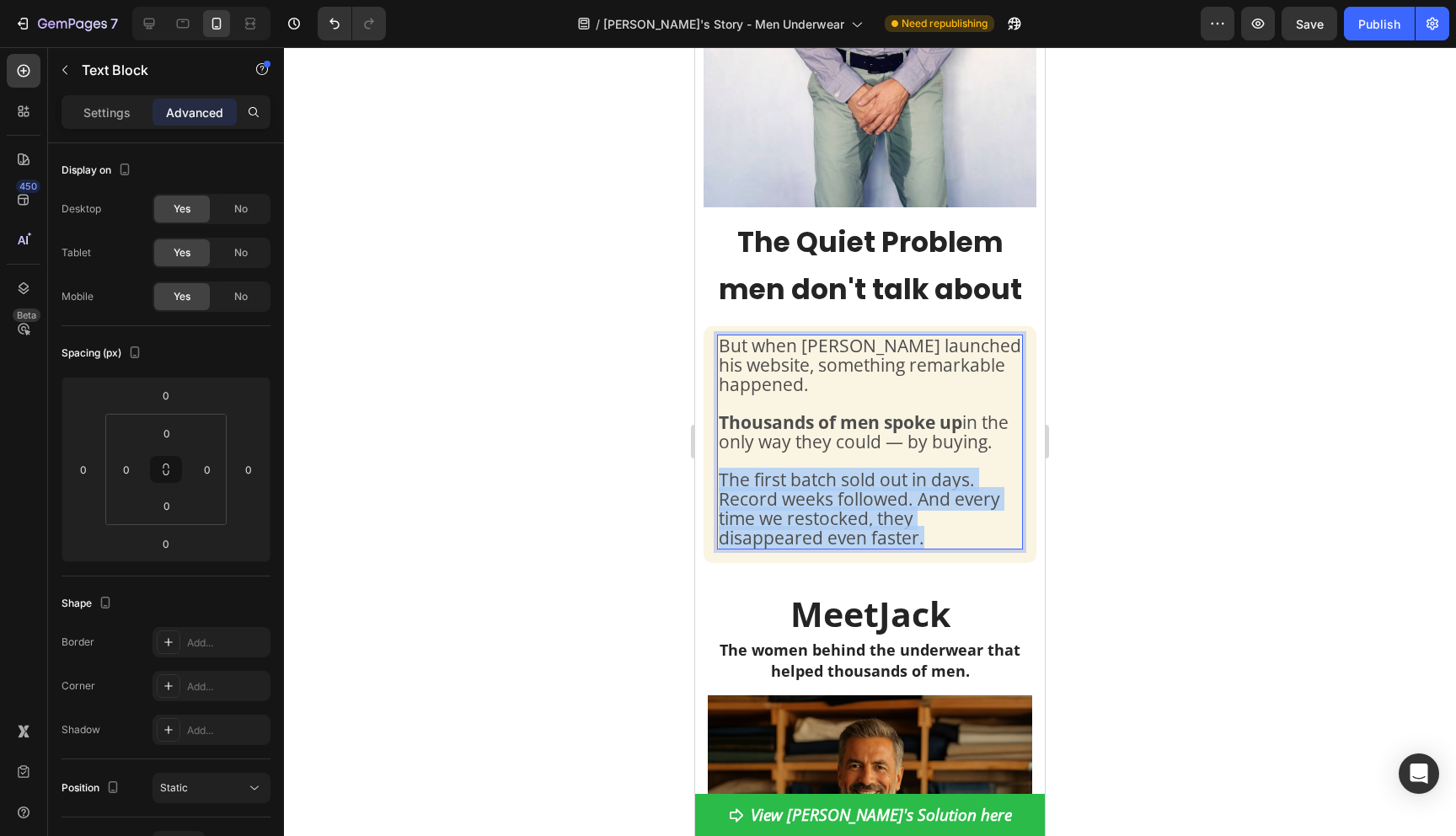
click at [871, 476] on span "The first batch sold out in days. Record weeks followed. And every time we rest…" at bounding box center [859, 507] width 281 height 81
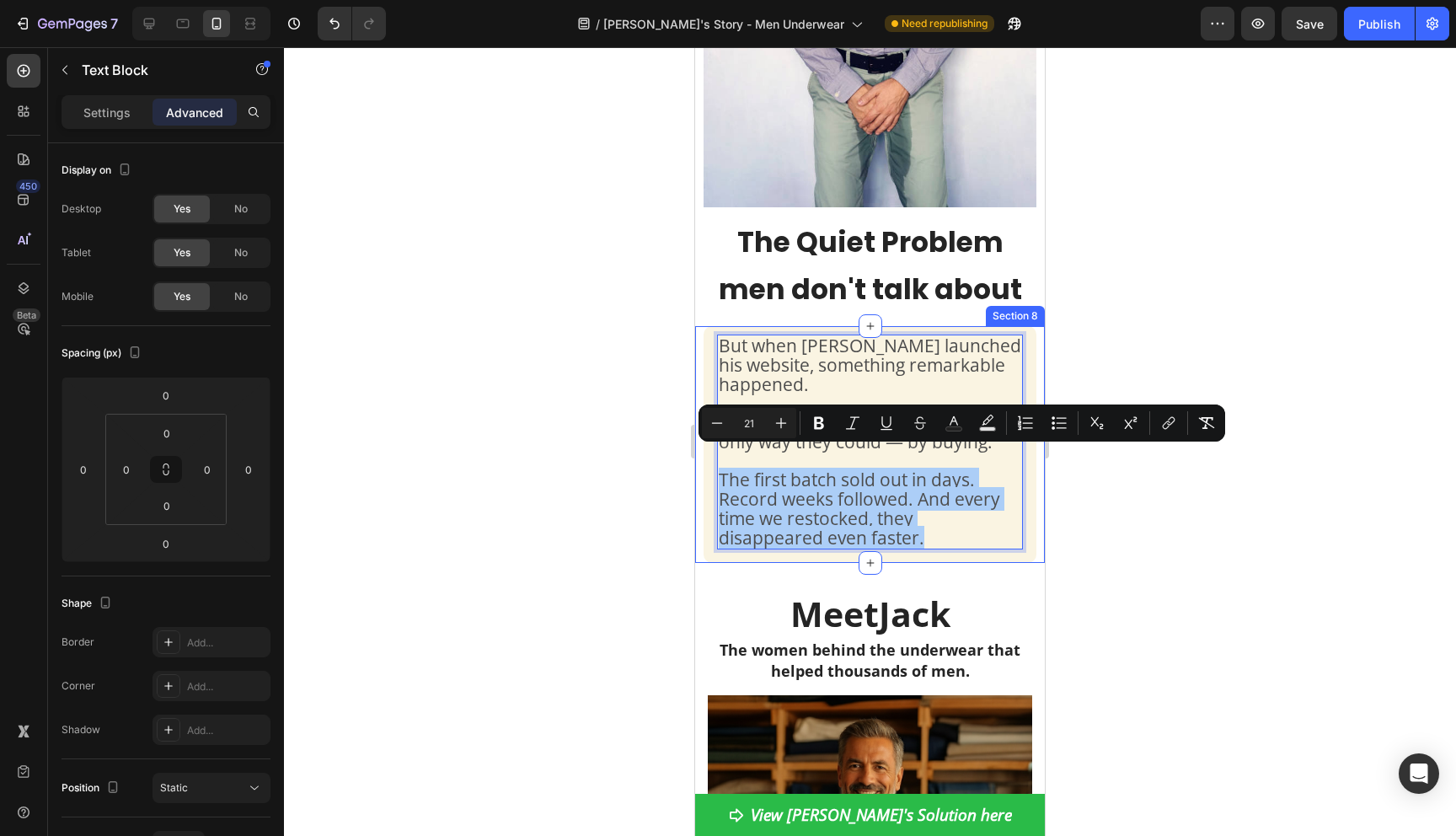
click at [1063, 525] on div at bounding box center [870, 442] width 1172 height 789
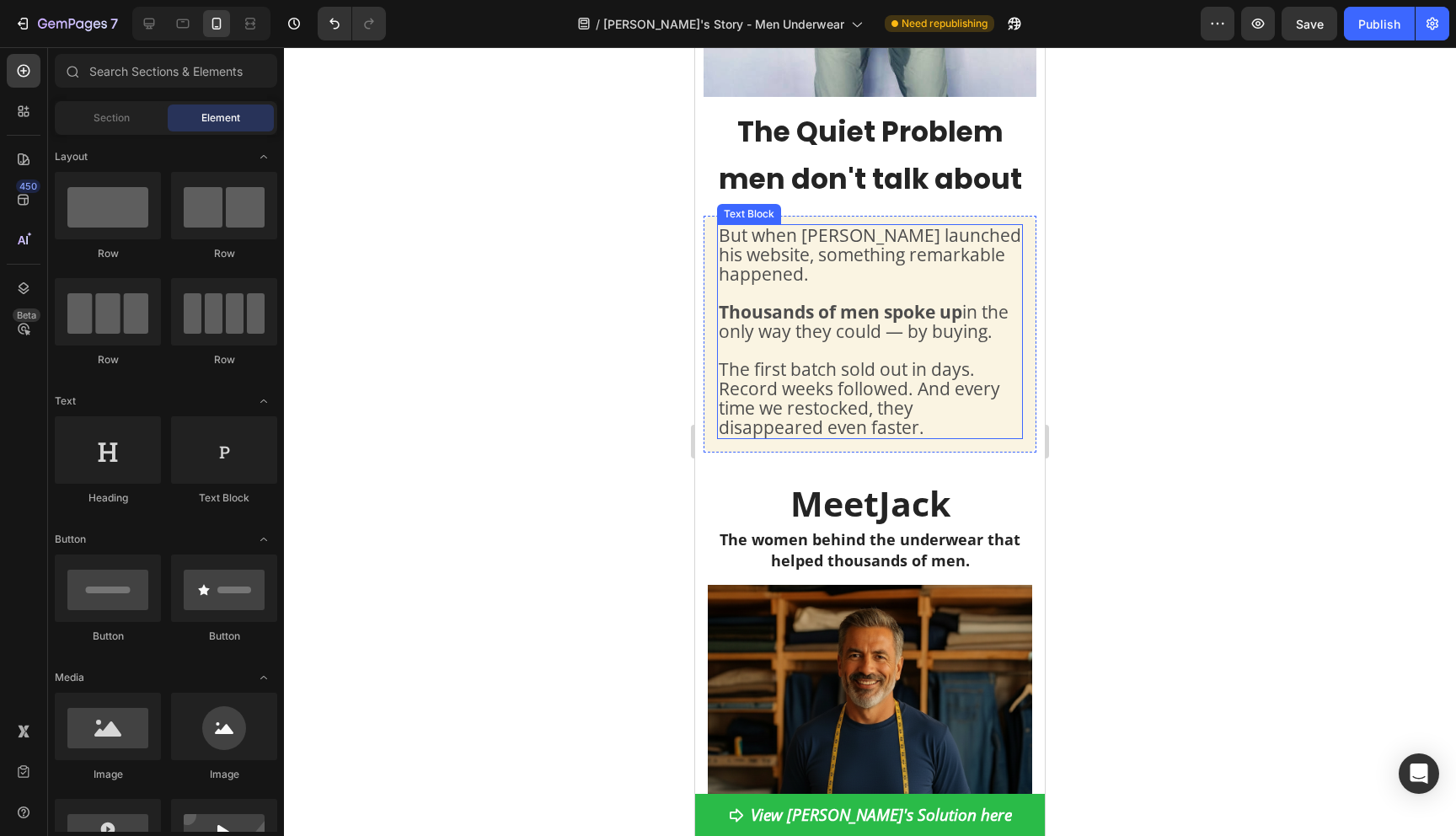
scroll to position [674, 0]
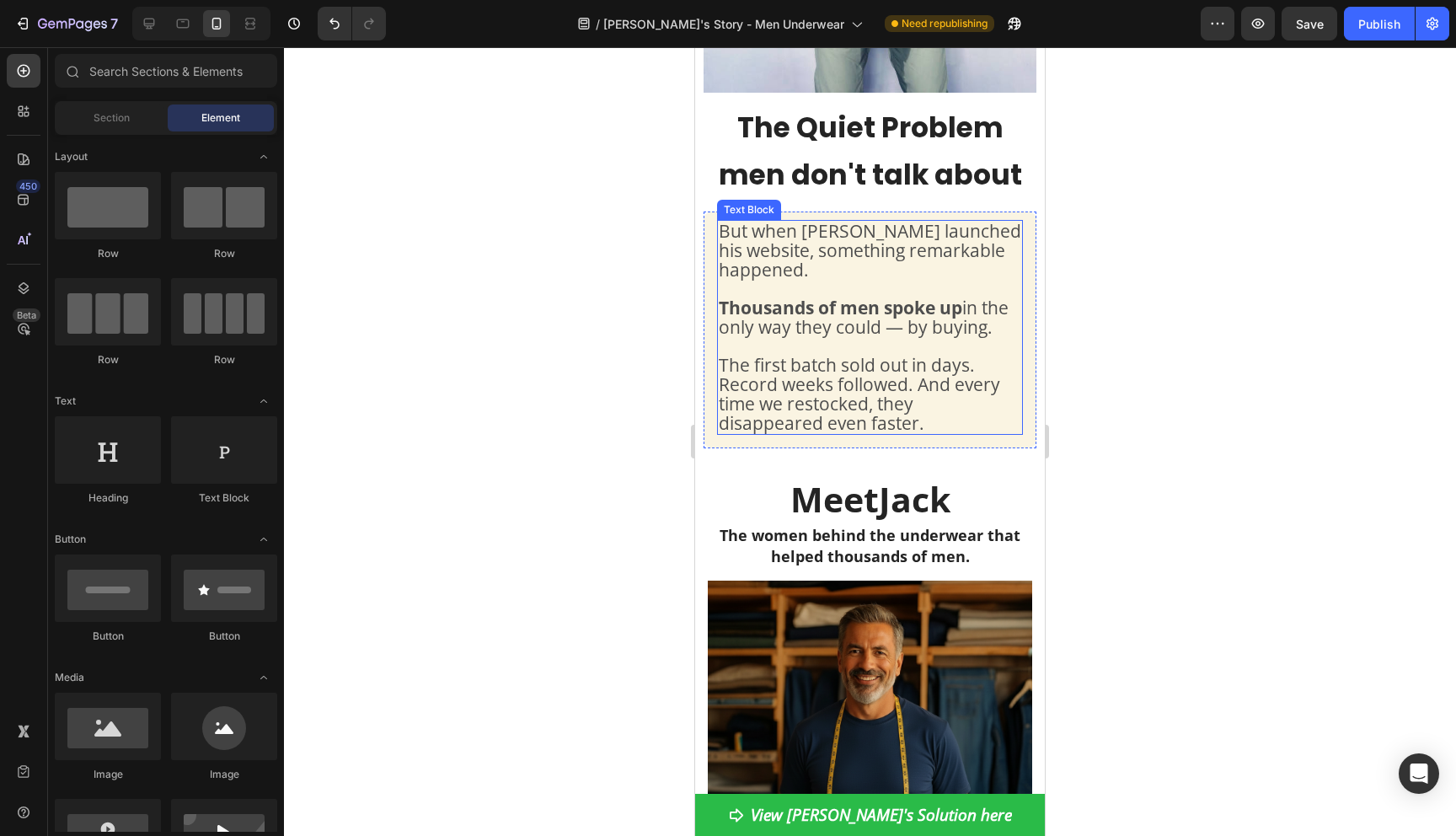
click at [914, 400] on span "The first batch sold out in days. Record weeks followed. And every time we rest…" at bounding box center [859, 393] width 281 height 81
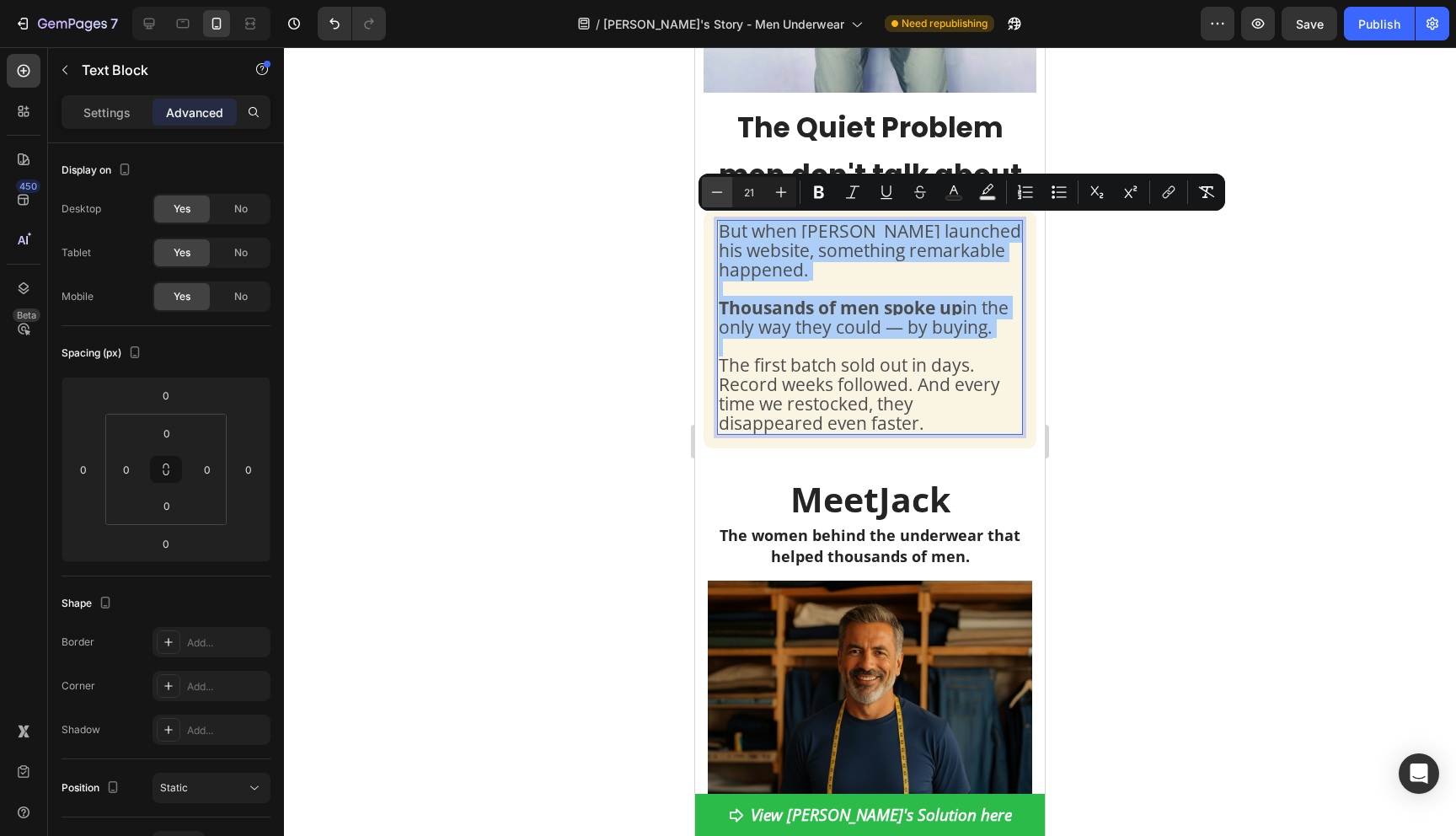
click at [718, 195] on icon "Editor contextual toolbar" at bounding box center [716, 192] width 17 height 17
type input "20"
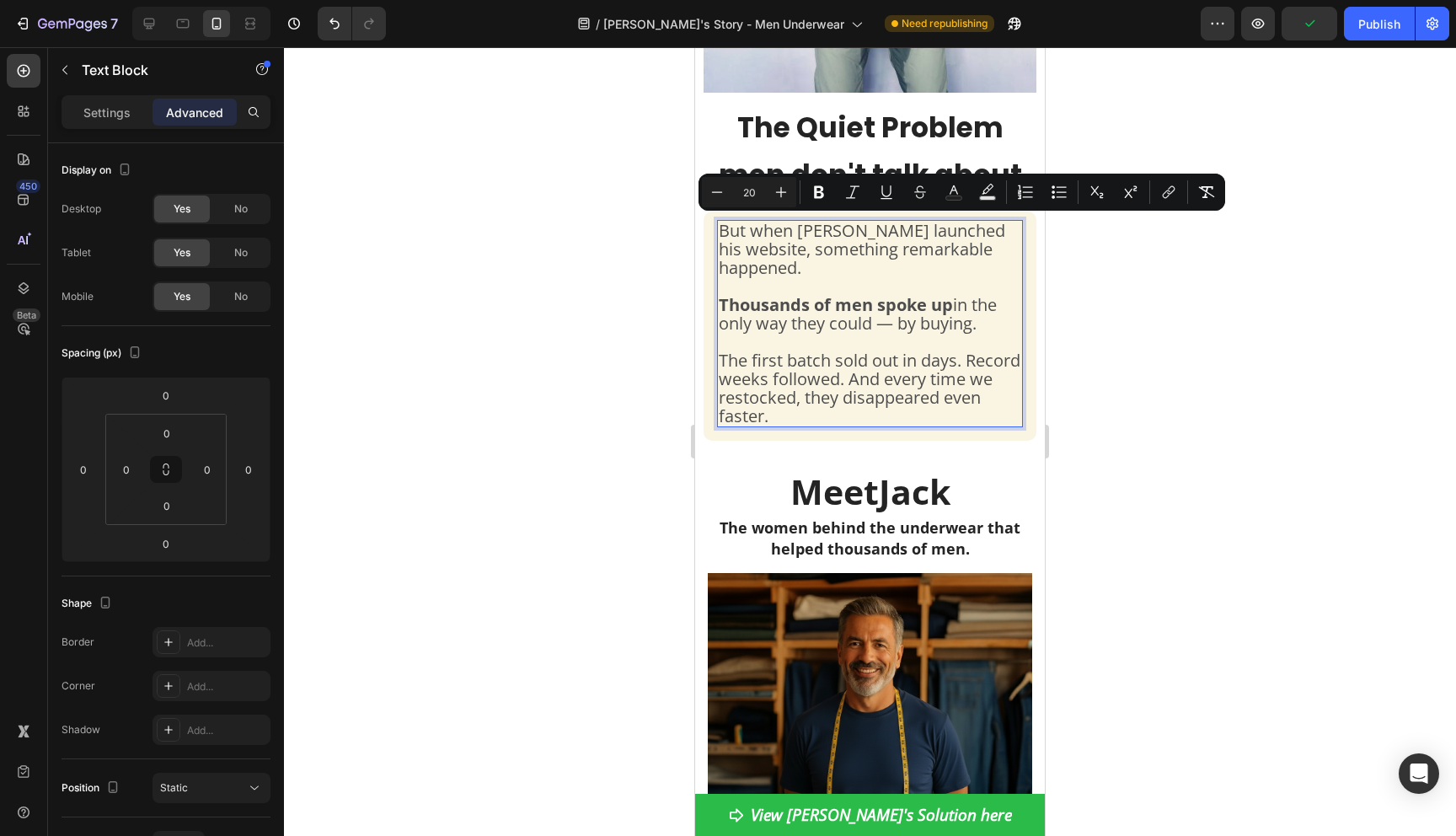
click at [607, 339] on div at bounding box center [870, 442] width 1172 height 789
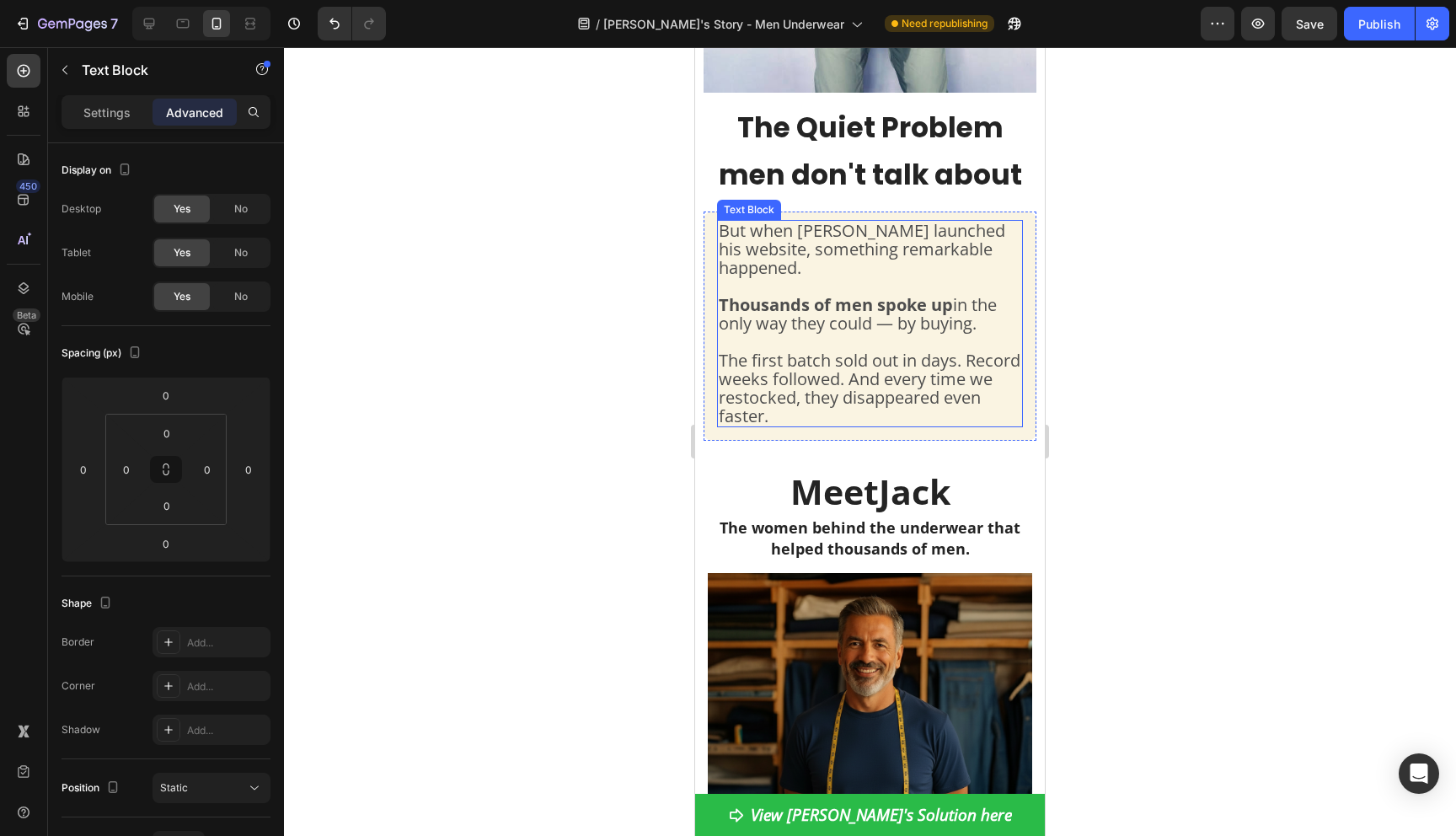
click at [894, 349] on span "The first batch sold out in days. Record weeks followed. And every time we rest…" at bounding box center [870, 387] width 302 height 78
click at [778, 381] on span "The first batch sold out in days. Record weeks followed. And every time we rest…" at bounding box center [870, 387] width 302 height 78
click at [773, 382] on span "The first batch sold out in days. Record weeks followed. And every time we rest…" at bounding box center [870, 387] width 302 height 78
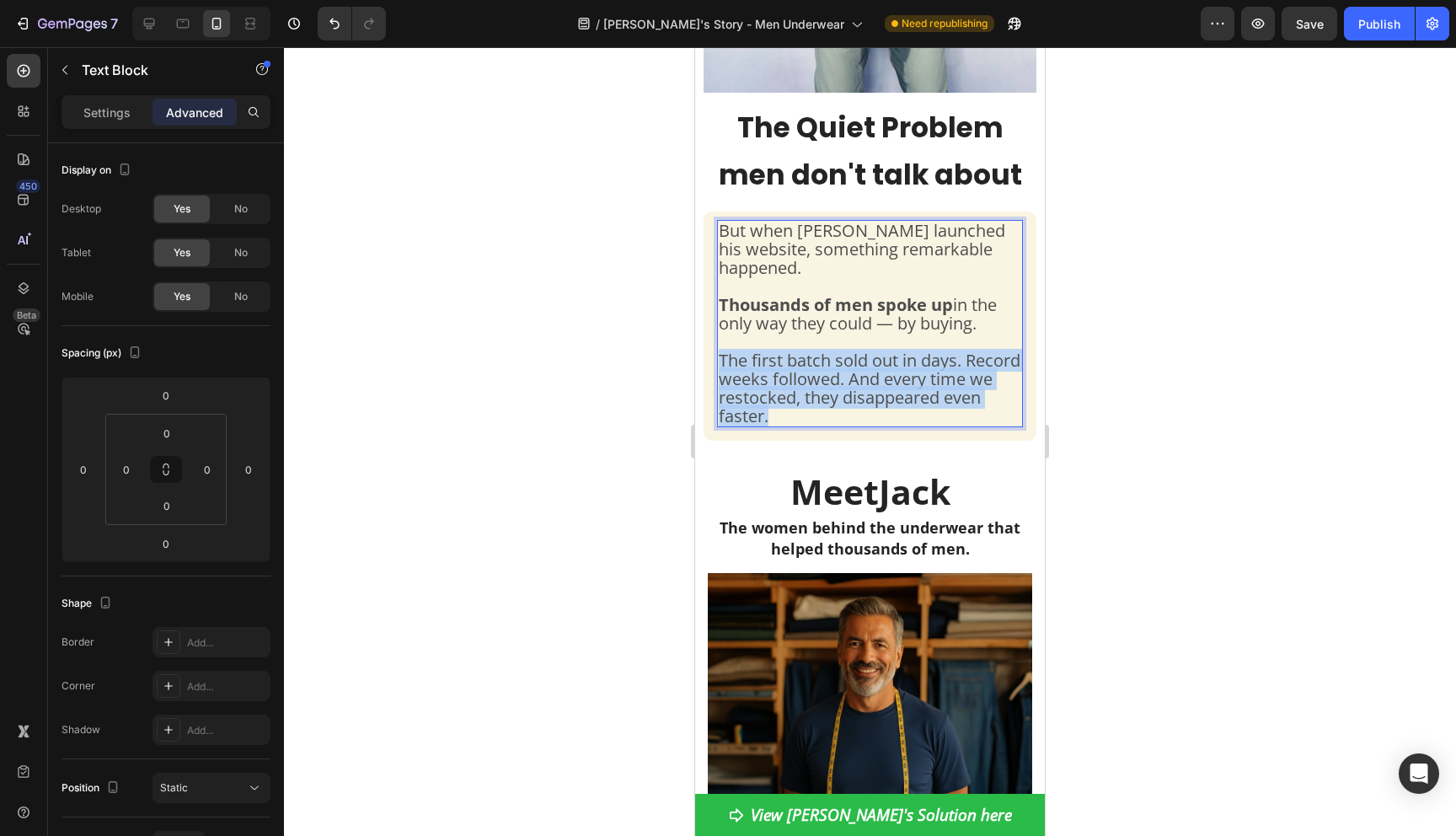
click at [773, 382] on span "The first batch sold out in days. Record weeks followed. And every time we rest…" at bounding box center [870, 387] width 302 height 78
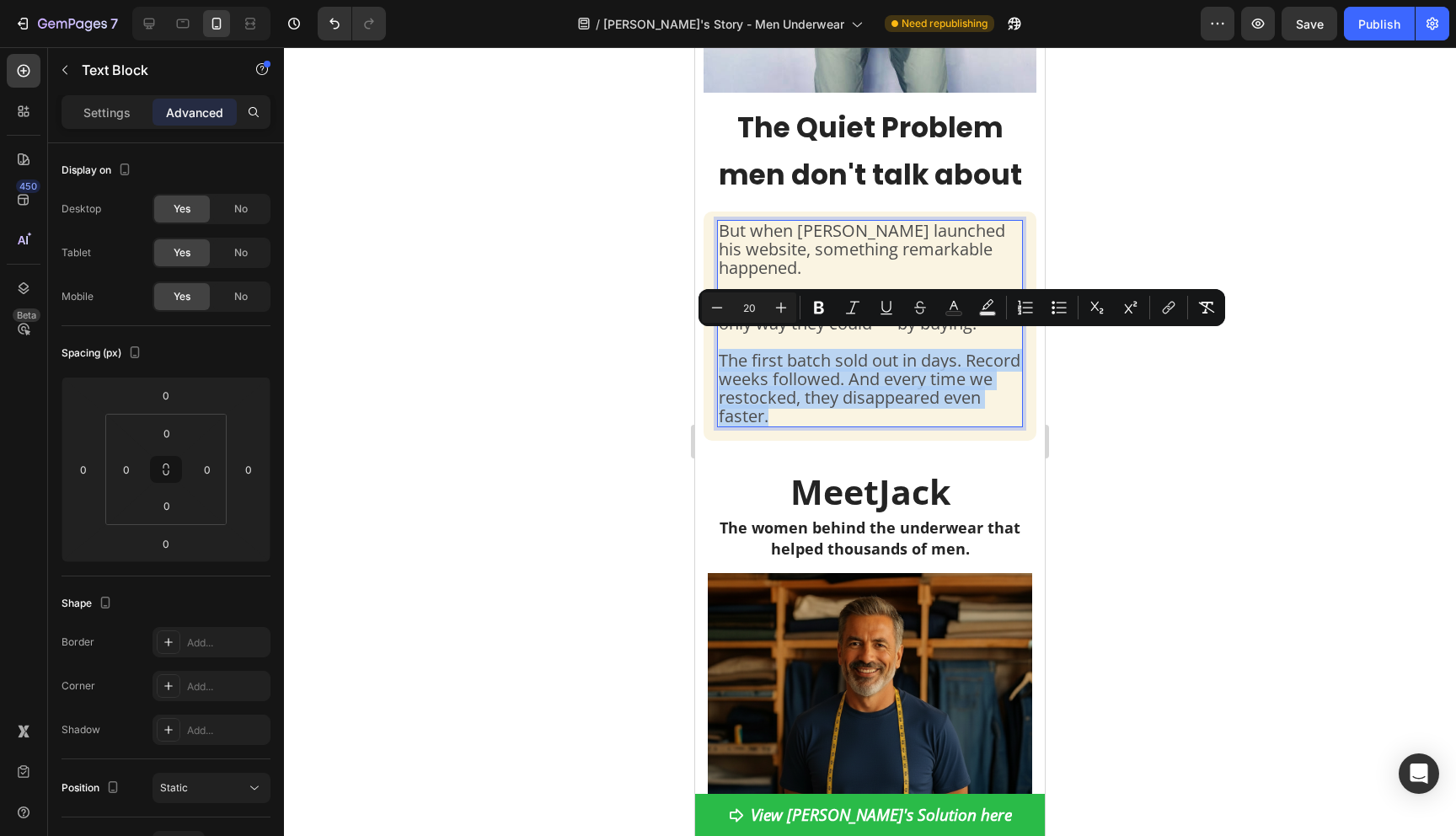
click at [780, 383] on span "The first batch sold out in days. Record weeks followed. And every time we rest…" at bounding box center [870, 387] width 302 height 78
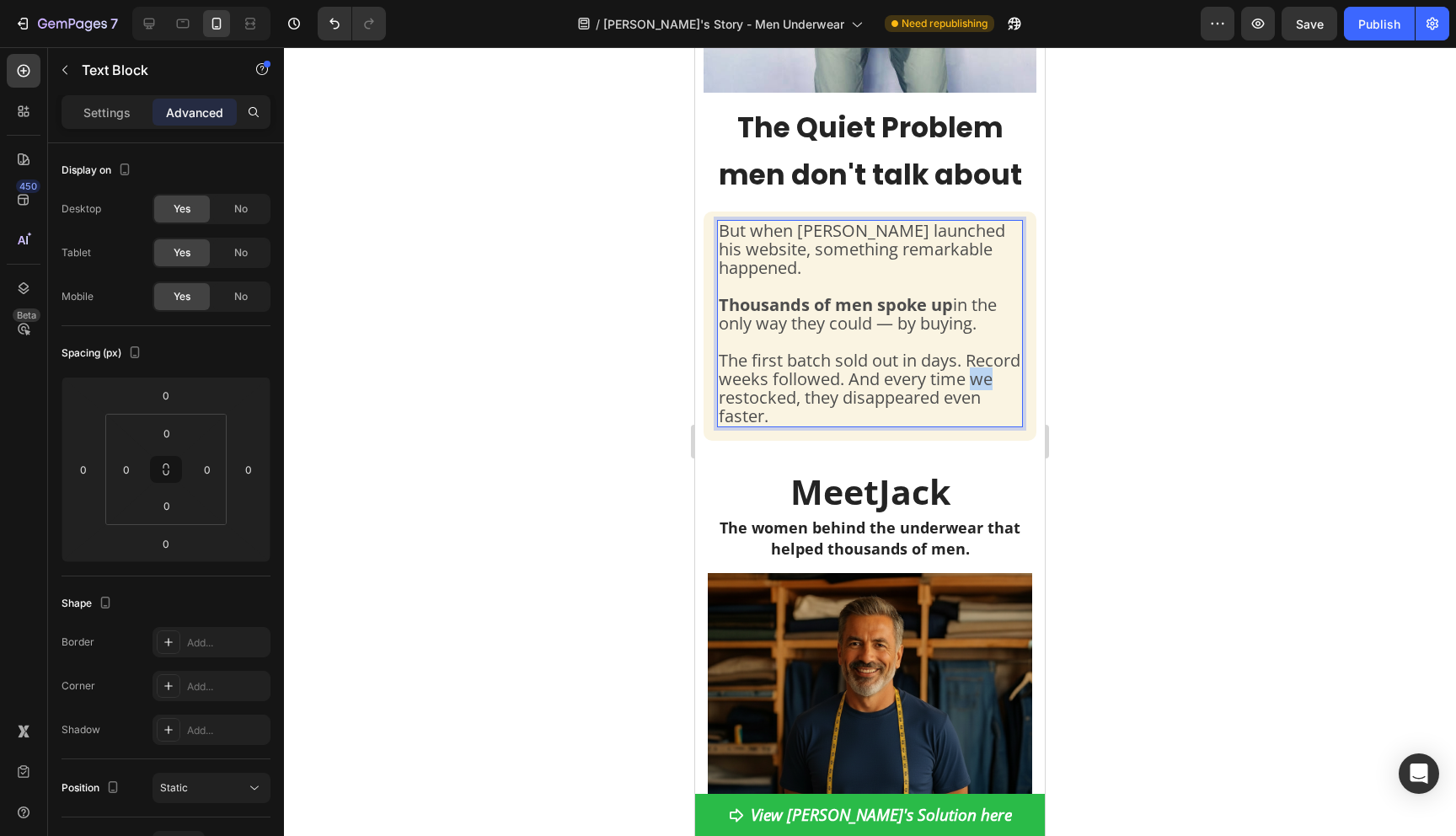
drag, startPoint x: 778, startPoint y: 386, endPoint x: 764, endPoint y: 386, distance: 14.0
click at [764, 386] on span "The first batch sold out in days. Record weeks followed. And every time we rest…" at bounding box center [870, 387] width 302 height 78
click at [859, 387] on span "The first batch sold out in days. Record weeks followed. And every time he rest…" at bounding box center [870, 387] width 302 height 78
click at [1179, 416] on div at bounding box center [870, 442] width 1172 height 789
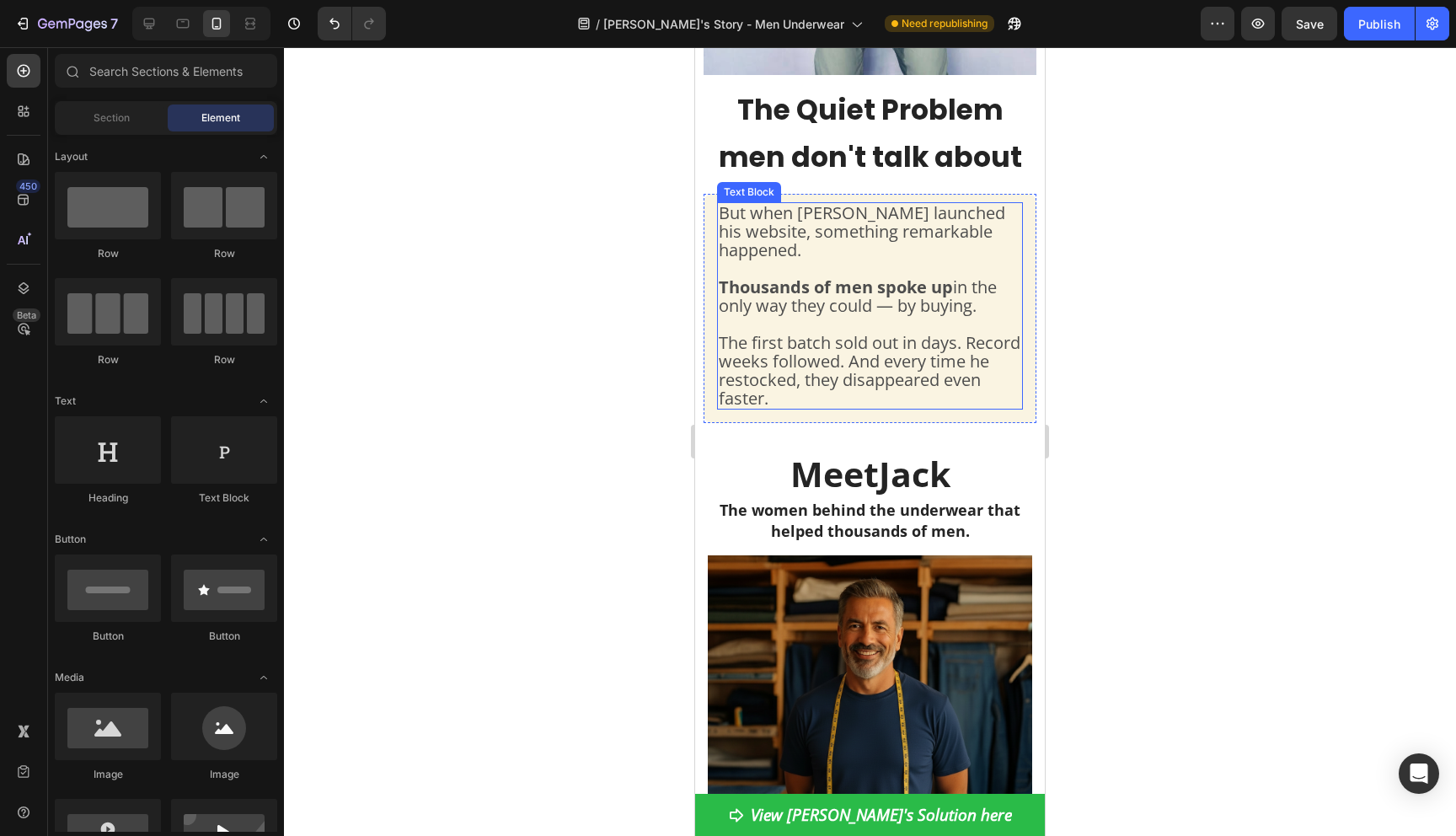
scroll to position [694, 0]
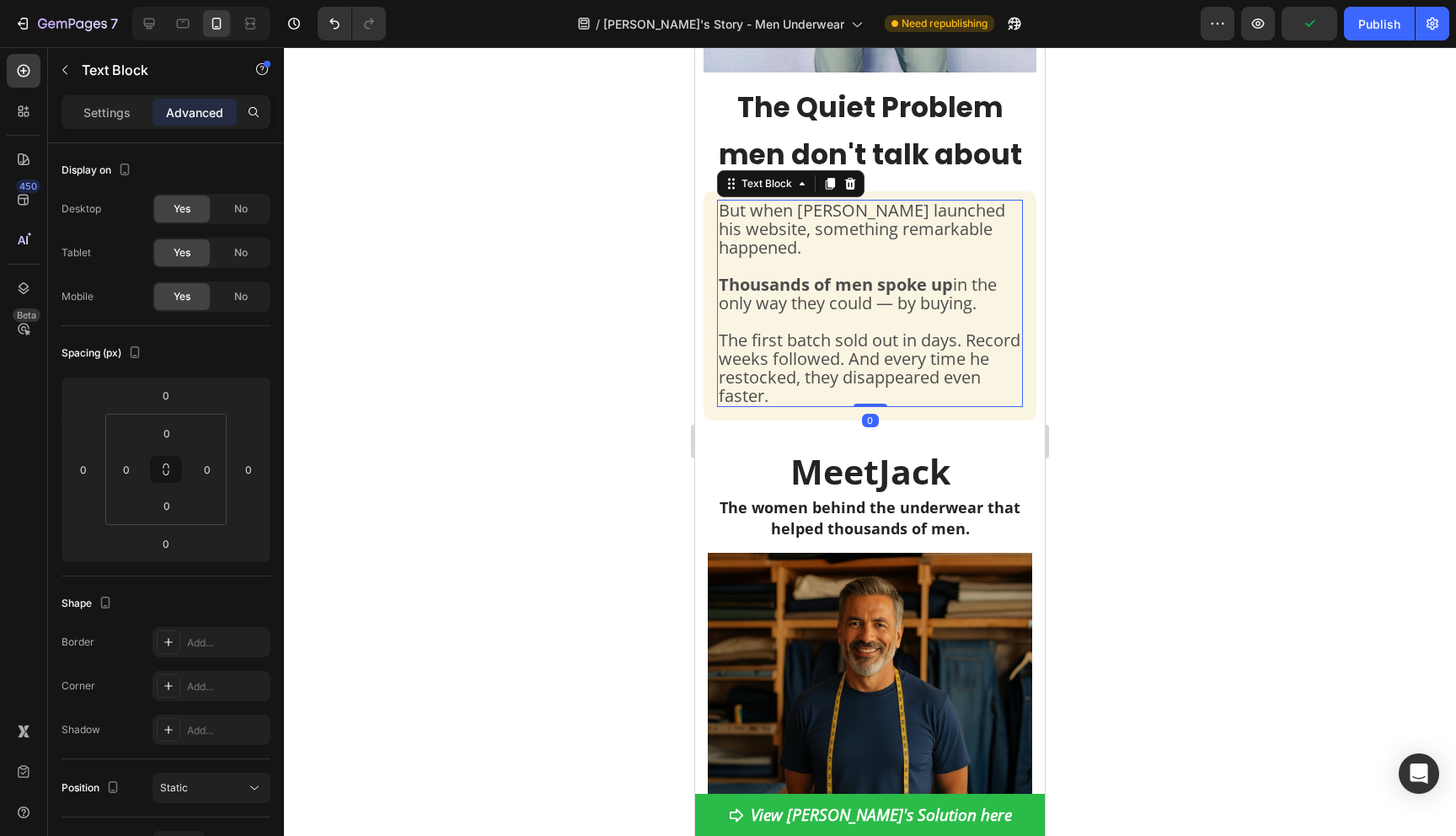
click at [927, 379] on p "But when Jack launched his website, something remarkable happened. Thousands of…" at bounding box center [870, 303] width 302 height 204
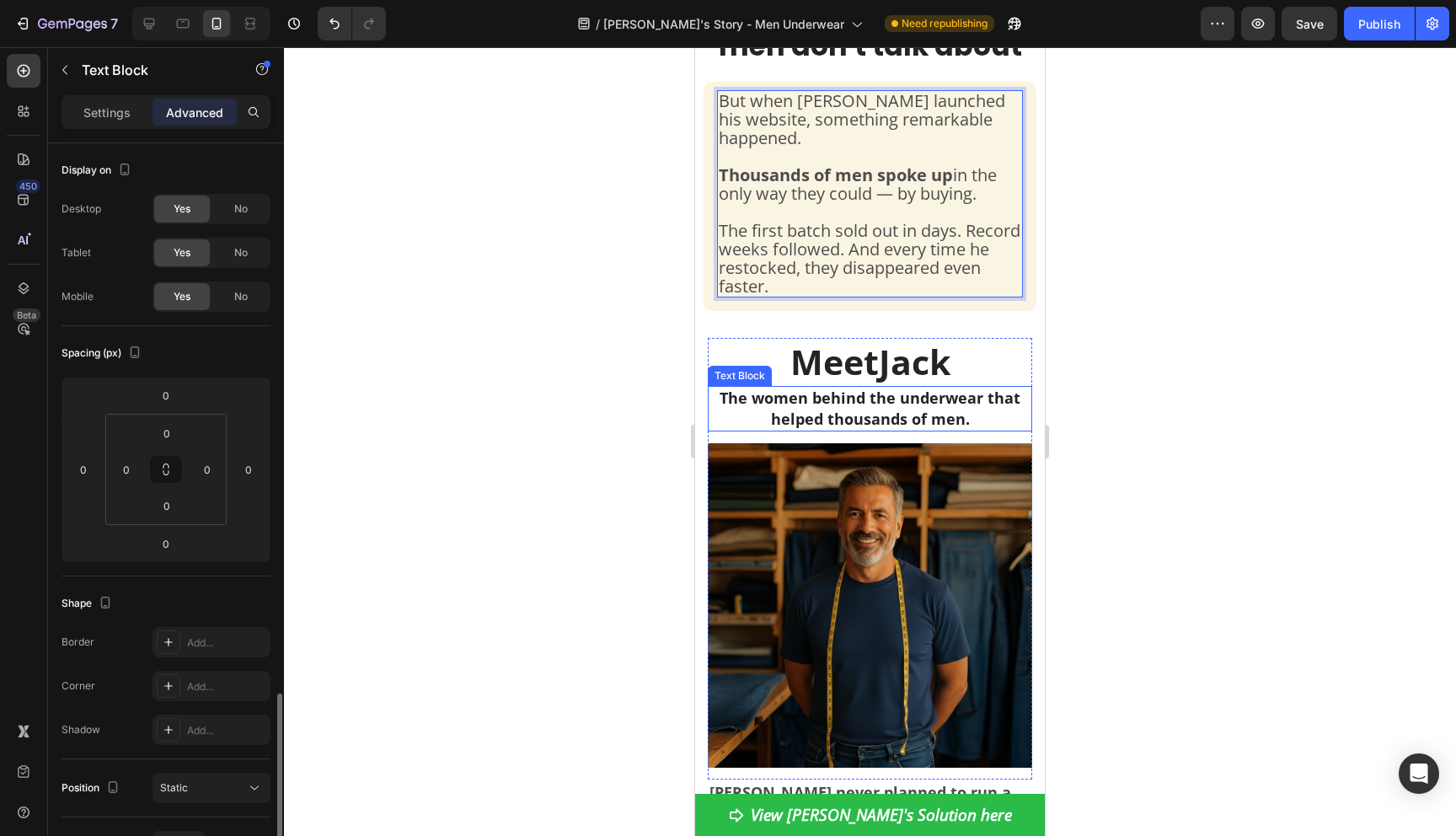
scroll to position [332, 0]
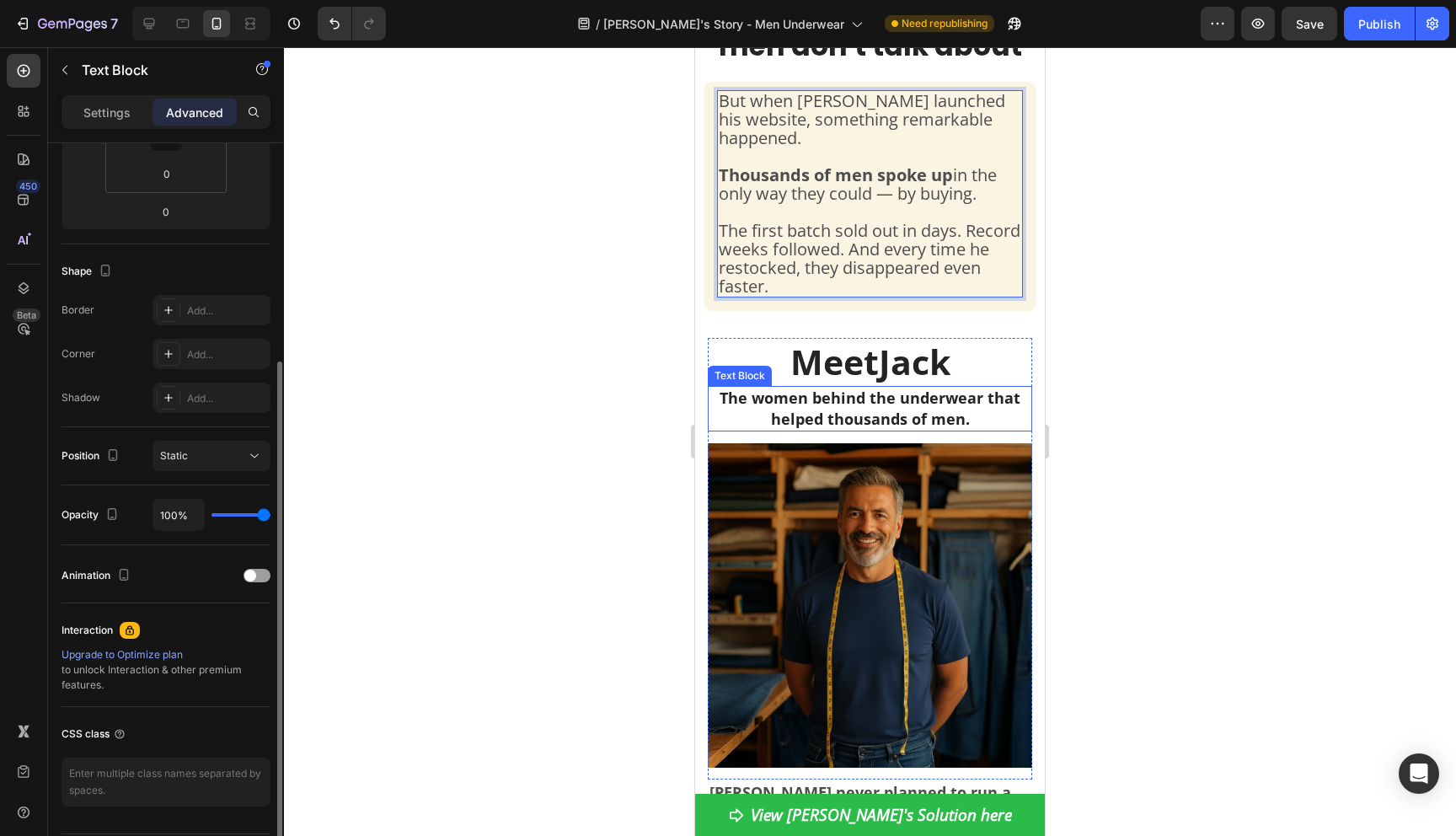
click at [785, 389] on p "The women behind the underwear that helped thousands of men." at bounding box center [870, 408] width 321 height 42
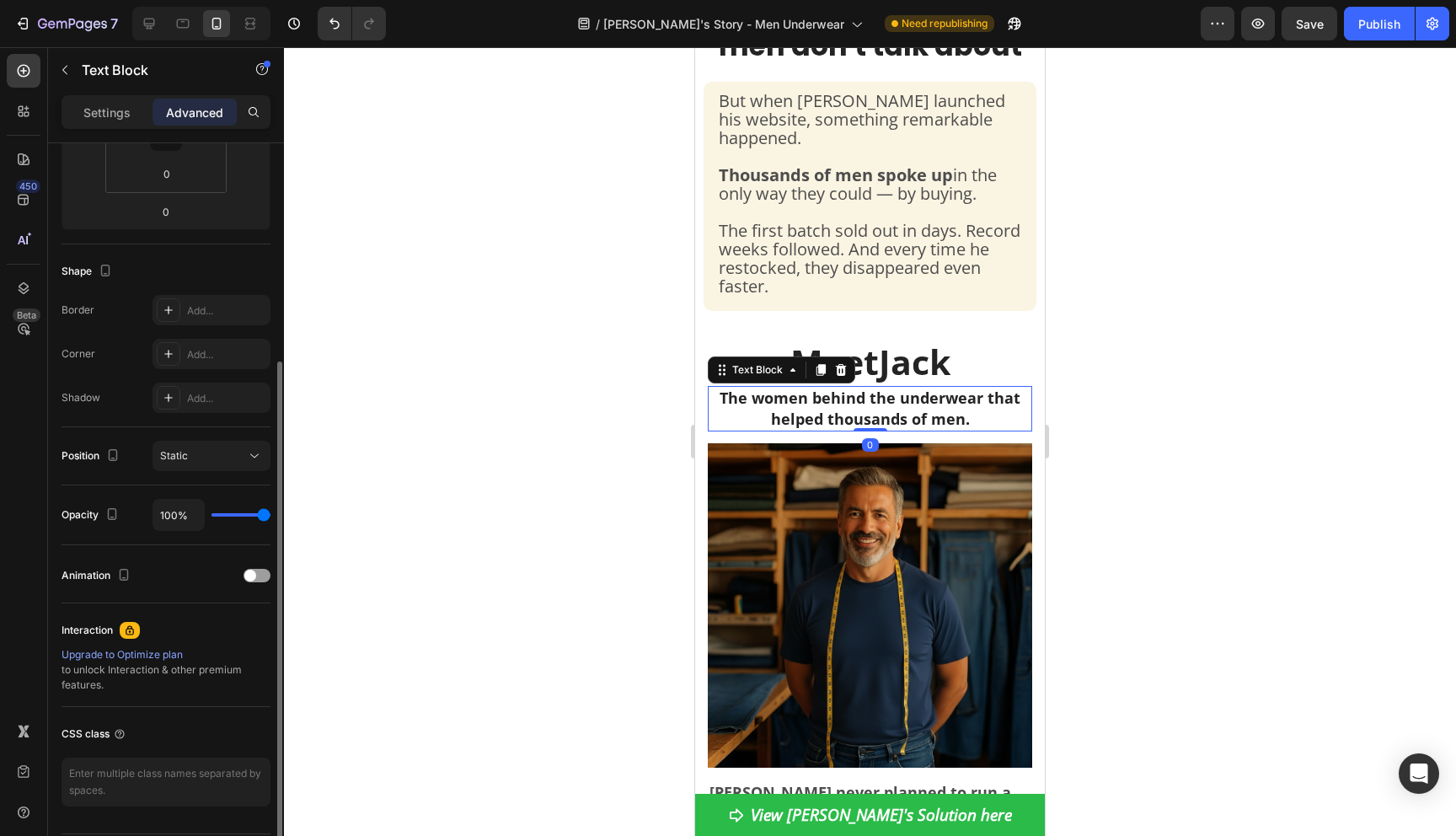
click at [785, 389] on p "The women behind the underwear that helped thousands of men." at bounding box center [870, 408] width 321 height 42
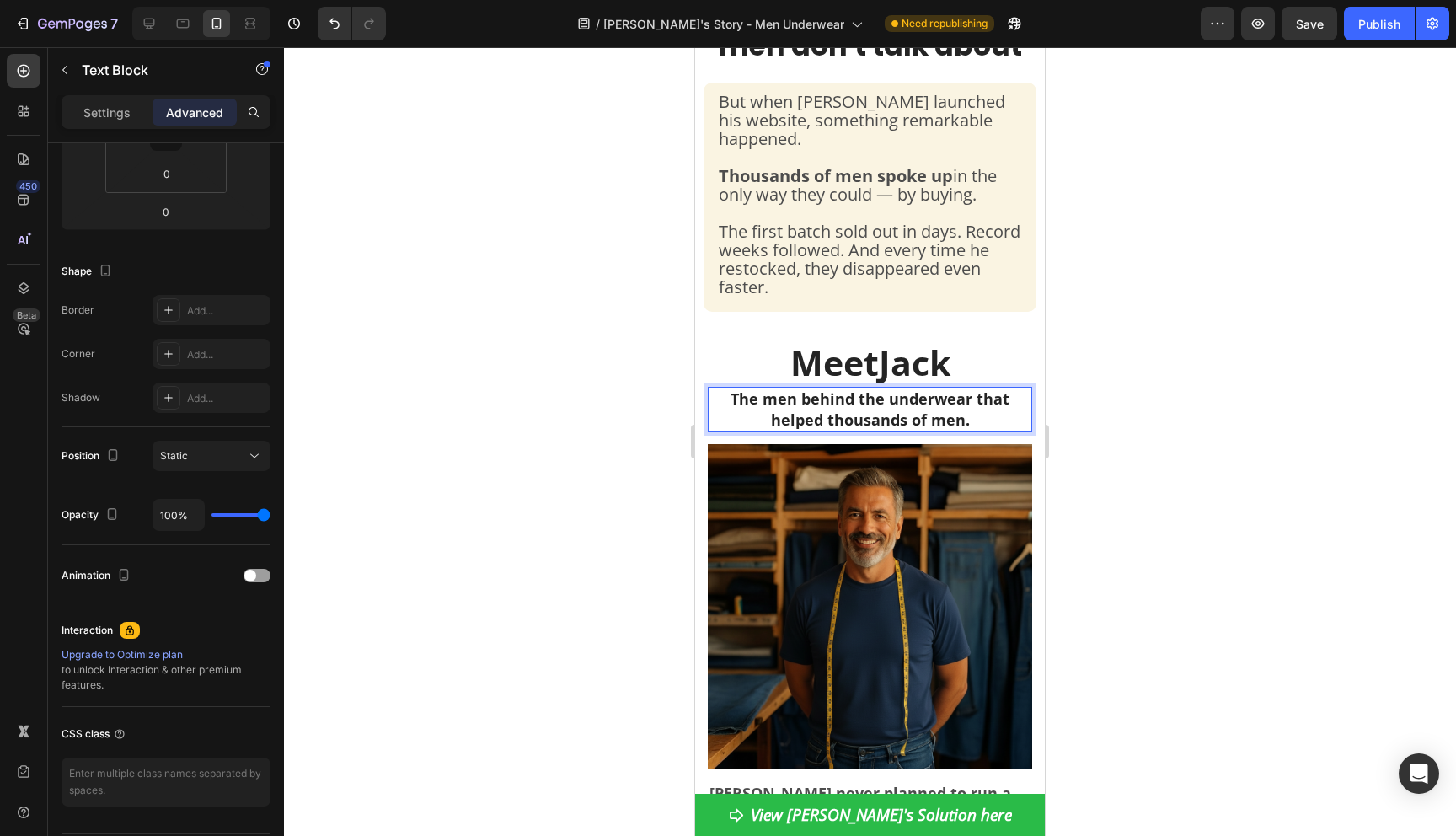
click at [1153, 456] on div at bounding box center [870, 442] width 1172 height 789
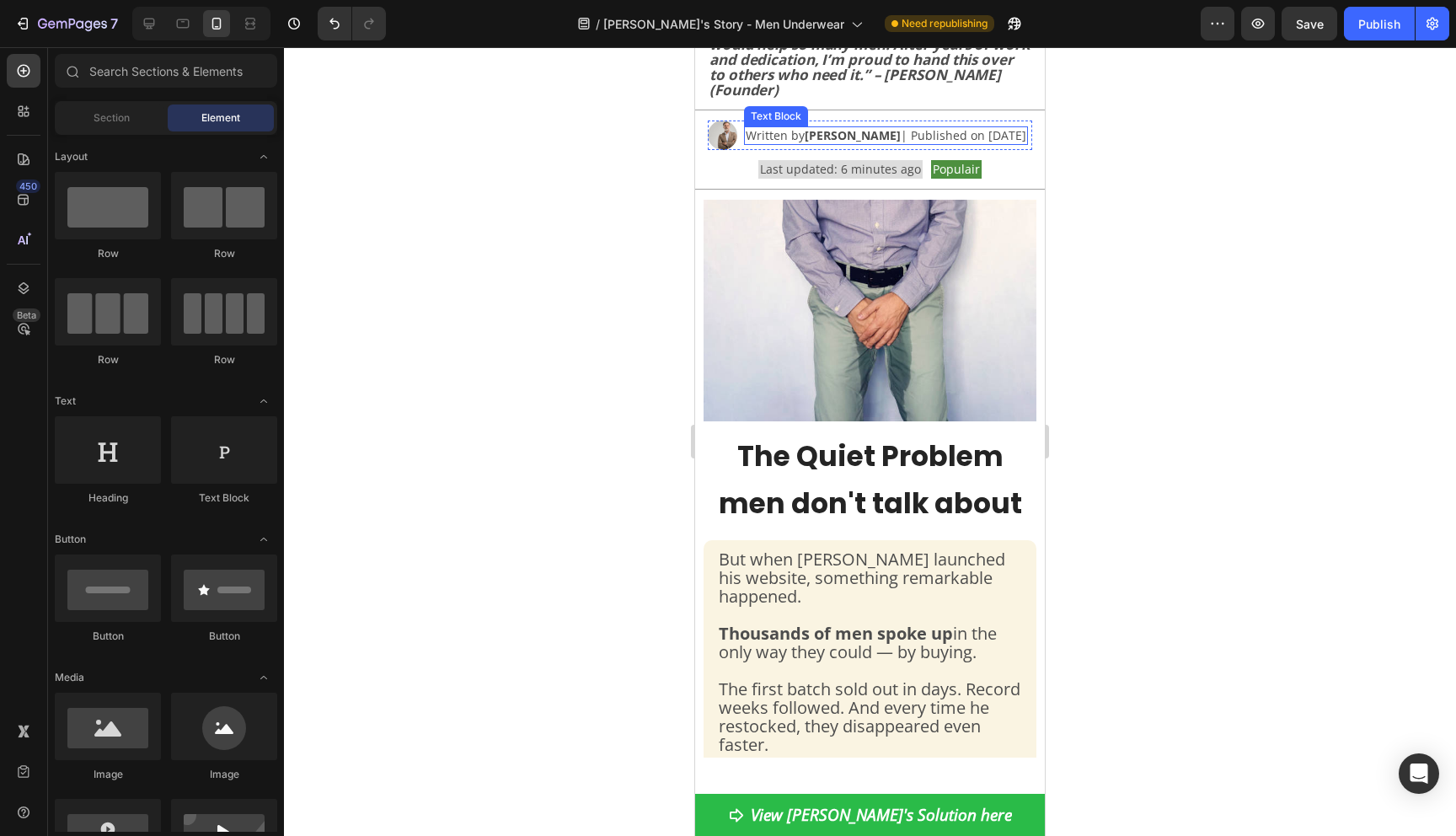
scroll to position [358, 0]
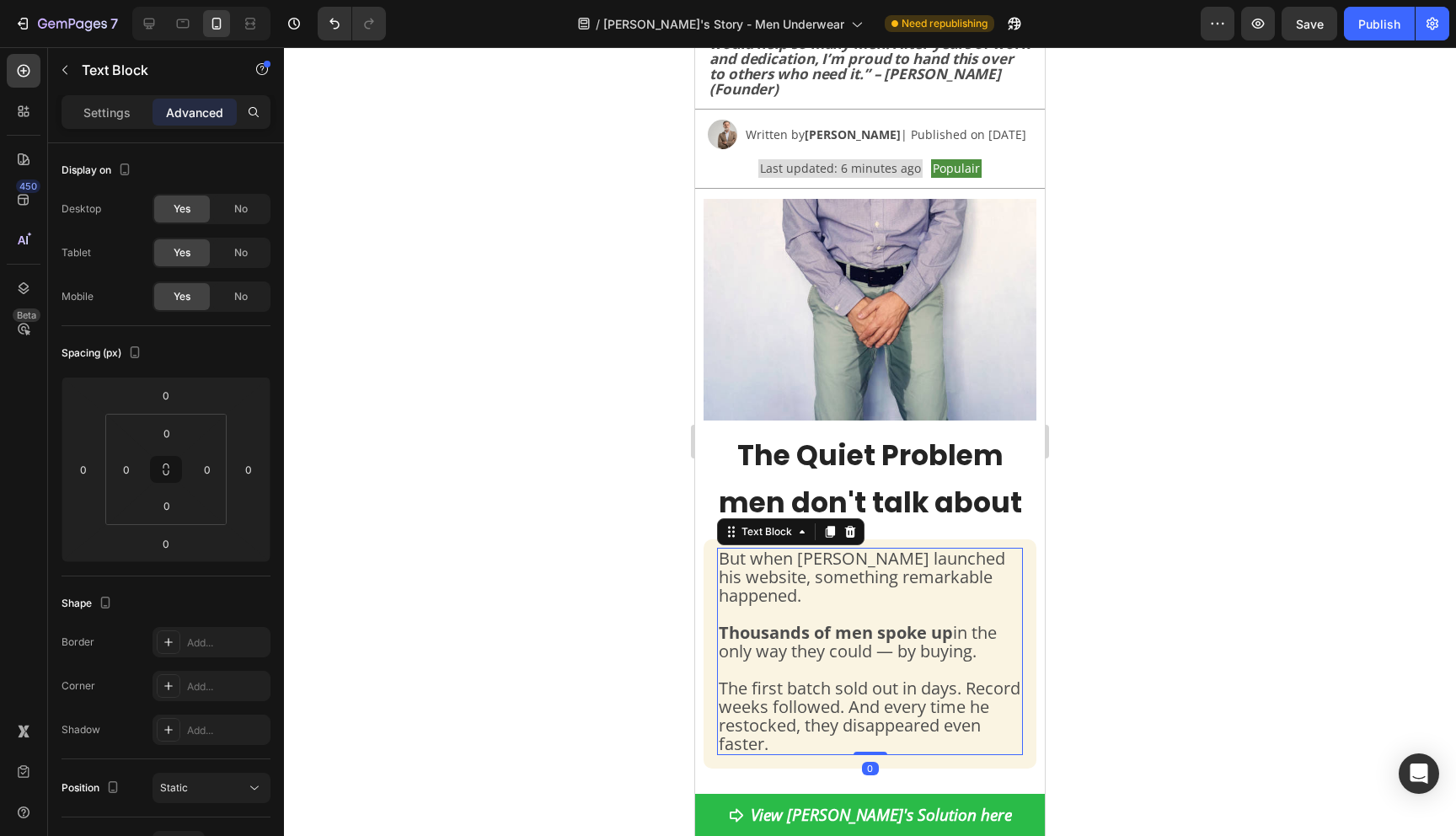
click at [779, 547] on span "But when Jack launched his website, something remarkable happened." at bounding box center [862, 577] width 287 height 60
click at [749, 547] on span "But when Jack launched his website, something remarkable happened." at bounding box center [862, 577] width 287 height 60
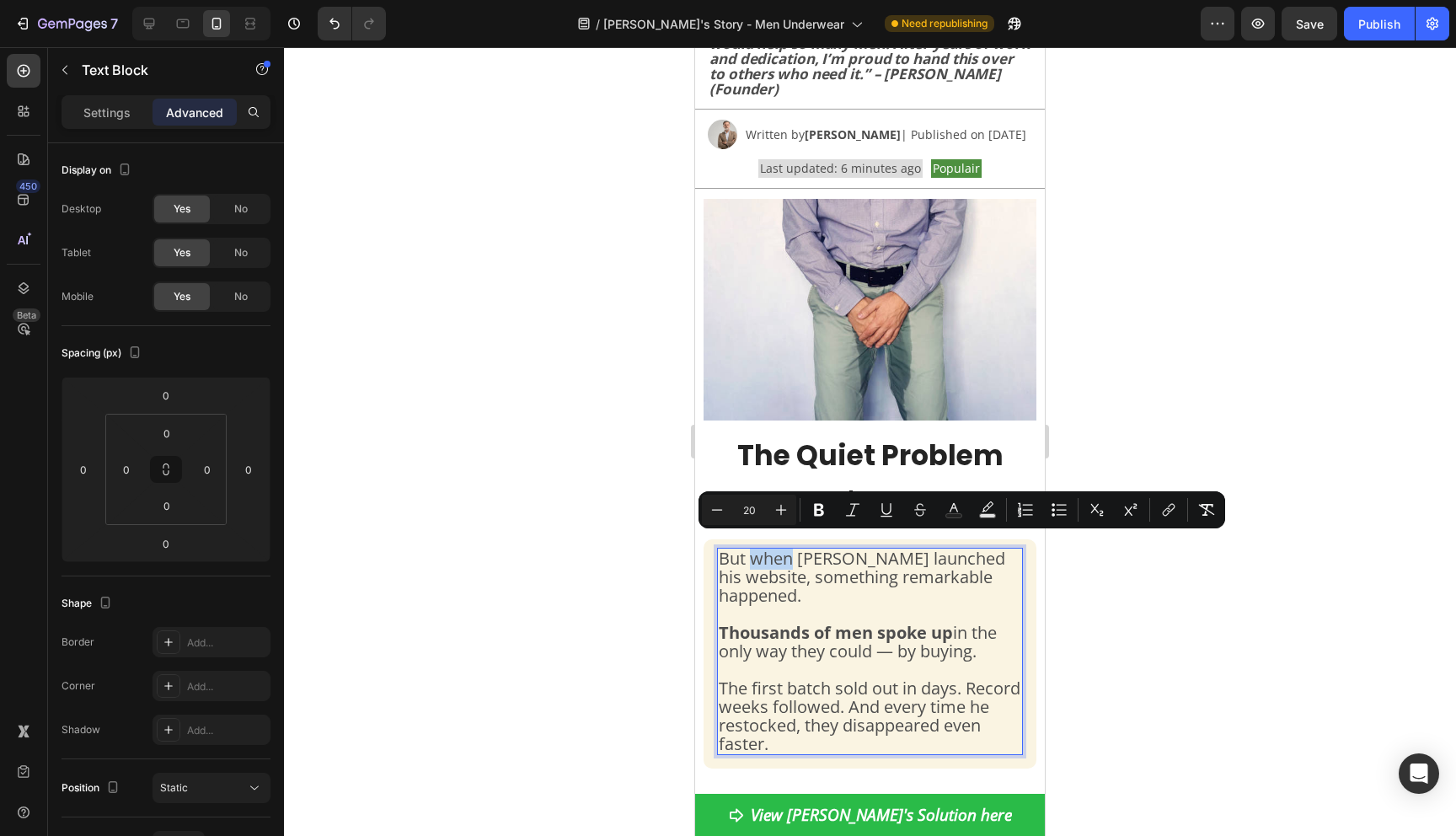
click at [749, 547] on span "But when Jack launched his website, something remarkable happened." at bounding box center [862, 577] width 287 height 60
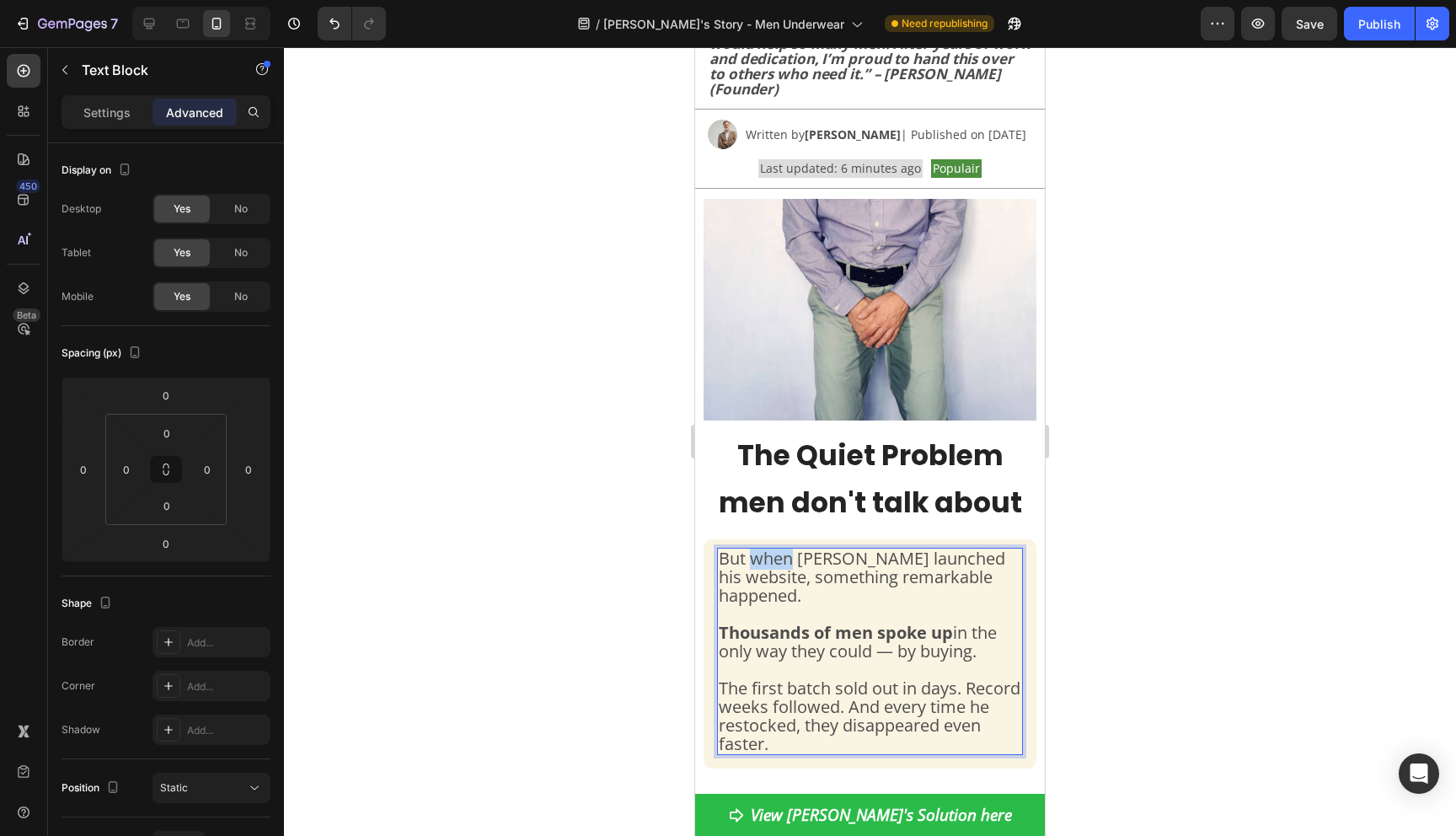
click at [749, 547] on span "But when Jack launched his website, something remarkable happened." at bounding box center [862, 577] width 287 height 60
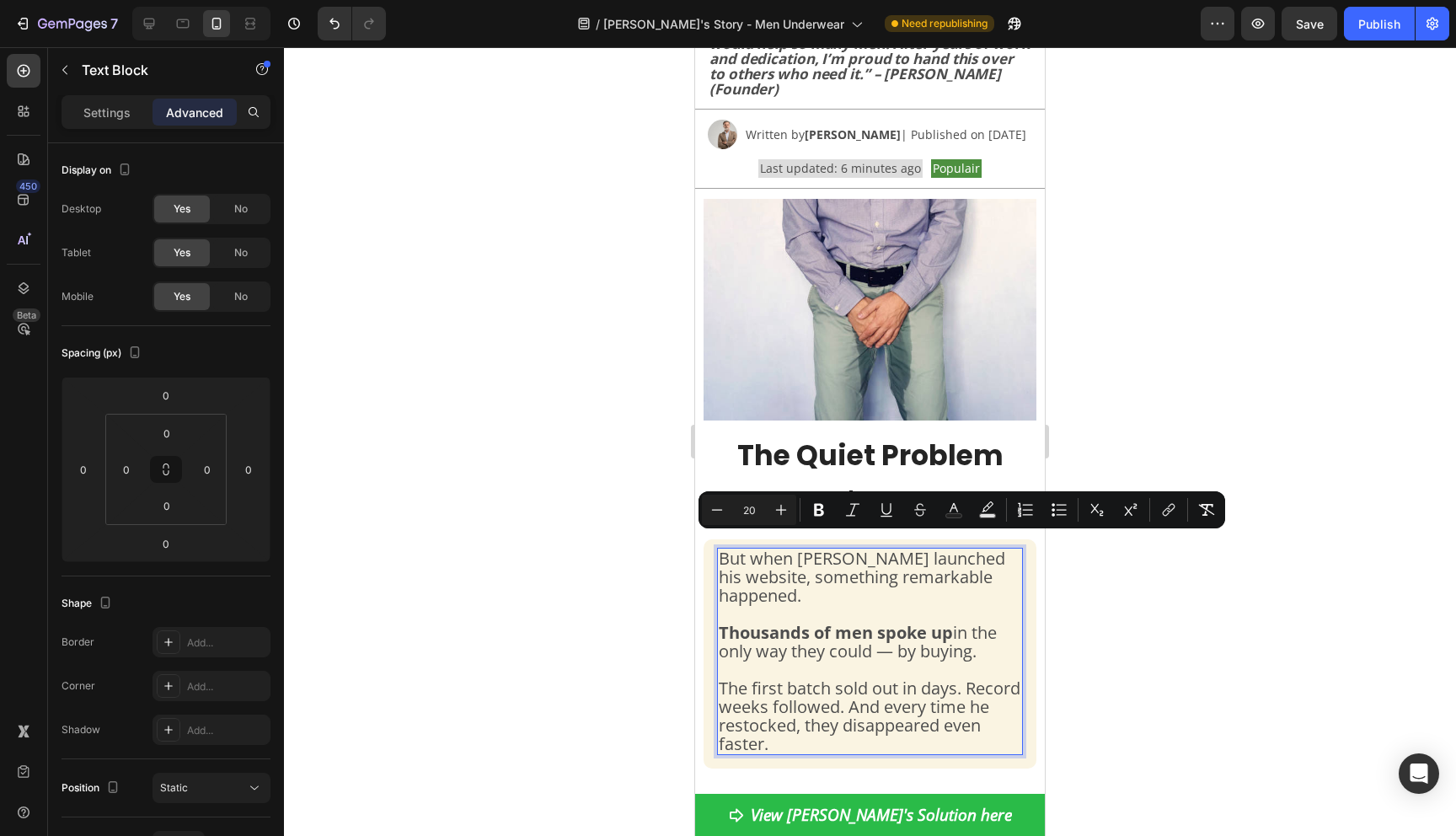
click at [717, 548] on div "But when Jack launched his website, something remarkable happened. Thousands of…" at bounding box center [870, 651] width 306 height 207
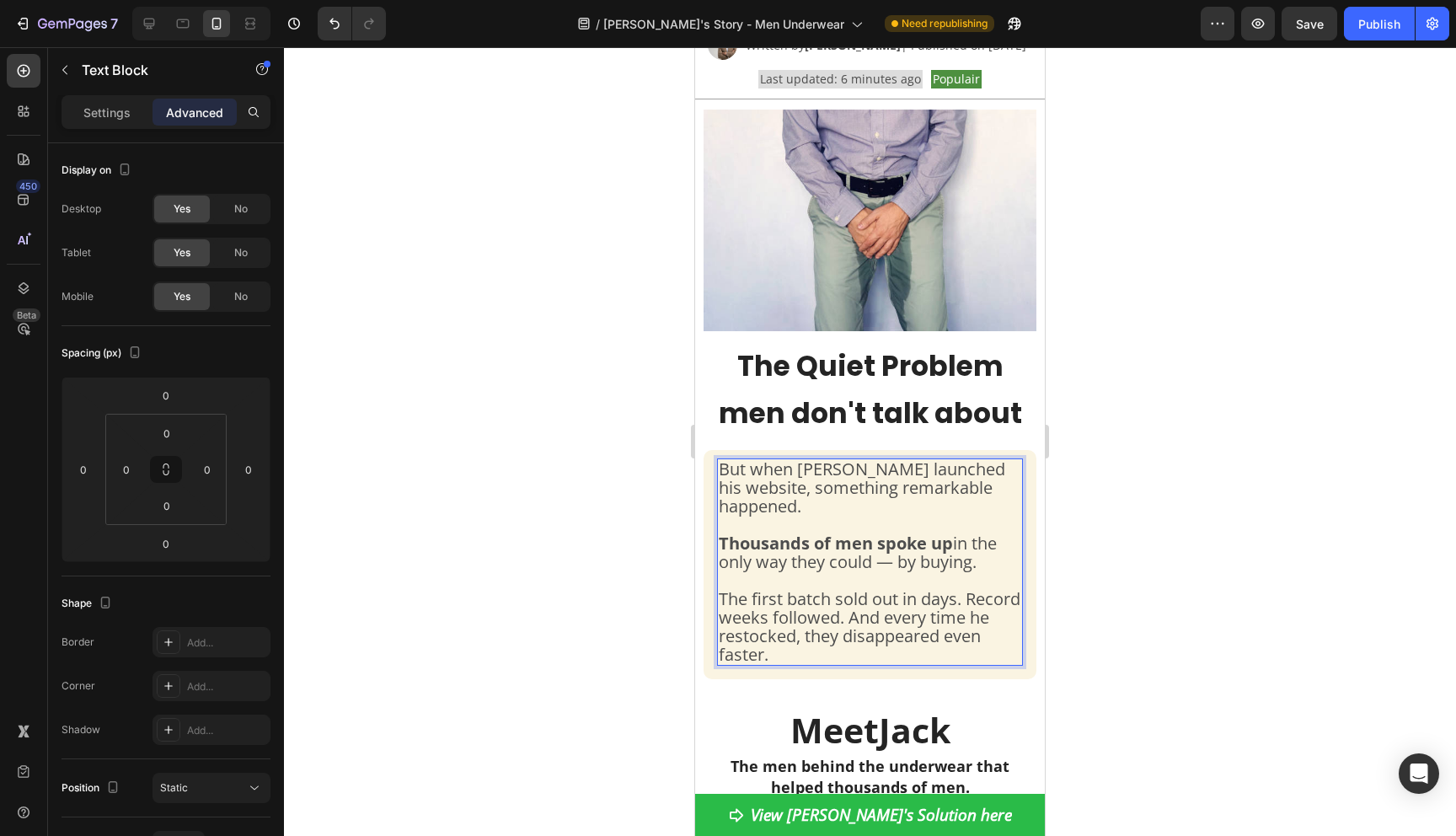
scroll to position [448, 0]
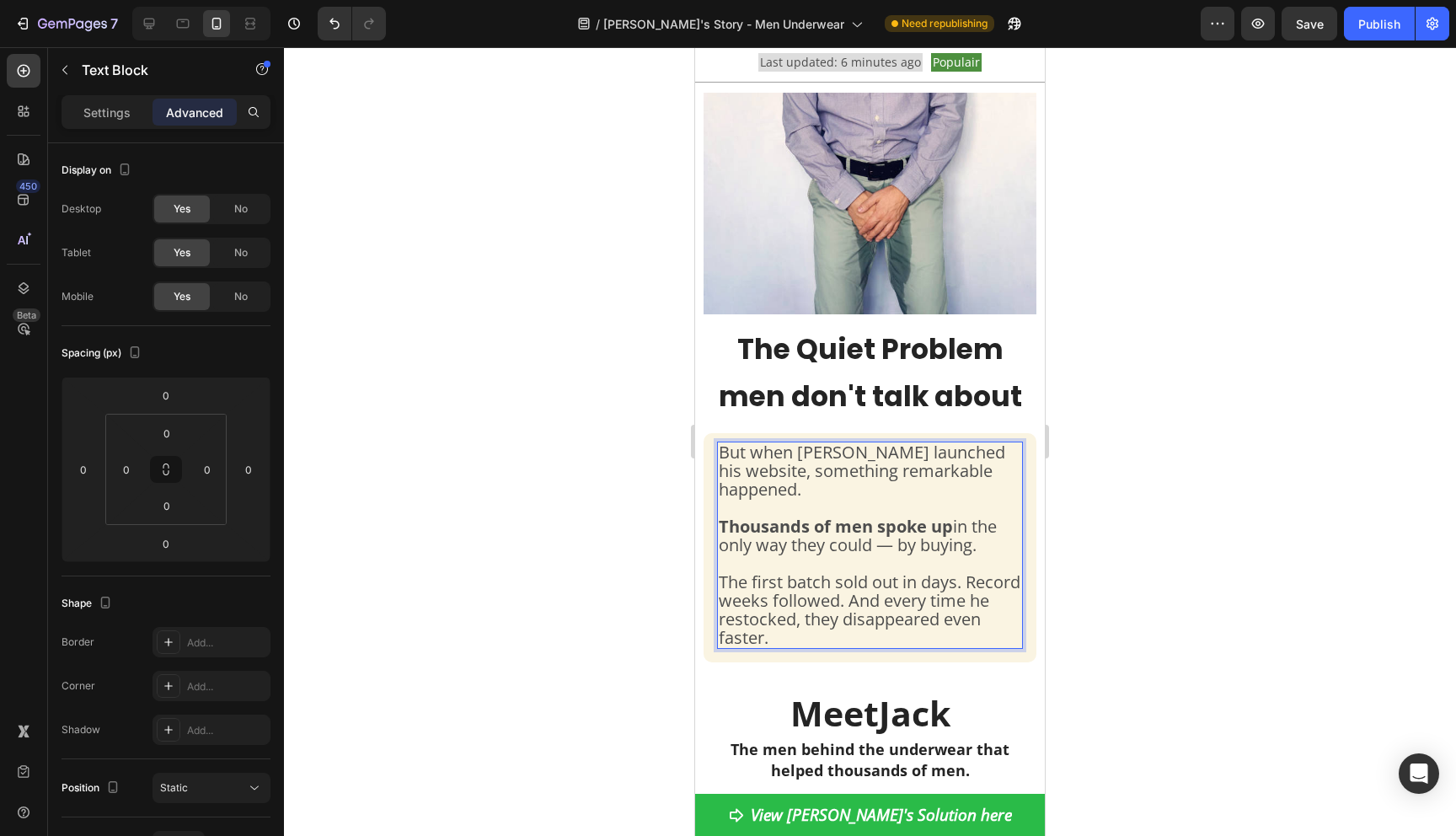
click at [728, 573] on span "The first batch sold out in days. Record weeks followed. And every time he rest…" at bounding box center [870, 609] width 302 height 78
click at [1154, 613] on div at bounding box center [870, 442] width 1172 height 789
click at [831, 574] on span "The first batch sold out in days. Record weeks followed. And every time he rest…" at bounding box center [870, 609] width 302 height 78
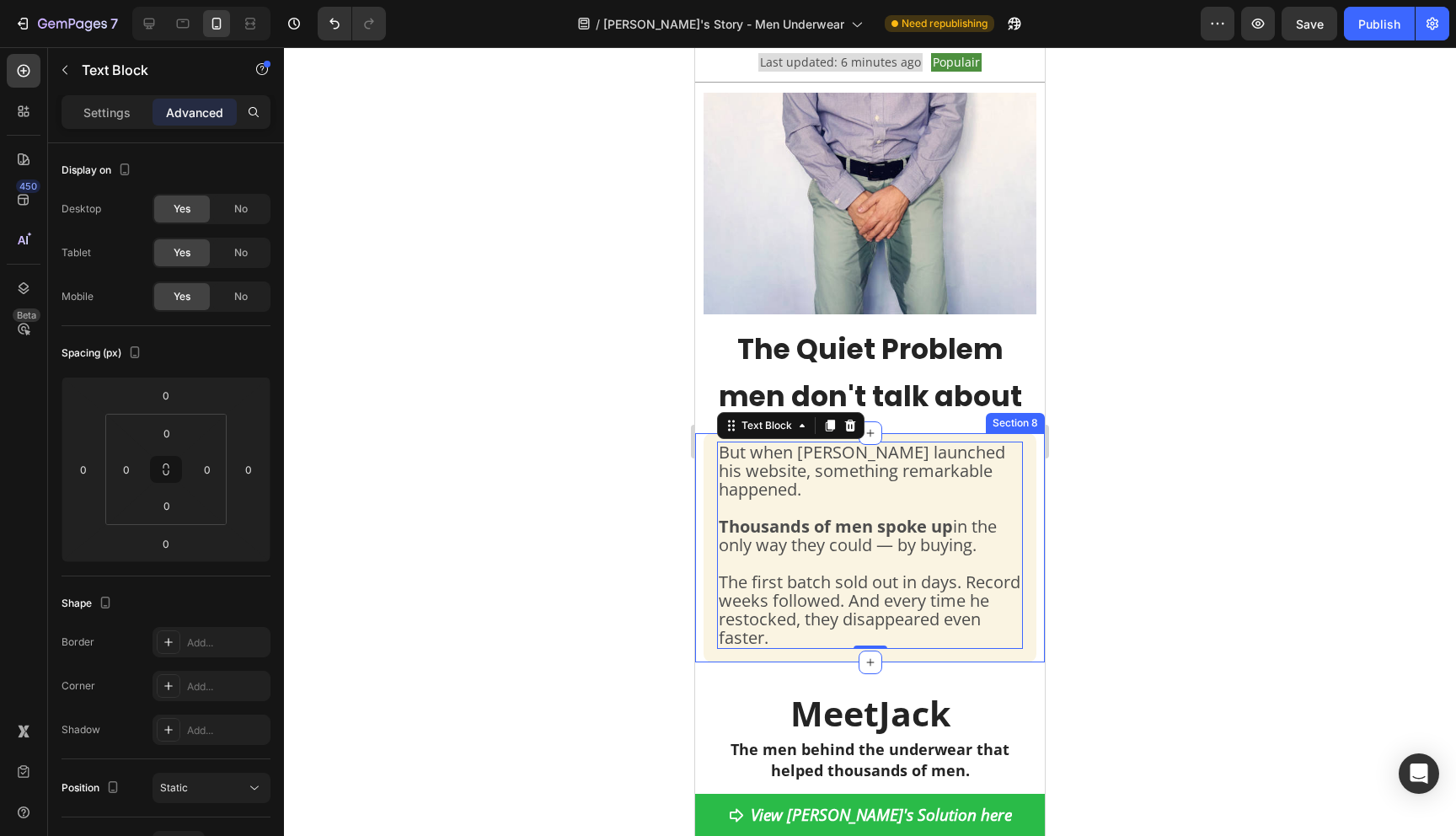
click at [579, 565] on div at bounding box center [870, 442] width 1172 height 789
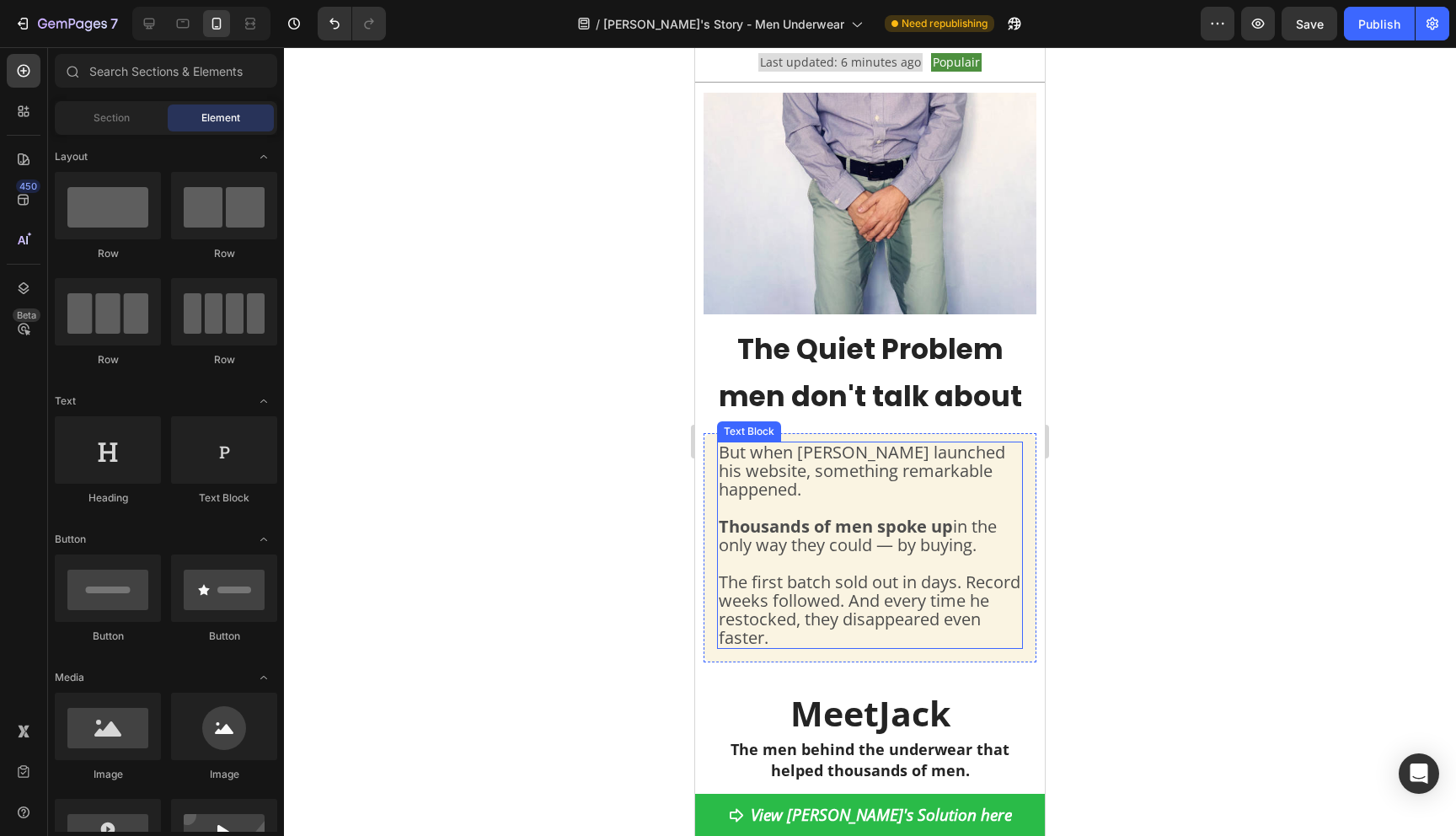
click at [759, 466] on span "But when Jack launched his website, something remarkable happened." at bounding box center [862, 471] width 287 height 60
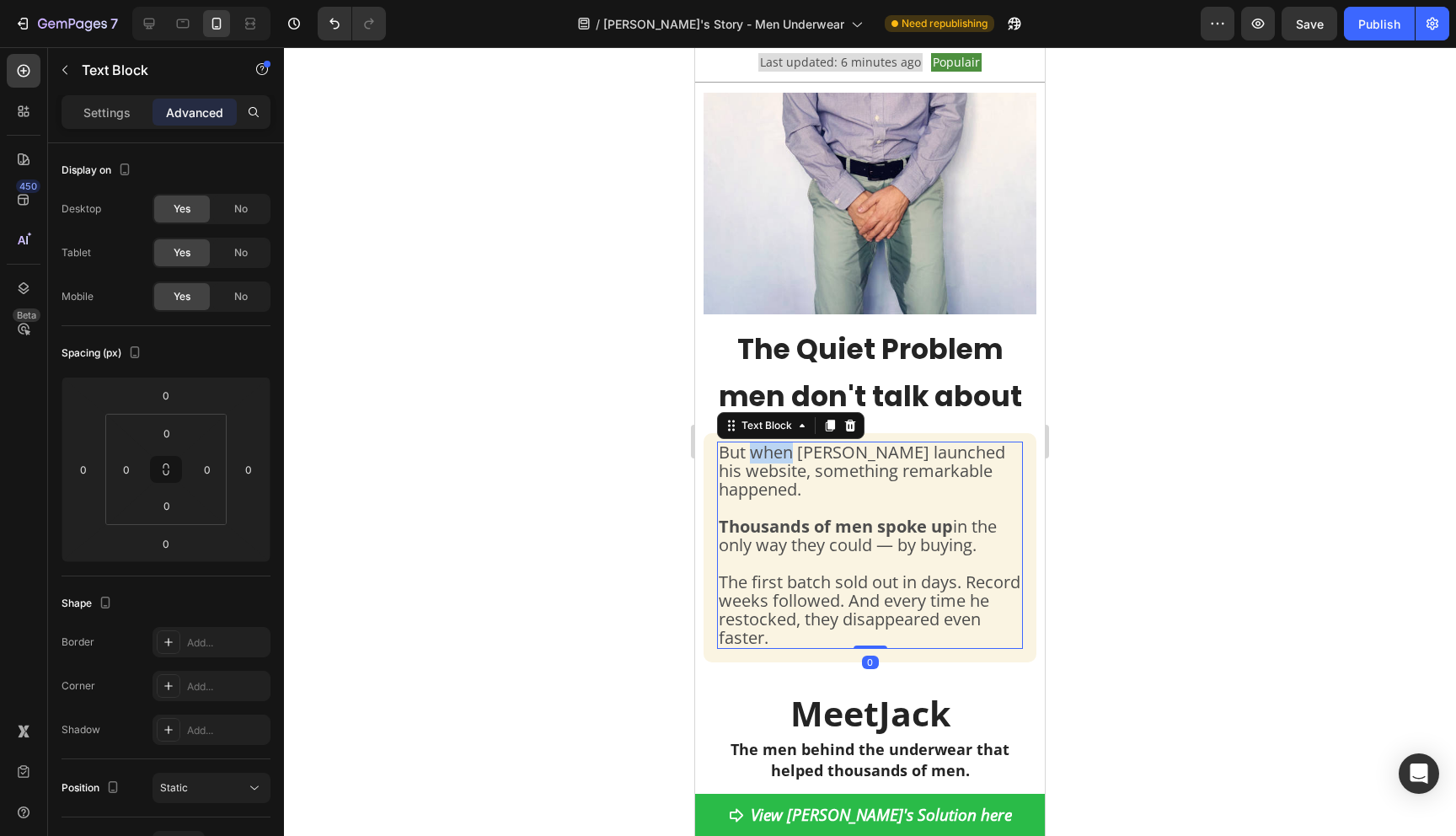
click at [756, 466] on span "But when Jack launched his website, something remarkable happened." at bounding box center [862, 471] width 287 height 60
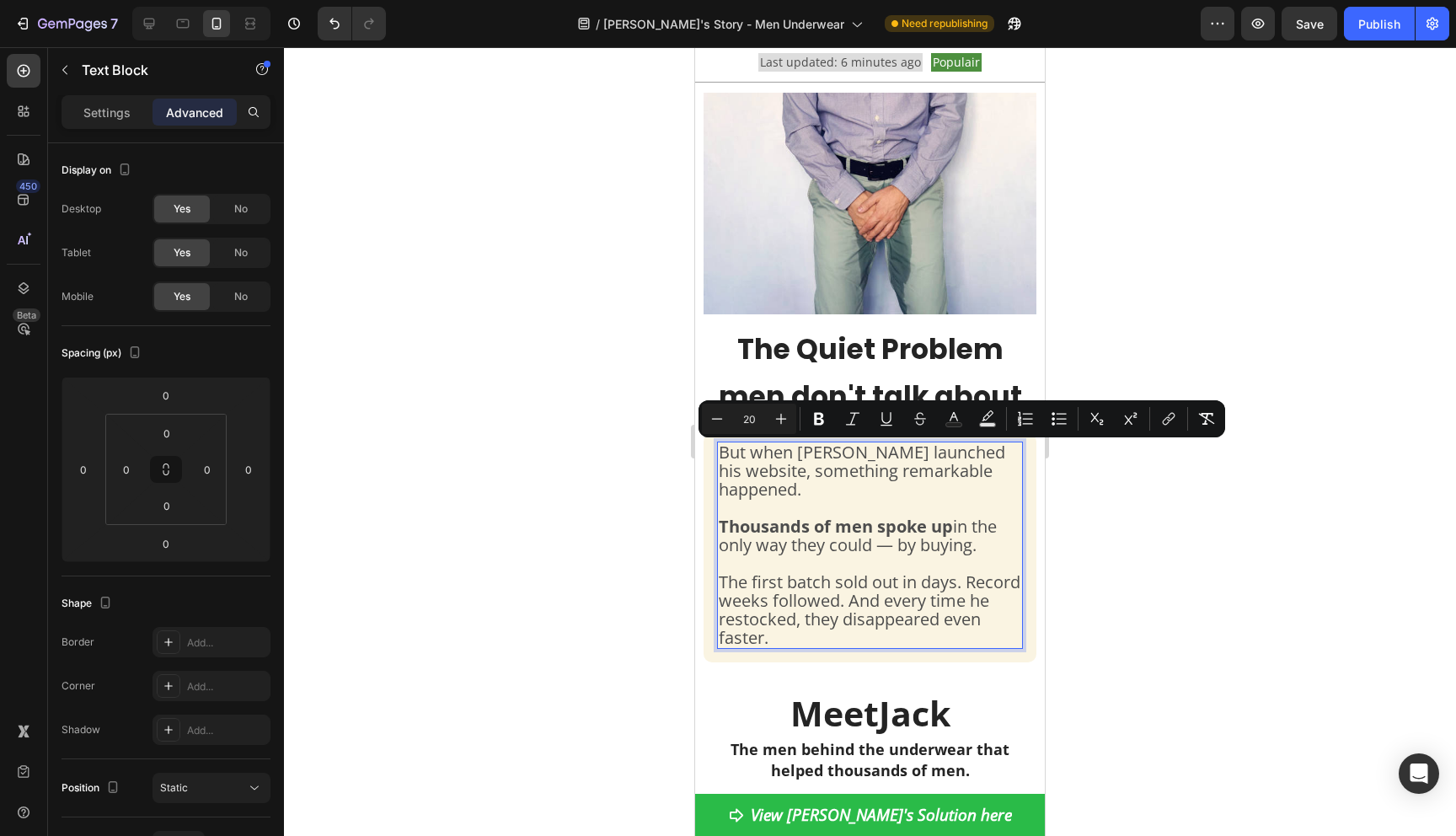
click at [777, 472] on span "But when Jack launched his website, something remarkable happened." at bounding box center [862, 471] width 287 height 60
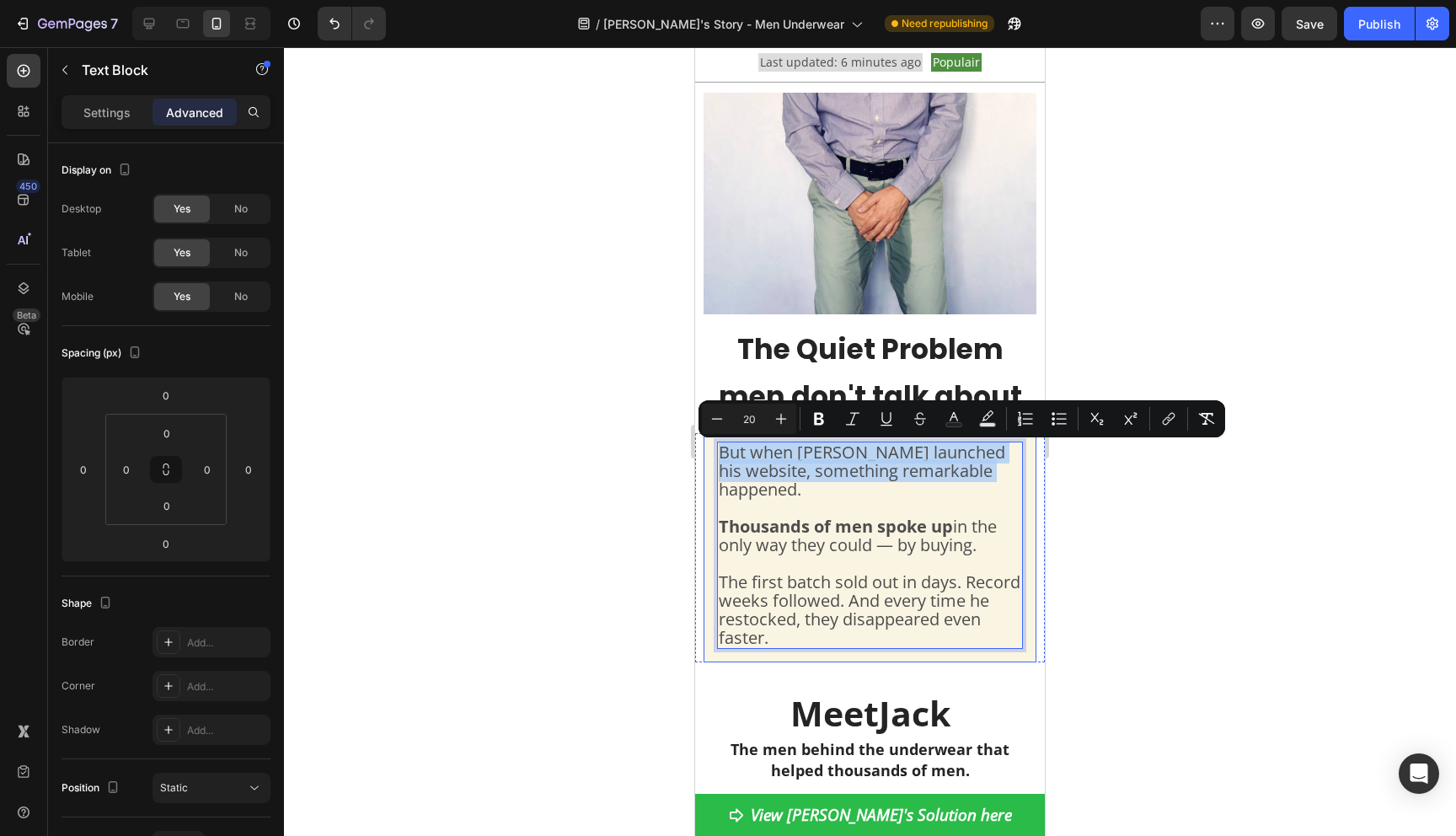
drag, startPoint x: 1000, startPoint y: 475, endPoint x: 713, endPoint y: 462, distance: 287.3
click at [713, 462] on div "But when Jack launched his website, something remarkable happened. Thousands of…" at bounding box center [870, 547] width 333 height 229
copy span "But when Jack launched his website, something remarkable happened."
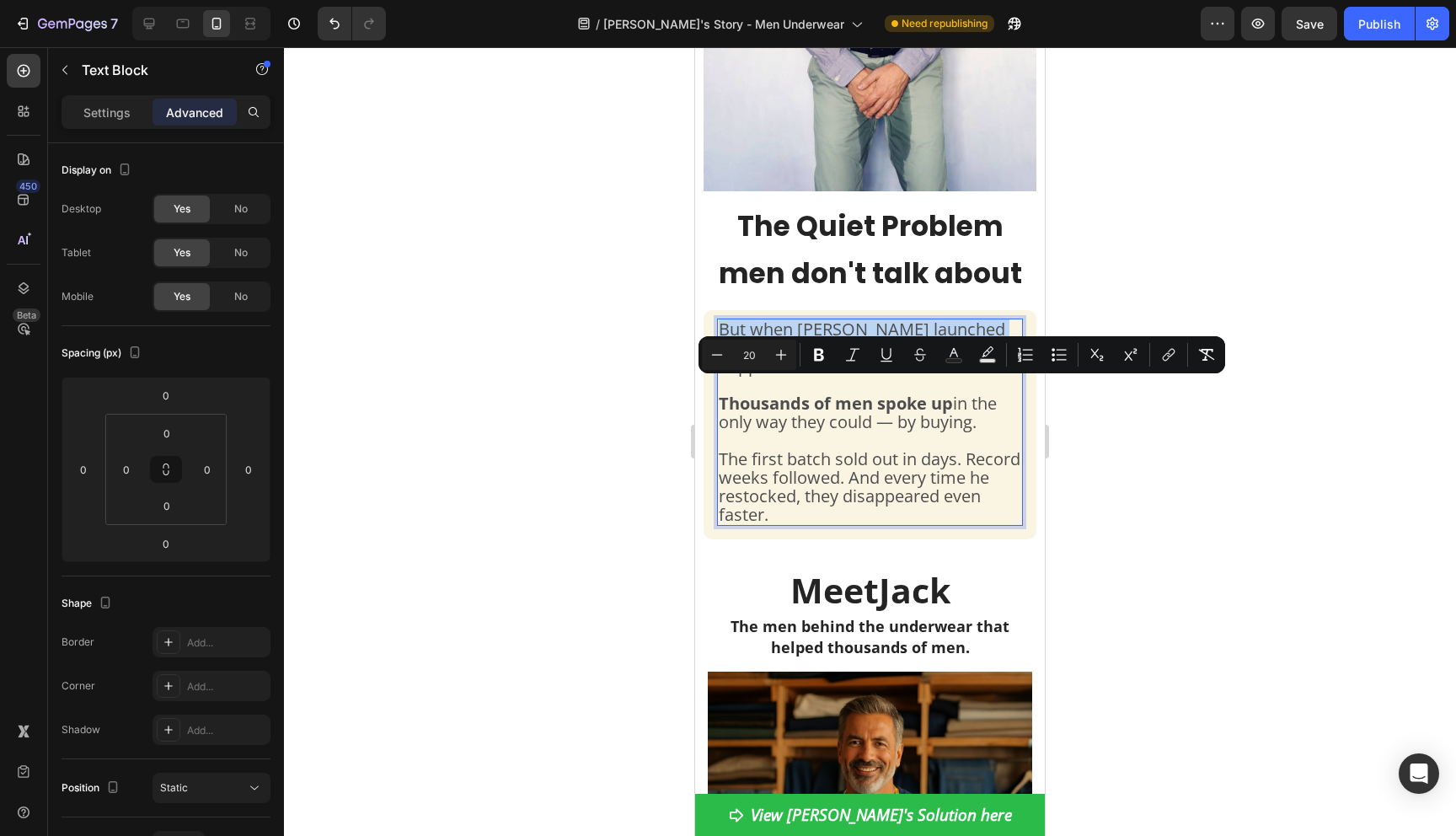
scroll to position [608, 0]
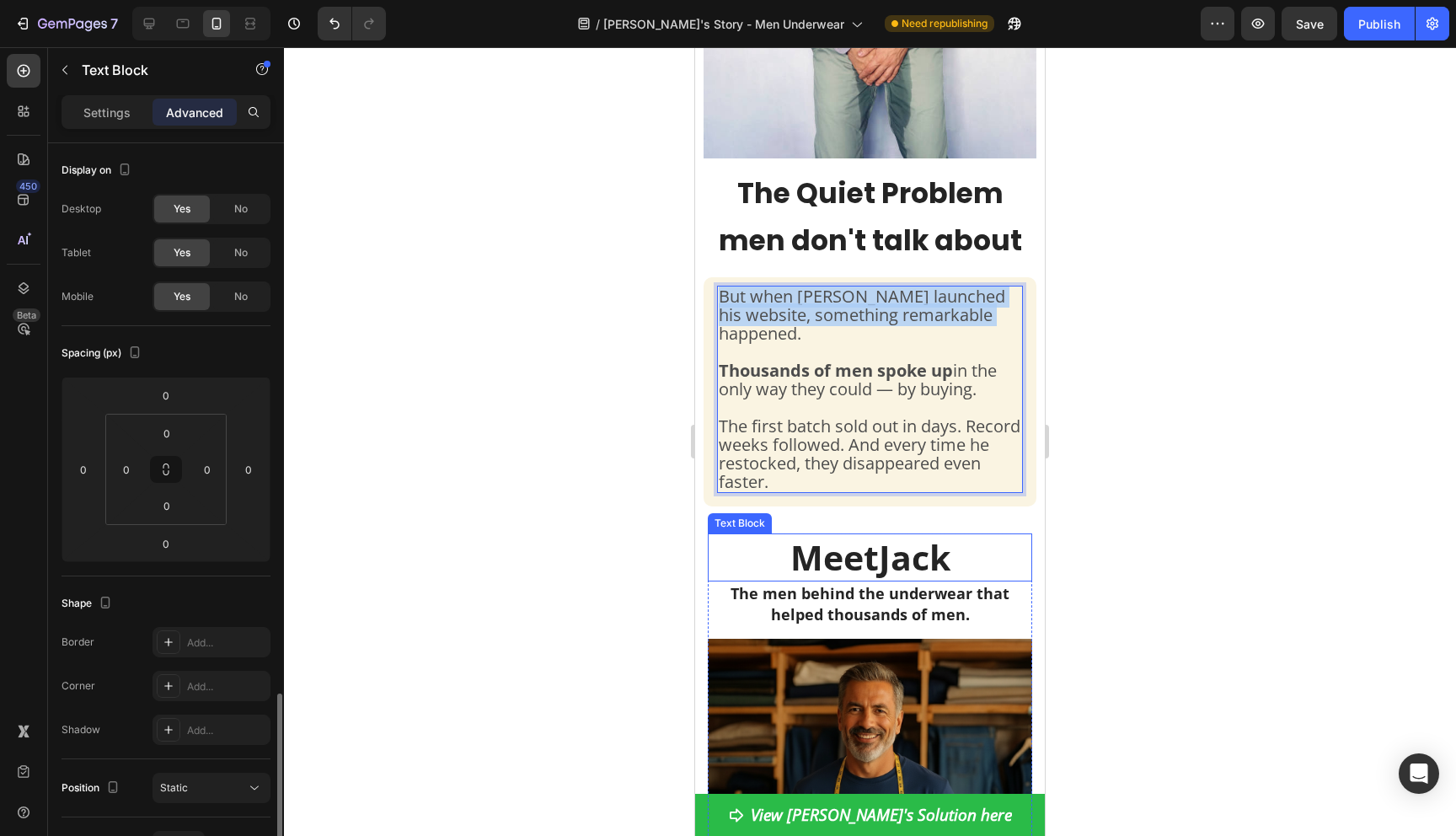
click at [836, 540] on p "Meet Jack" at bounding box center [870, 556] width 321 height 45
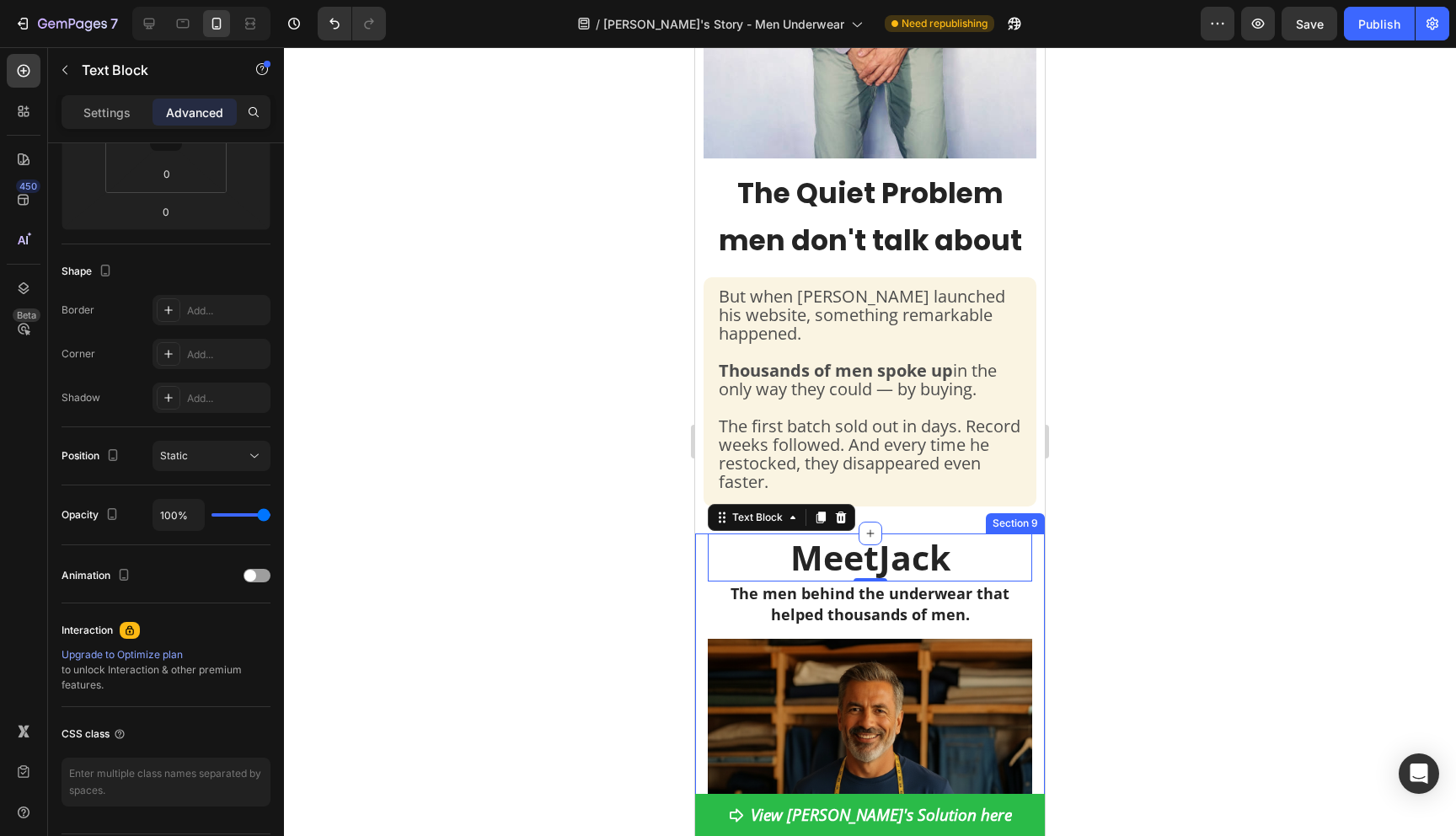
click at [599, 510] on div at bounding box center [870, 442] width 1172 height 789
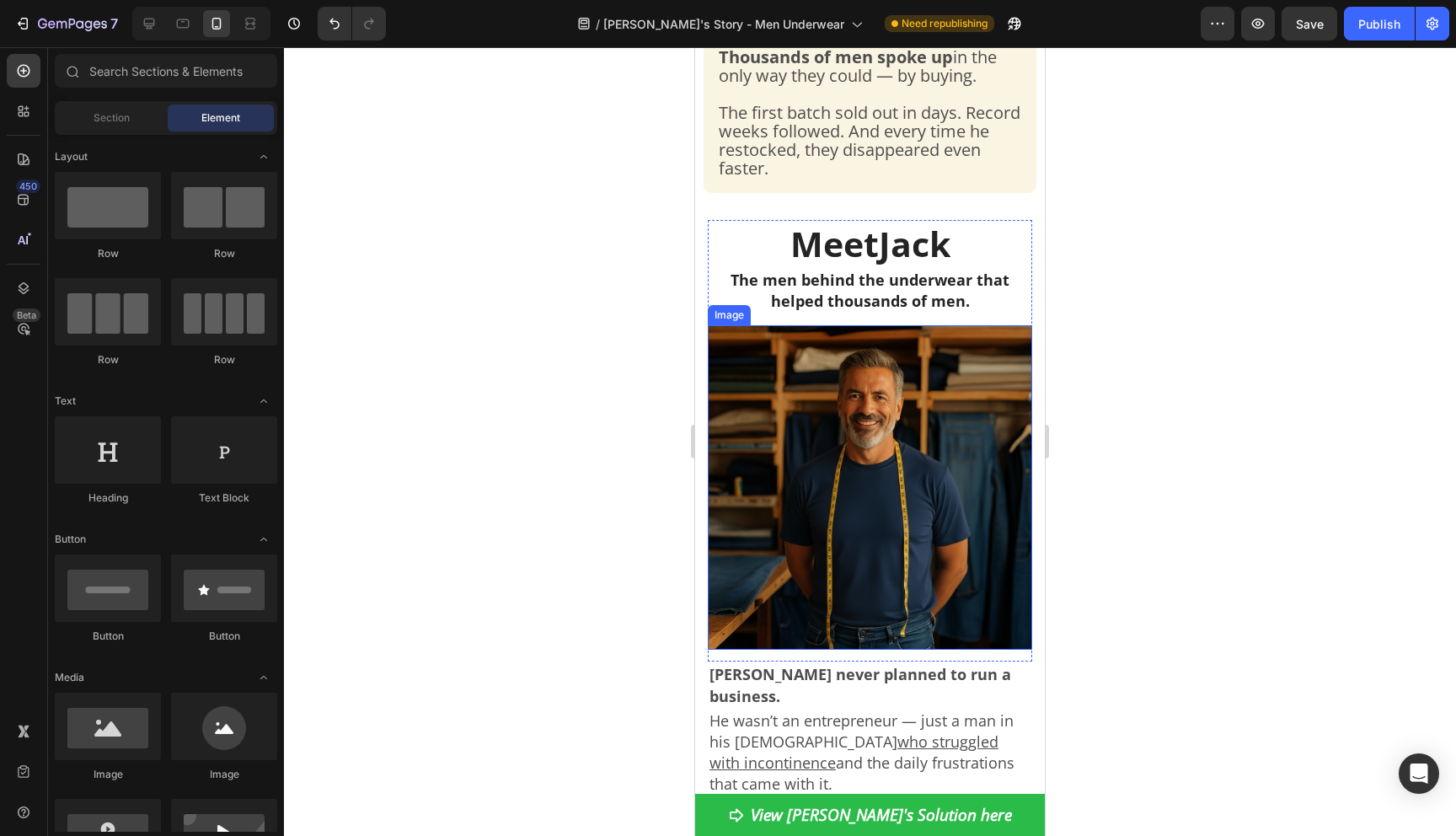
scroll to position [973, 0]
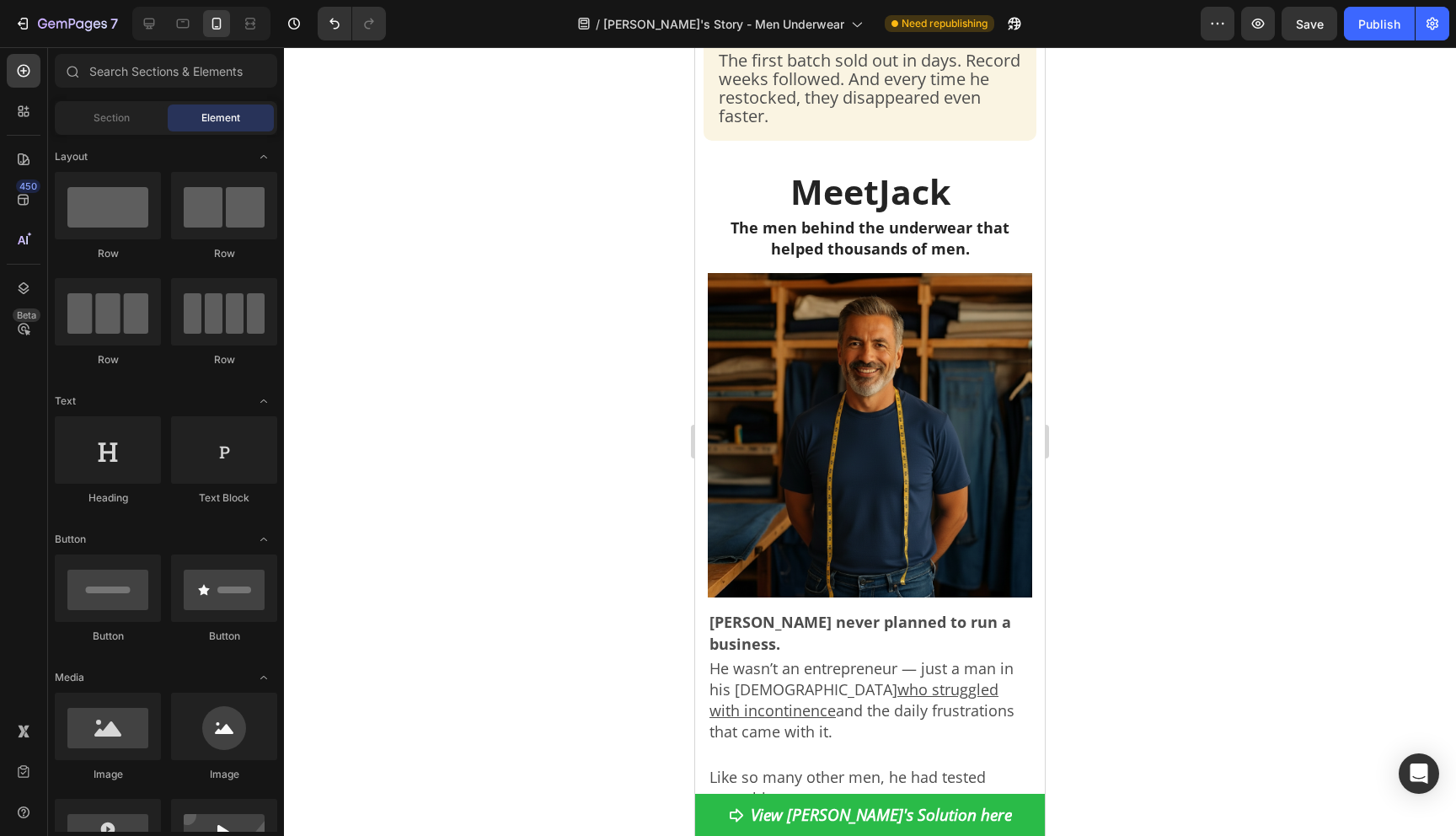
click at [601, 654] on div at bounding box center [870, 442] width 1172 height 789
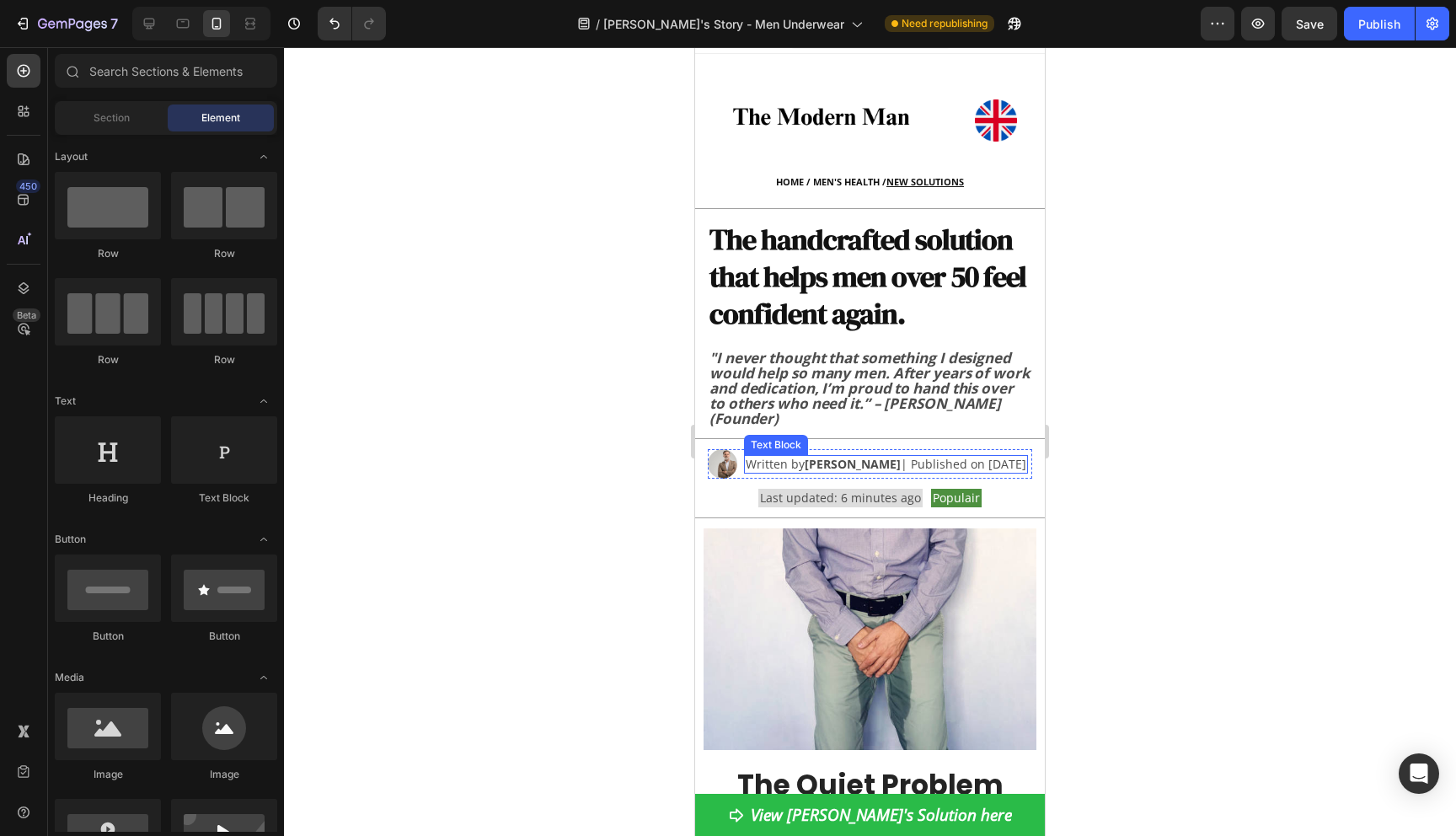
scroll to position [0, 0]
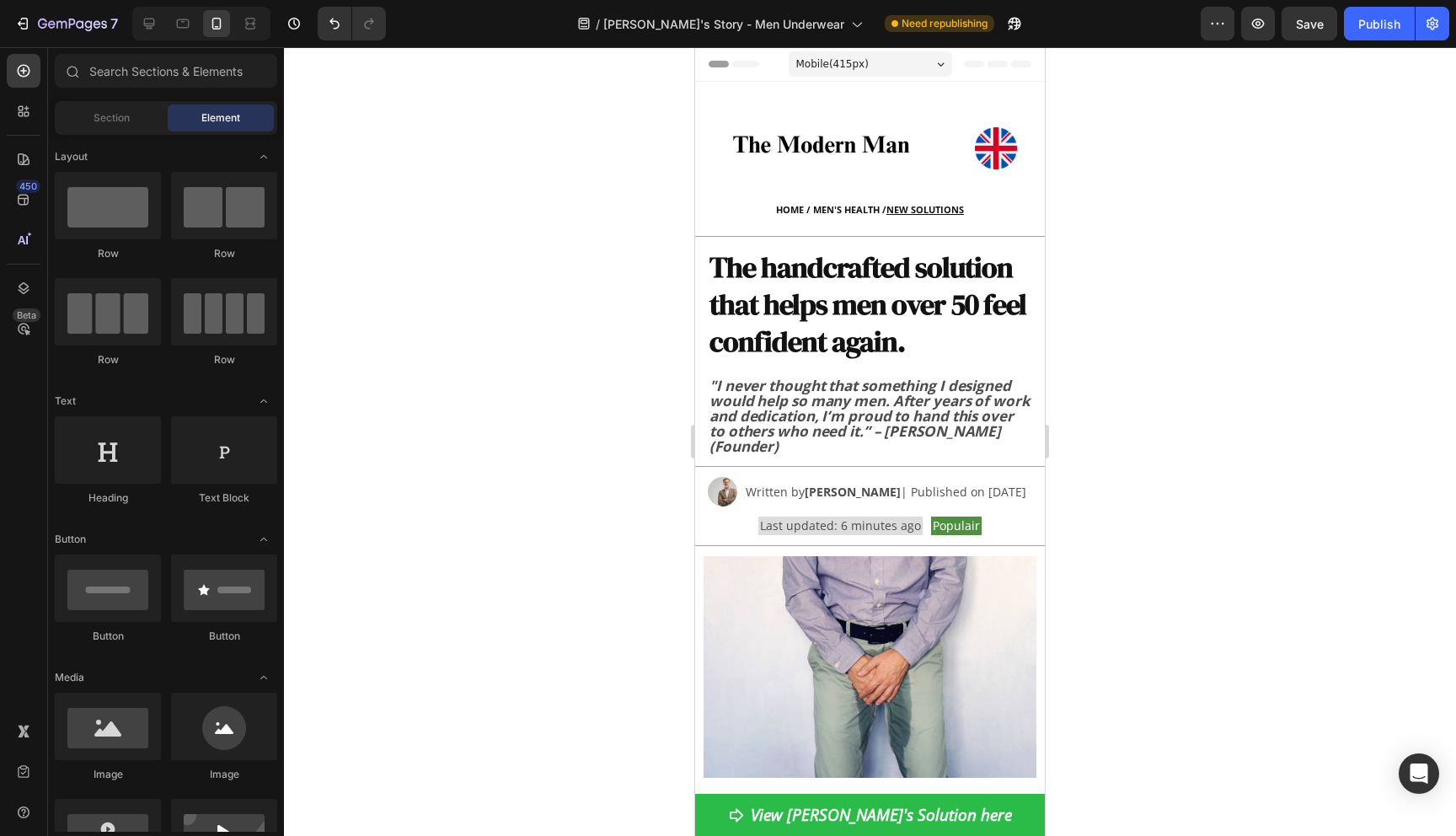
click at [1386, 4] on div "7 Version history / Jack's Story - Men Underwear Need republishing Preview Save…" at bounding box center [728, 24] width 1456 height 48
click at [1380, 23] on div "Publish" at bounding box center [1379, 24] width 42 height 18
